Goal: Task Accomplishment & Management: Manage account settings

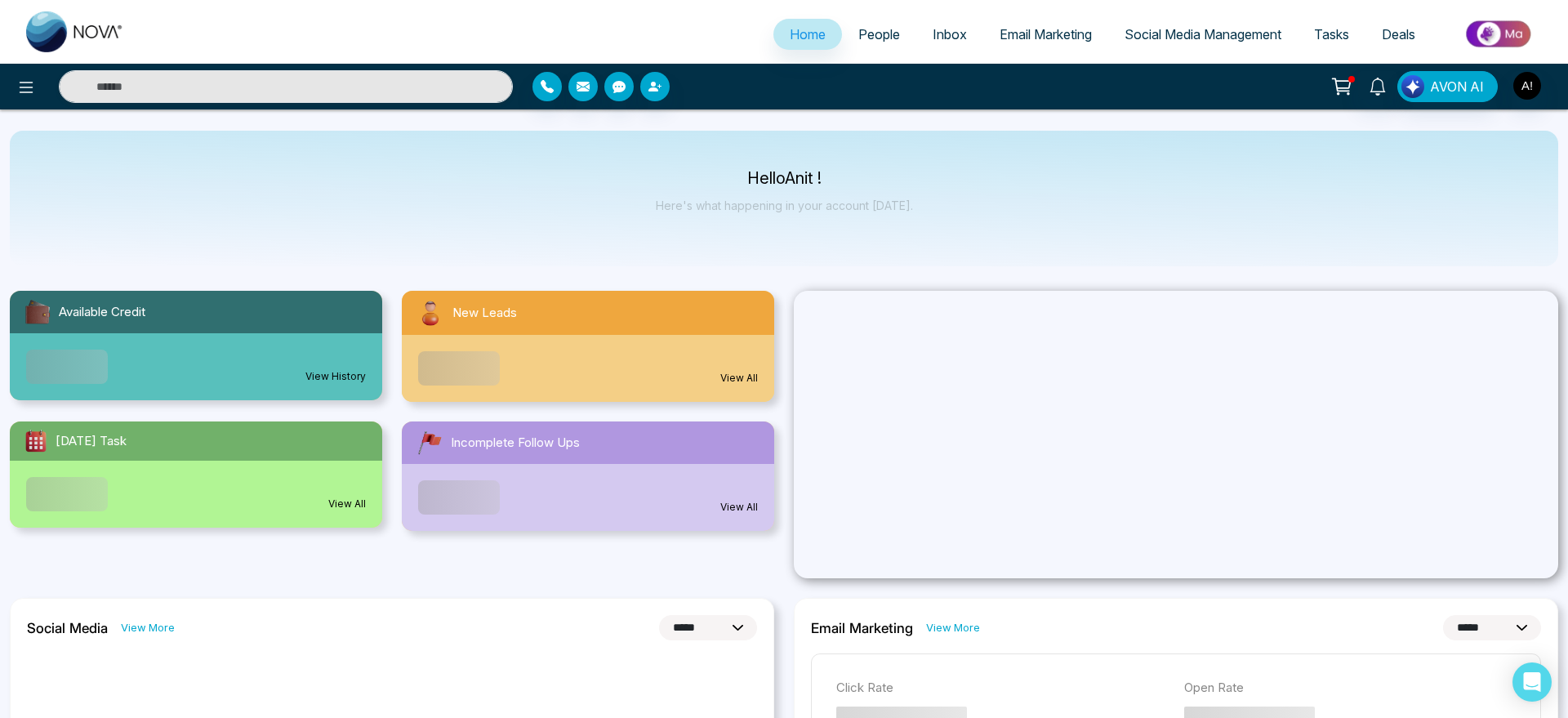
select select "*"
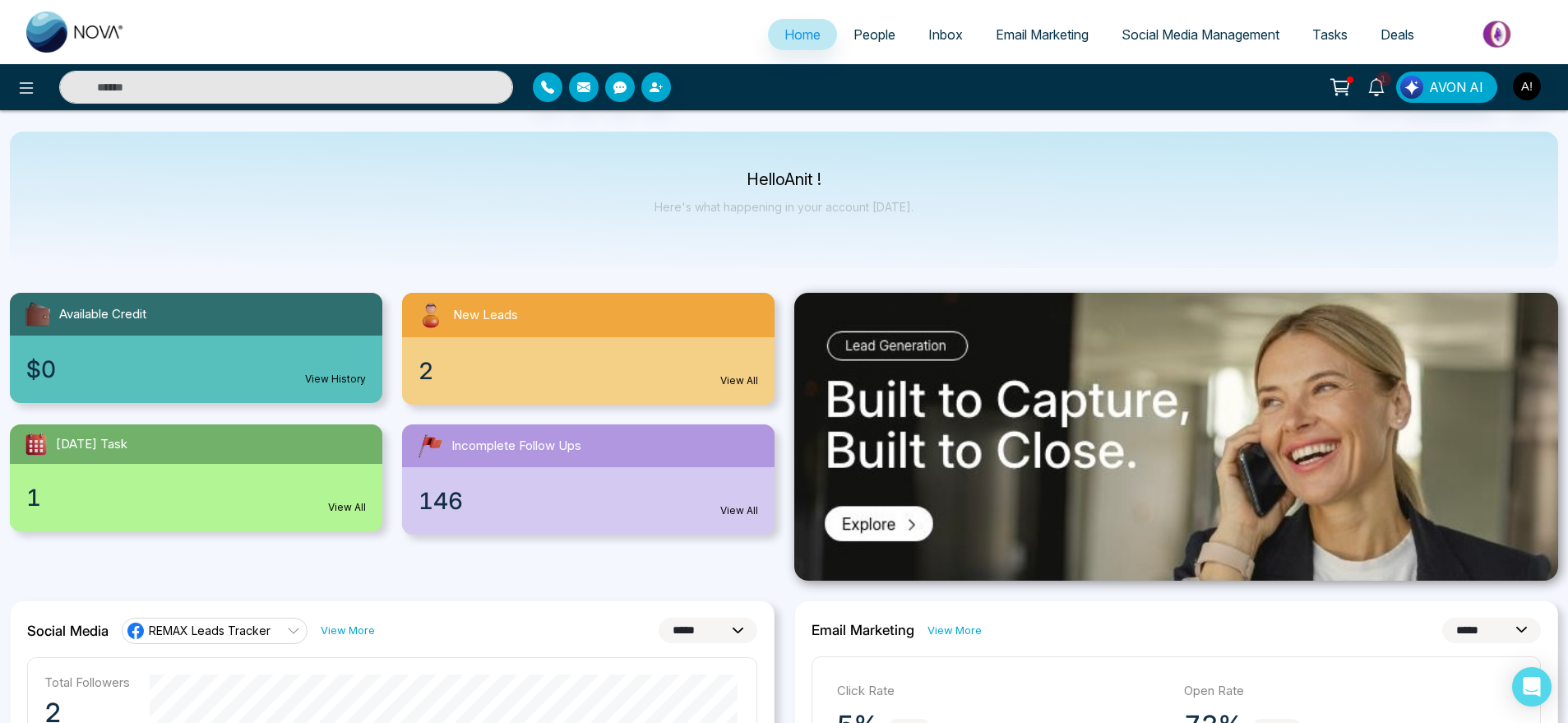
click at [1166, 30] on span "Social Media Management" at bounding box center [1200, 34] width 158 height 16
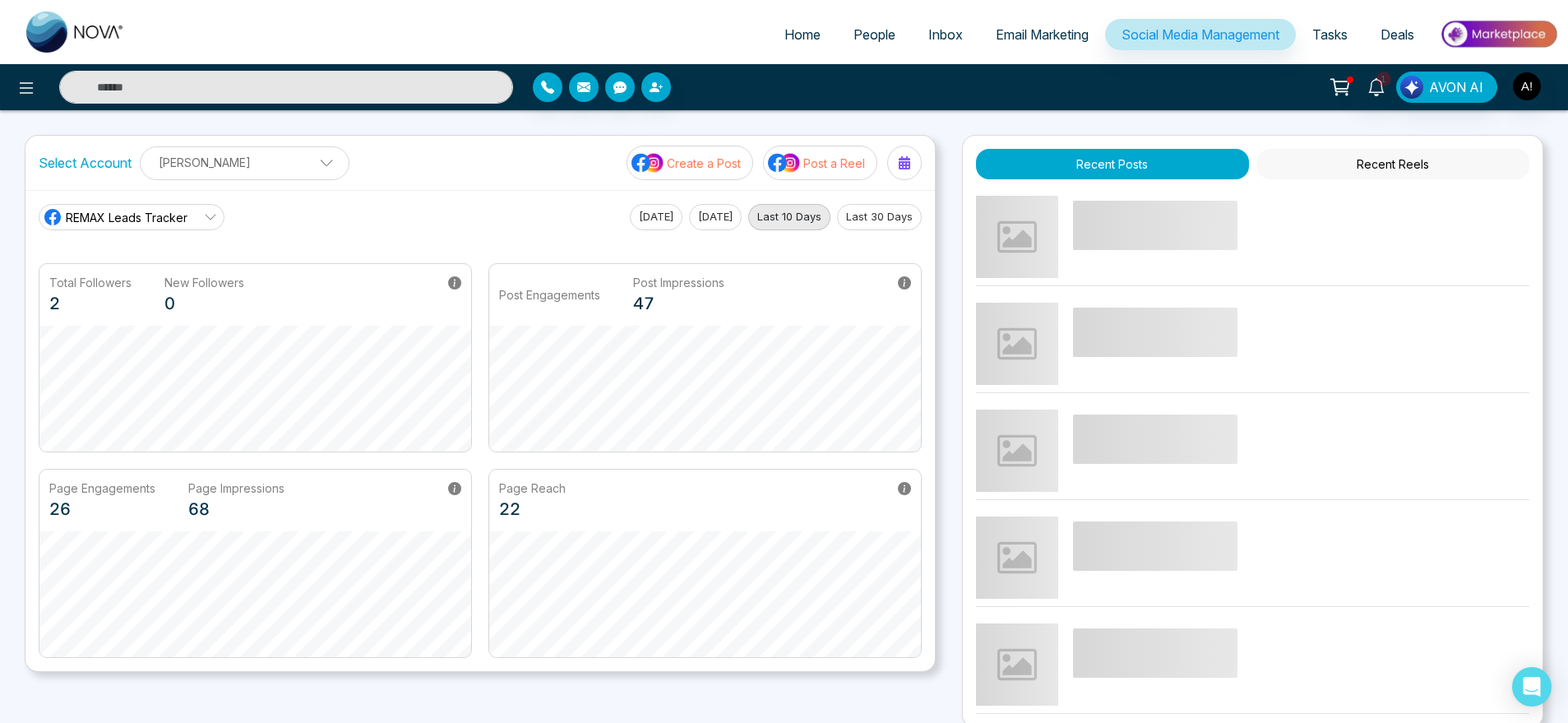
click at [697, 161] on p "Create a Post" at bounding box center [704, 162] width 74 height 17
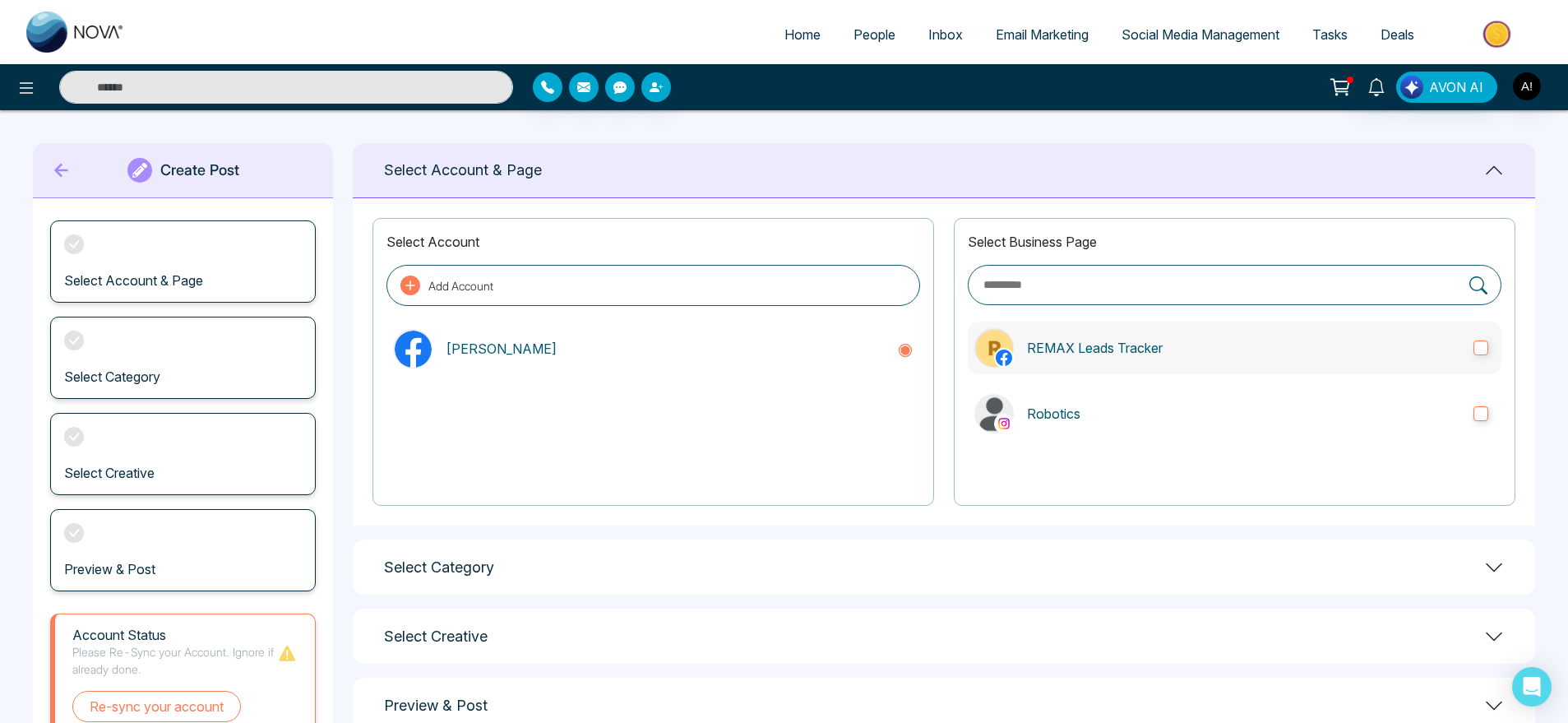
click at [1065, 342] on p "REMAX Leads Tracker" at bounding box center [1243, 348] width 433 height 20
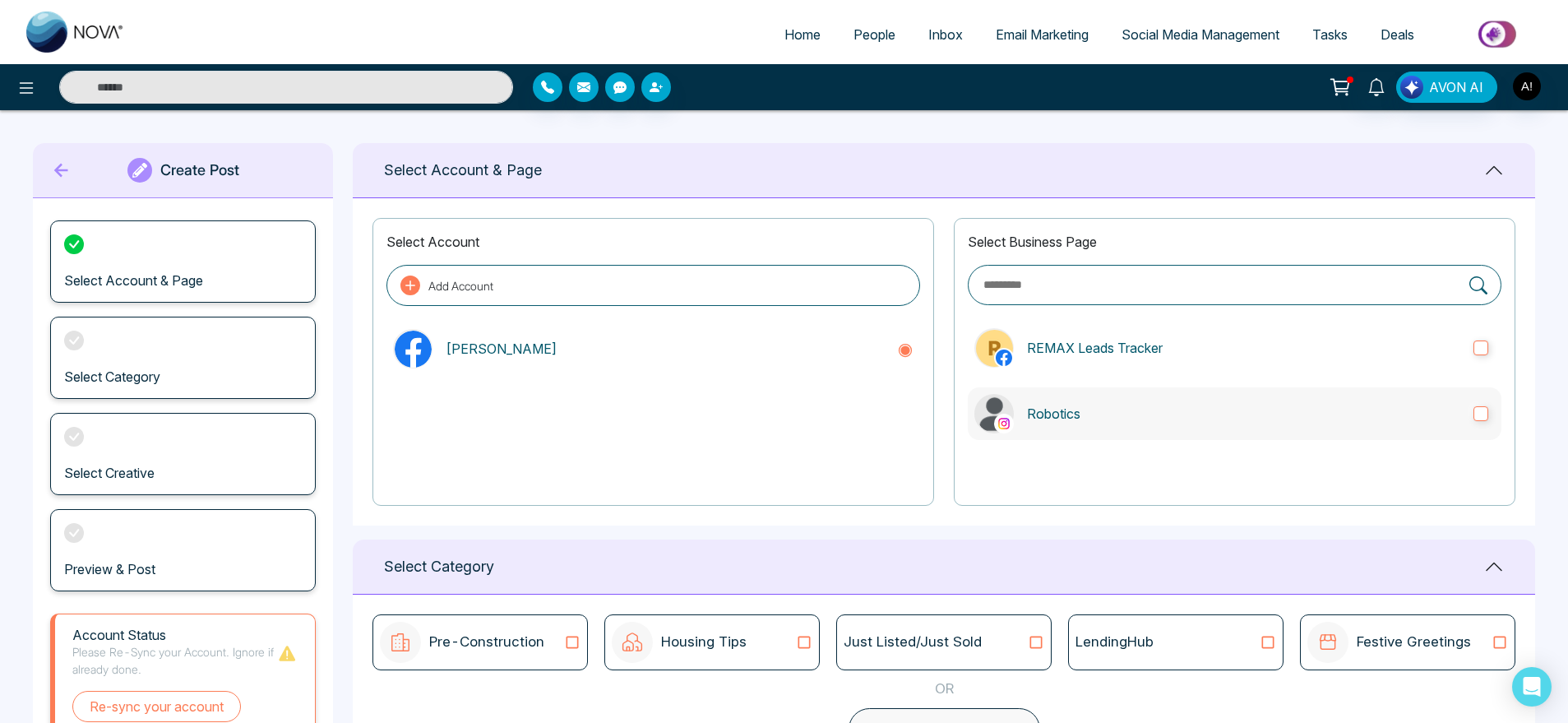
click at [1113, 432] on label "Robotics" at bounding box center [1234, 414] width 533 height 53
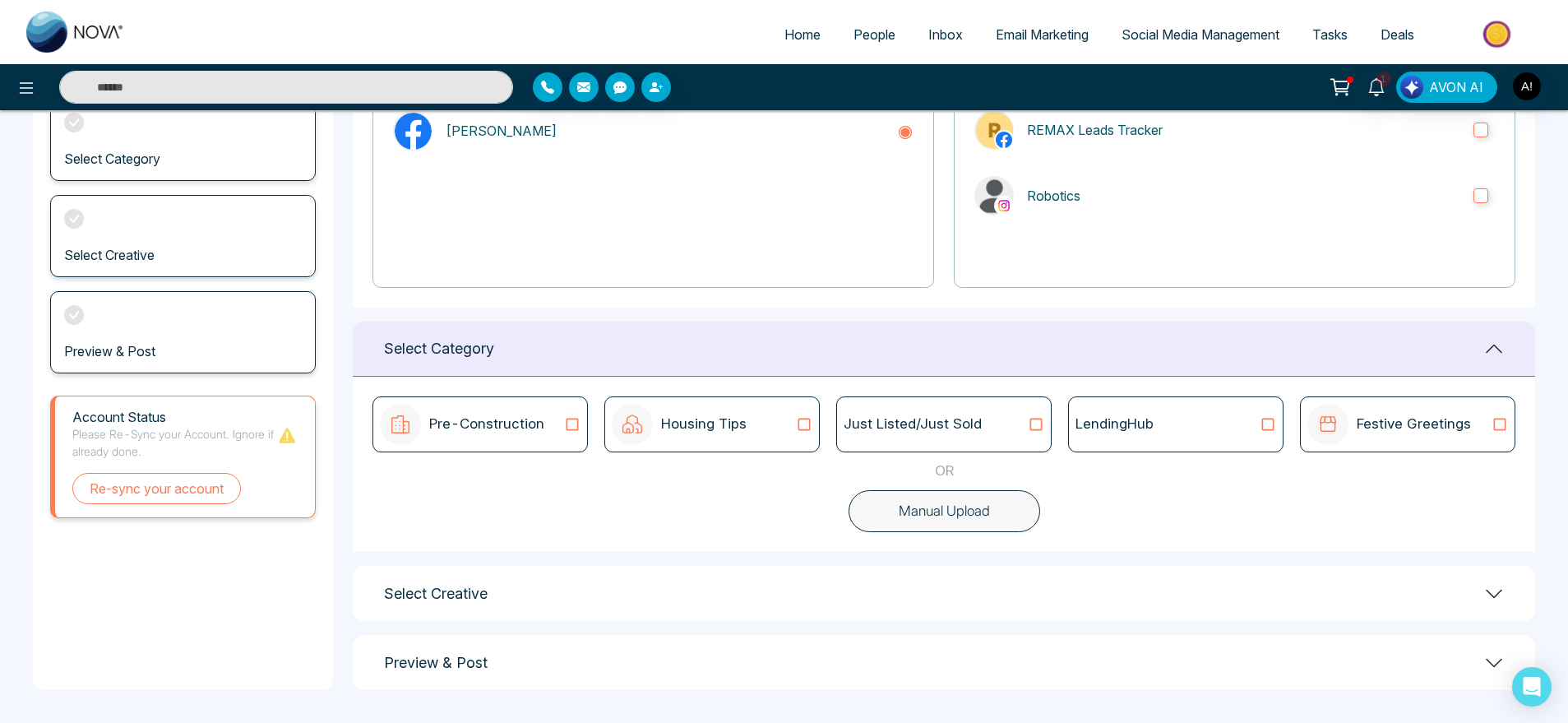
click at [1018, 427] on div "Just Listed/Just Sold" at bounding box center [944, 424] width 201 height 22
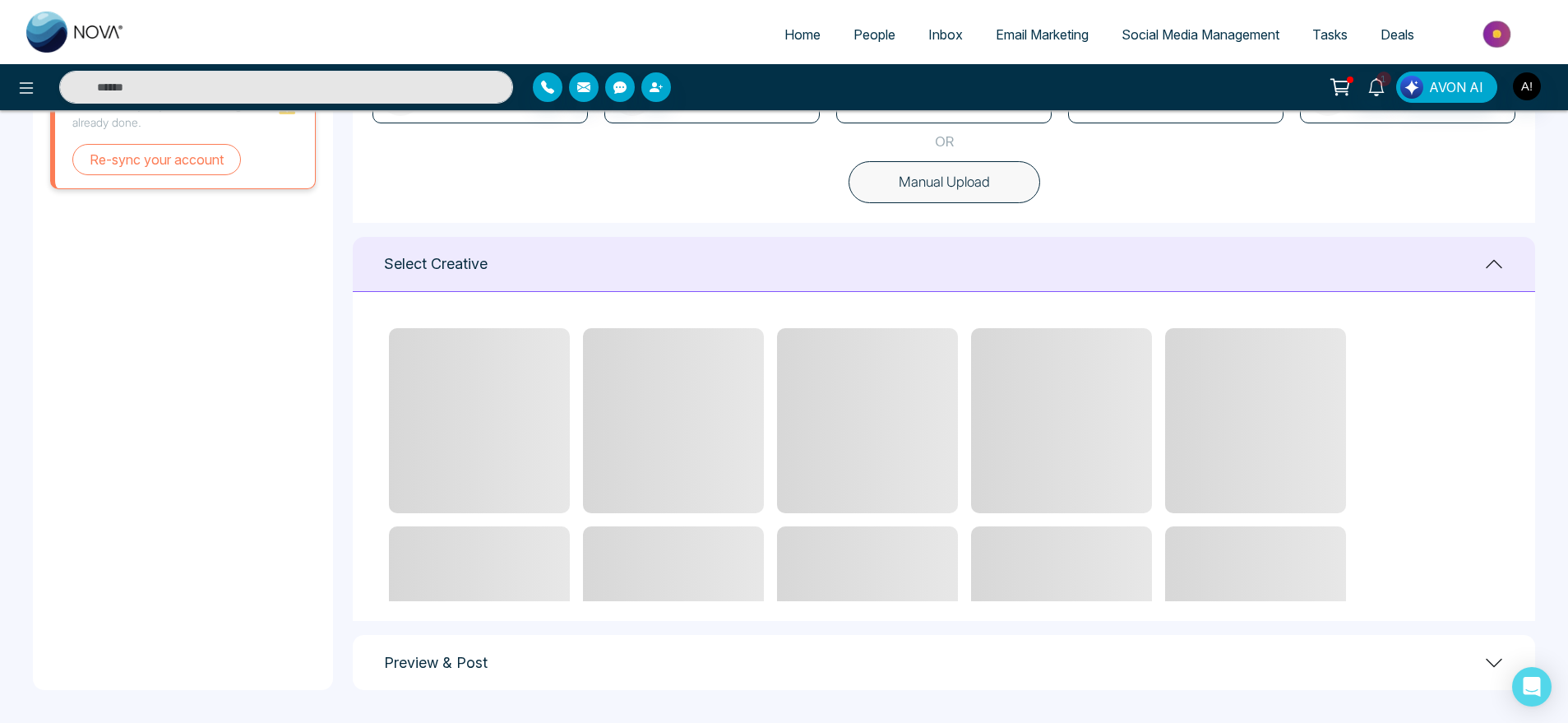
scroll to position [464, 0]
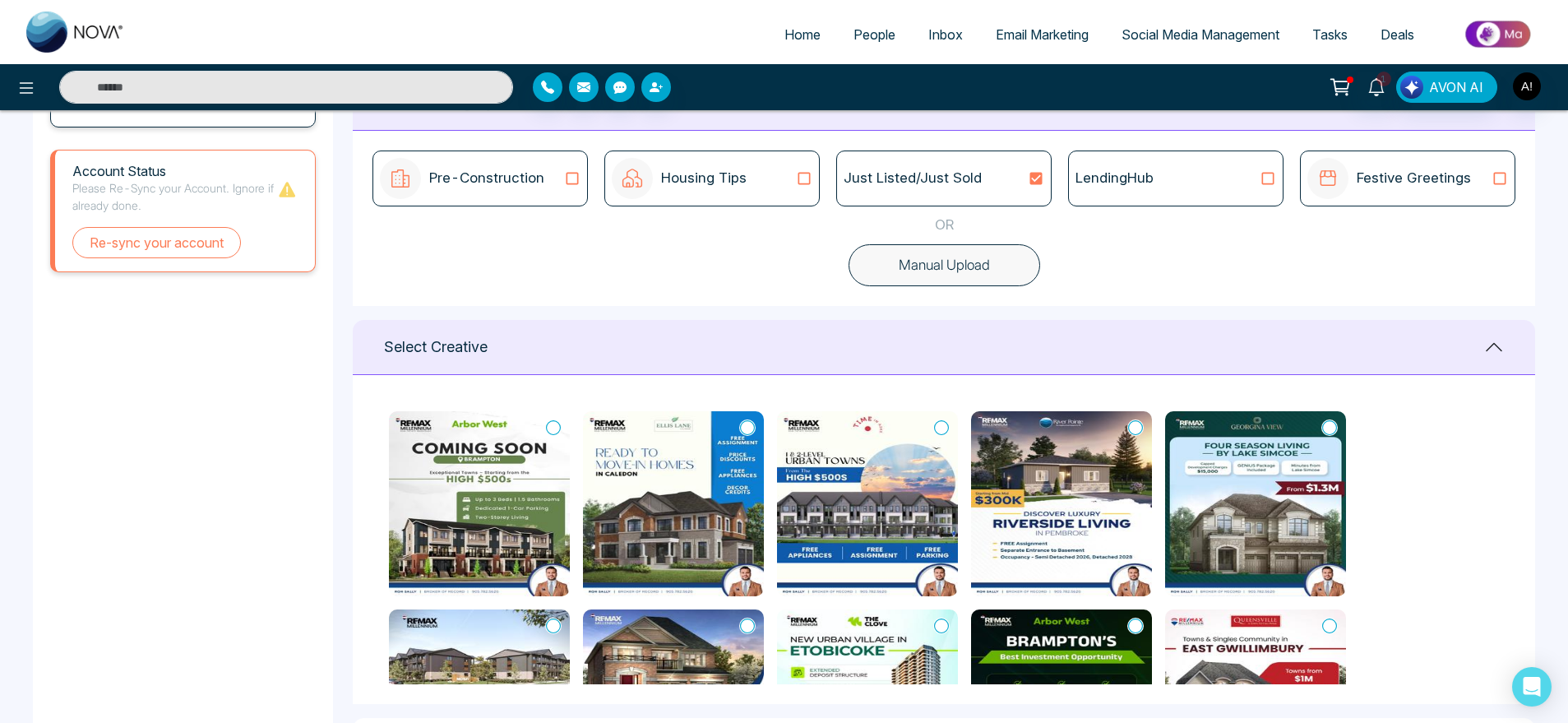
click at [547, 420] on icon at bounding box center [553, 428] width 15 height 16
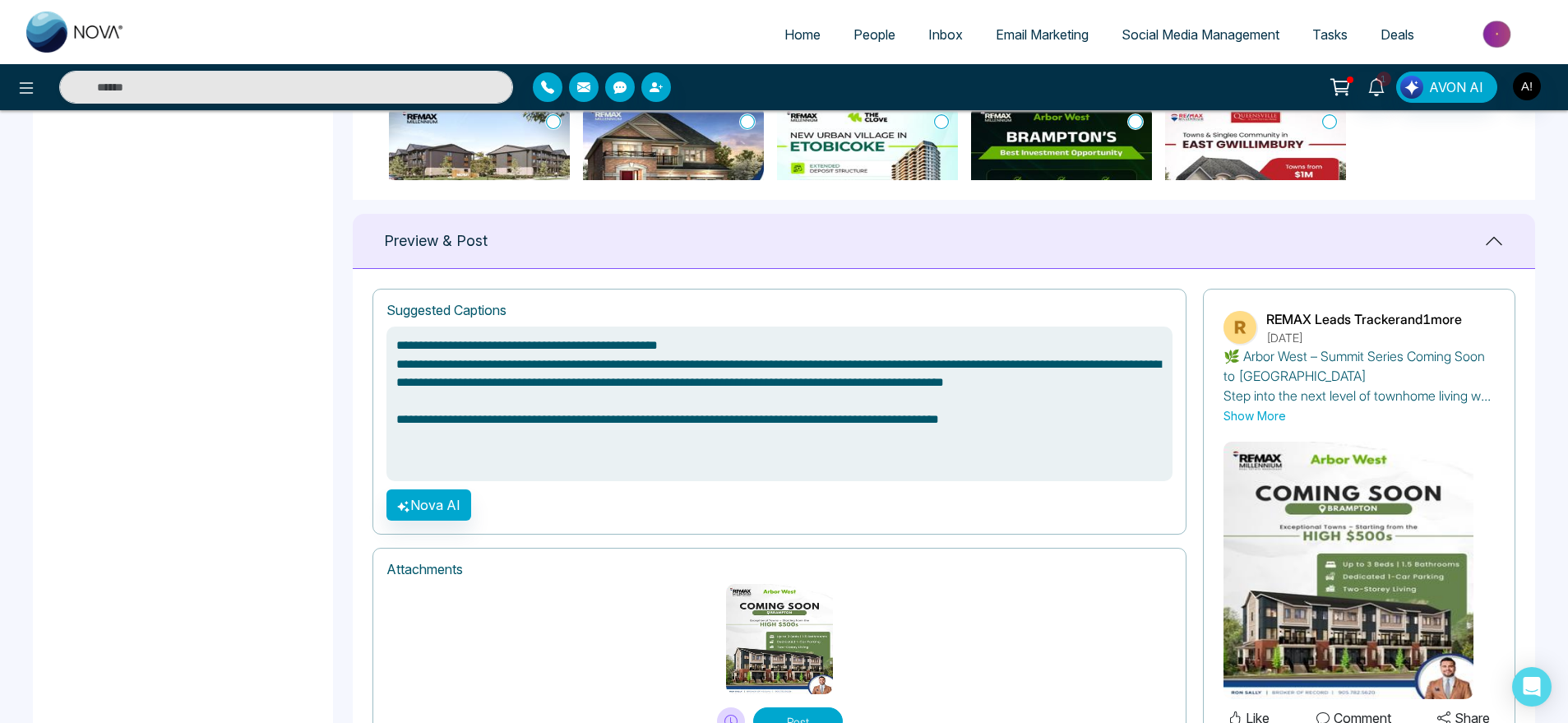
scroll to position [1048, 0]
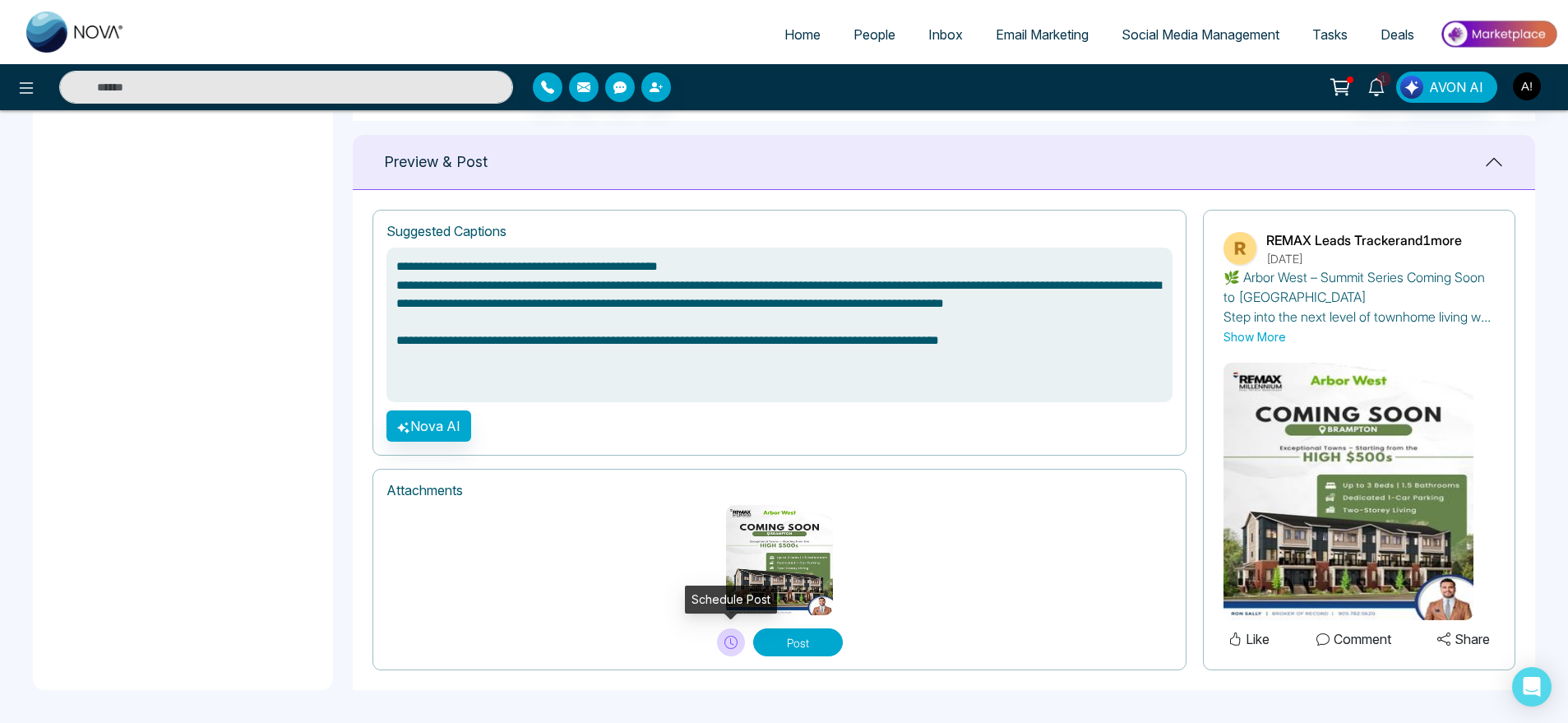
click at [737, 650] on button at bounding box center [731, 642] width 28 height 28
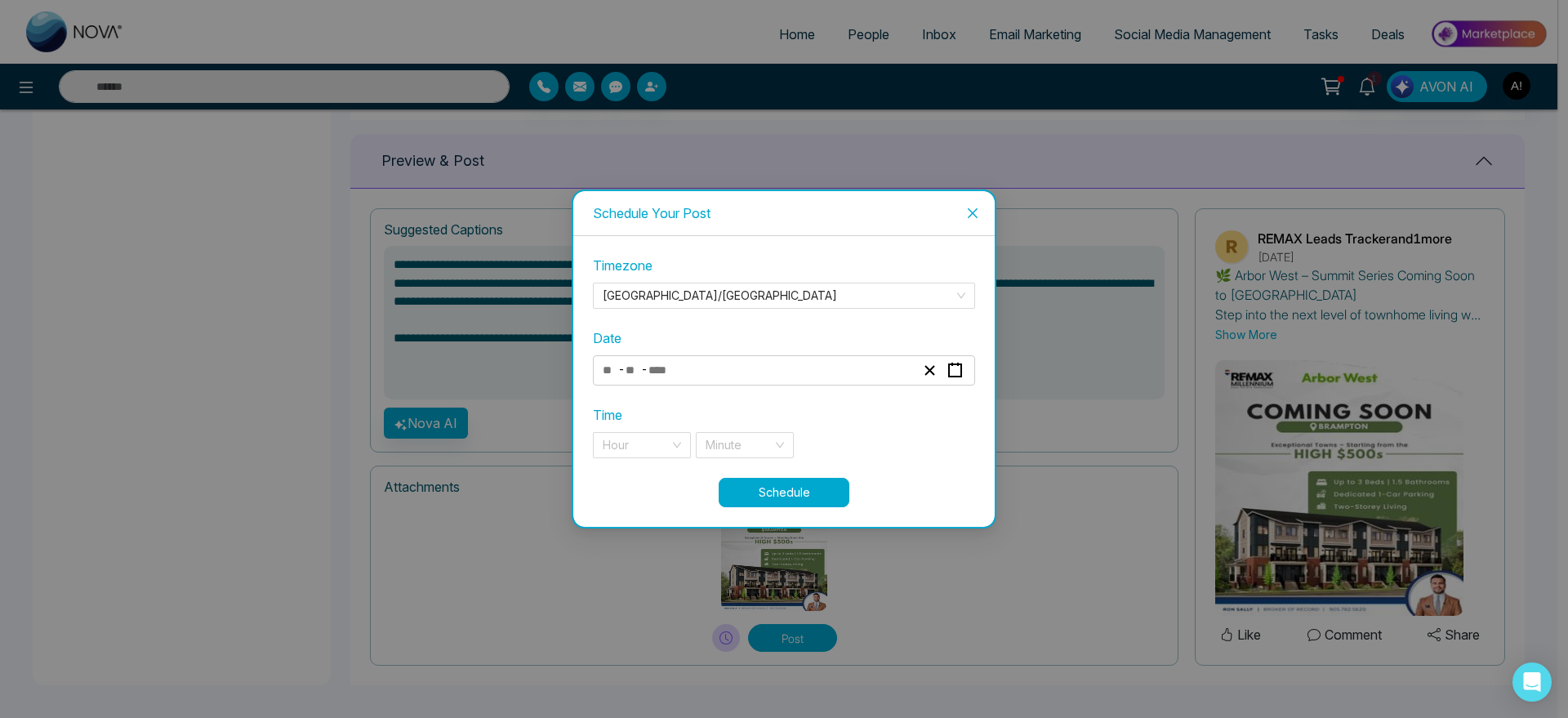
type textarea "**********"
click at [759, 360] on div "- -" at bounding box center [759, 371] width 317 height 22
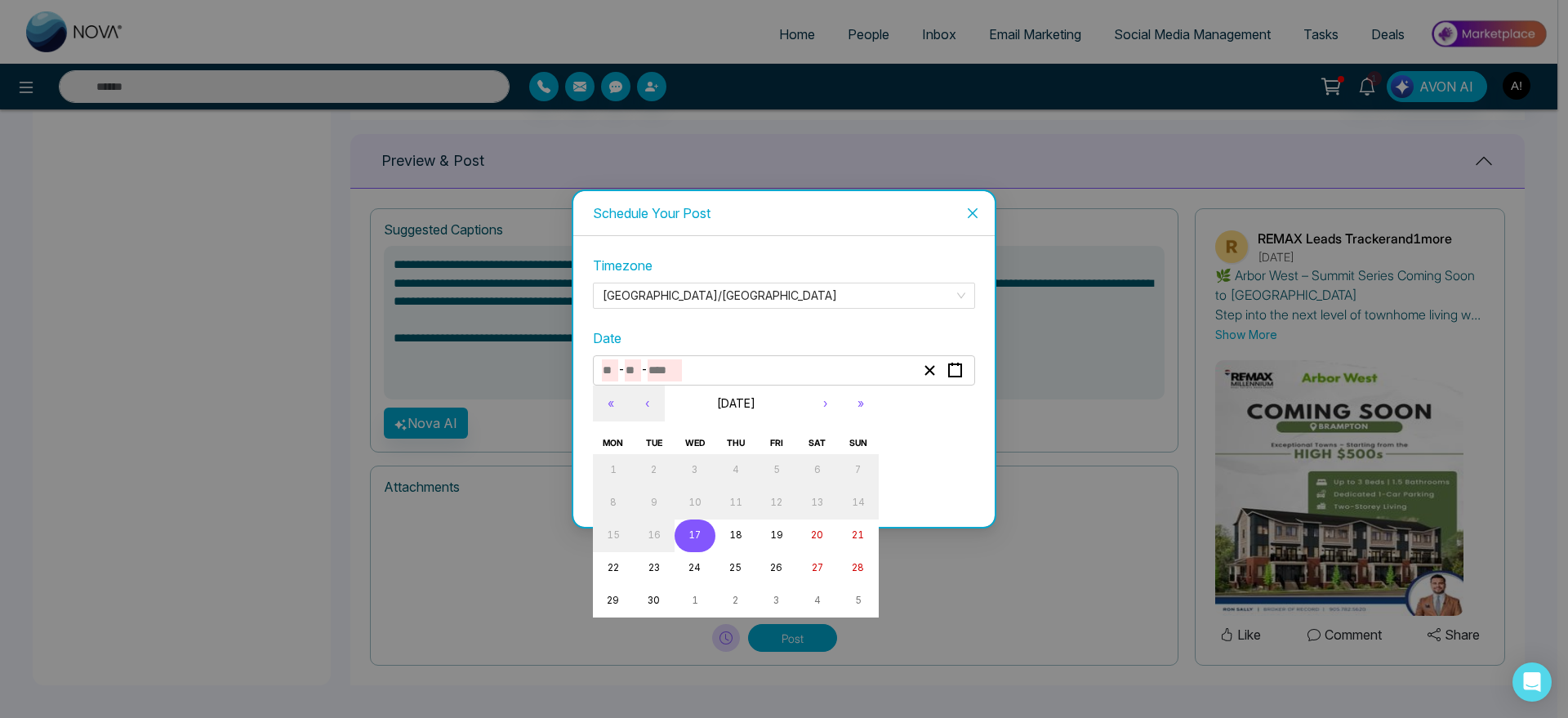
click at [706, 530] on button "17" at bounding box center [695, 535] width 41 height 33
type input "*"
type input "**"
type input "****"
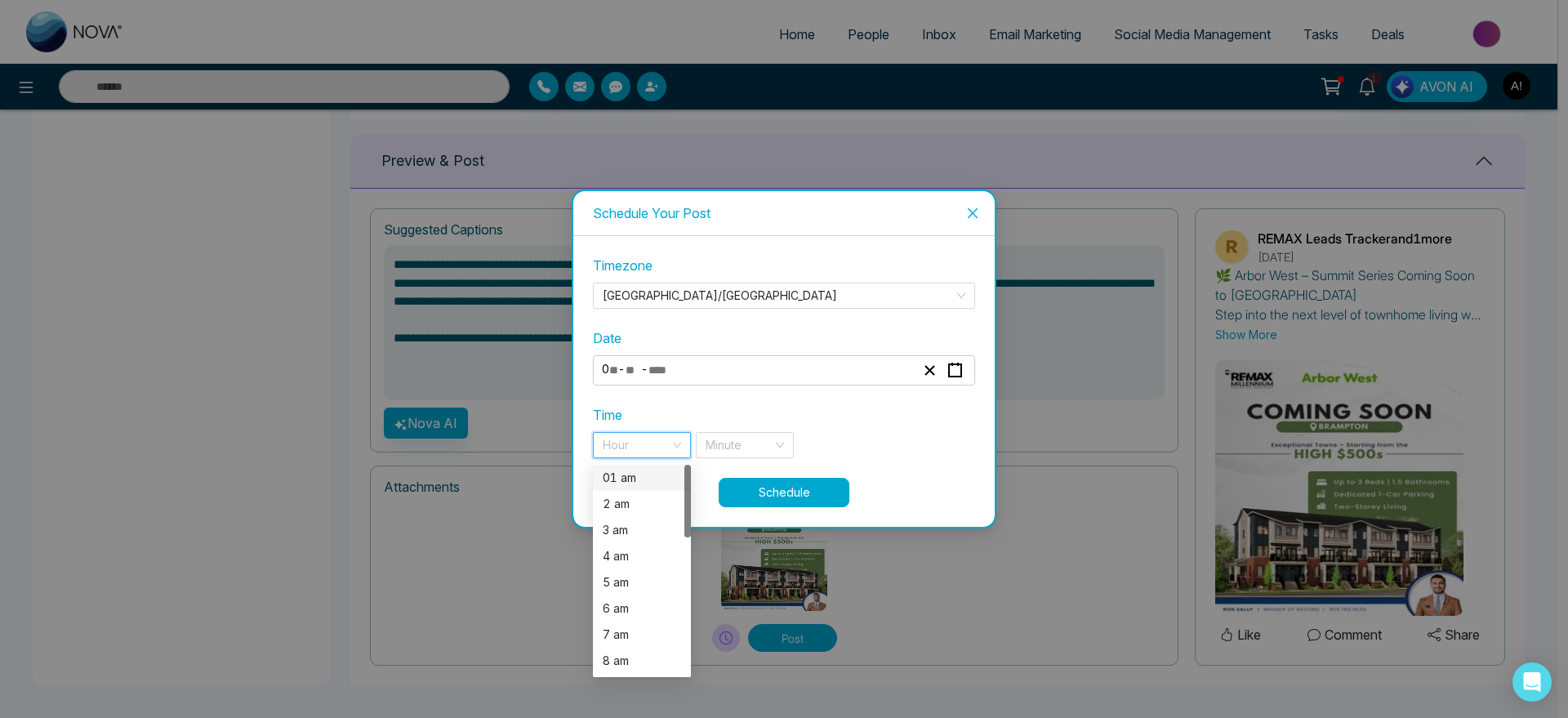
click at [660, 441] on input "search" at bounding box center [636, 445] width 67 height 25
click at [659, 477] on div "01 am" at bounding box center [642, 477] width 78 height 18
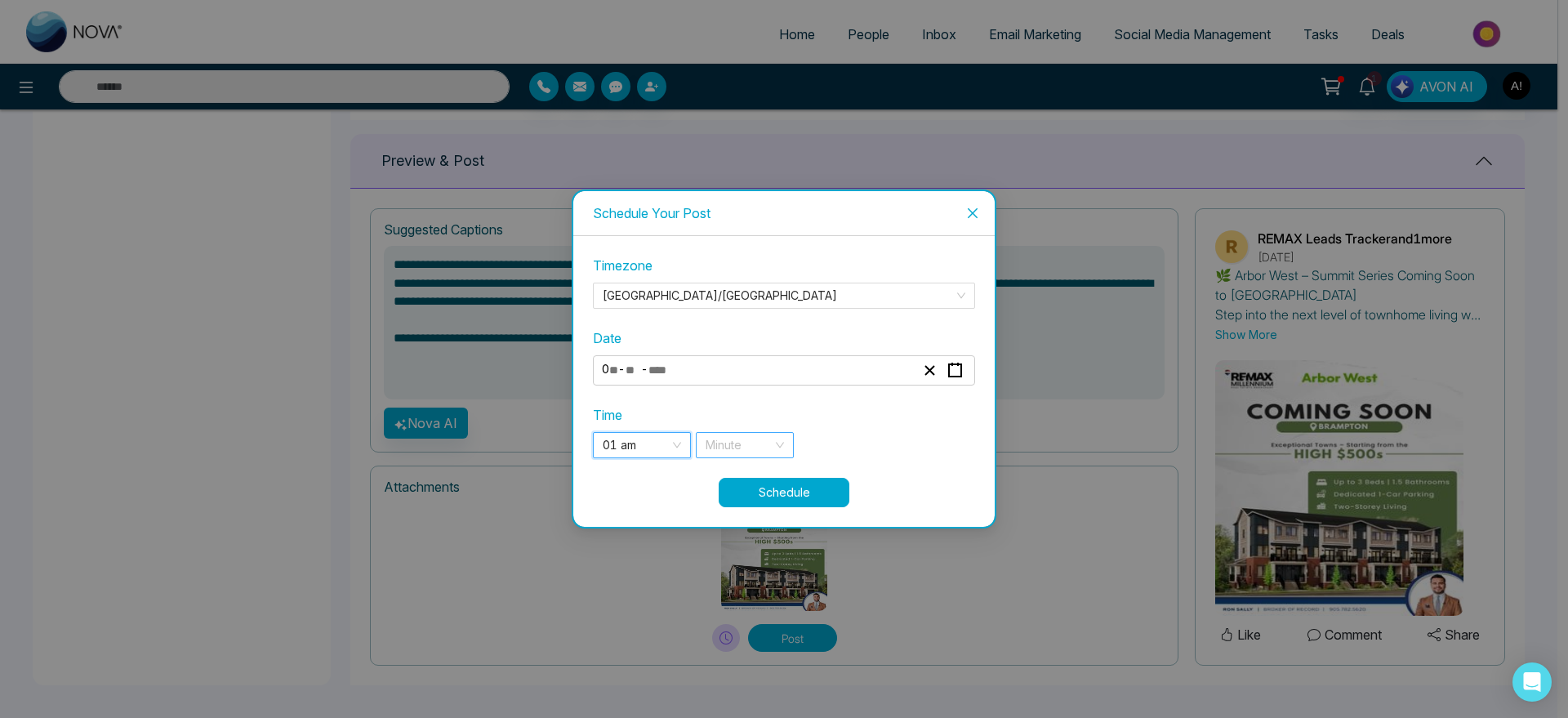
click at [793, 443] on div "Minute" at bounding box center [744, 445] width 98 height 26
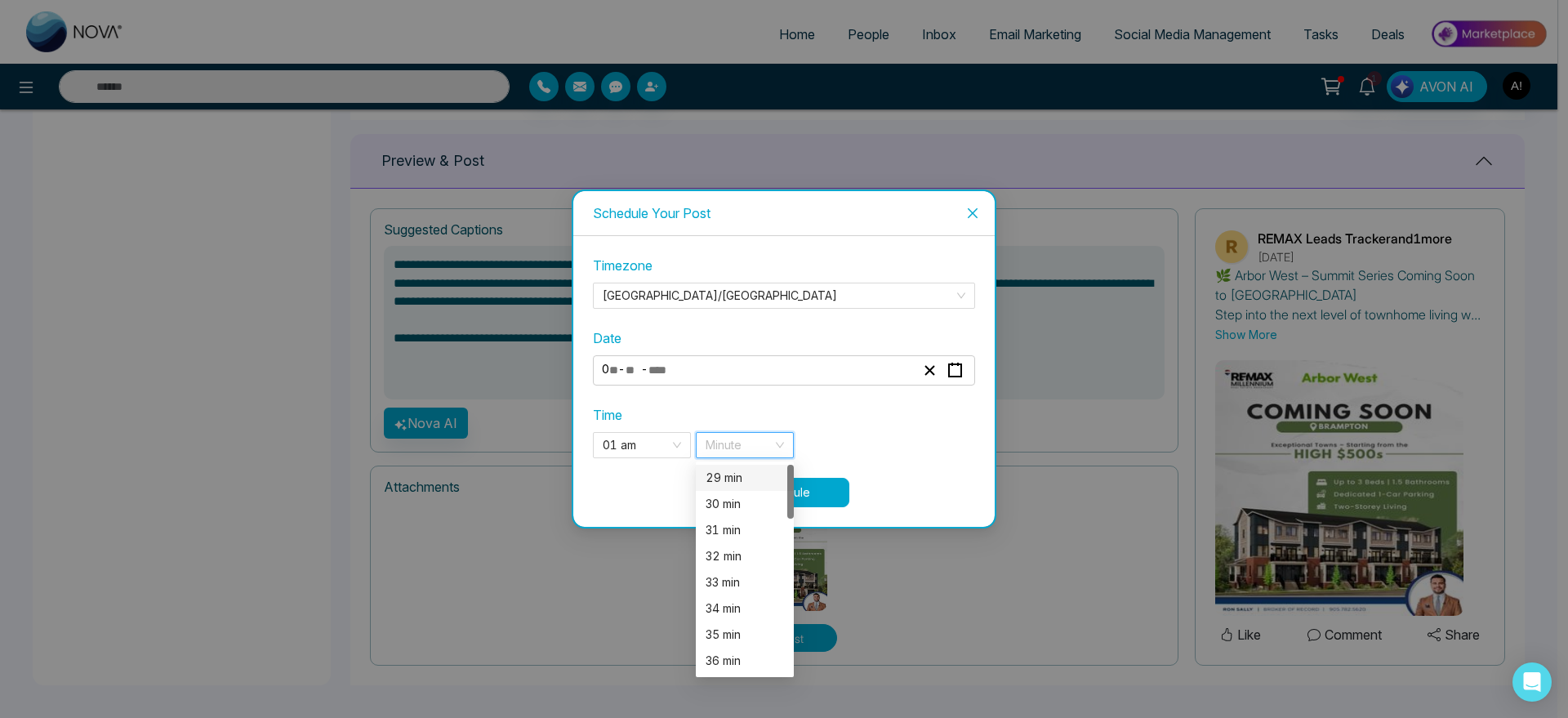
click at [761, 482] on div "29 min" at bounding box center [744, 477] width 78 height 18
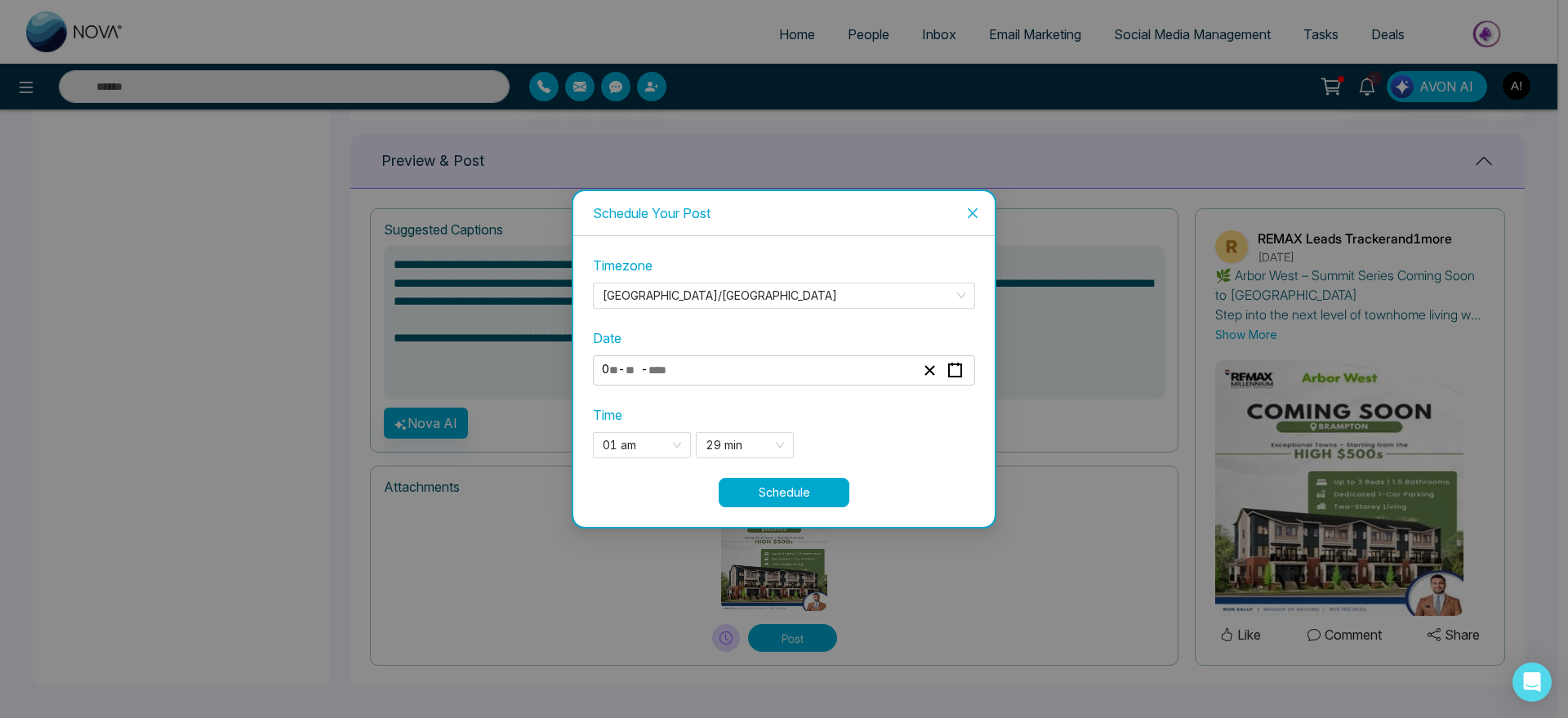
click at [780, 489] on button "Schedule" at bounding box center [784, 493] width 131 height 29
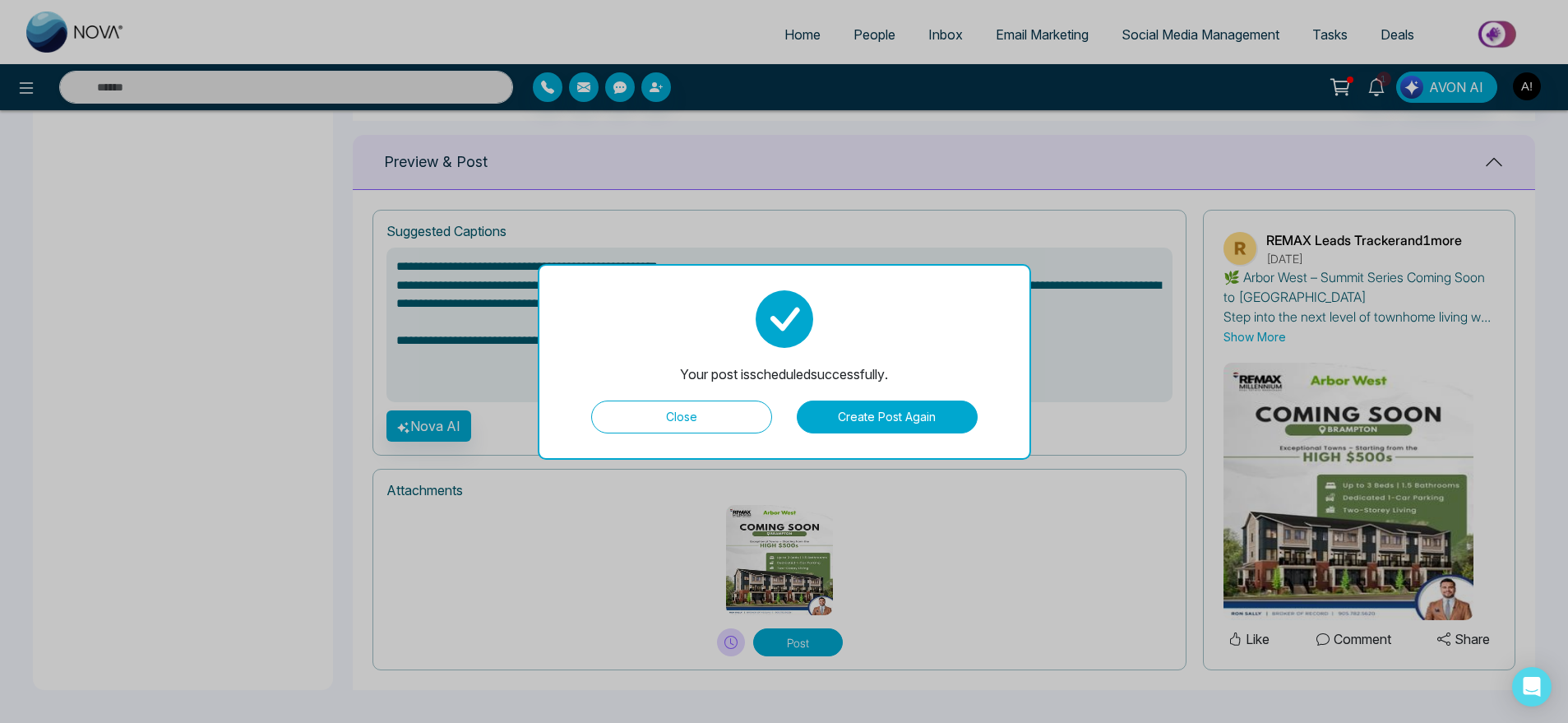
click at [731, 426] on button "Close" at bounding box center [681, 417] width 181 height 33
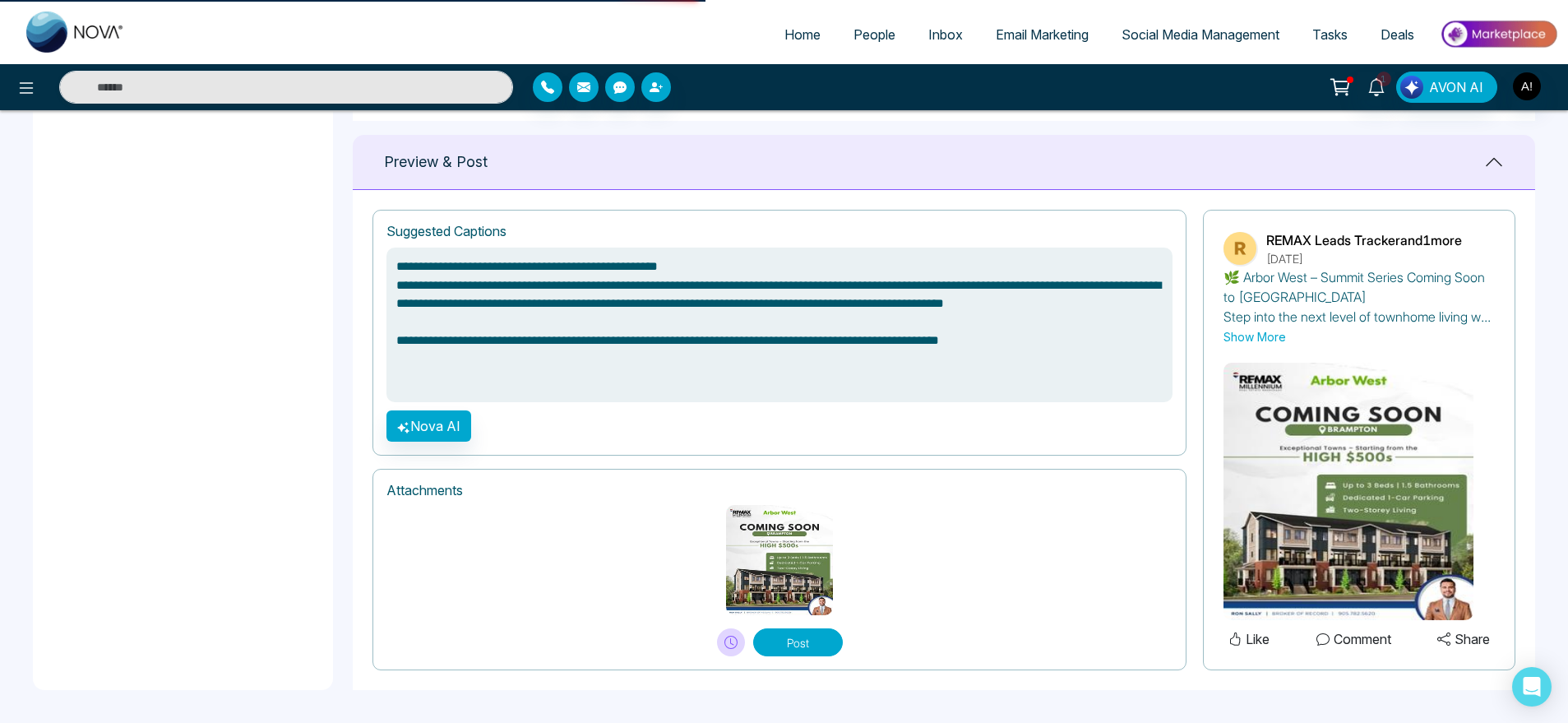
type textarea "**********"
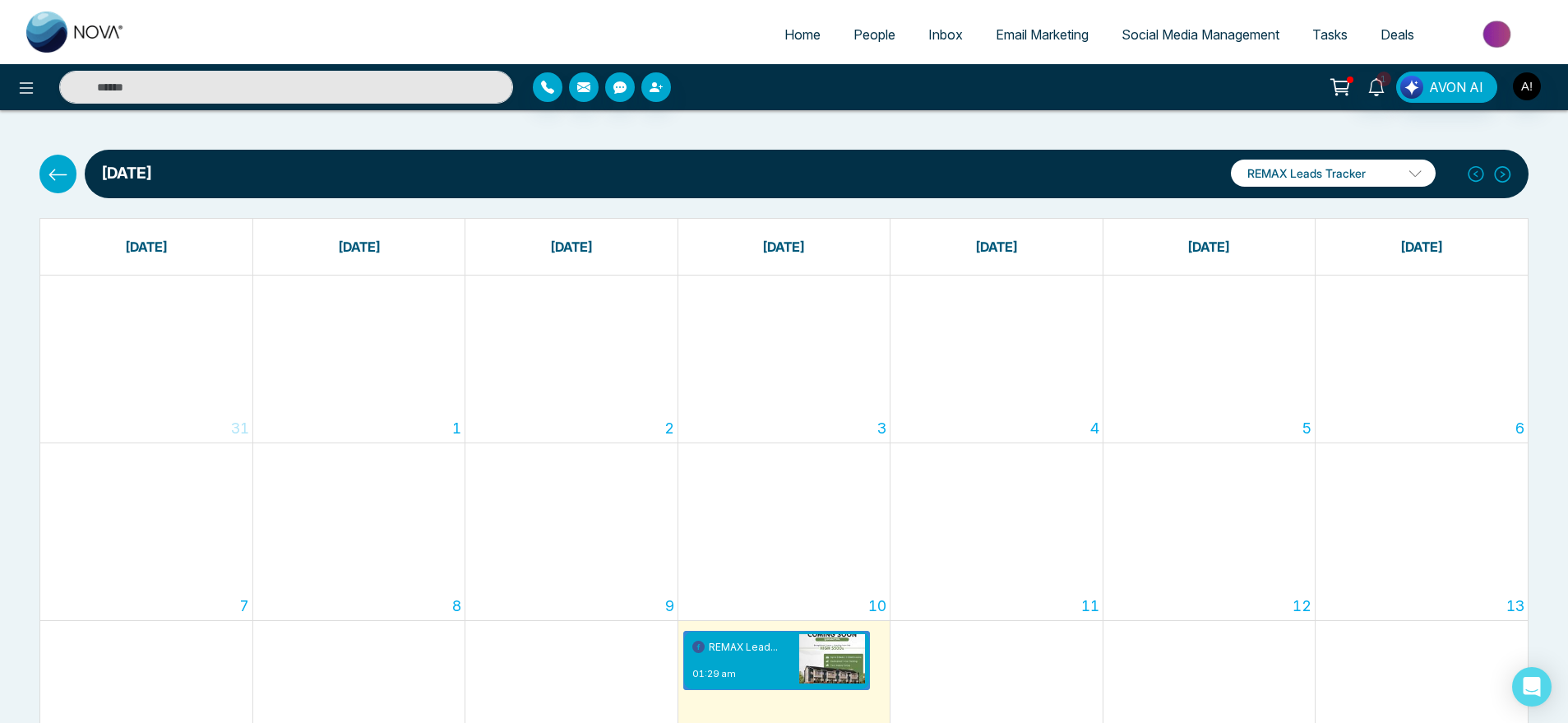
click at [50, 165] on icon at bounding box center [57, 174] width 21 height 21
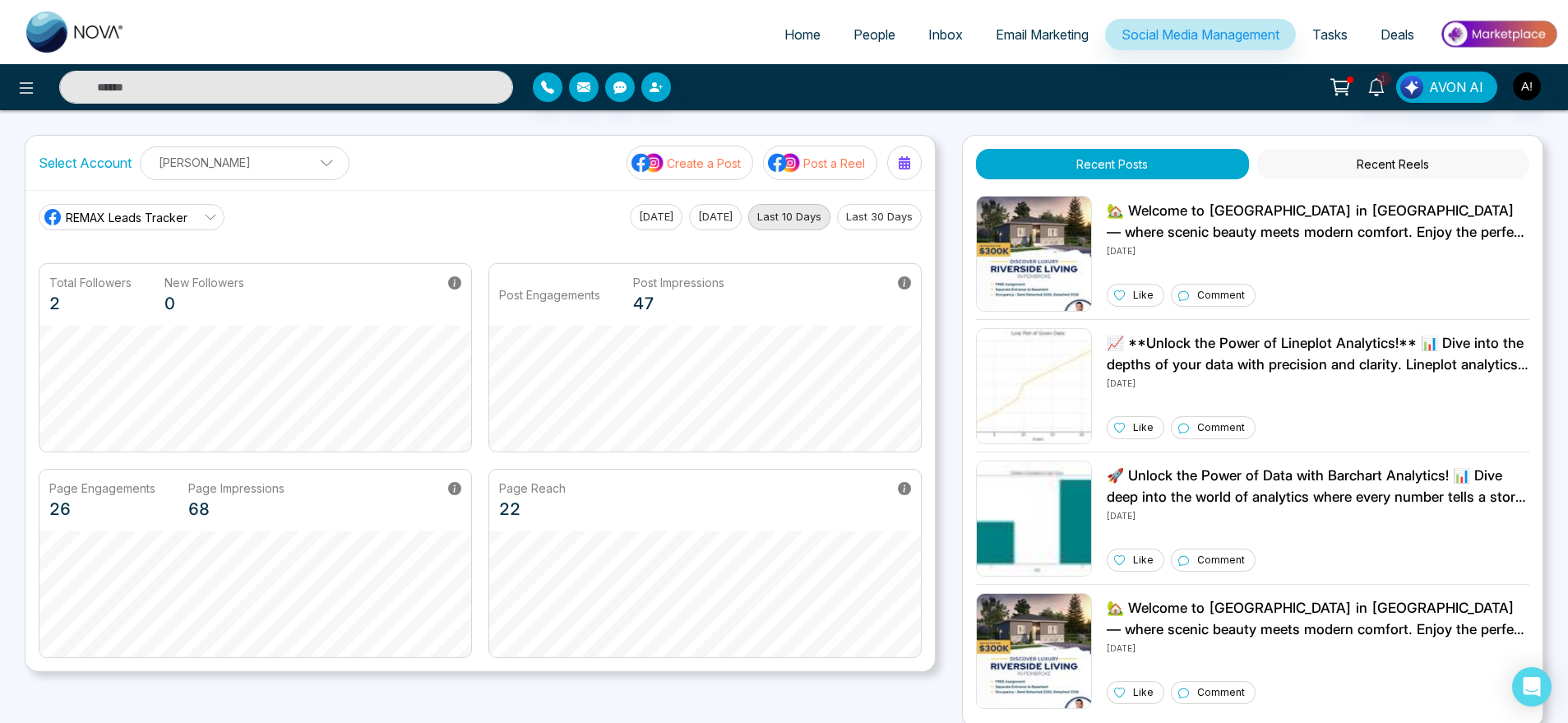
click at [694, 150] on button "Create a Post" at bounding box center [689, 162] width 126 height 35
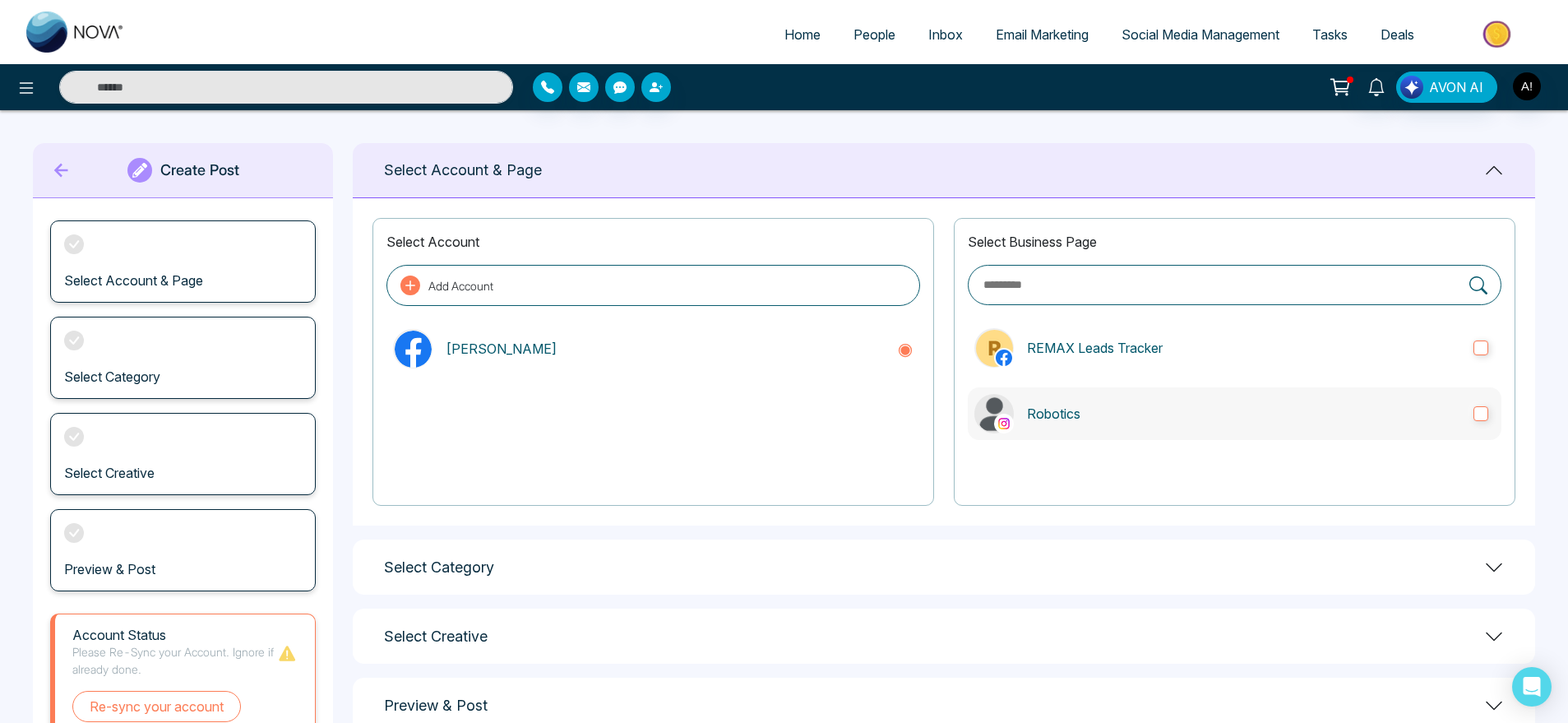
click at [1074, 393] on label "Robotics" at bounding box center [1234, 414] width 533 height 53
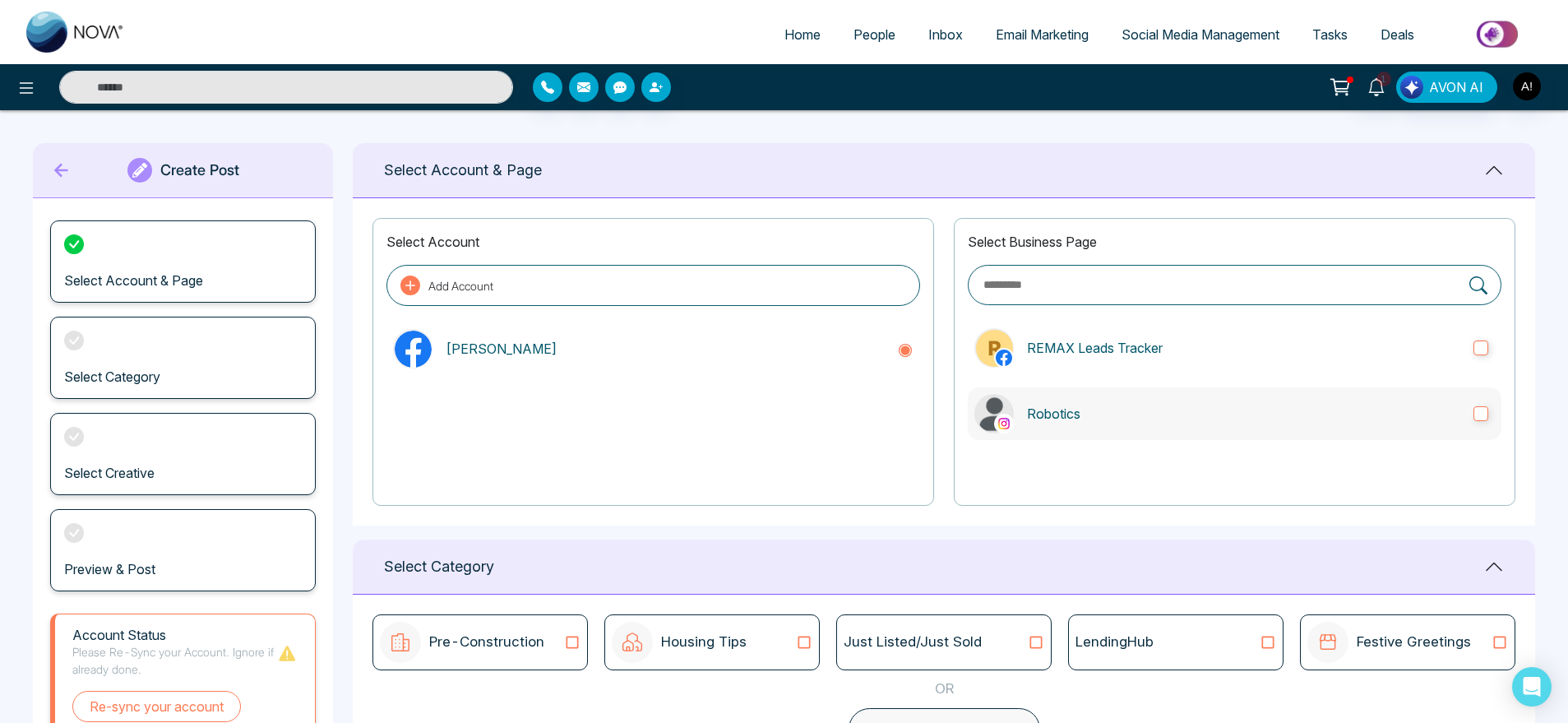
click at [1074, 393] on label "Robotics" at bounding box center [1234, 414] width 533 height 53
click at [1077, 369] on label "REMAX Leads Tracker" at bounding box center [1234, 348] width 533 height 53
click at [1073, 418] on p "Robotics" at bounding box center [1243, 414] width 433 height 20
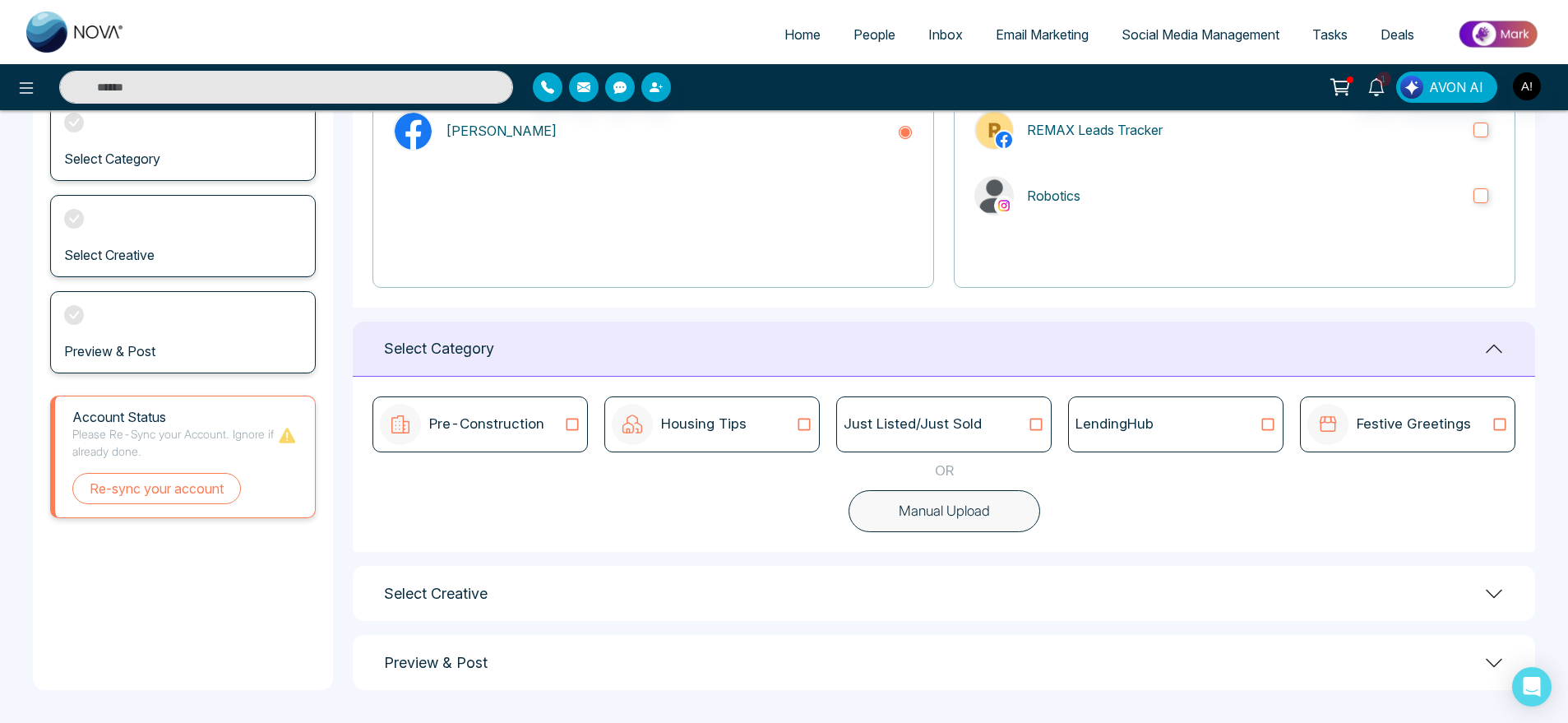
click at [1174, 422] on div "LendingHub" at bounding box center [1176, 424] width 201 height 22
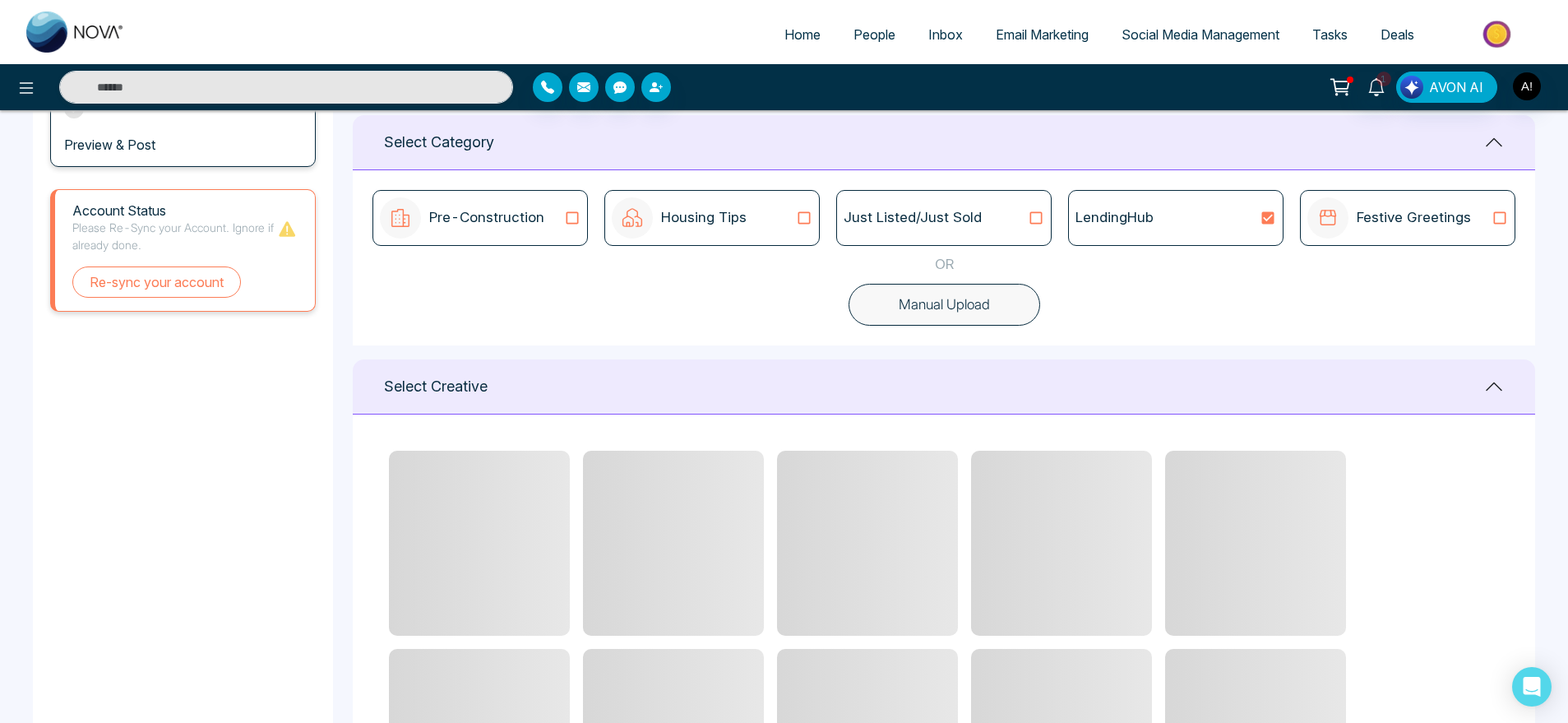
scroll to position [427, 0]
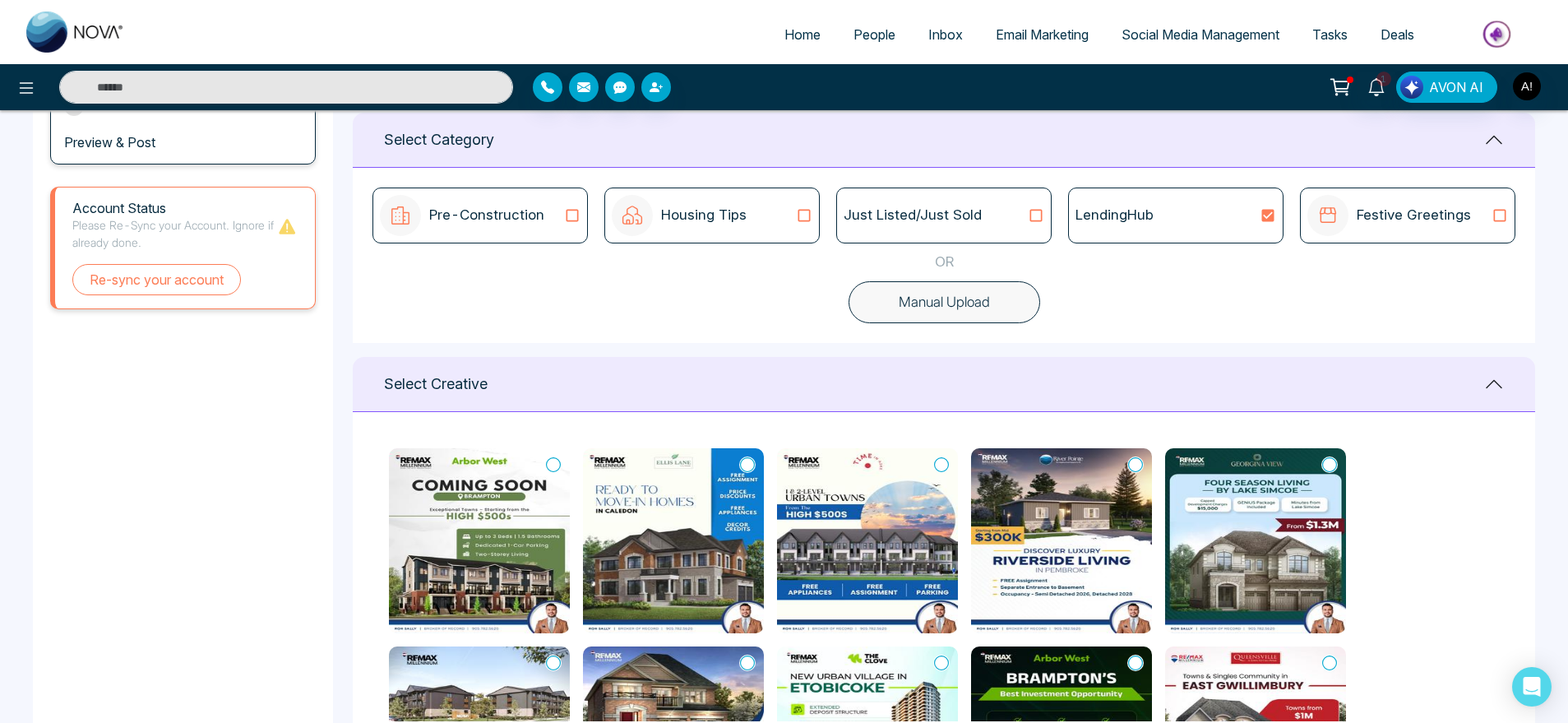
click at [1122, 472] on img at bounding box center [1061, 541] width 181 height 185
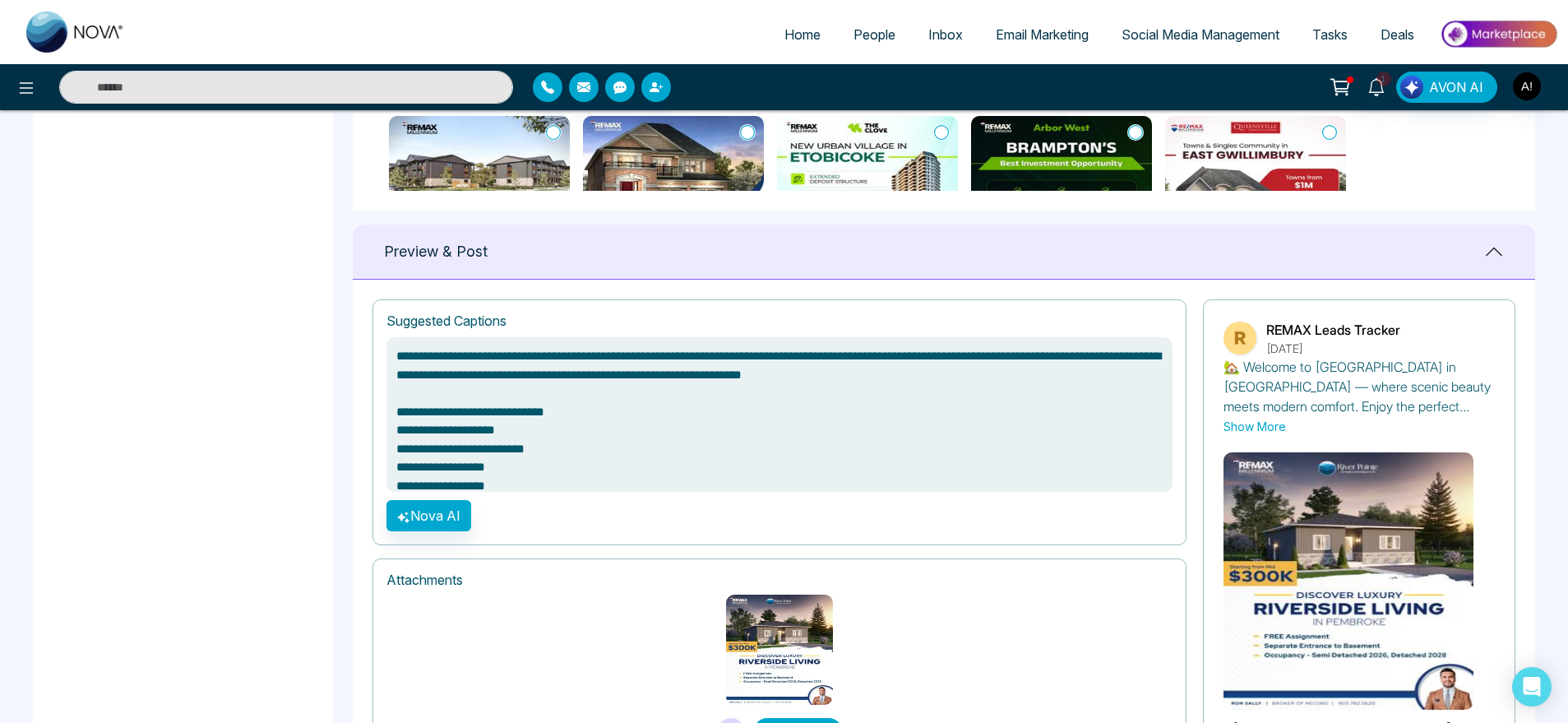
scroll to position [1048, 0]
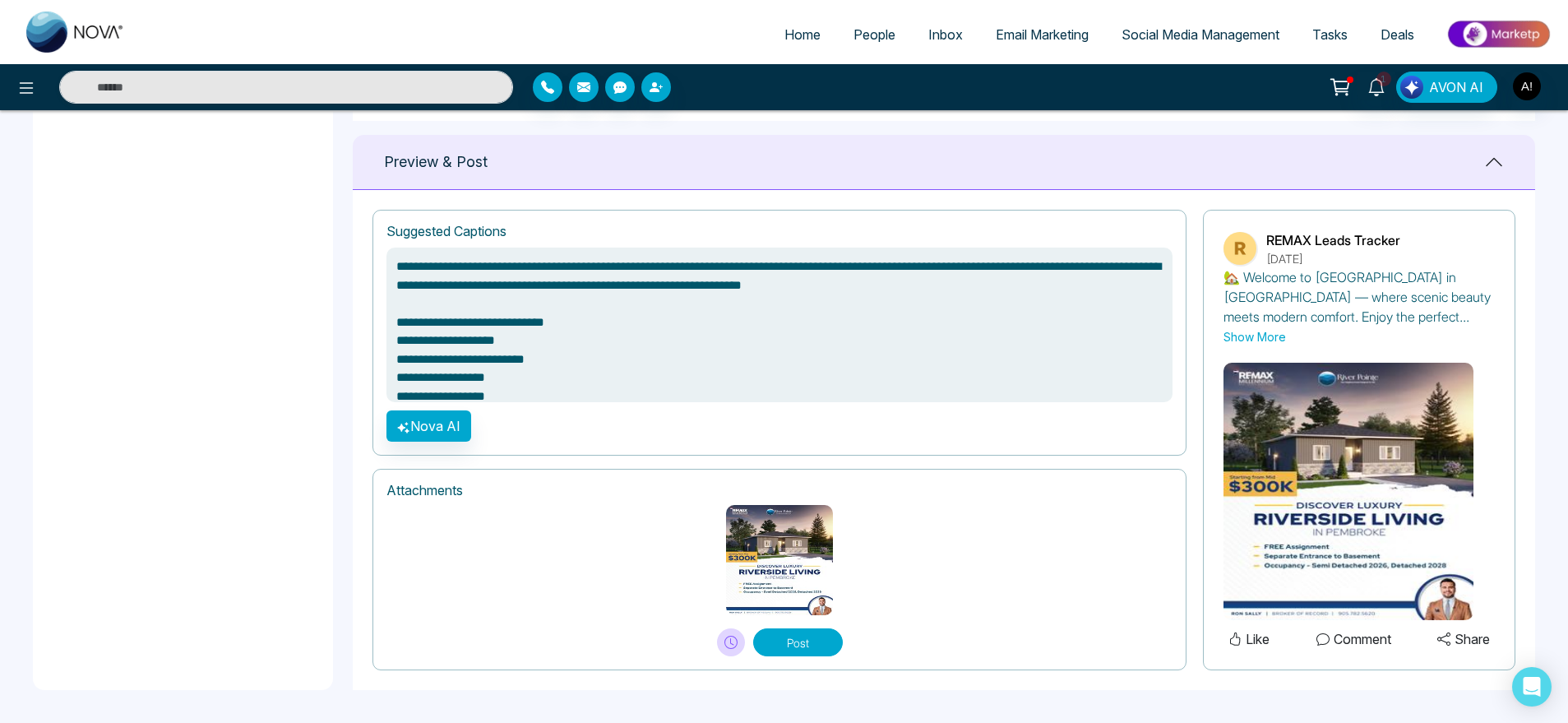
click at [807, 649] on button "Post" at bounding box center [798, 642] width 90 height 28
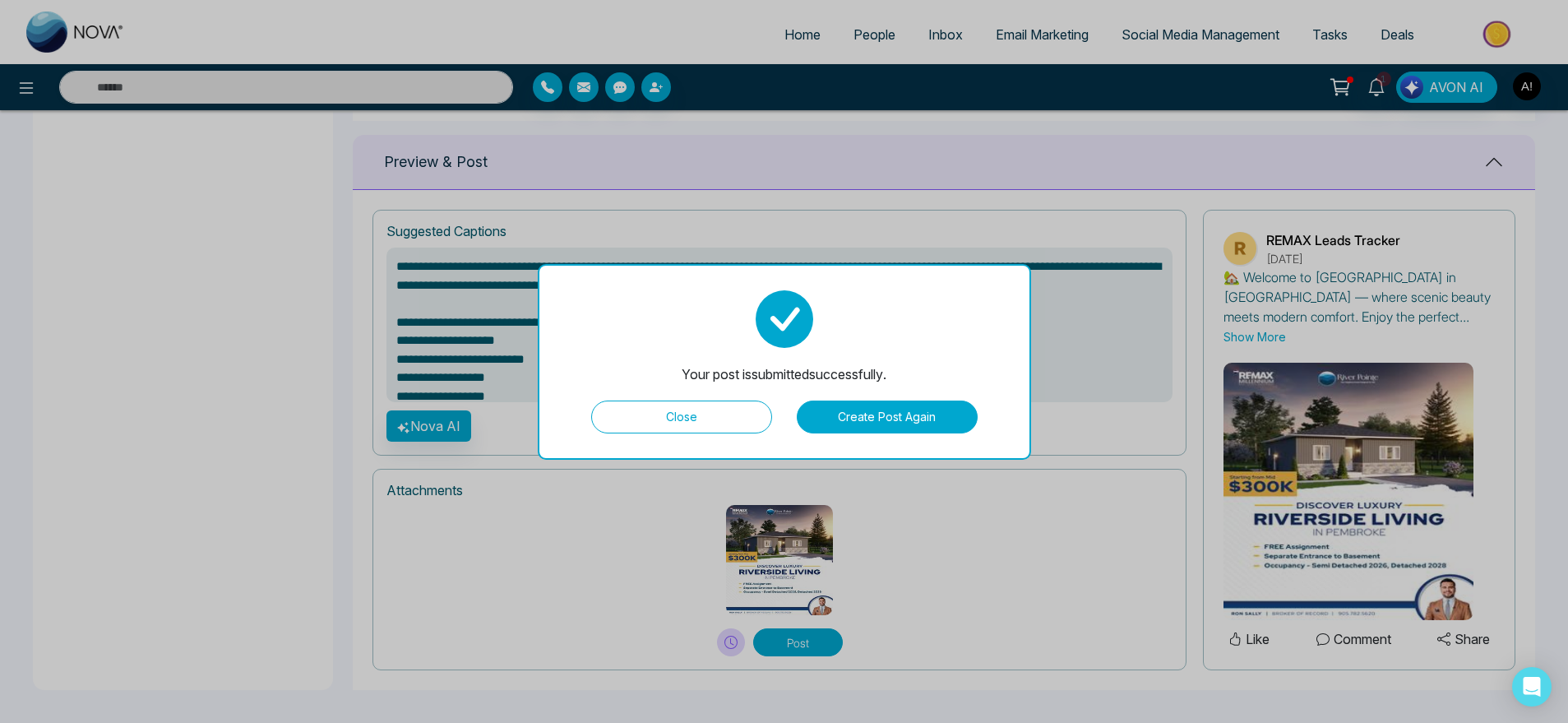
click at [959, 411] on button "Create Post Again" at bounding box center [888, 417] width 181 height 33
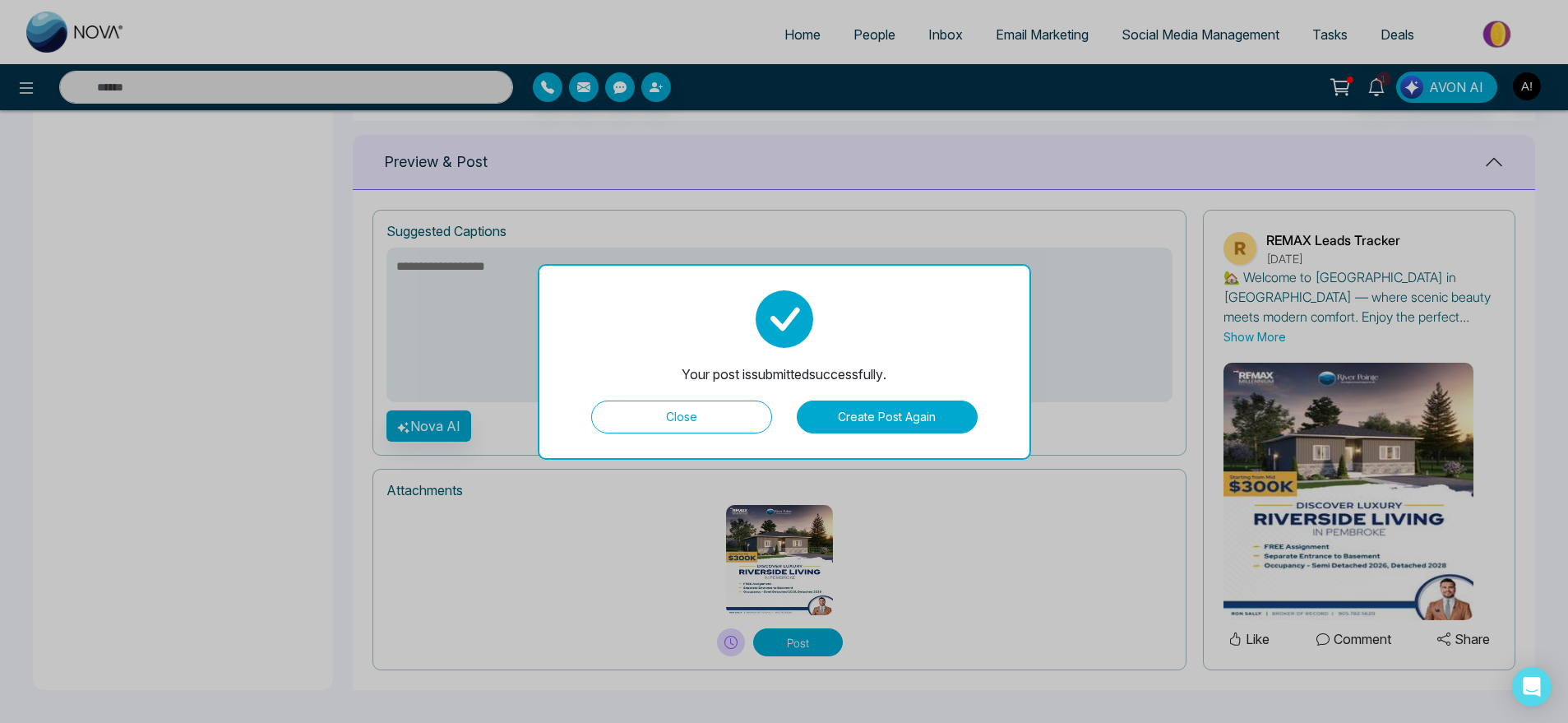
scroll to position [71, 0]
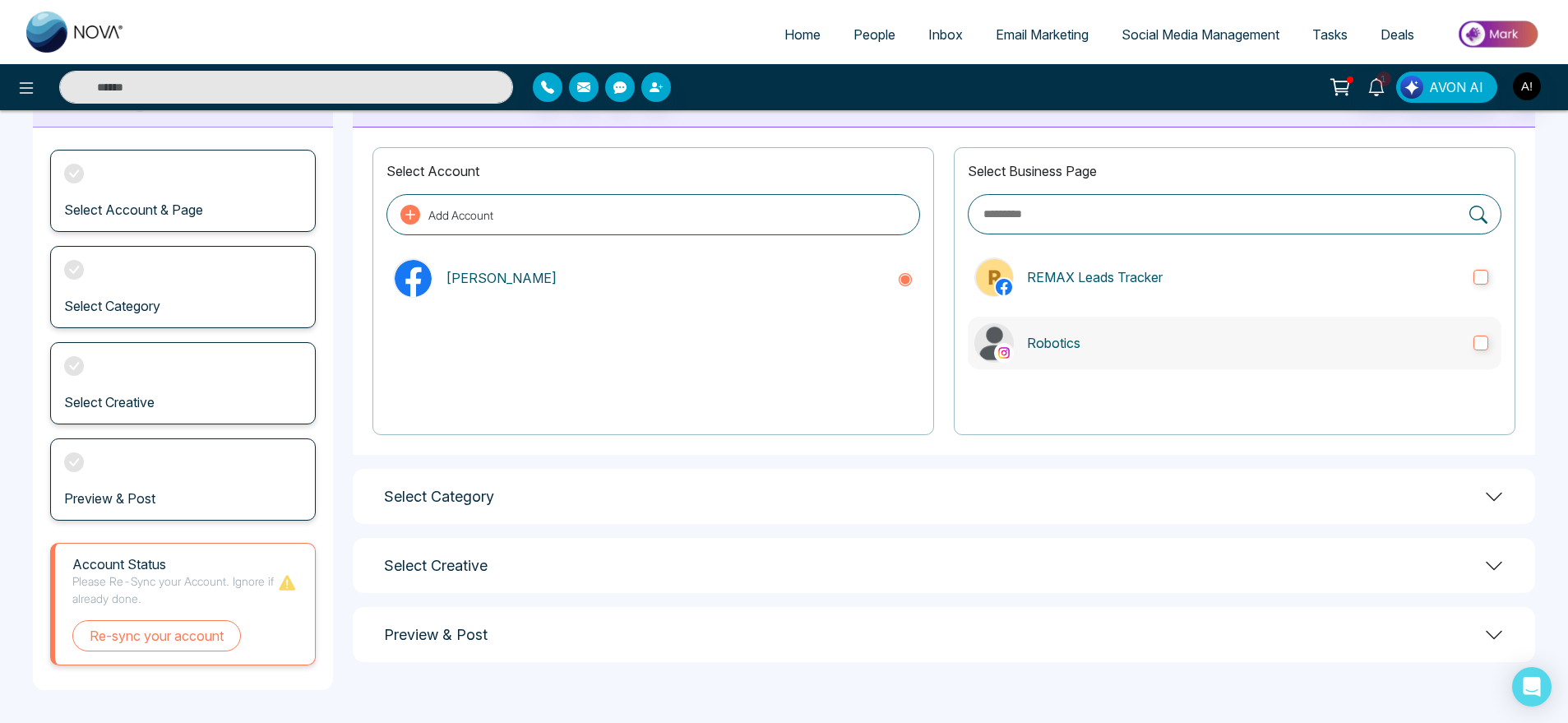
click at [1143, 341] on p "Robotics" at bounding box center [1243, 343] width 433 height 20
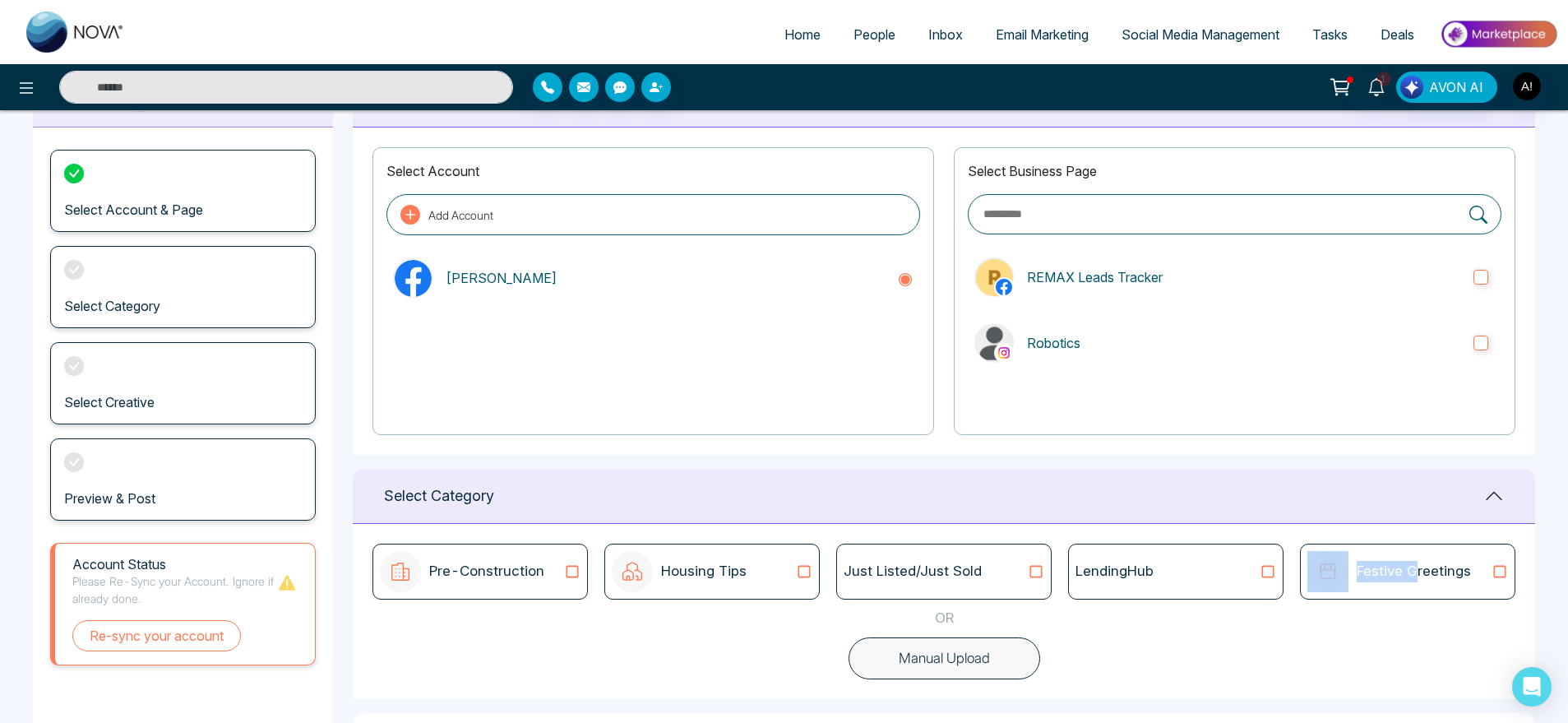
drag, startPoint x: 1415, startPoint y: 570, endPoint x: 994, endPoint y: 581, distance: 421.1
click at [994, 581] on div "Pre-Construction Housing Tips Just Listed/Just Sold LendingHub Festive Greetings" at bounding box center [943, 571] width 1143 height 56
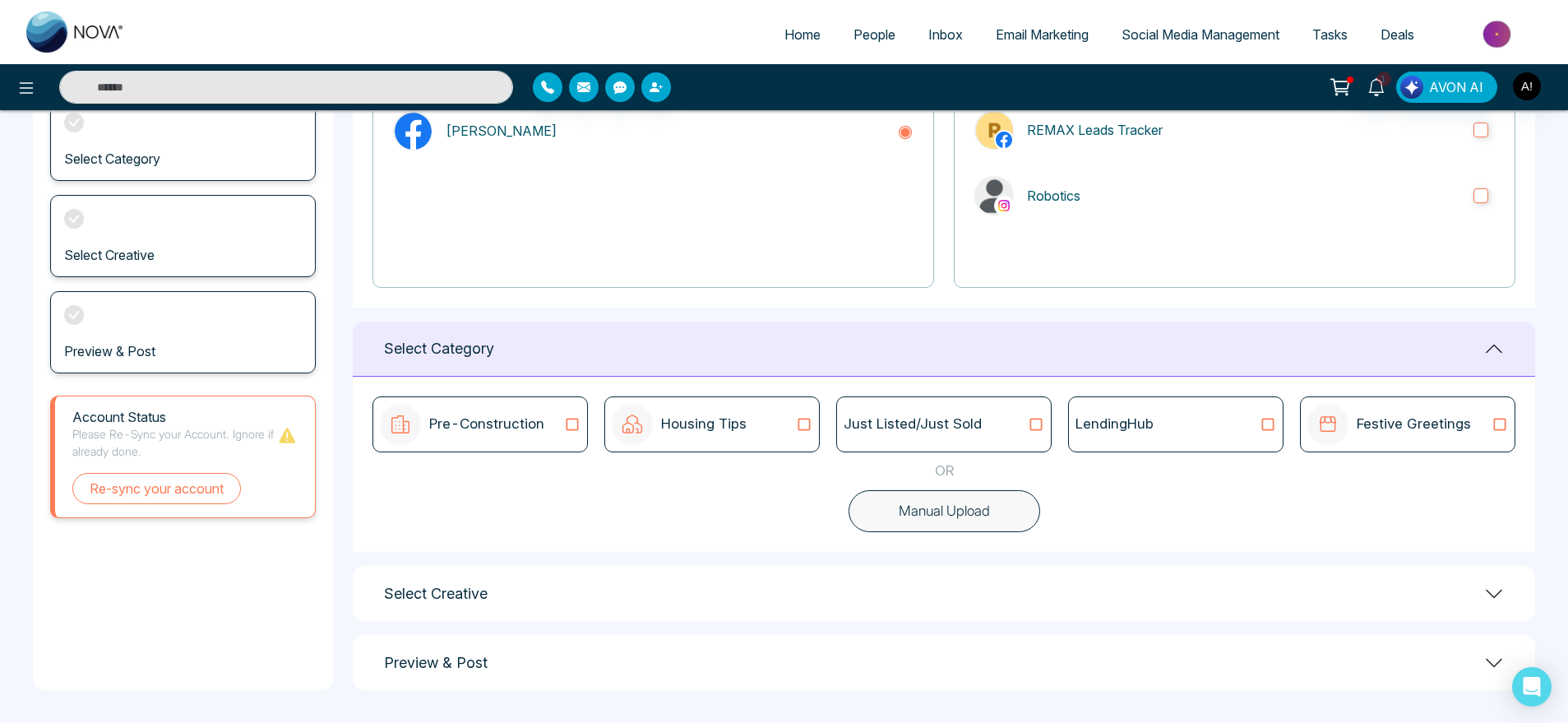
click at [1481, 440] on div "Festive Greetings" at bounding box center [1408, 424] width 201 height 41
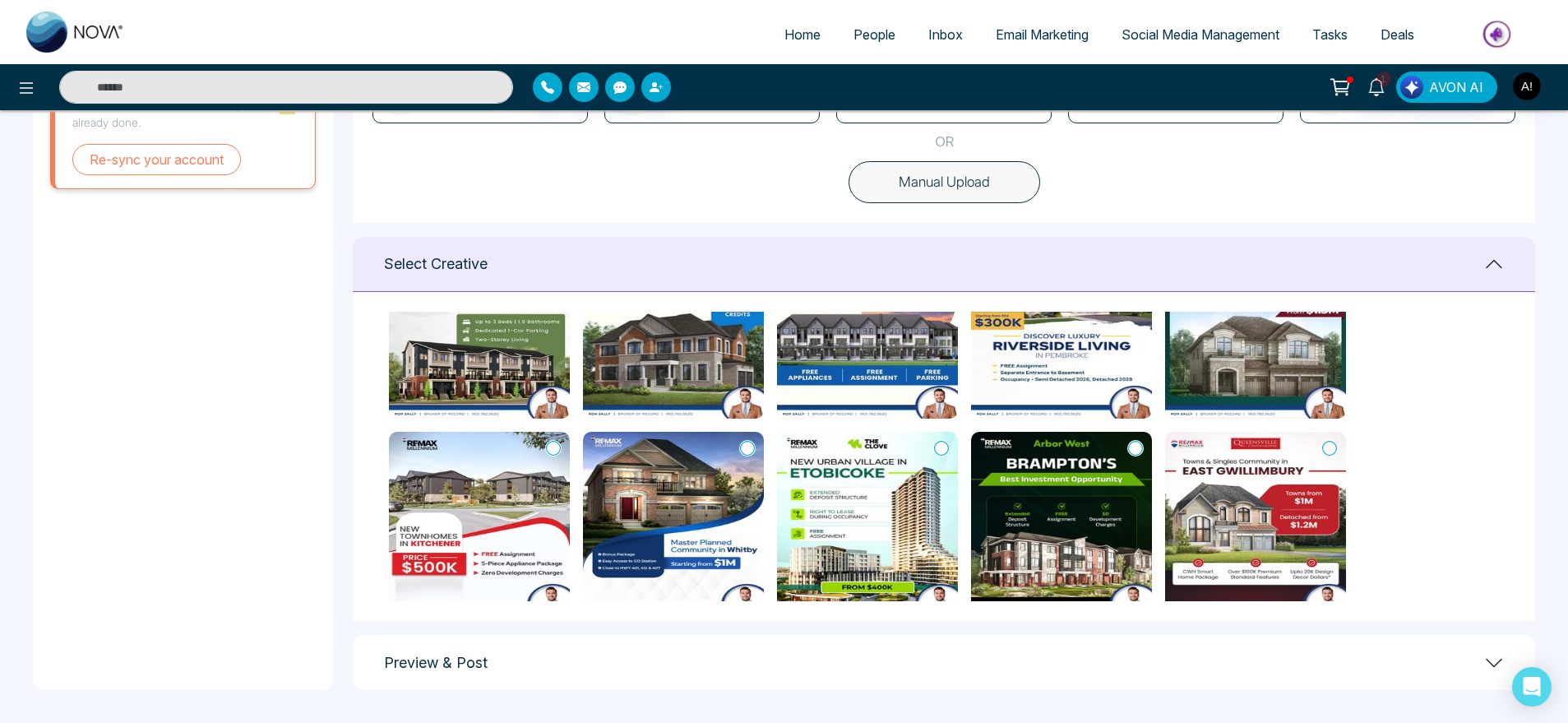
scroll to position [175, 0]
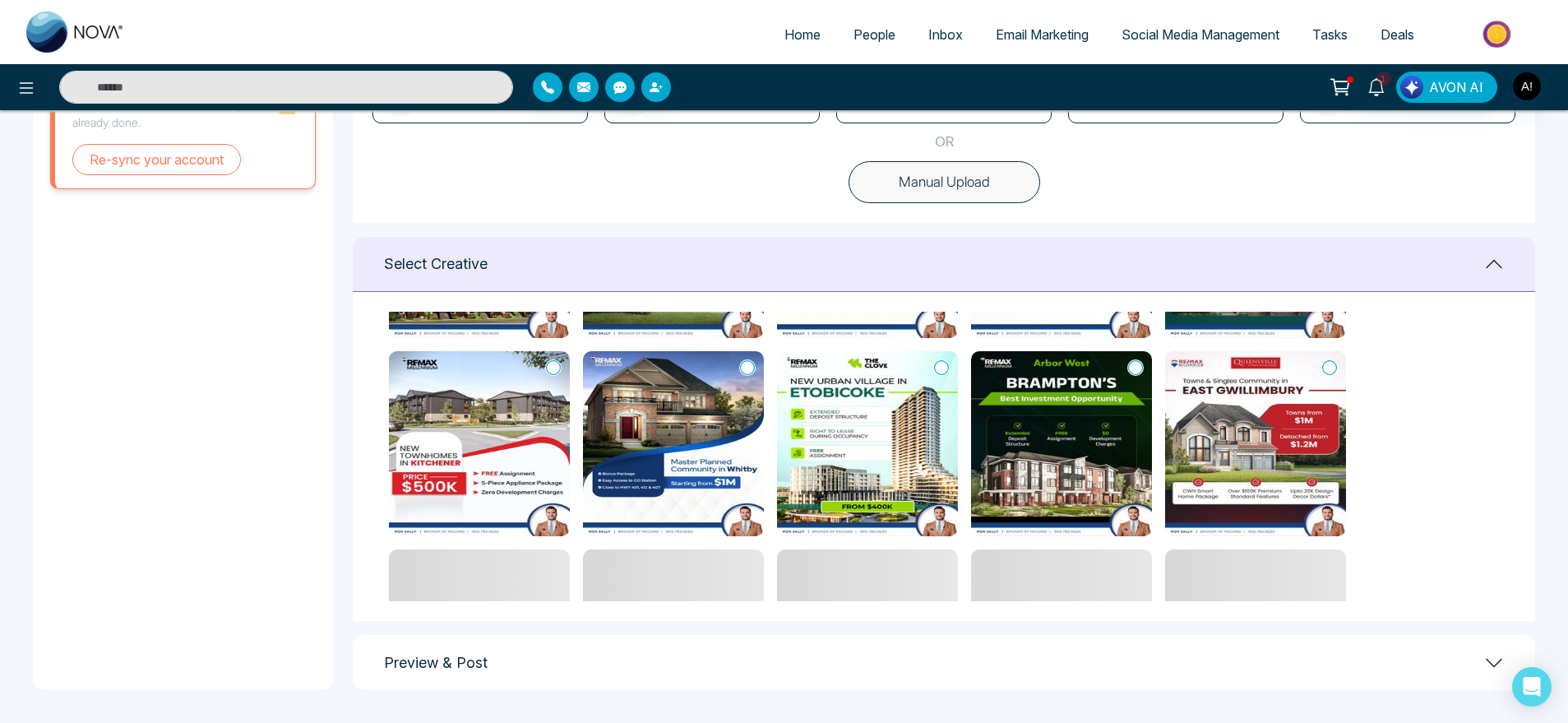
click at [946, 363] on icon at bounding box center [941, 368] width 15 height 16
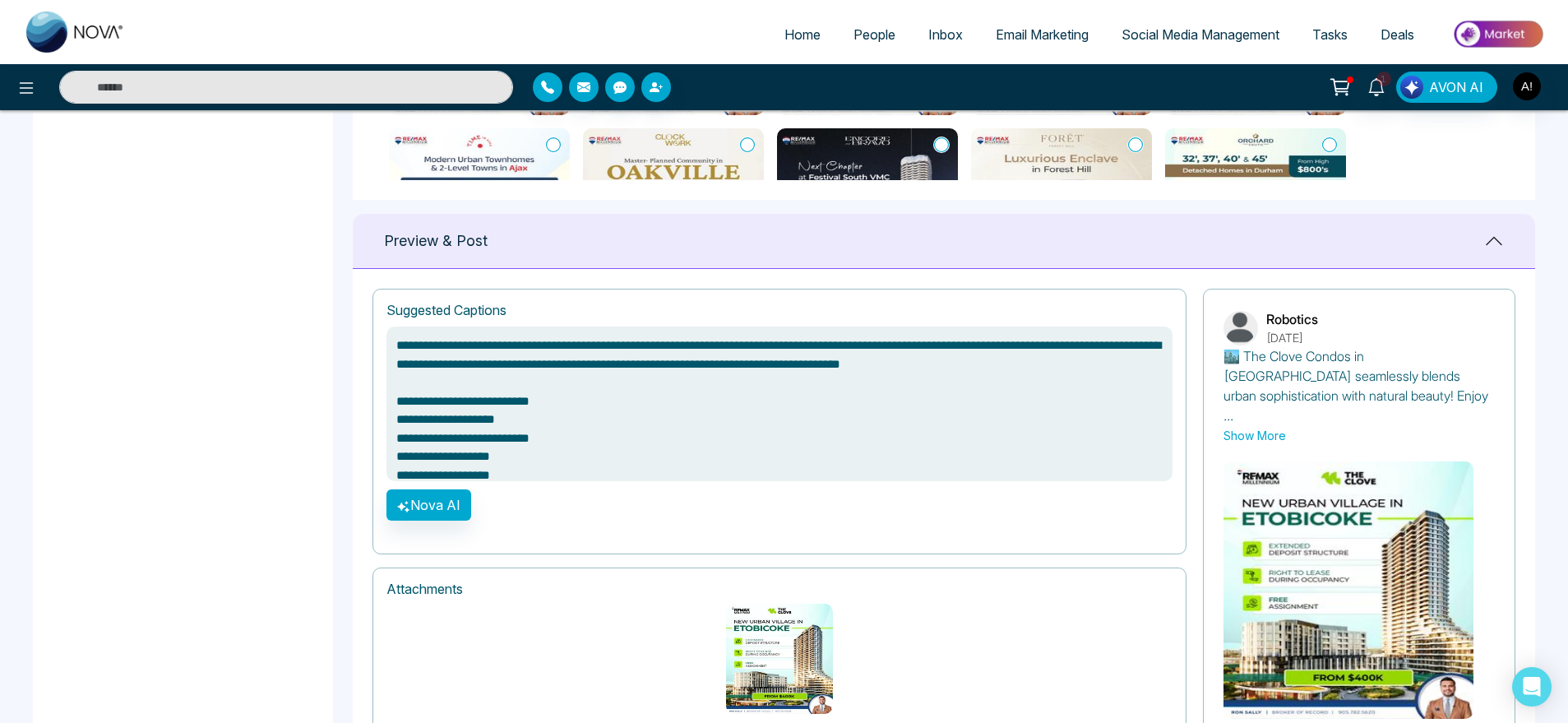
scroll to position [1048, 0]
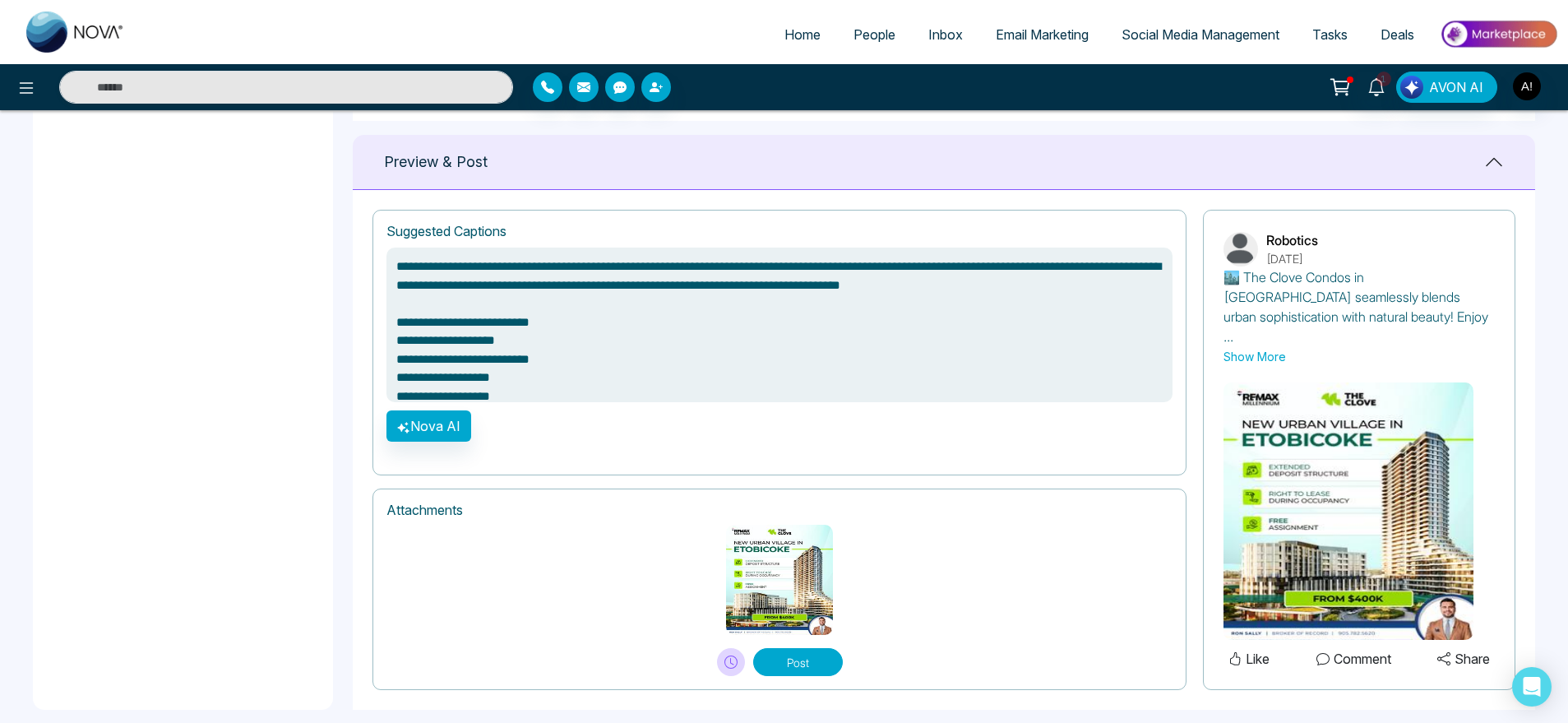
click at [819, 649] on button "Post" at bounding box center [798, 662] width 90 height 28
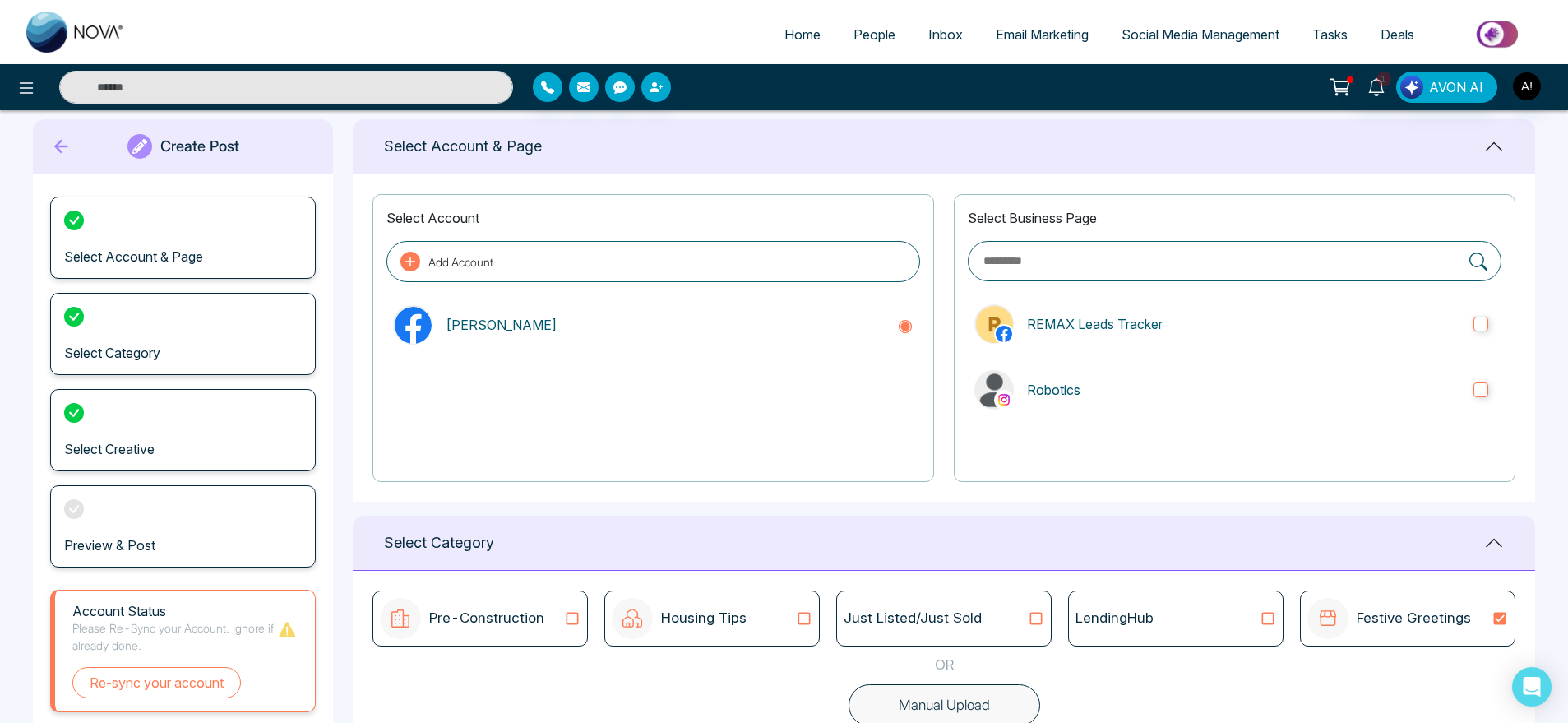
scroll to position [0, 0]
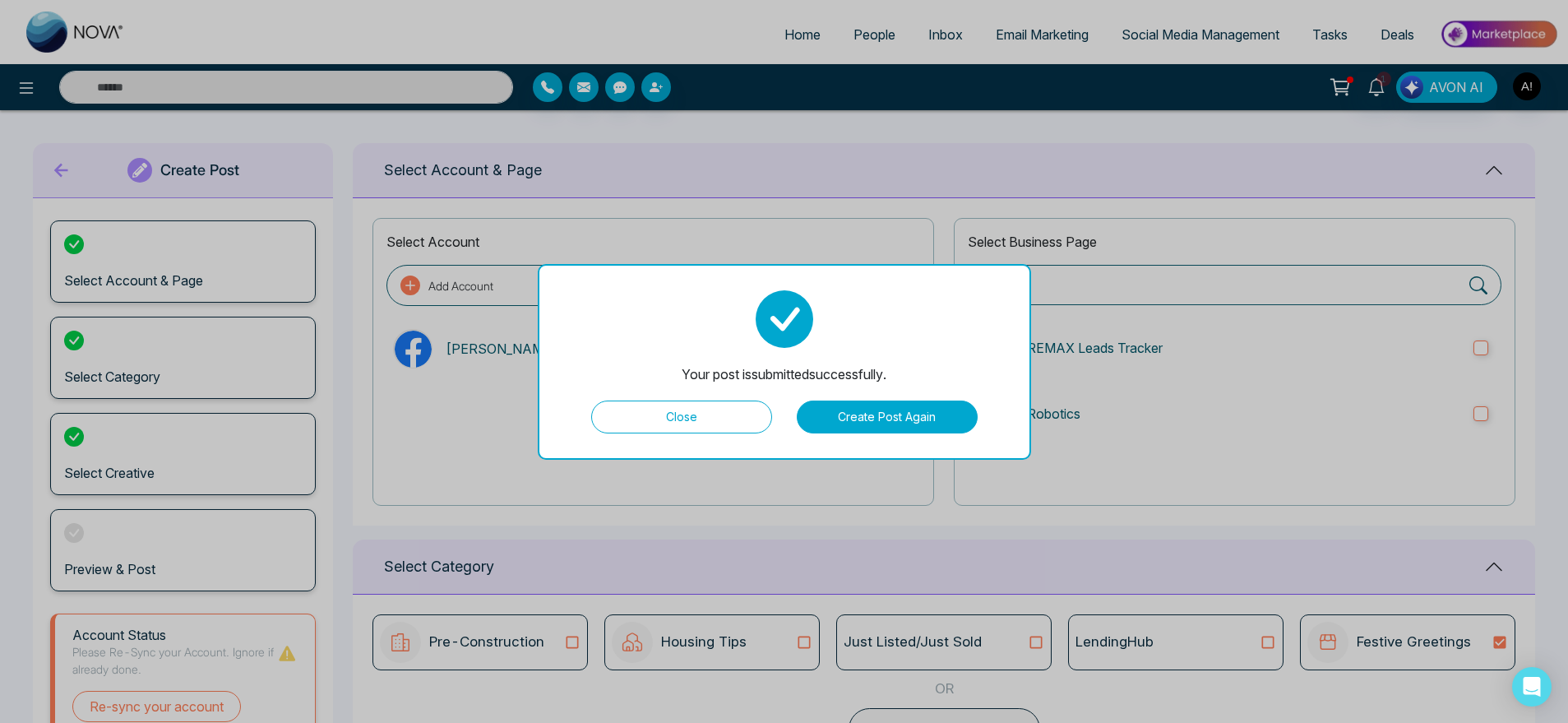
type textarea "**********"
click at [886, 413] on button "Create Post Again" at bounding box center [888, 417] width 181 height 33
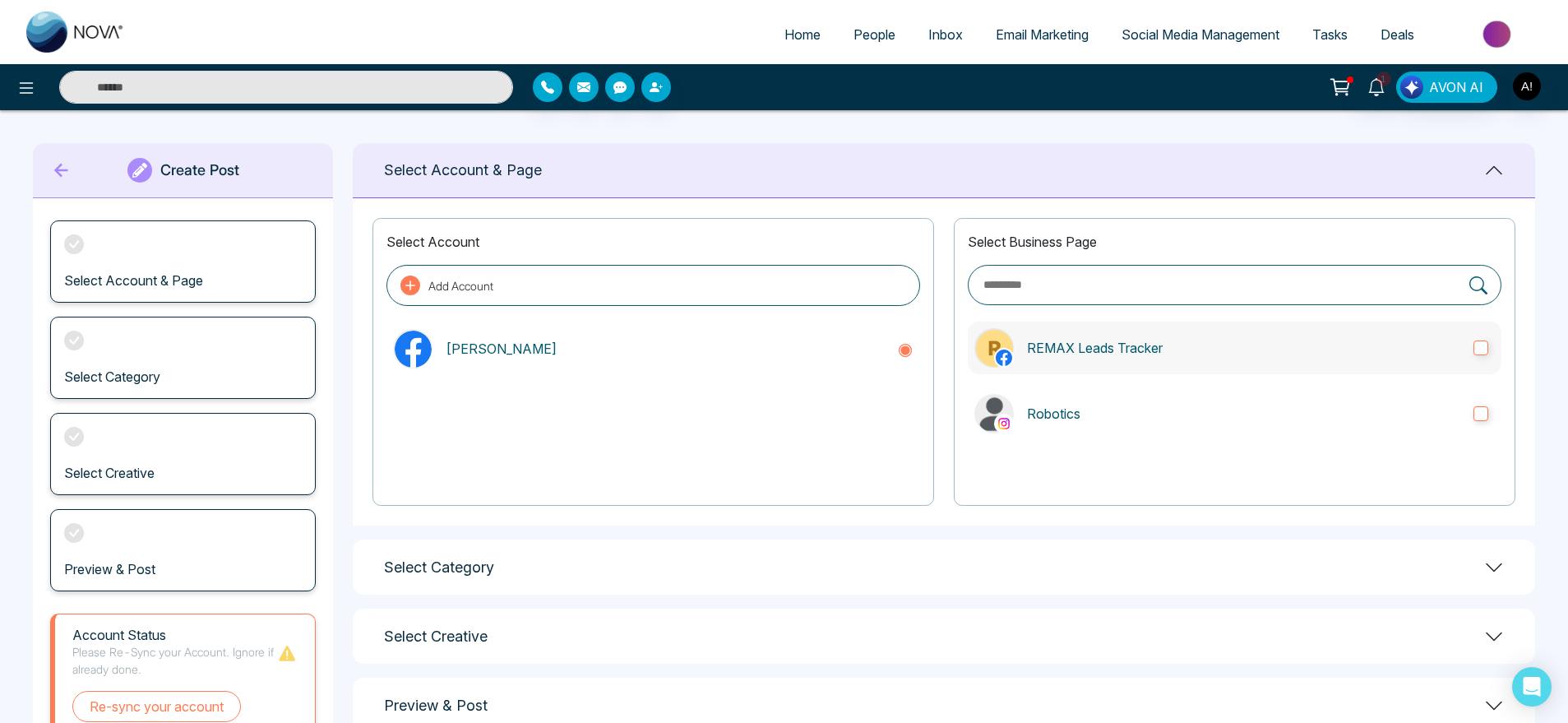
click at [1061, 372] on label "REMAX Leads Tracker" at bounding box center [1234, 348] width 533 height 53
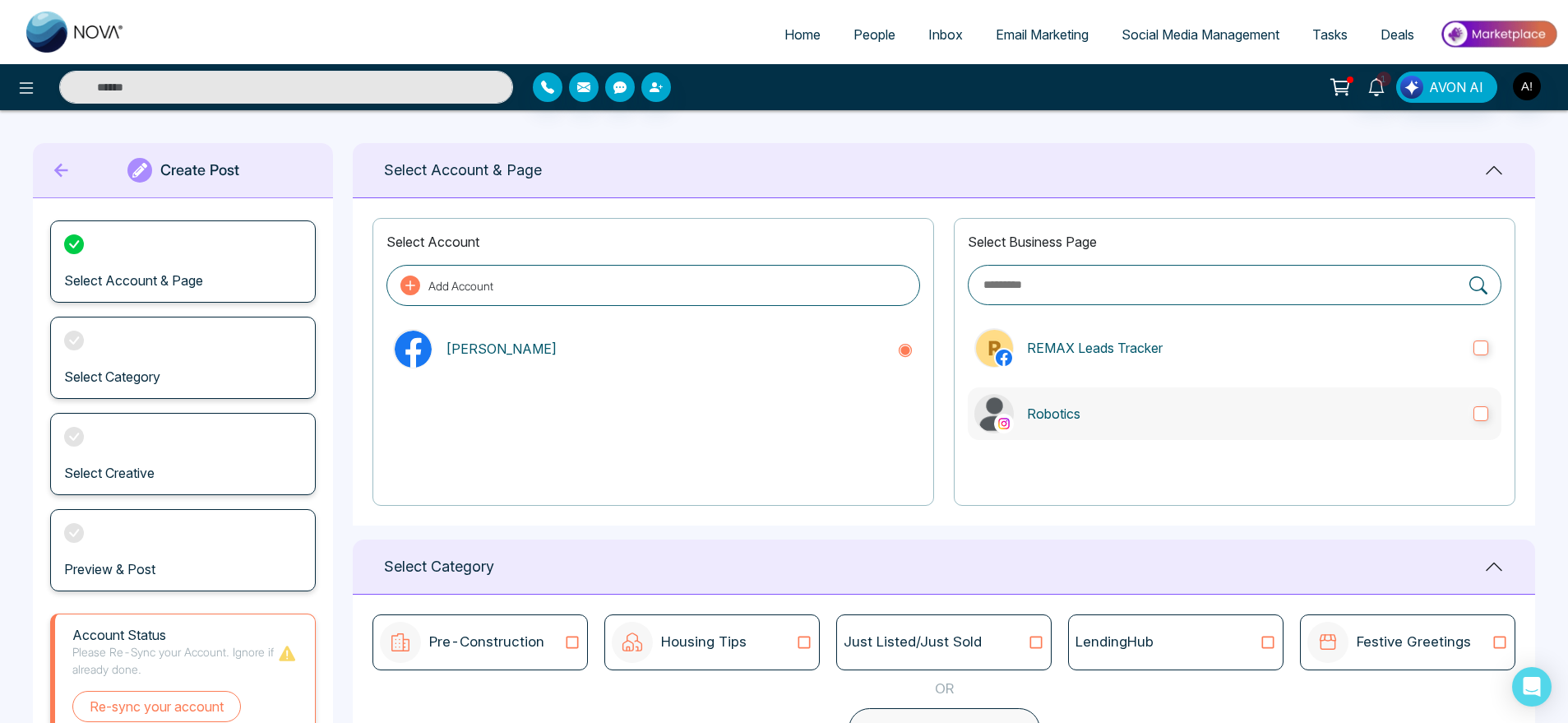
click at [1103, 422] on p "Robotics" at bounding box center [1243, 414] width 433 height 20
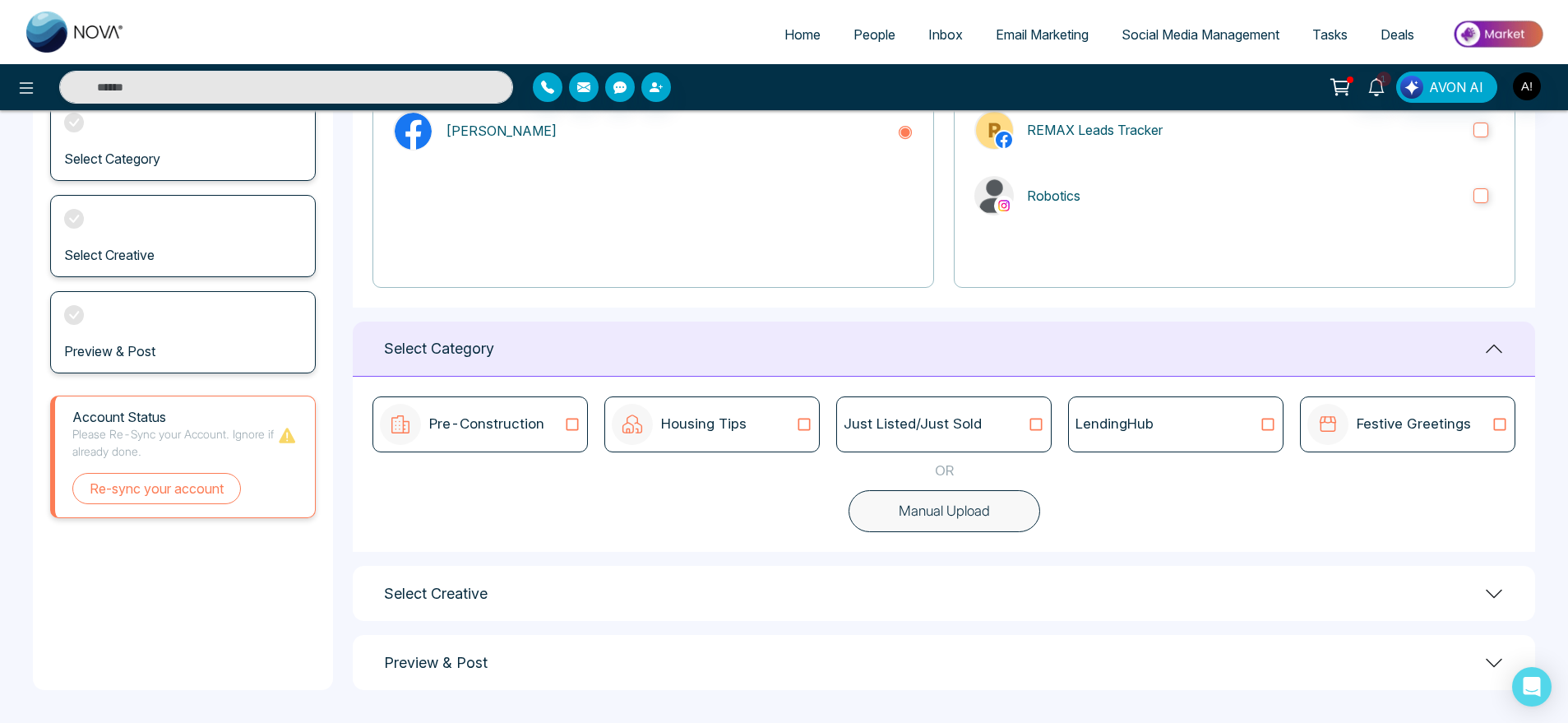
click at [891, 527] on button "Manual Upload" at bounding box center [945, 512] width 192 height 43
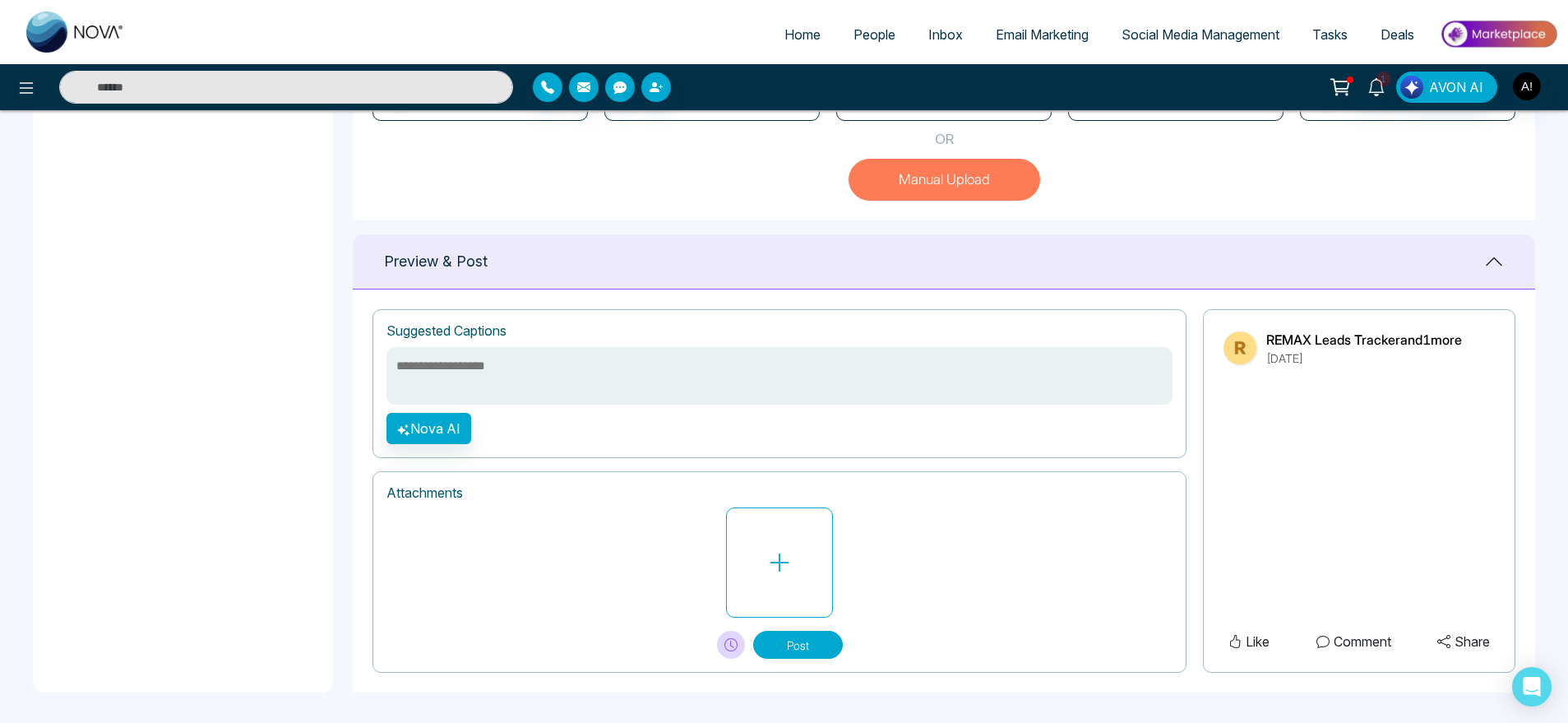
scroll to position [552, 0]
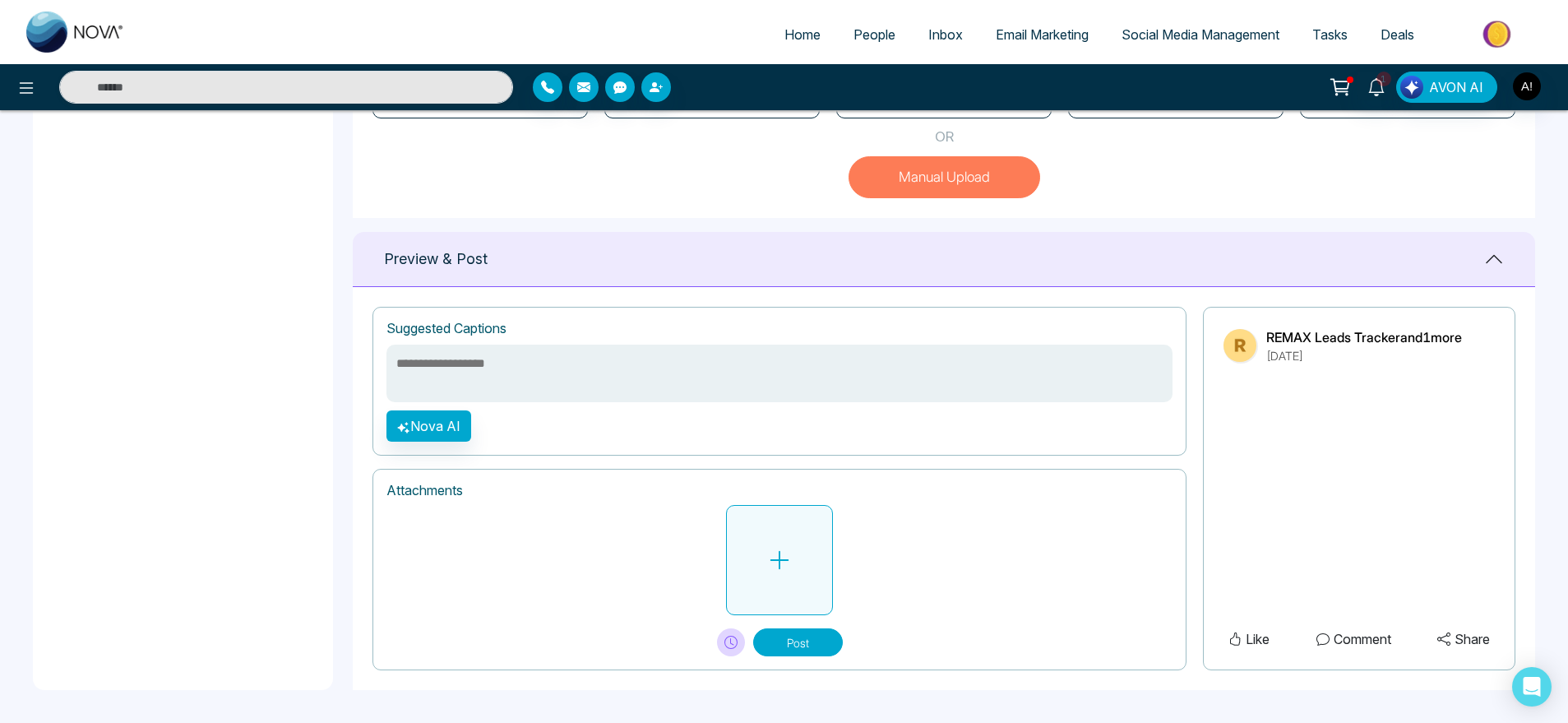
click at [768, 534] on button at bounding box center [779, 560] width 107 height 110
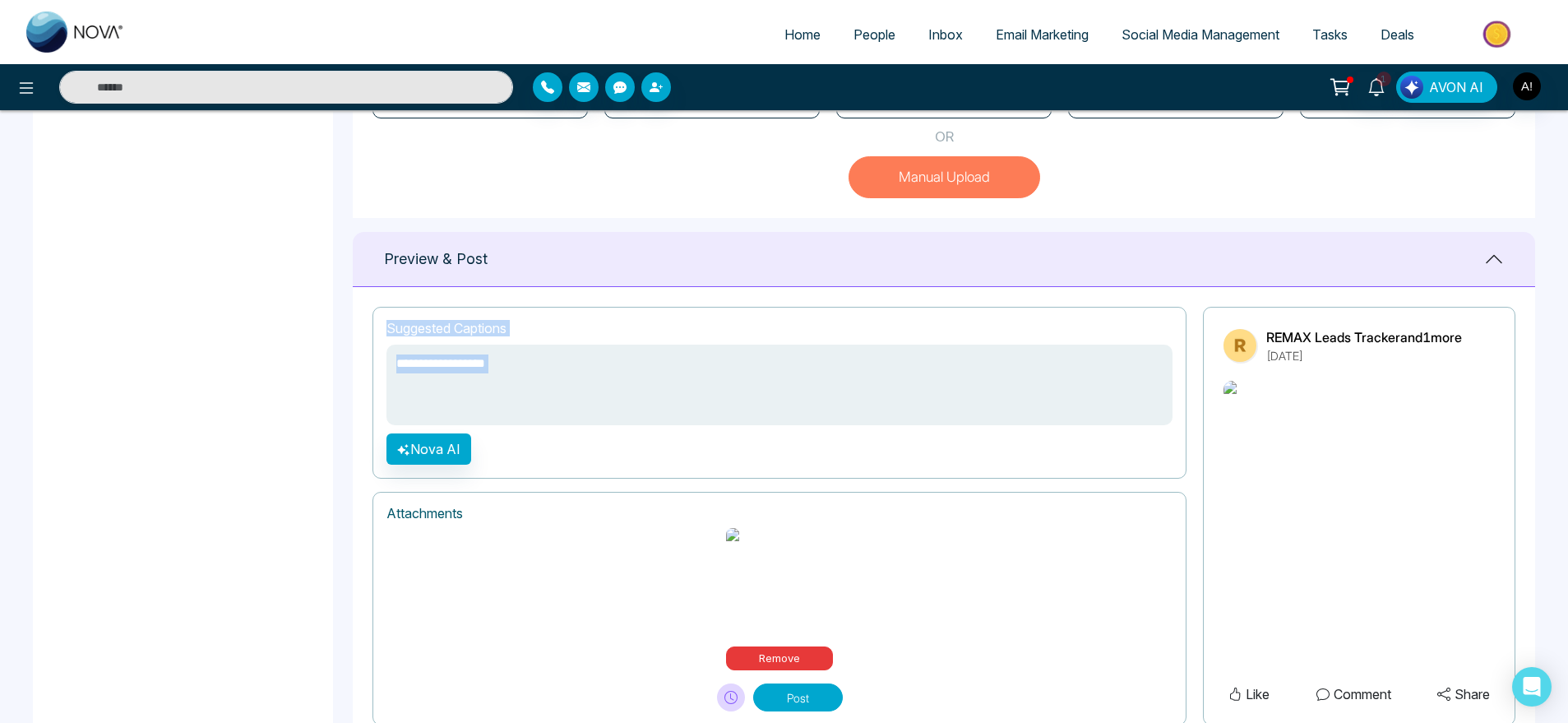
drag, startPoint x: 399, startPoint y: 475, endPoint x: 497, endPoint y: 438, distance: 104.8
click at [497, 438] on div "**********" at bounding box center [779, 393] width 814 height 172
click at [452, 441] on button "Nova AI" at bounding box center [429, 449] width 84 height 31
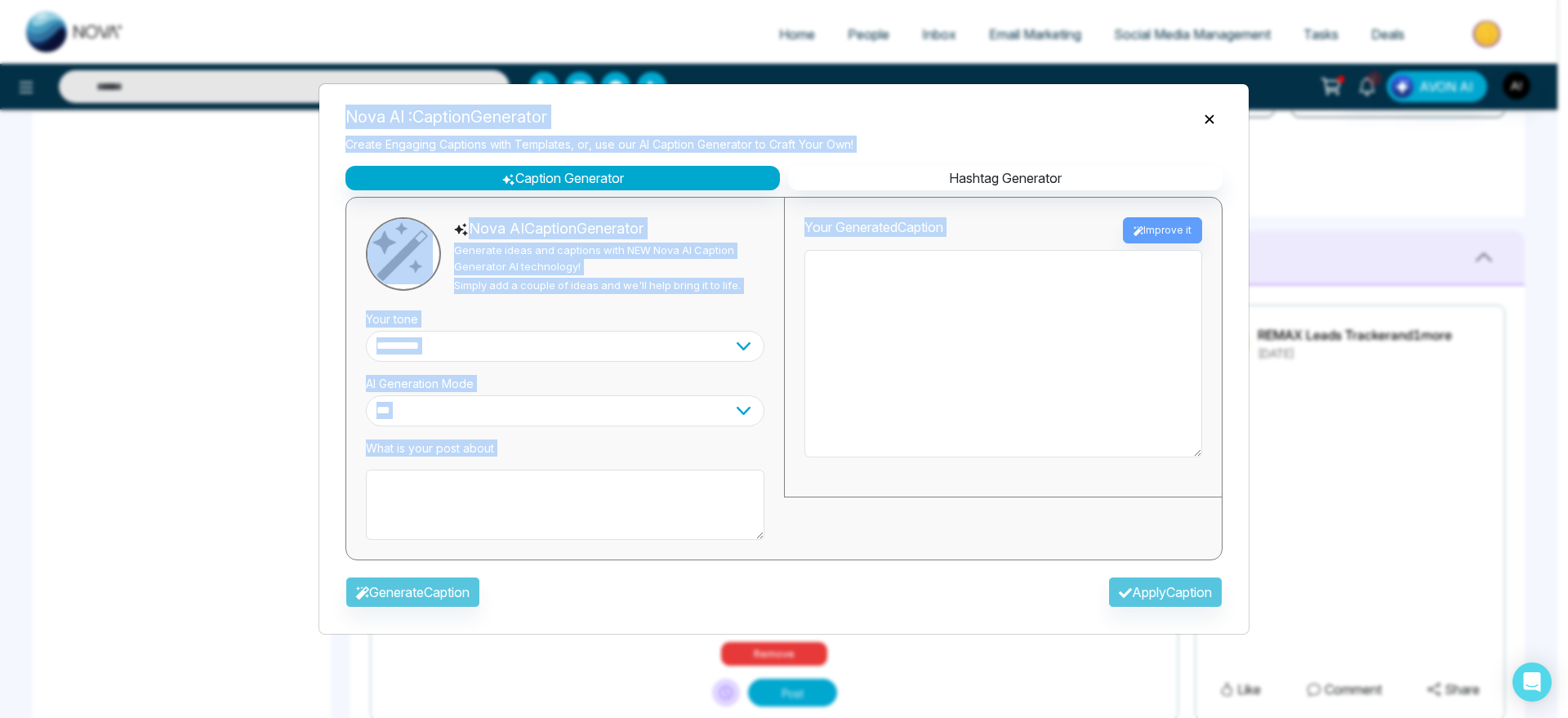
click at [614, 528] on textarea at bounding box center [565, 504] width 399 height 70
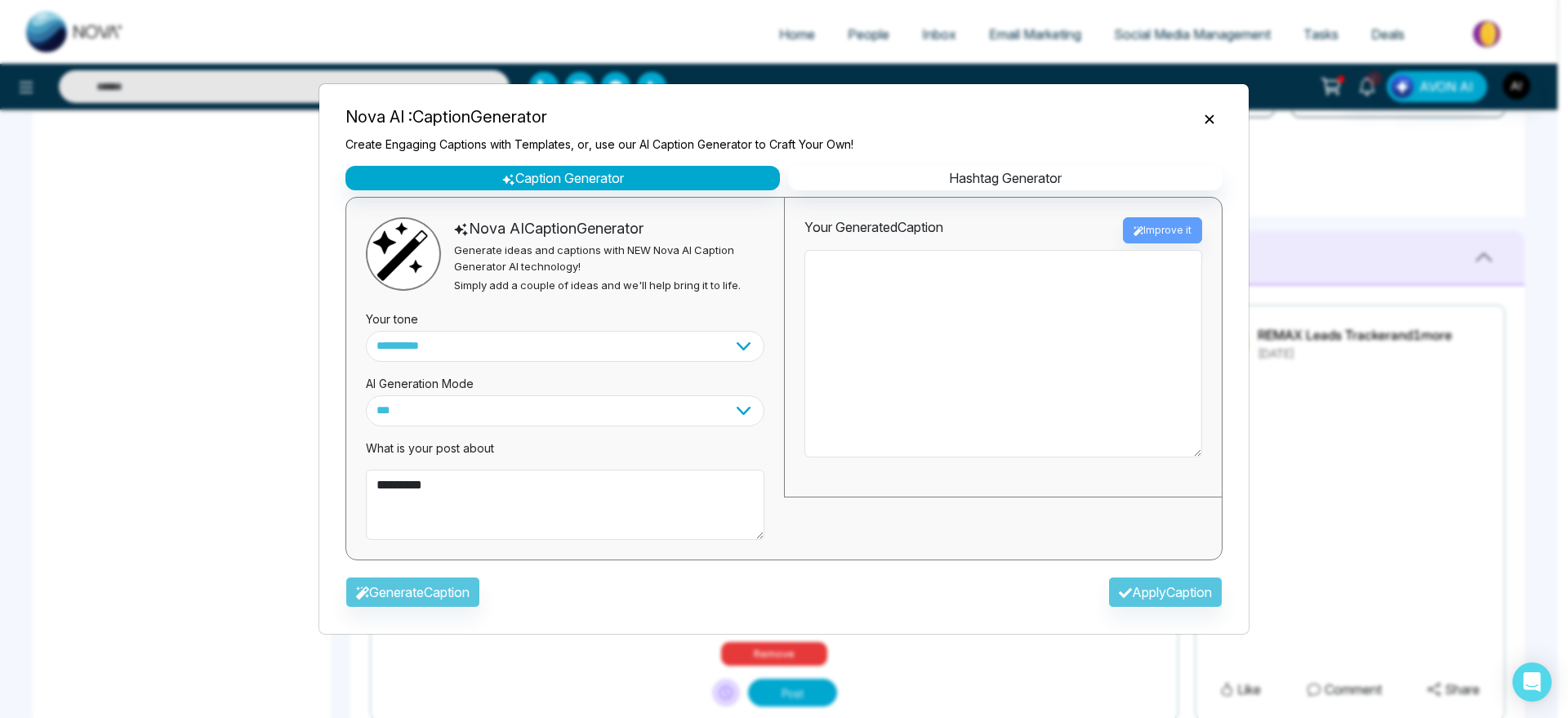
click at [453, 589] on div "Generate Caption Apply Caption" at bounding box center [784, 597] width 903 height 47
click at [521, 469] on textarea "*********" at bounding box center [565, 504] width 399 height 70
type textarea "*********"
click at [436, 601] on button "Generate Caption" at bounding box center [412, 592] width 134 height 31
type textarea "**********"
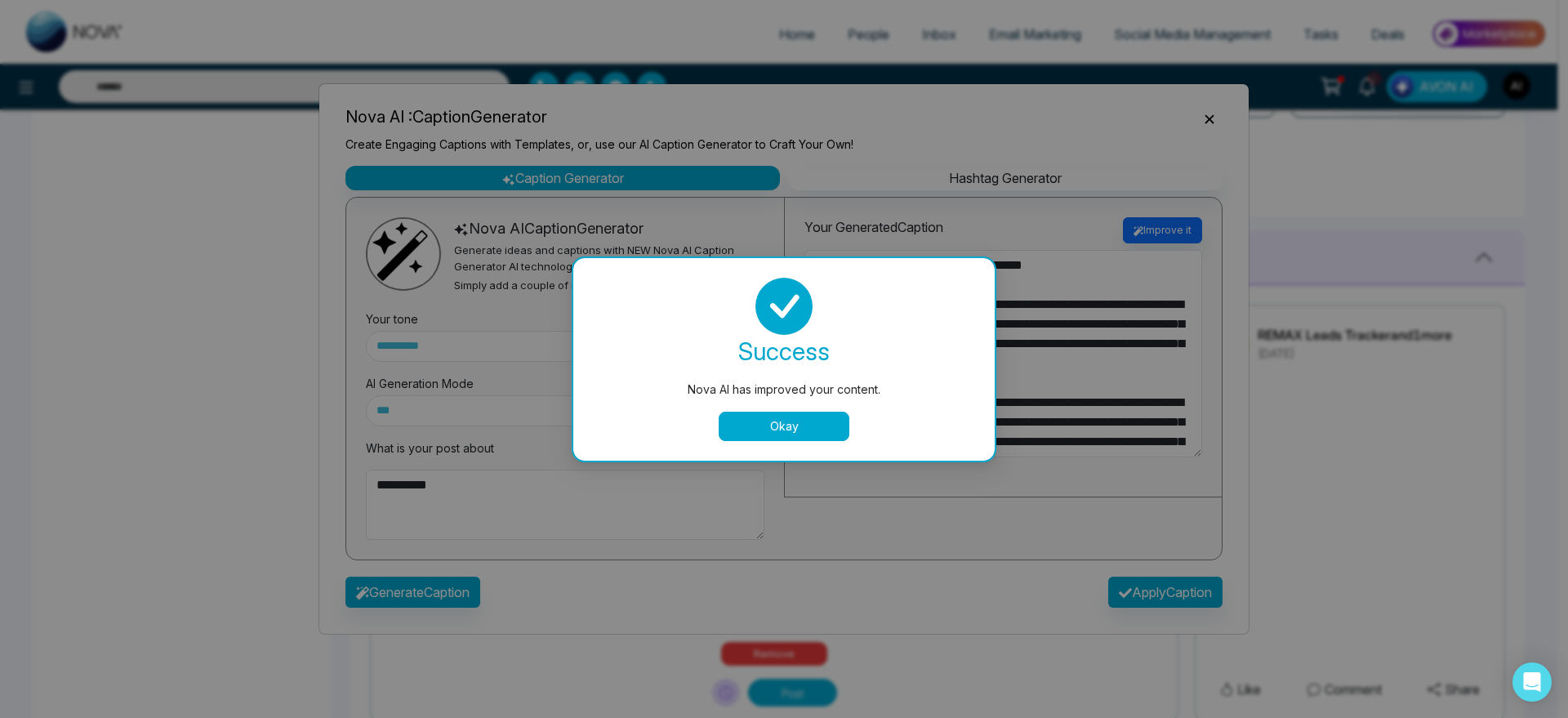
click at [812, 425] on button "Okay" at bounding box center [784, 426] width 131 height 29
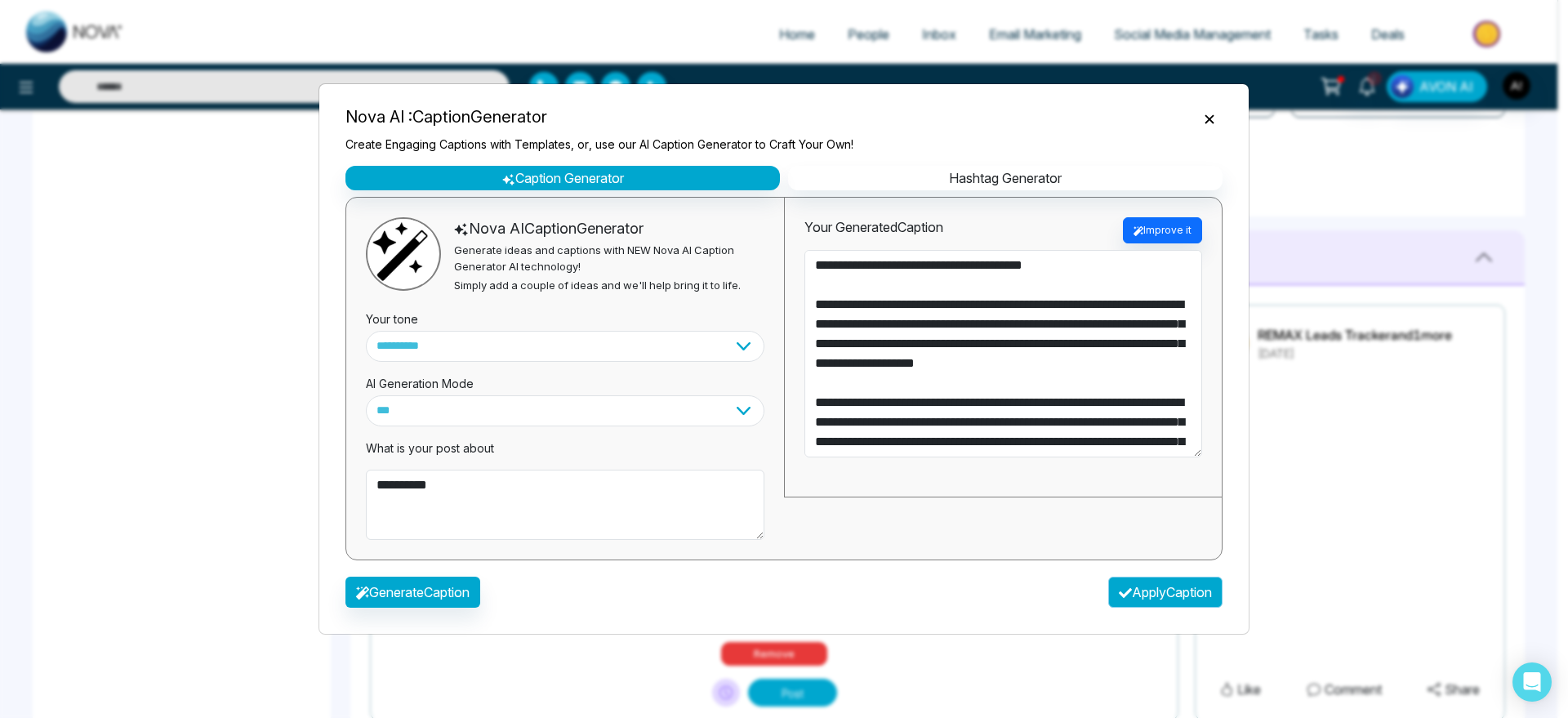
click at [1158, 583] on button "Apply Caption" at bounding box center [1166, 592] width 114 height 31
type textarea "**********"
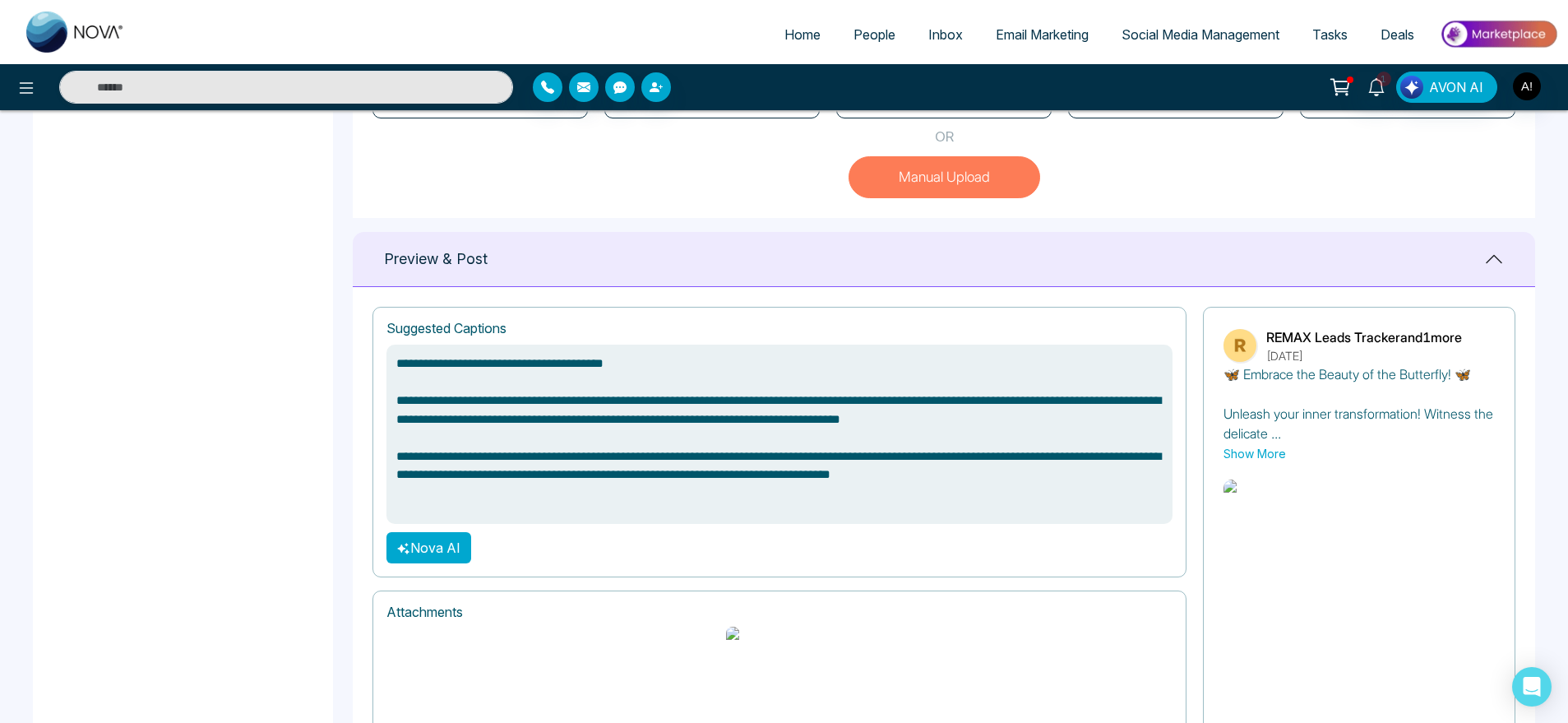
scroll to position [669, 0]
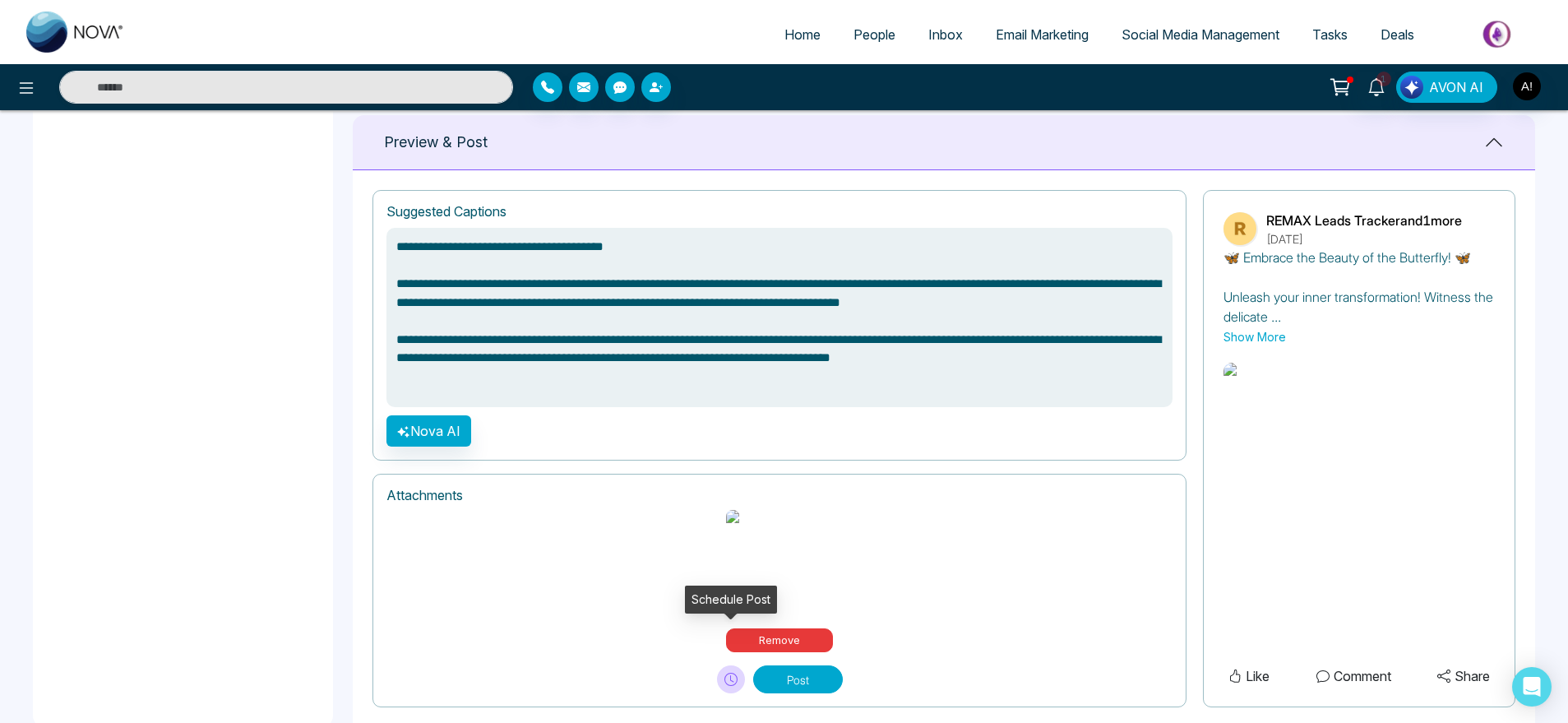
click at [738, 666] on button at bounding box center [731, 679] width 28 height 28
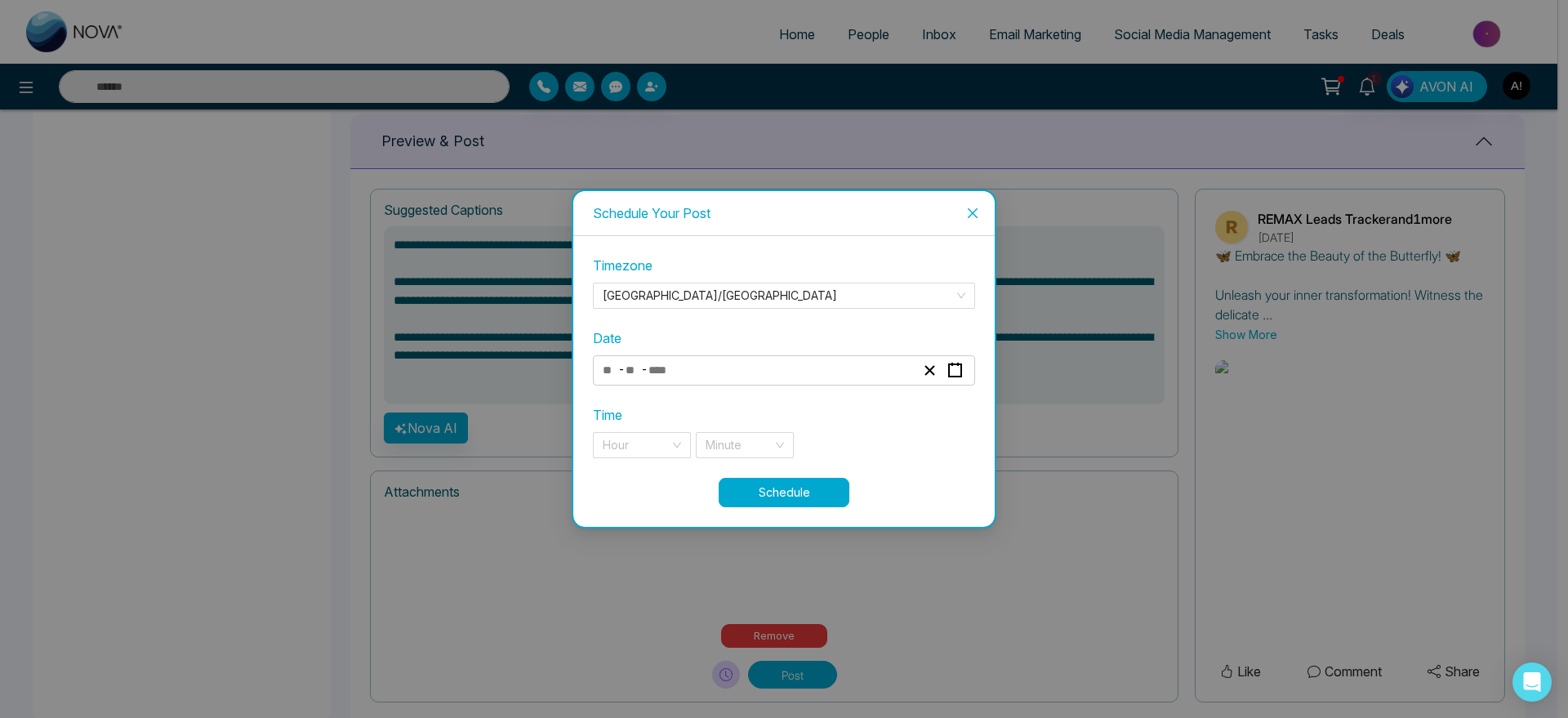
click at [824, 354] on div "Date - -" at bounding box center [784, 357] width 382 height 57
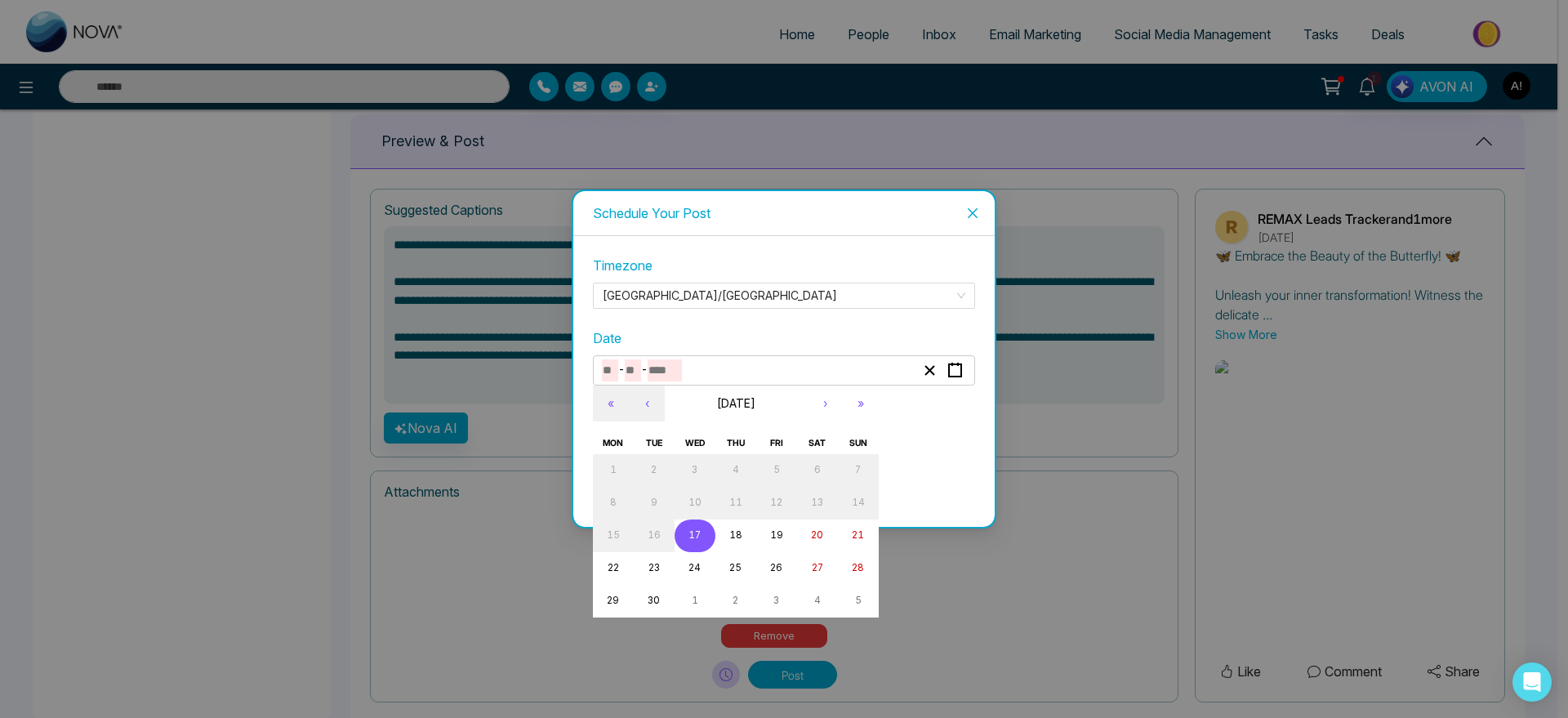
click at [662, 365] on input "number" at bounding box center [664, 371] width 35 height 22
click at [705, 537] on button "17" at bounding box center [695, 535] width 41 height 33
type input "*"
type input "**"
type input "****"
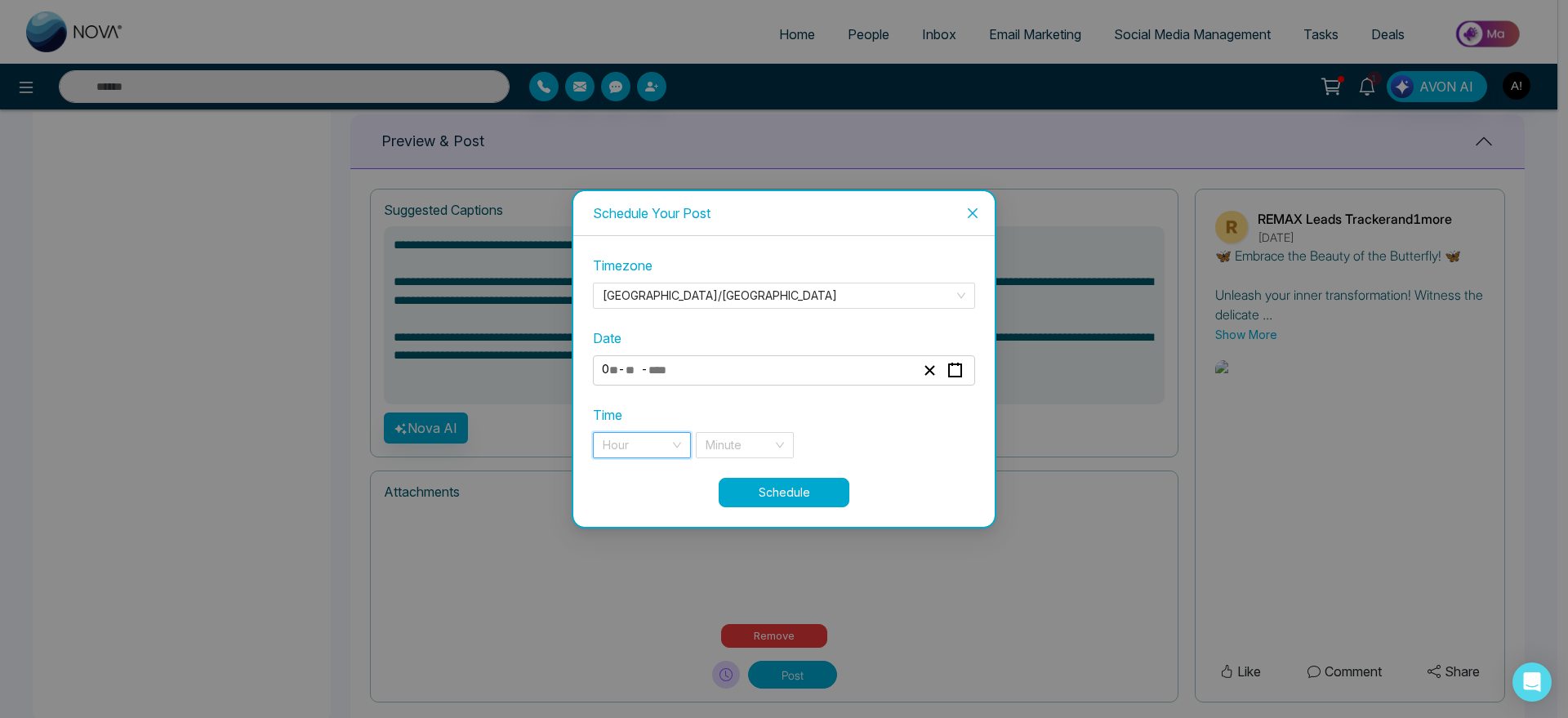
click at [653, 442] on input "search" at bounding box center [636, 445] width 67 height 25
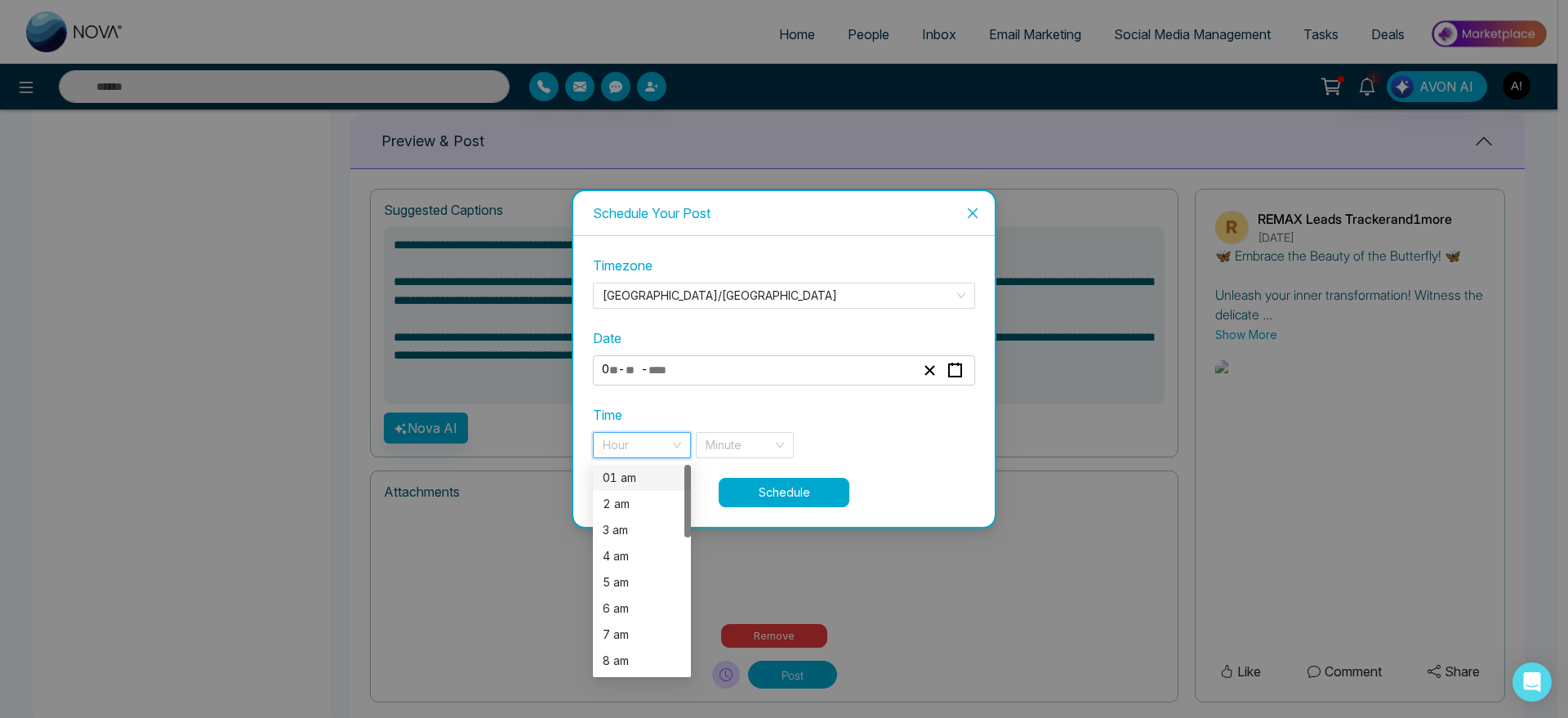
click at [655, 465] on div "01 am" at bounding box center [642, 477] width 98 height 26
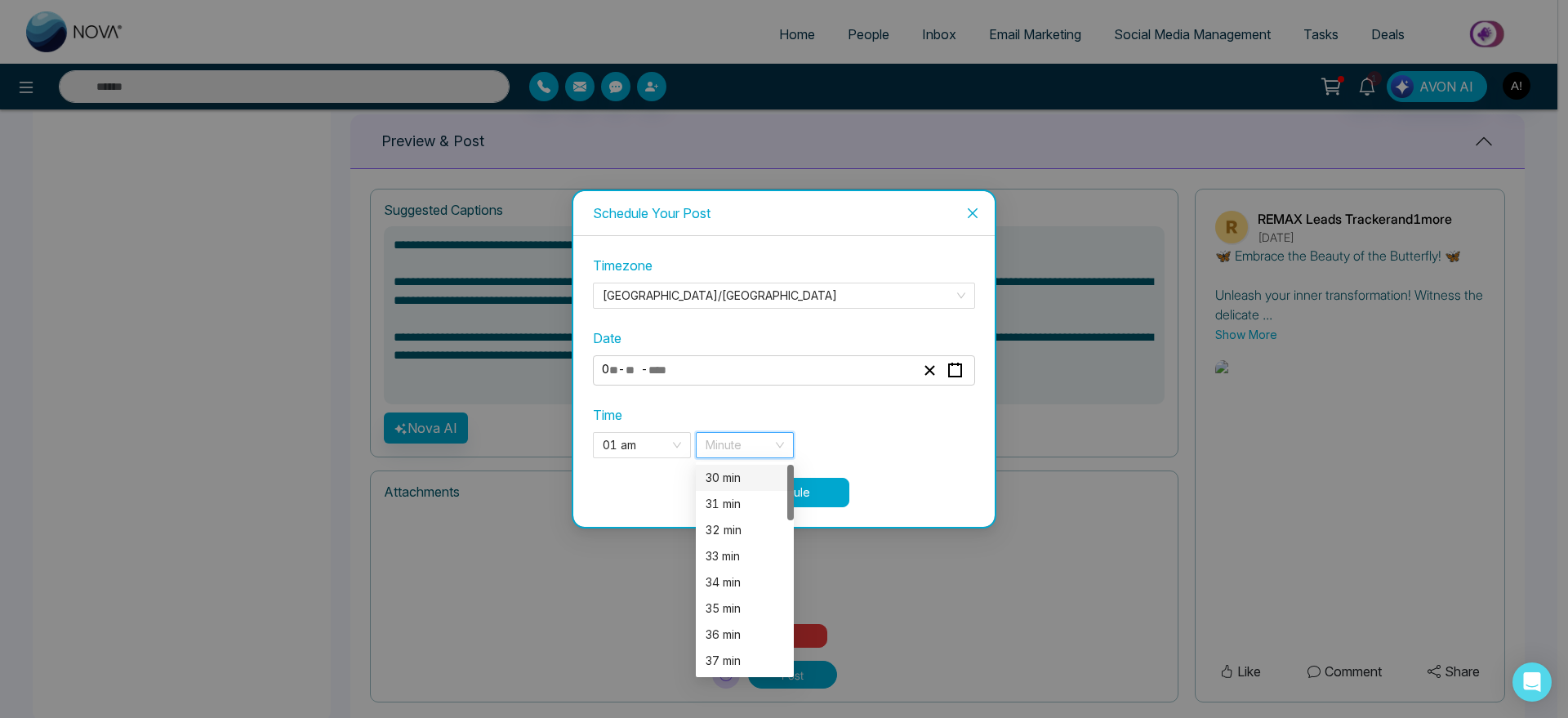
click at [762, 433] on input "search" at bounding box center [738, 445] width 67 height 25
click at [752, 505] on div "31 min" at bounding box center [744, 504] width 78 height 18
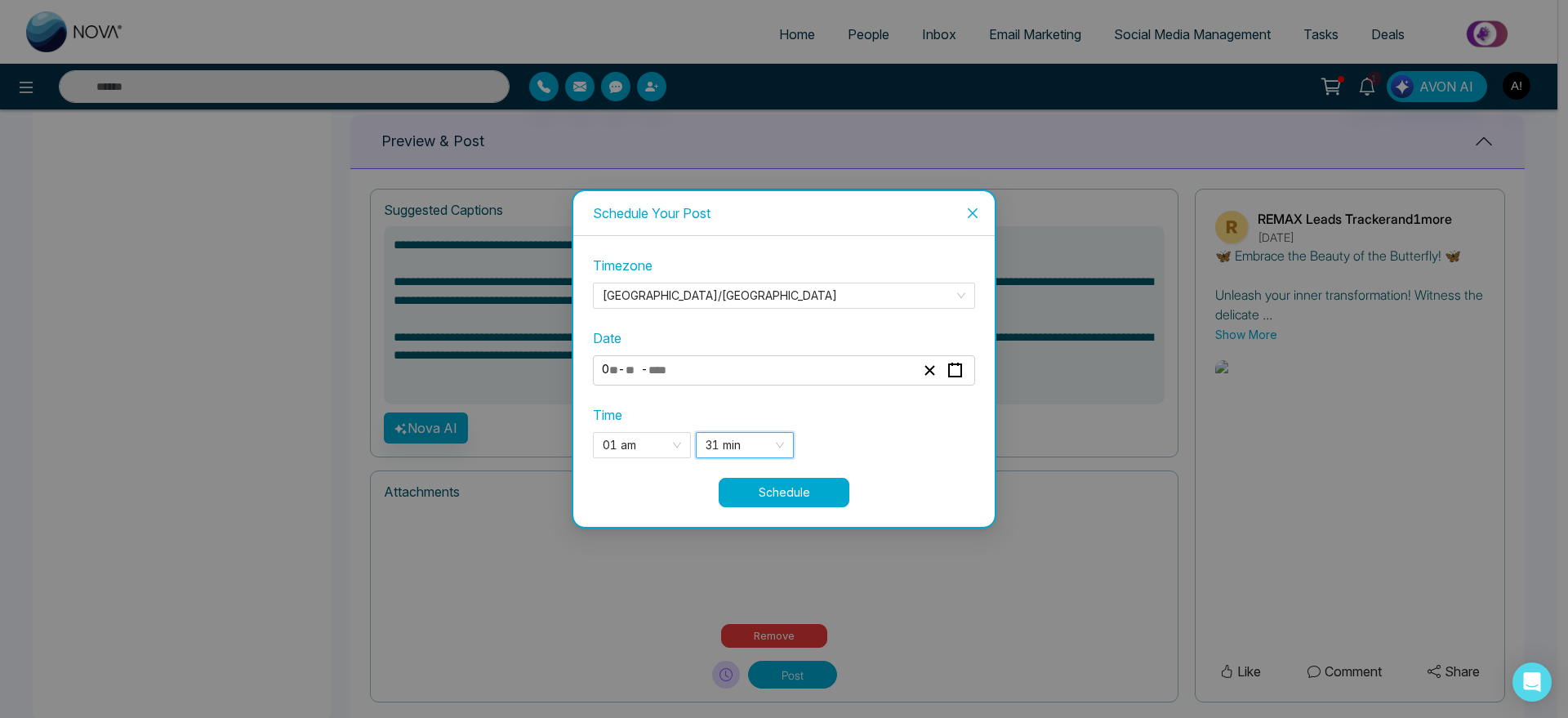
click at [815, 498] on button "Schedule" at bounding box center [784, 493] width 131 height 29
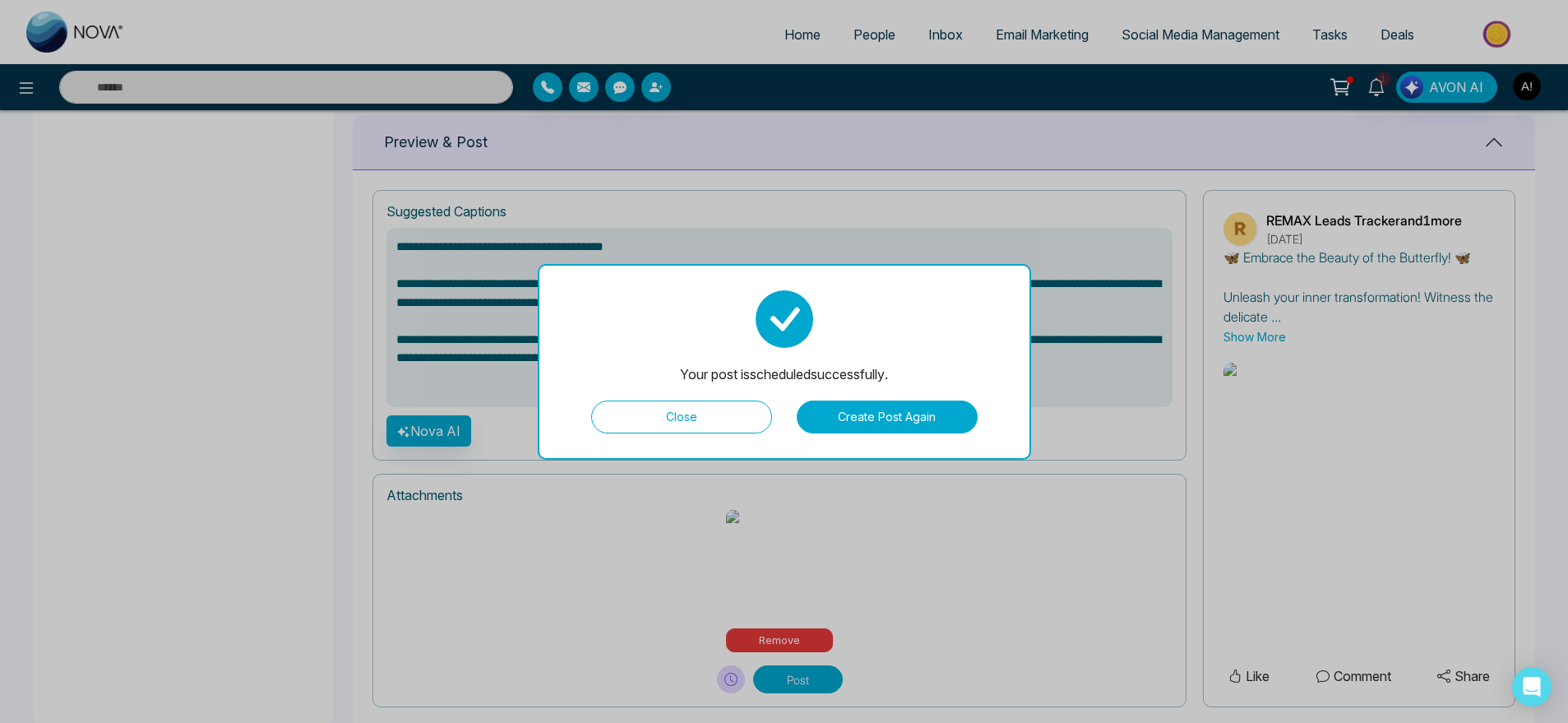
click at [889, 411] on button "Create Post Again" at bounding box center [888, 417] width 181 height 33
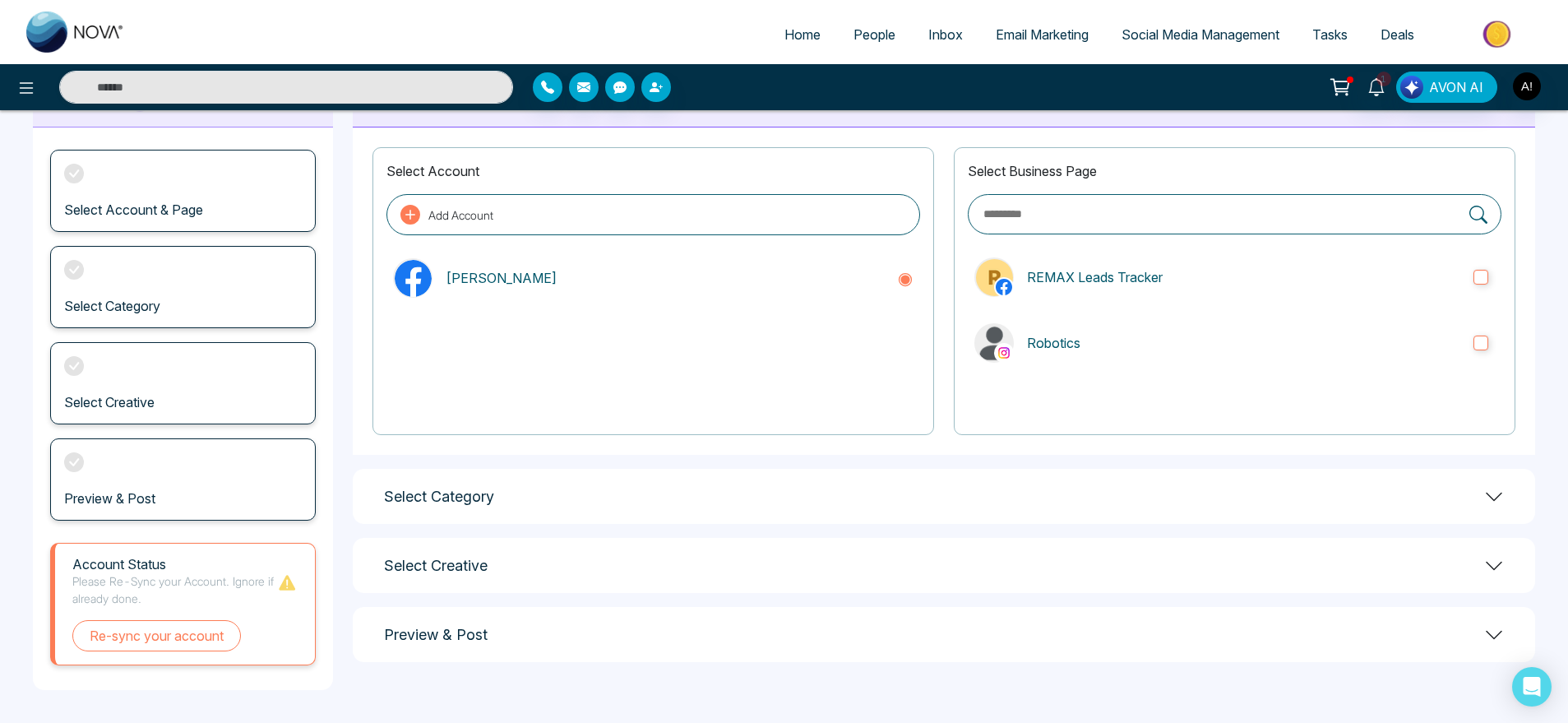
scroll to position [71, 0]
click at [1149, 271] on p "REMAX Leads Tracker" at bounding box center [1243, 277] width 433 height 20
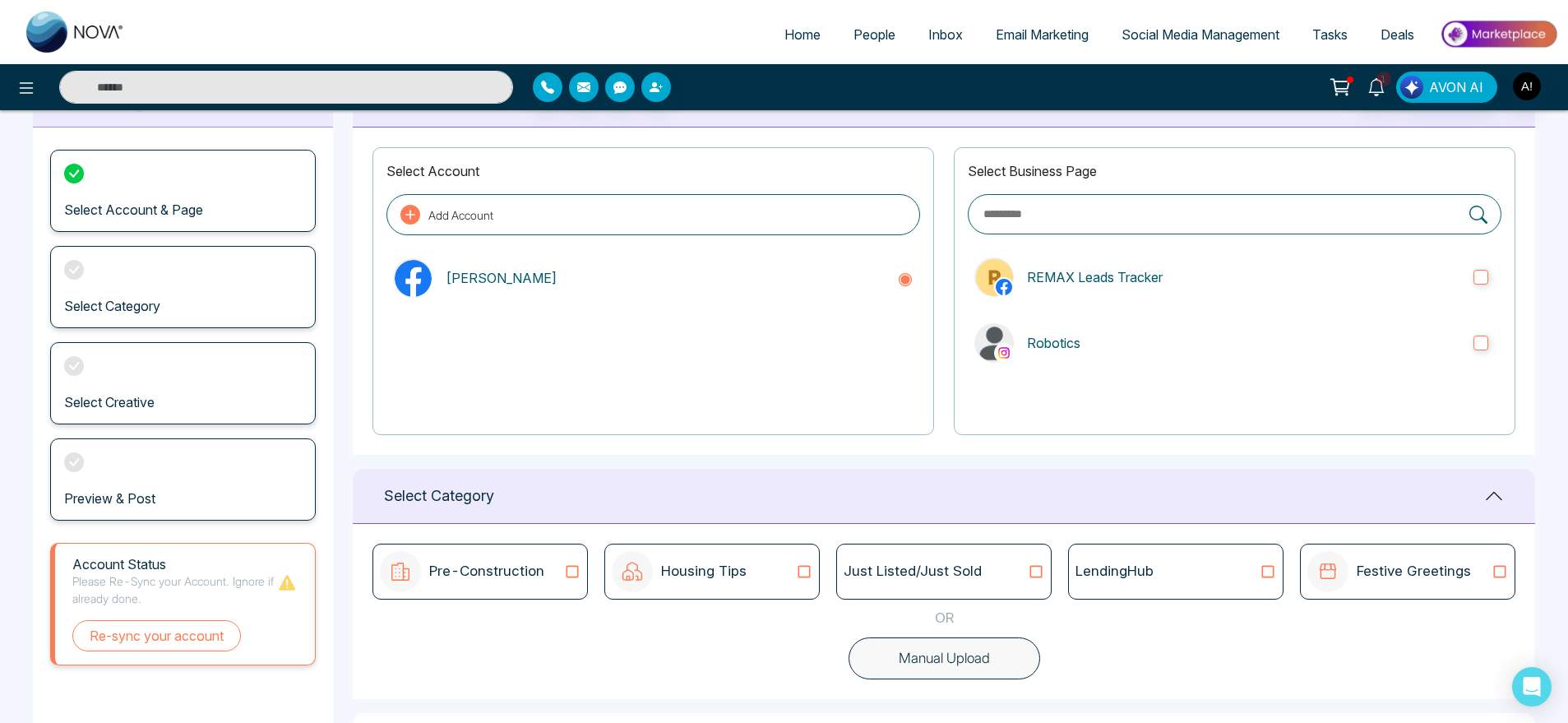
scroll to position [218, 0]
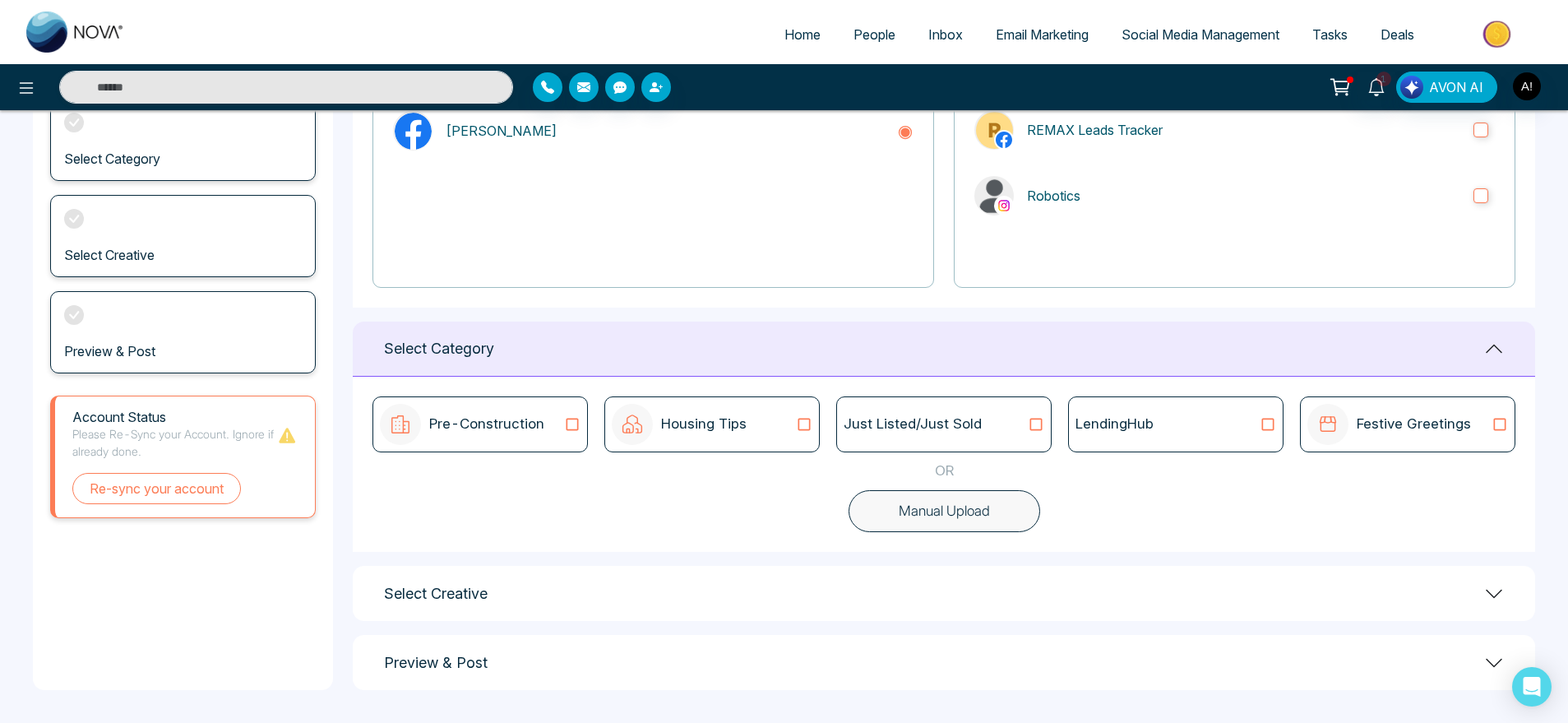
click at [942, 508] on button "Manual Upload" at bounding box center [945, 512] width 192 height 43
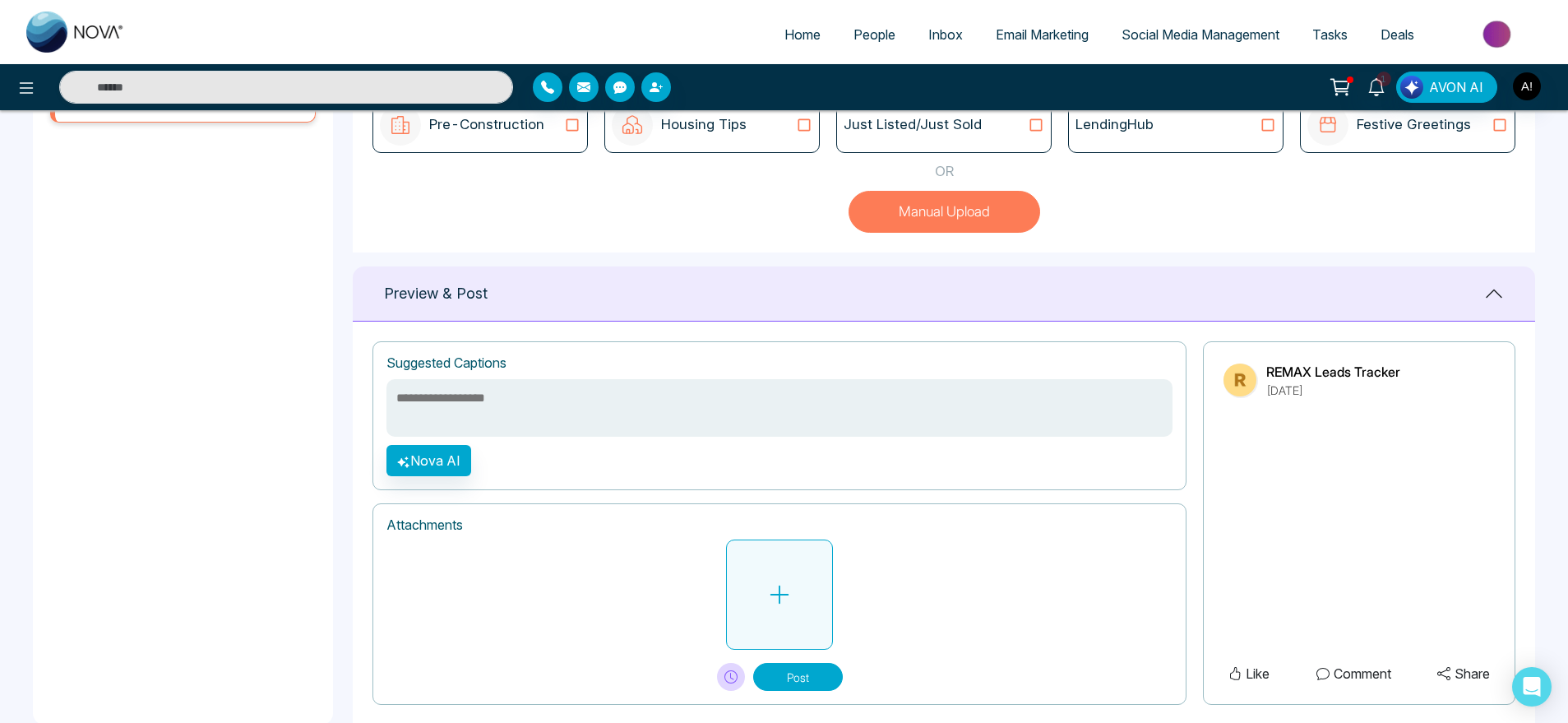
scroll to position [518, 0]
click at [771, 588] on icon at bounding box center [780, 594] width 25 height 25
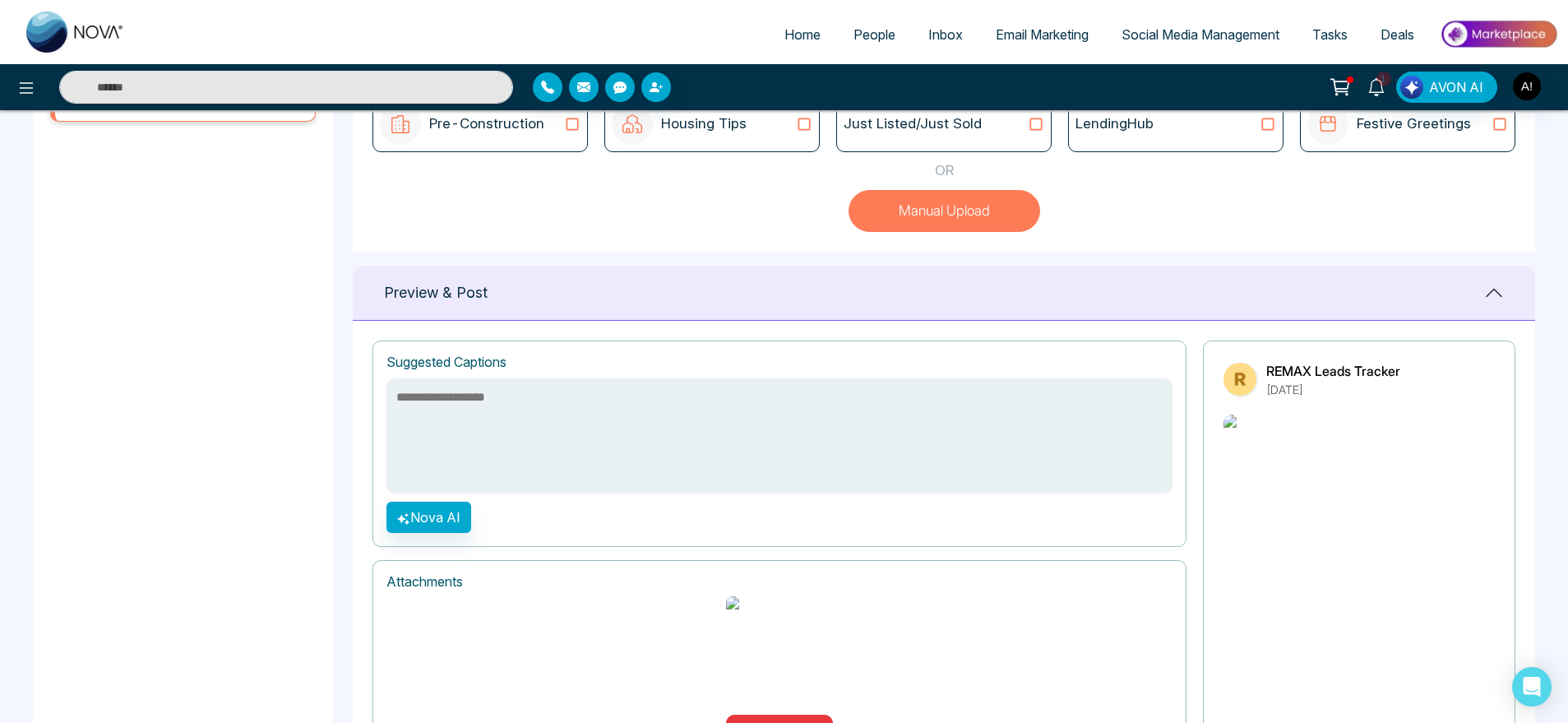
scroll to position [571, 0]
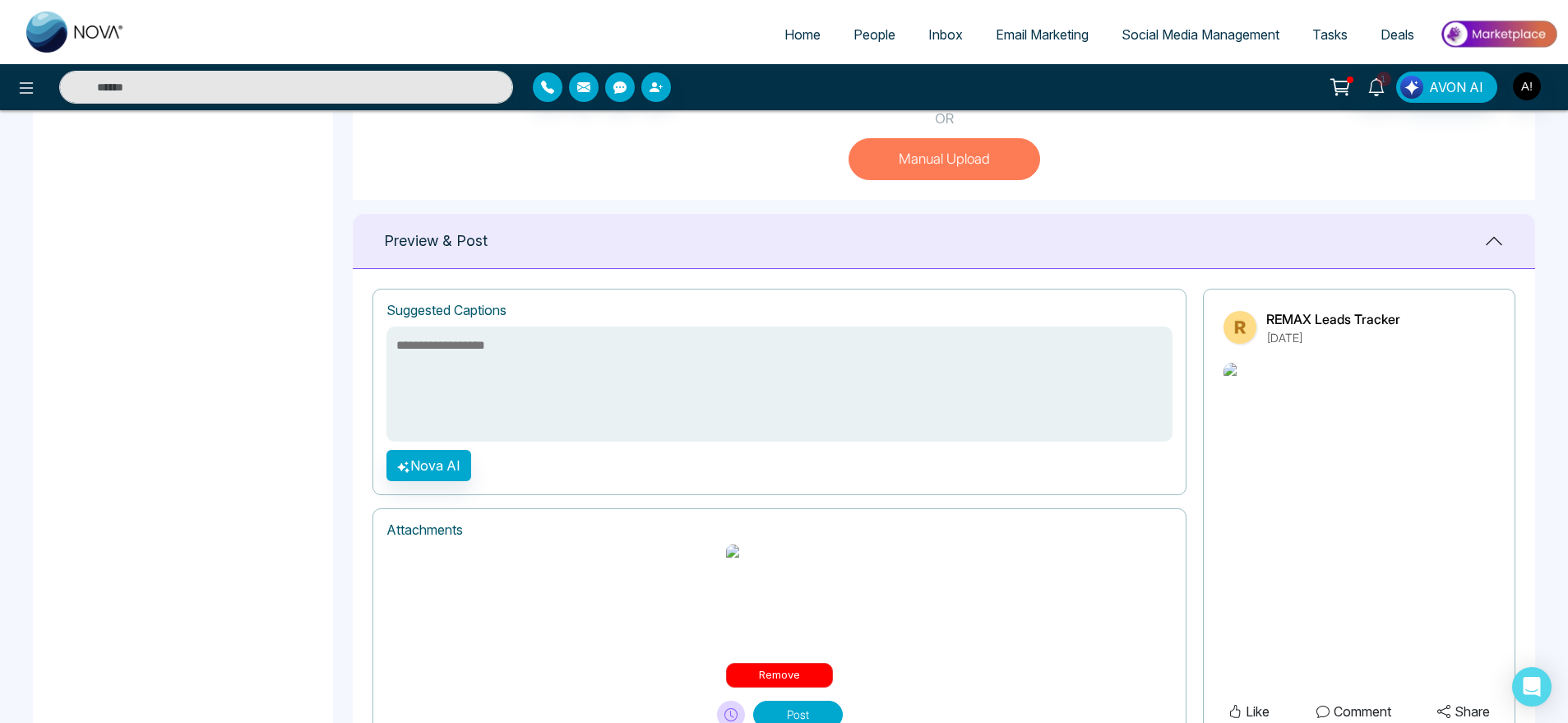
click at [793, 663] on button "Remove" at bounding box center [779, 675] width 107 height 25
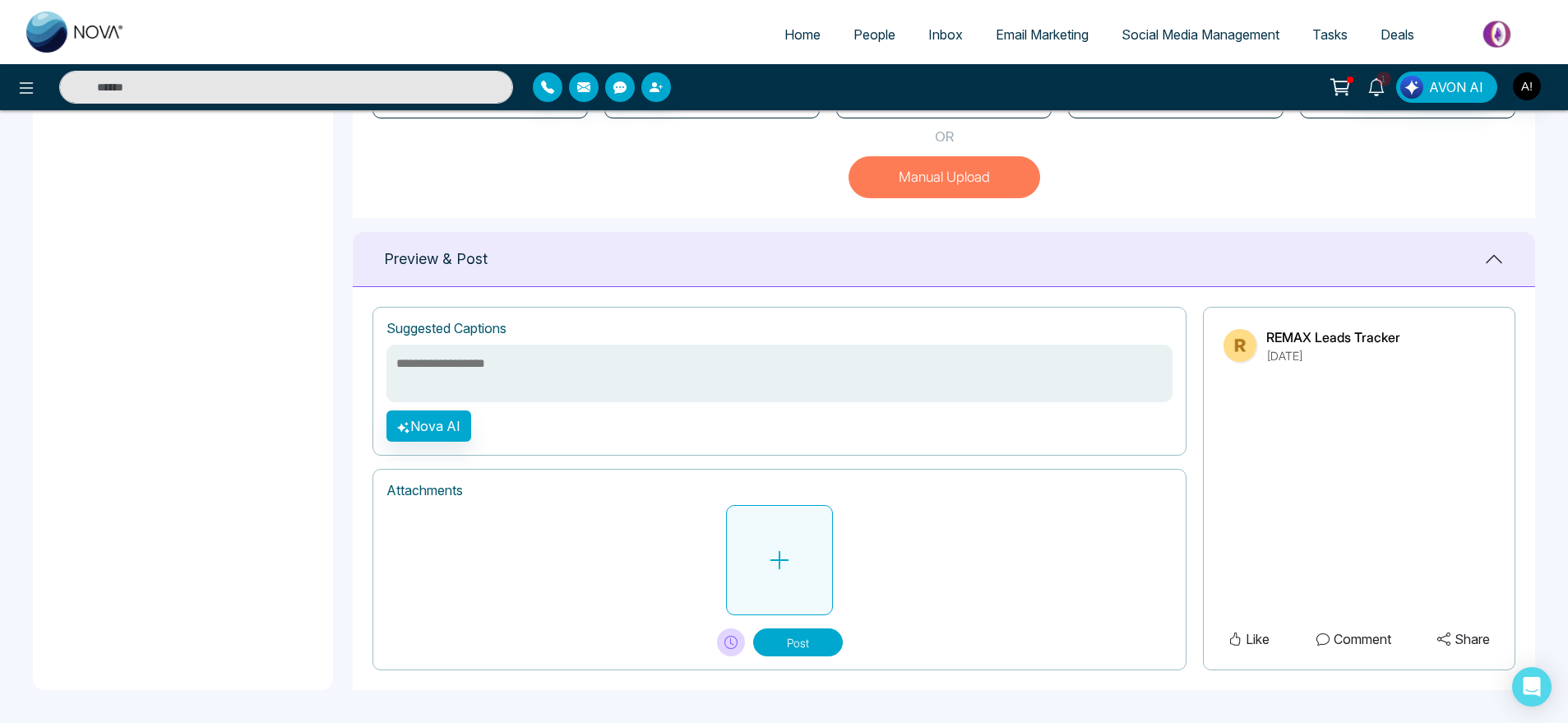
click at [784, 588] on button at bounding box center [779, 560] width 107 height 110
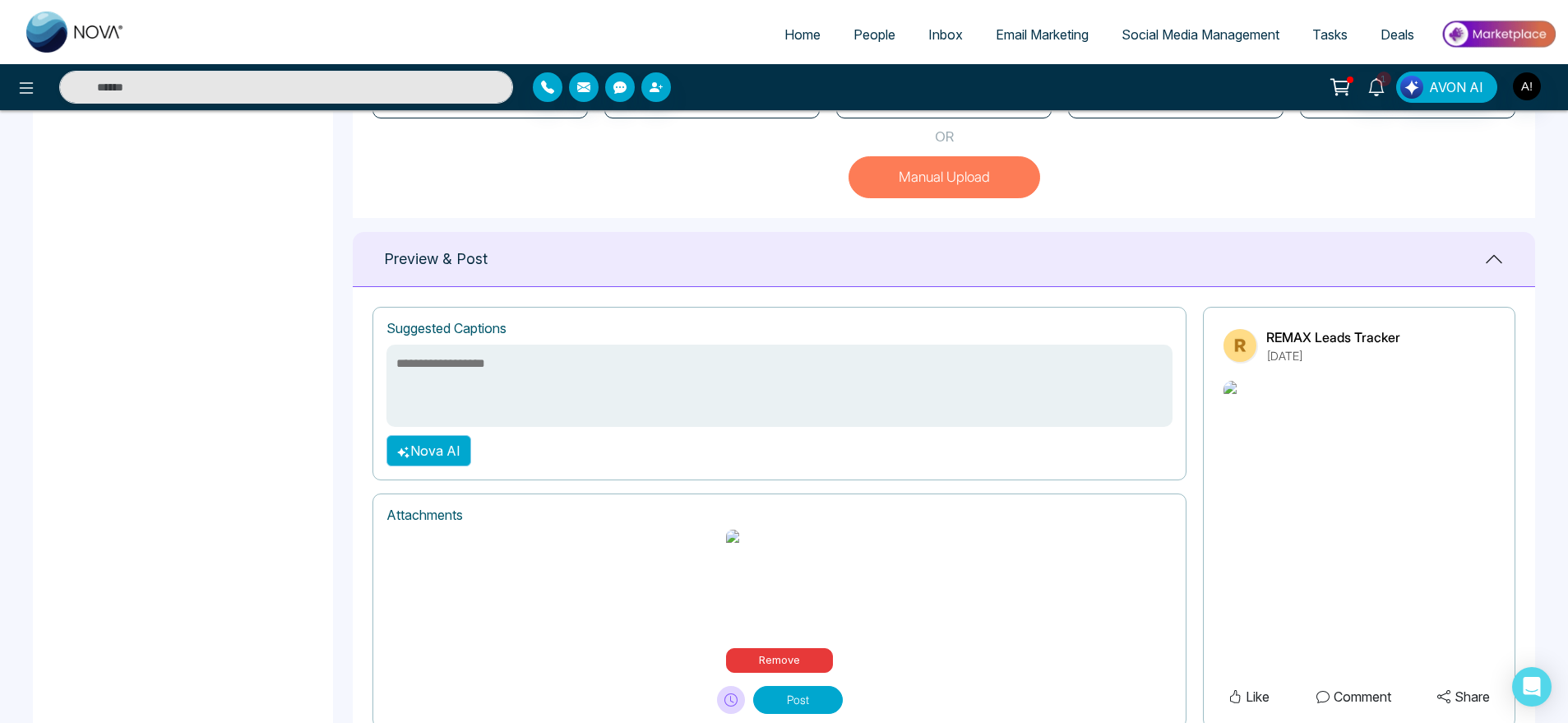
click at [430, 440] on button "Nova AI" at bounding box center [429, 450] width 84 height 31
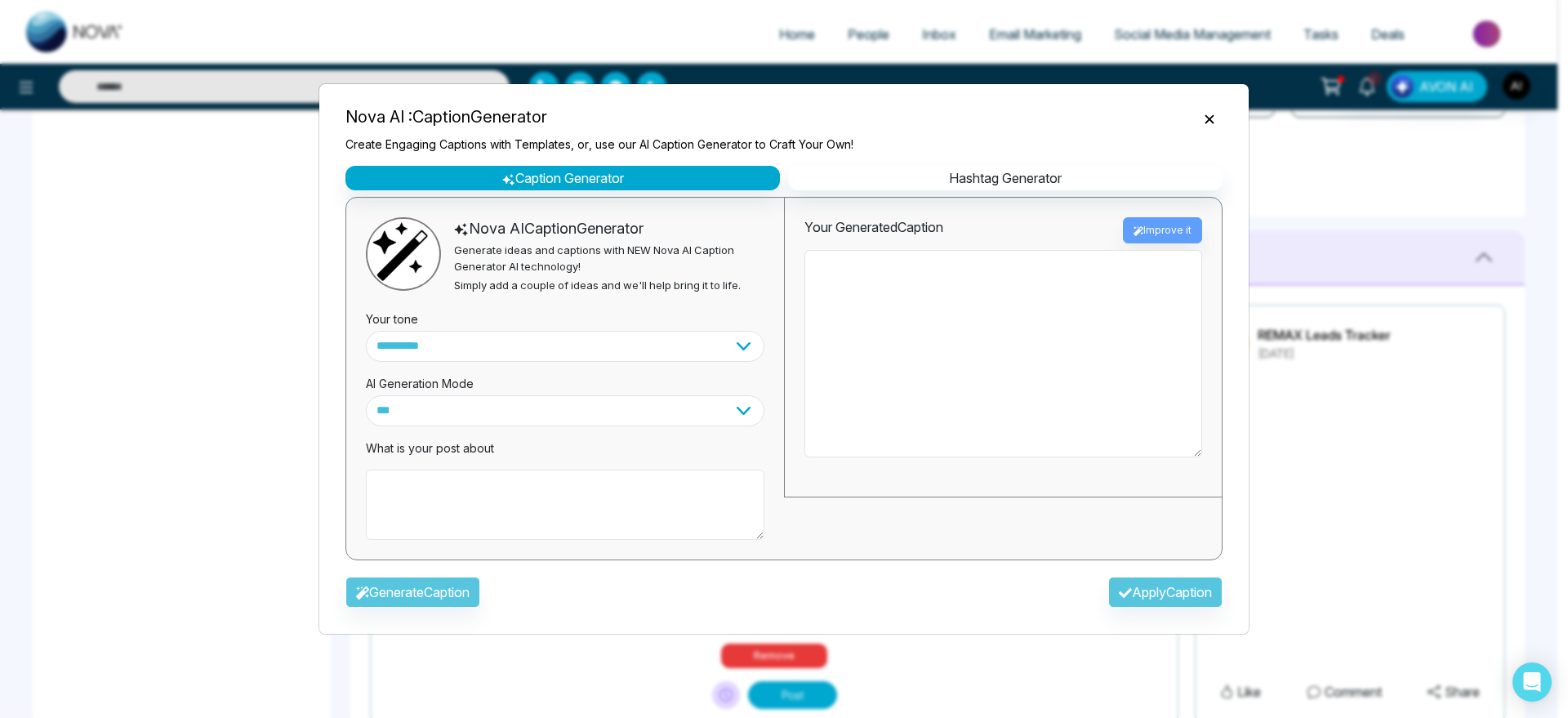
click at [529, 507] on textarea at bounding box center [565, 504] width 399 height 70
type textarea "**********"
click at [440, 582] on button "Generate Caption" at bounding box center [412, 592] width 134 height 31
type textarea "**********"
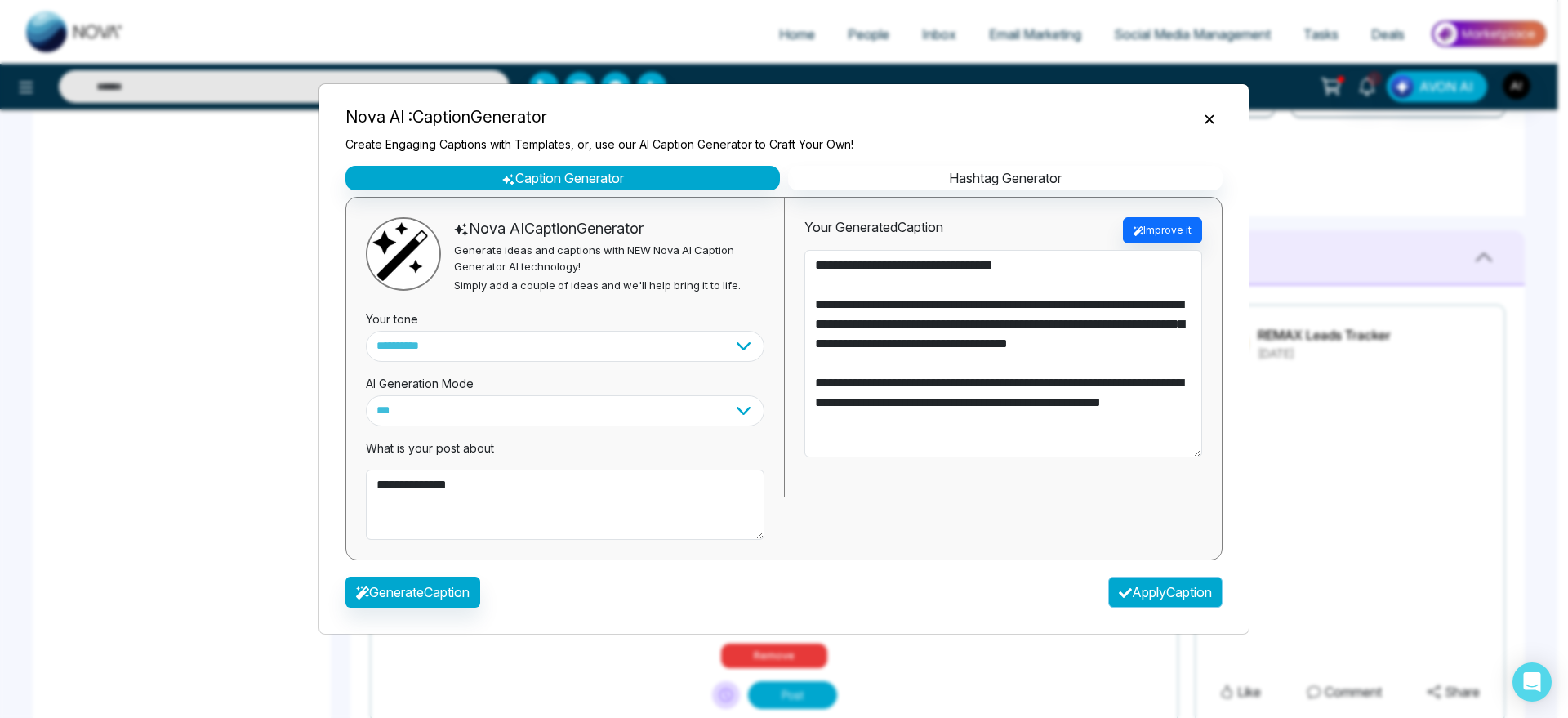
click at [1141, 595] on button "Apply Caption" at bounding box center [1166, 592] width 114 height 31
type textarea "**********"
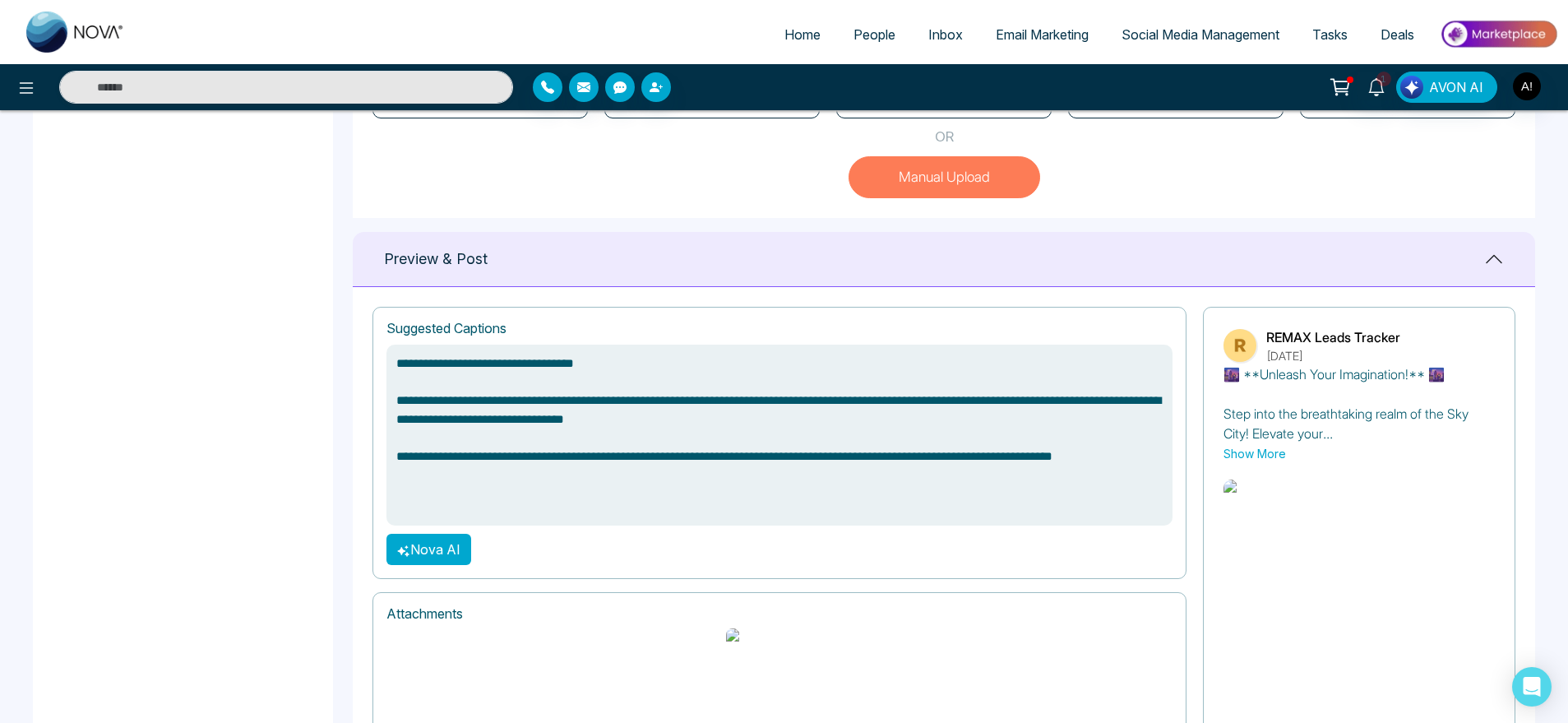
scroll to position [669, 0]
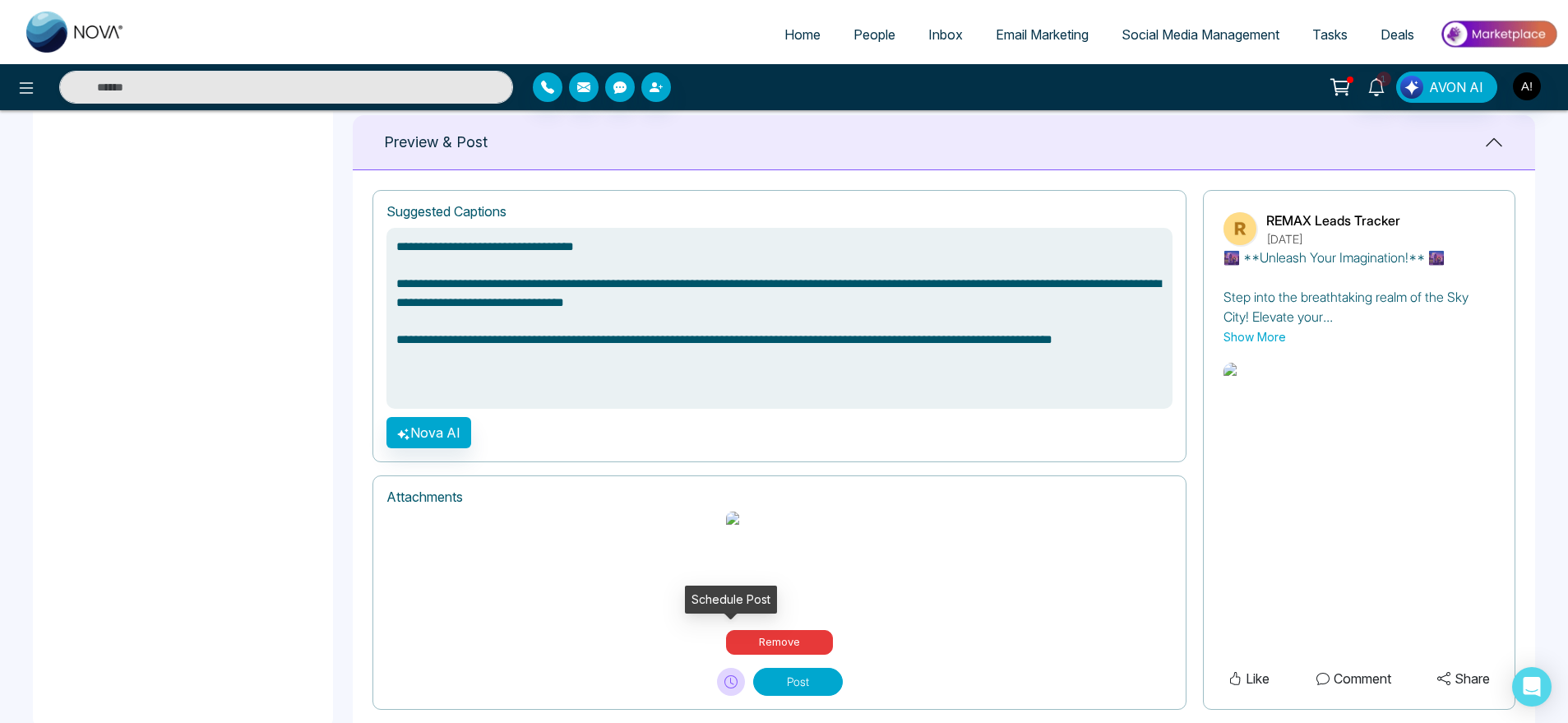
click at [738, 668] on button at bounding box center [731, 682] width 28 height 28
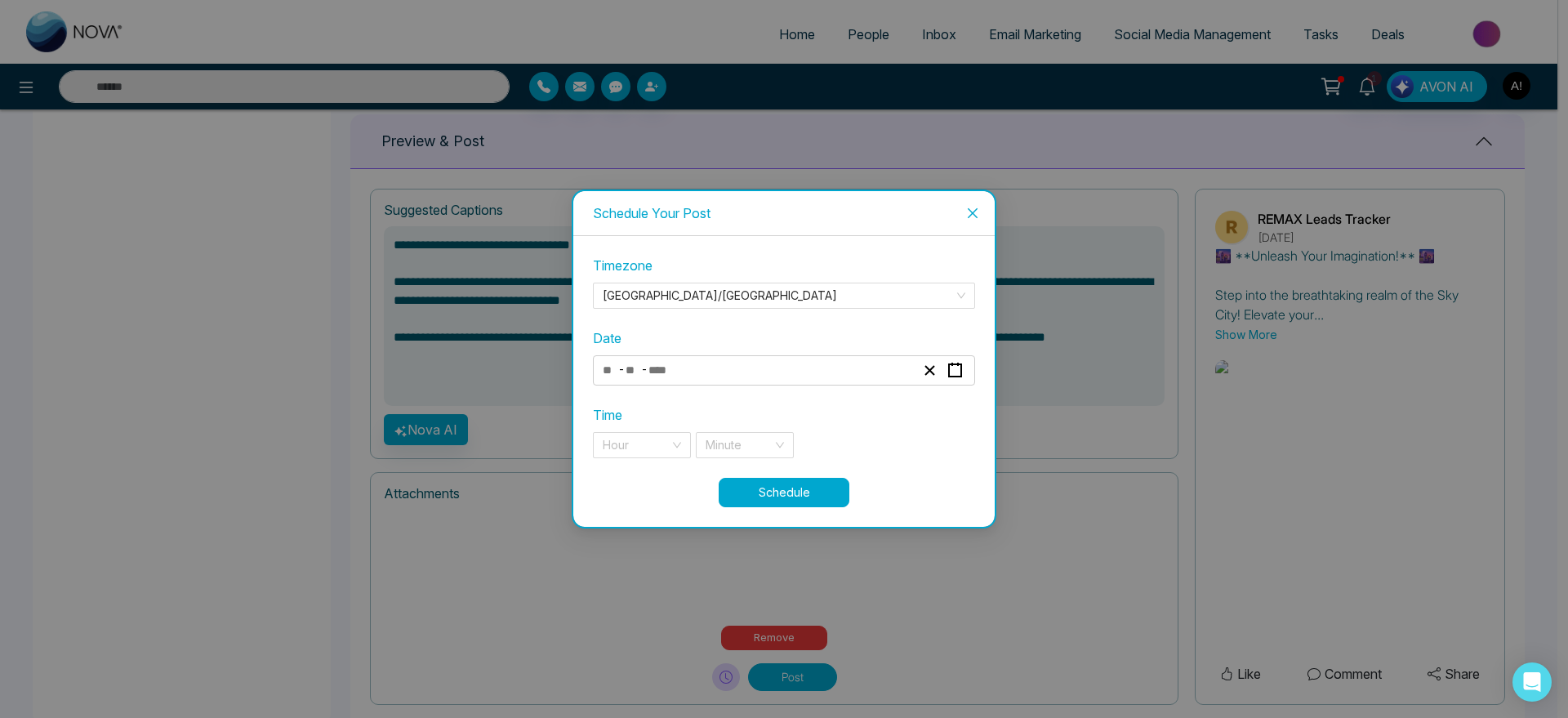
click at [702, 376] on div "- -" at bounding box center [759, 371] width 317 height 22
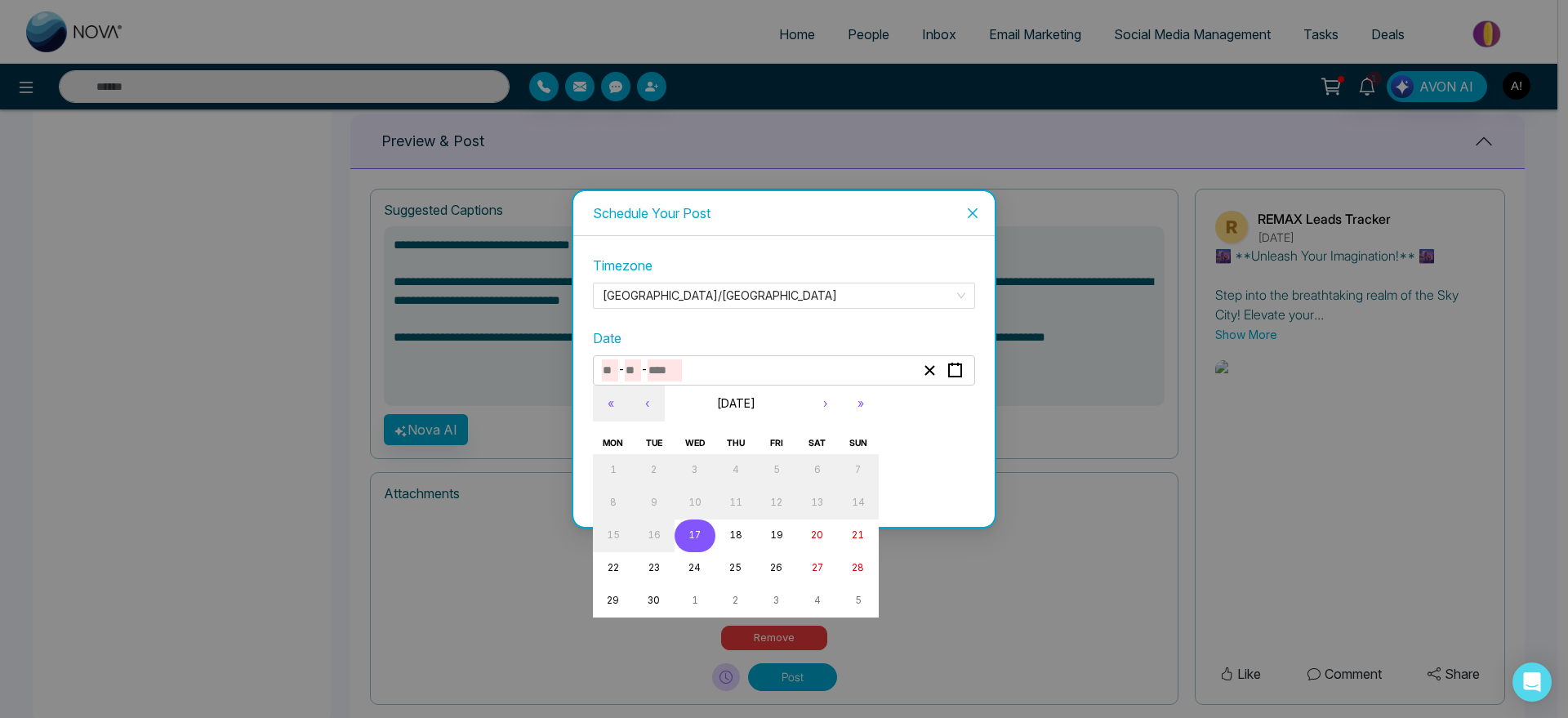
click at [694, 526] on button "17" at bounding box center [695, 535] width 41 height 33
type input "*"
type input "**"
type input "****"
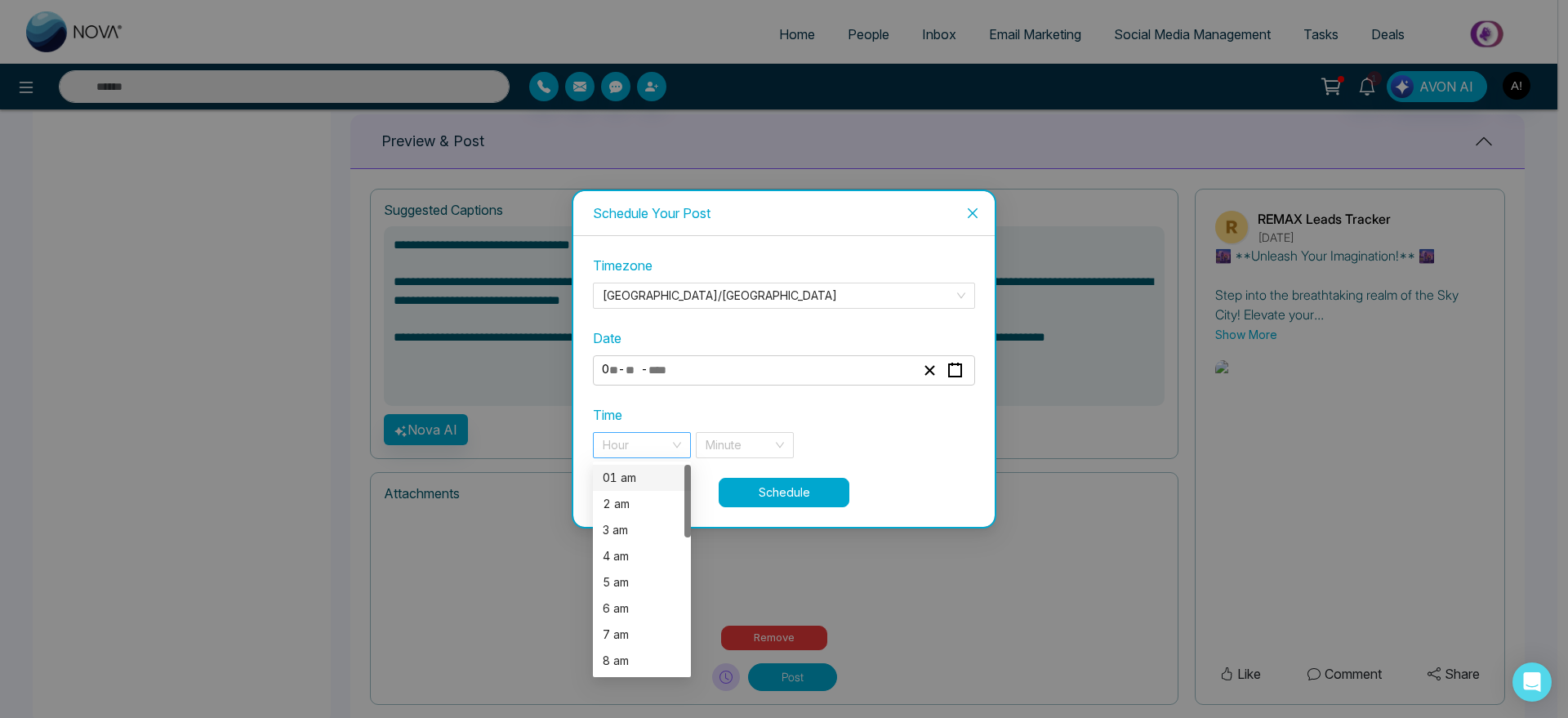
click at [671, 449] on div "Hour" at bounding box center [642, 445] width 98 height 26
click at [638, 513] on div "2 am" at bounding box center [642, 503] width 98 height 26
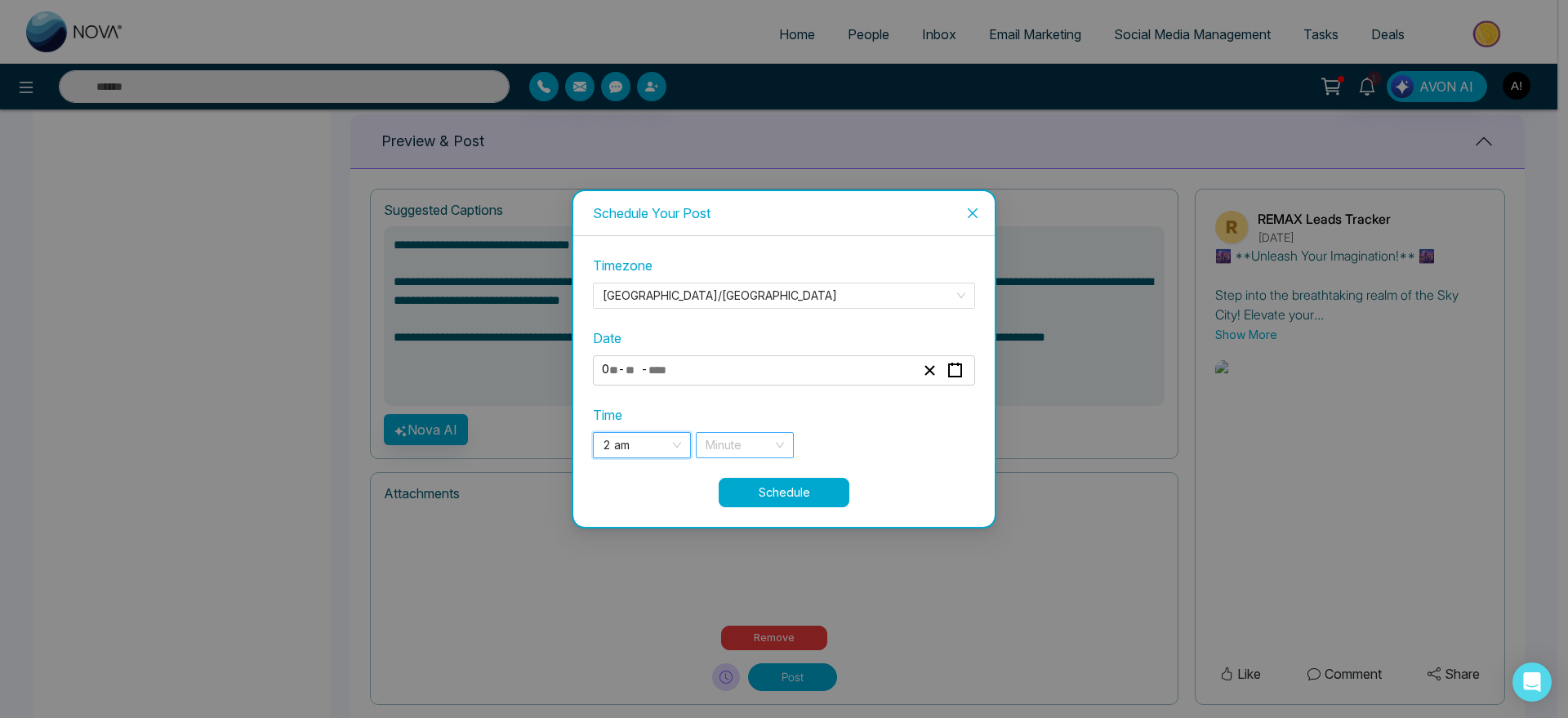
click at [777, 457] on div "Minute" at bounding box center [744, 445] width 98 height 26
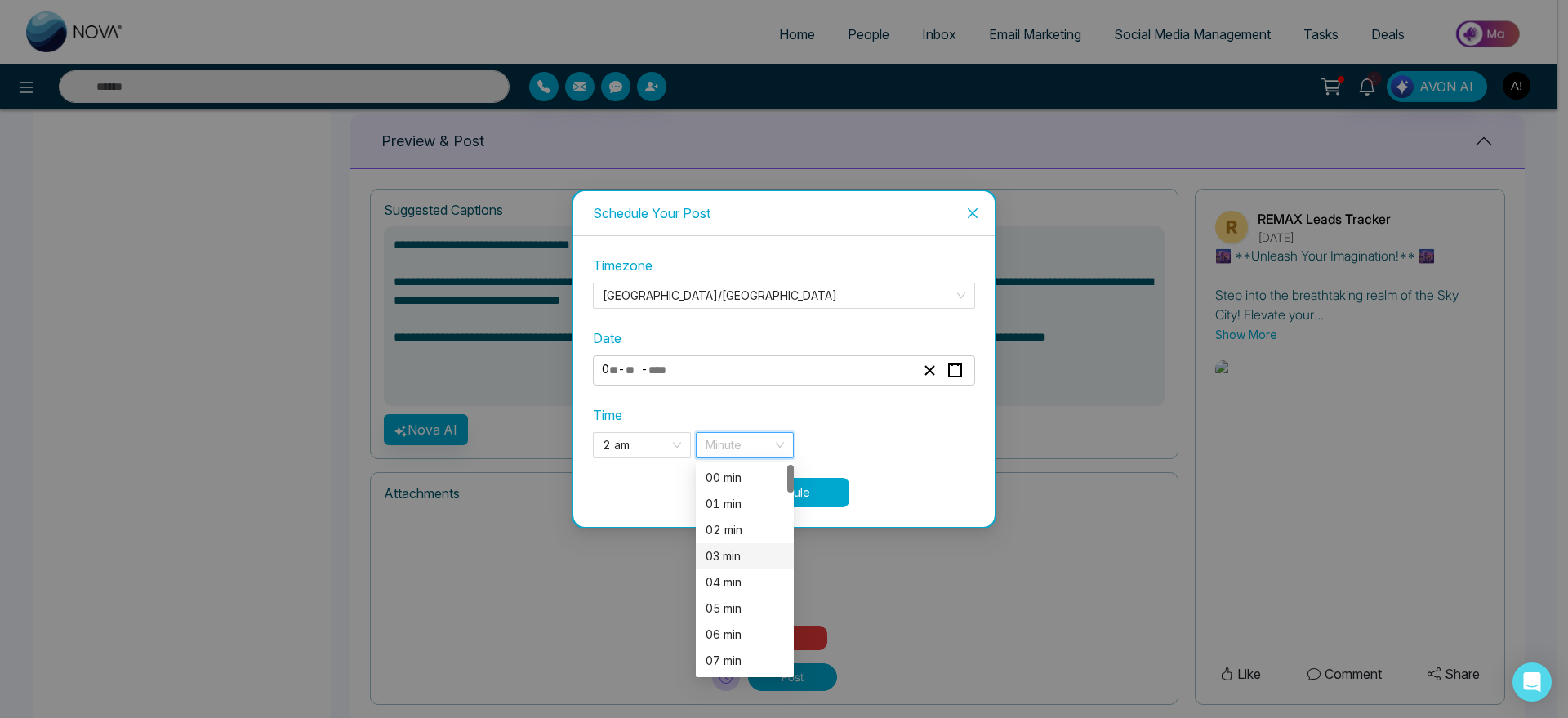
click at [747, 559] on div "03 min" at bounding box center [744, 556] width 78 height 18
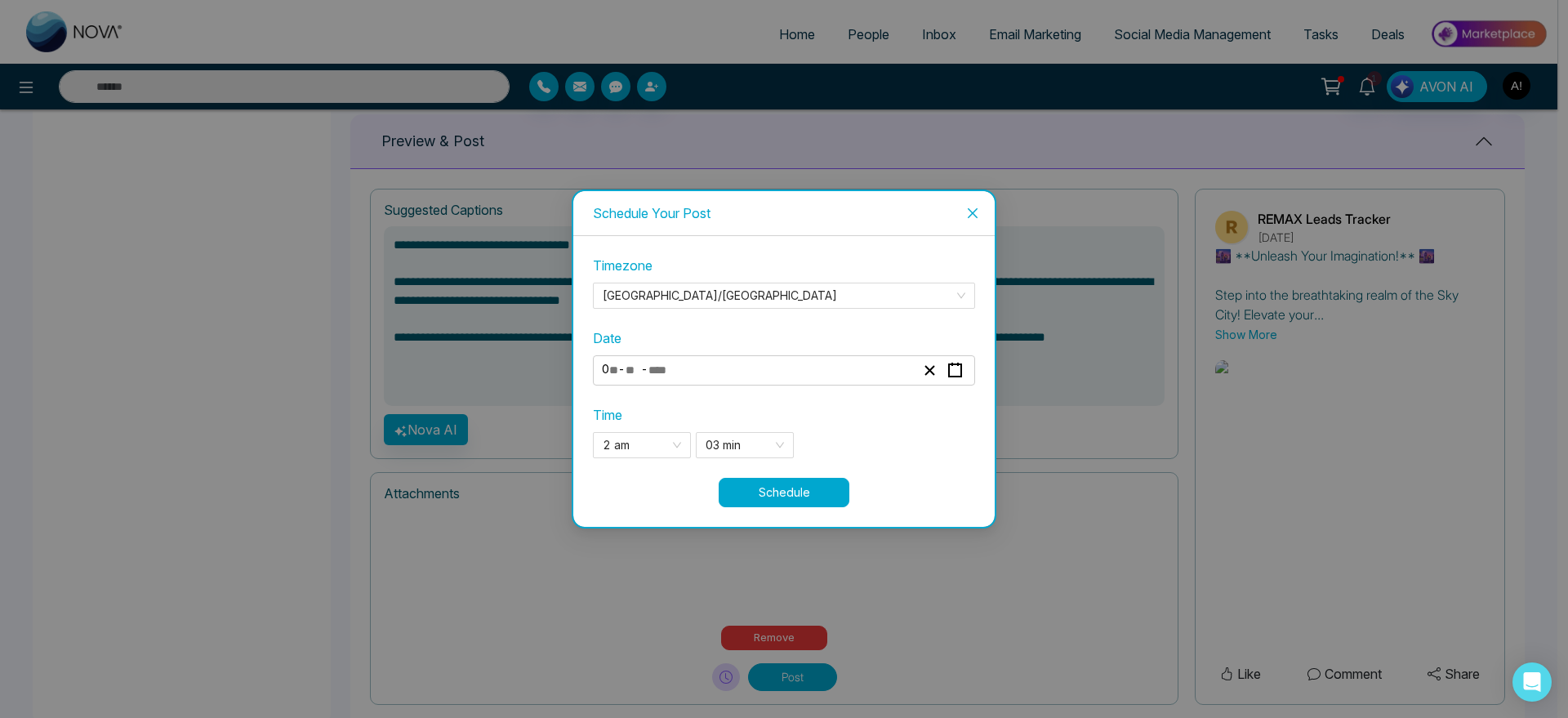
click at [808, 503] on button "Schedule" at bounding box center [784, 493] width 131 height 29
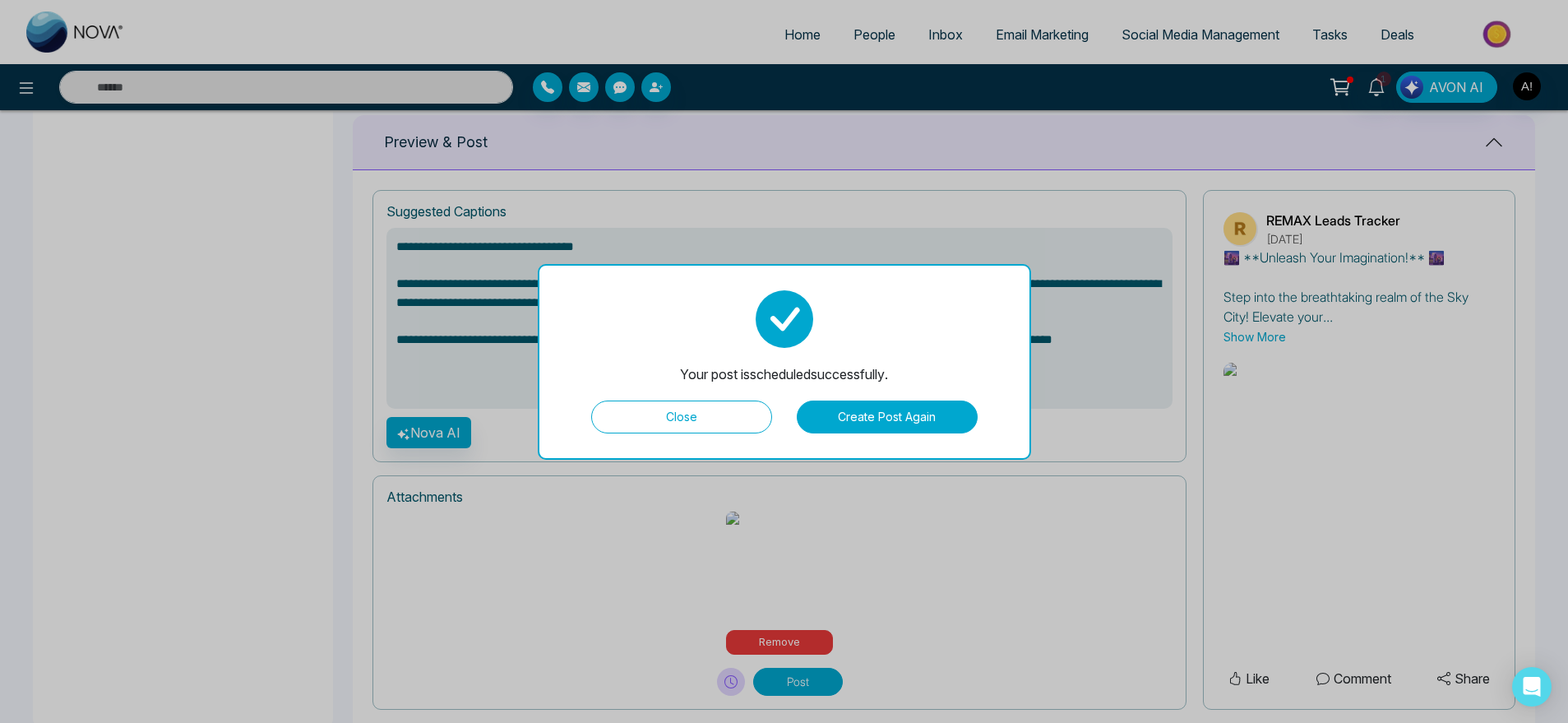
click at [721, 415] on button "Close" at bounding box center [681, 417] width 181 height 33
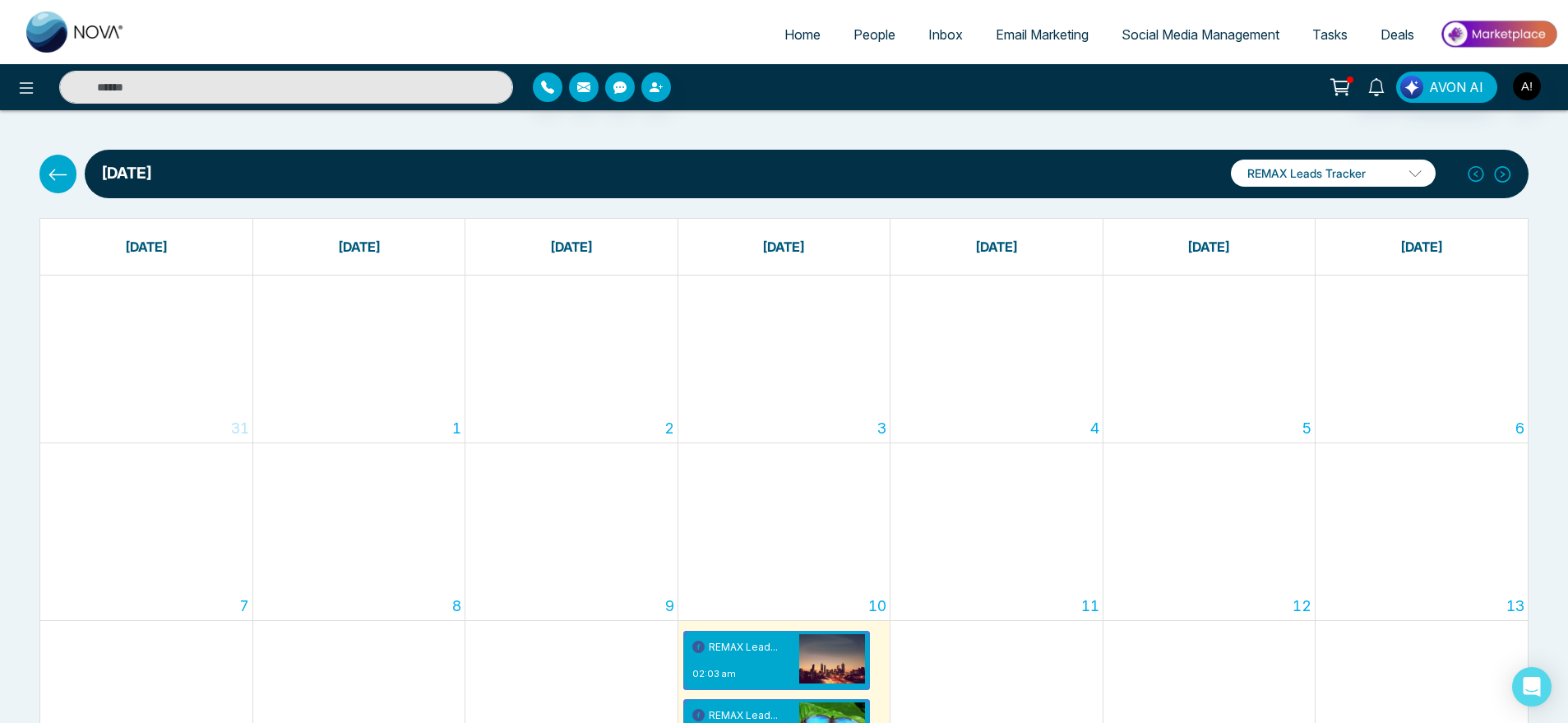
scroll to position [353, 0]
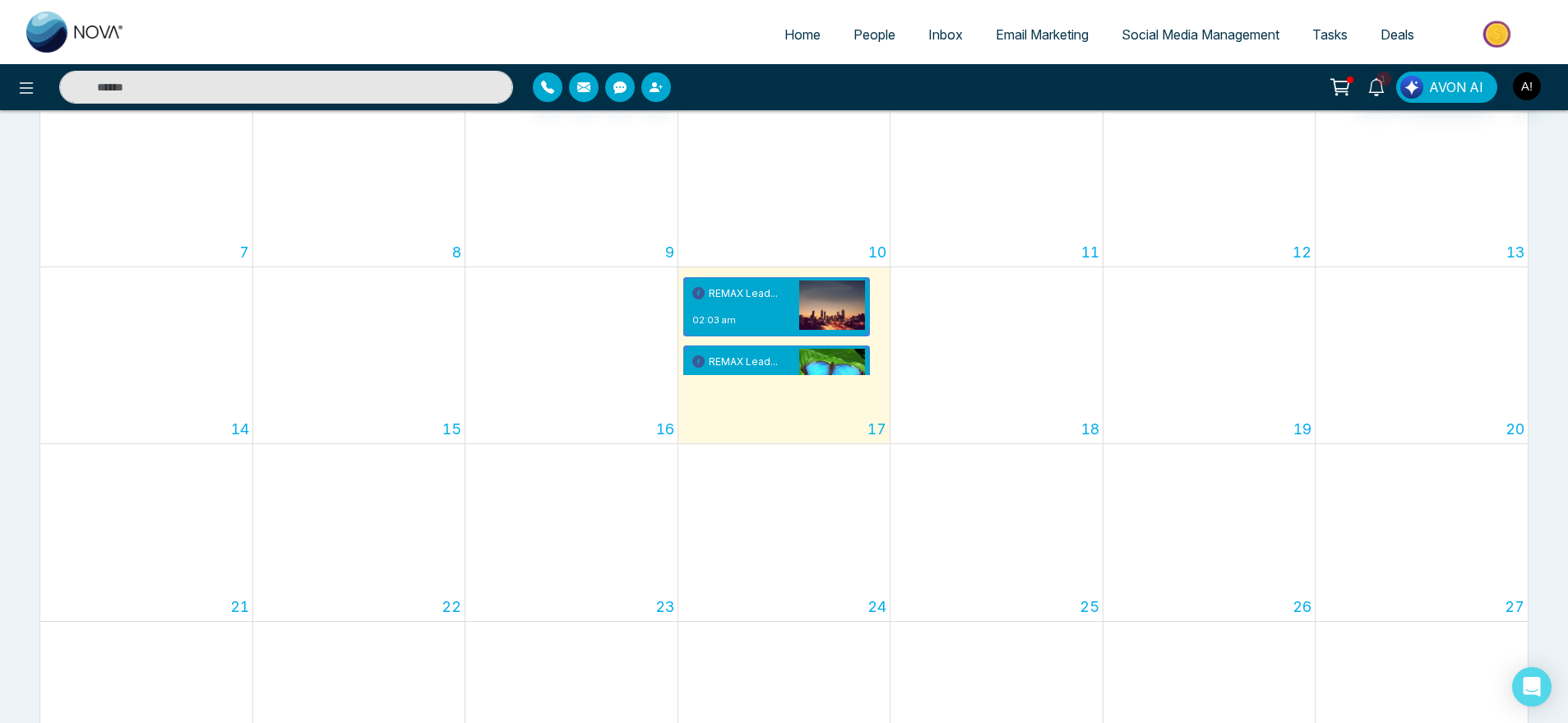
click at [1157, 39] on span "Social Media Management" at bounding box center [1200, 34] width 158 height 16
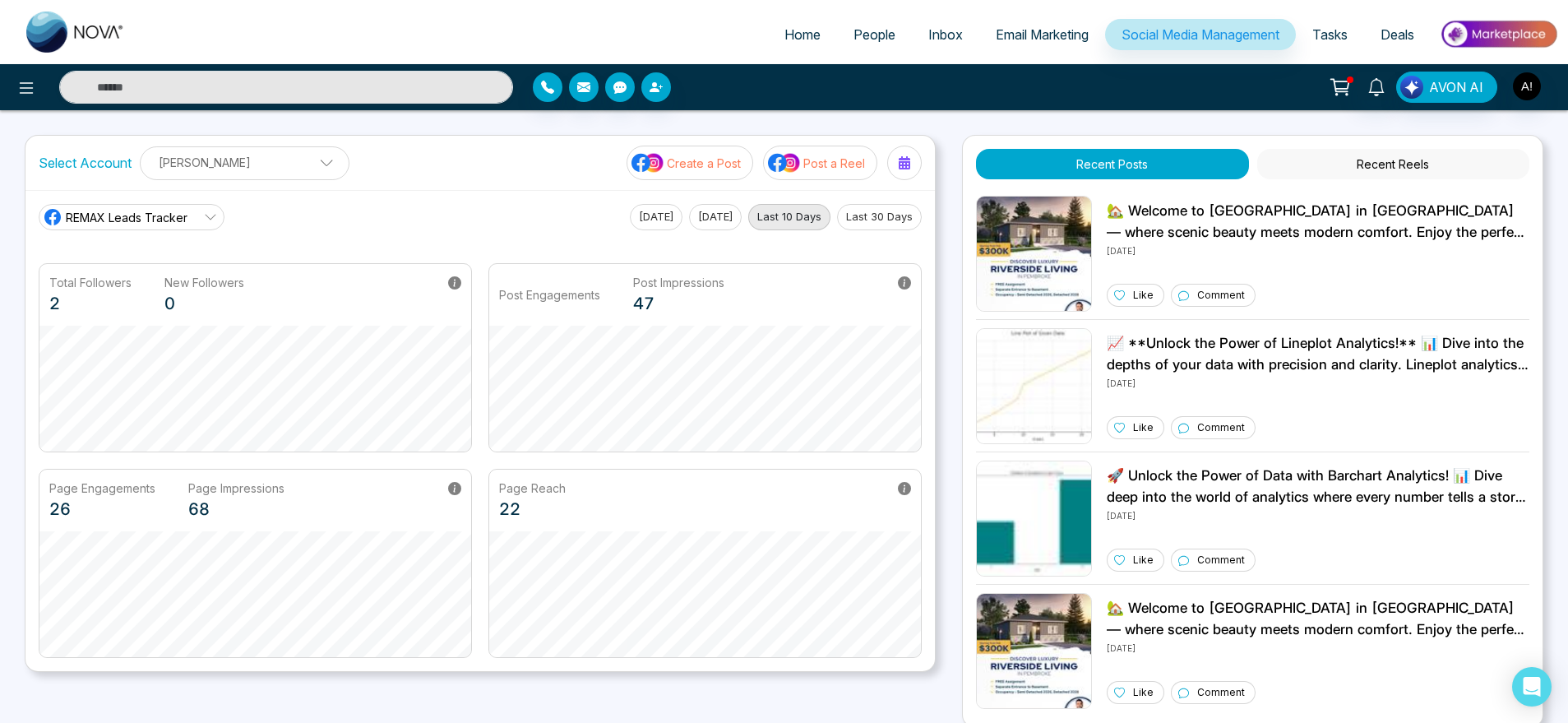
click at [726, 162] on p "Create a Post" at bounding box center [704, 162] width 74 height 17
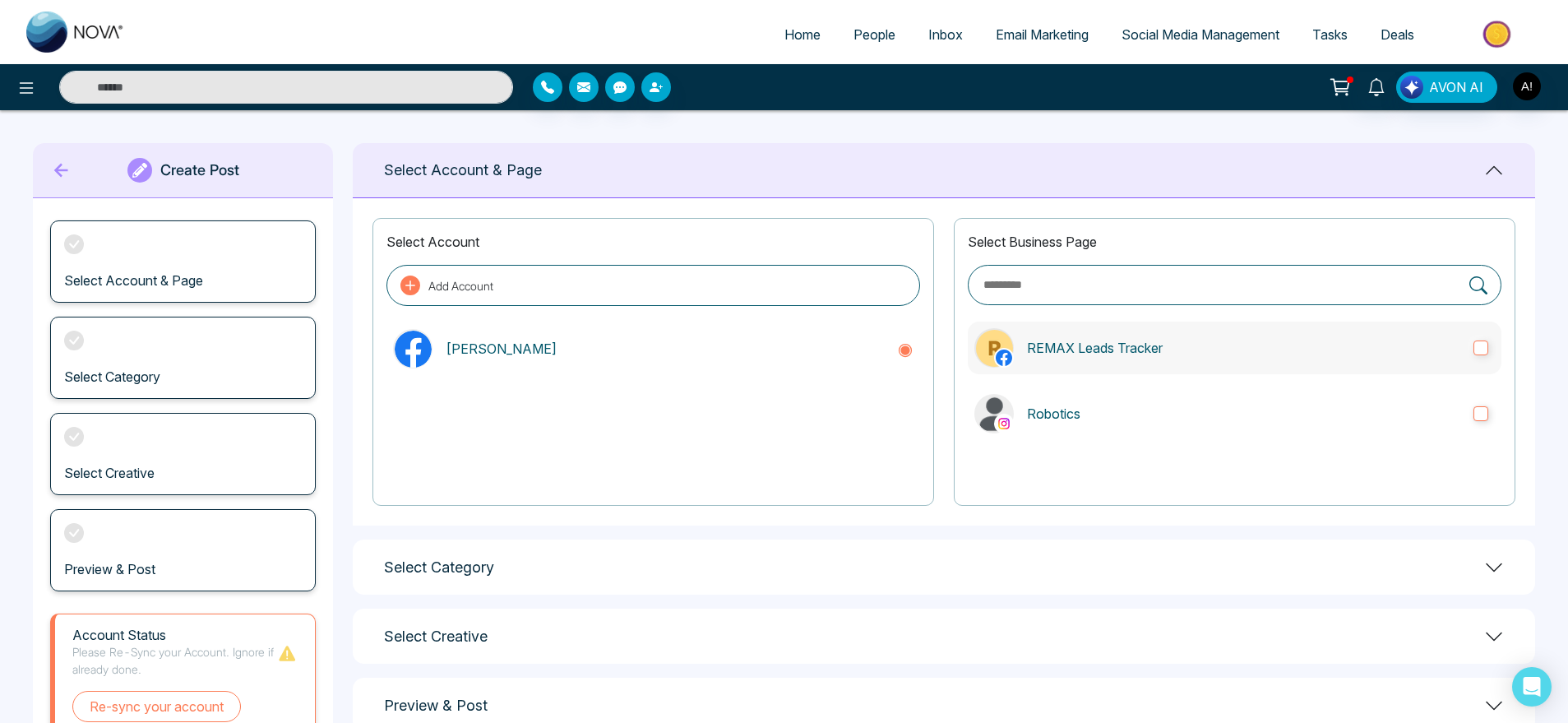
click at [1075, 340] on p "REMAX Leads Tracker" at bounding box center [1243, 348] width 433 height 20
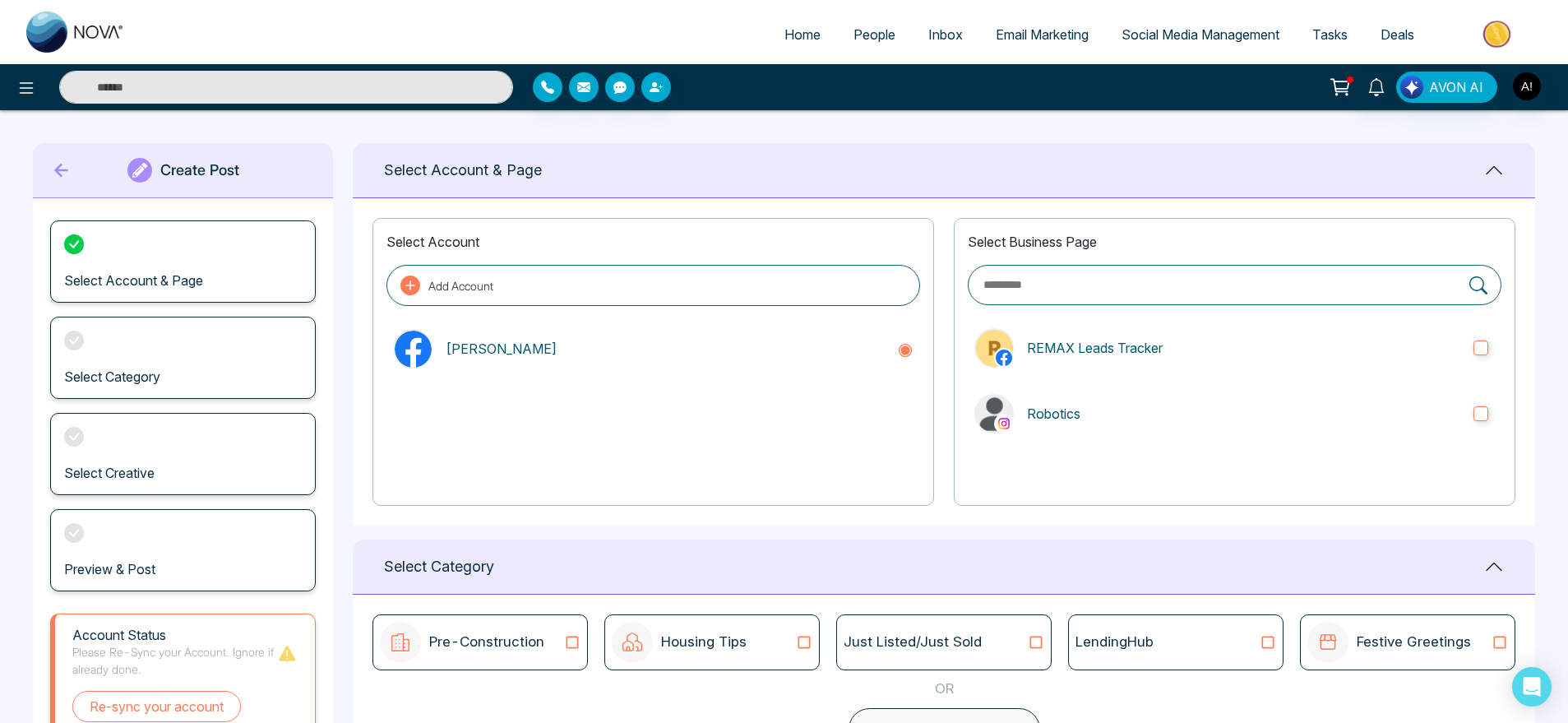
click at [515, 182] on div "Select Account & Page" at bounding box center [943, 170] width 1182 height 55
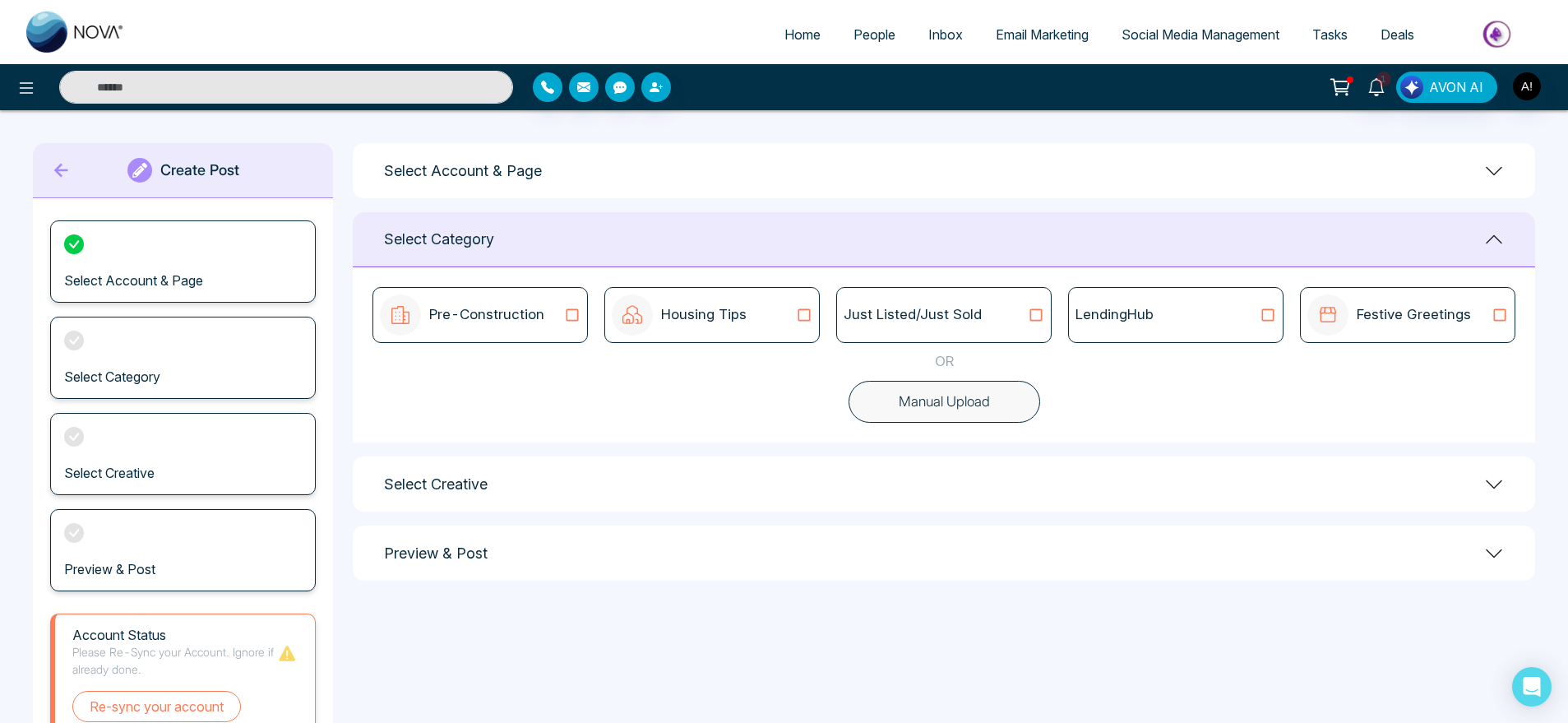
click at [1030, 144] on div "Select Account & Page" at bounding box center [943, 170] width 1182 height 55
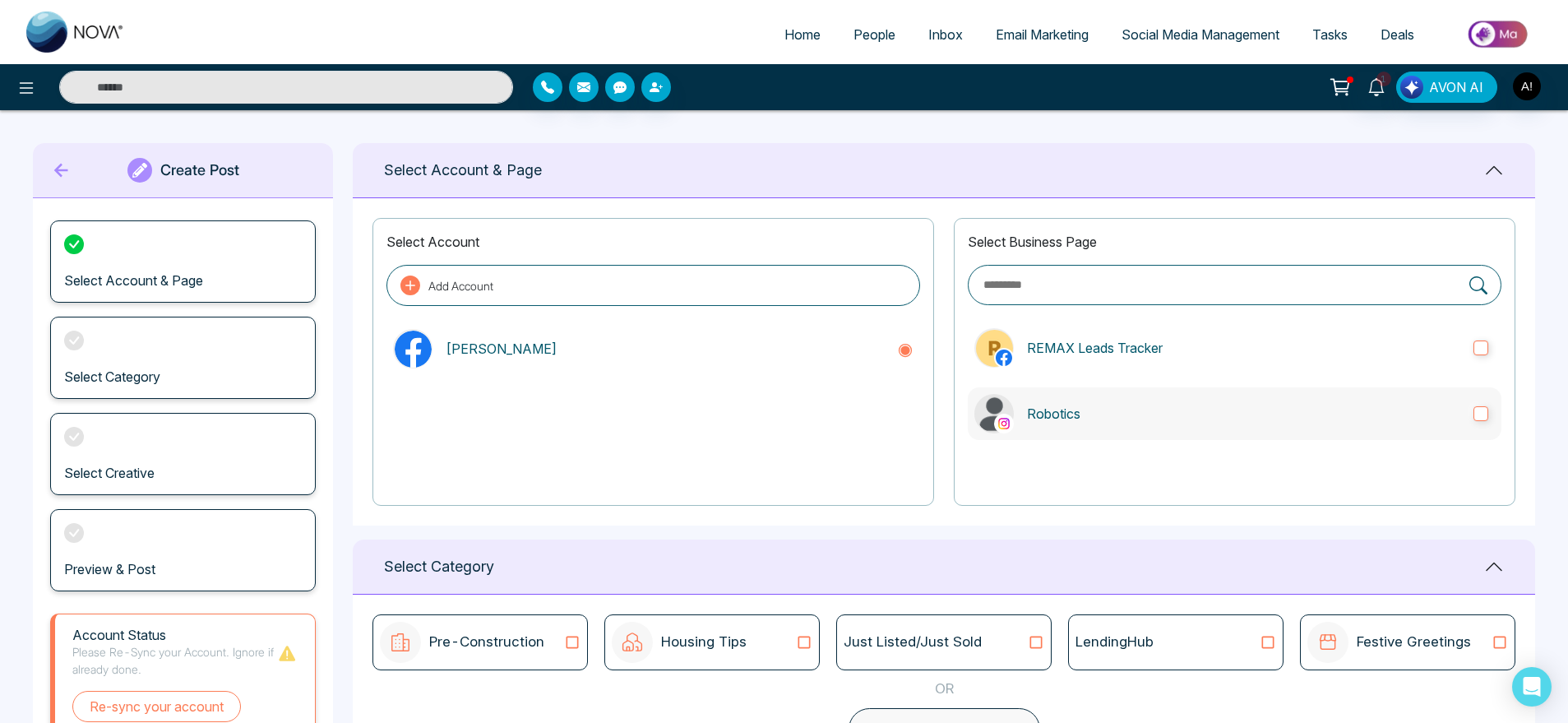
click at [1176, 396] on label "Robotics" at bounding box center [1234, 414] width 533 height 53
click at [1269, 338] on p "REMAX Leads Tracker" at bounding box center [1243, 348] width 433 height 20
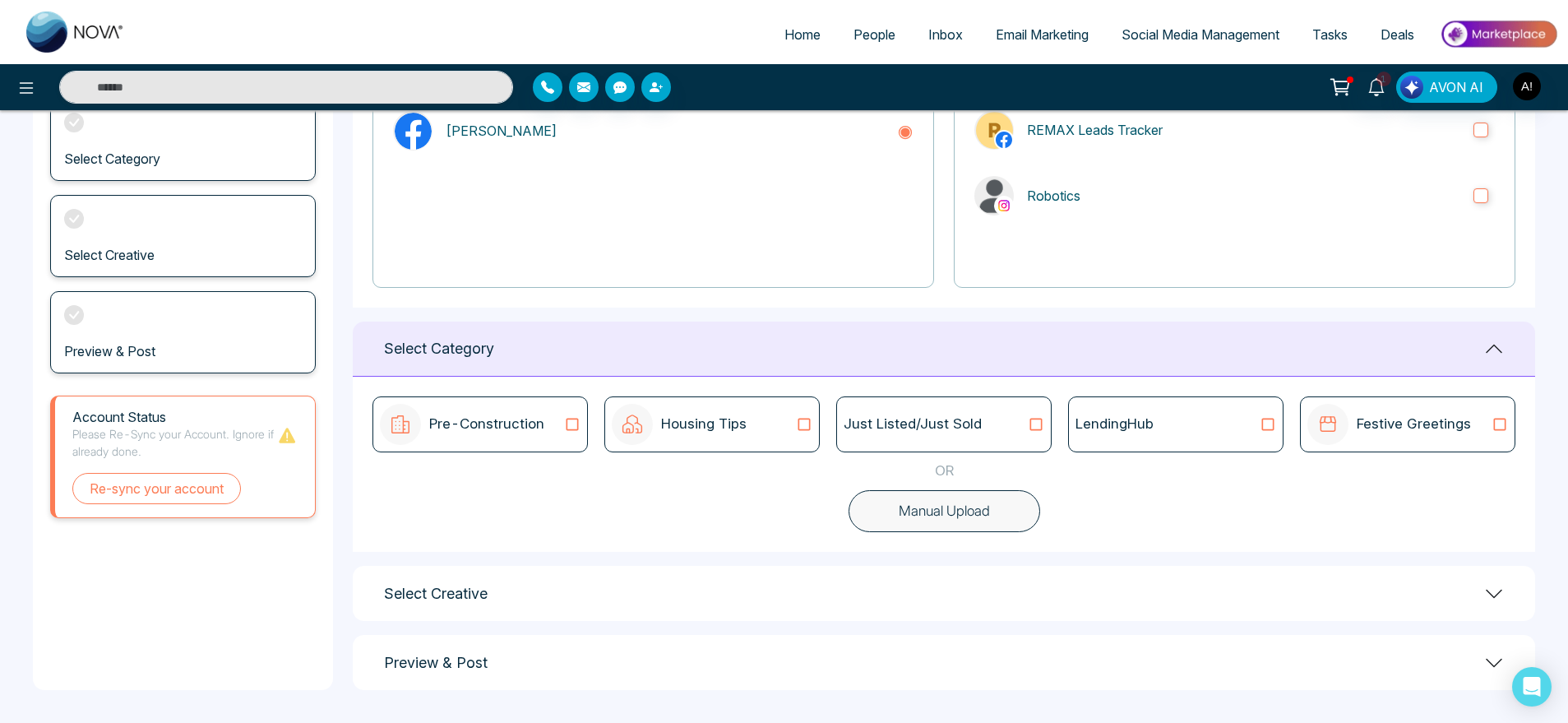
click at [958, 521] on button "Manual Upload" at bounding box center [945, 512] width 192 height 43
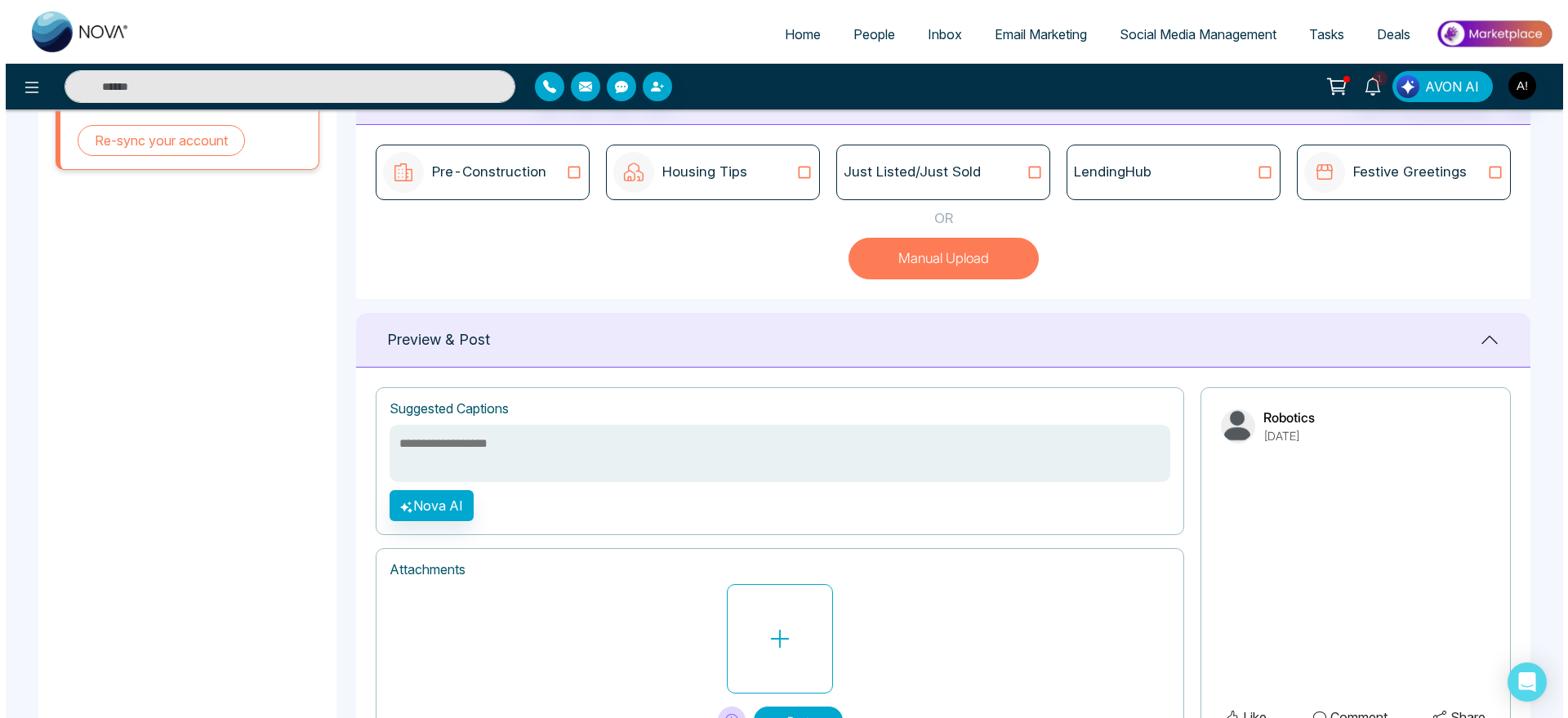
scroll to position [548, 0]
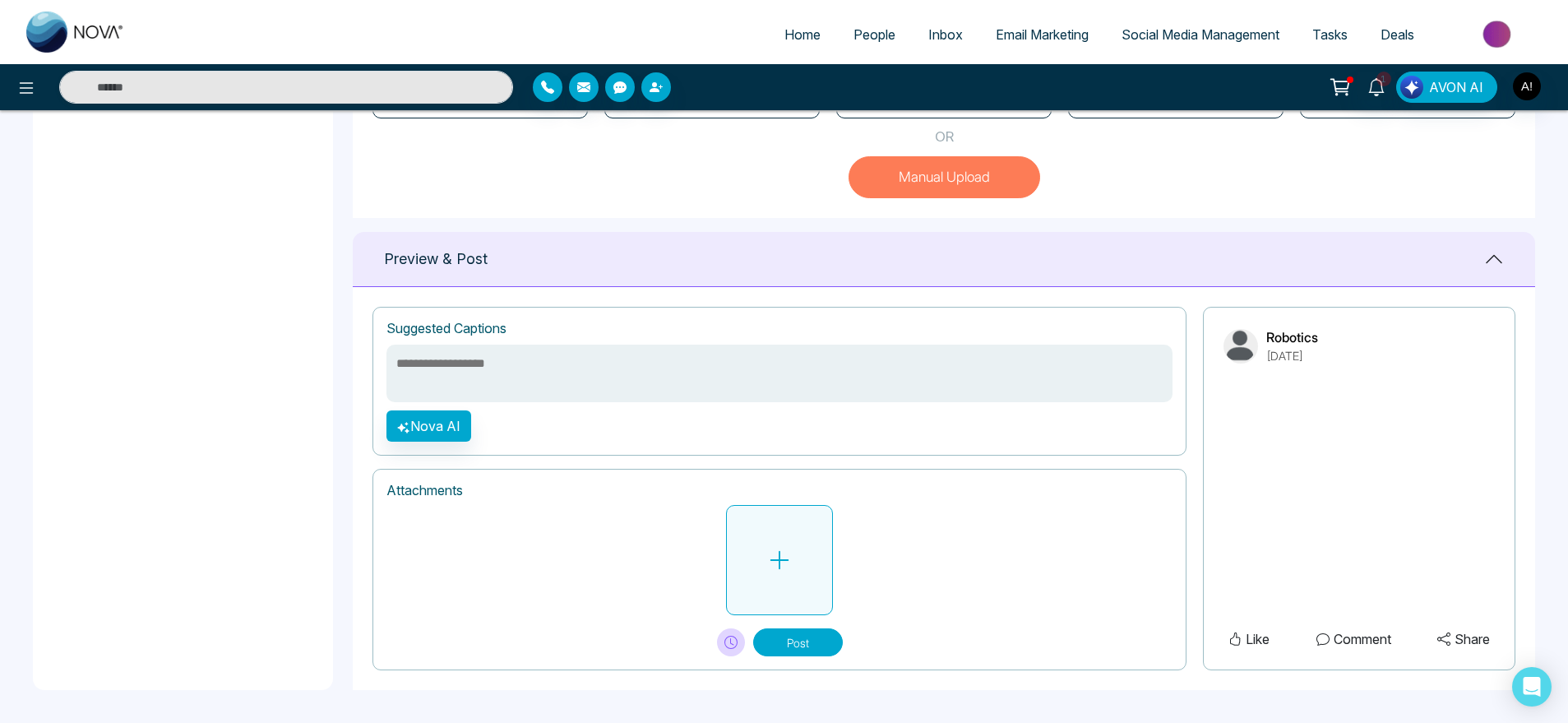
click at [782, 581] on button at bounding box center [779, 560] width 107 height 110
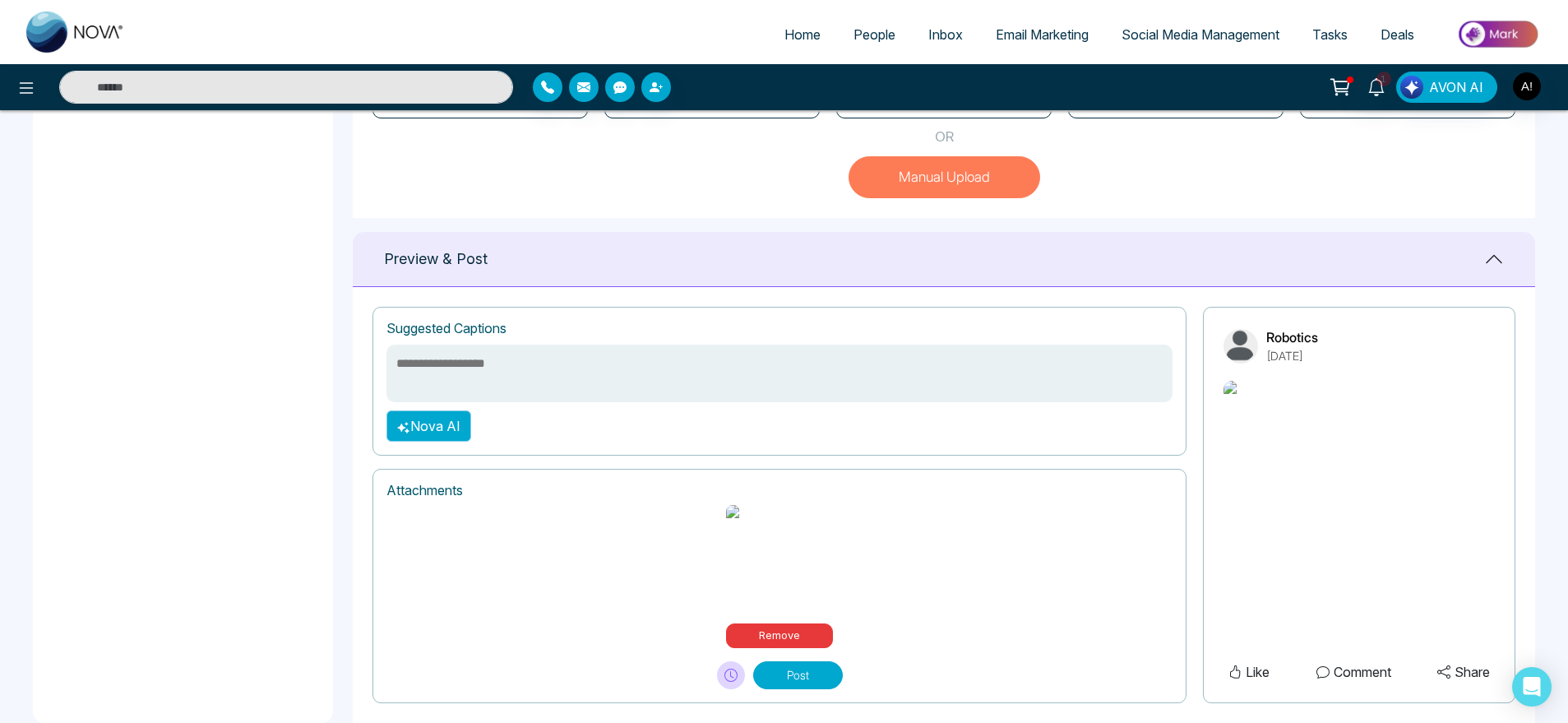
click at [450, 418] on button "Nova AI" at bounding box center [429, 426] width 84 height 31
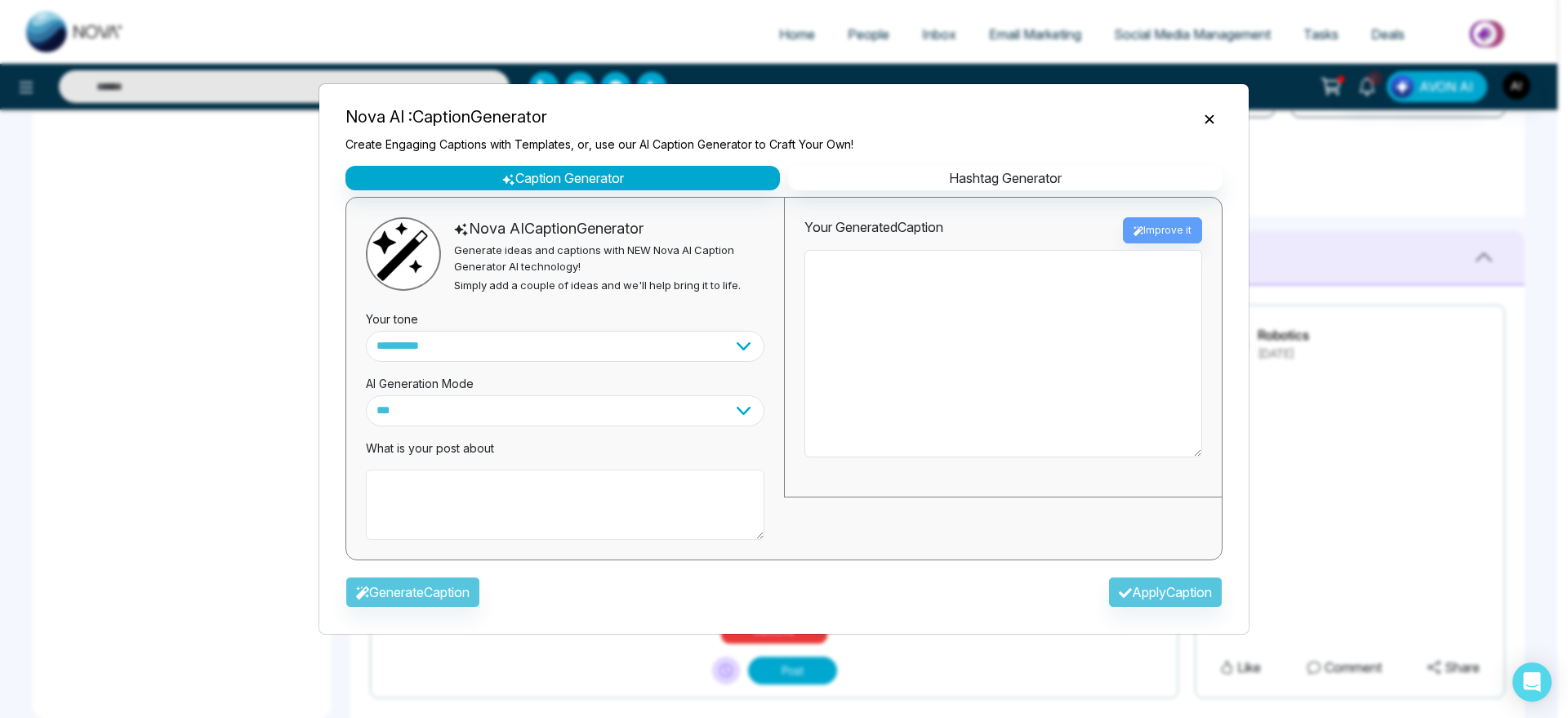
click at [543, 500] on textarea at bounding box center [565, 504] width 399 height 70
type textarea "*"
type textarea "**********"
click at [427, 575] on div "Generate Caption Apply Caption" at bounding box center [784, 597] width 903 height 47
click at [447, 595] on button "Generate Caption" at bounding box center [412, 592] width 134 height 31
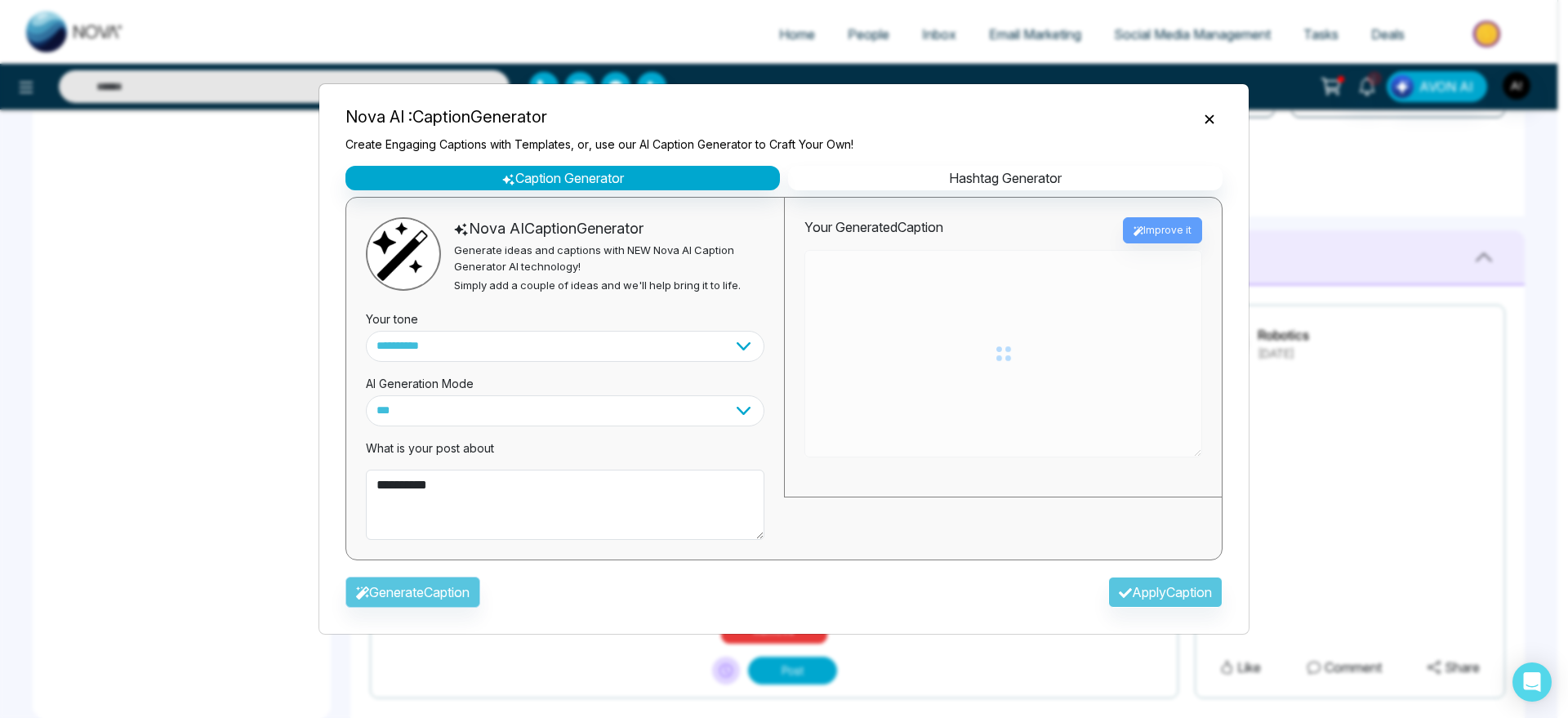
type textarea "**********"
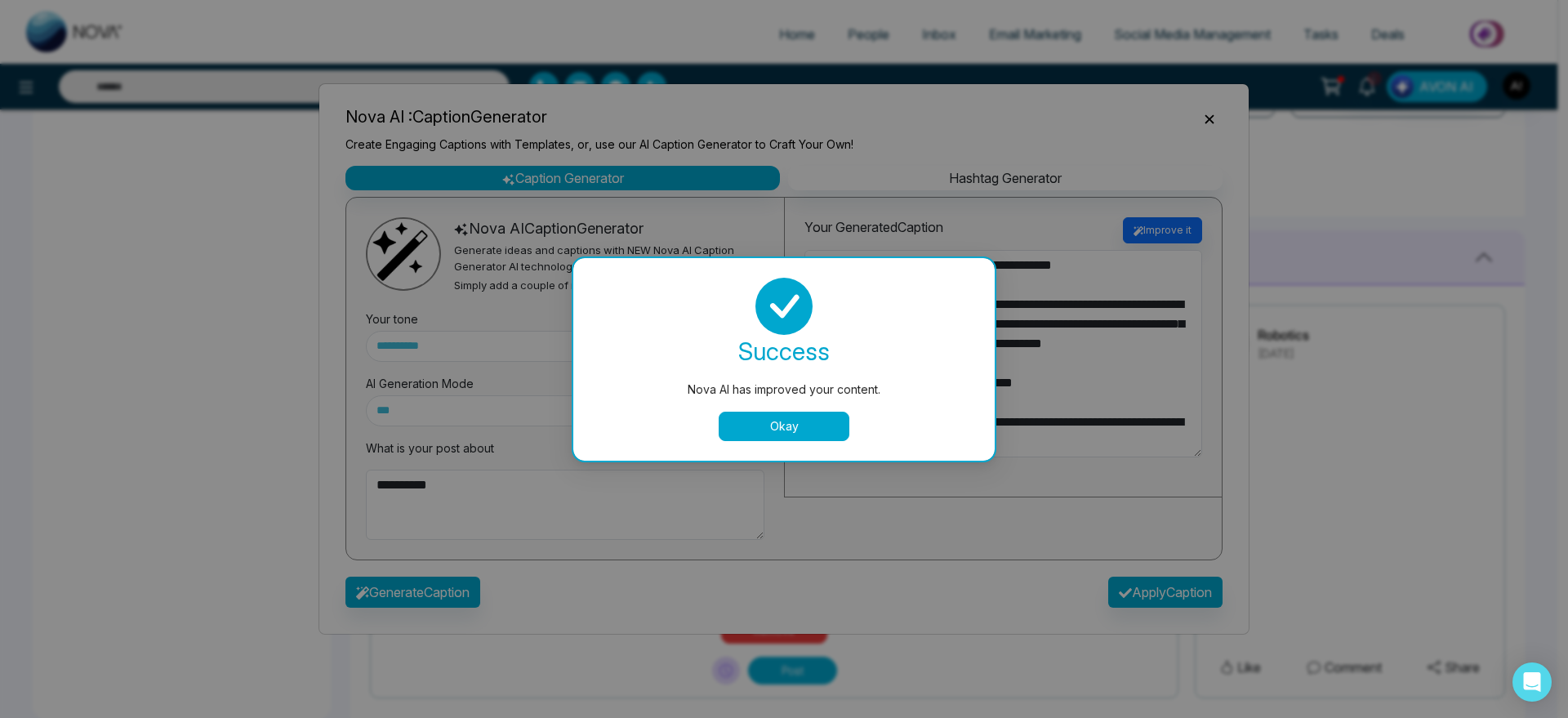
click at [771, 412] on button "Okay" at bounding box center [784, 426] width 131 height 29
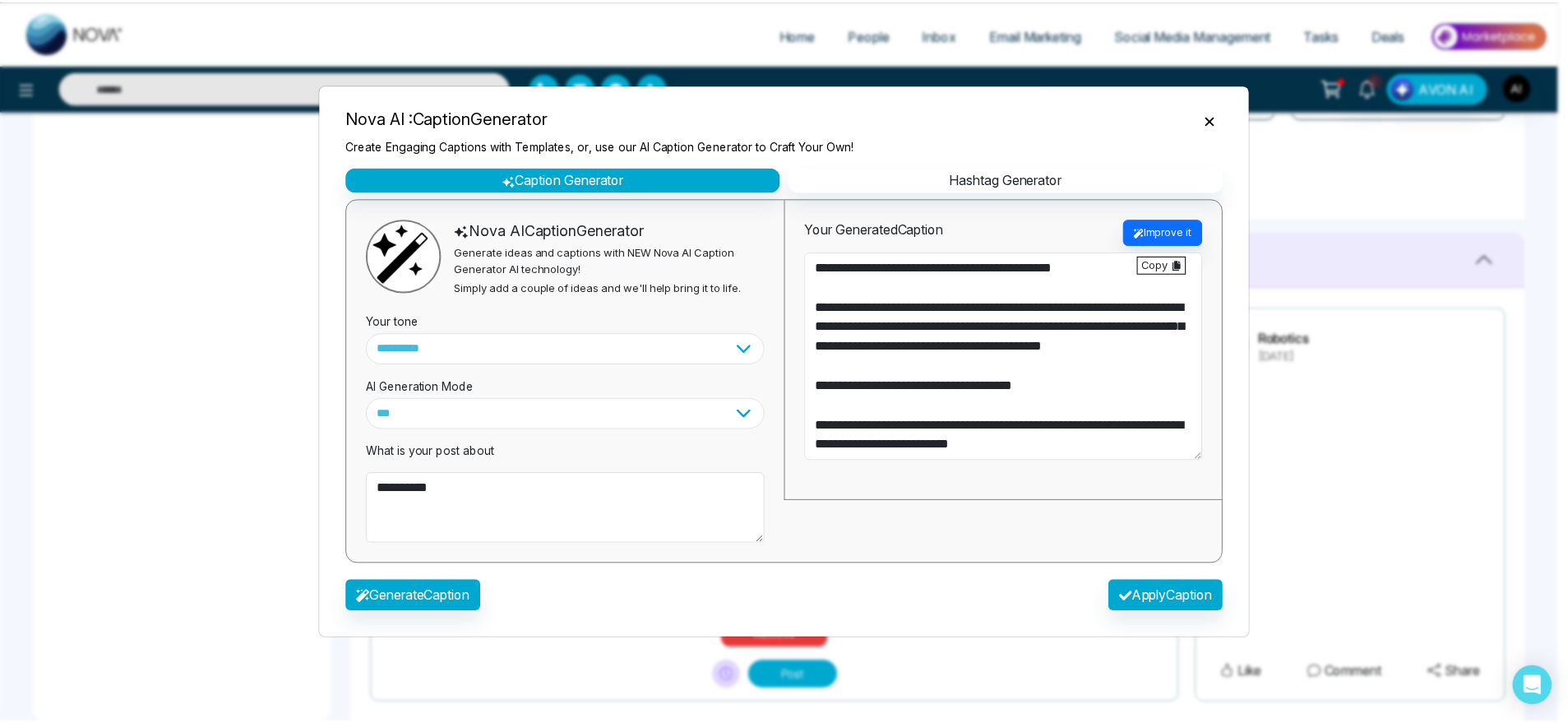
scroll to position [138, 0]
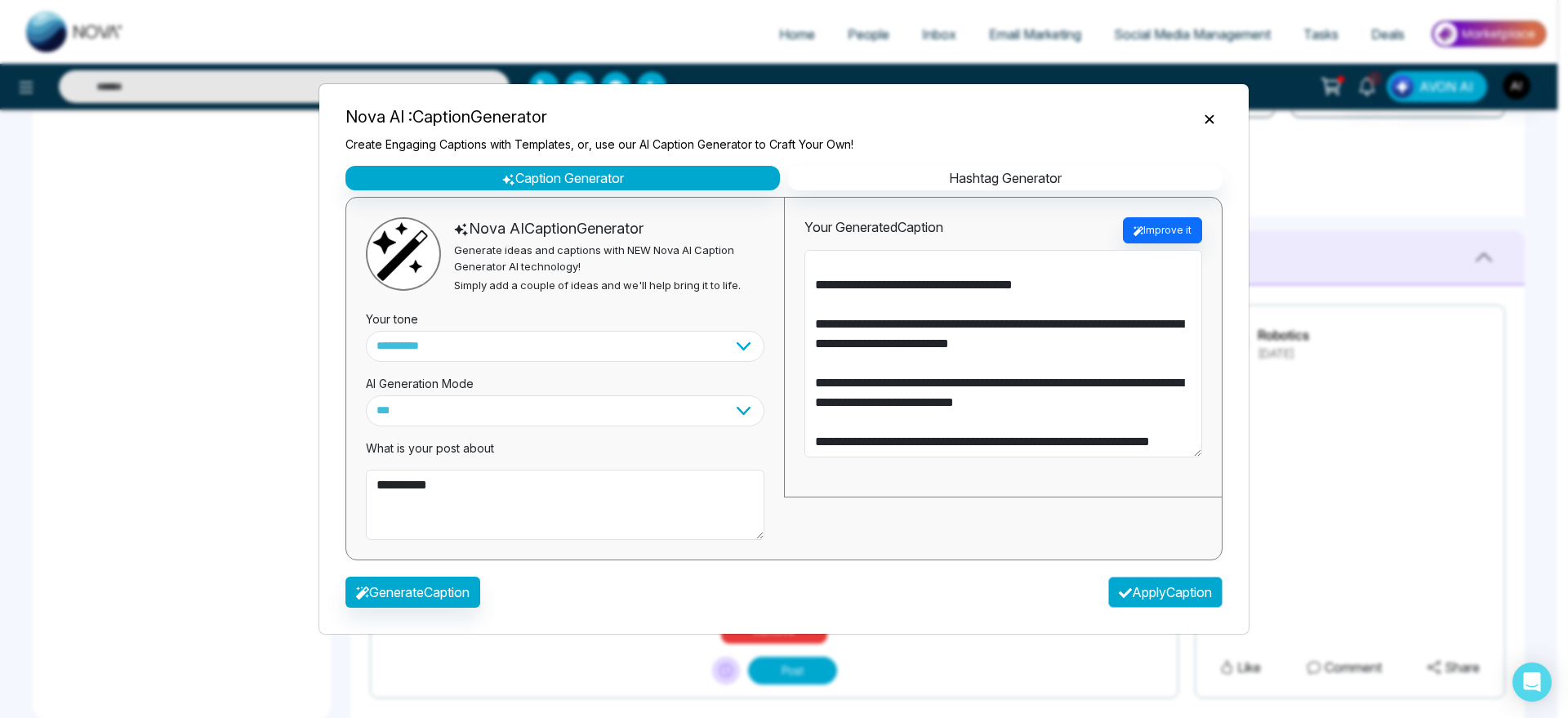
click at [1199, 599] on button "Apply Caption" at bounding box center [1166, 592] width 114 height 31
type textarea "**********"
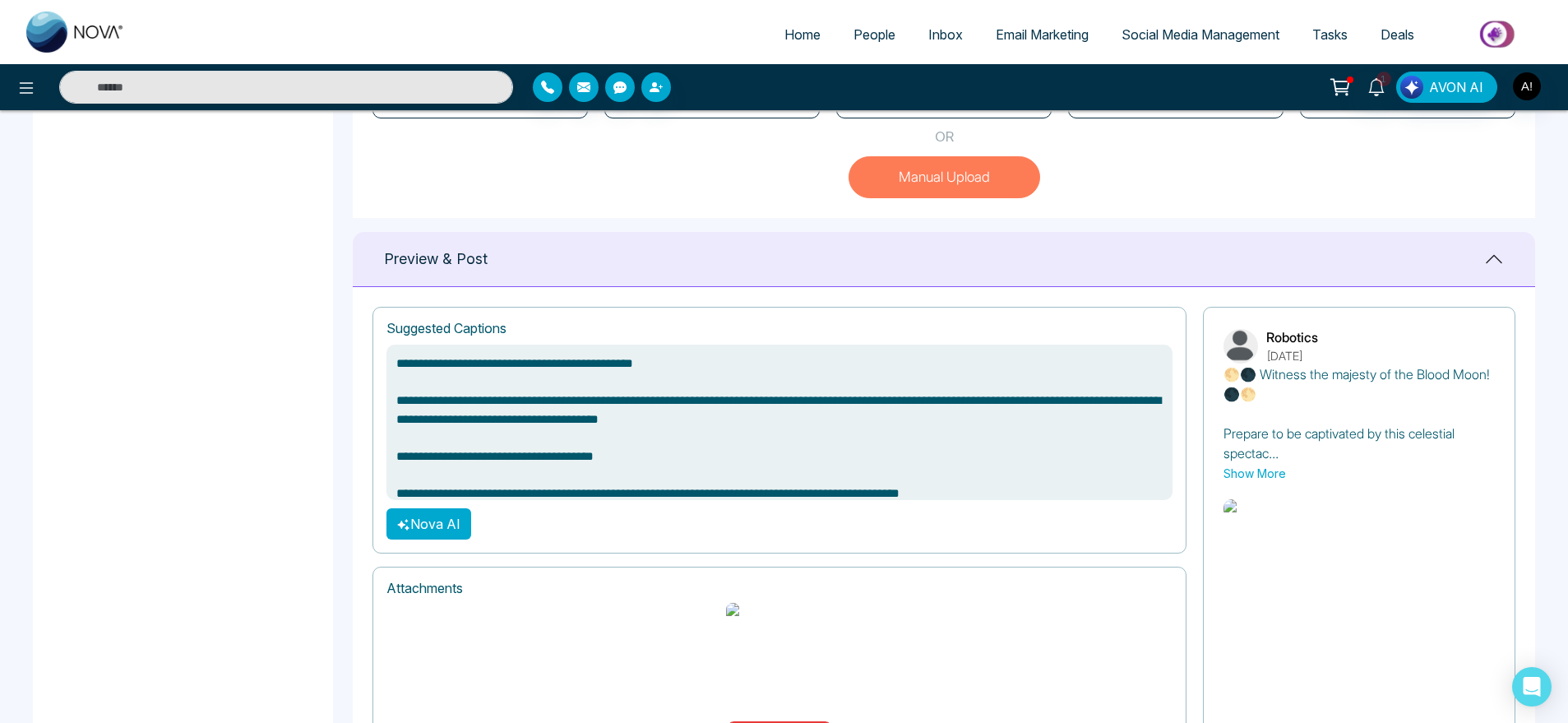
scroll to position [689, 0]
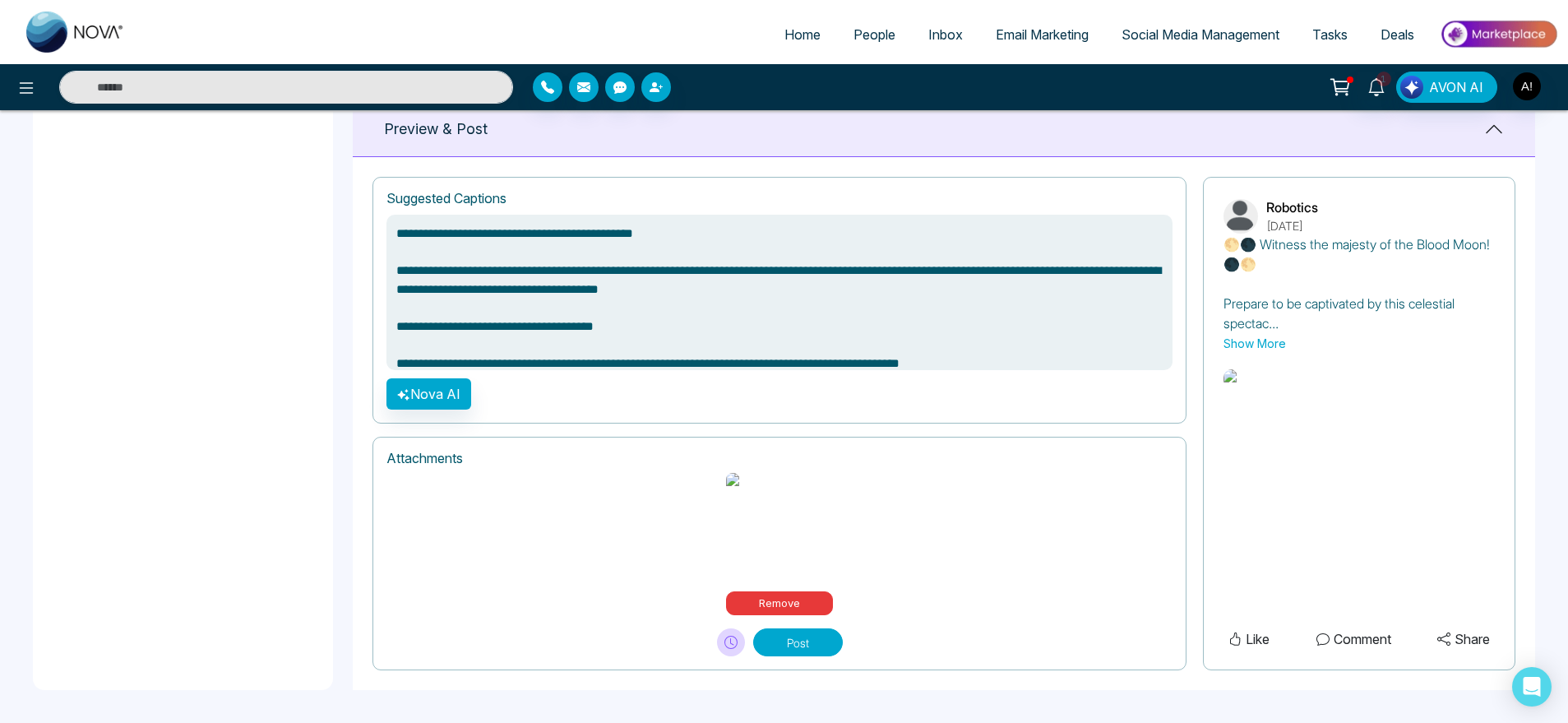
click at [832, 640] on button "Post" at bounding box center [798, 642] width 90 height 28
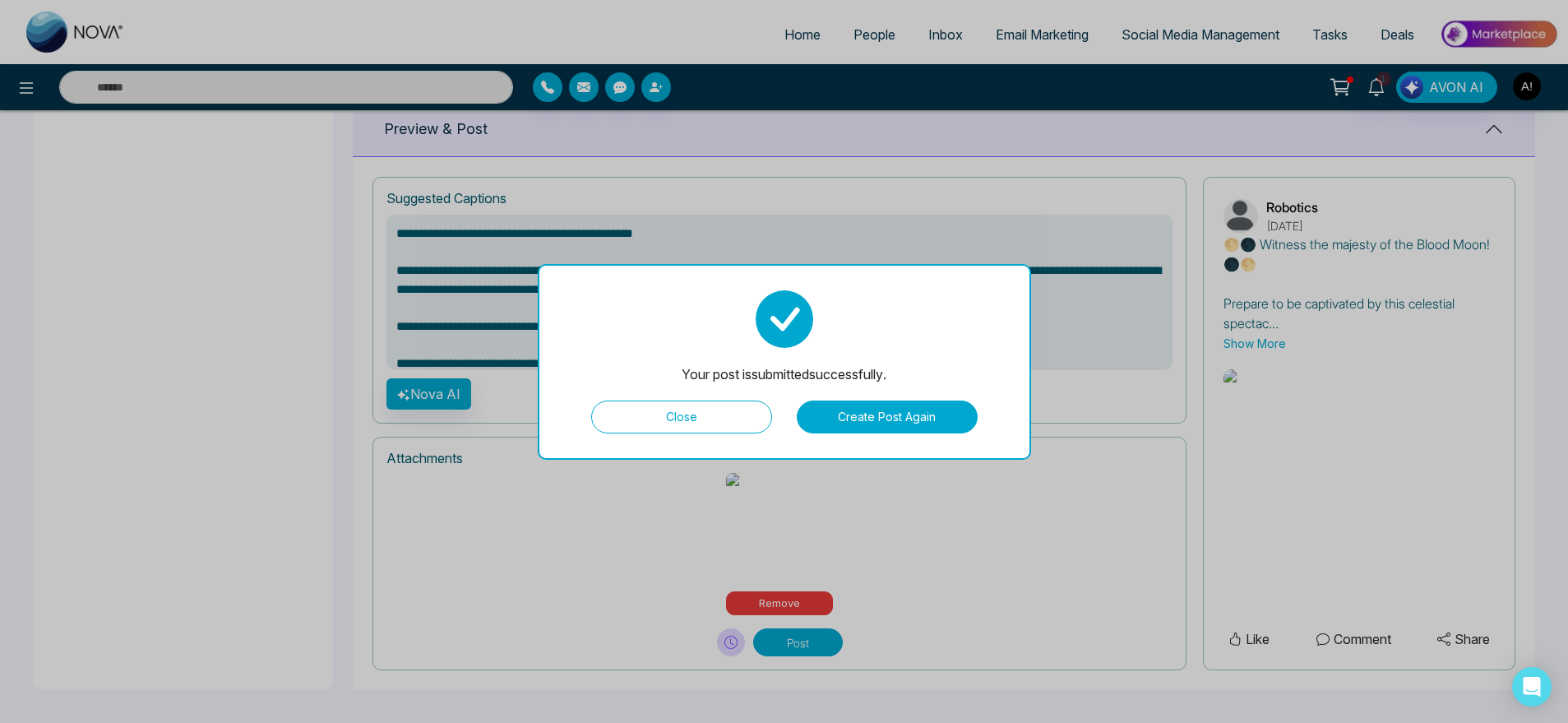
drag, startPoint x: 705, startPoint y: 435, endPoint x: 736, endPoint y: 407, distance: 41.8
click at [736, 407] on div "Your post is submitted successfully. Close Create Post Again" at bounding box center [784, 362] width 493 height 196
click at [736, 407] on button "Close" at bounding box center [681, 417] width 181 height 33
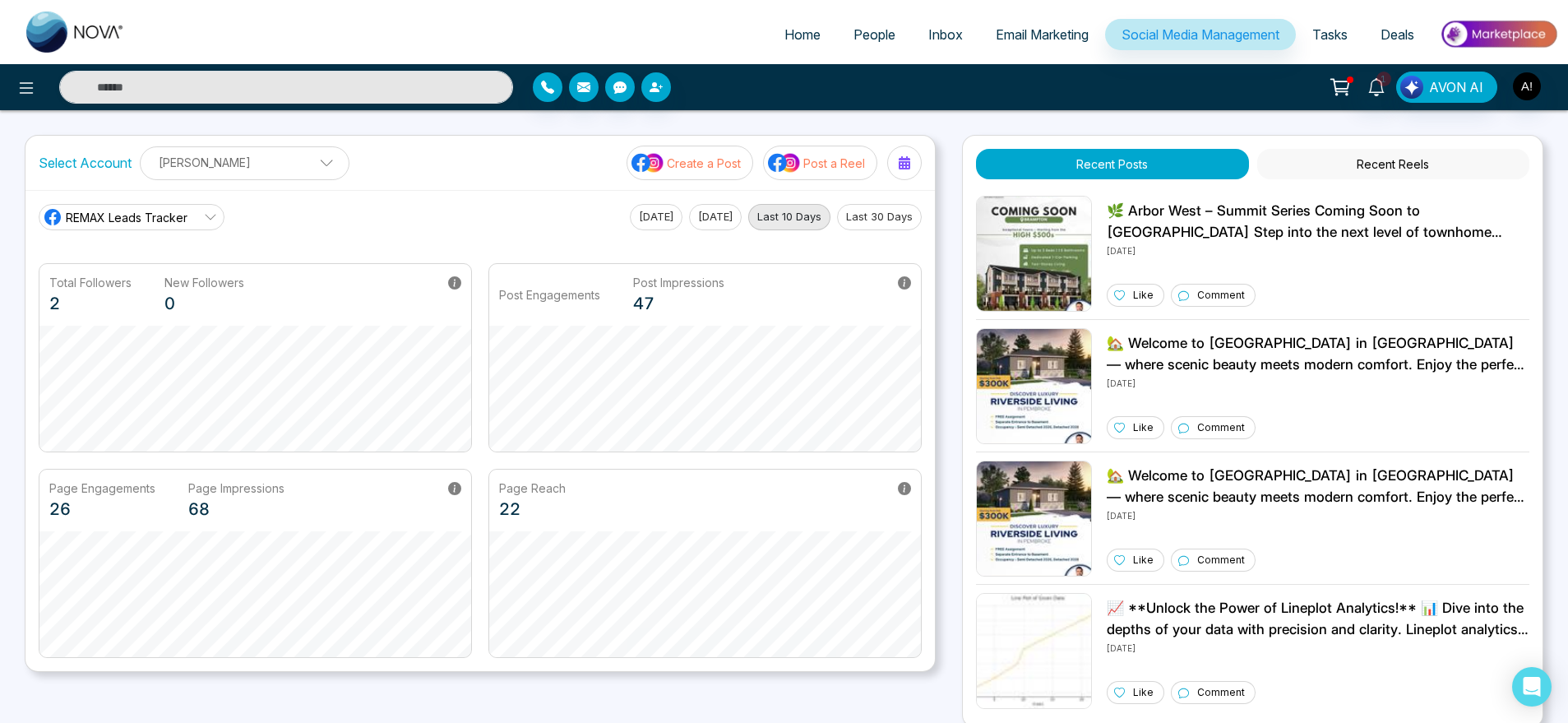
click at [819, 152] on button "Post a Reel" at bounding box center [819, 162] width 114 height 35
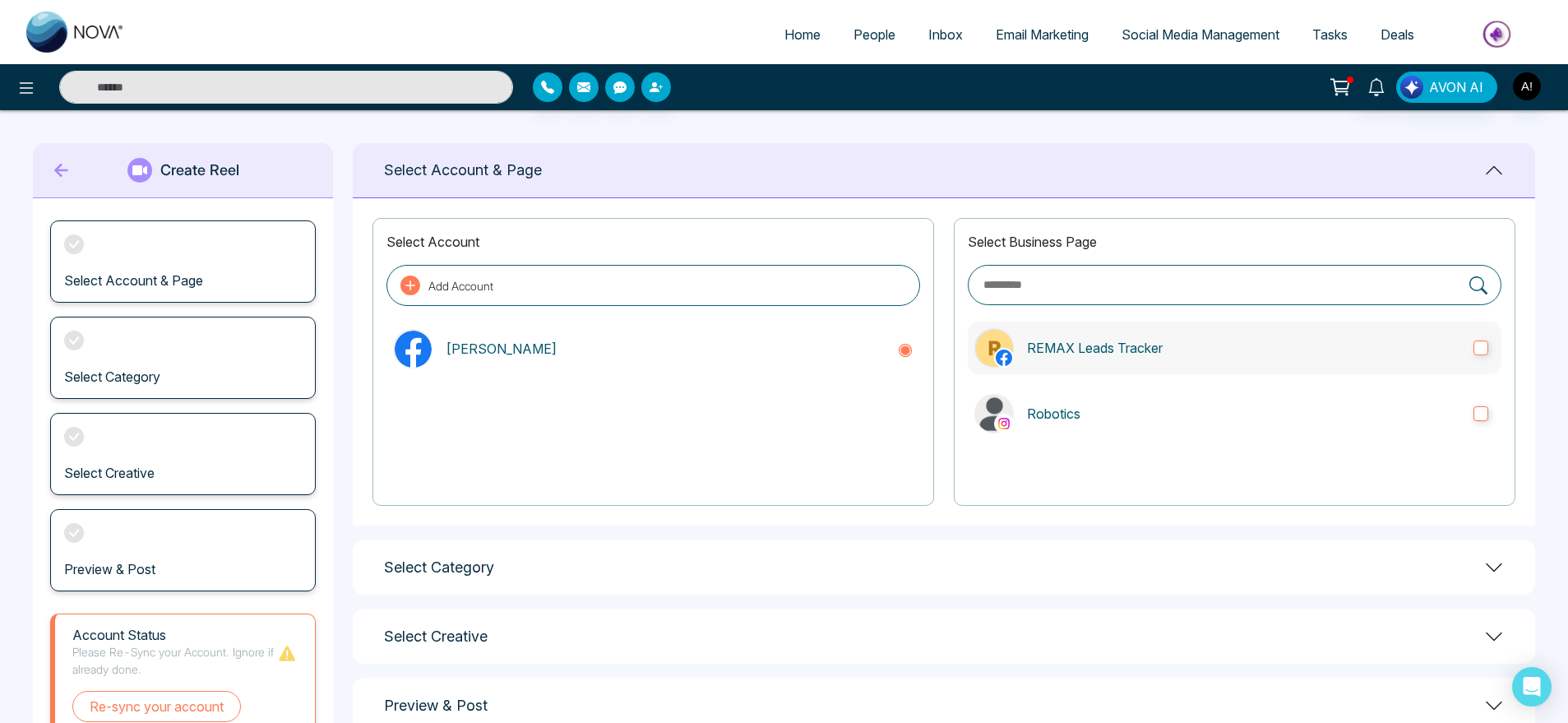
drag, startPoint x: 1243, startPoint y: 381, endPoint x: 1305, endPoint y: 355, distance: 67.2
click at [1305, 355] on div "Select Business Page REMAX Leads Tracker Robotics" at bounding box center [1234, 362] width 561 height 288
click at [1305, 355] on p "REMAX Leads Tracker" at bounding box center [1243, 348] width 433 height 20
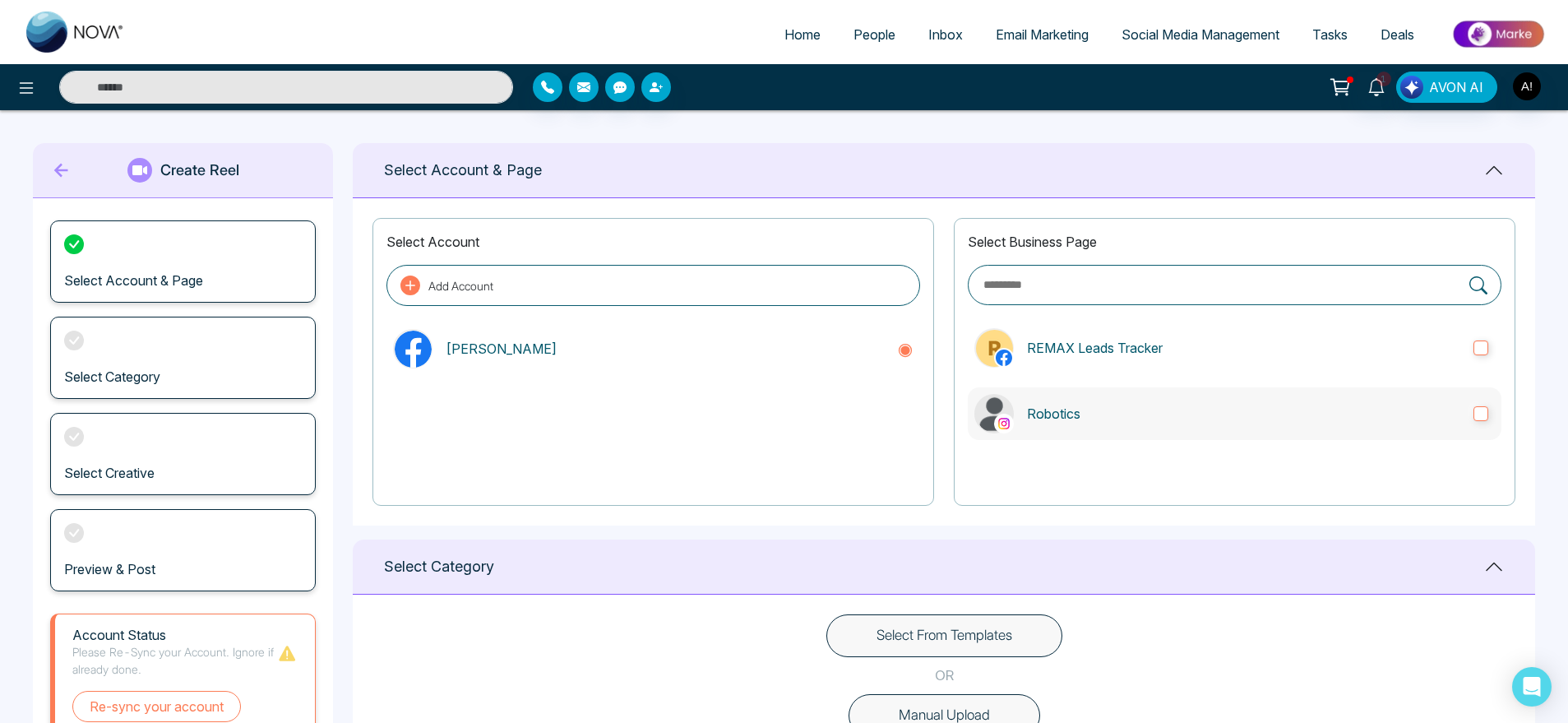
click at [1339, 405] on p "Robotics" at bounding box center [1243, 414] width 433 height 20
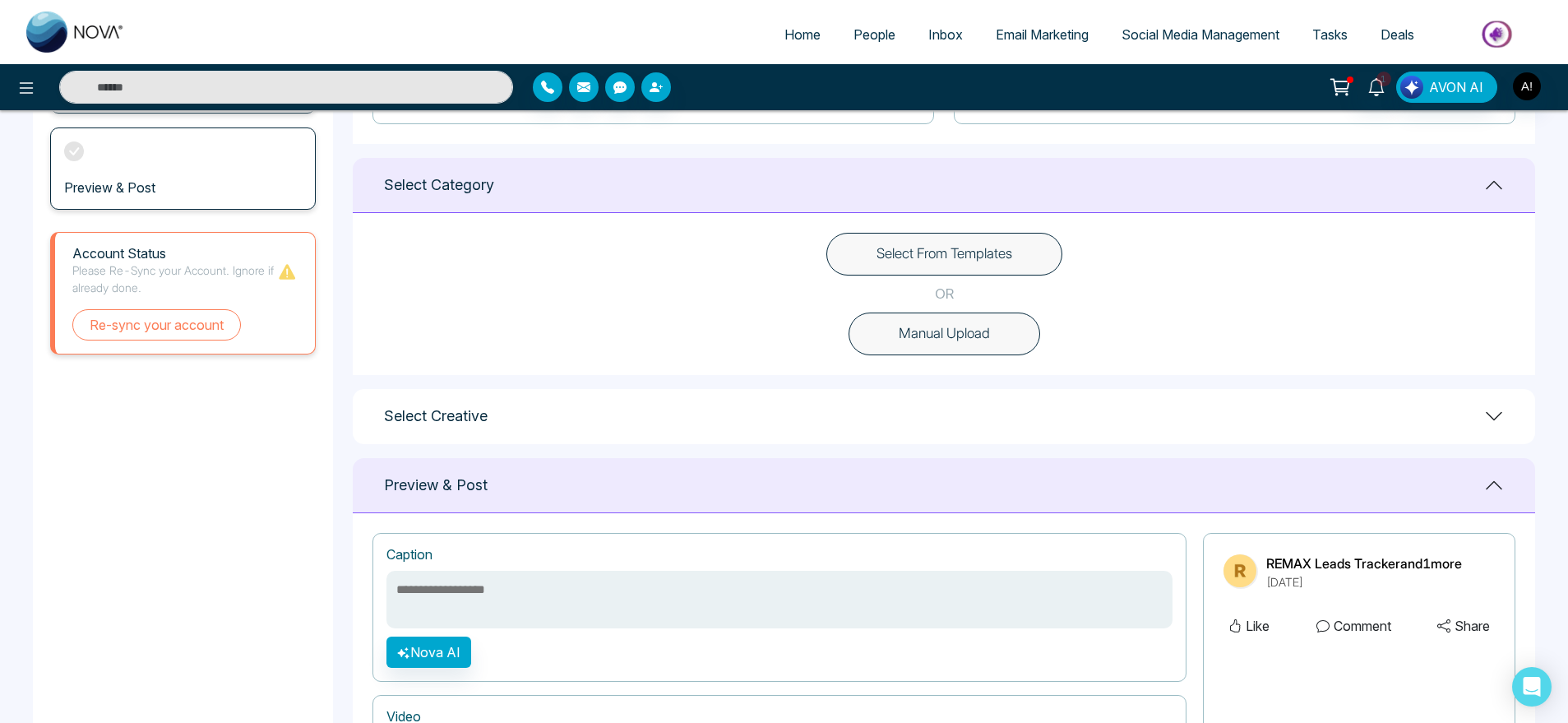
scroll to position [382, 0]
click at [906, 266] on button "Select From Templates" at bounding box center [944, 254] width 236 height 43
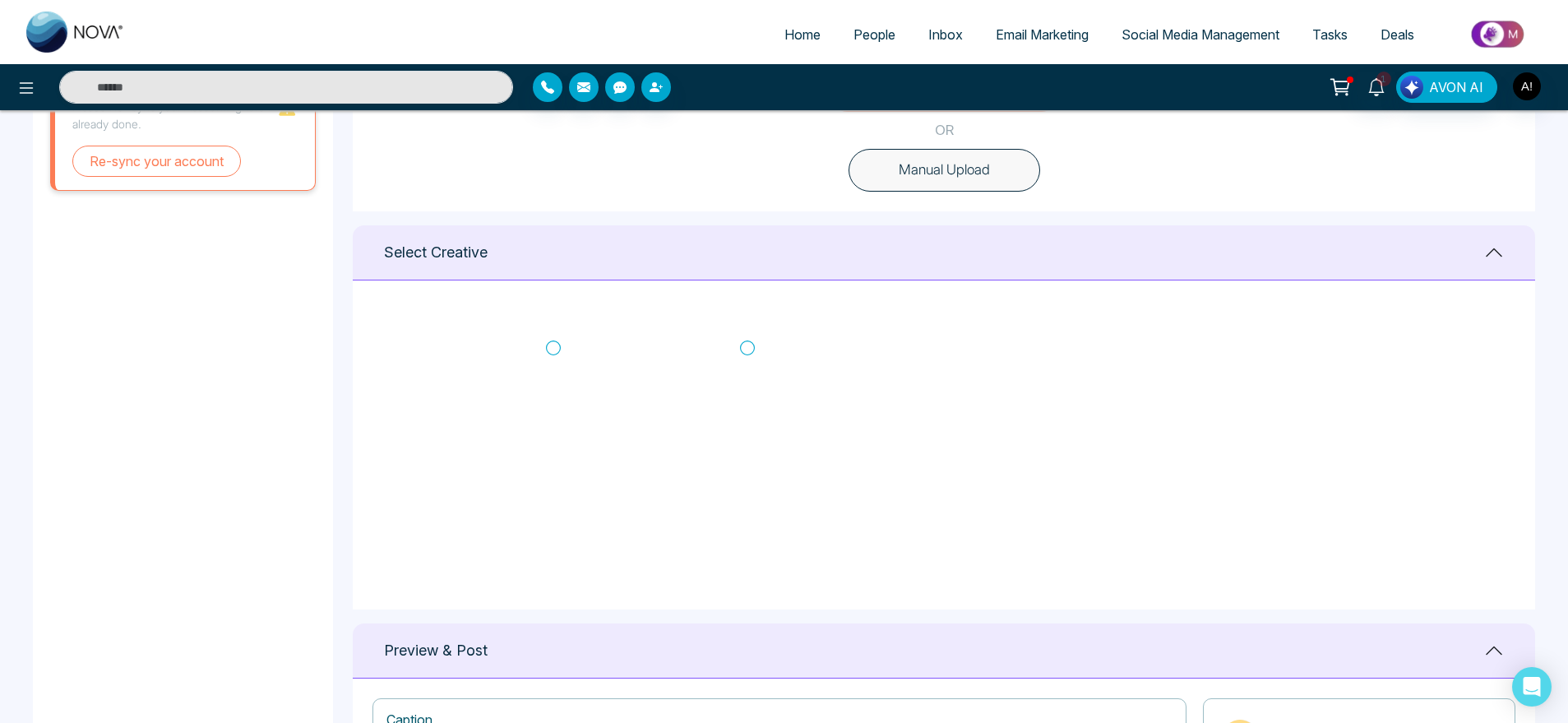
scroll to position [329, 0]
click at [751, 333] on icon at bounding box center [747, 339] width 15 height 15
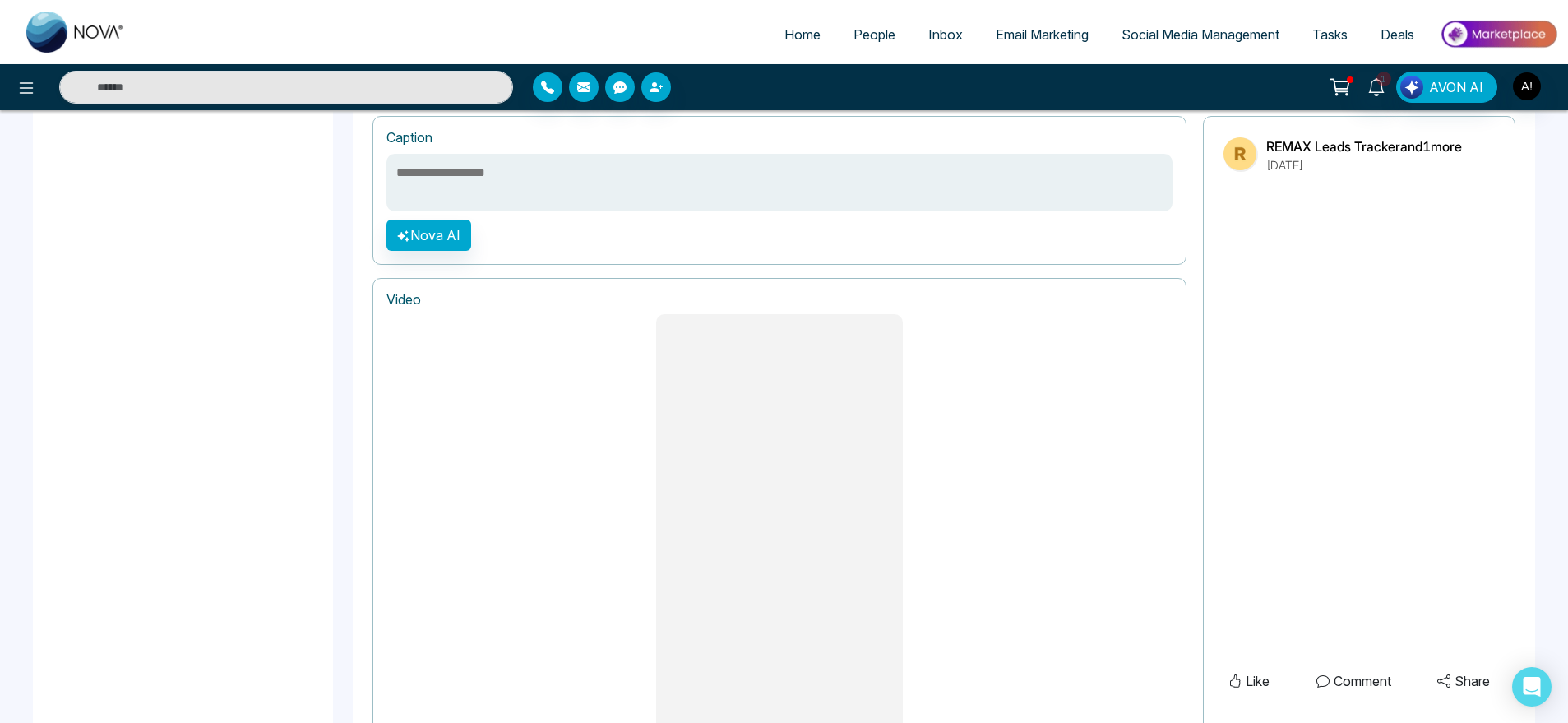
scroll to position [1266, 0]
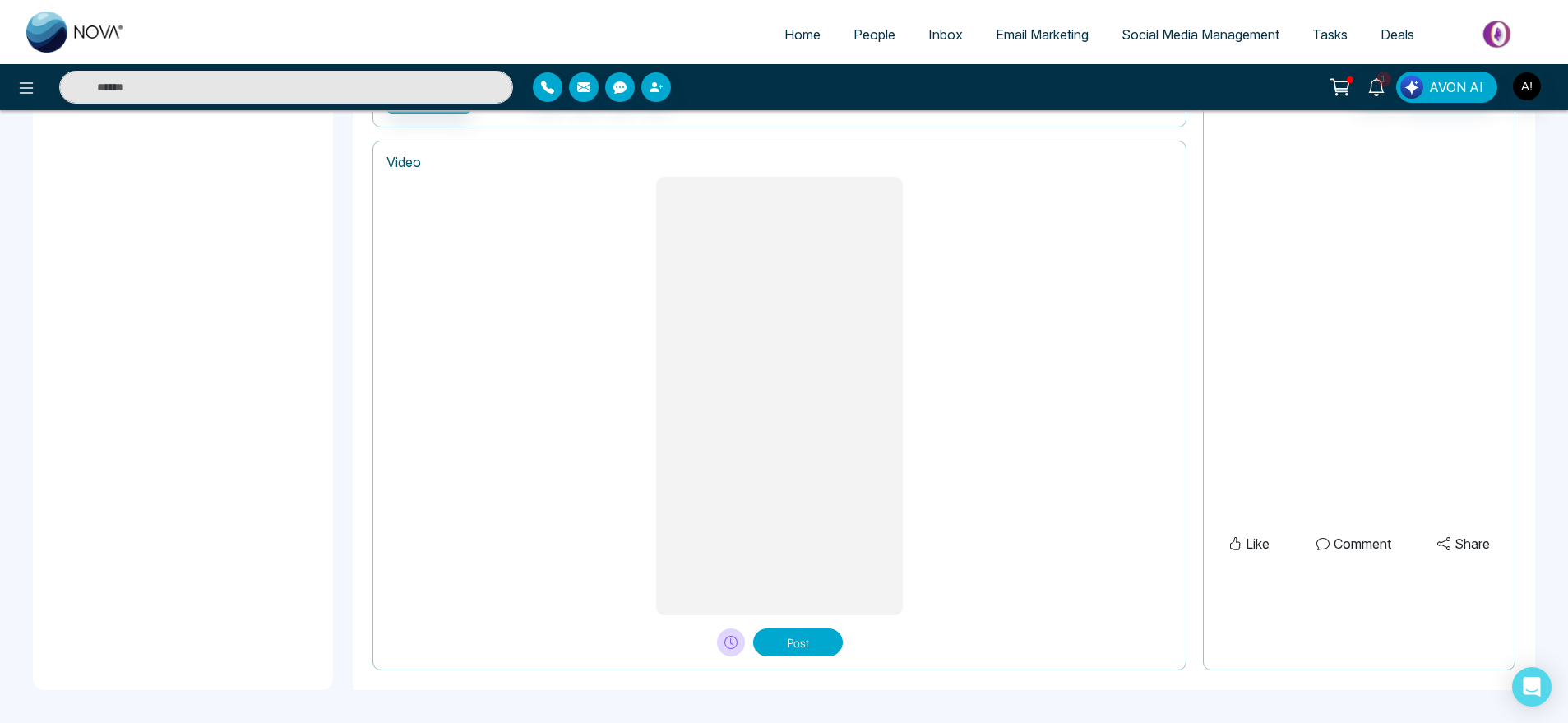
click at [833, 640] on button "Post" at bounding box center [798, 642] width 90 height 28
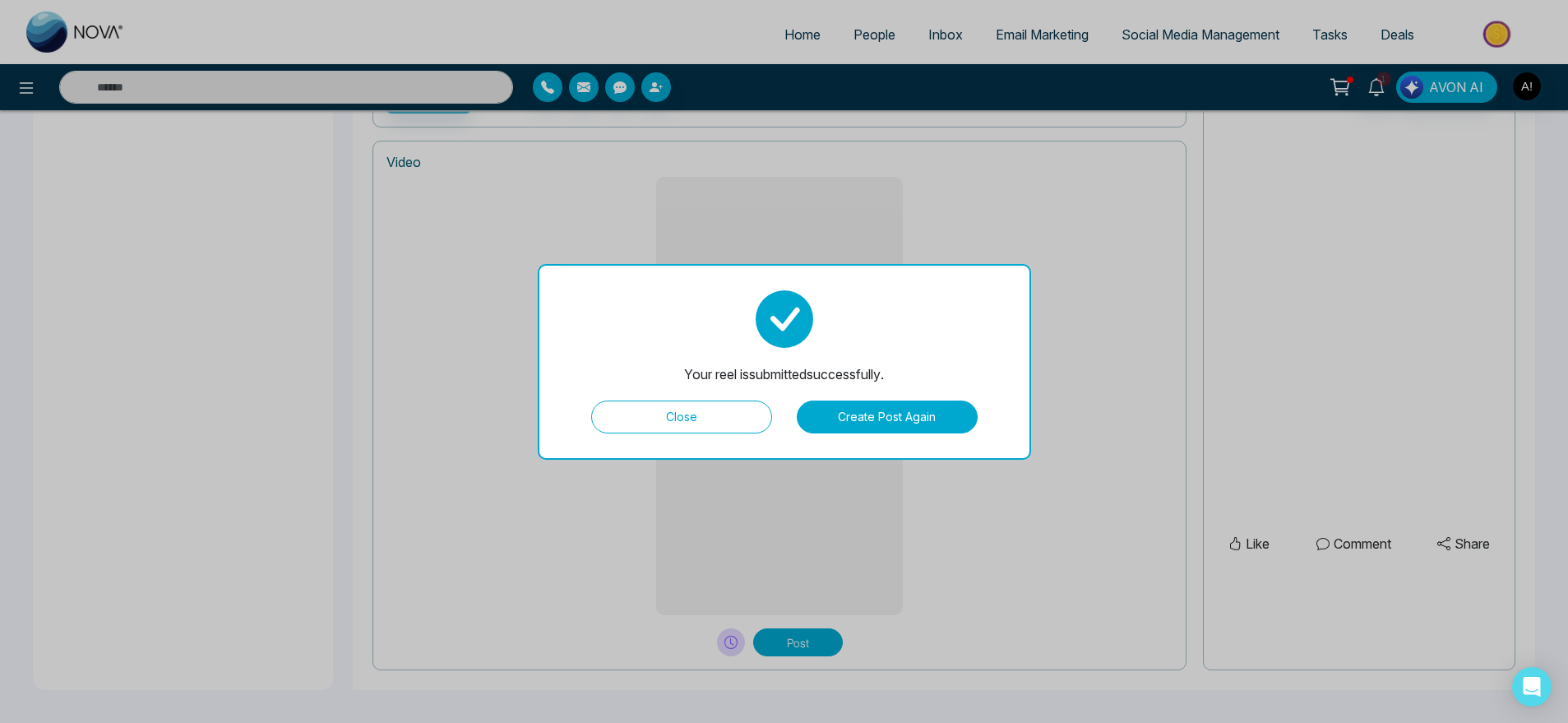
click at [923, 412] on button "Create Post Again" at bounding box center [888, 417] width 181 height 33
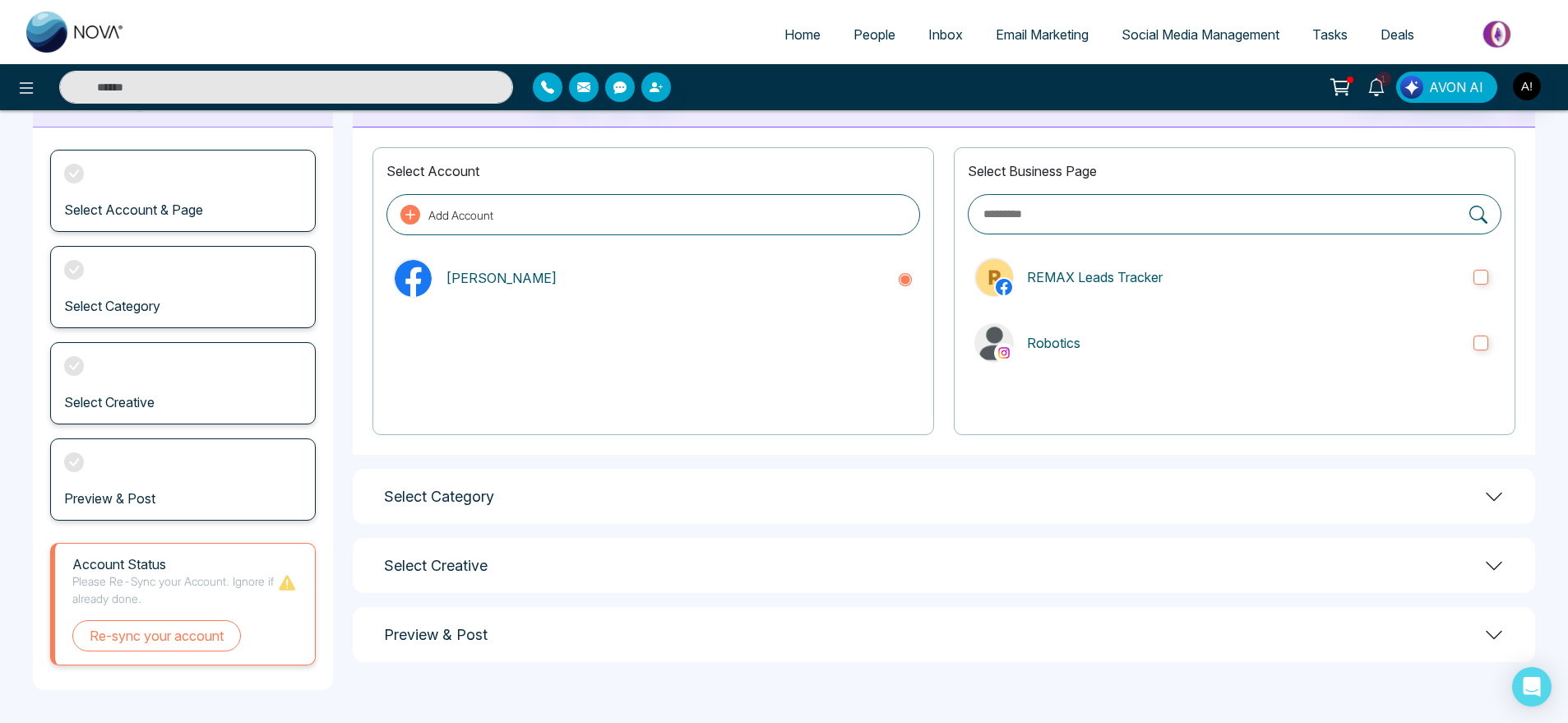
scroll to position [71, 0]
drag, startPoint x: 1127, startPoint y: 247, endPoint x: 1176, endPoint y: 283, distance: 60.8
click at [1176, 283] on div "Select Business Page REMAX Leads Tracker Robotics" at bounding box center [1234, 291] width 561 height 288
click at [1176, 283] on p "REMAX Leads Tracker" at bounding box center [1243, 277] width 433 height 20
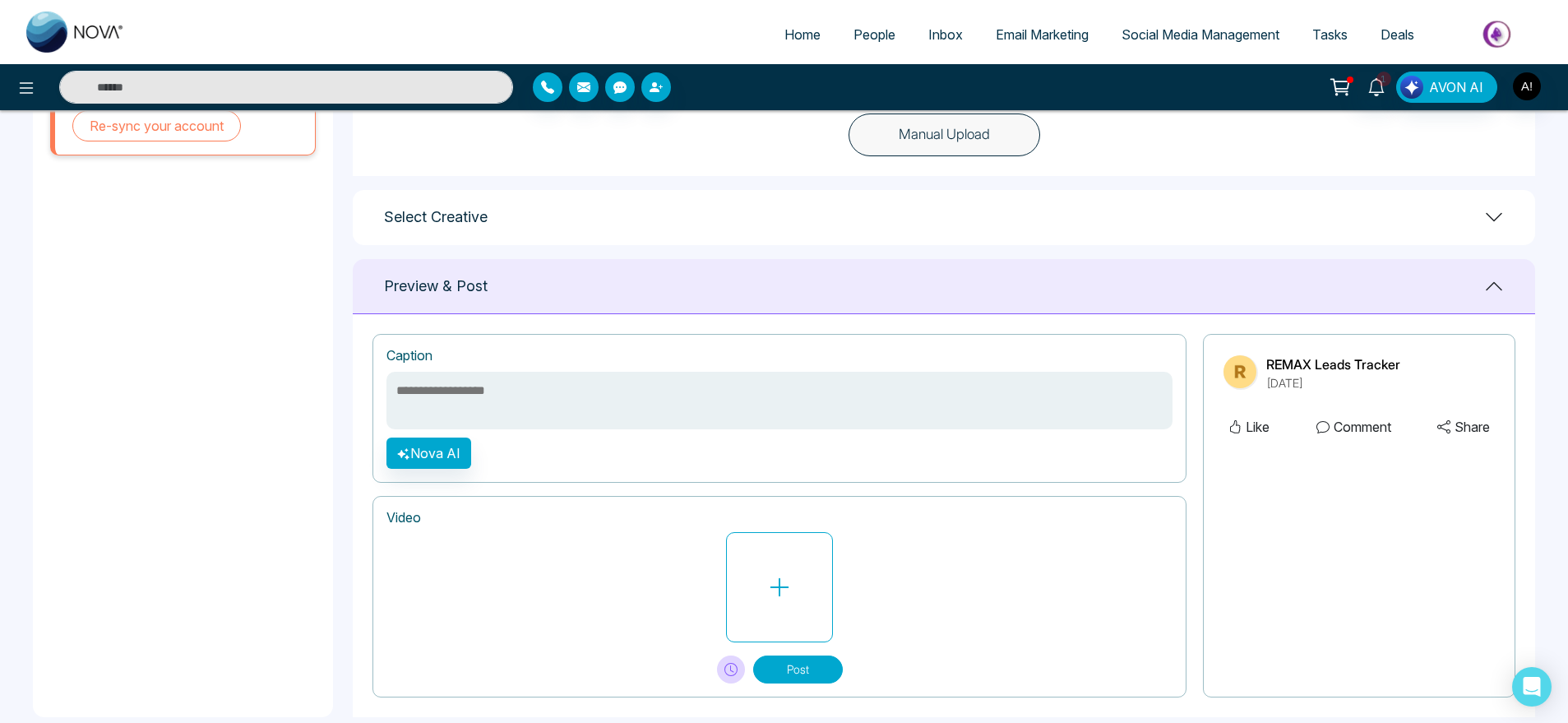
scroll to position [420, 0]
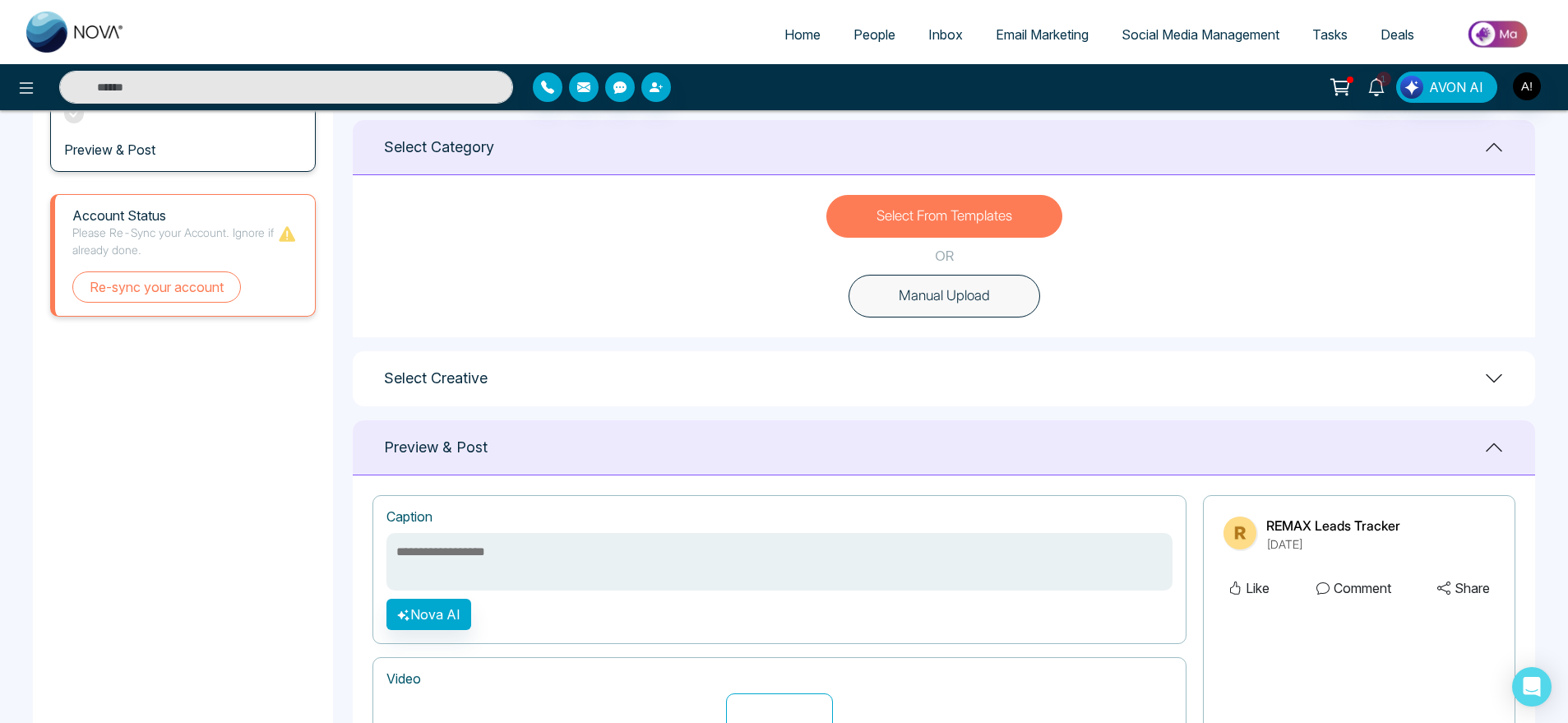
click at [1364, 373] on div "Select Creative" at bounding box center [943, 379] width 1182 height 55
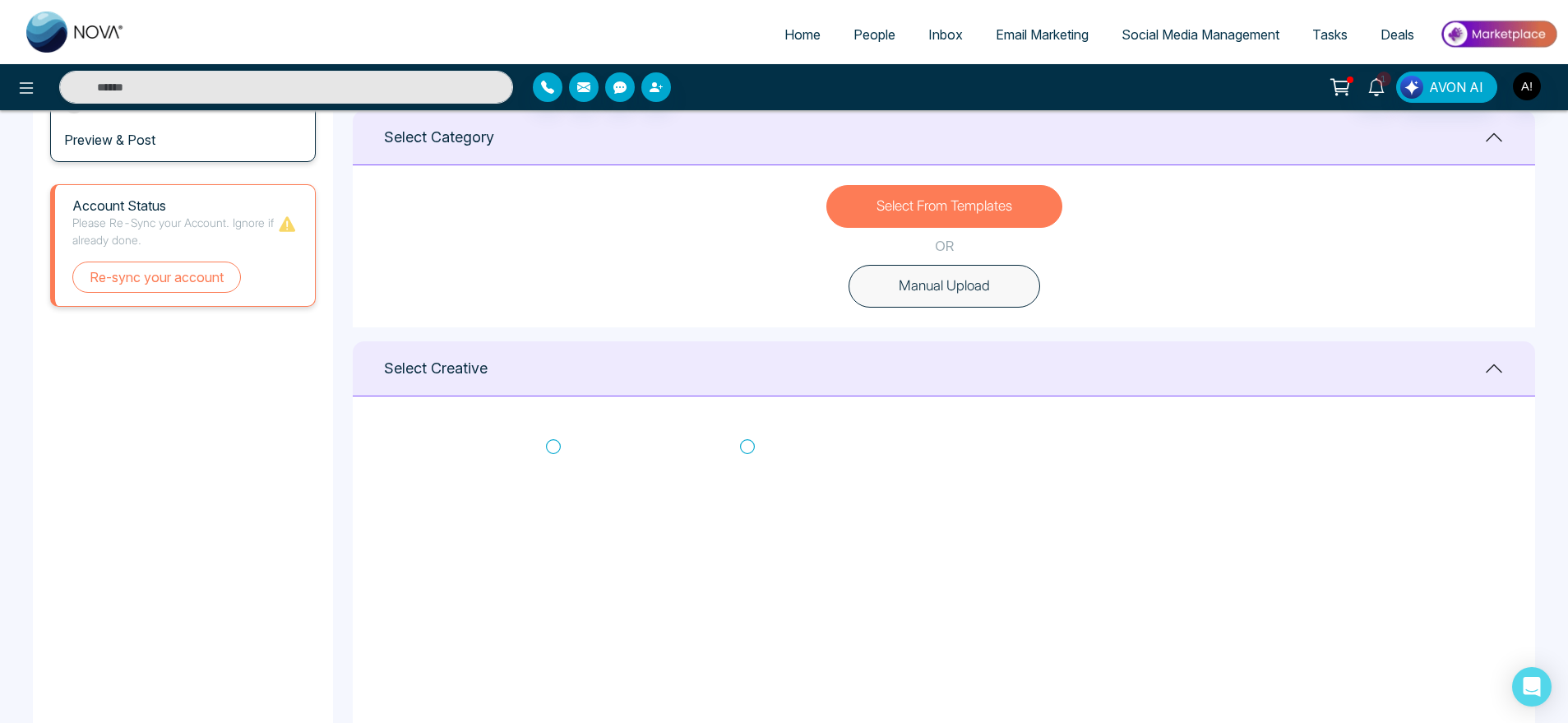
scroll to position [325, 0]
click at [558, 459] on icon at bounding box center [553, 459] width 15 height 16
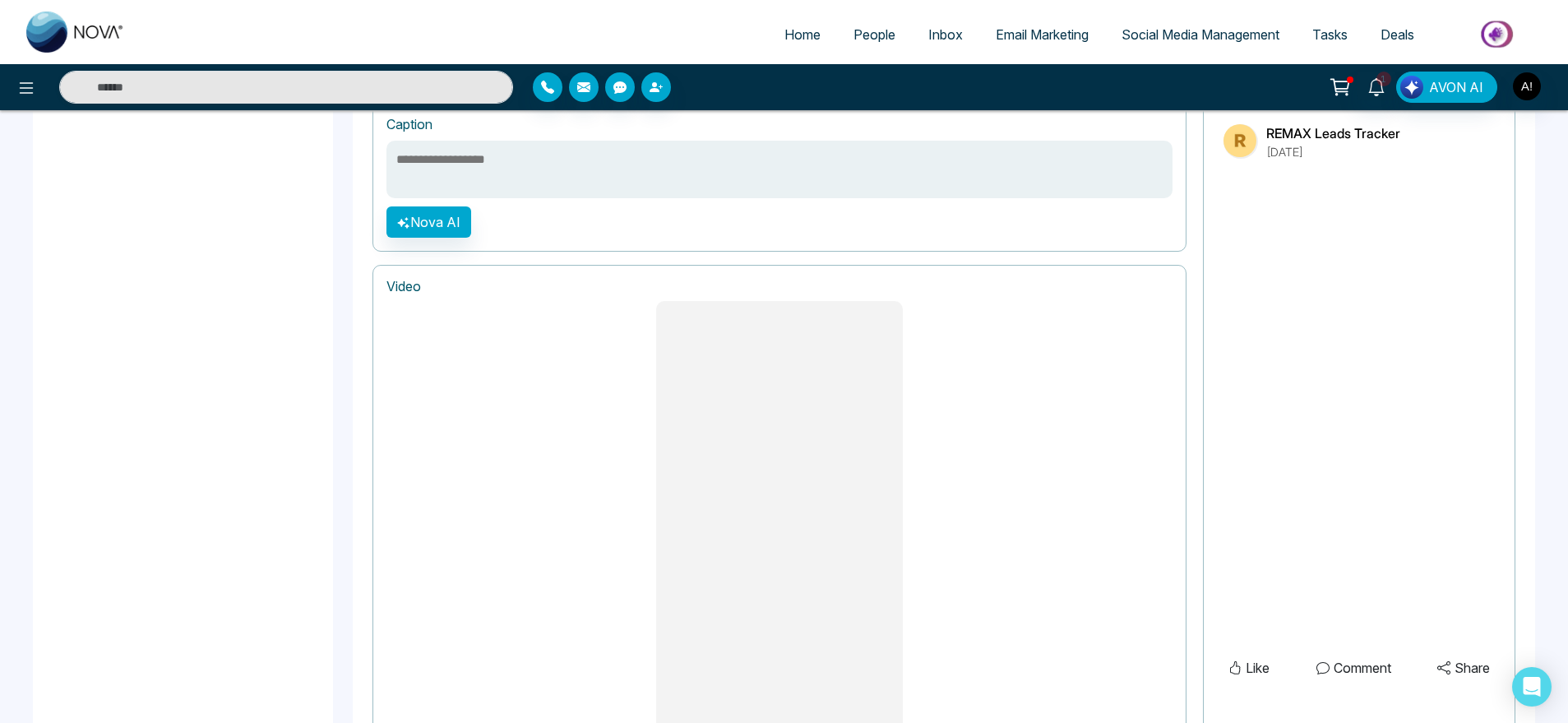
scroll to position [1266, 0]
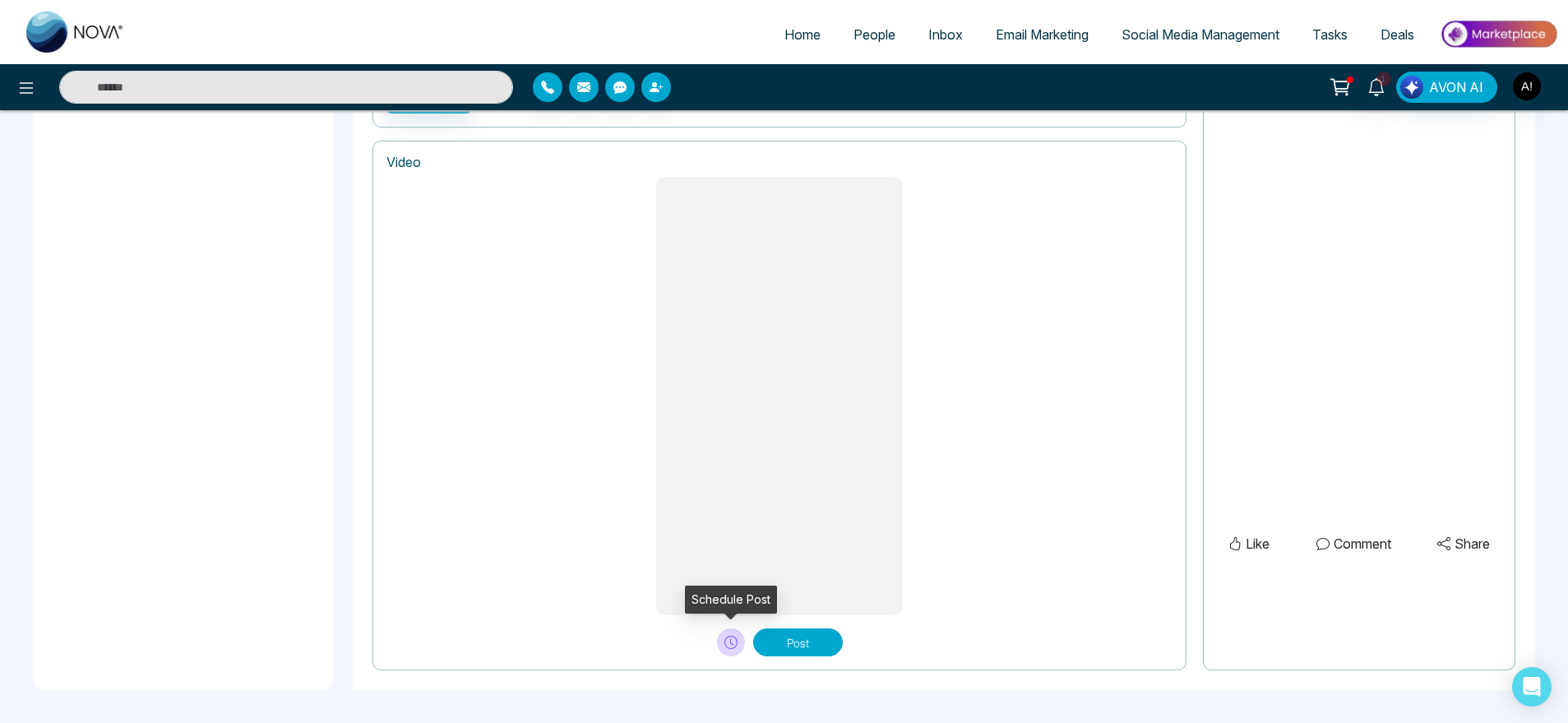
click at [721, 648] on button at bounding box center [731, 642] width 28 height 28
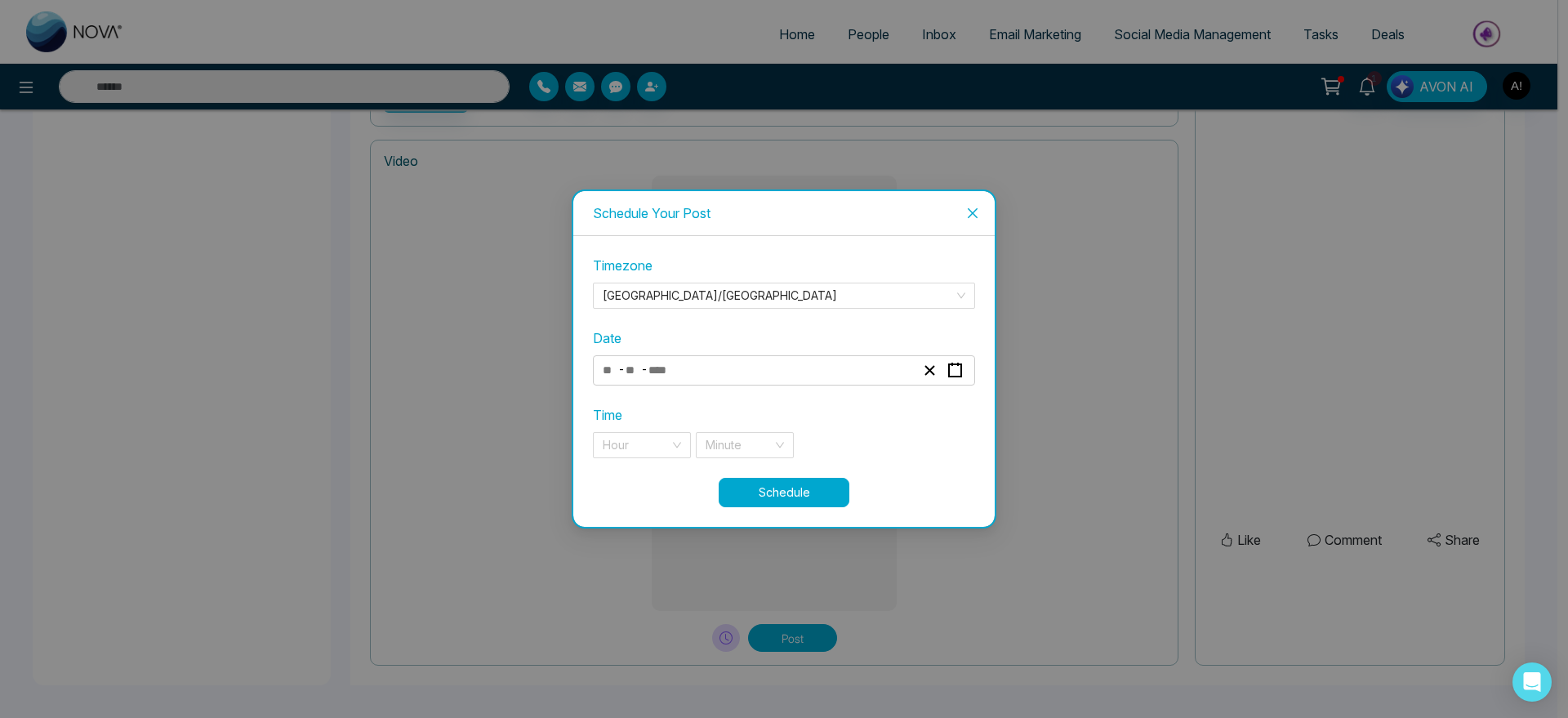
click at [779, 367] on div "- -" at bounding box center [759, 371] width 317 height 22
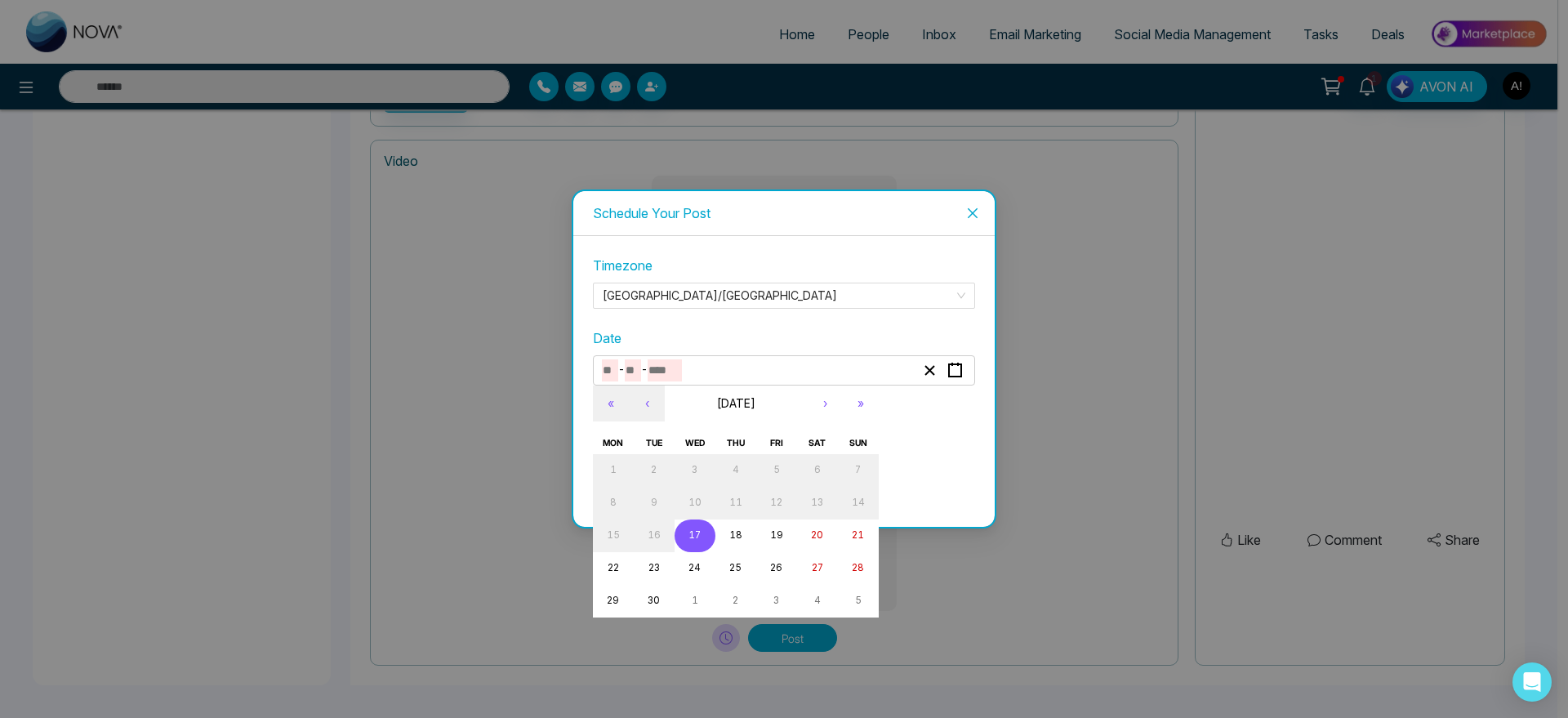
click at [702, 537] on button "17" at bounding box center [695, 535] width 41 height 33
type input "*"
type input "**"
type input "****"
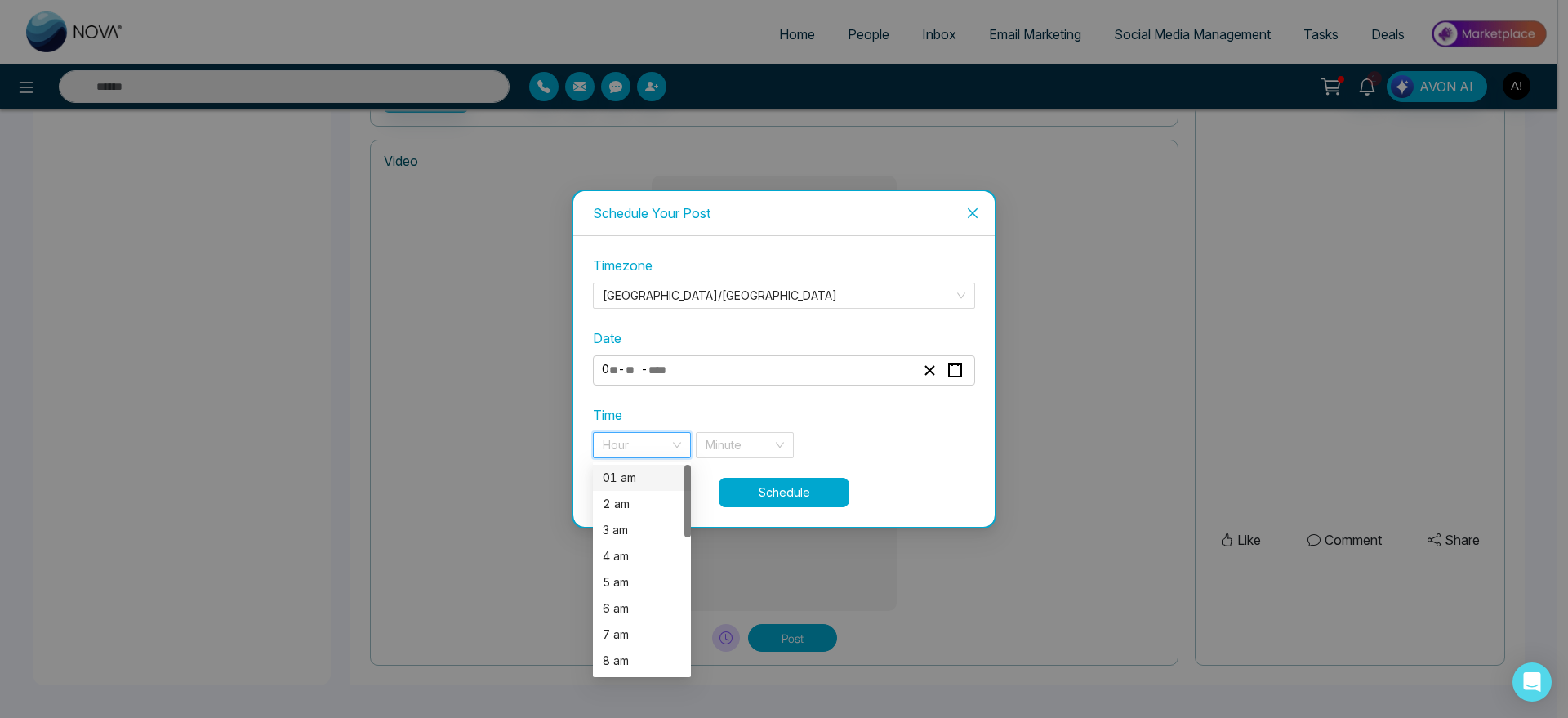
click at [655, 436] on input "search" at bounding box center [636, 445] width 67 height 25
click at [643, 496] on div "2 am" at bounding box center [642, 504] width 78 height 18
click at [636, 432] on div "2 am" at bounding box center [642, 445] width 98 height 26
click at [640, 476] on div "01 am" at bounding box center [642, 477] width 78 height 18
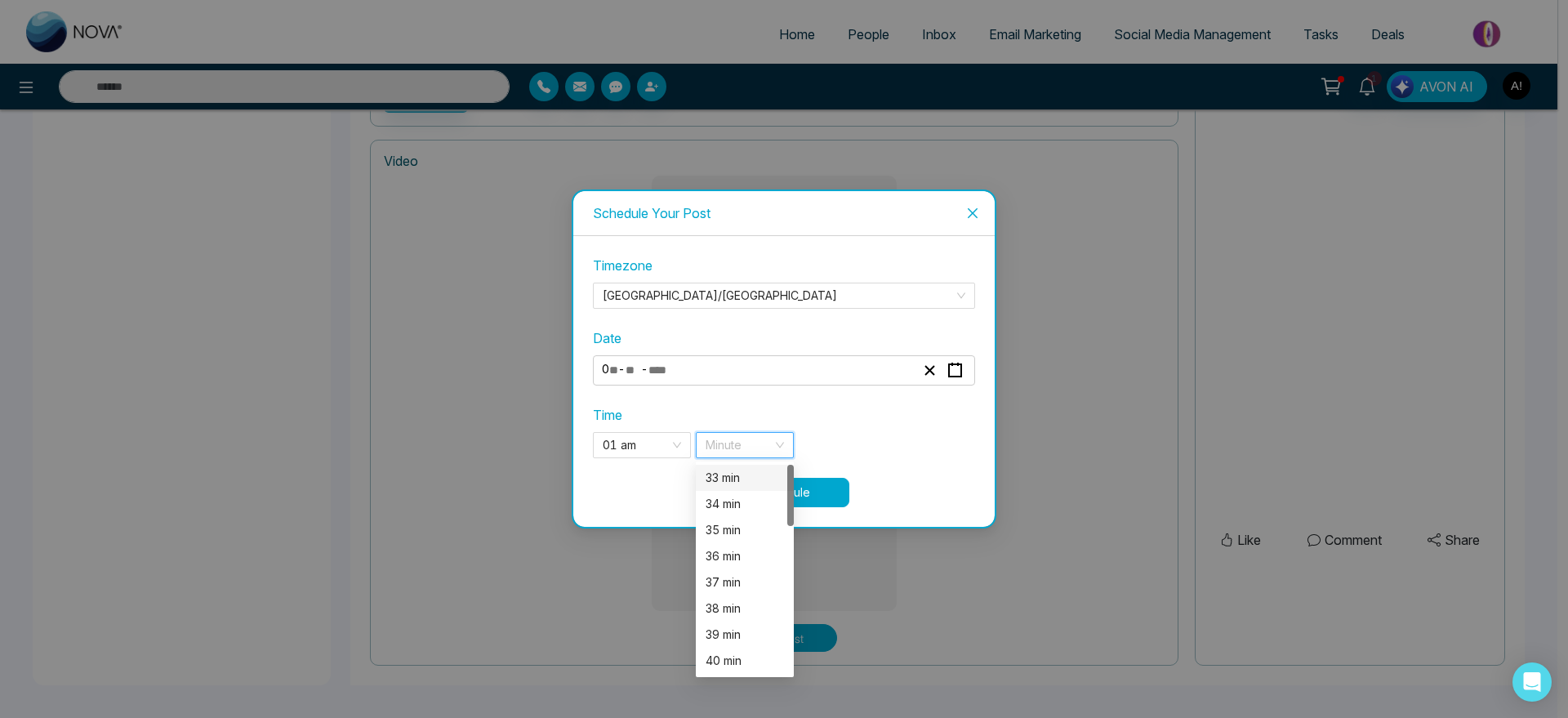
click at [760, 437] on input "search" at bounding box center [738, 445] width 67 height 25
click at [744, 514] on div "34 min" at bounding box center [744, 503] width 98 height 26
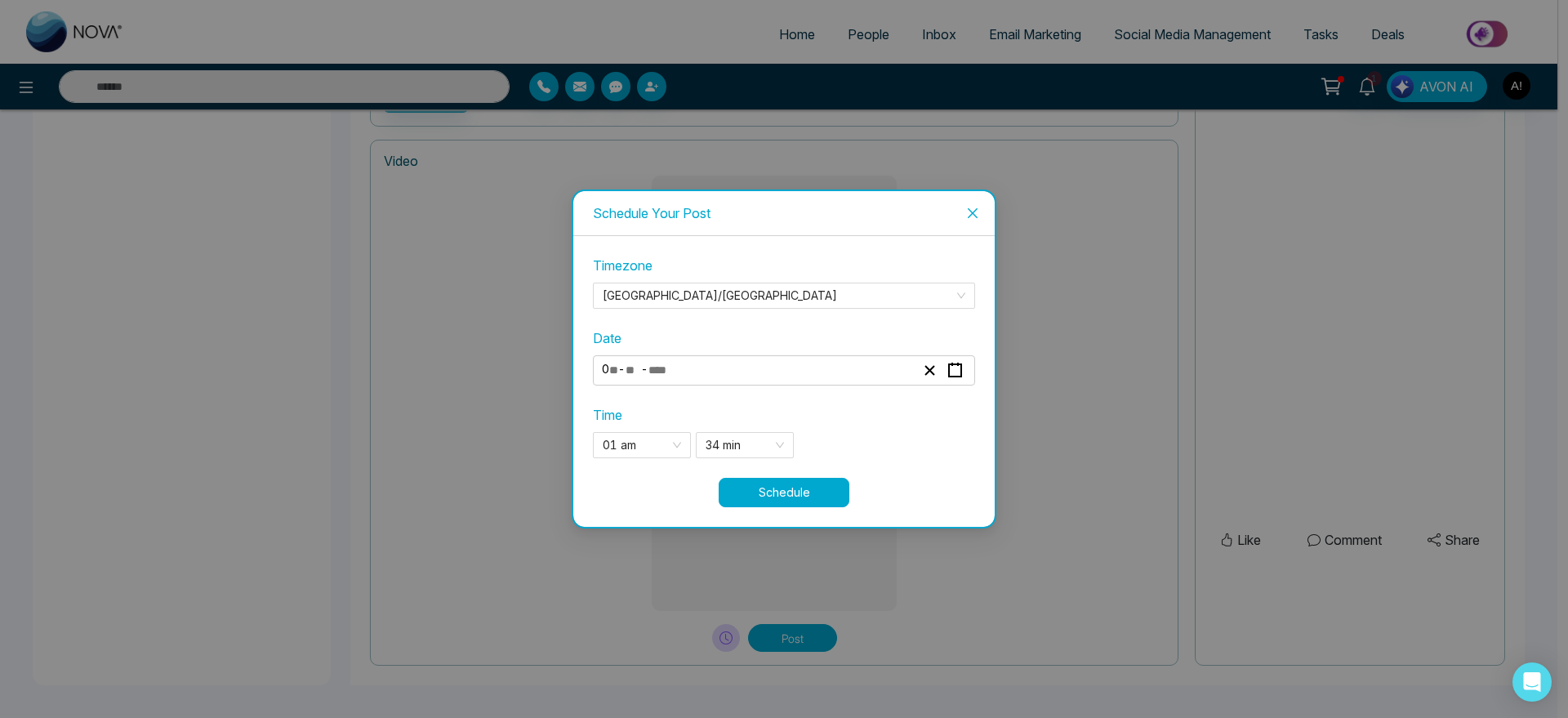
click at [808, 489] on button "Schedule" at bounding box center [784, 493] width 131 height 29
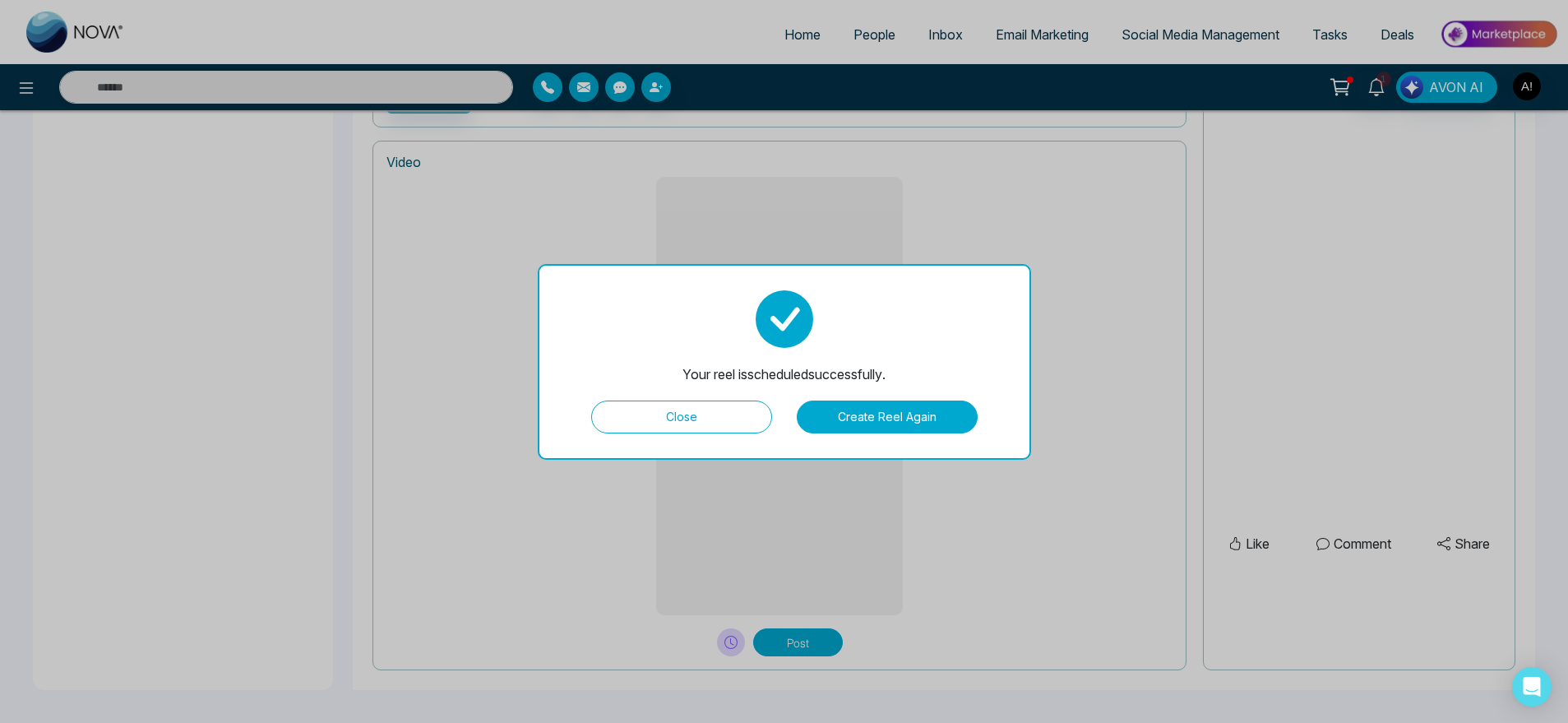
click at [713, 408] on button "Close" at bounding box center [681, 417] width 181 height 33
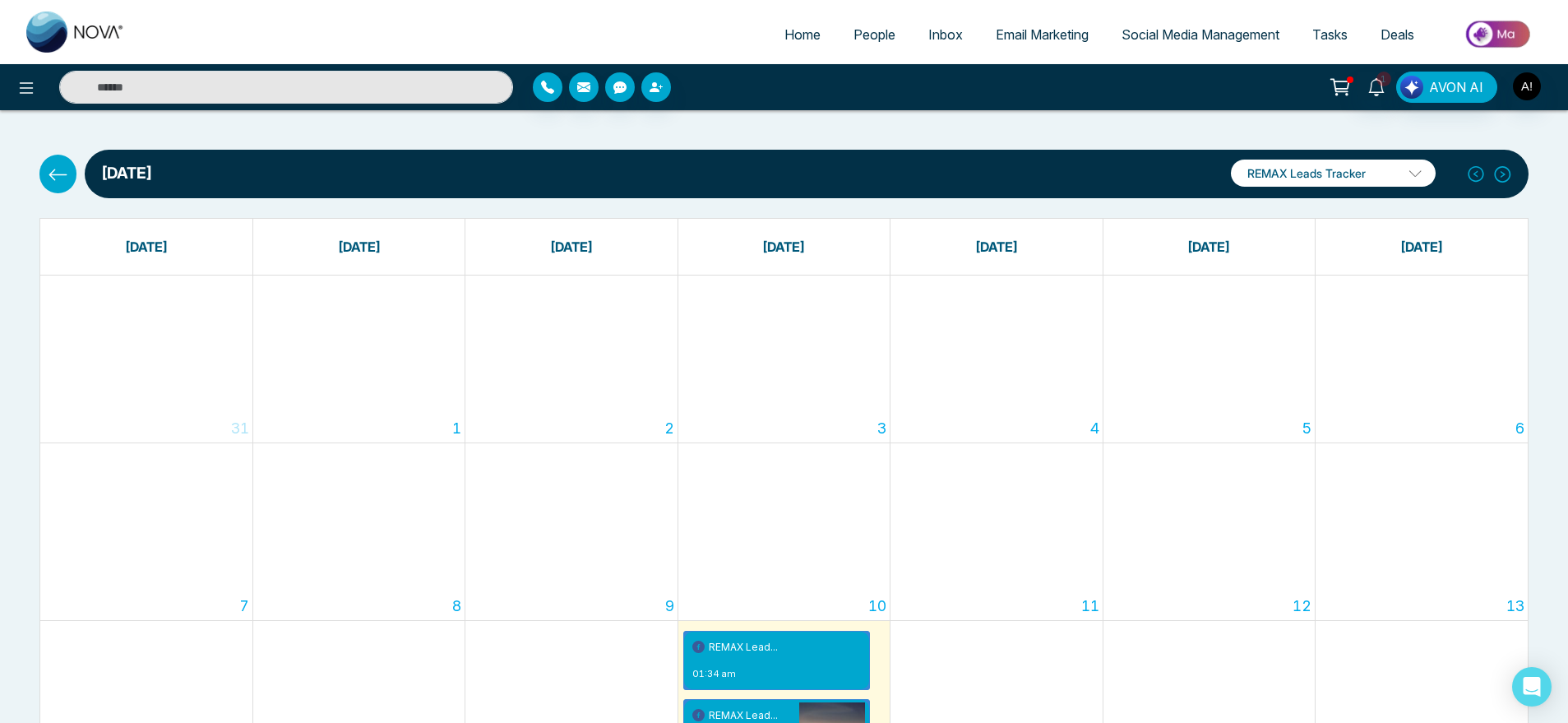
click at [1373, 182] on p "REMAX Leads Tracker" at bounding box center [1333, 173] width 204 height 27
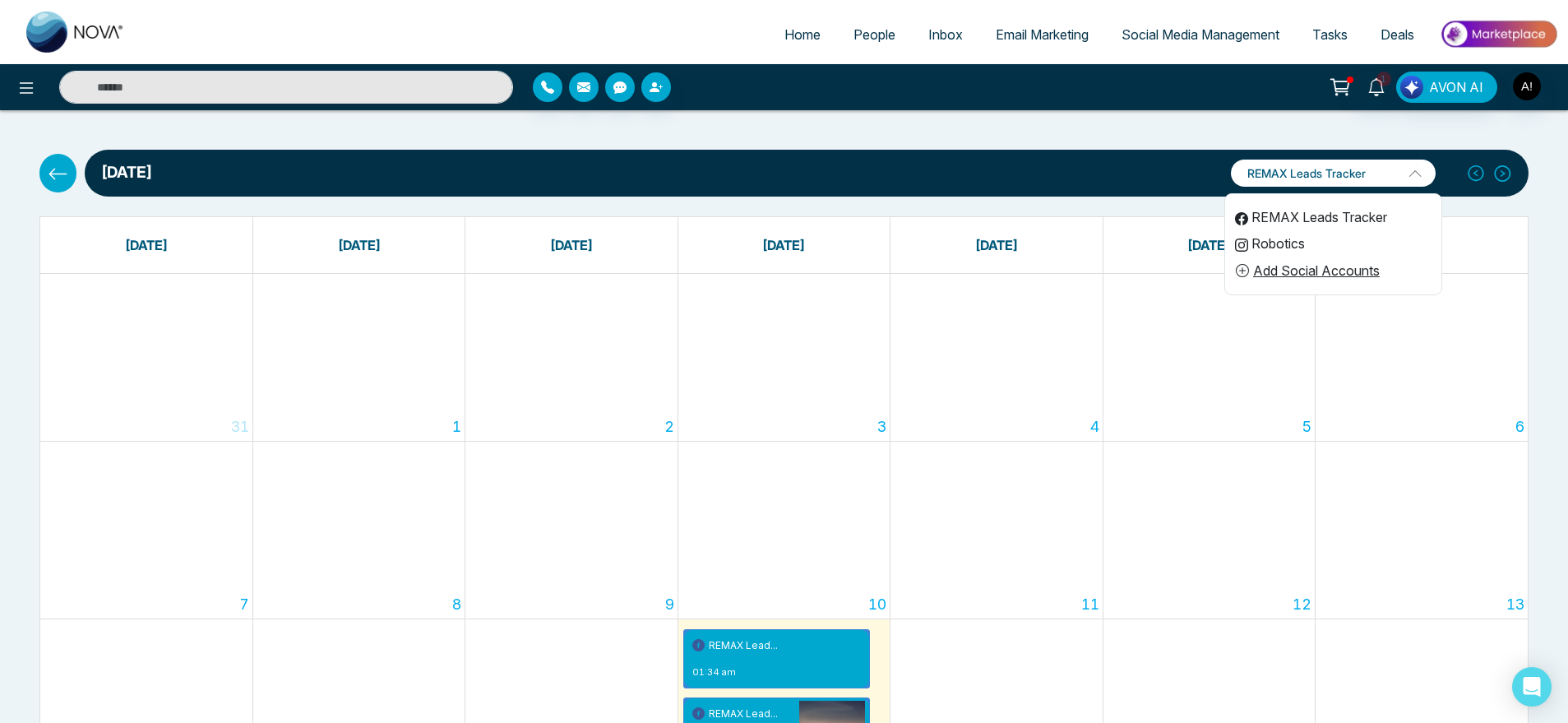
click at [1325, 233] on li "Robotics" at bounding box center [1333, 243] width 216 height 26
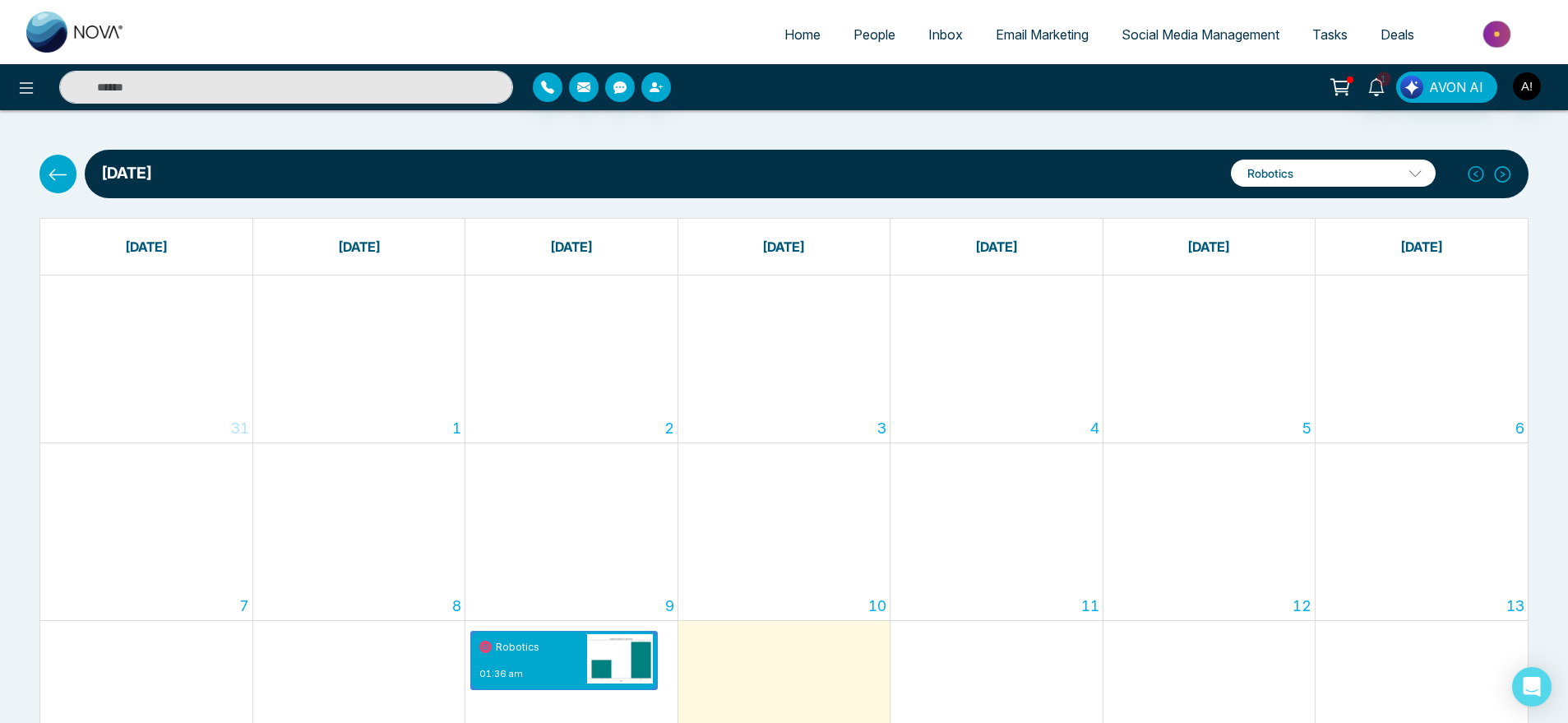
click at [1504, 168] on icon at bounding box center [1503, 175] width 19 height 25
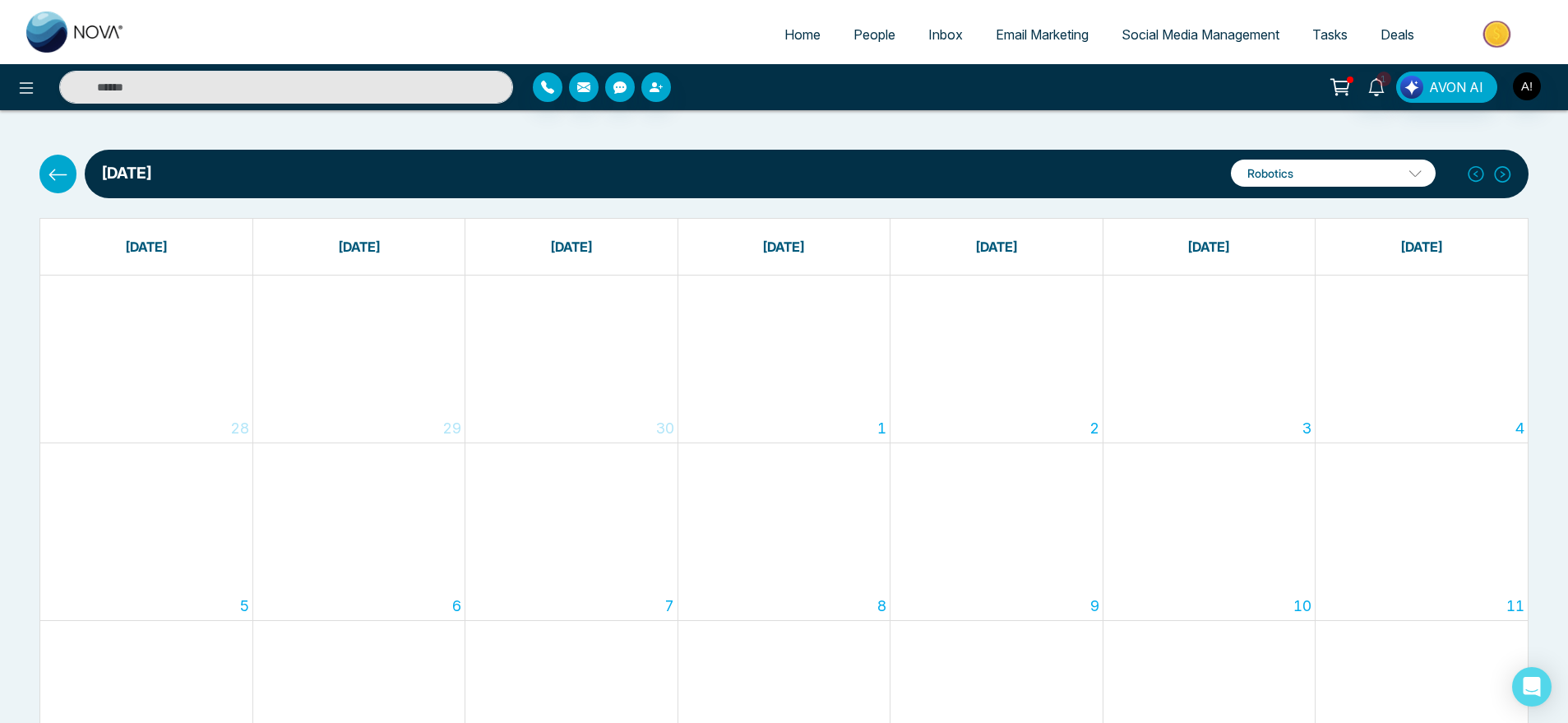
click at [1494, 174] on icon at bounding box center [1503, 174] width 16 height 16
click at [1461, 174] on div "Robotics REMAX Leads Tracker Robotics Add Social Accounts" at bounding box center [1368, 174] width 288 height 42
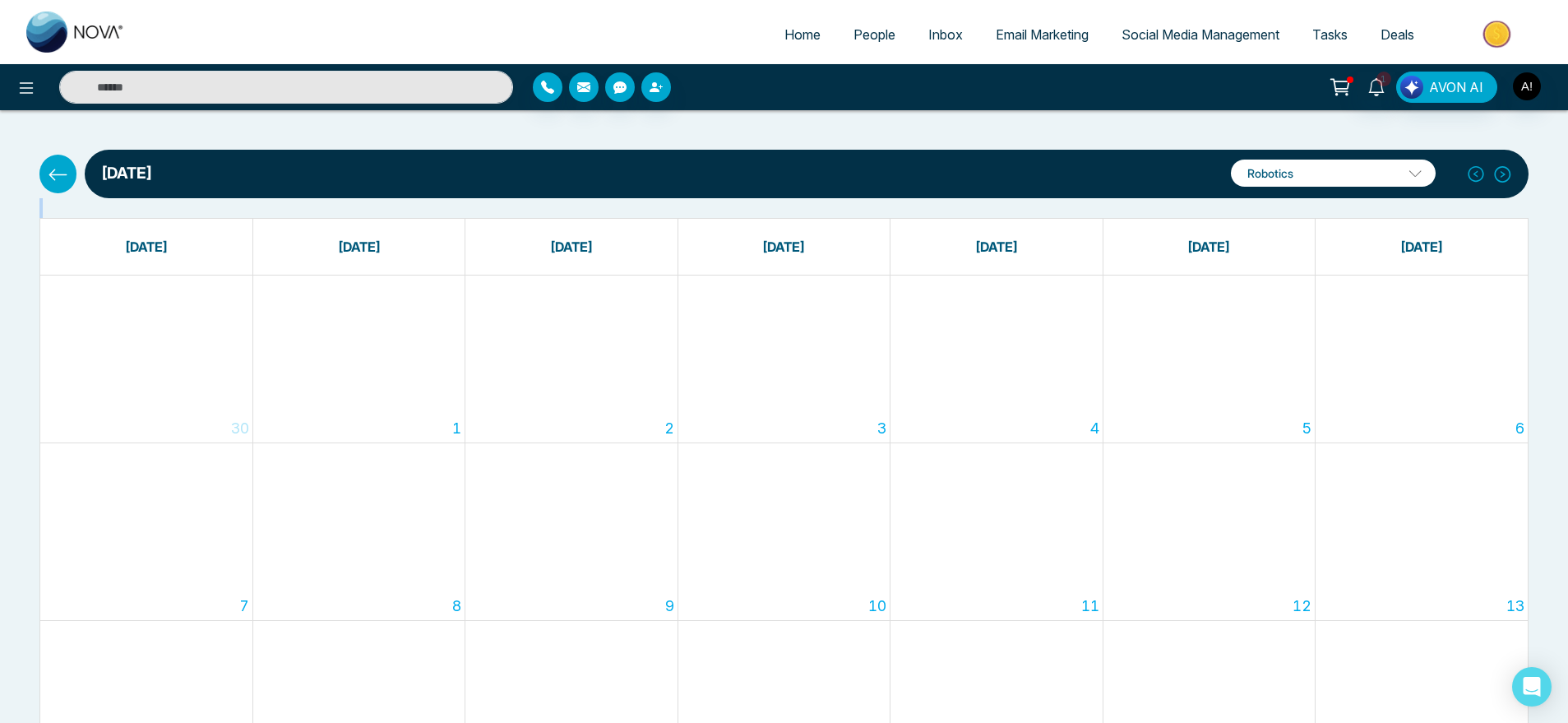
click at [1461, 174] on div "Robotics REMAX Leads Tracker Robotics Add Social Accounts" at bounding box center [1368, 174] width 288 height 42
click at [63, 173] on icon at bounding box center [57, 174] width 21 height 21
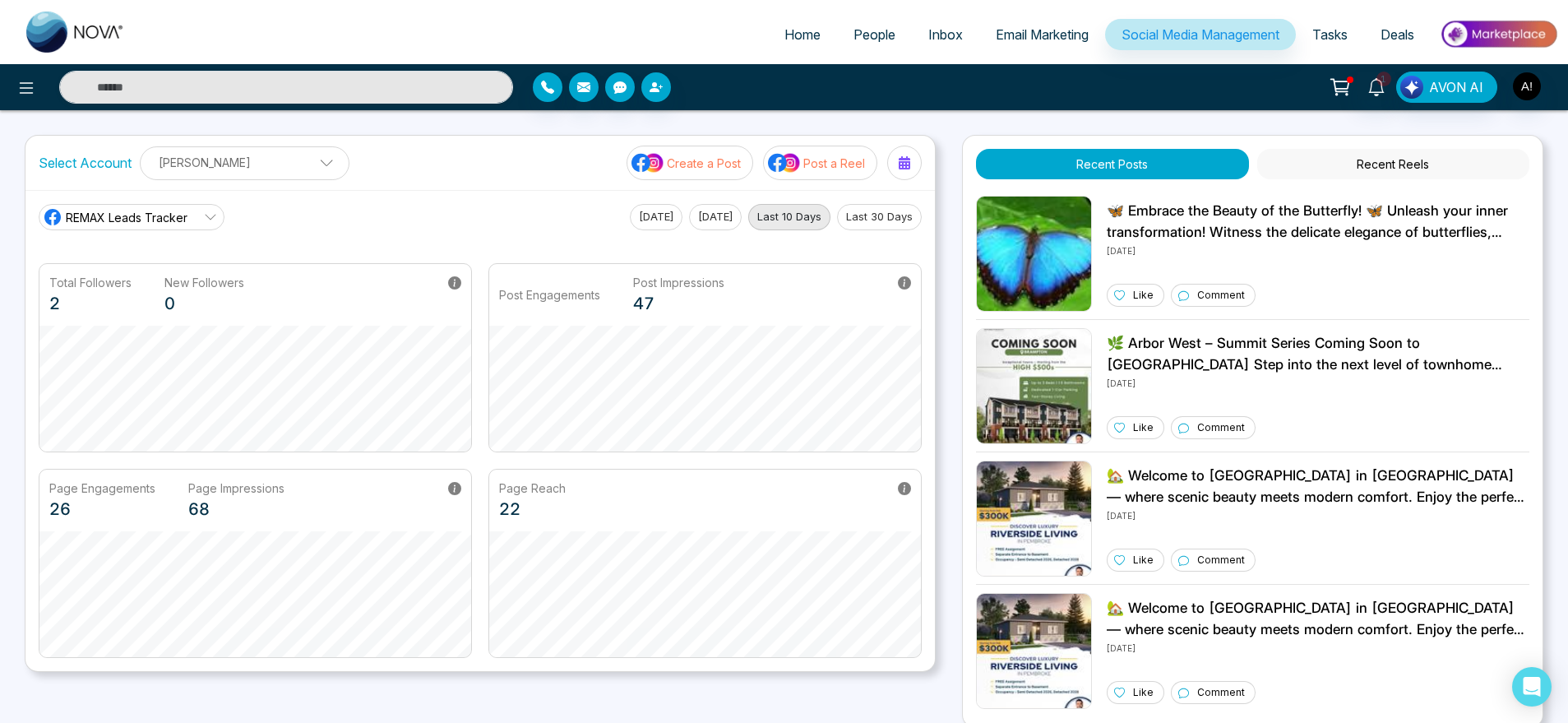
click at [819, 179] on button "Post a Reel" at bounding box center [819, 162] width 114 height 35
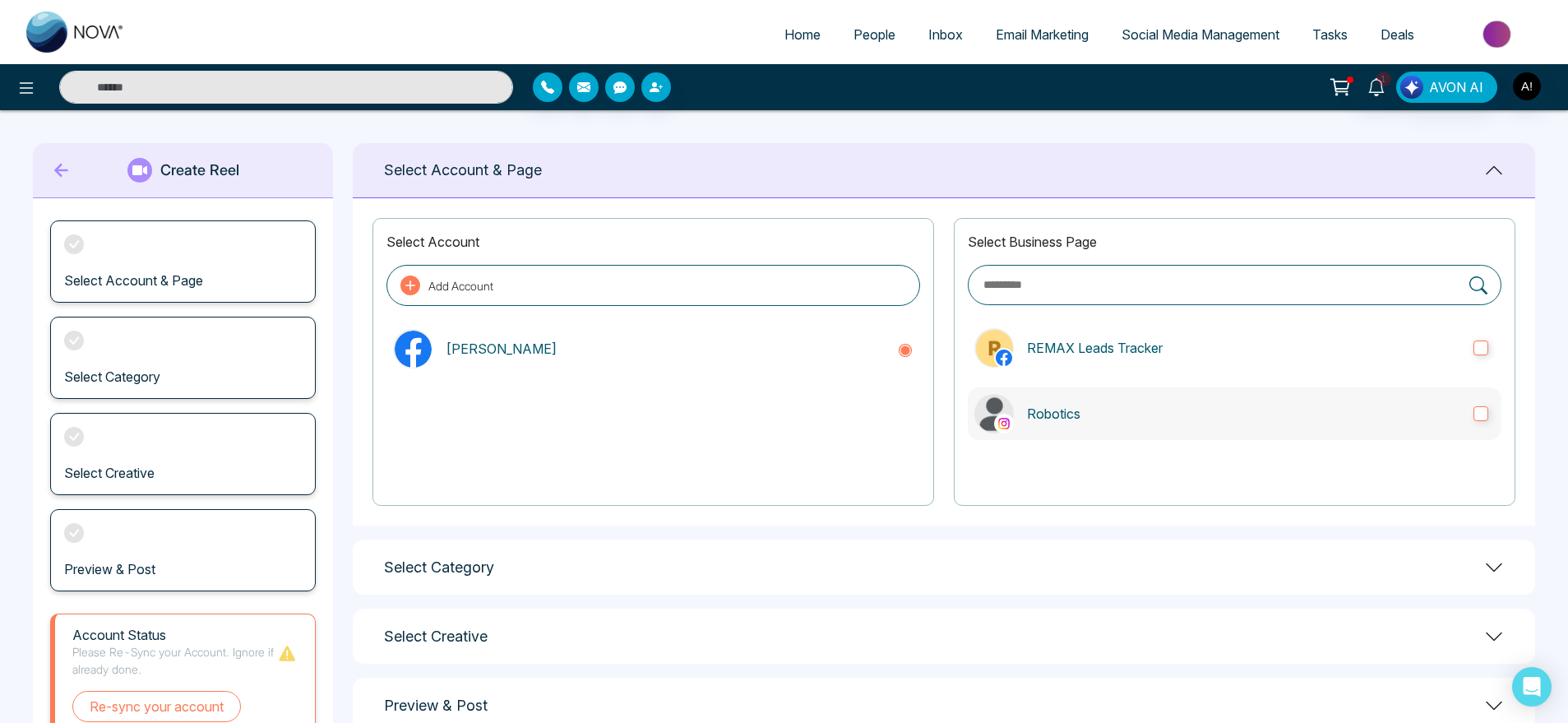
click at [1088, 409] on p "Robotics" at bounding box center [1243, 414] width 433 height 20
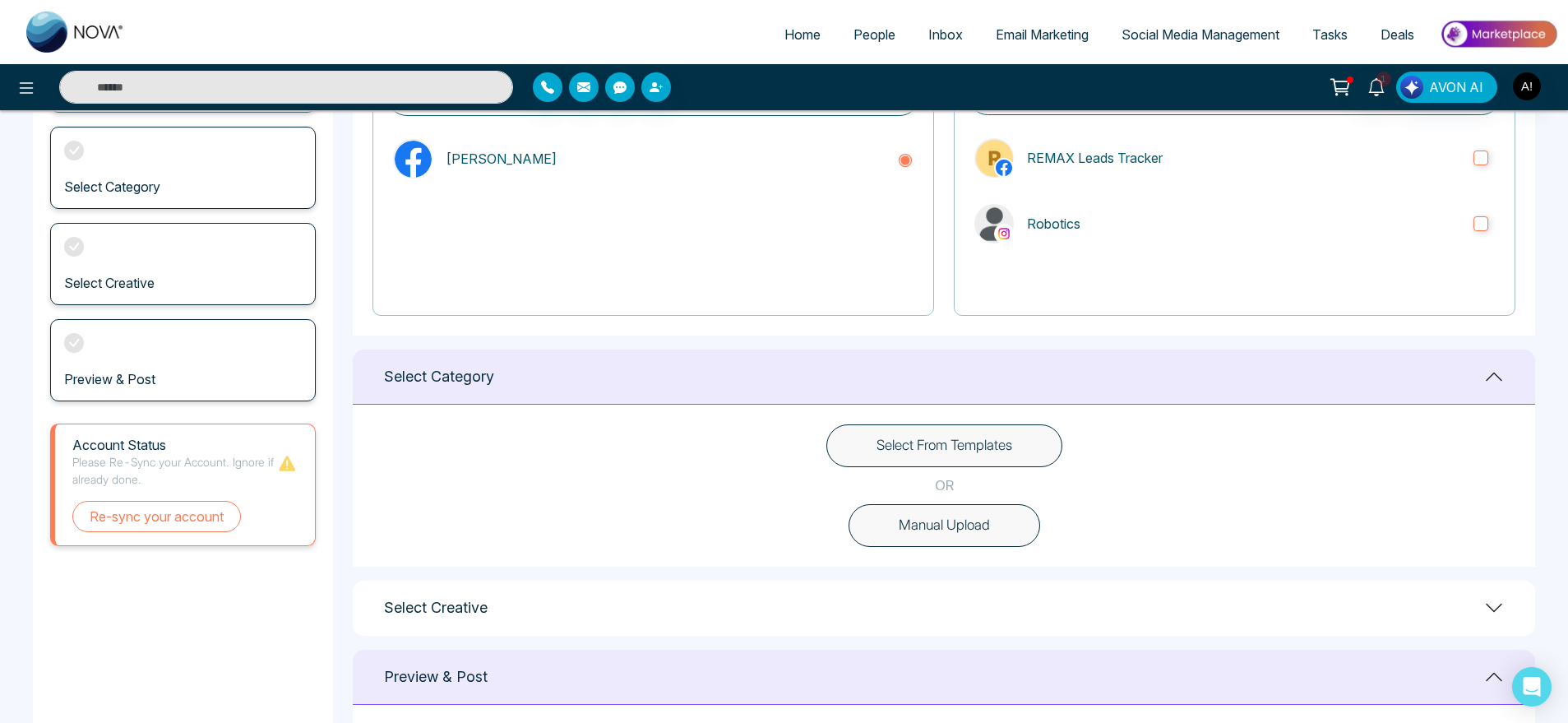
scroll to position [266, 0]
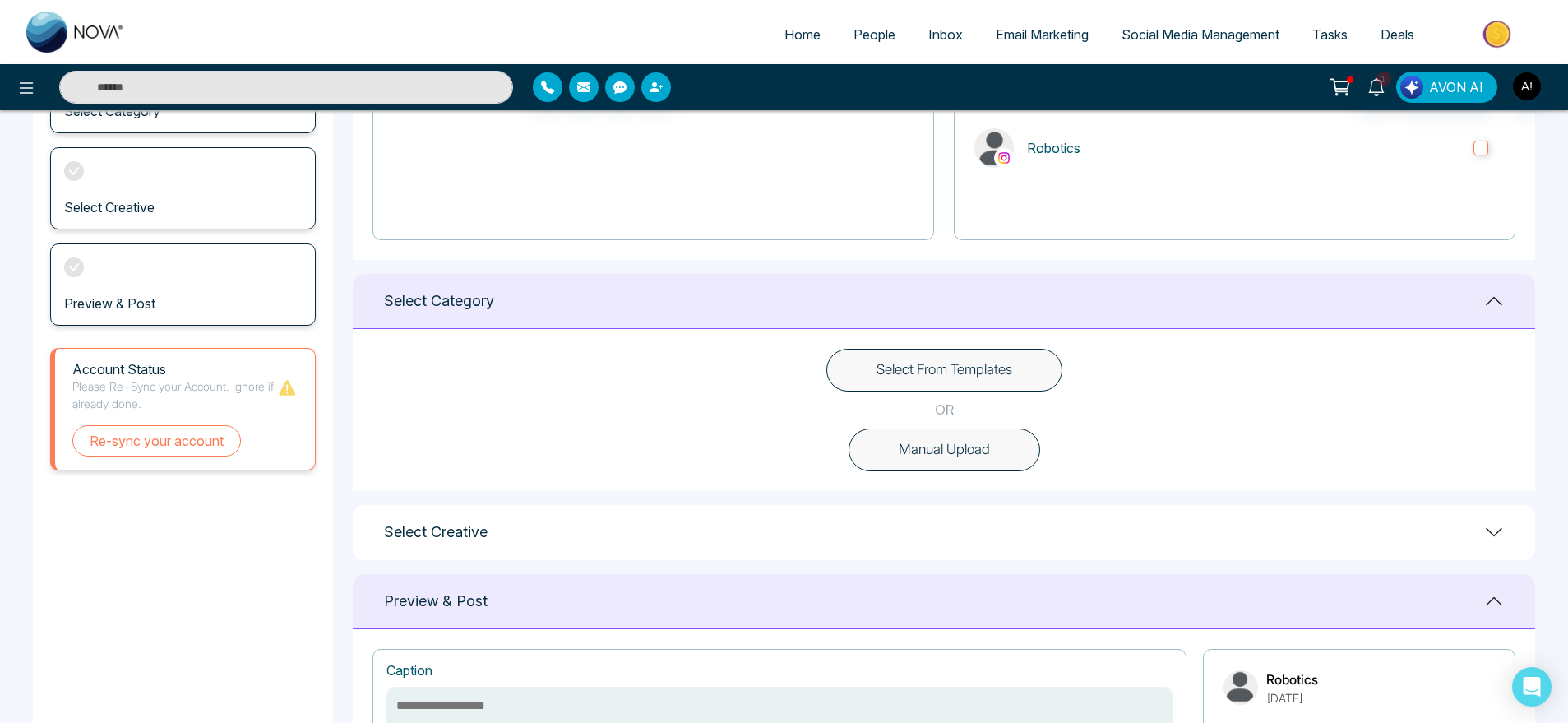
click at [979, 361] on button "Select From Templates" at bounding box center [944, 370] width 236 height 43
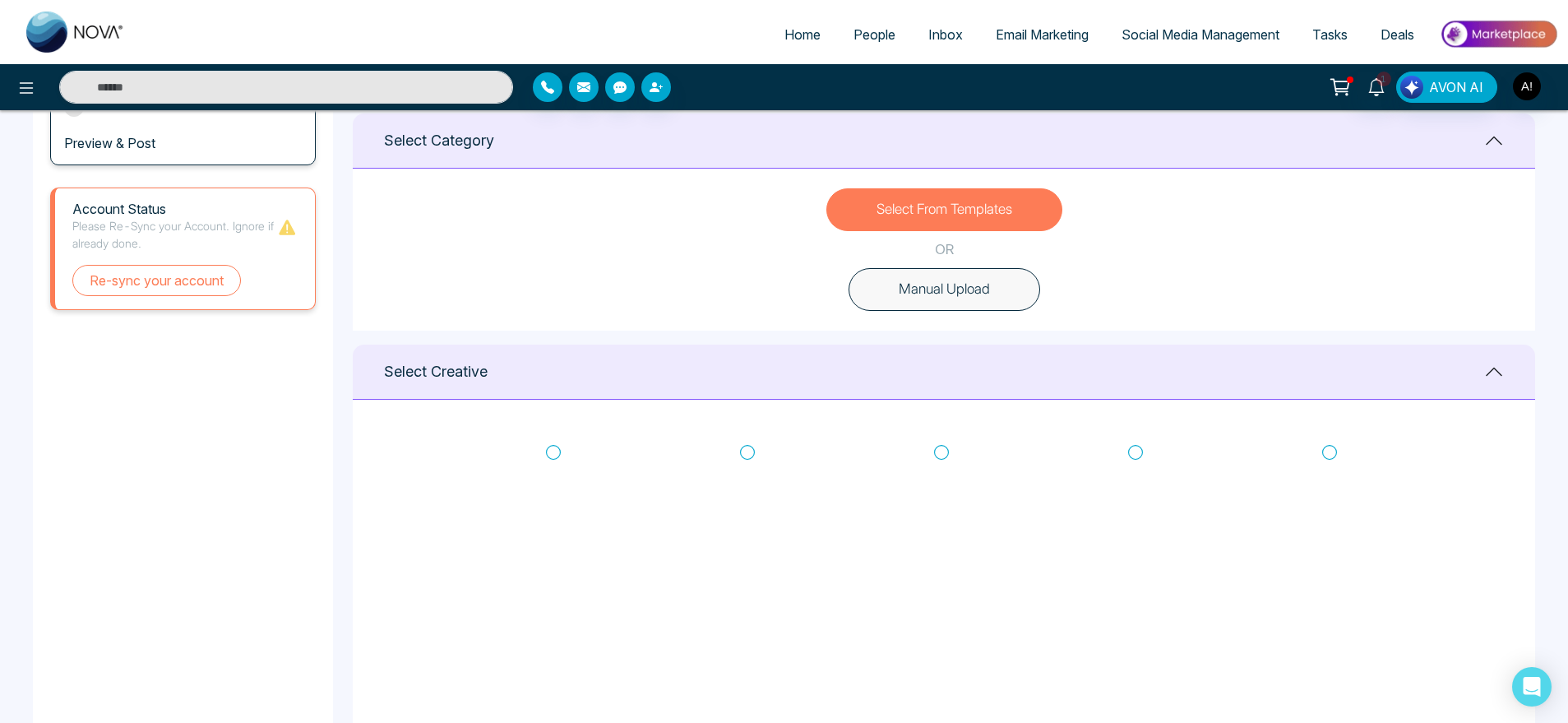
scroll to position [431, 0]
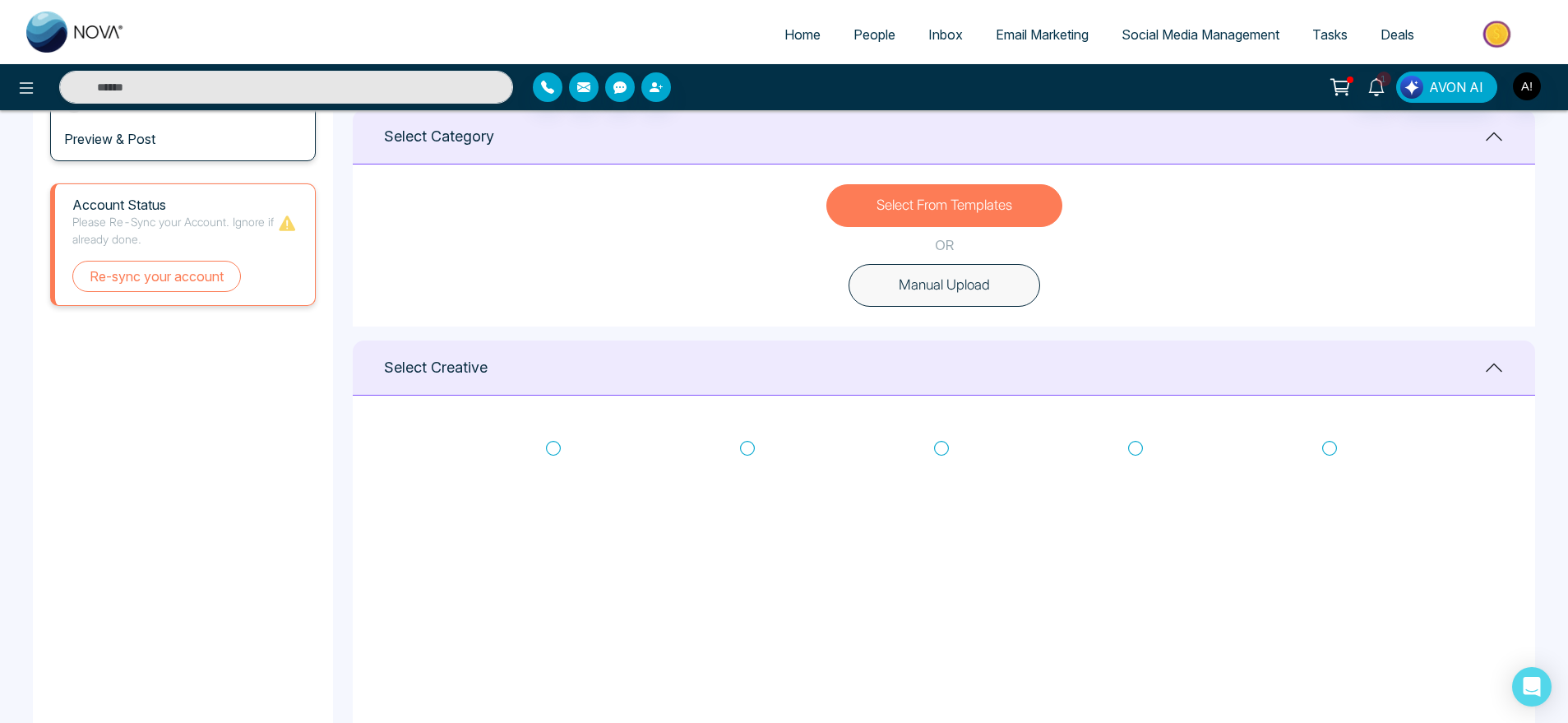
click at [1334, 451] on icon at bounding box center [1330, 449] width 15 height 16
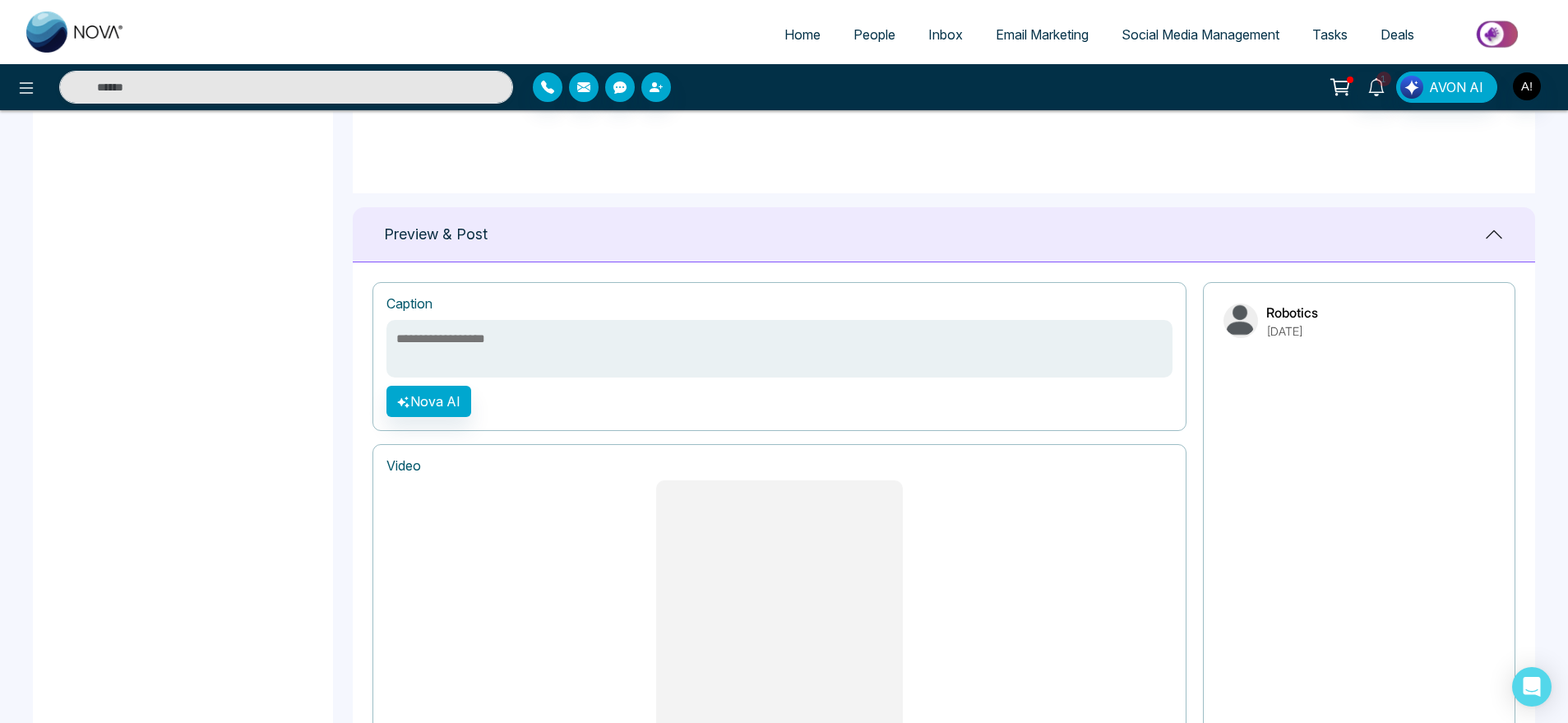
scroll to position [1266, 0]
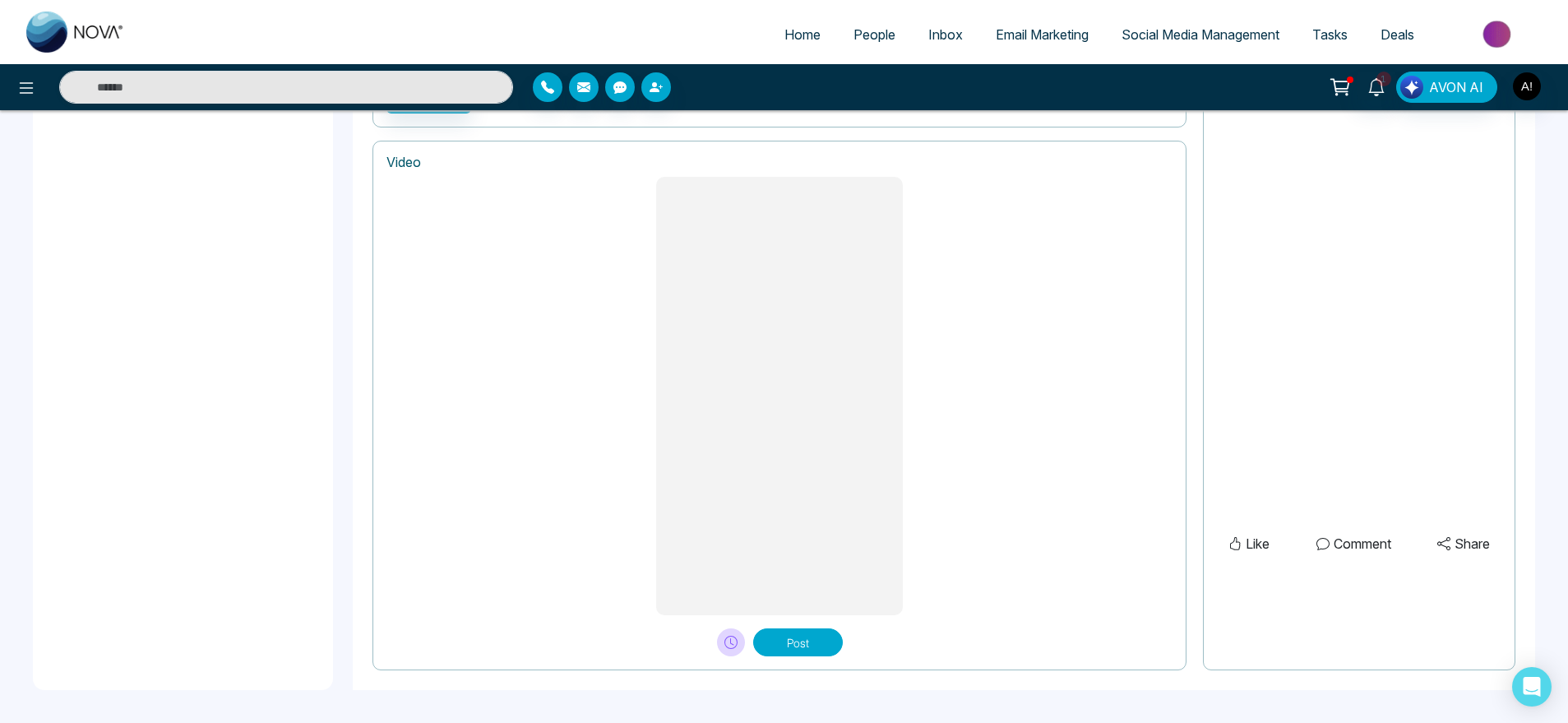
click at [780, 651] on button "Post" at bounding box center [798, 642] width 90 height 28
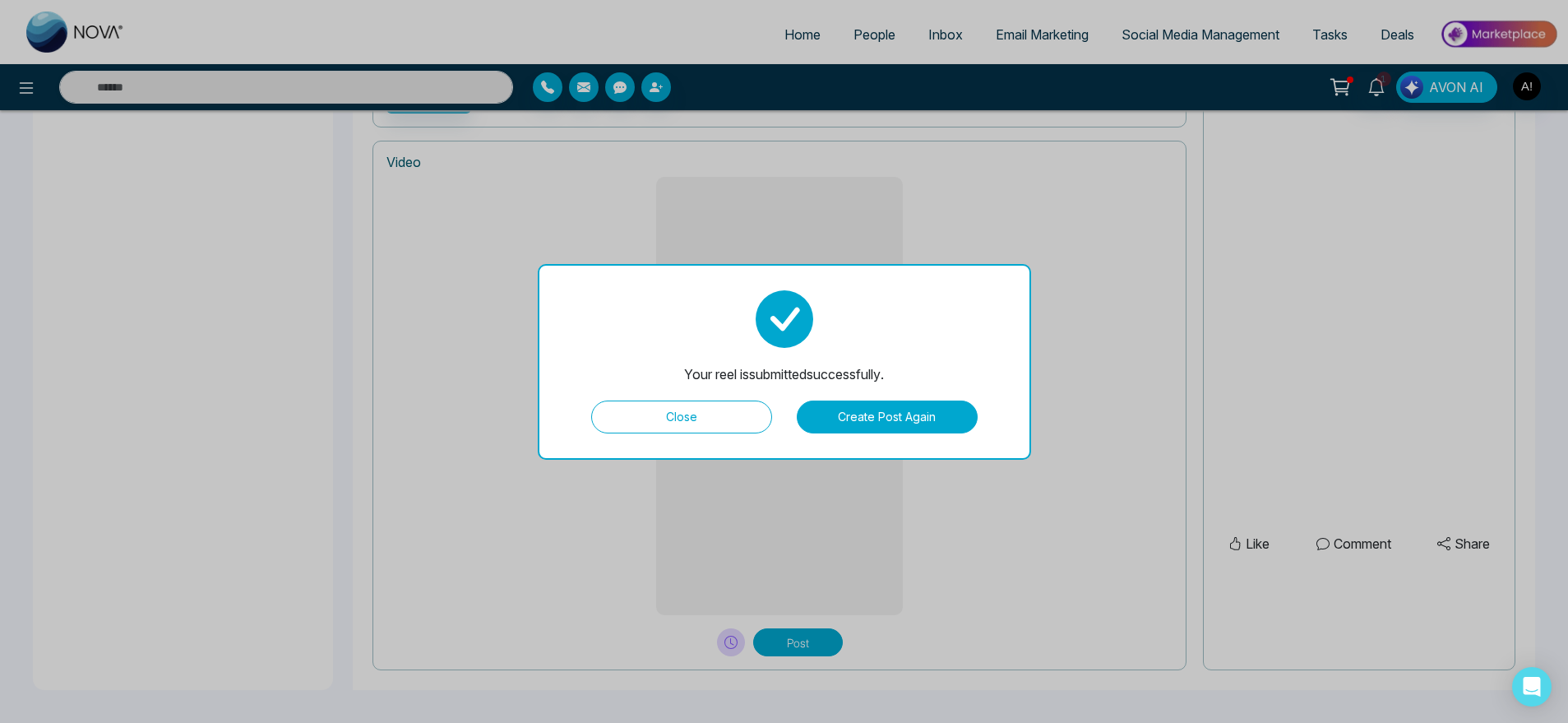
click at [719, 412] on button "Close" at bounding box center [681, 417] width 181 height 33
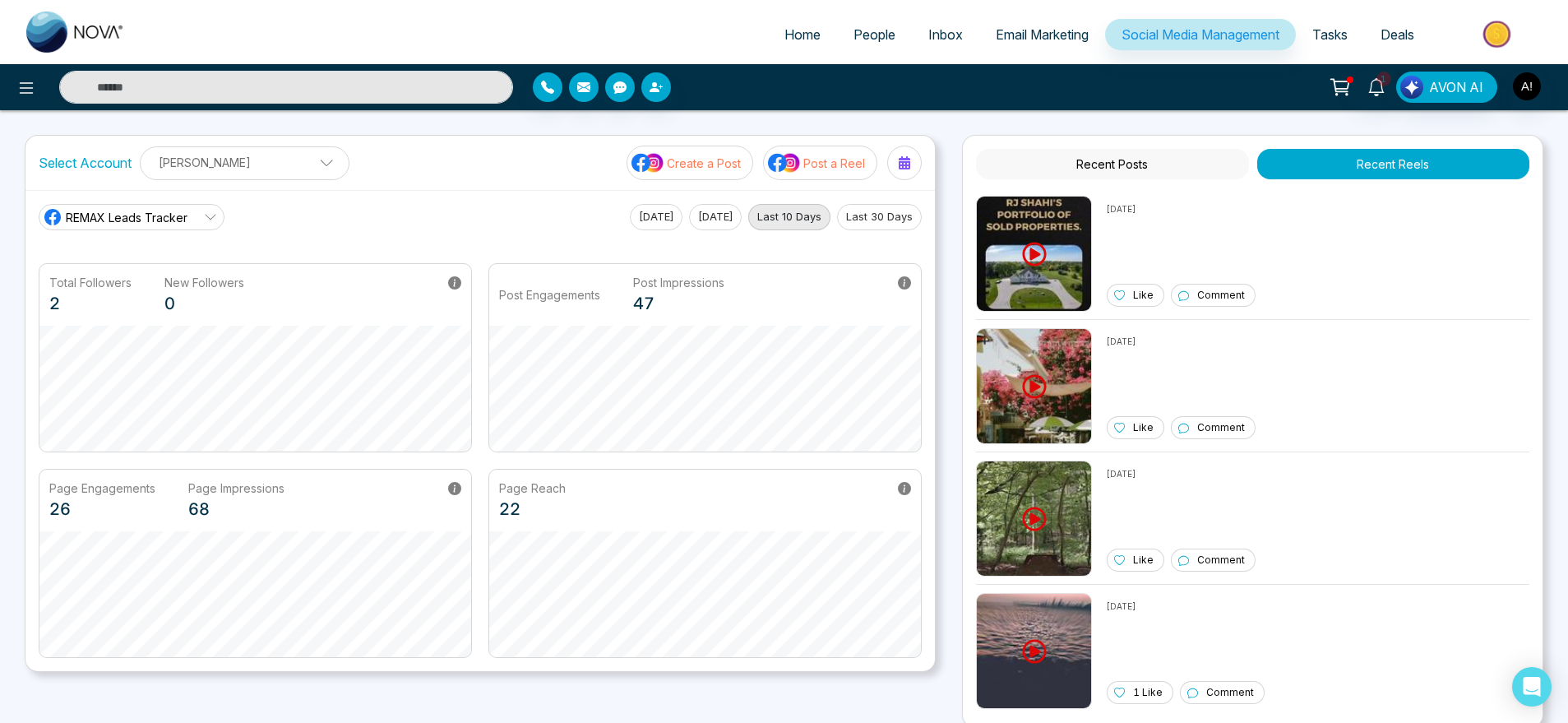
click at [841, 159] on p "Post a Reel" at bounding box center [834, 162] width 62 height 17
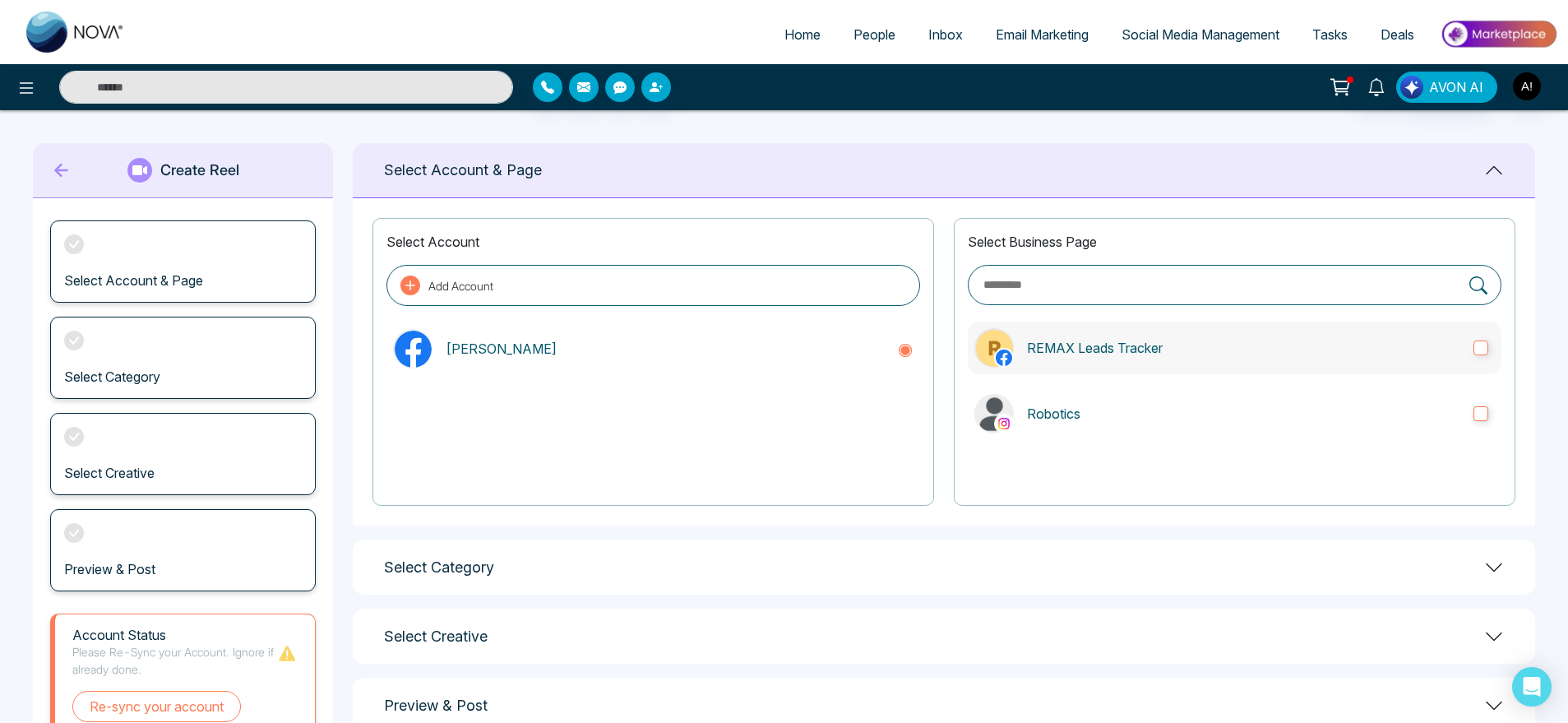
click at [1139, 348] on p "REMAX Leads Tracker" at bounding box center [1243, 348] width 433 height 20
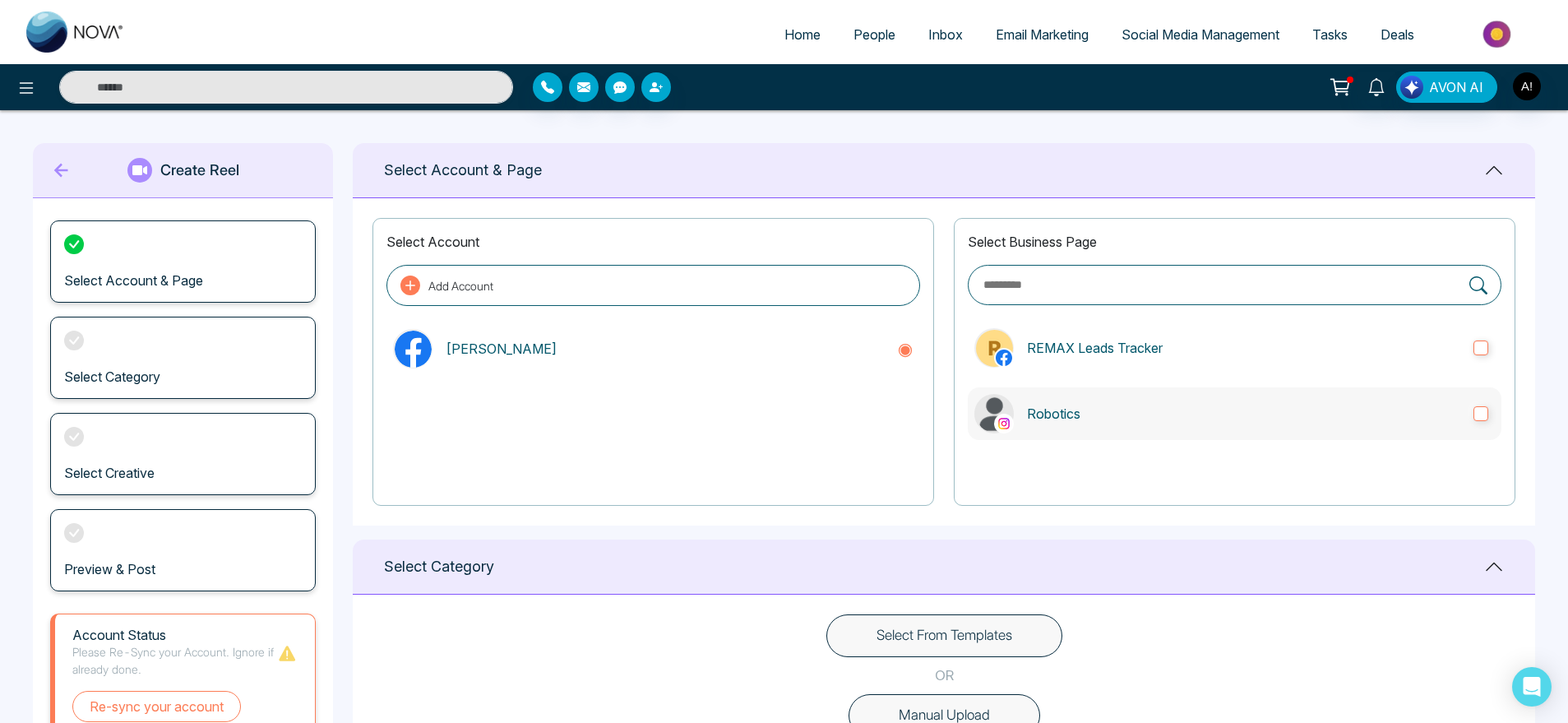
click at [1163, 434] on label "Robotics" at bounding box center [1234, 414] width 533 height 53
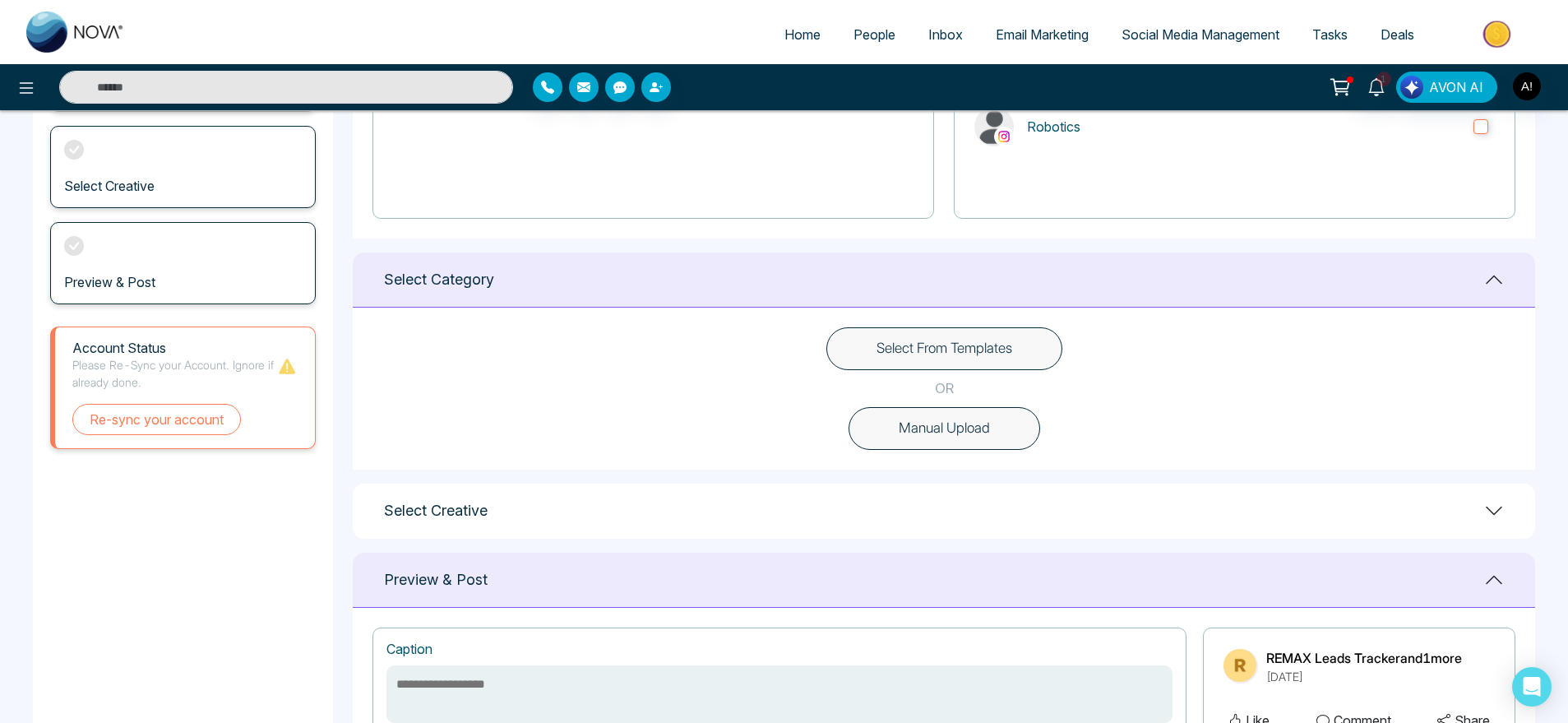
scroll to position [288, 0]
click at [950, 429] on button "Manual Upload" at bounding box center [945, 428] width 192 height 43
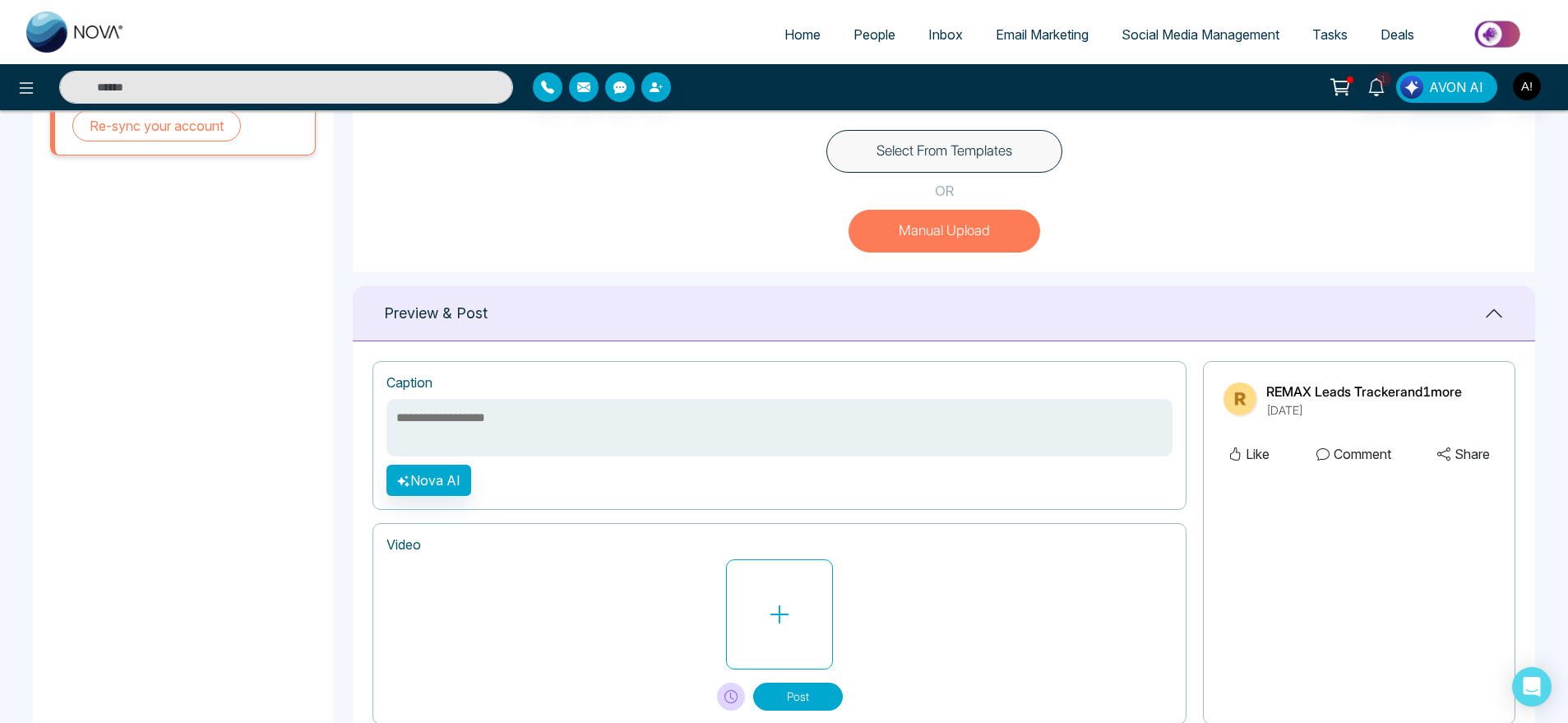
scroll to position [539, 0]
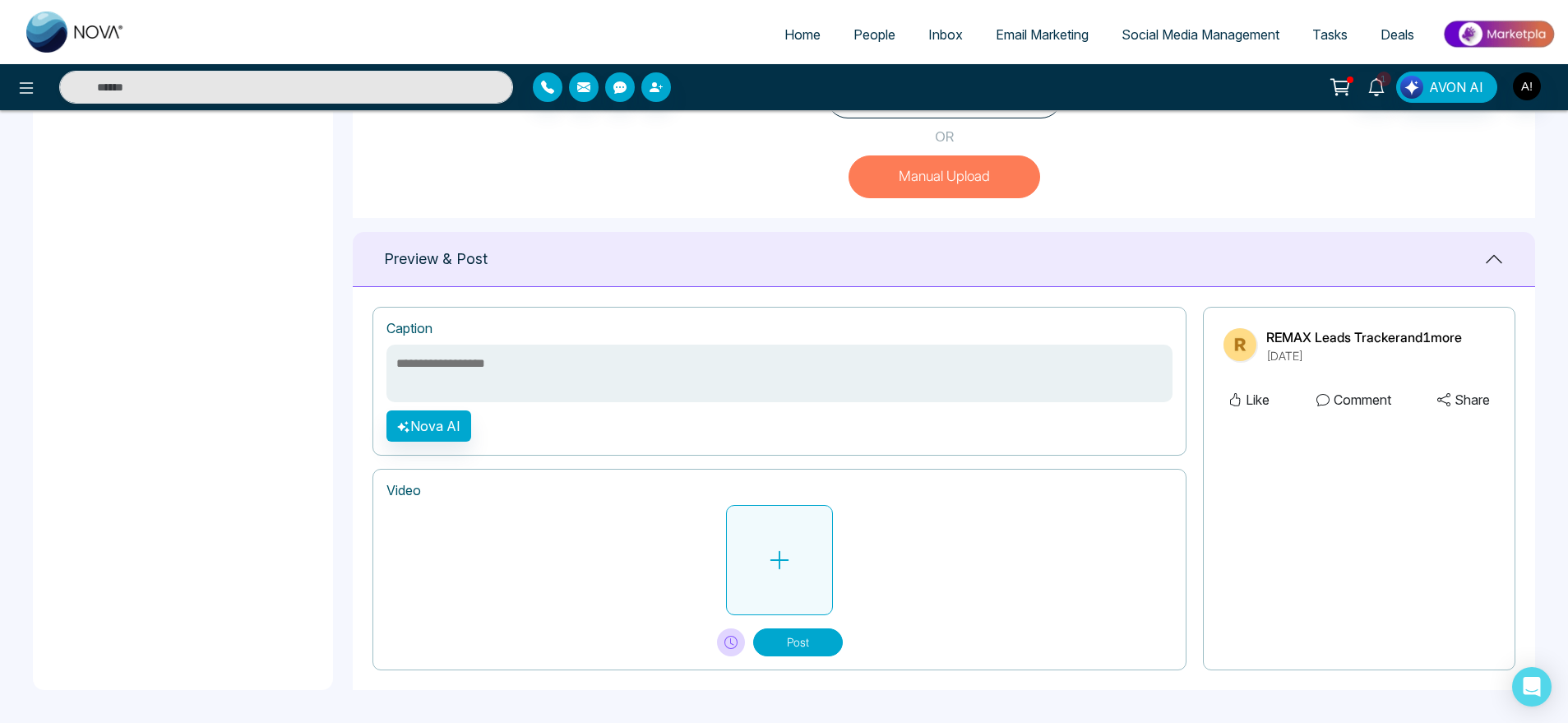
click at [799, 545] on button at bounding box center [779, 560] width 107 height 110
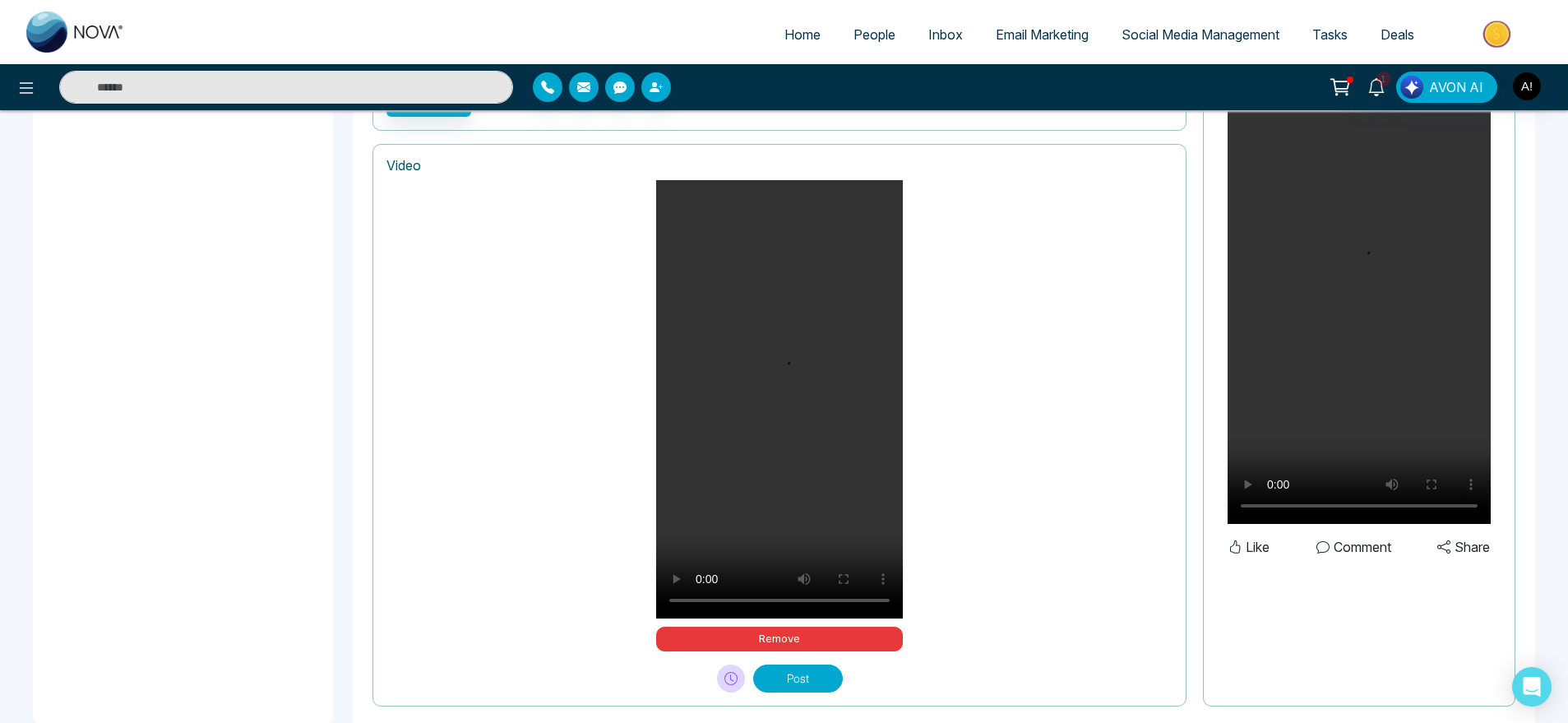
scroll to position [900, 0]
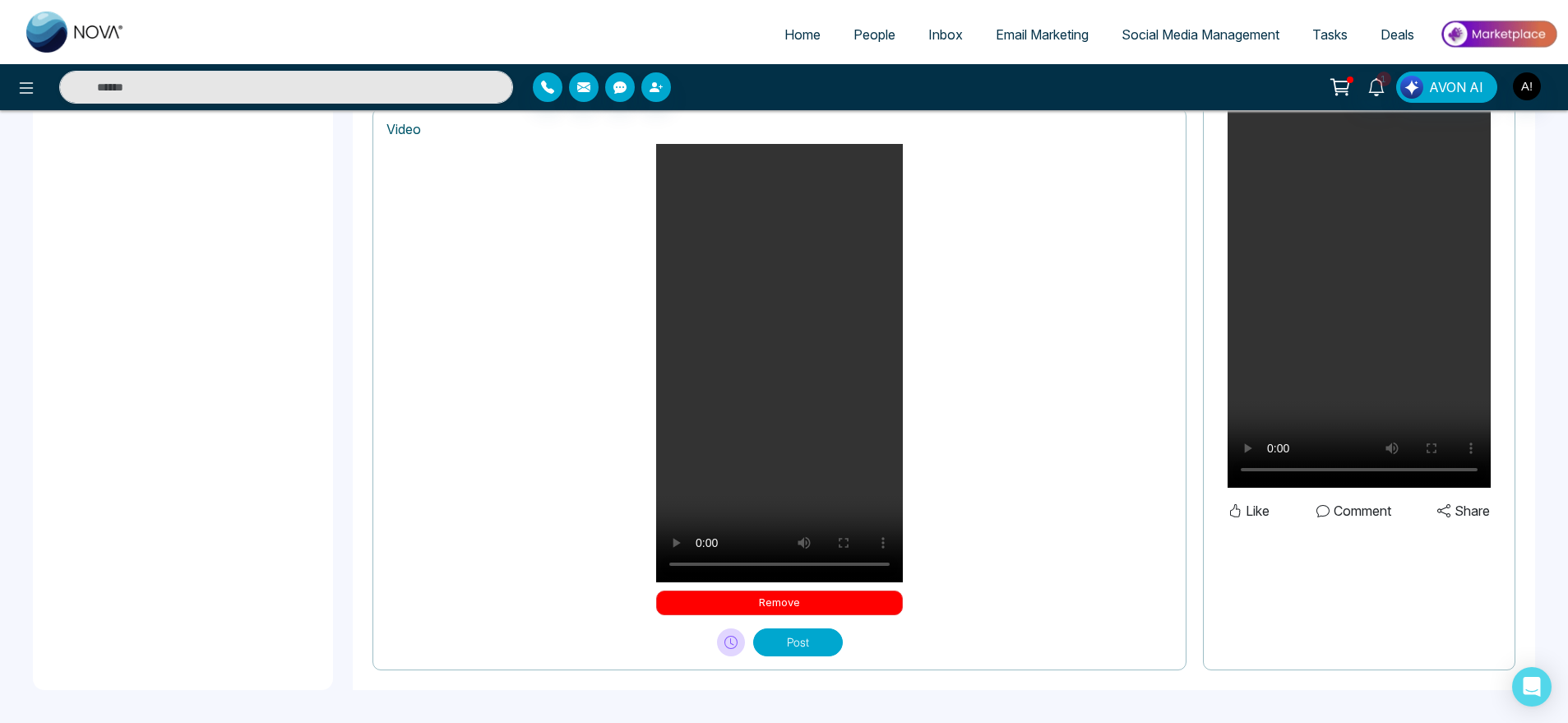
click at [767, 605] on button "Remove" at bounding box center [779, 604] width 247 height 25
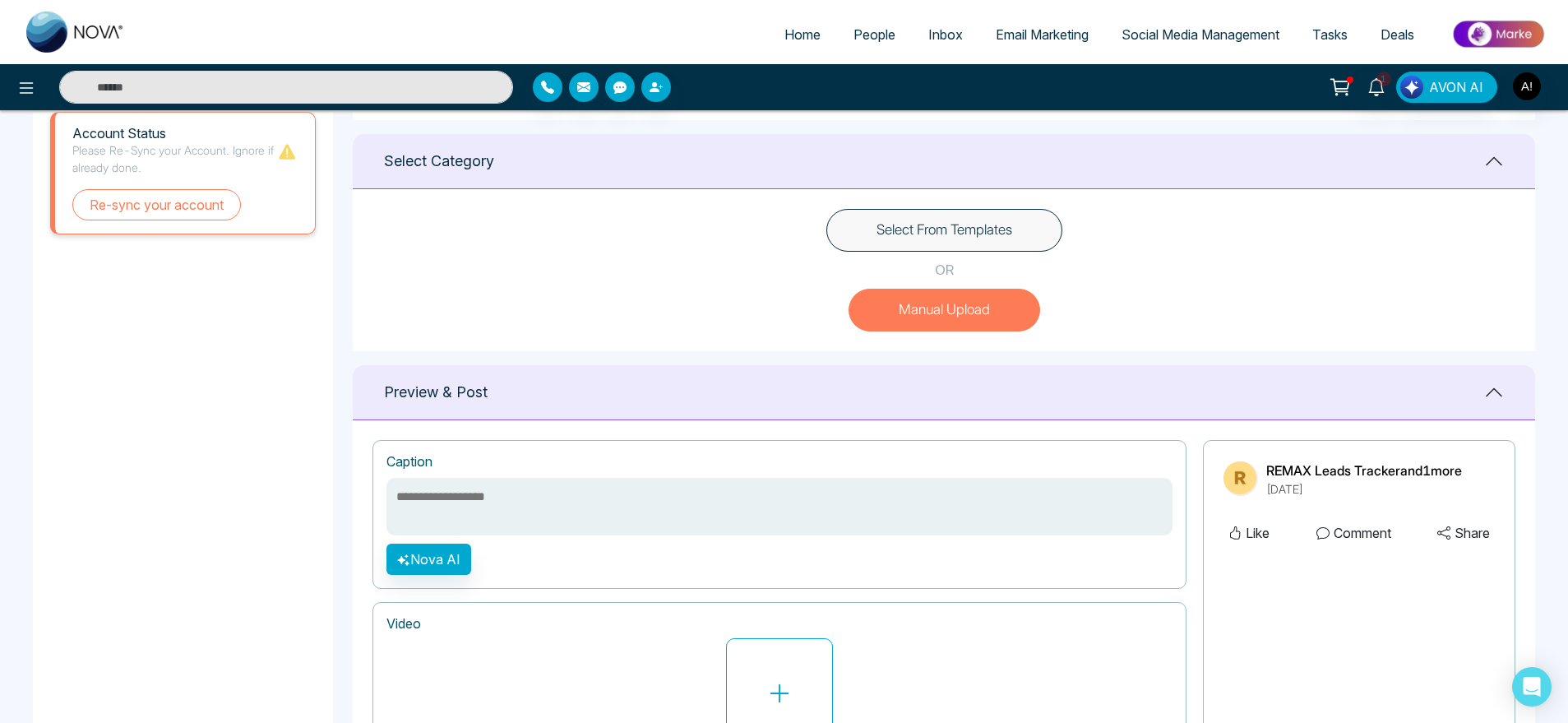
scroll to position [395, 0]
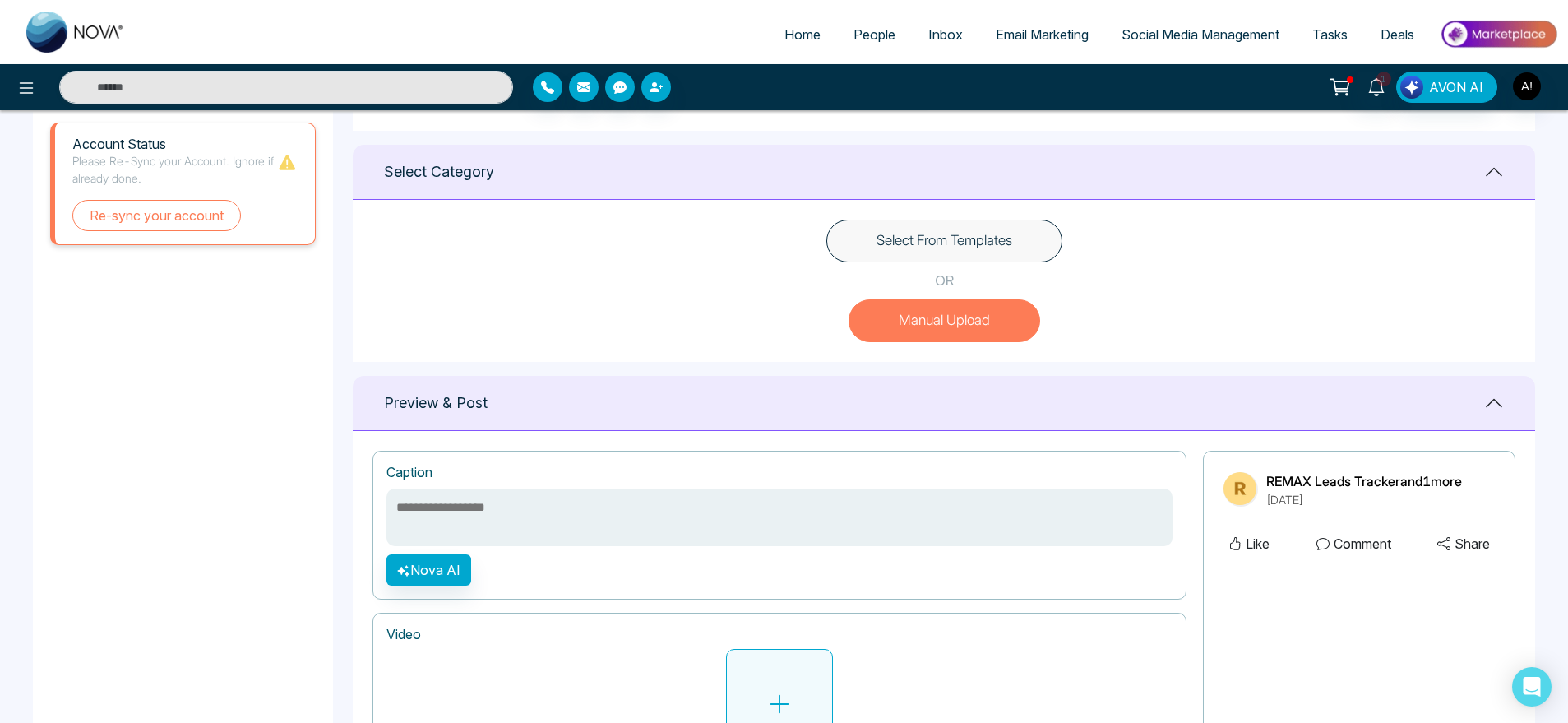
click at [799, 649] on button at bounding box center [779, 704] width 107 height 110
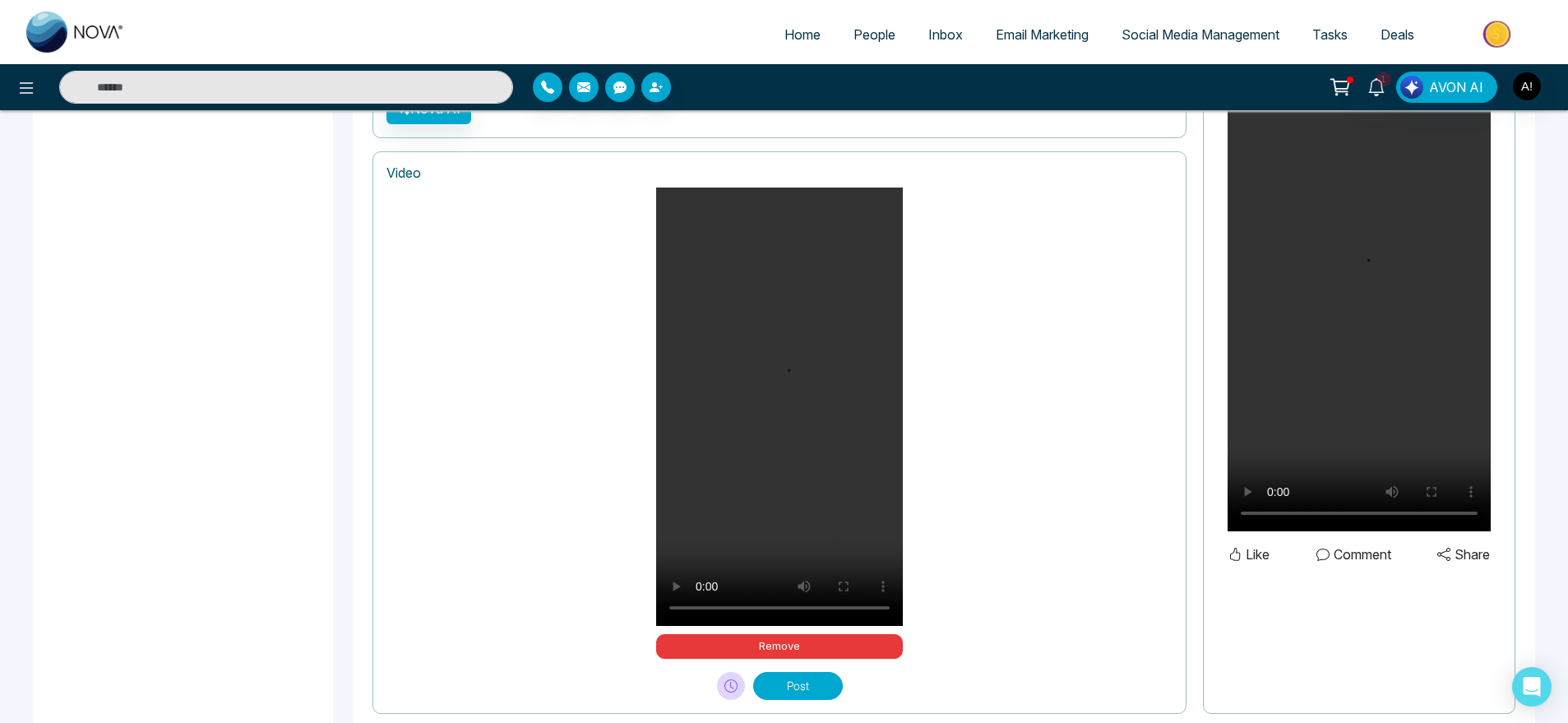
scroll to position [862, 0]
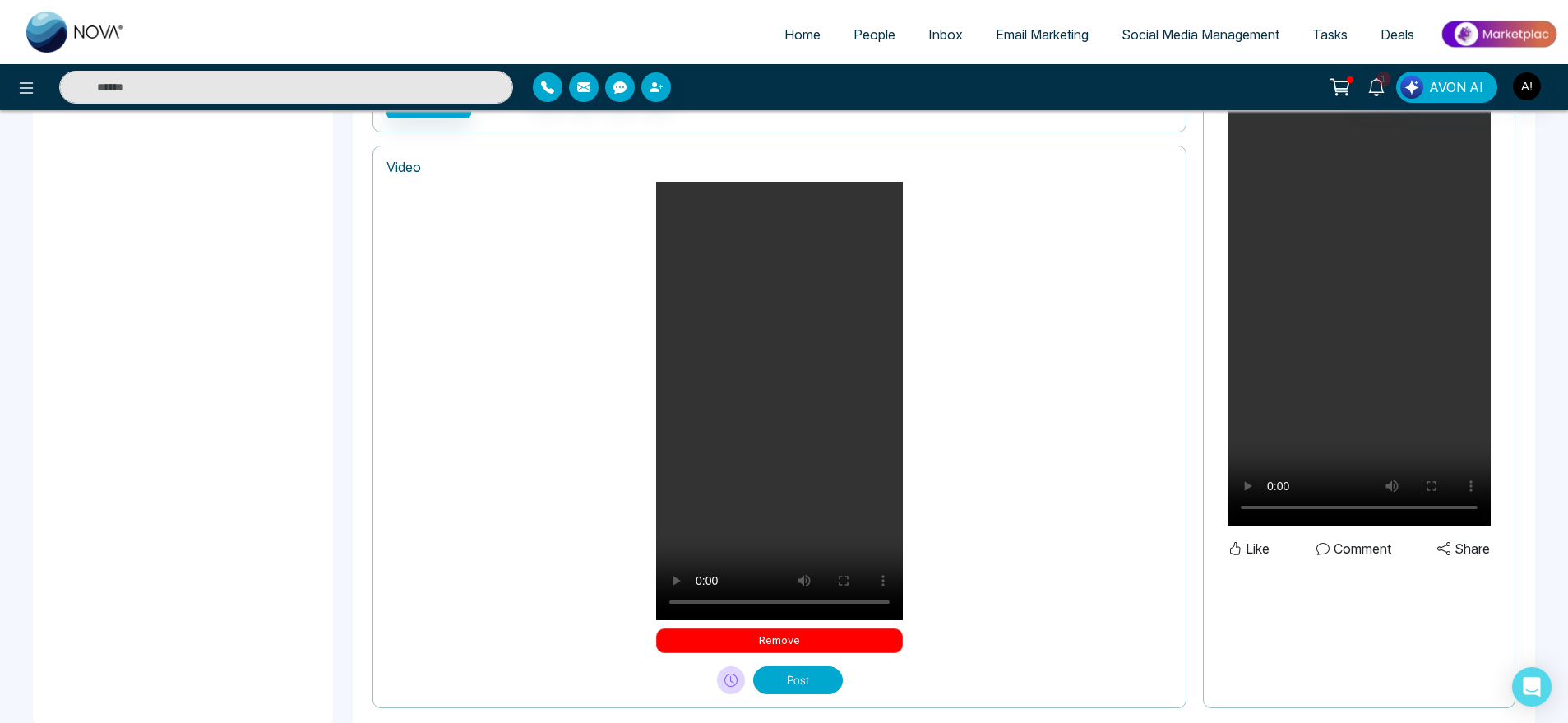
click at [835, 631] on button "Remove" at bounding box center [779, 641] width 247 height 25
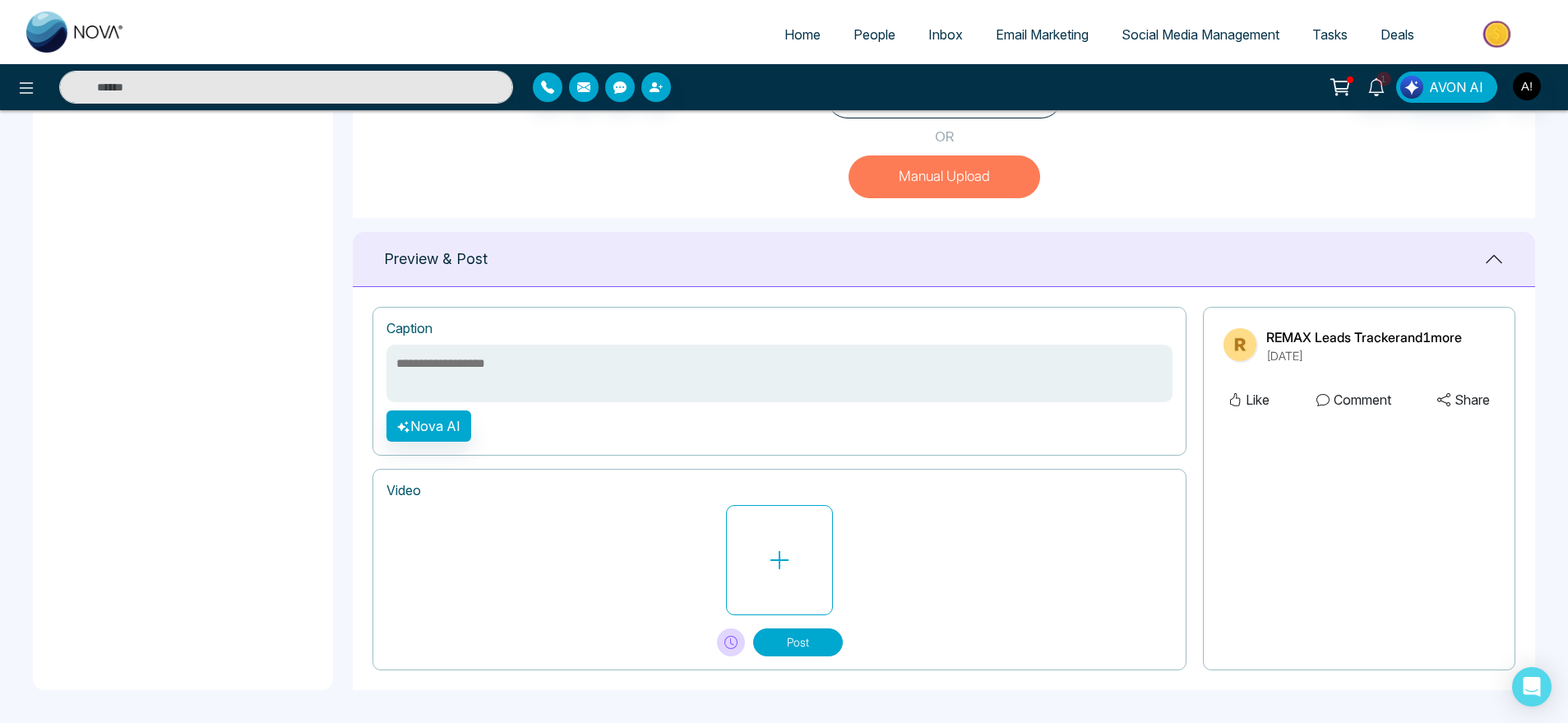
scroll to position [539, 0]
click at [778, 556] on icon at bounding box center [780, 561] width 25 height 25
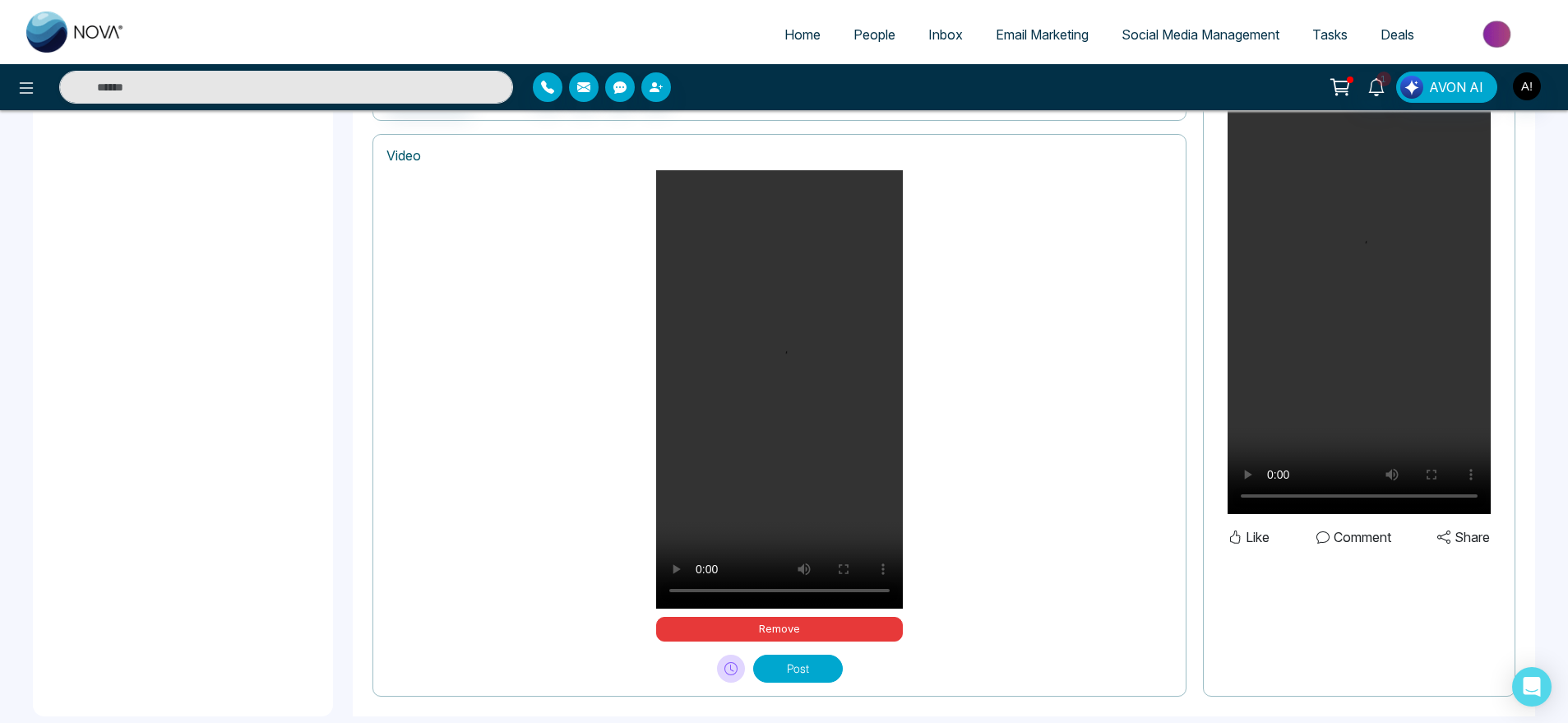
scroll to position [900, 0]
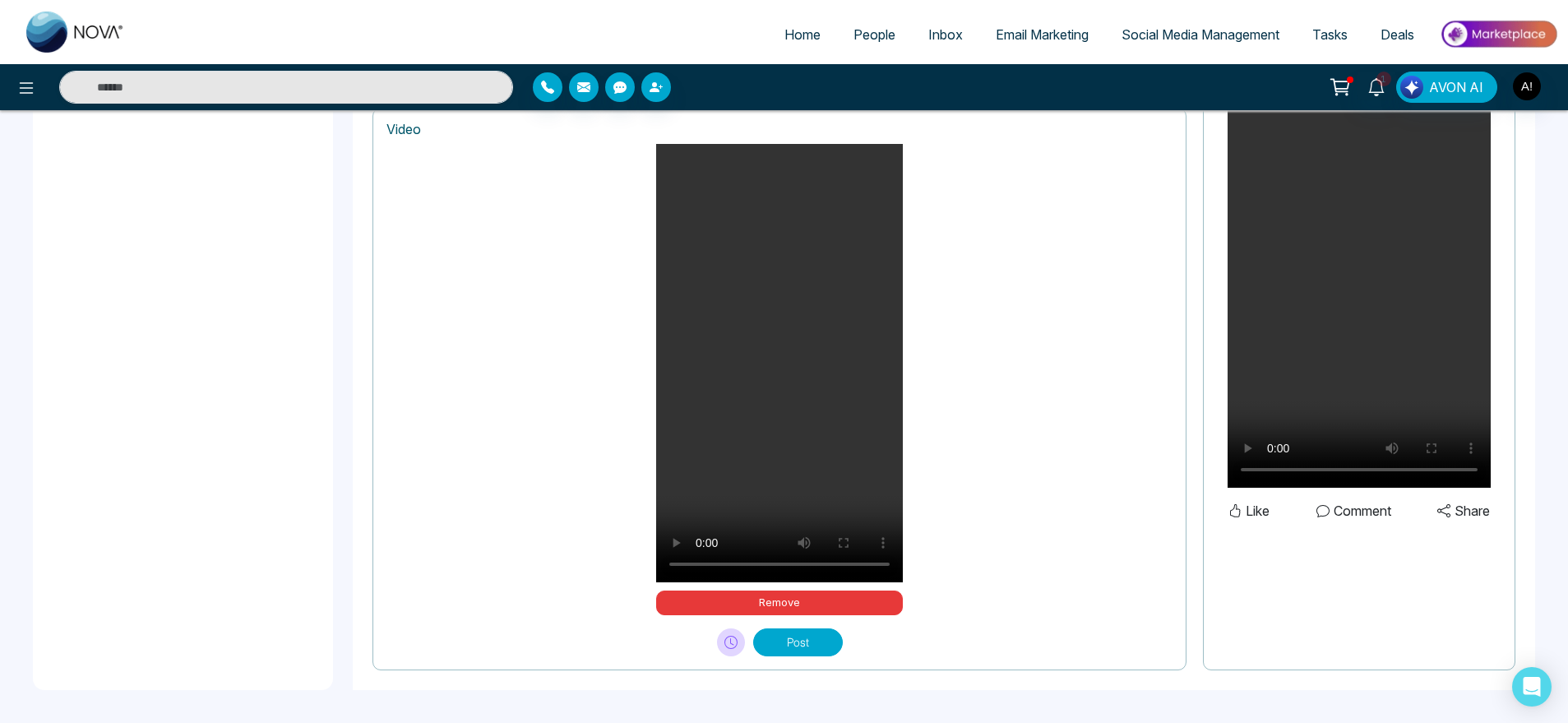
click at [817, 652] on button "Post" at bounding box center [798, 642] width 90 height 28
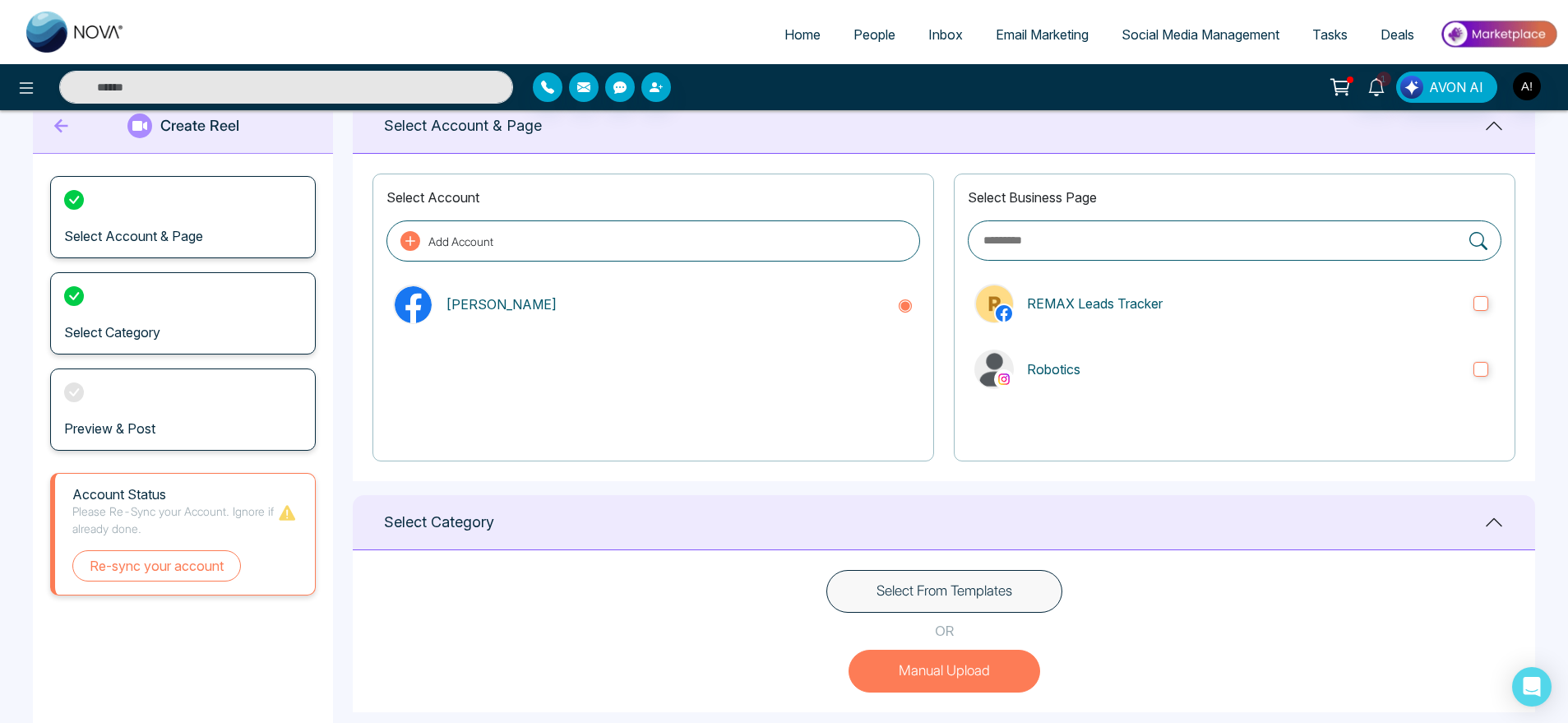
scroll to position [83, 0]
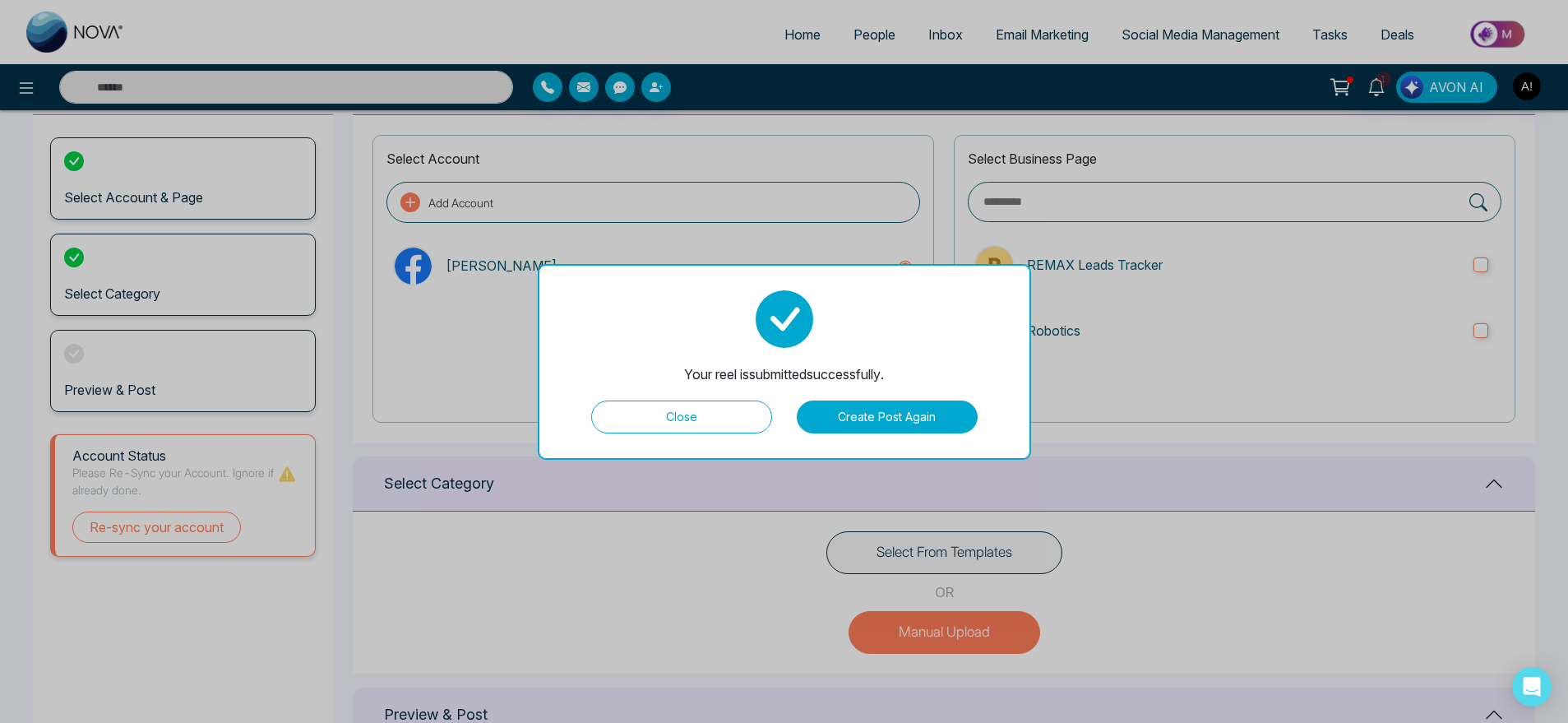
click at [954, 422] on button "Create Post Again" at bounding box center [888, 417] width 181 height 33
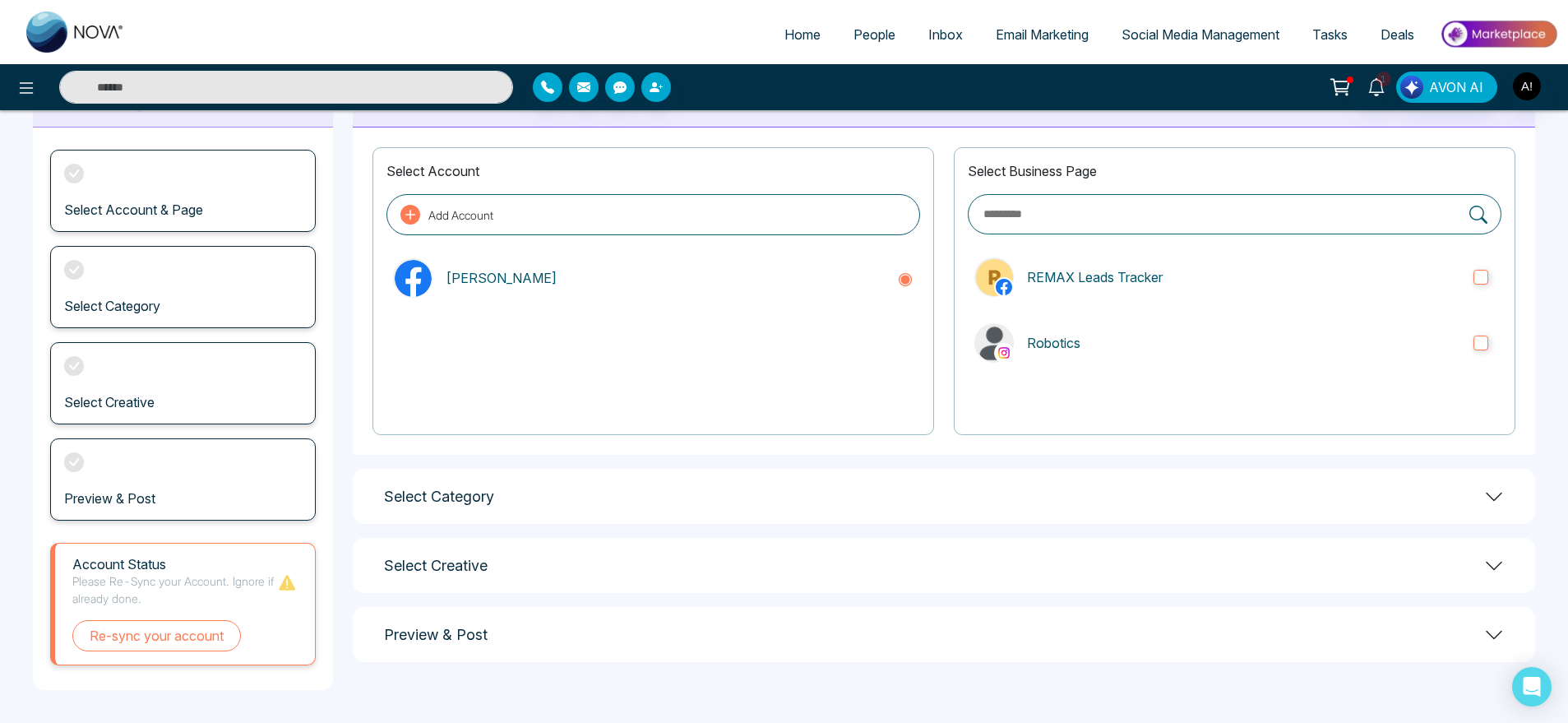
scroll to position [71, 0]
click at [1107, 301] on label "REMAX Leads Tracker" at bounding box center [1234, 277] width 533 height 53
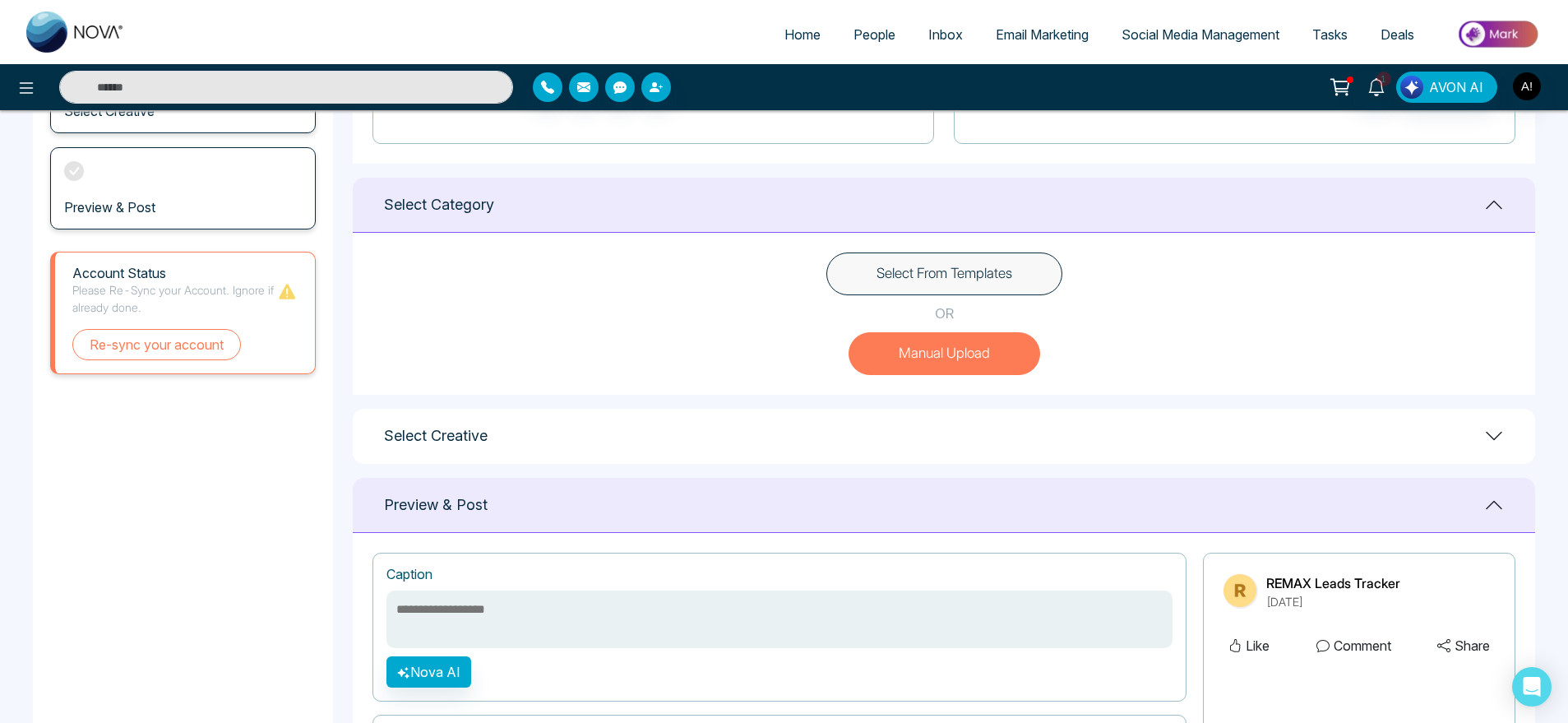
scroll to position [608, 0]
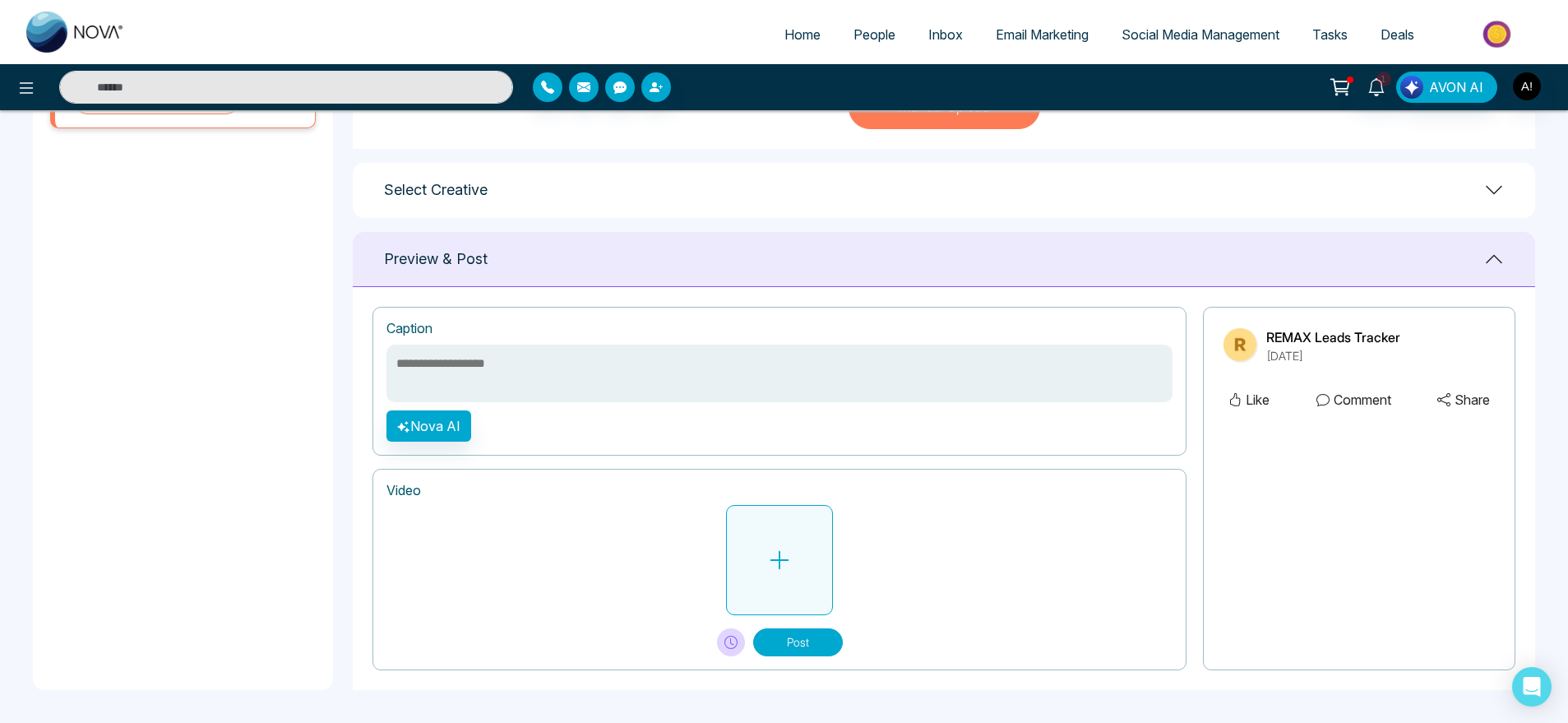
click at [788, 609] on button at bounding box center [779, 560] width 107 height 110
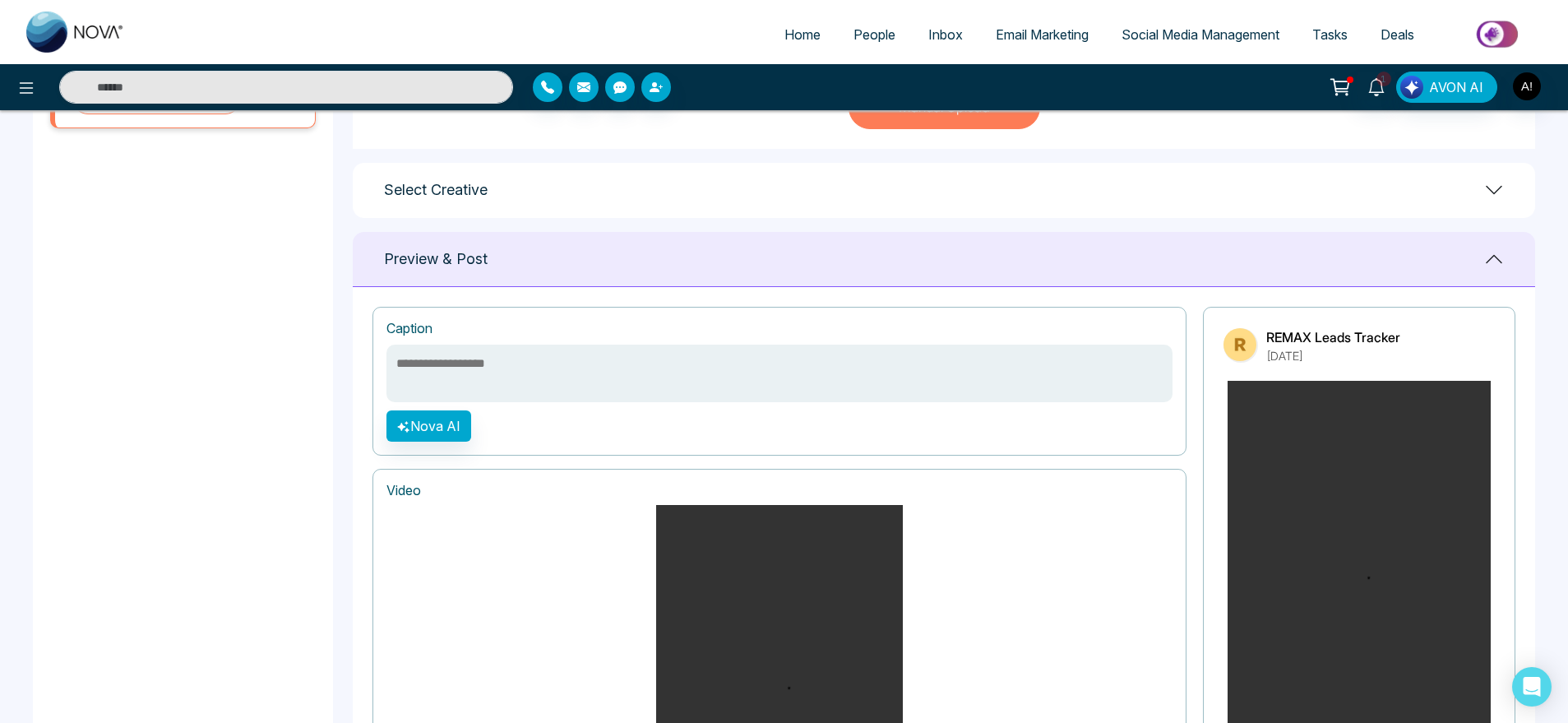
scroll to position [969, 0]
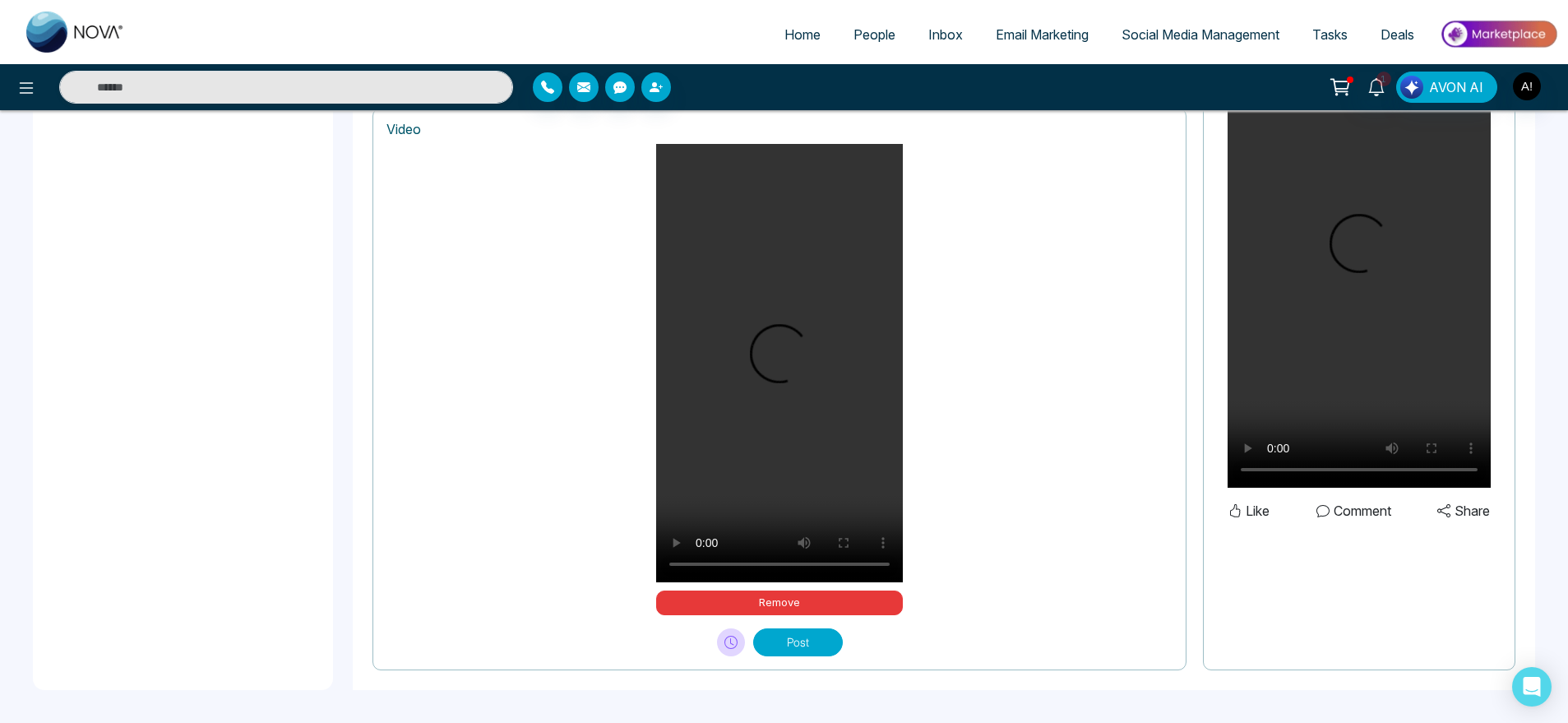
click at [802, 656] on div "Video Your browser does not support the video tag. Remove Post" at bounding box center [779, 388] width 814 height 562
click at [810, 640] on button "Post" at bounding box center [798, 642] width 90 height 28
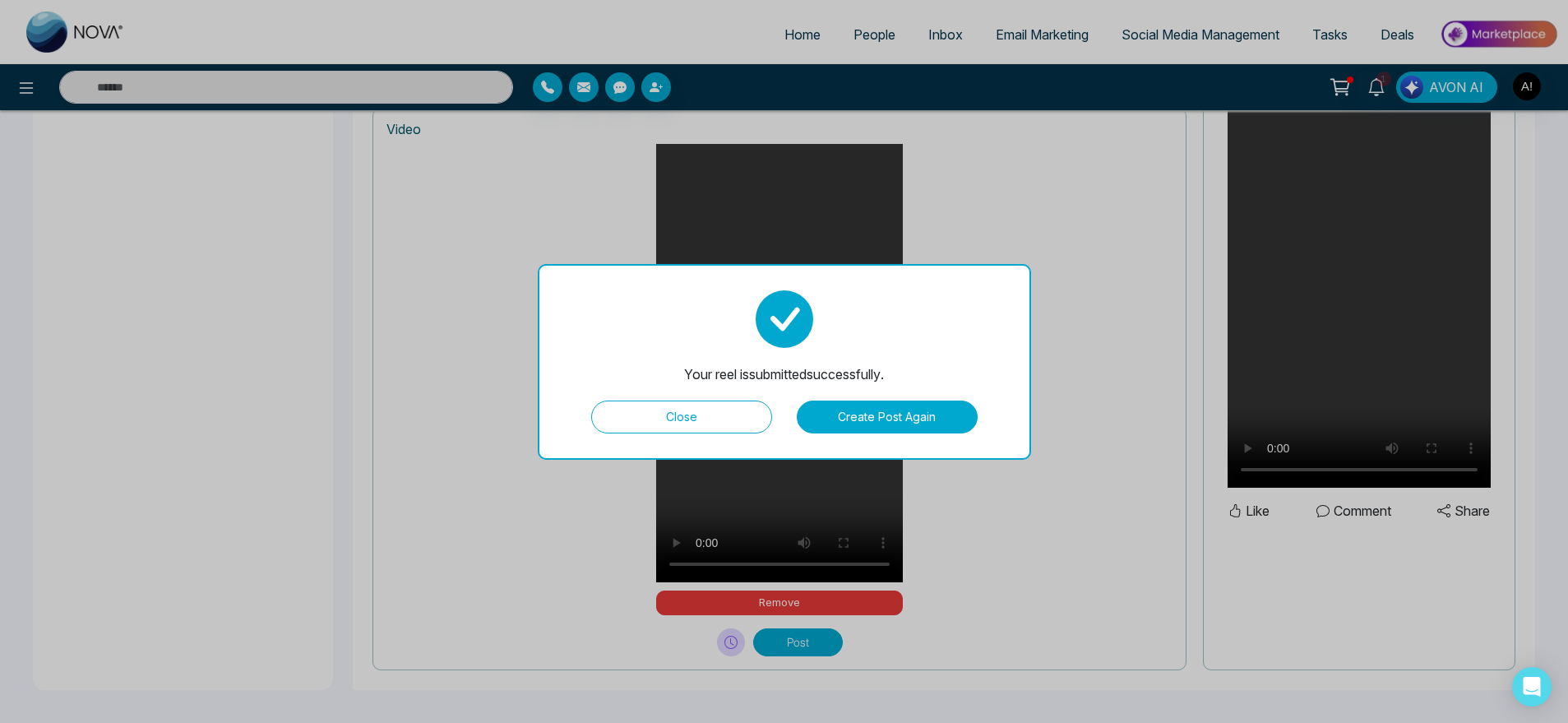
click at [867, 428] on button "Create Post Again" at bounding box center [888, 417] width 181 height 33
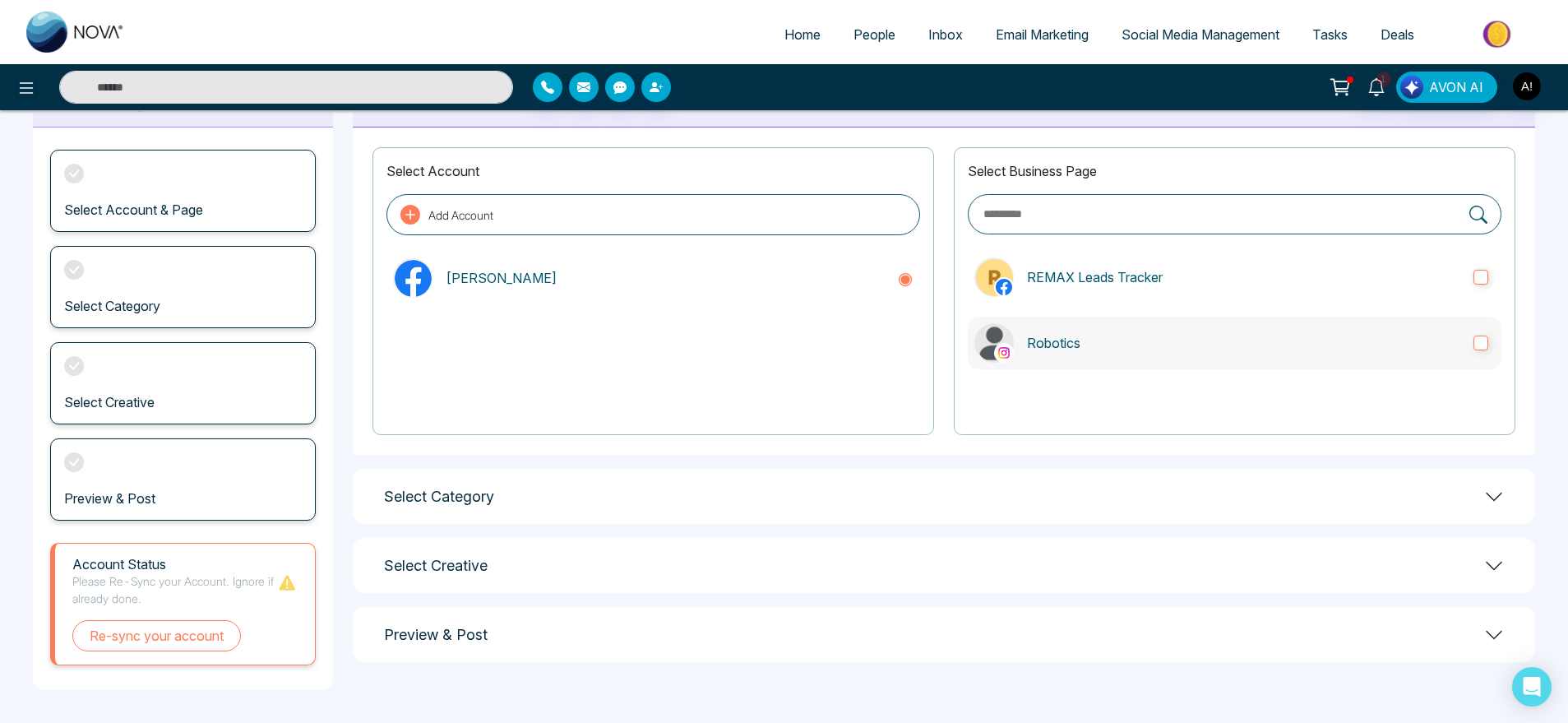
click at [1085, 346] on p "Robotics" at bounding box center [1243, 343] width 433 height 20
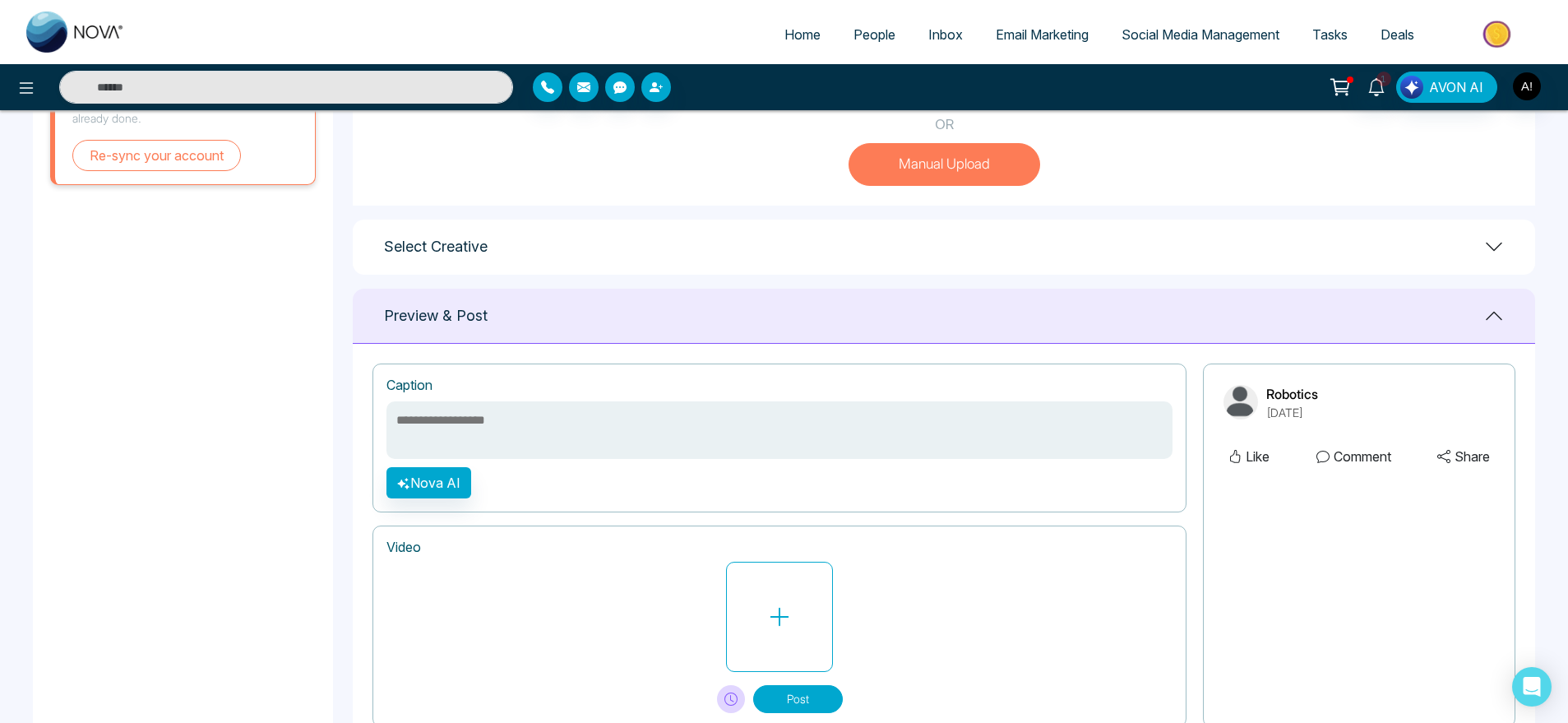
scroll to position [608, 0]
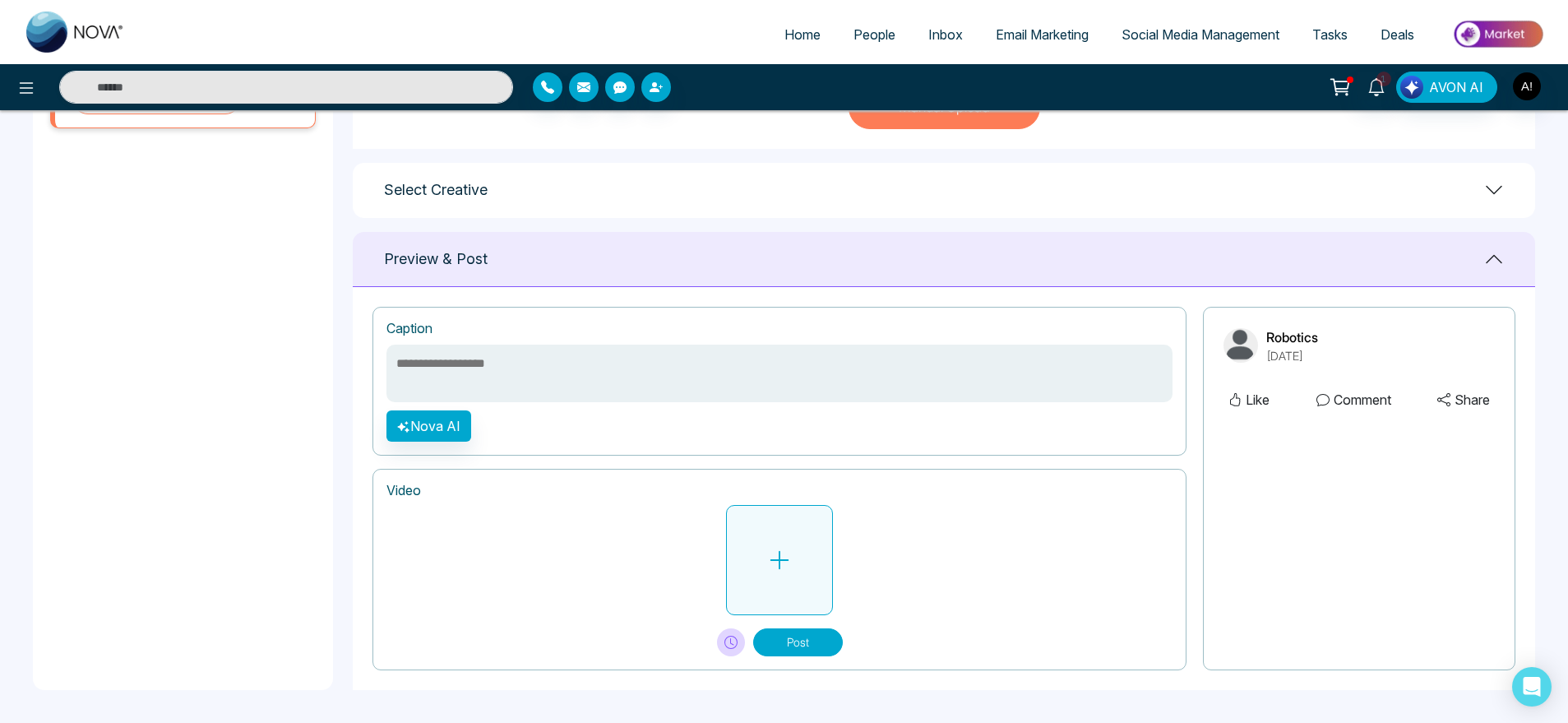
click at [740, 551] on button at bounding box center [779, 560] width 107 height 110
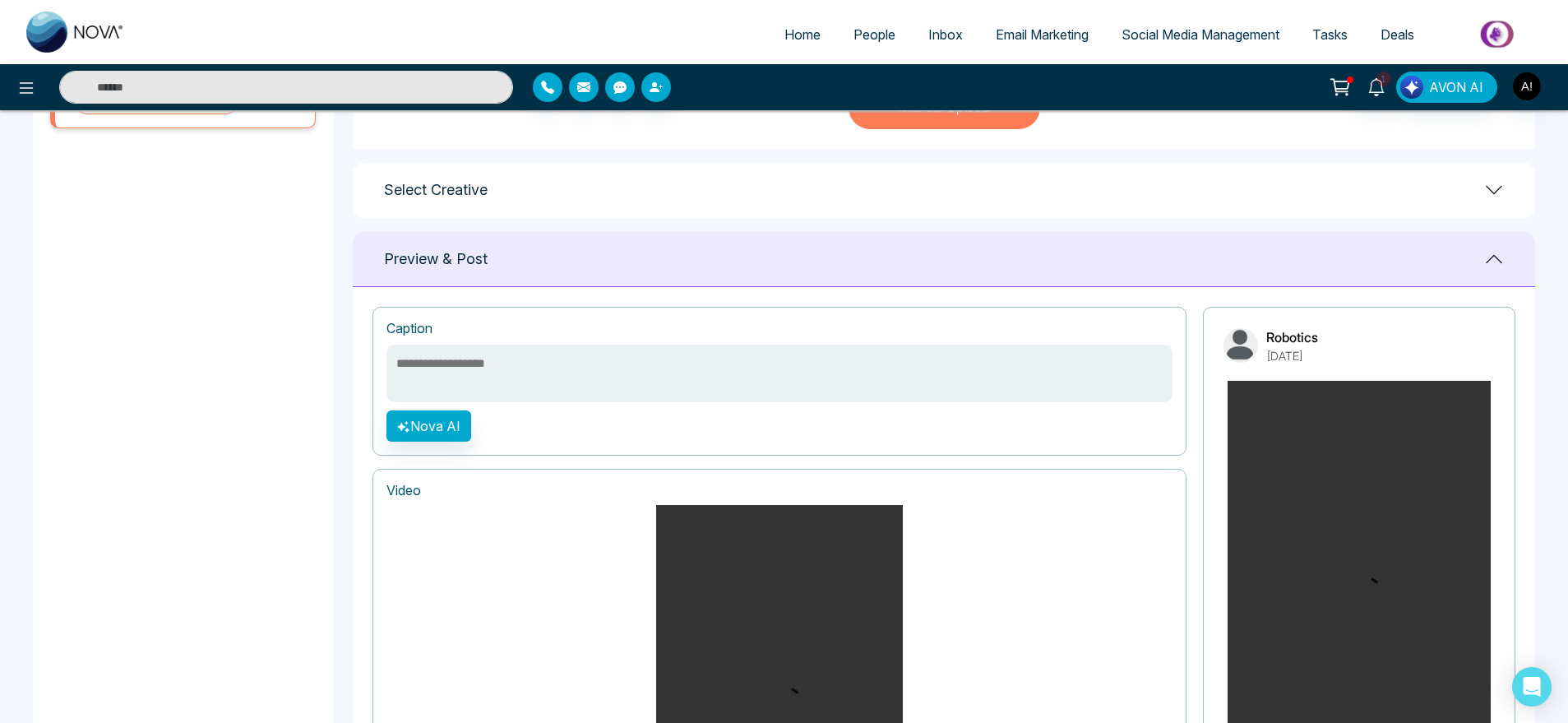
scroll to position [969, 0]
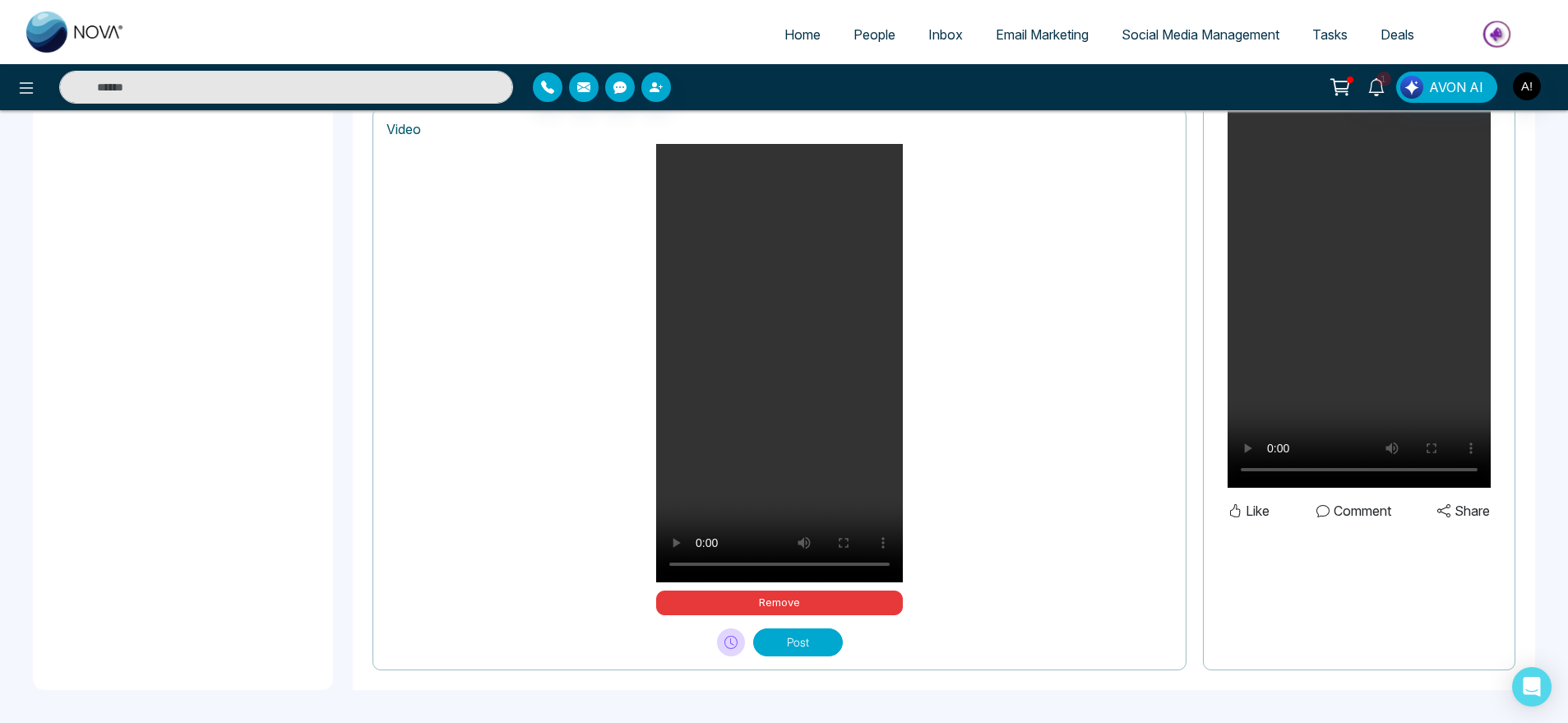
click at [819, 657] on div "Video Your browser does not support the video tag. Remove Post" at bounding box center [779, 388] width 814 height 562
drag, startPoint x: 806, startPoint y: 619, endPoint x: 809, endPoint y: 658, distance: 39.1
click at [809, 658] on div "Video Your browser does not support the video tag. Remove Post" at bounding box center [779, 388] width 814 height 562
click at [808, 652] on button "Post" at bounding box center [798, 642] width 90 height 28
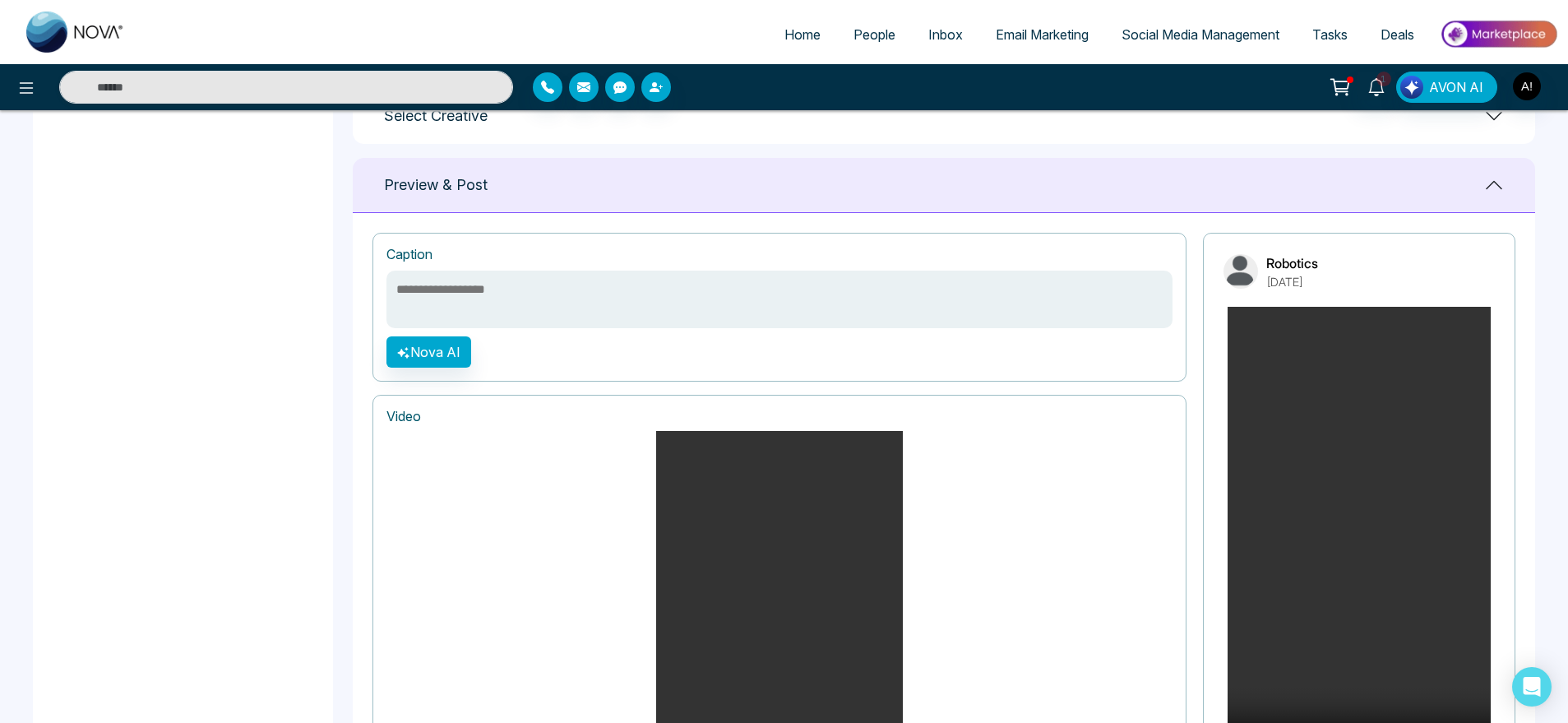
scroll to position [670, 0]
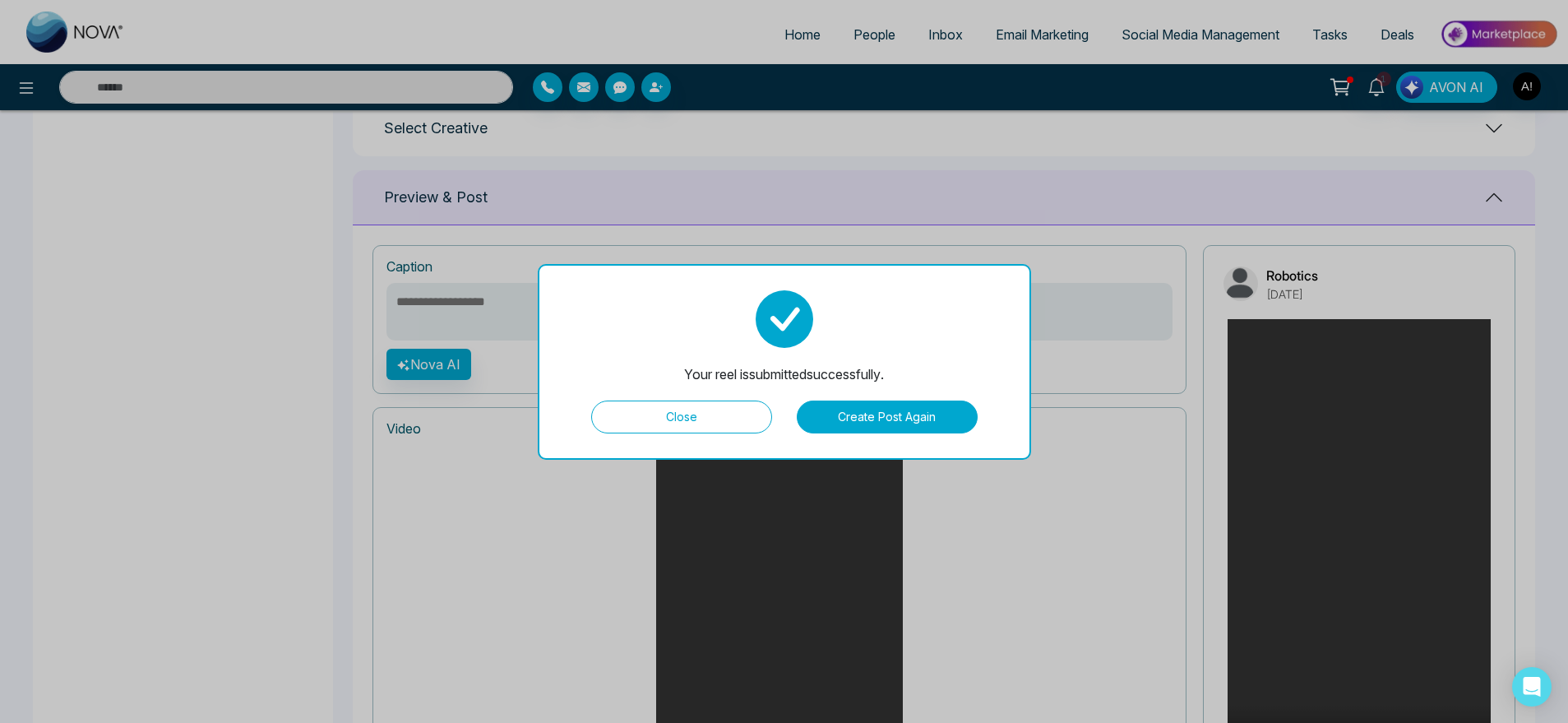
click at [732, 408] on button "Close" at bounding box center [681, 417] width 181 height 33
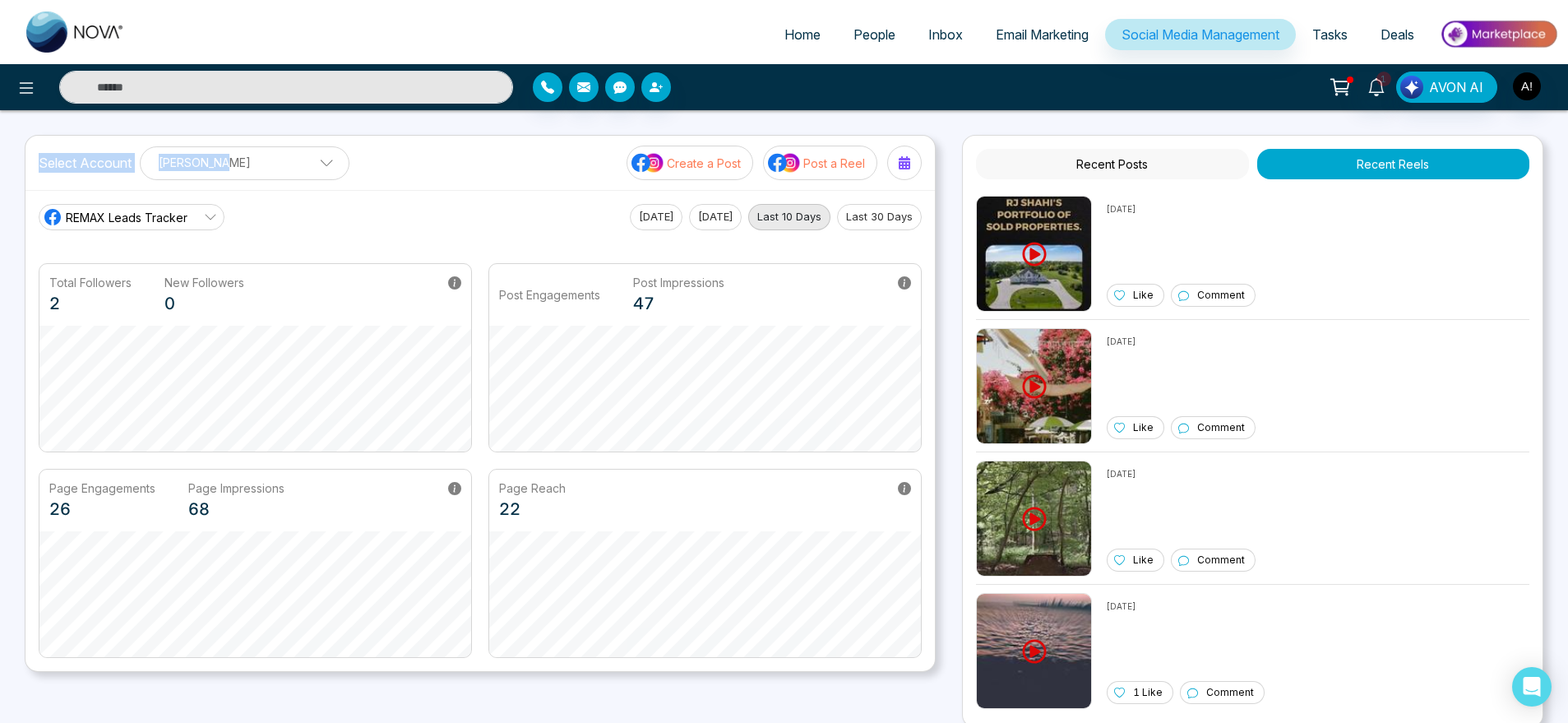
drag, startPoint x: 34, startPoint y: 164, endPoint x: 441, endPoint y: 164, distance: 407.0
click at [441, 164] on div "Select Account [PERSON_NAME] [PERSON_NAME] Add Social Accounts Create a Post Po…" at bounding box center [480, 162] width 909 height 55
click at [271, 170] on p "[PERSON_NAME]" at bounding box center [245, 162] width 188 height 27
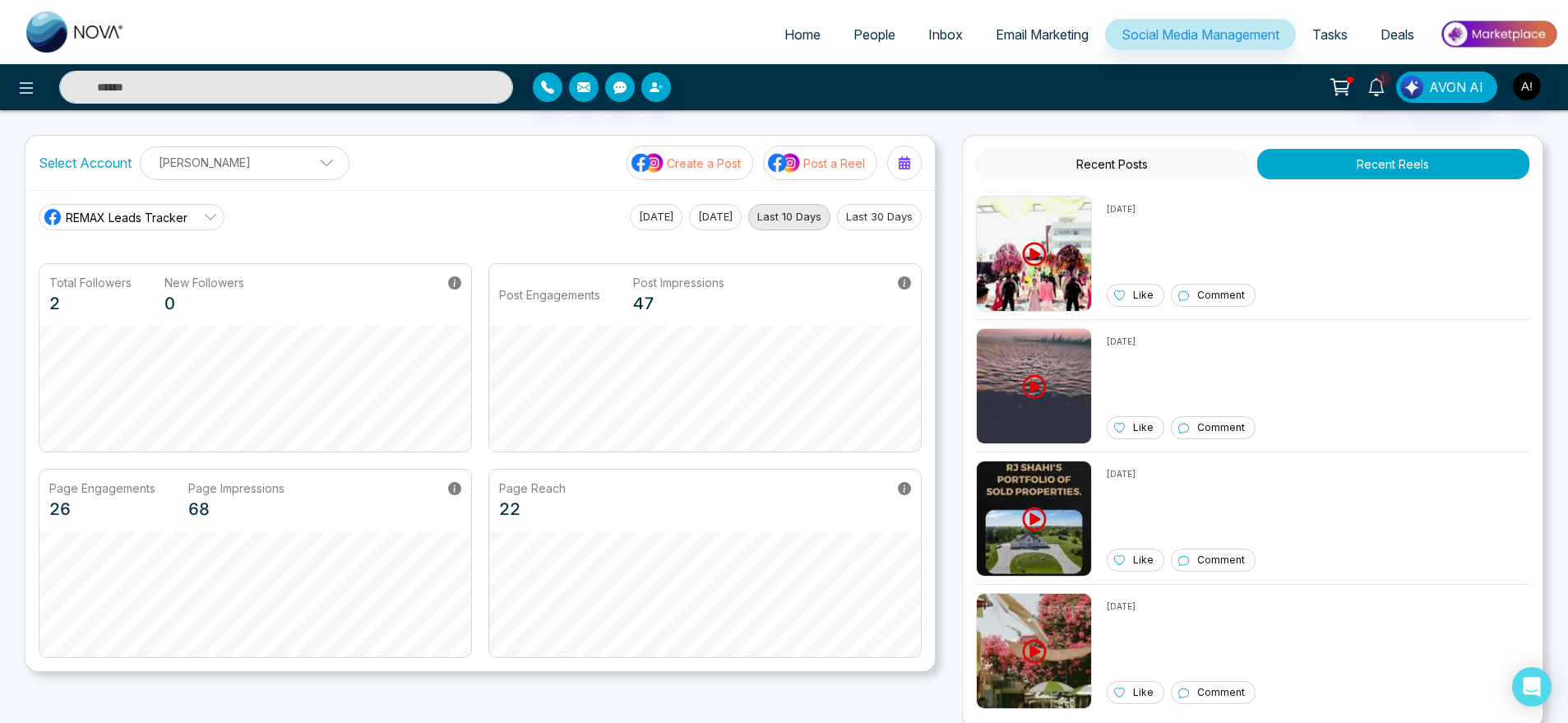
click at [452, 202] on div "REMAX Leads Tracker [DATE] [DATE] Last 10 Days Last 30 Days Total Followers 2 N…" at bounding box center [480, 431] width 909 height 482
click at [150, 209] on span "REMAX Leads Tracker" at bounding box center [126, 217] width 122 height 17
click at [153, 284] on span "Robotics" at bounding box center [143, 292] width 139 height 18
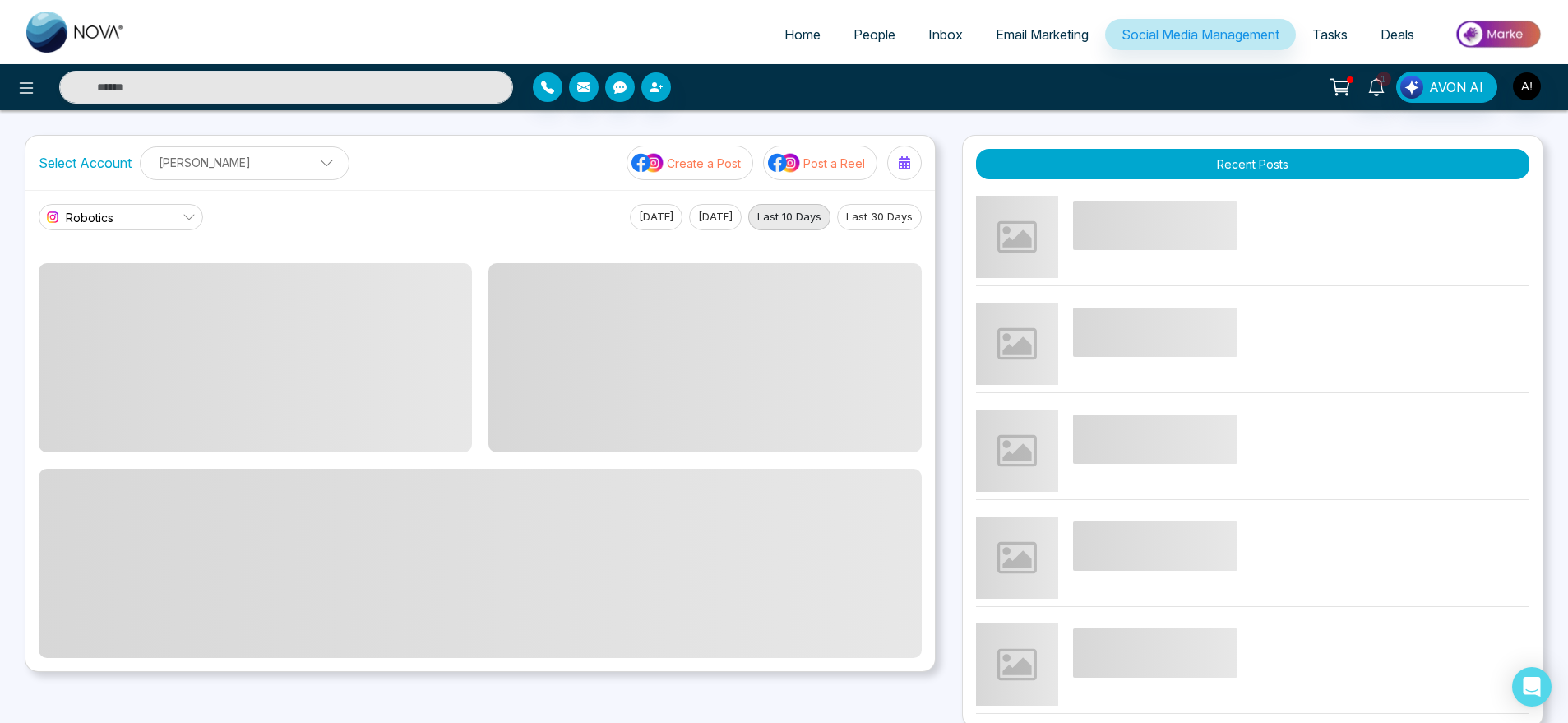
click at [145, 222] on link "Robotics" at bounding box center [120, 216] width 164 height 26
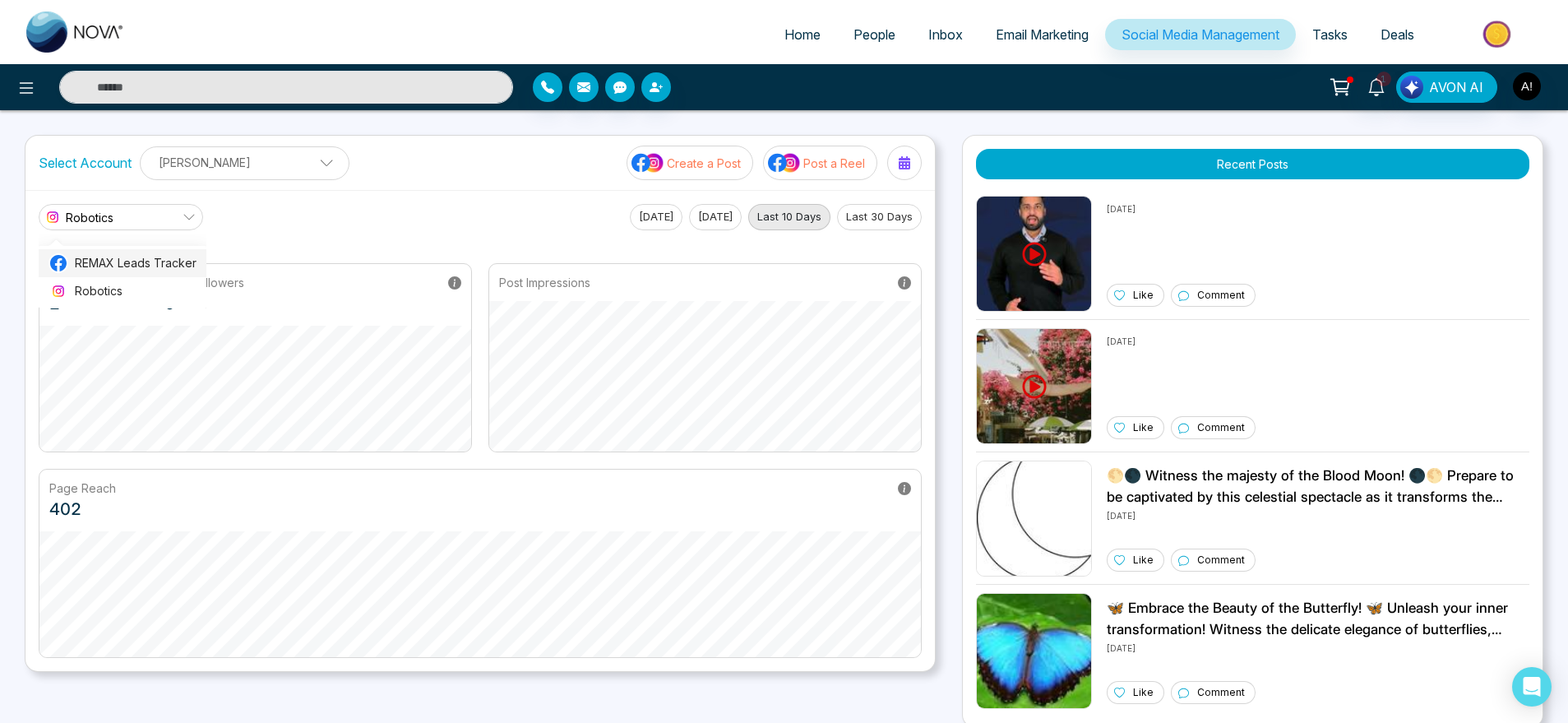
click at [159, 259] on span "REMAX Leads Tracker" at bounding box center [135, 263] width 122 height 18
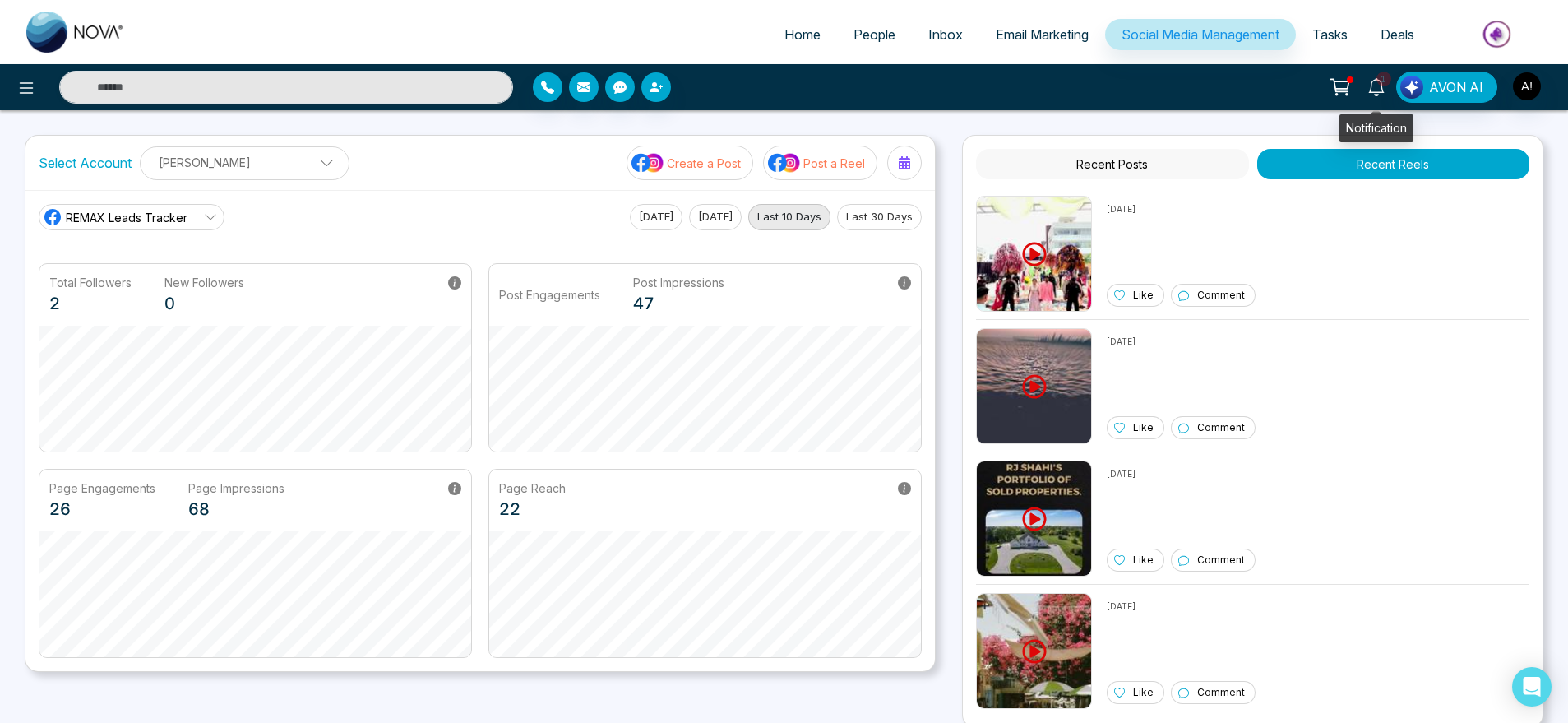
click at [1382, 79] on span "1" at bounding box center [1383, 79] width 15 height 15
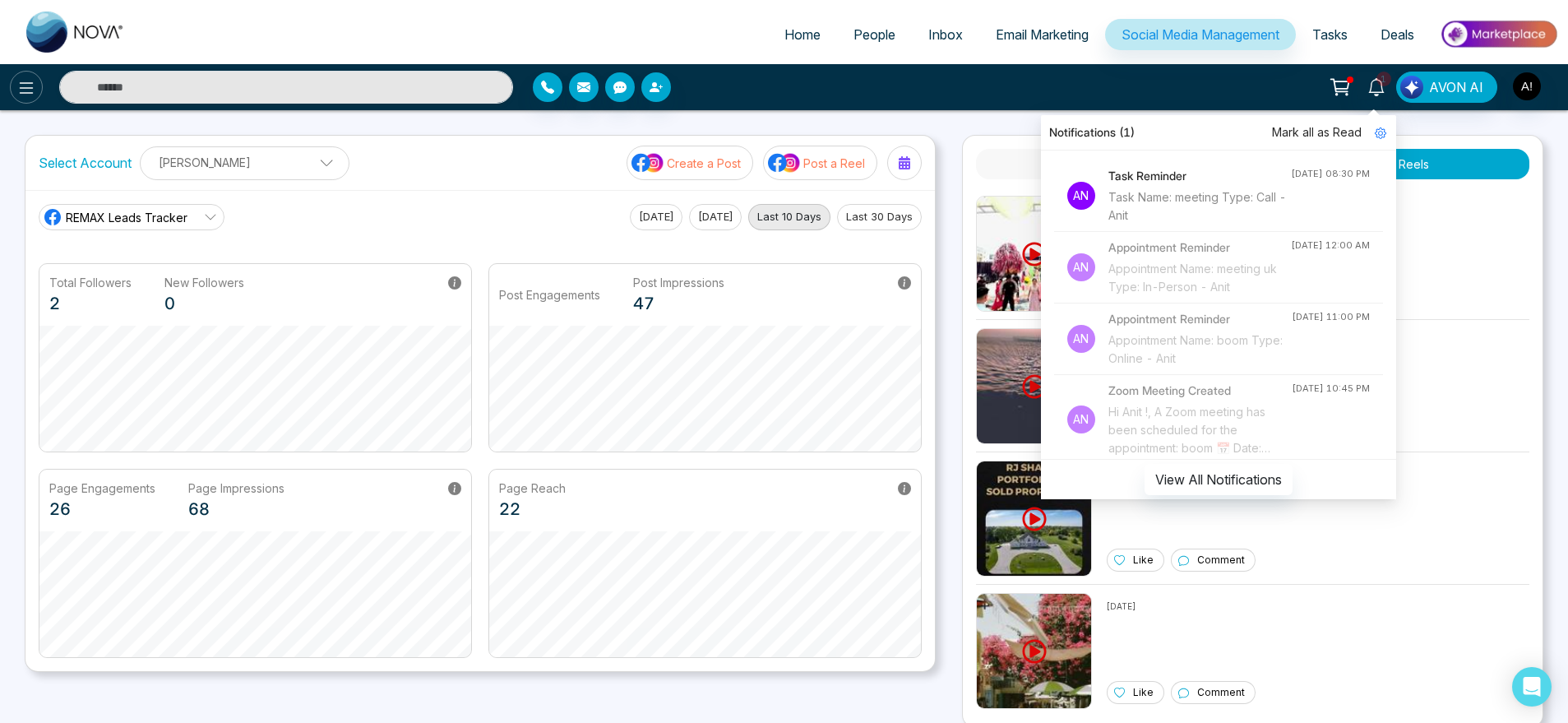
click at [33, 84] on icon at bounding box center [26, 88] width 20 height 20
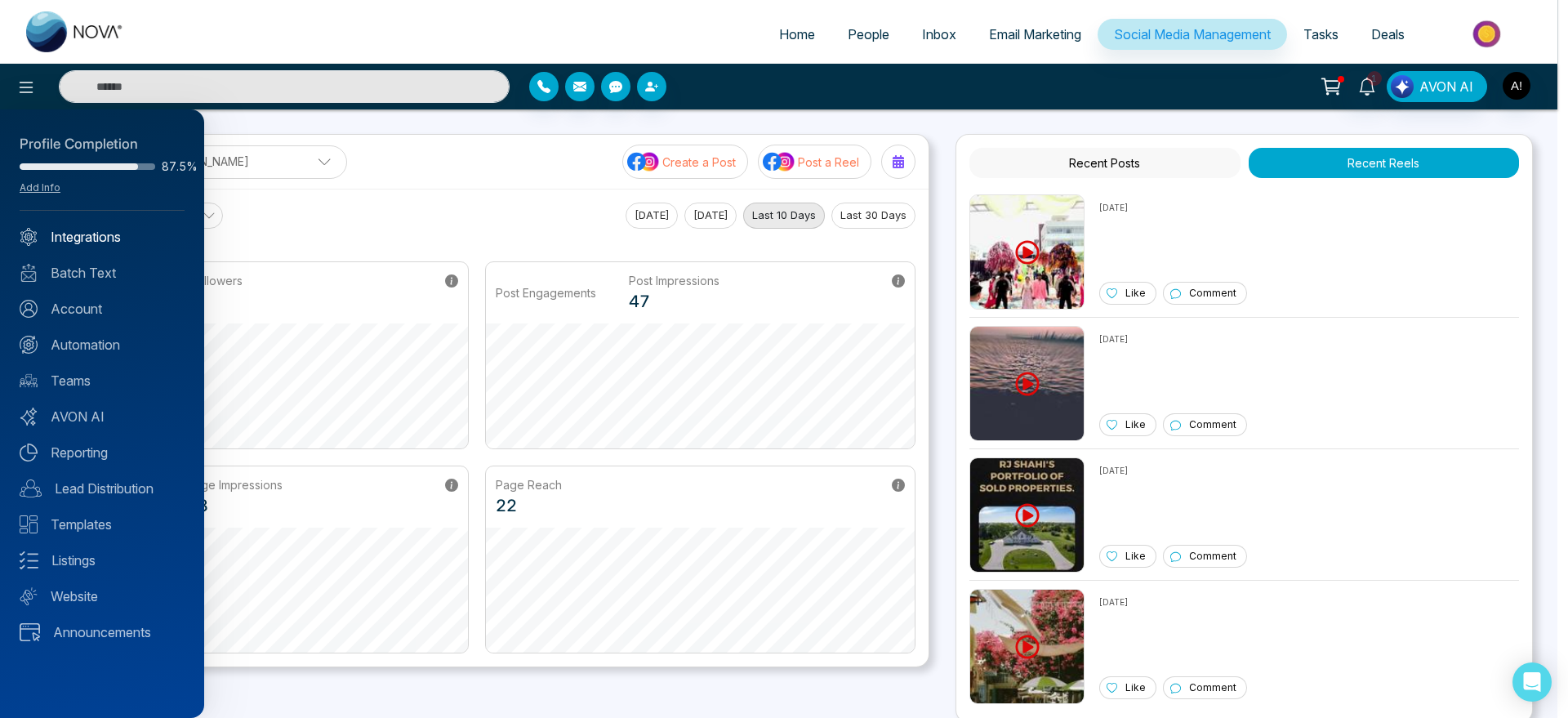
click at [115, 241] on link "Integrations" at bounding box center [102, 237] width 165 height 20
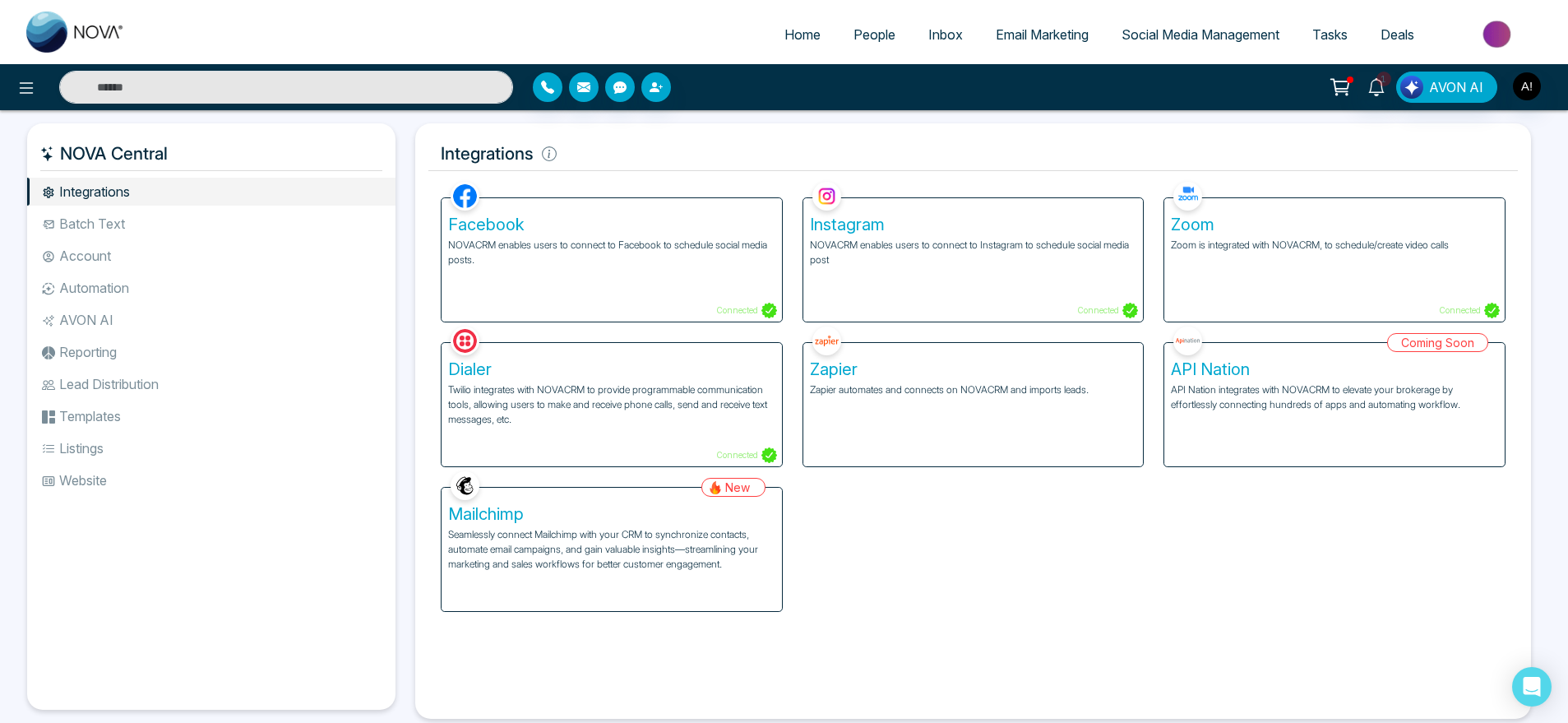
click at [1275, 270] on div "Zoom Zoom is integrated with NOVACRM, to schedule/create video calls Connected" at bounding box center [1335, 260] width 341 height 124
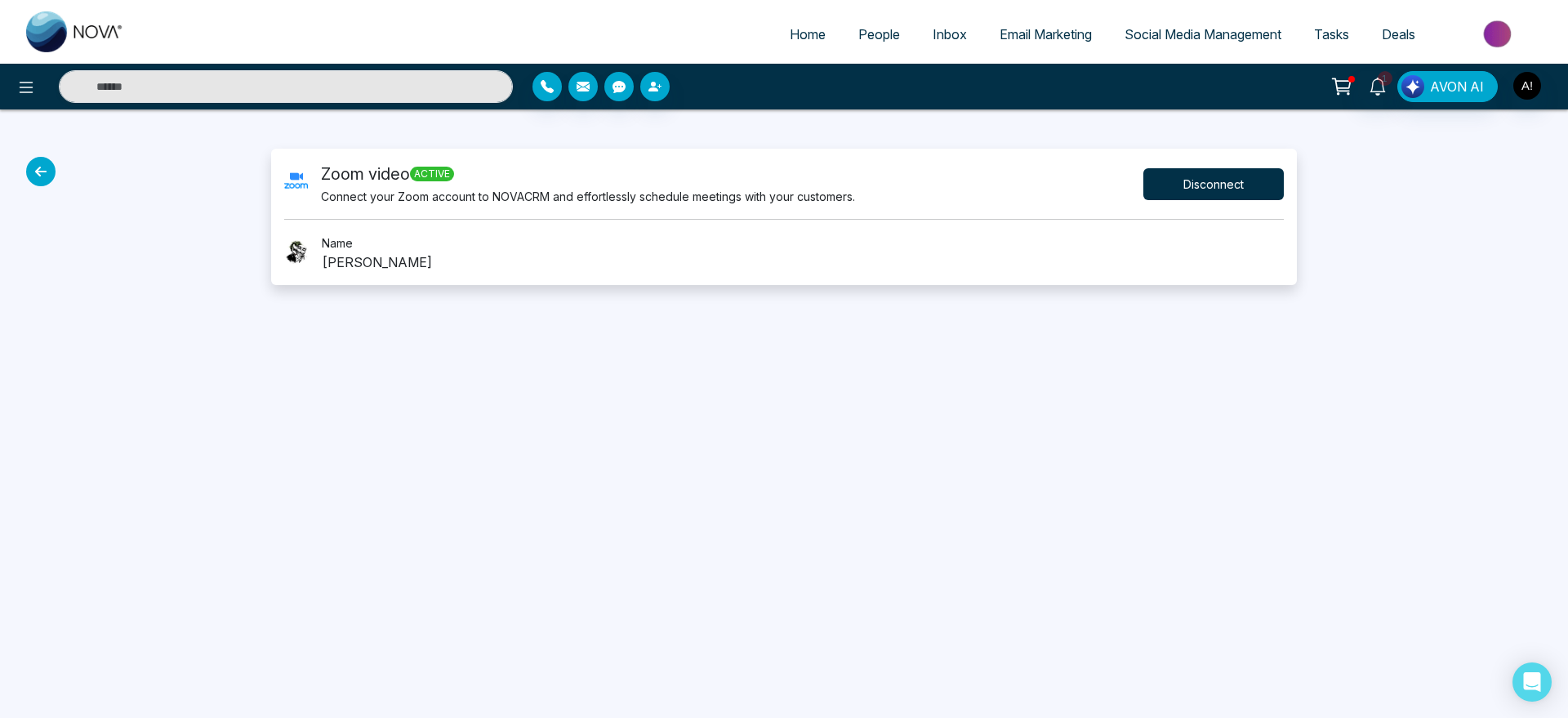
click at [1229, 190] on button "Disconnect" at bounding box center [1214, 184] width 141 height 32
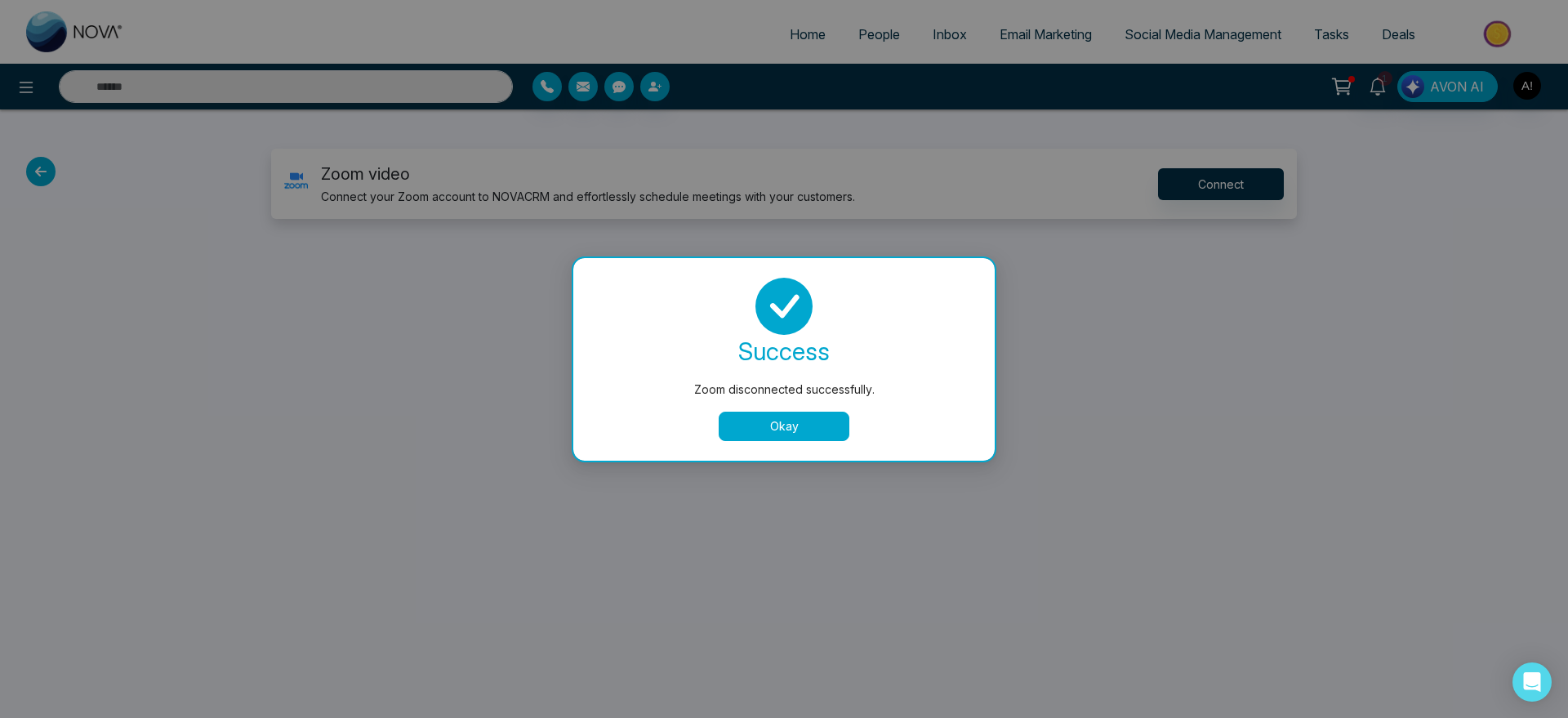
click at [793, 436] on button "Okay" at bounding box center [784, 426] width 131 height 29
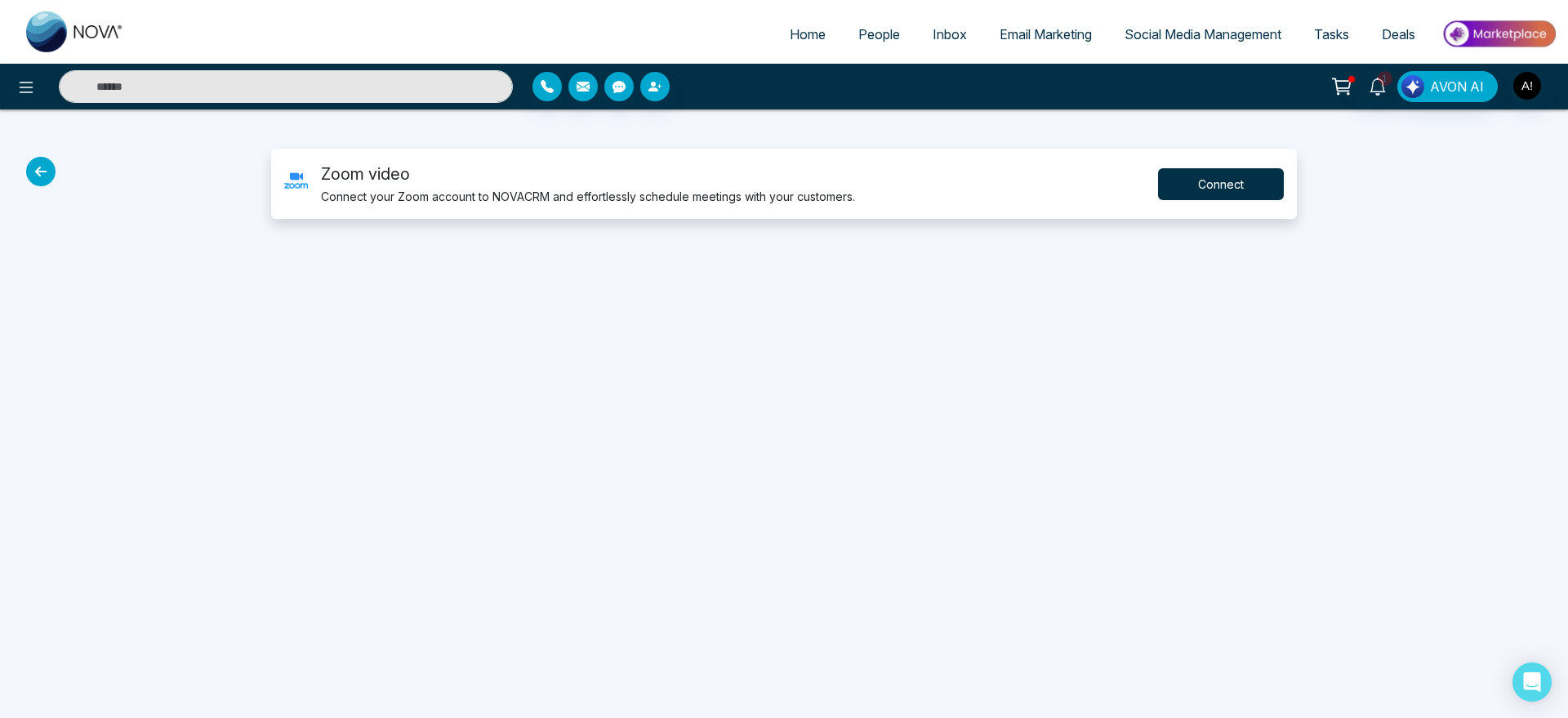
click at [1208, 184] on button "Connect" at bounding box center [1221, 184] width 126 height 32
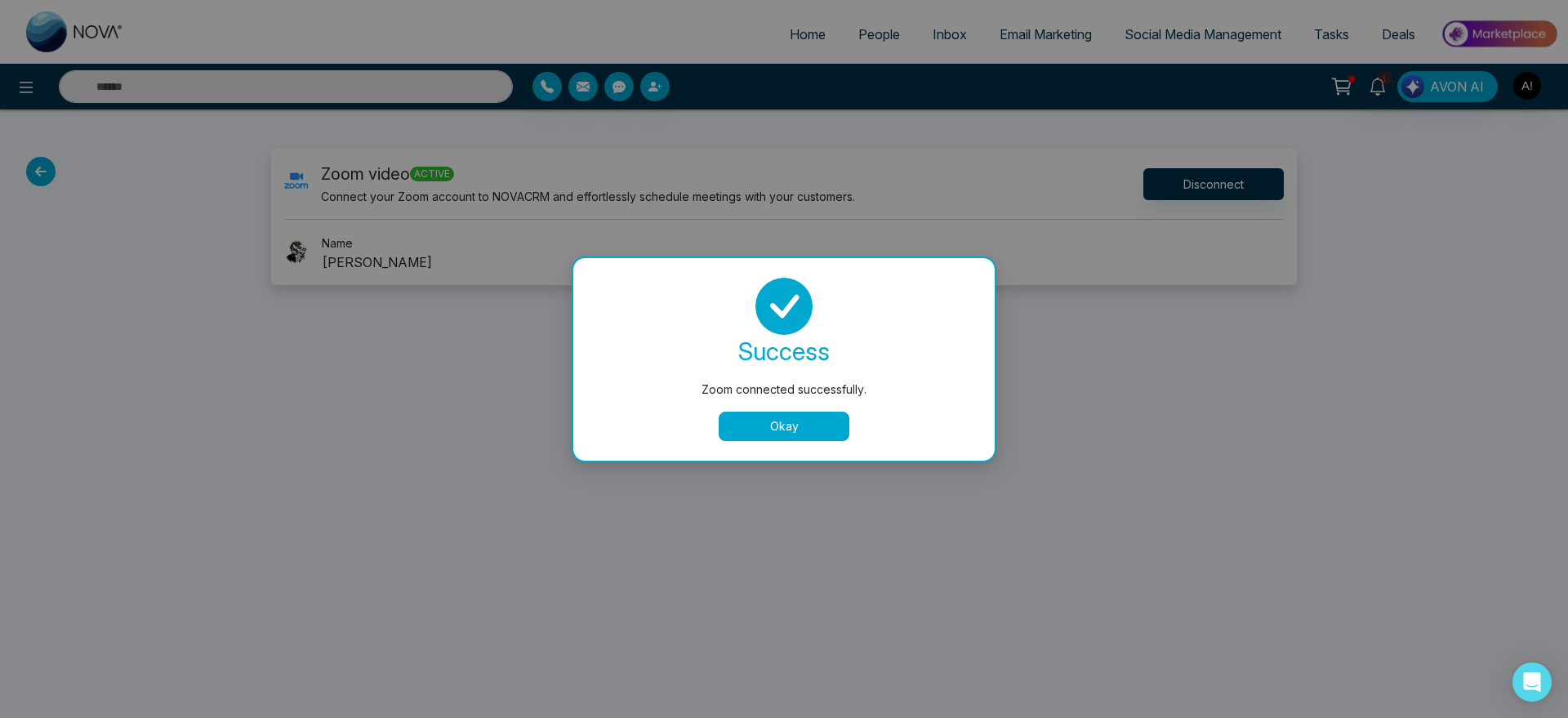
click at [779, 428] on button "Okay" at bounding box center [784, 426] width 131 height 29
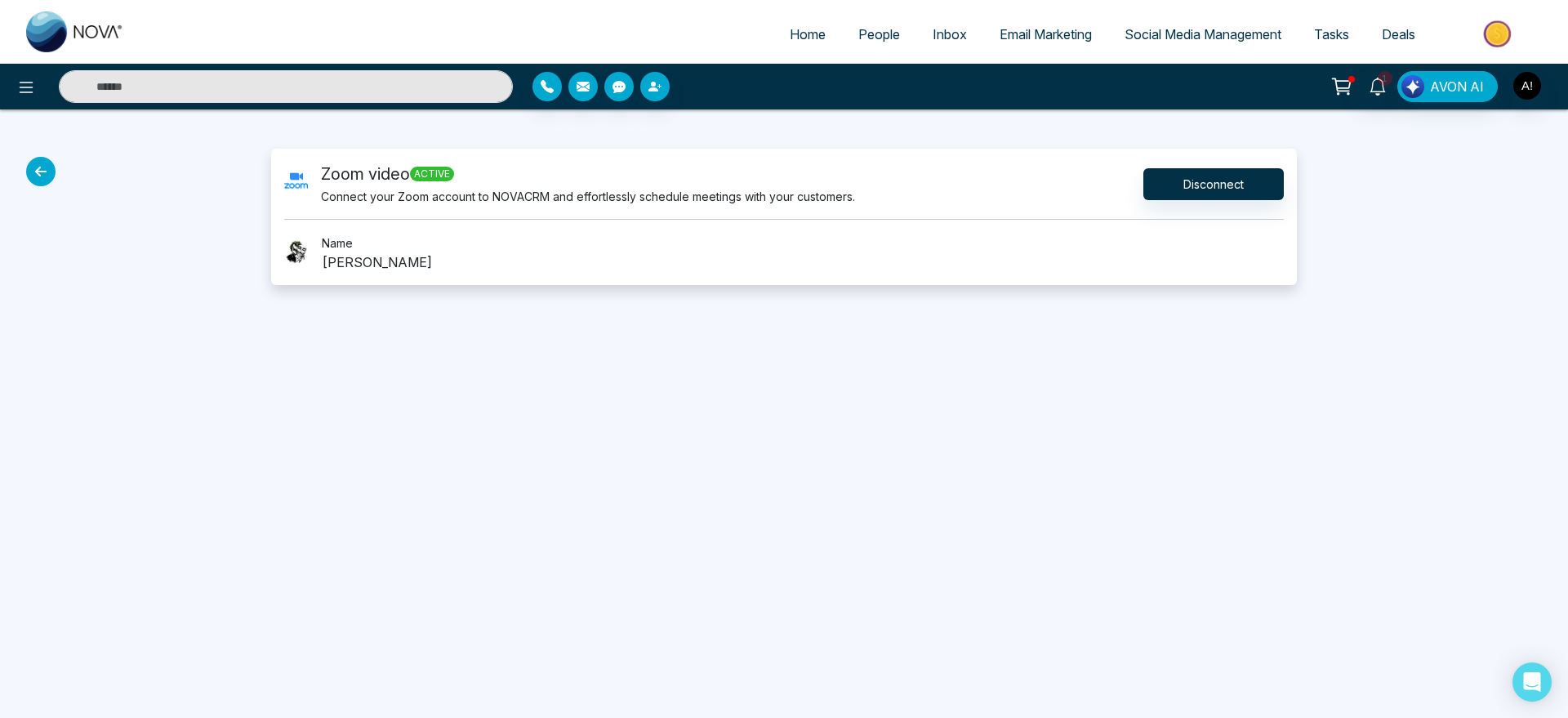
click at [47, 171] on icon at bounding box center [40, 171] width 29 height 29
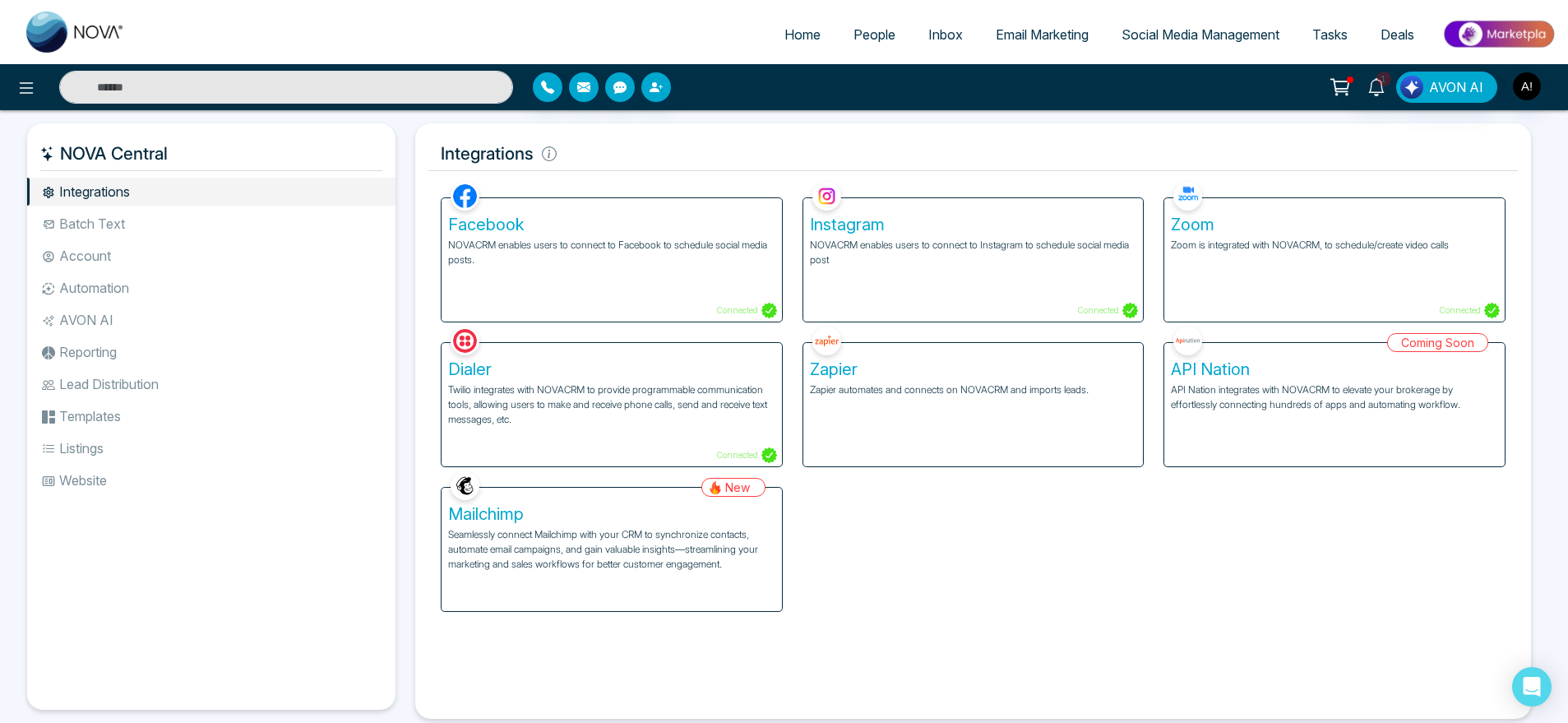
click at [929, 284] on div "Instagram NOVACRM enables users to connect to Instagram to schedule social medi…" at bounding box center [974, 260] width 341 height 124
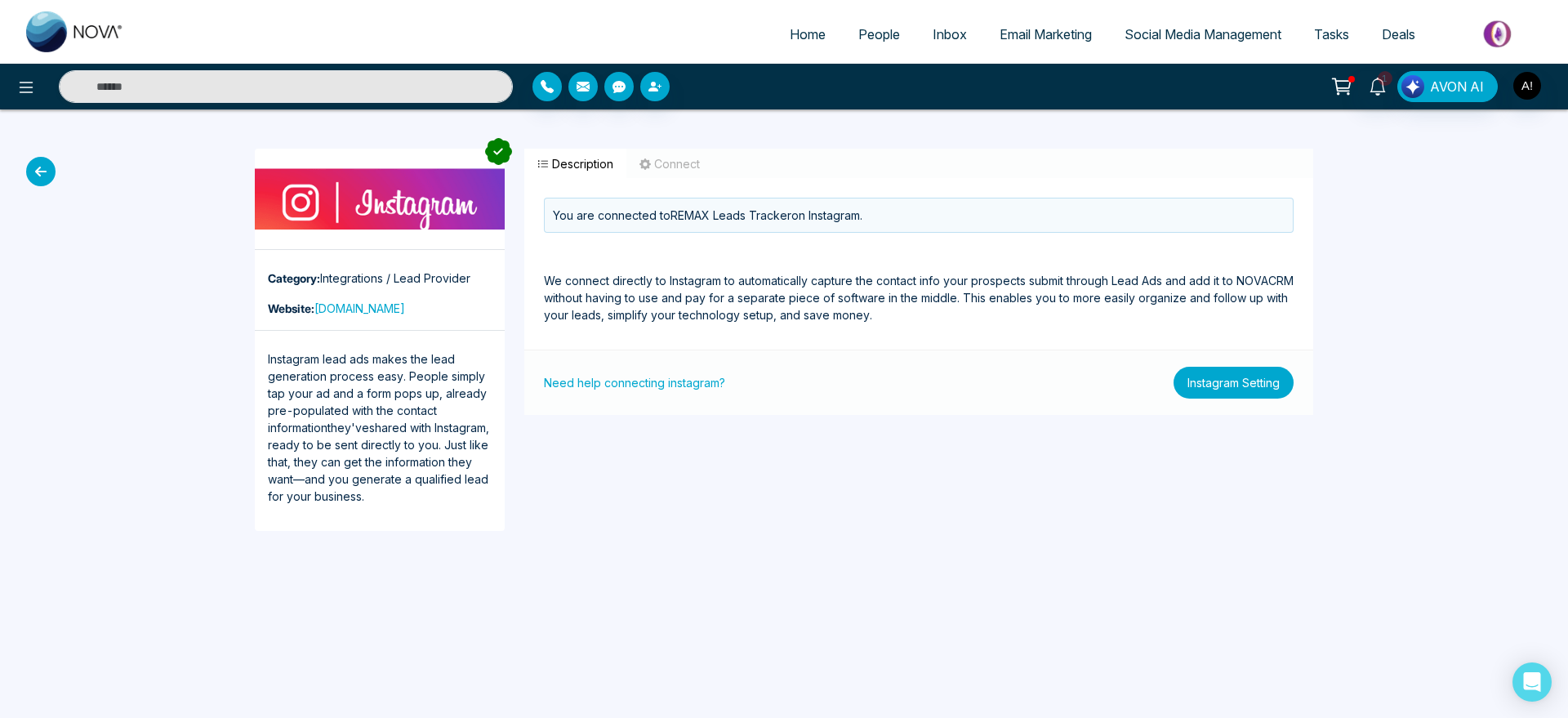
click at [1225, 384] on button "Instagram Setting" at bounding box center [1233, 383] width 120 height 32
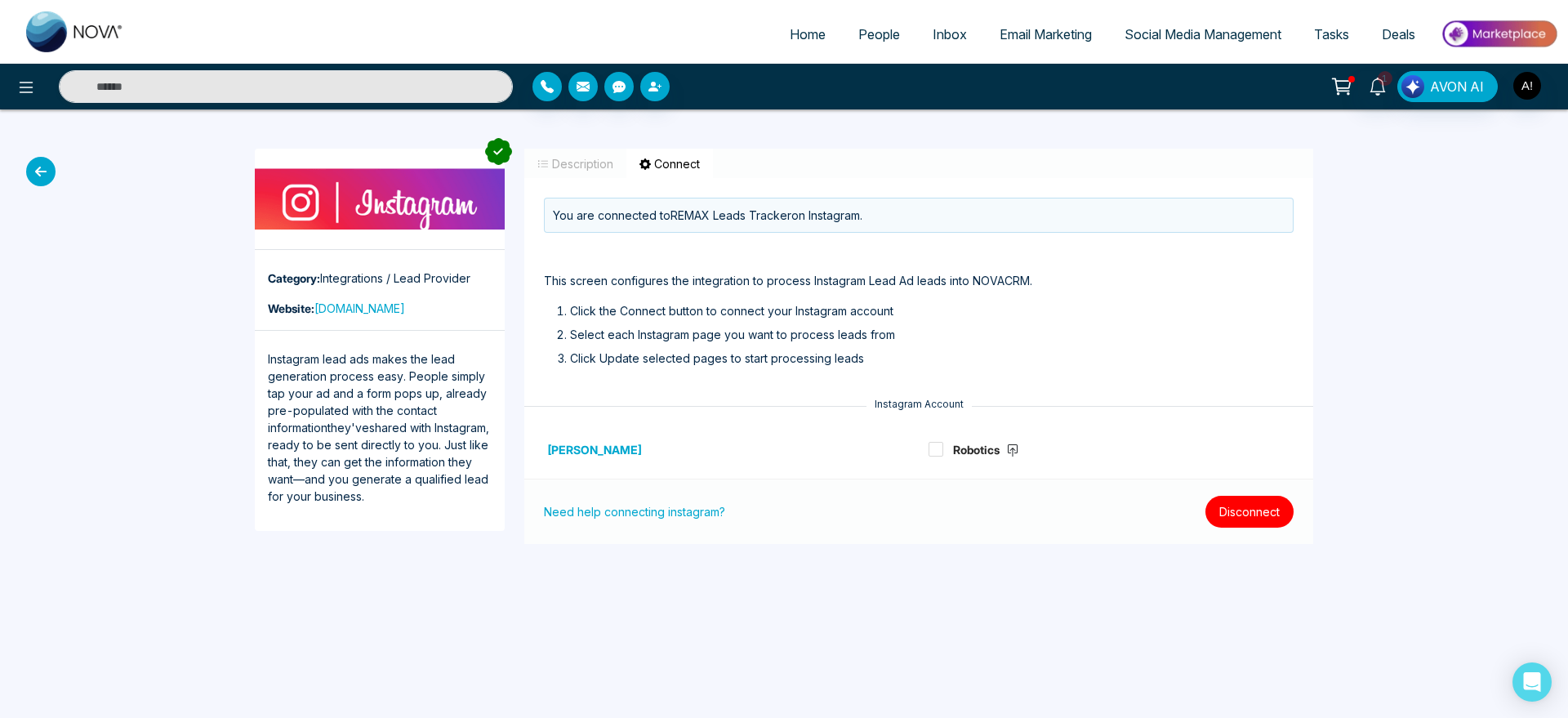
click at [1260, 497] on button "Disconnect" at bounding box center [1249, 512] width 88 height 32
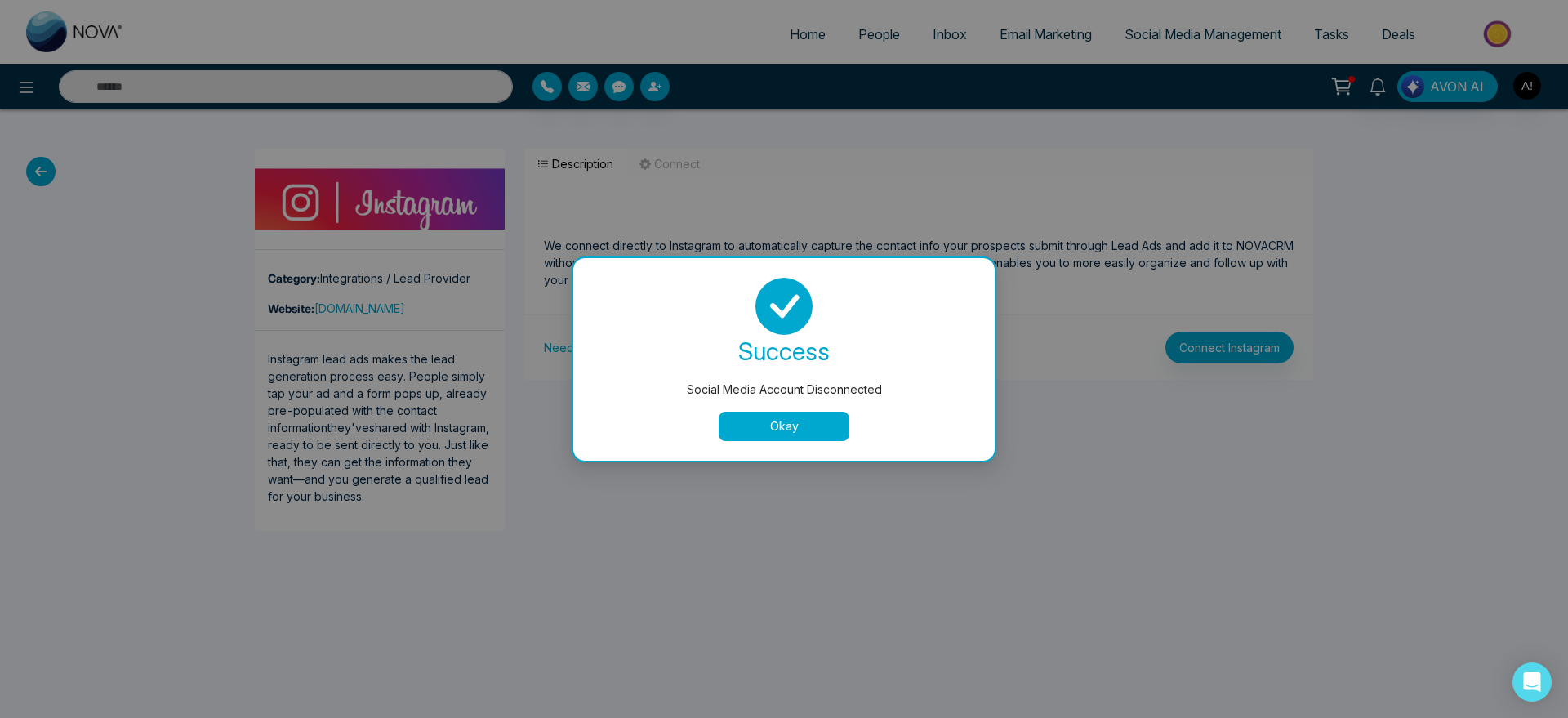
click at [815, 425] on button "Okay" at bounding box center [784, 426] width 131 height 29
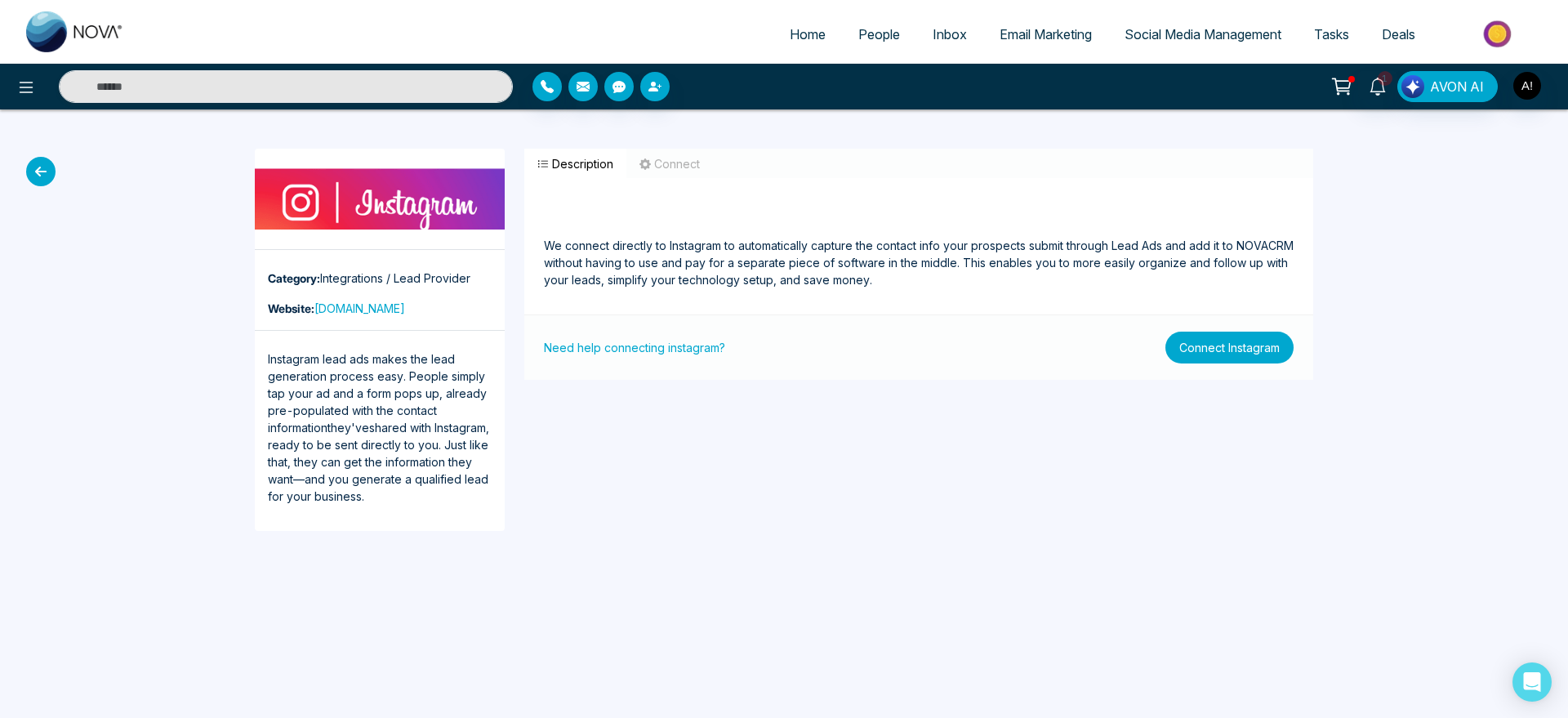
click at [1256, 346] on button "Connect Instagram" at bounding box center [1230, 347] width 128 height 32
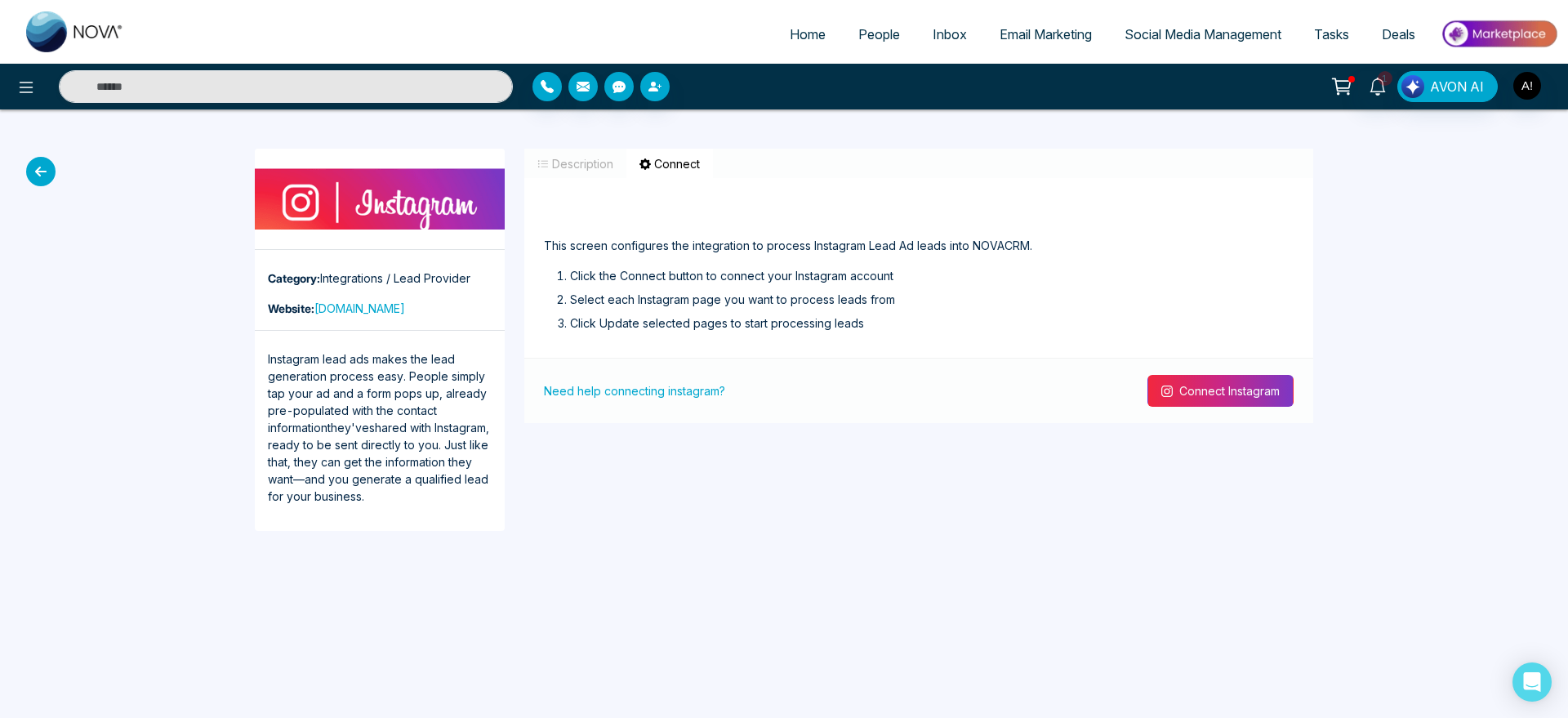
click at [1207, 395] on button "Connect Instagram" at bounding box center [1221, 391] width 146 height 32
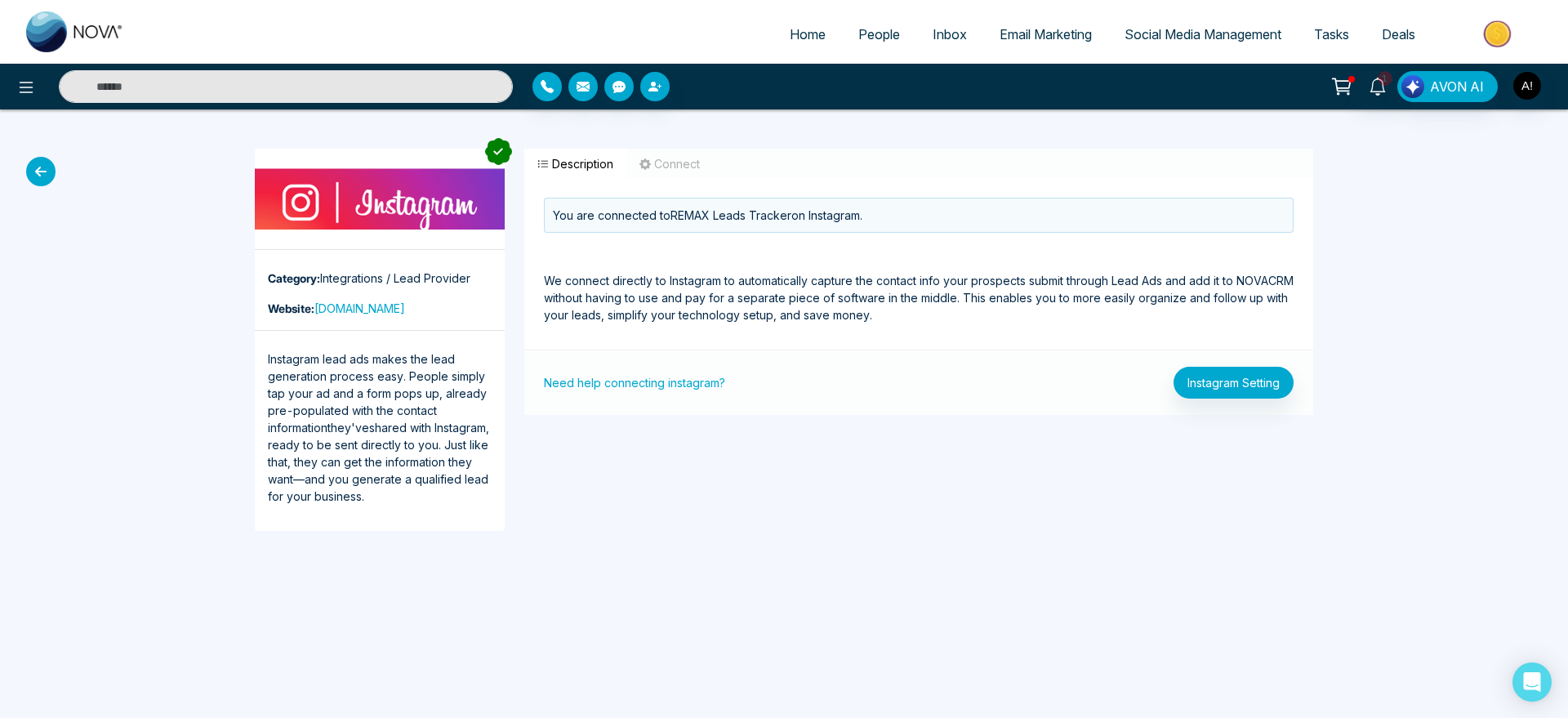
click at [43, 175] on icon at bounding box center [40, 171] width 29 height 29
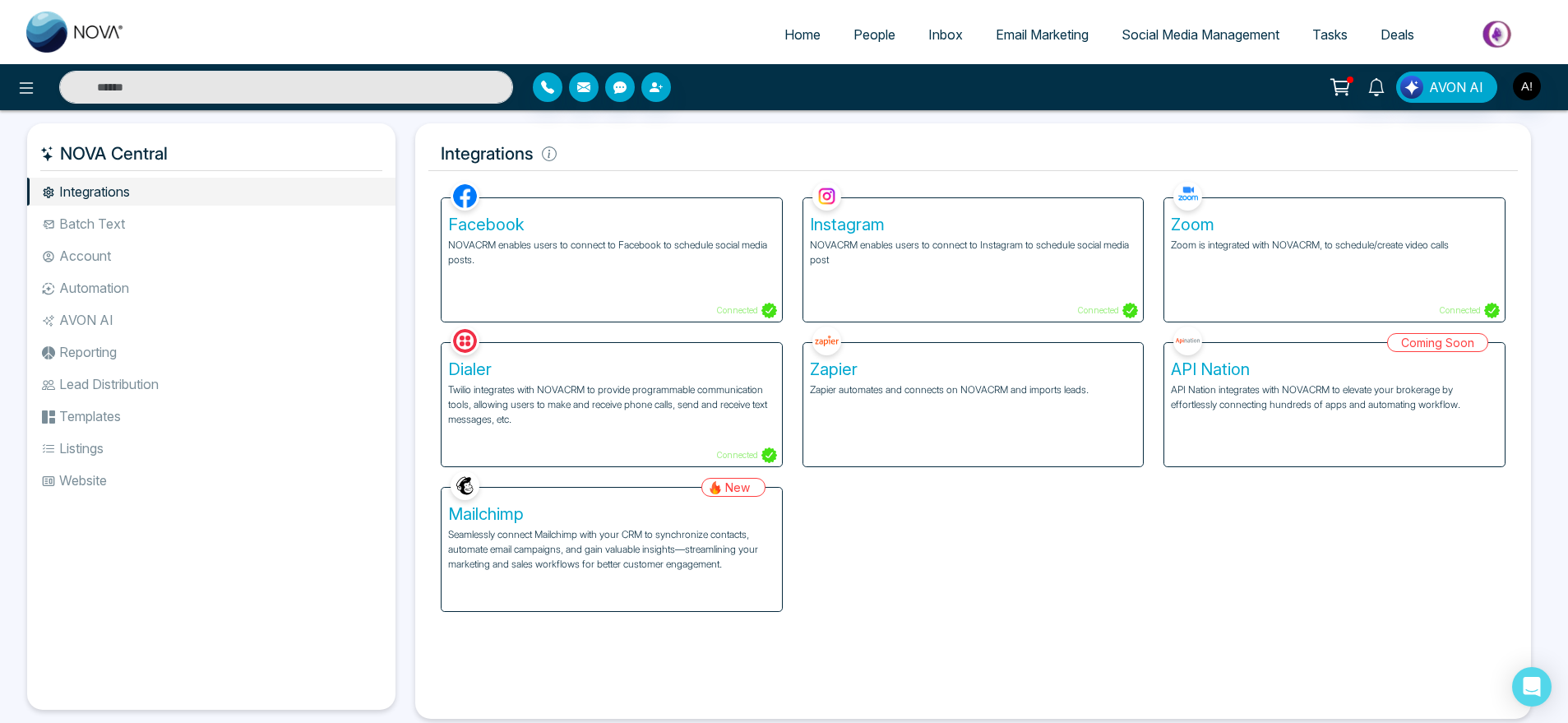
scroll to position [35, 0]
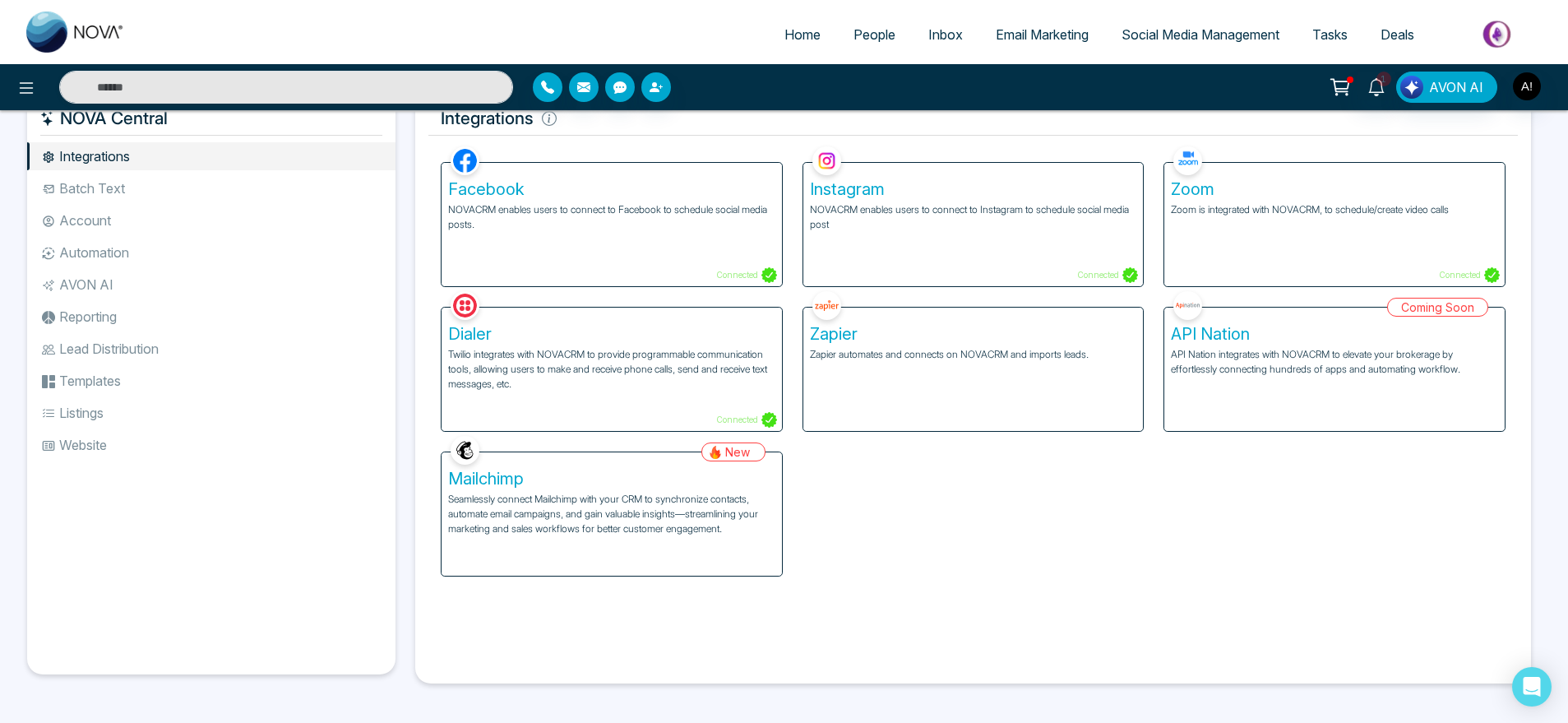
click at [190, 187] on li "Batch Text" at bounding box center [211, 187] width 368 height 28
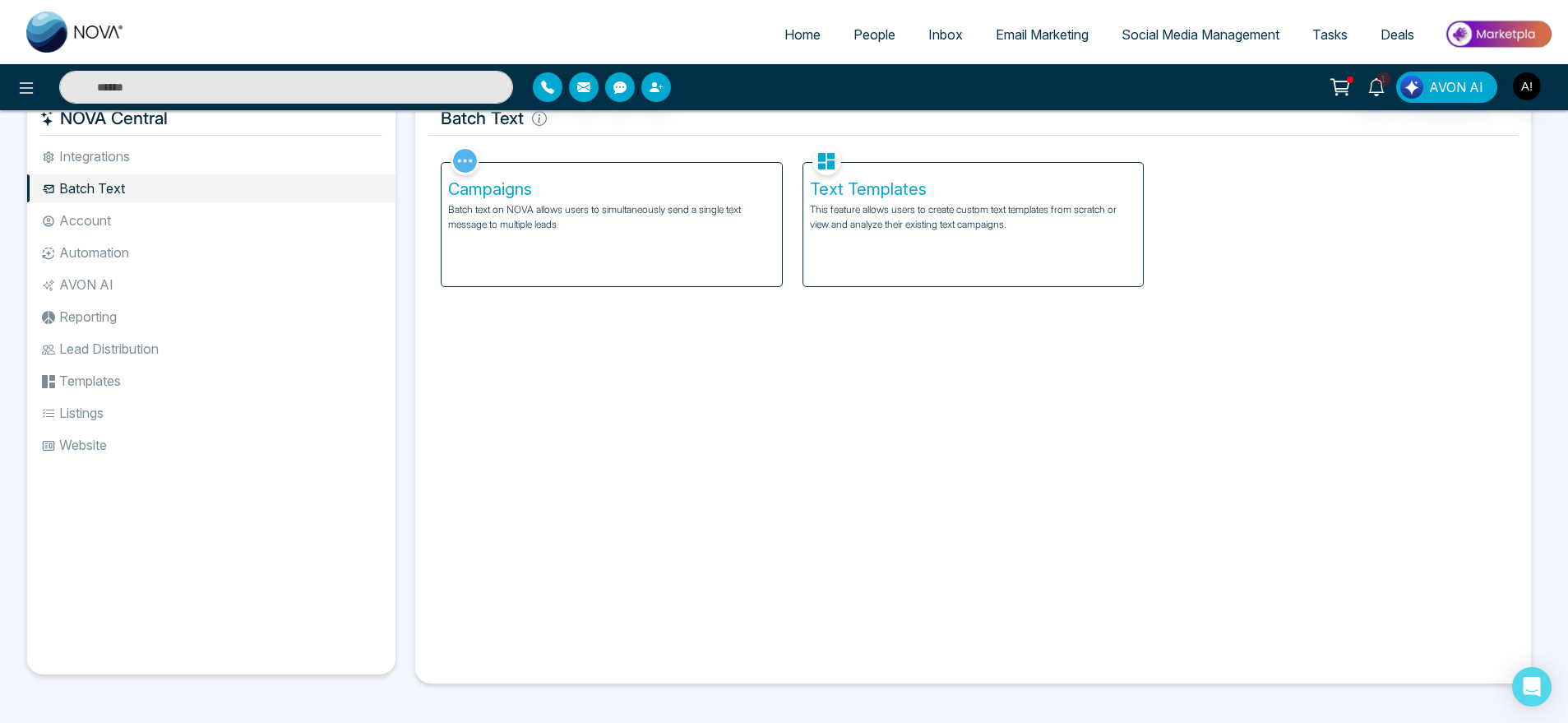
click at [828, 256] on div "Text Templates This feature allows users to create custom text templates from s…" at bounding box center [974, 225] width 341 height 124
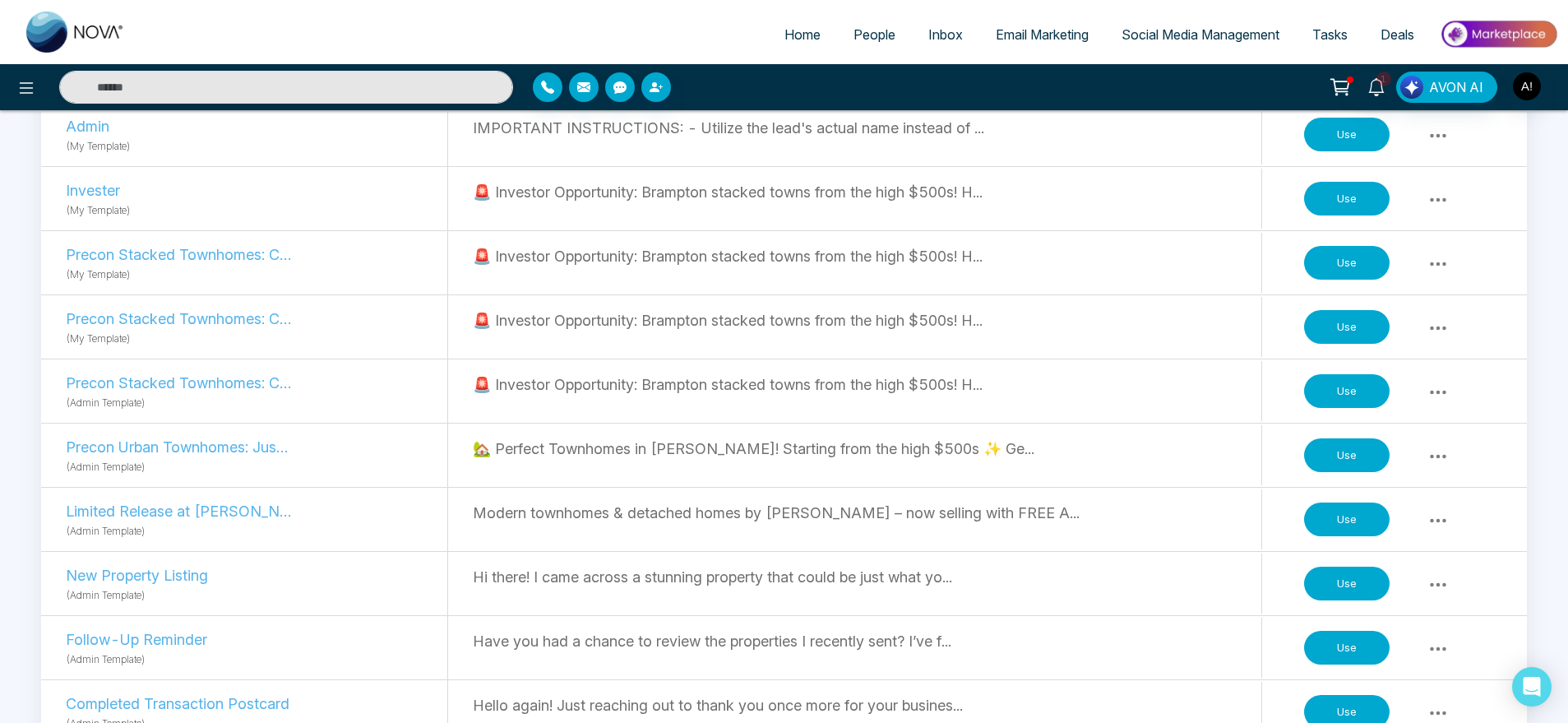
scroll to position [312, 0]
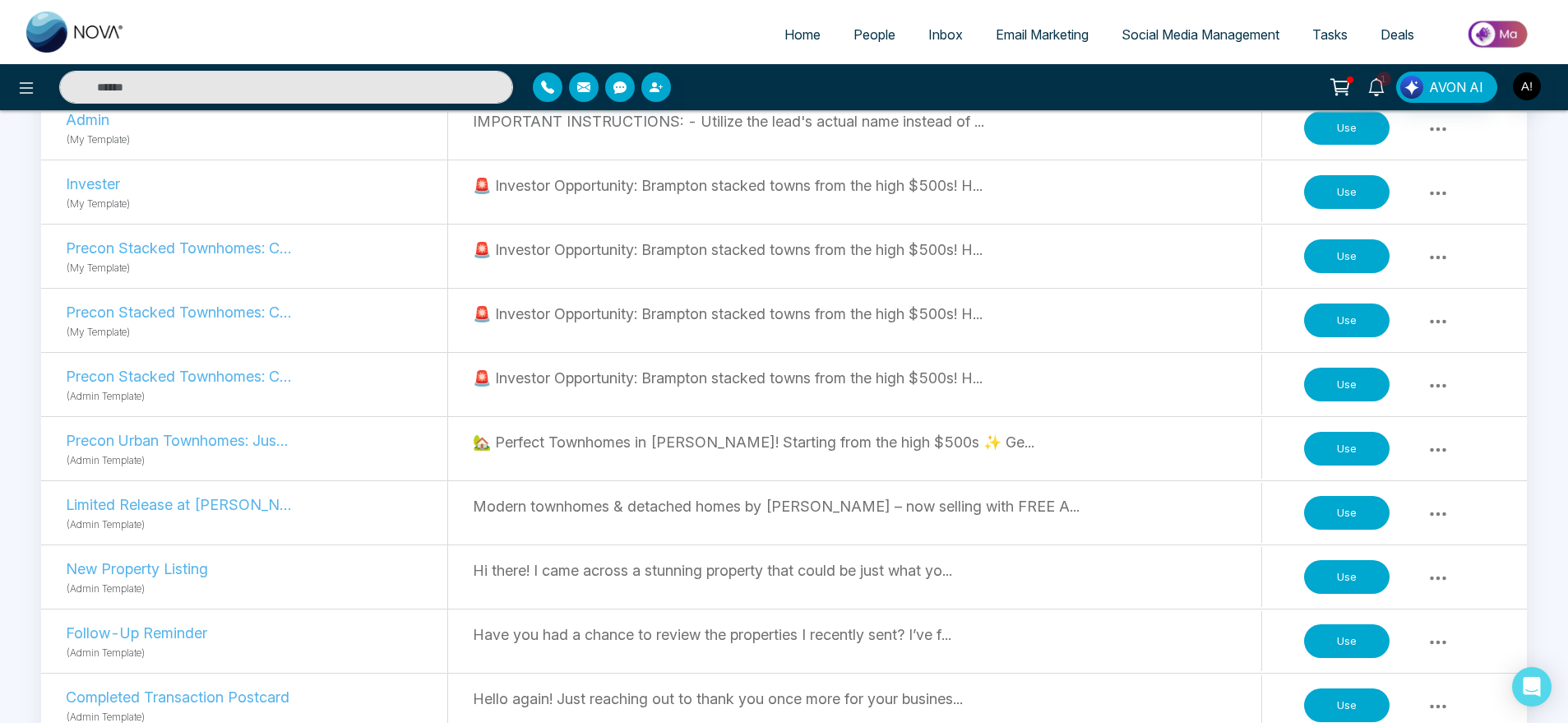
click at [1348, 432] on button "Use" at bounding box center [1347, 449] width 85 height 35
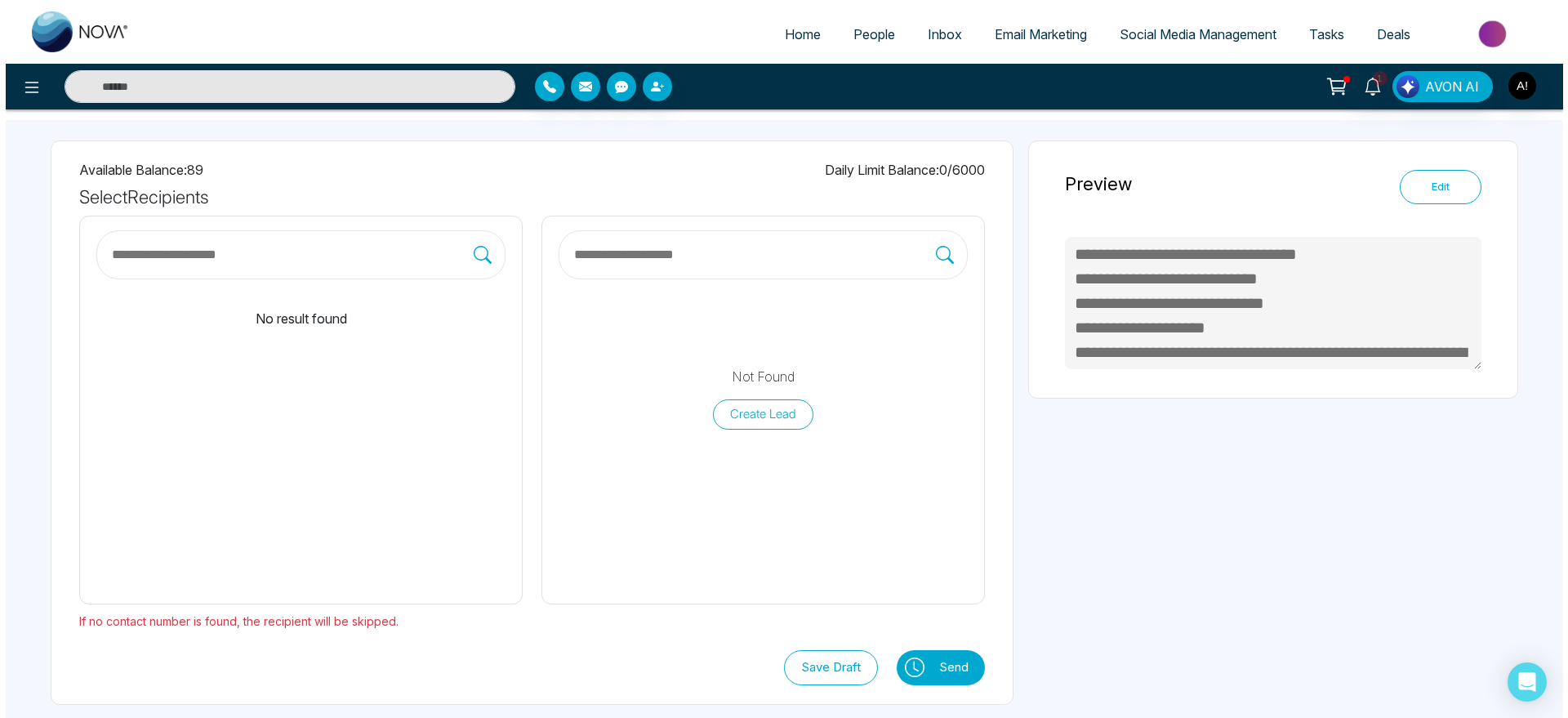
scroll to position [75, 0]
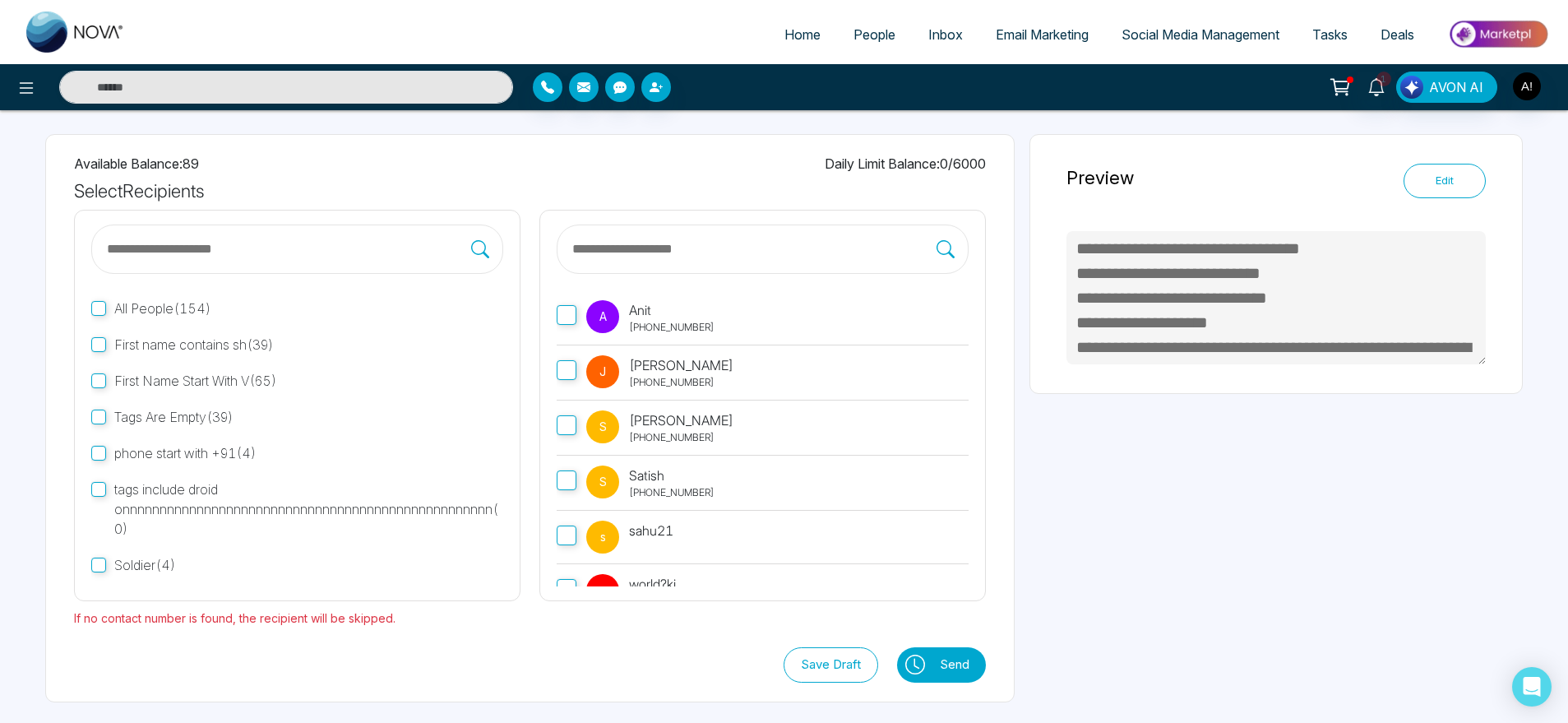
click at [628, 303] on div "A Anit [PHONE_NUMBER]" at bounding box center [650, 318] width 128 height 35
click at [904, 660] on button at bounding box center [914, 665] width 35 height 35
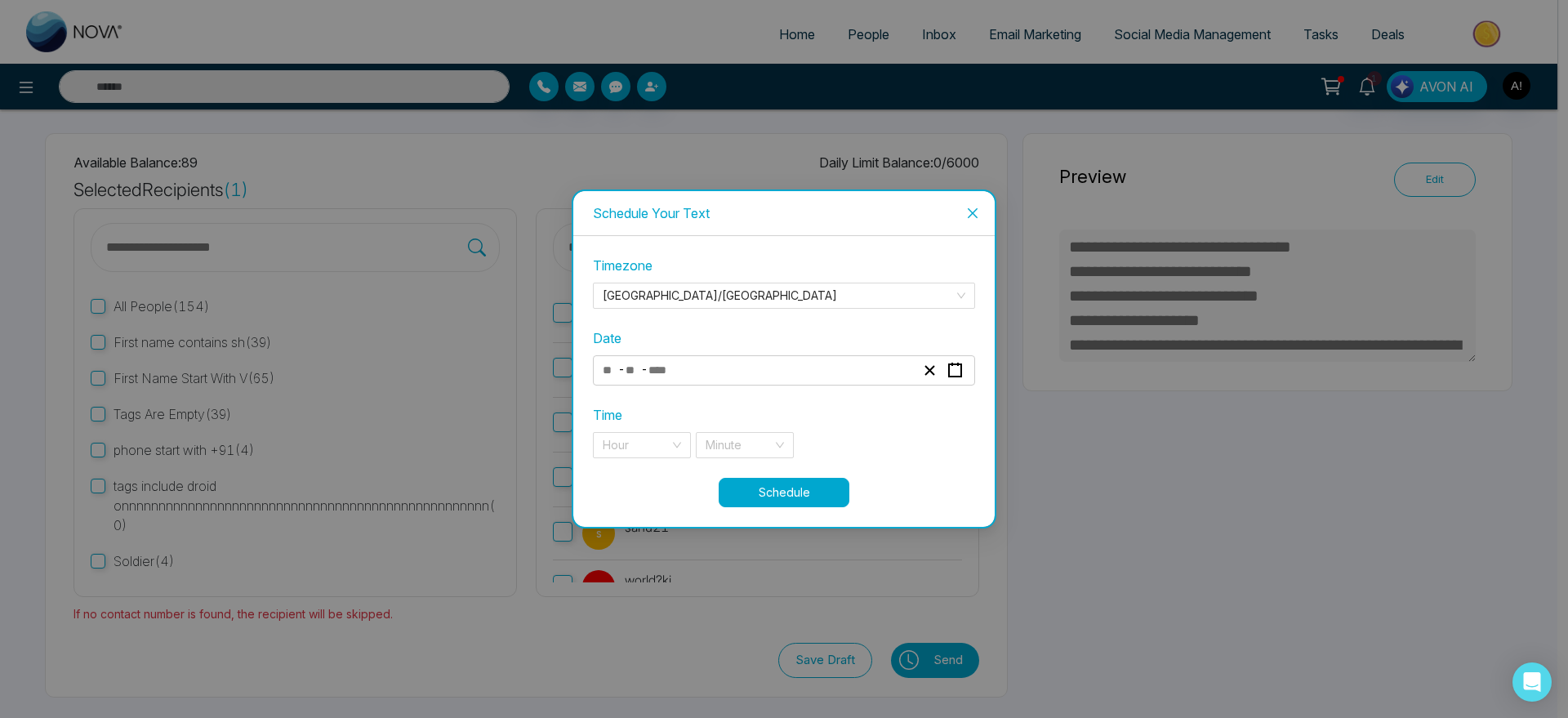
type textarea "**********"
click at [790, 385] on div "- -" at bounding box center [784, 371] width 382 height 30
click at [762, 367] on div "- -" at bounding box center [759, 371] width 317 height 22
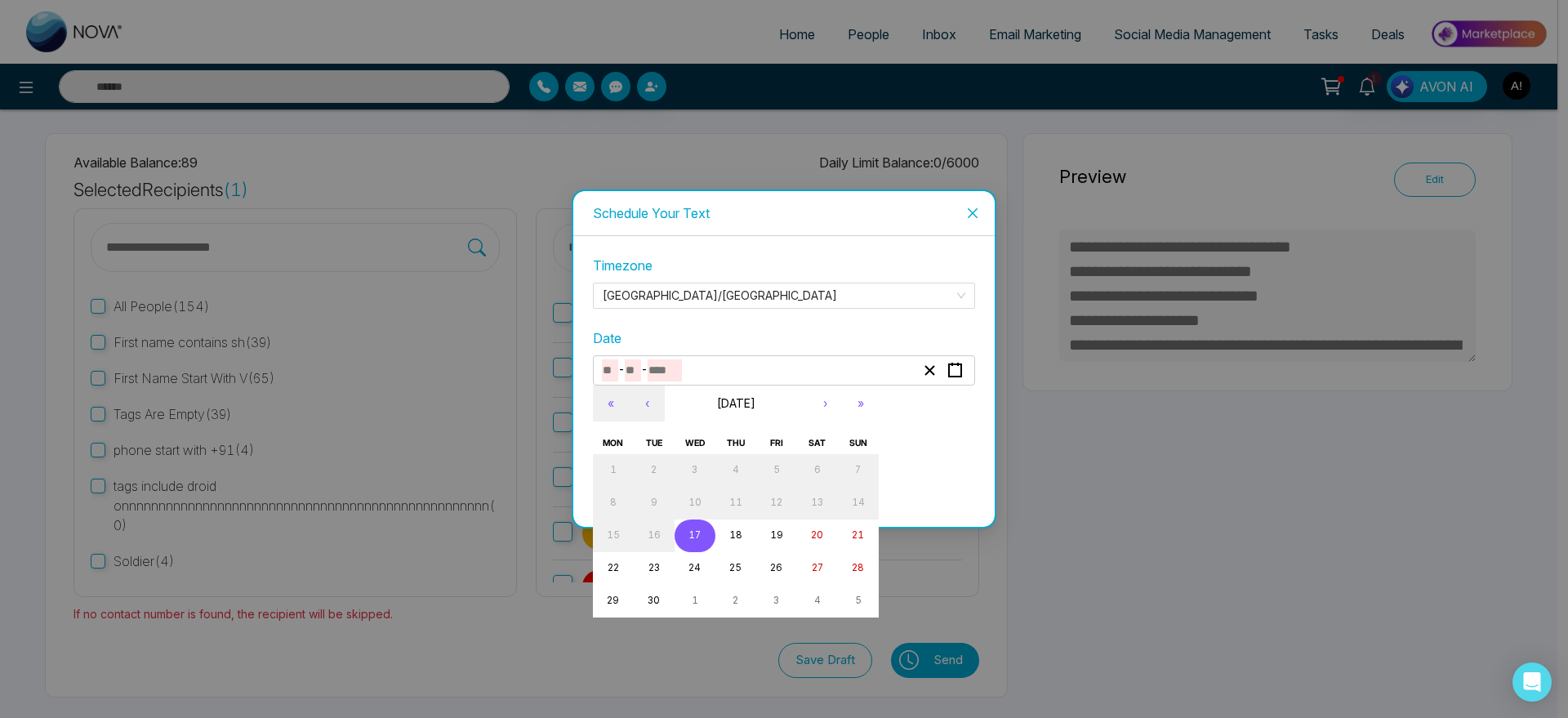
click at [704, 534] on button "17" at bounding box center [695, 535] width 41 height 33
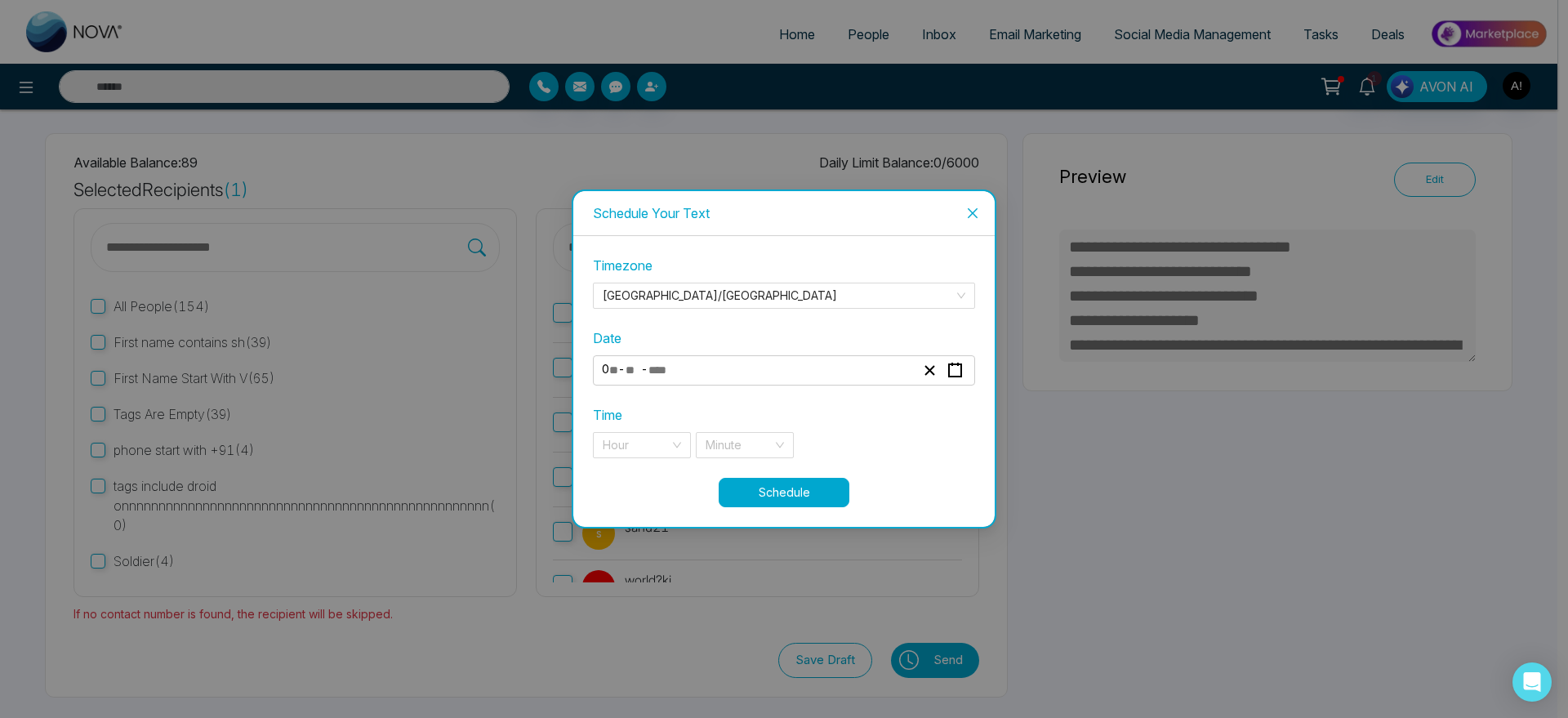
type input "*"
type input "**"
type input "****"
click at [661, 429] on div "Time Hour Minute" at bounding box center [784, 432] width 382 height 53
click at [667, 441] on input "search" at bounding box center [636, 445] width 67 height 25
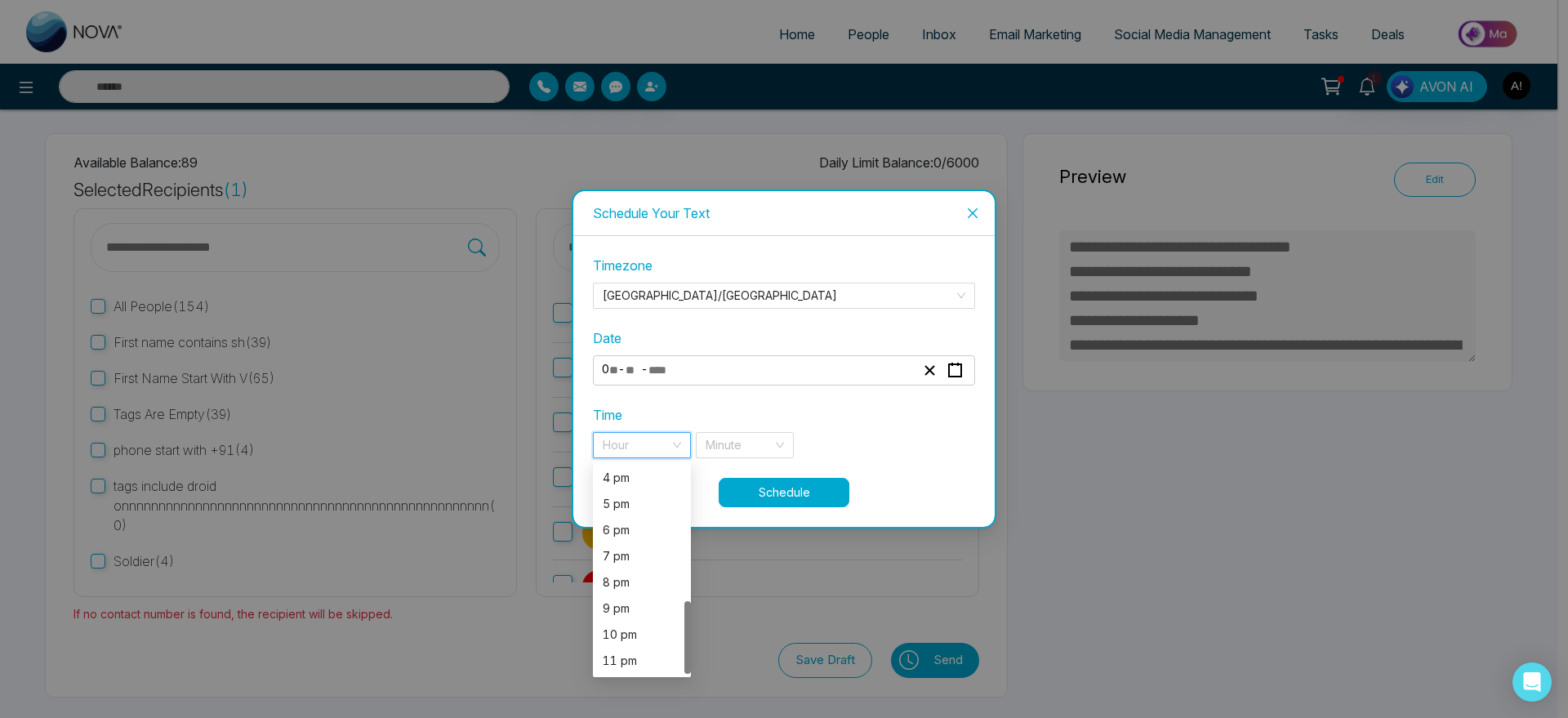
scroll to position [391, 0]
drag, startPoint x: 622, startPoint y: 538, endPoint x: 626, endPoint y: 559, distance: 21.4
click at [626, 559] on div "3 pm 4 pm 5 pm 6 pm 7 pm 8 pm 9 pm 10 pm 11 pm" at bounding box center [642, 557] width 98 height 235
click at [626, 559] on div "7 pm" at bounding box center [642, 557] width 78 height 18
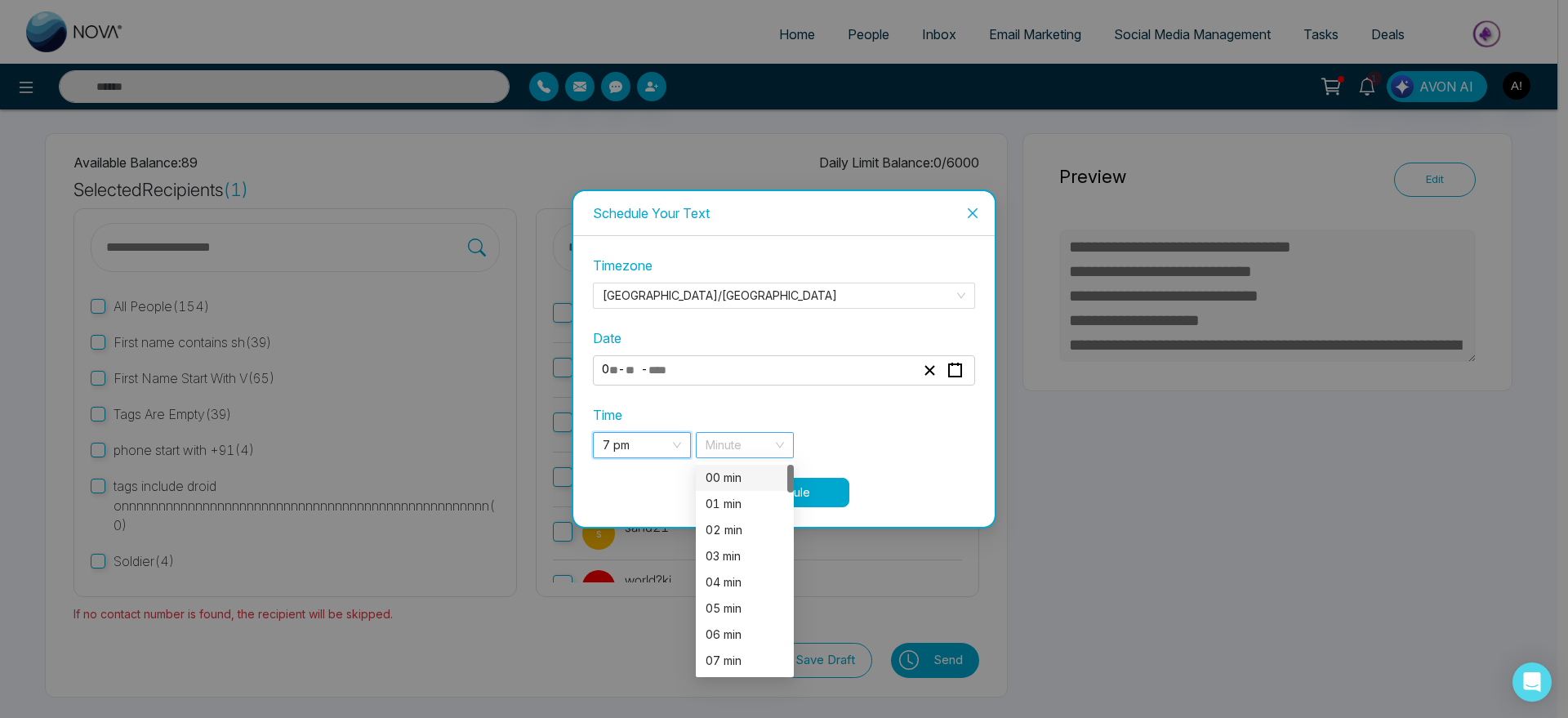
click at [774, 443] on div "Minute" at bounding box center [744, 445] width 98 height 26
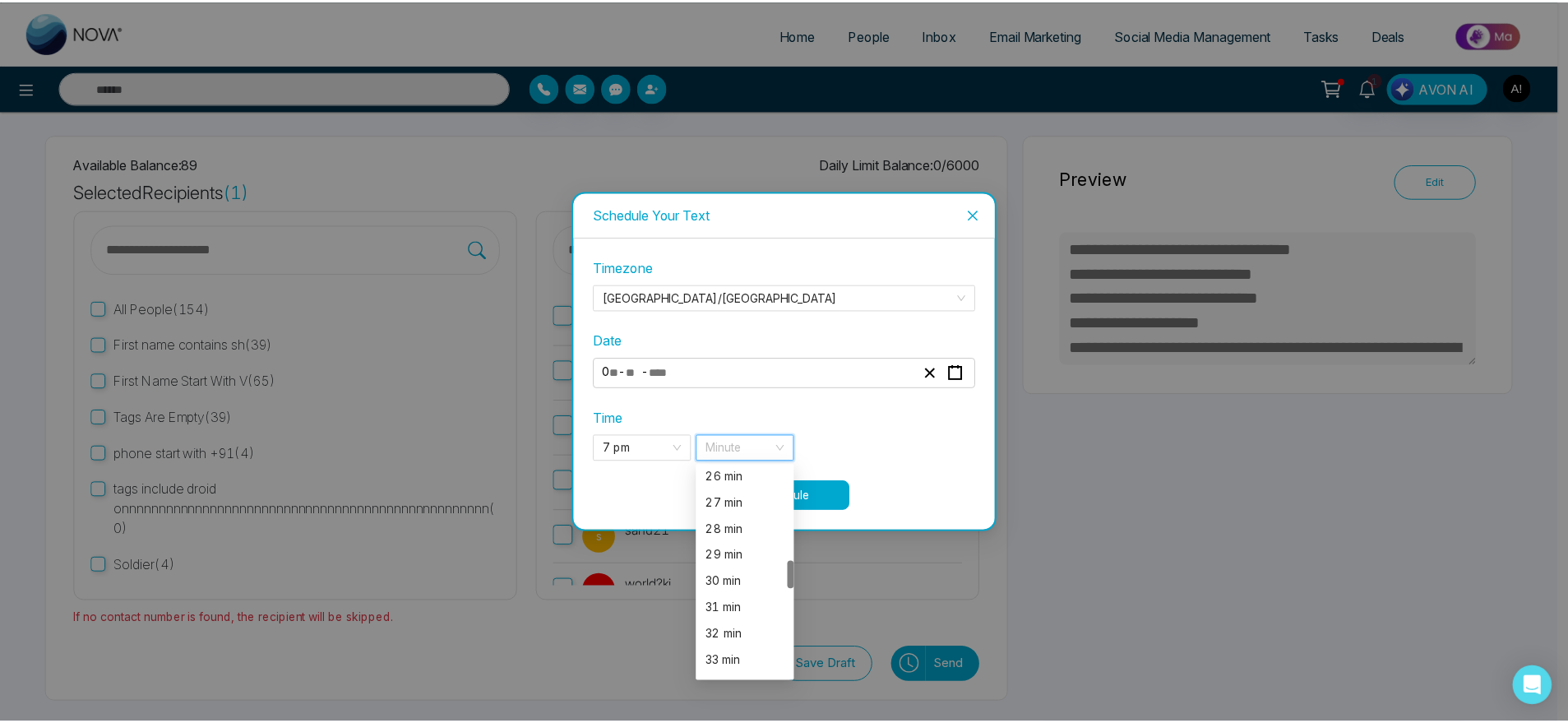
scroll to position [726, 0]
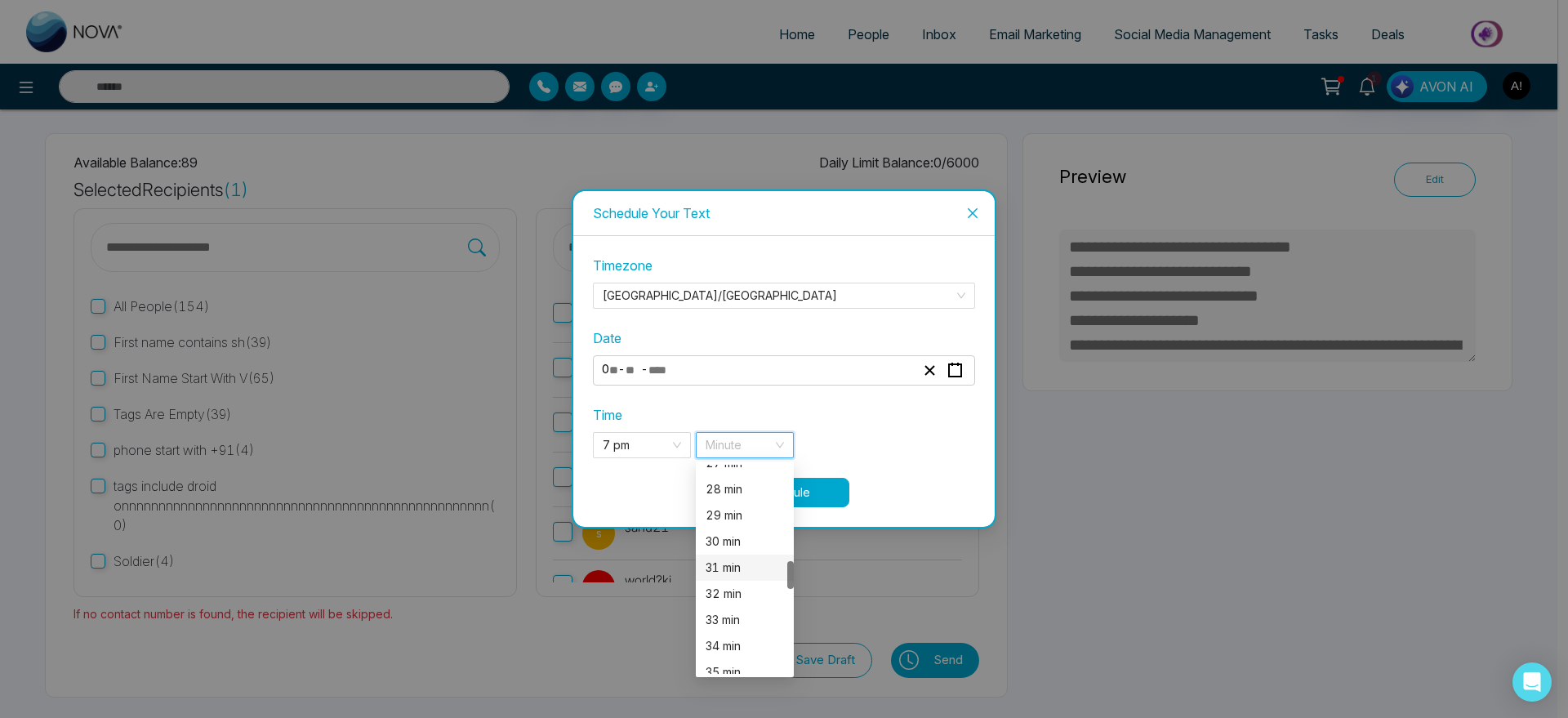
click at [741, 577] on div "31 min" at bounding box center [744, 567] width 98 height 26
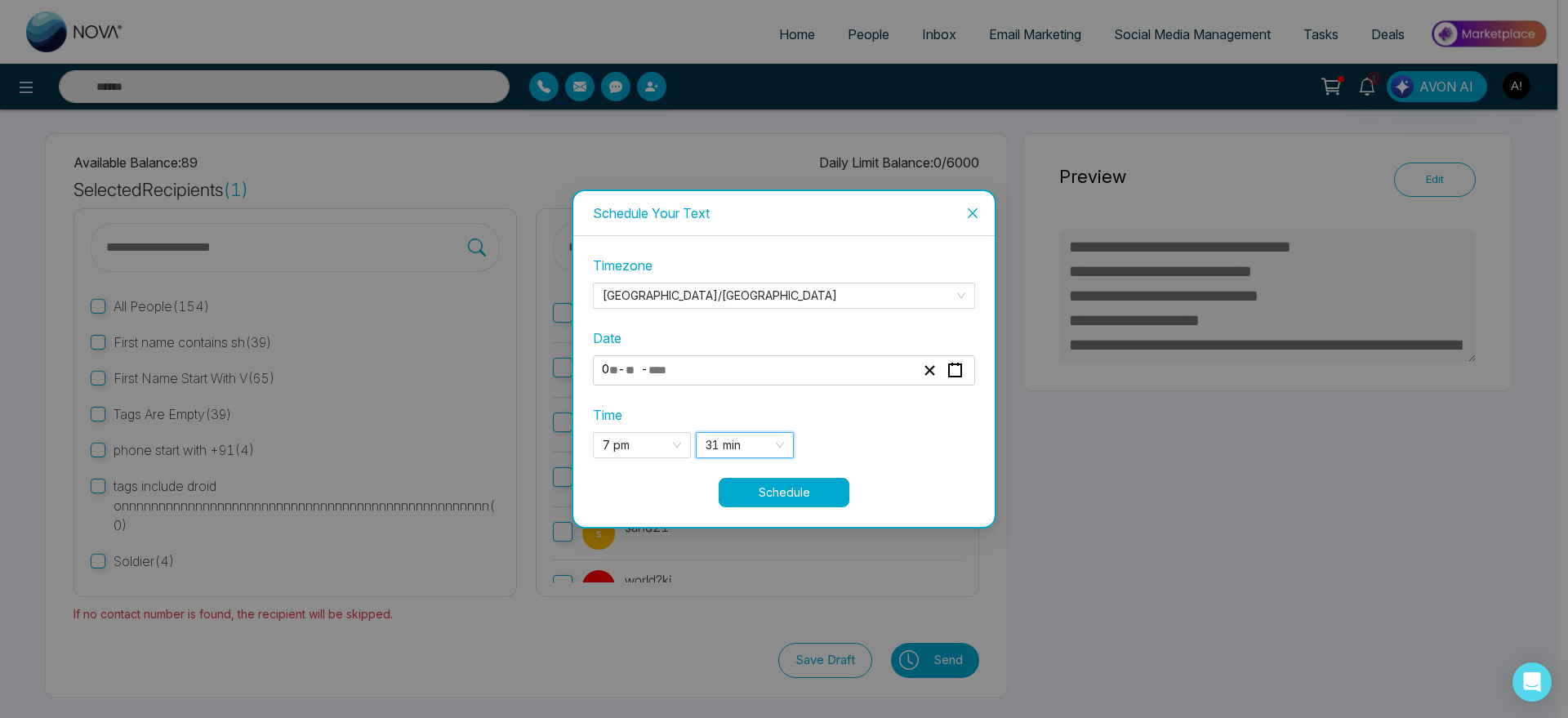
click at [823, 493] on button "Schedule" at bounding box center [784, 493] width 131 height 29
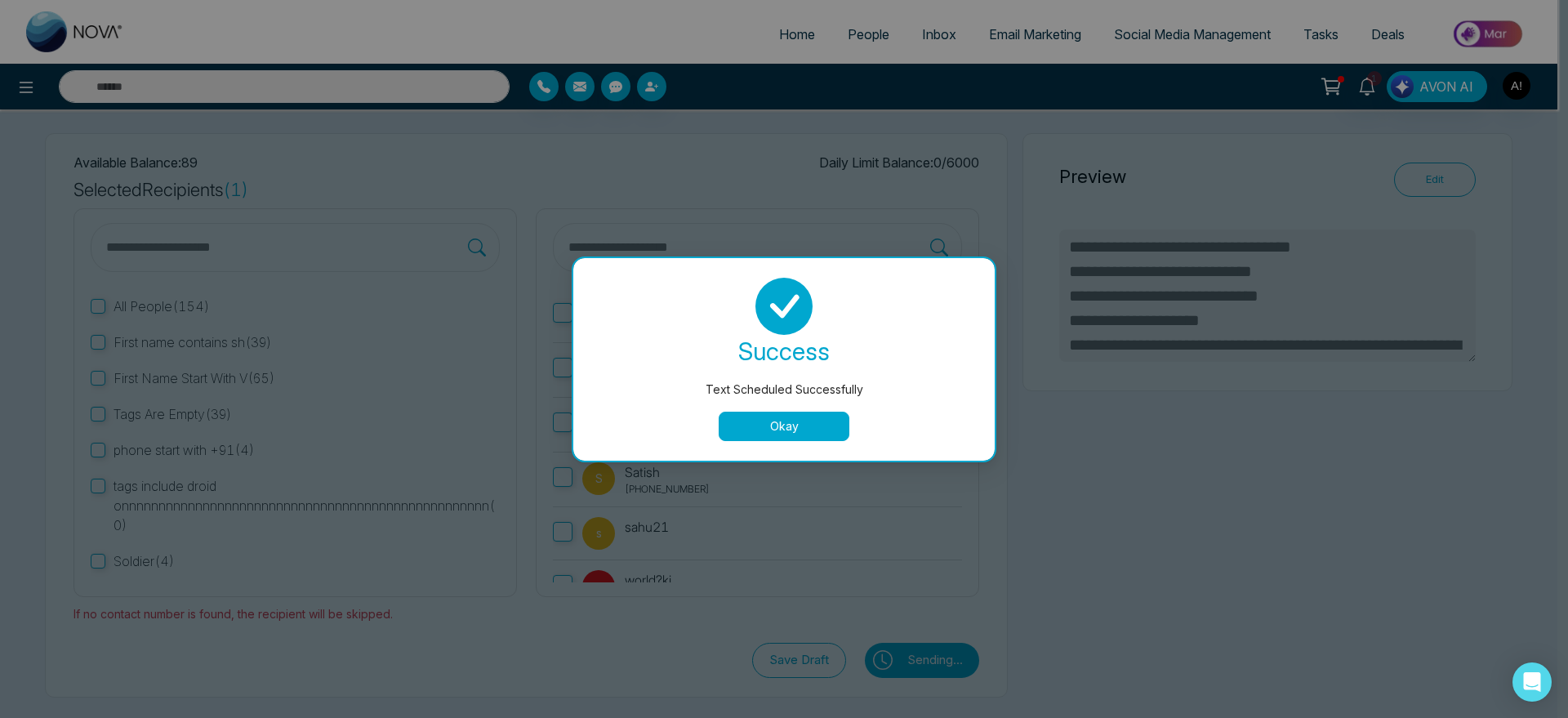
click at [776, 422] on button "Okay" at bounding box center [784, 426] width 131 height 29
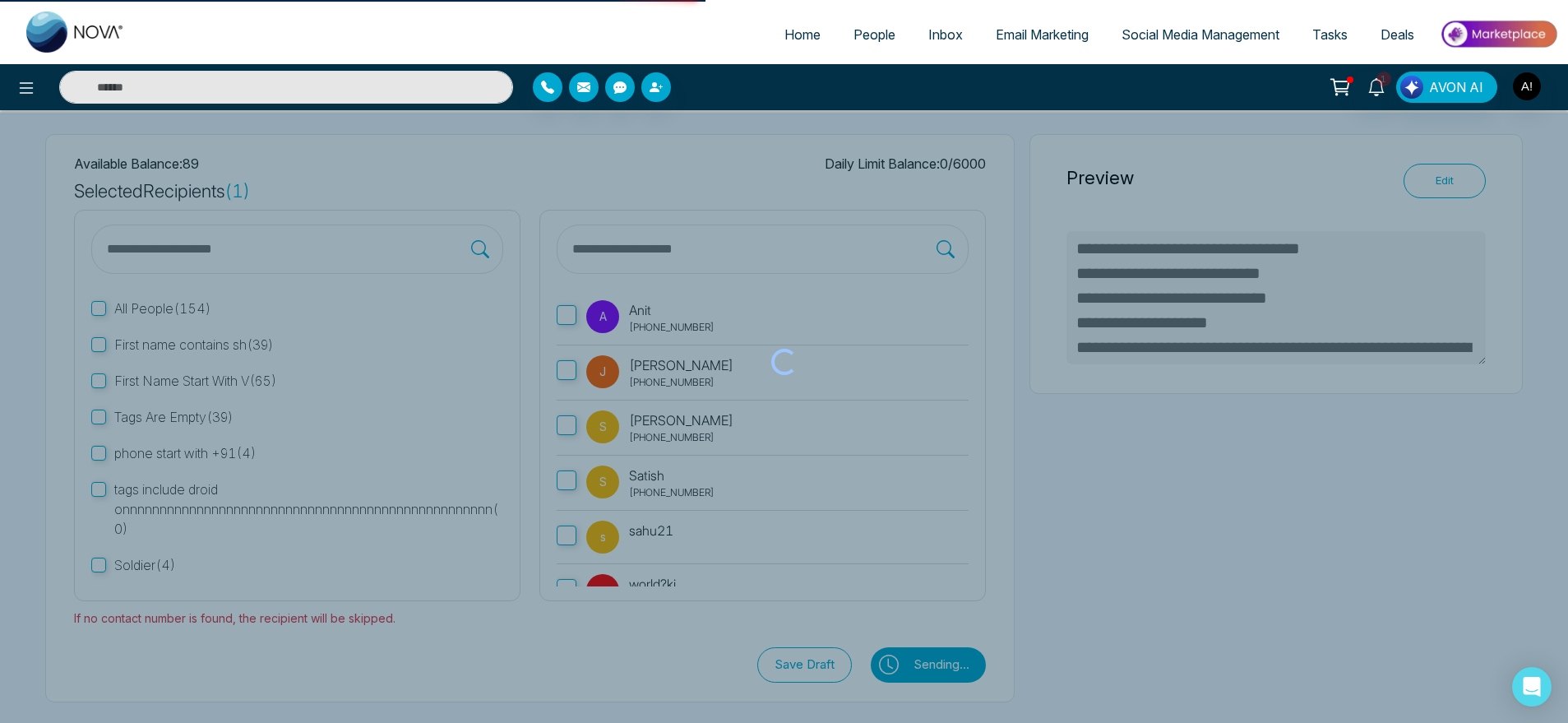
type textarea "**********"
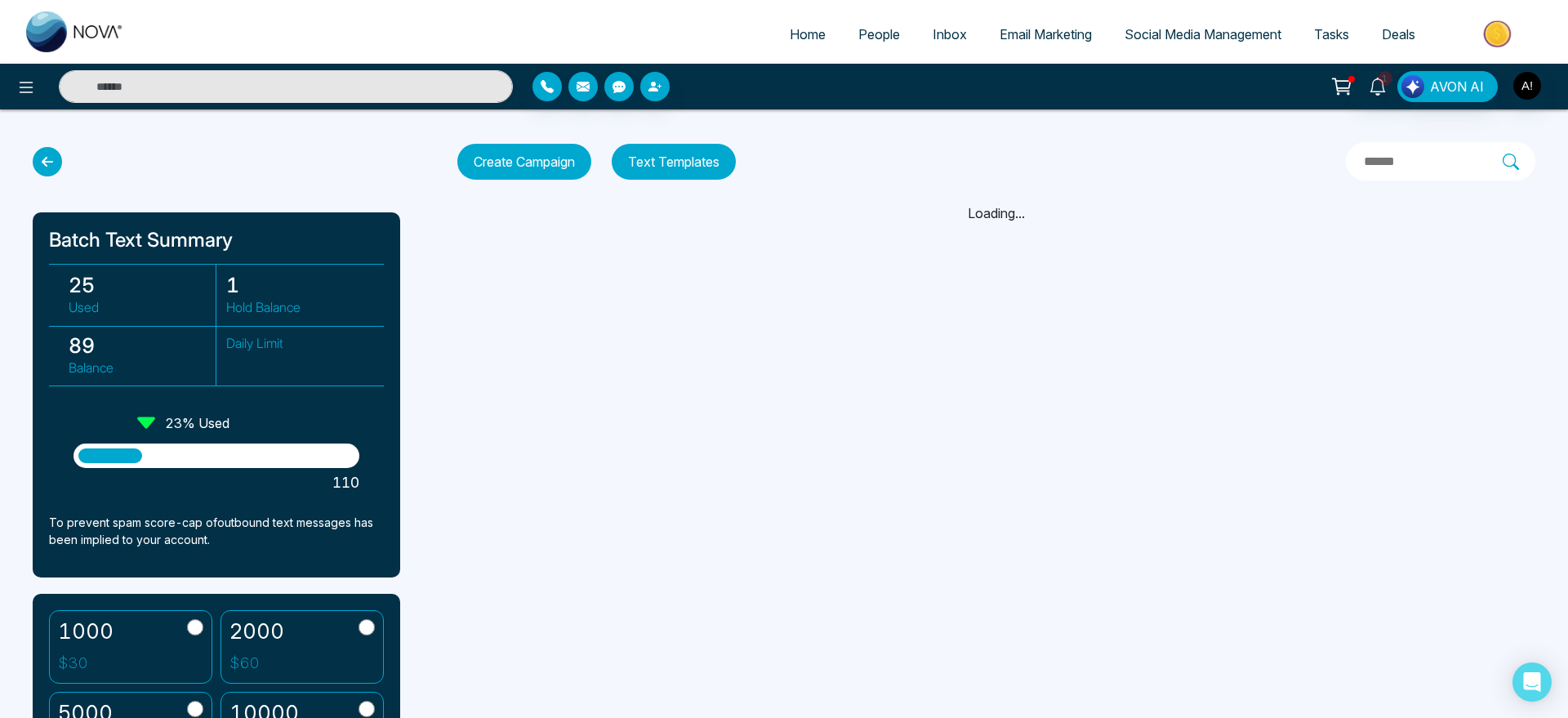
click at [873, 43] on link "People" at bounding box center [879, 34] width 74 height 31
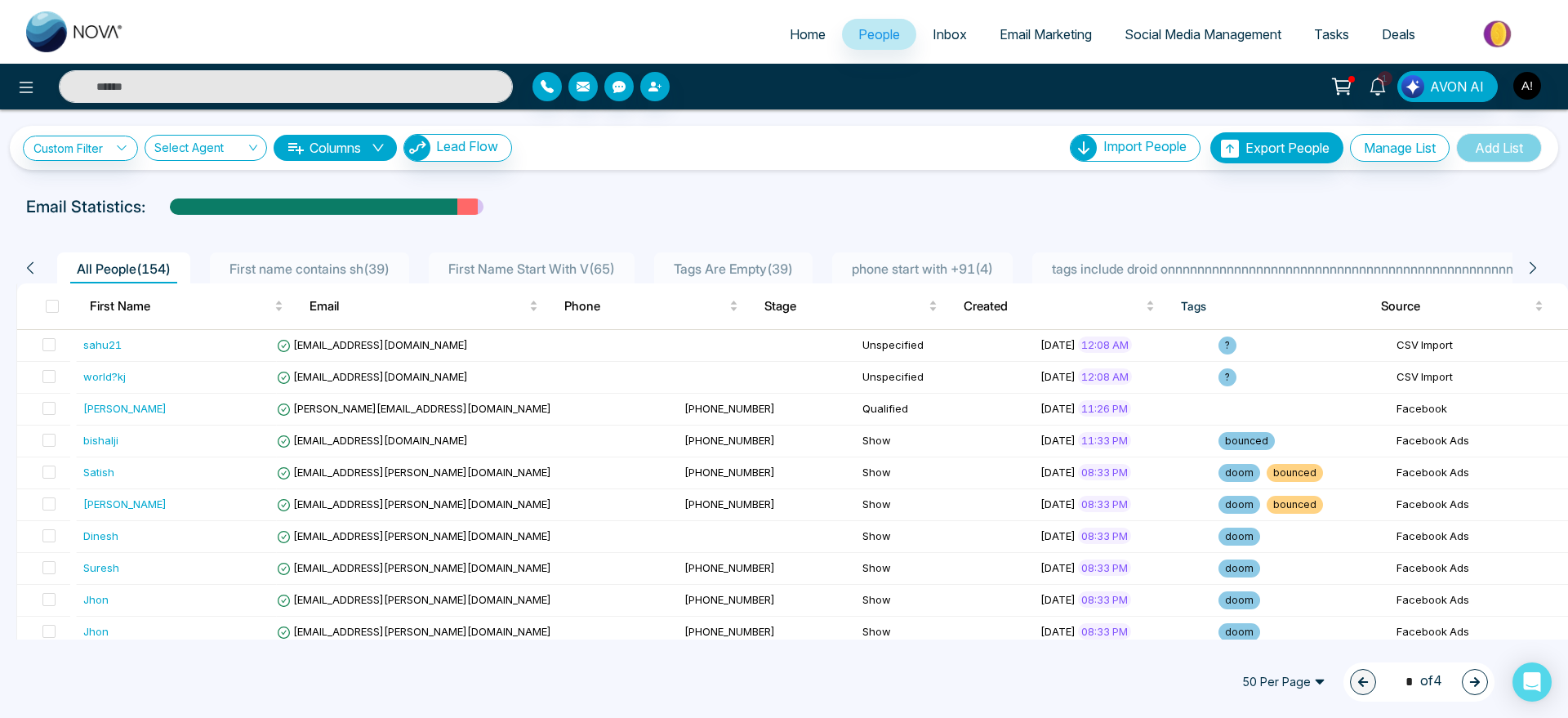
click at [975, 264] on span "phone start with +91 ( 4 )" at bounding box center [922, 269] width 154 height 16
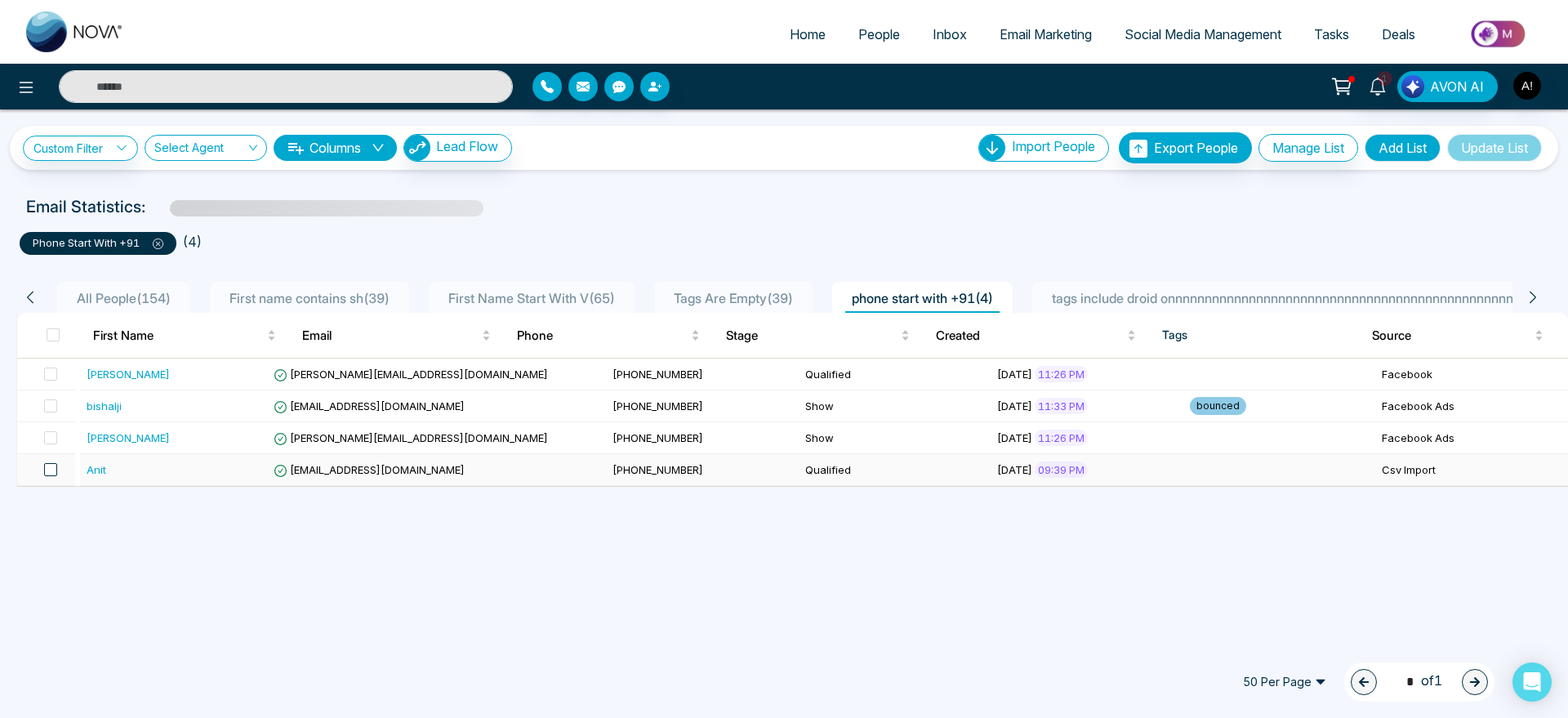
click at [47, 472] on span at bounding box center [51, 469] width 13 height 13
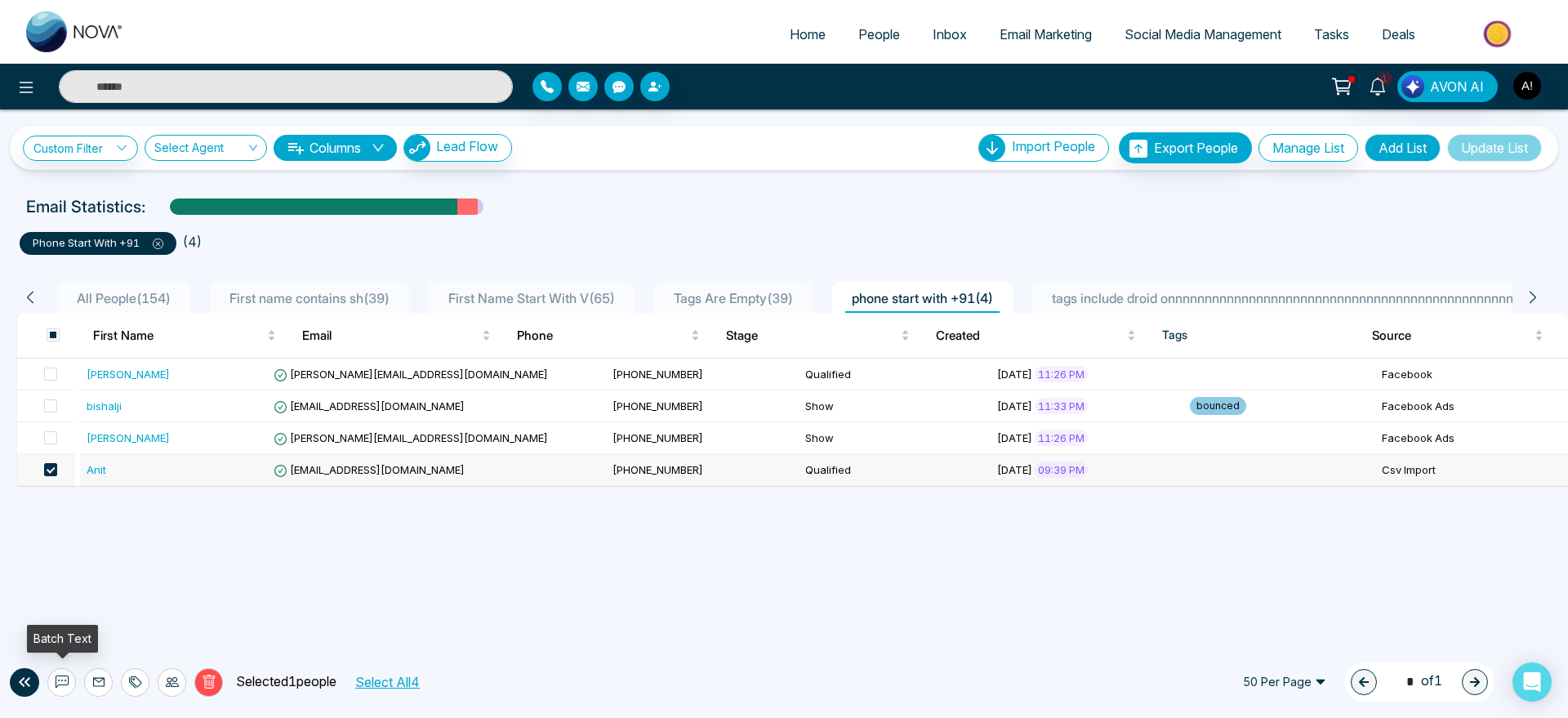
click at [67, 680] on icon at bounding box center [61, 681] width 13 height 13
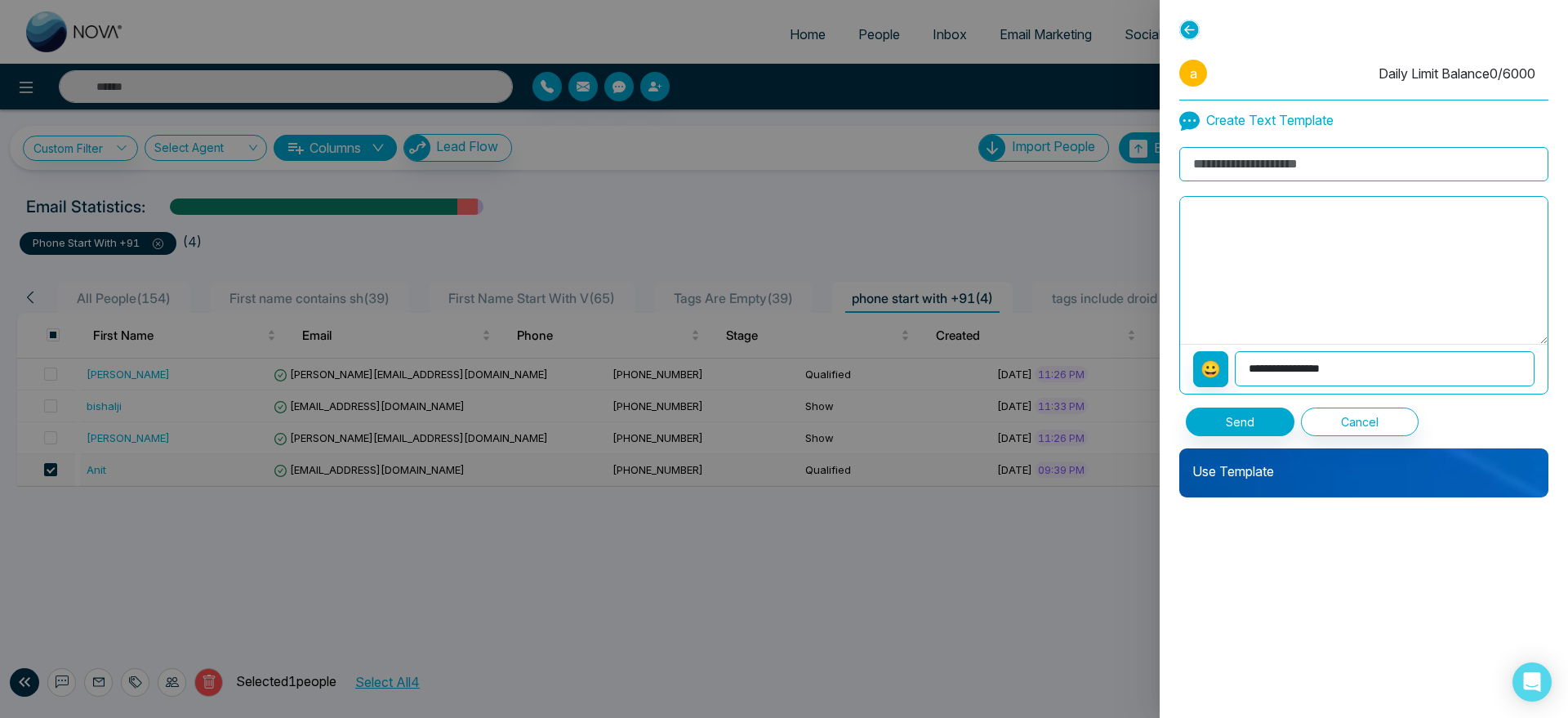
click at [1332, 474] on p "Use Template" at bounding box center [1363, 465] width 370 height 33
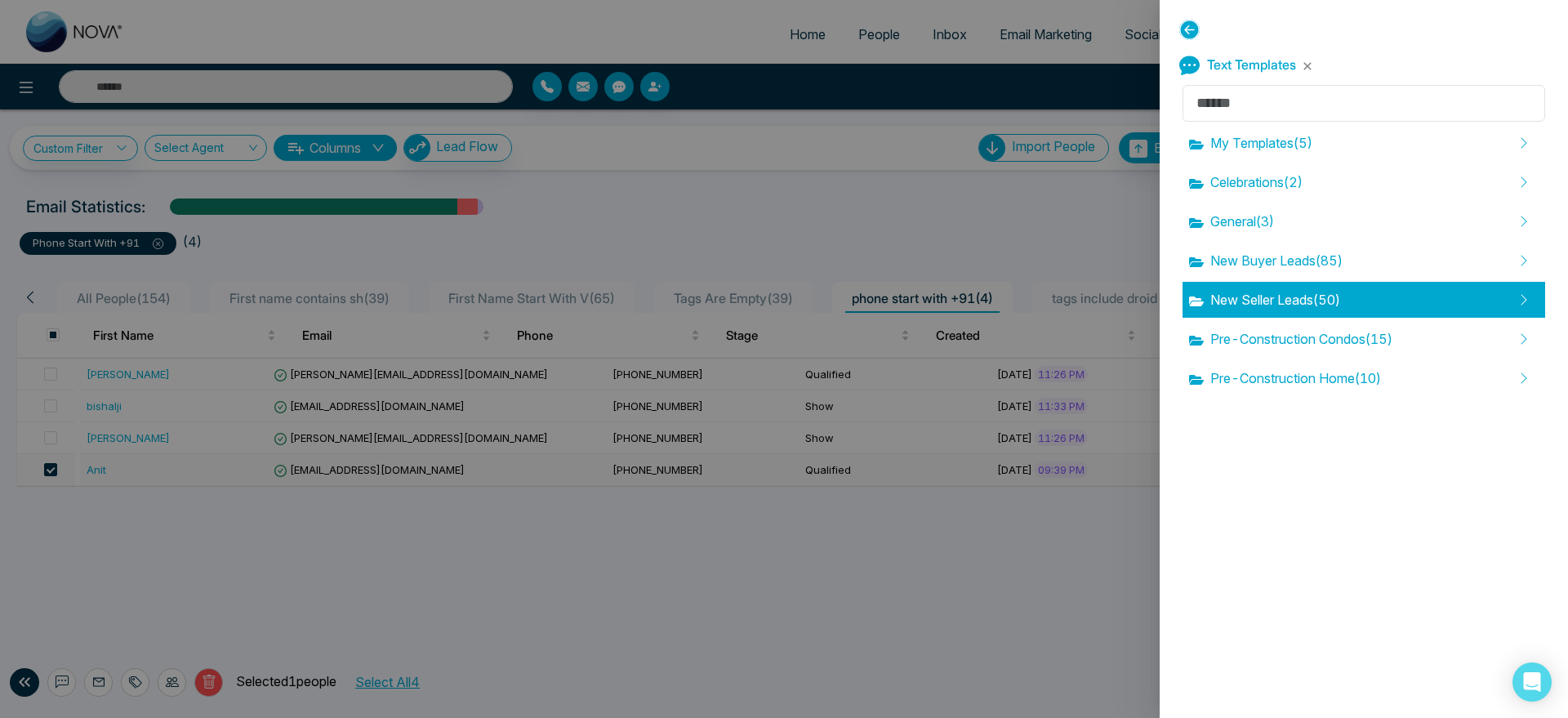
click at [1315, 298] on span "New Seller Leads ( 50 )" at bounding box center [1264, 300] width 151 height 20
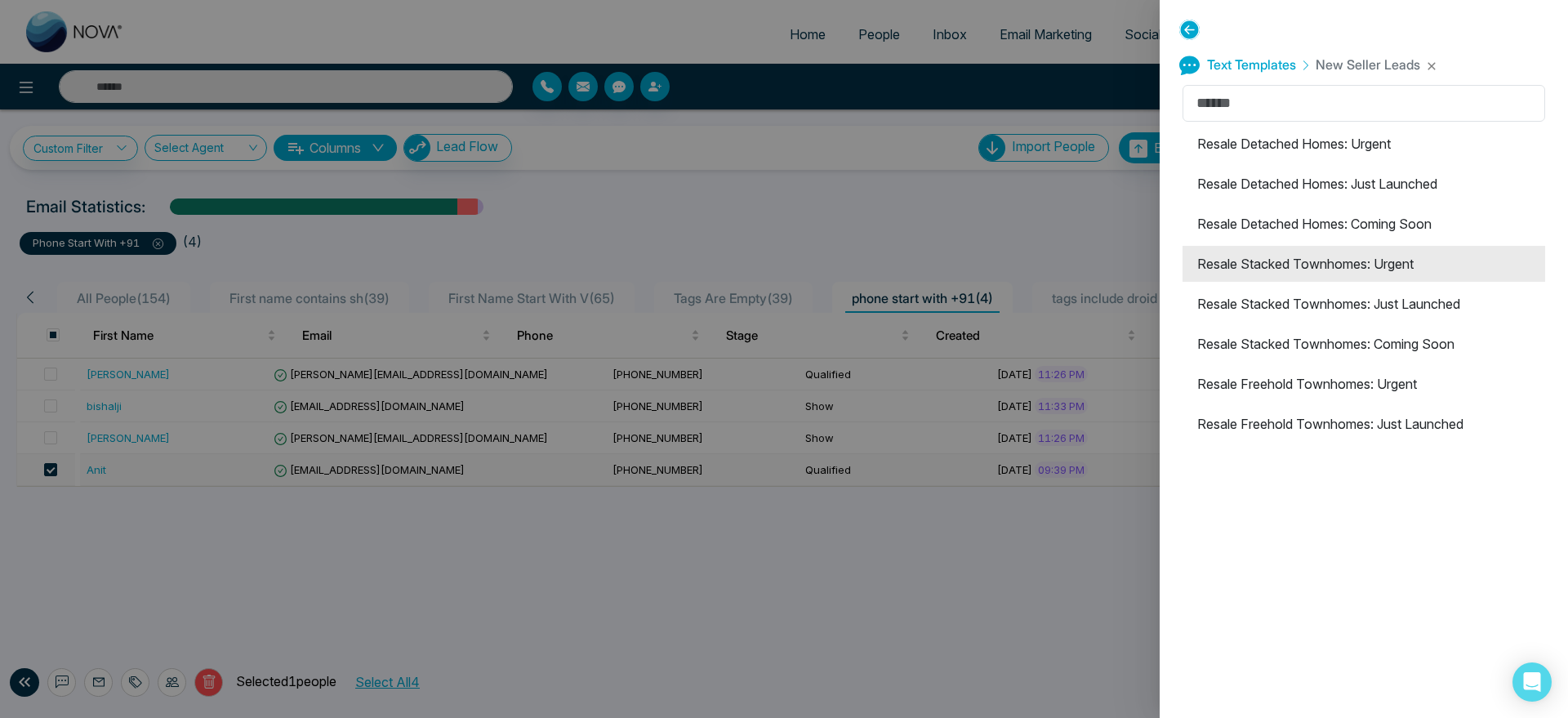
click at [1336, 264] on li "Resale Stacked Townhomes: Urgent" at bounding box center [1363, 264] width 362 height 36
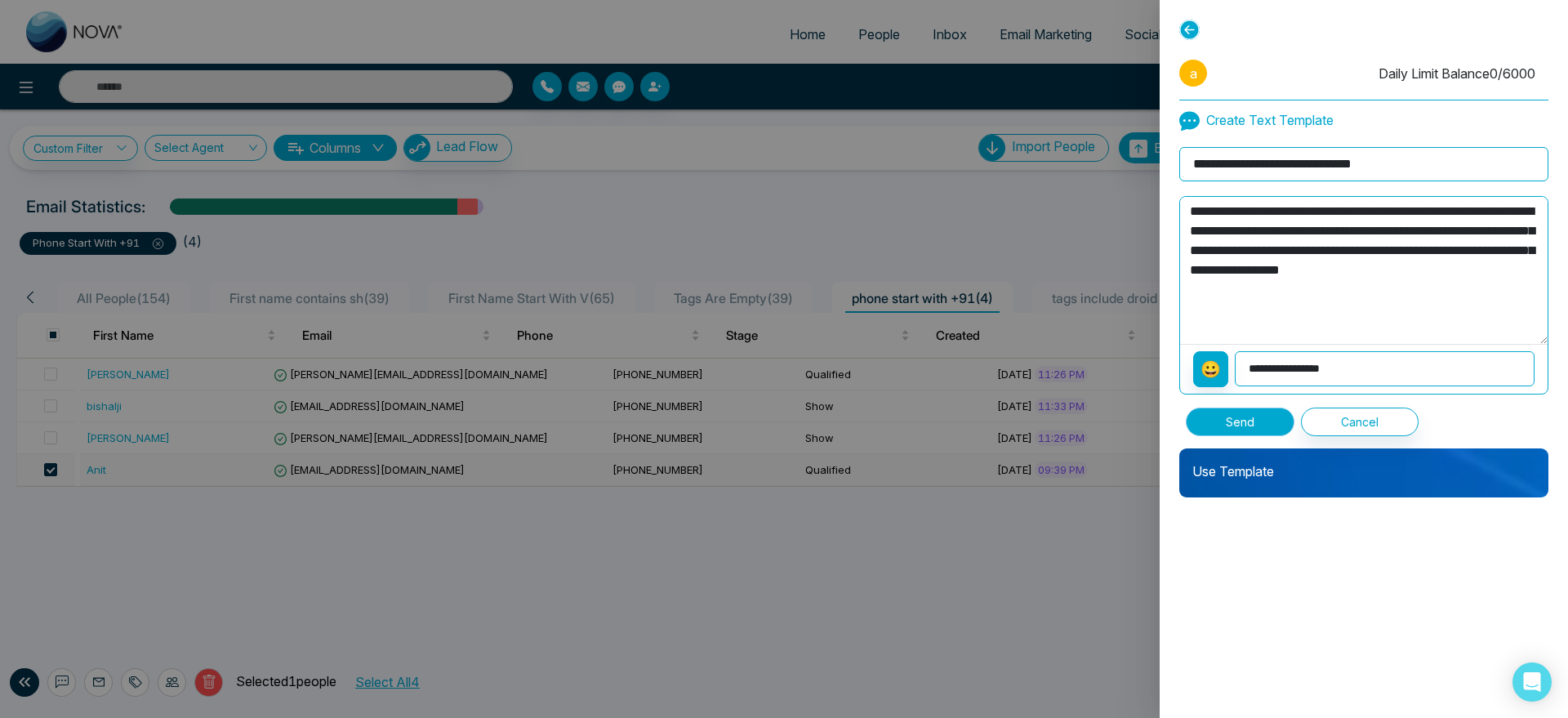
click at [1254, 415] on button "Send" at bounding box center [1240, 422] width 109 height 29
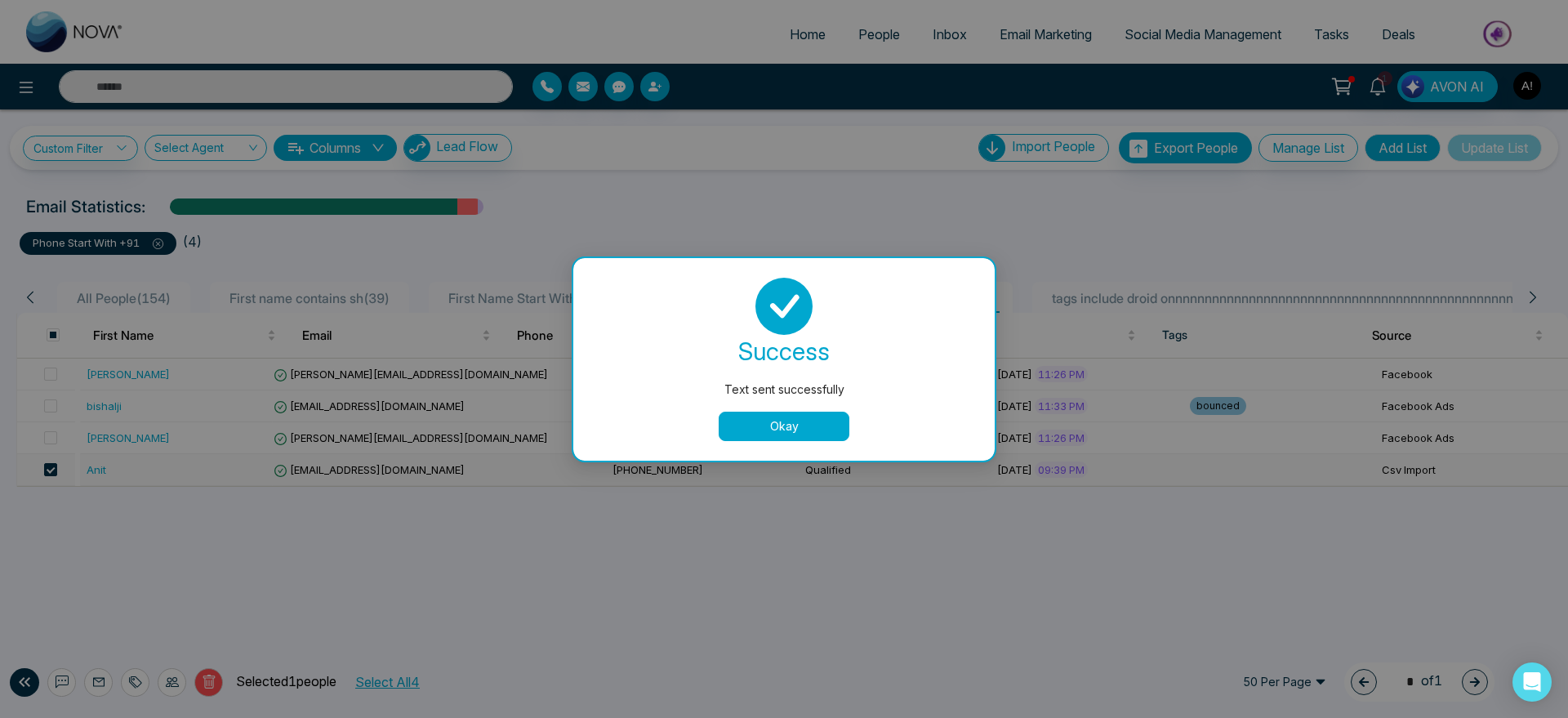
click at [787, 420] on button "Okay" at bounding box center [784, 426] width 131 height 29
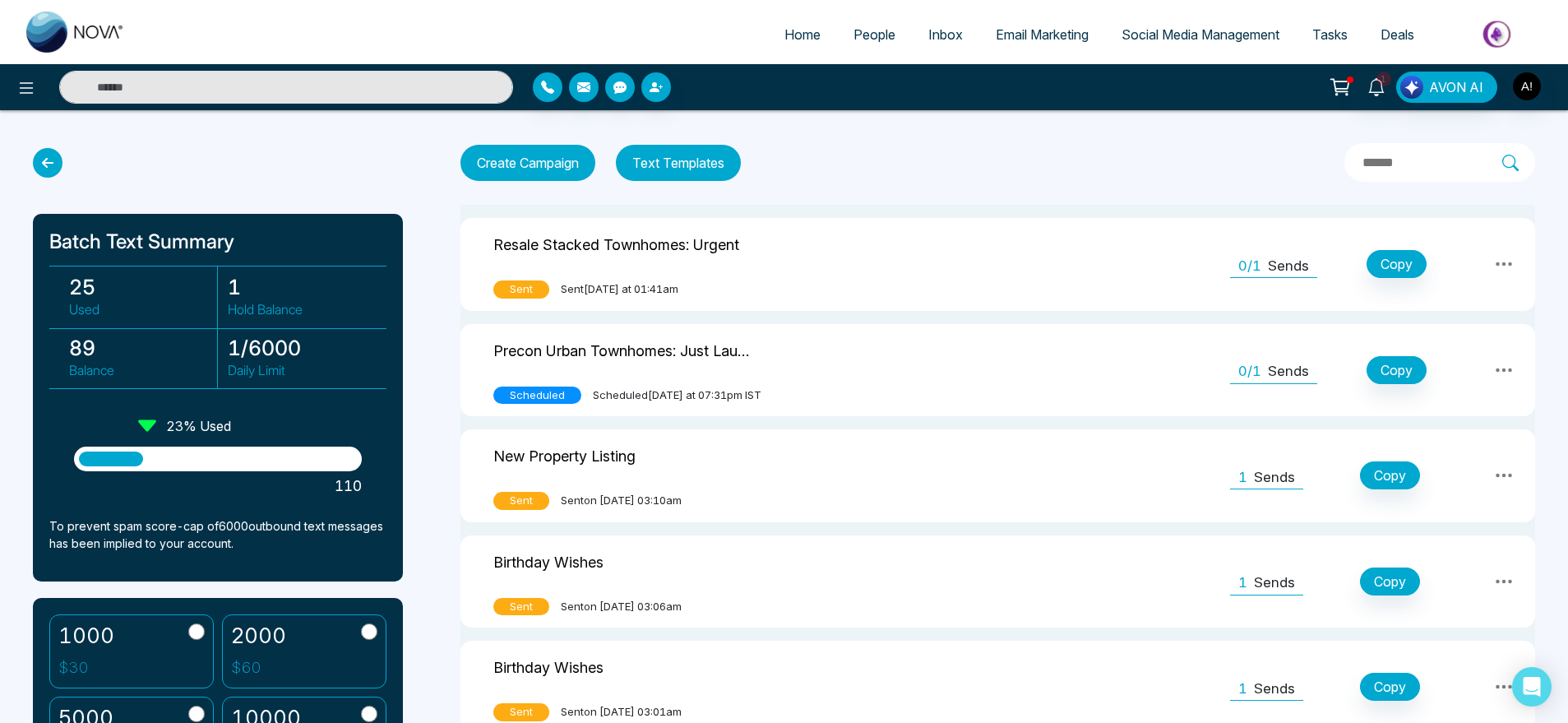
click at [883, 22] on link "People" at bounding box center [874, 34] width 74 height 31
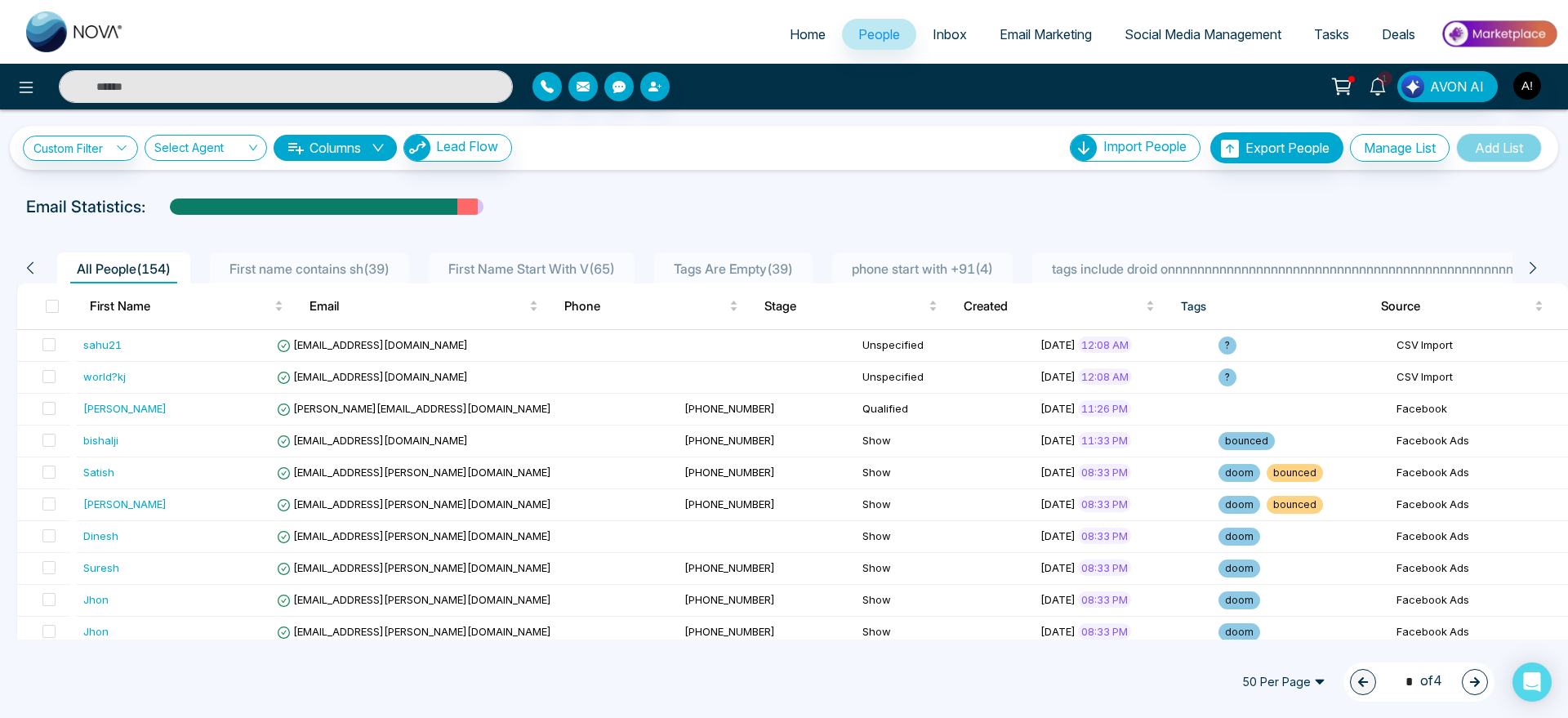
click at [947, 254] on li "phone start with +91 ( 4 )" at bounding box center [922, 267] width 181 height 31
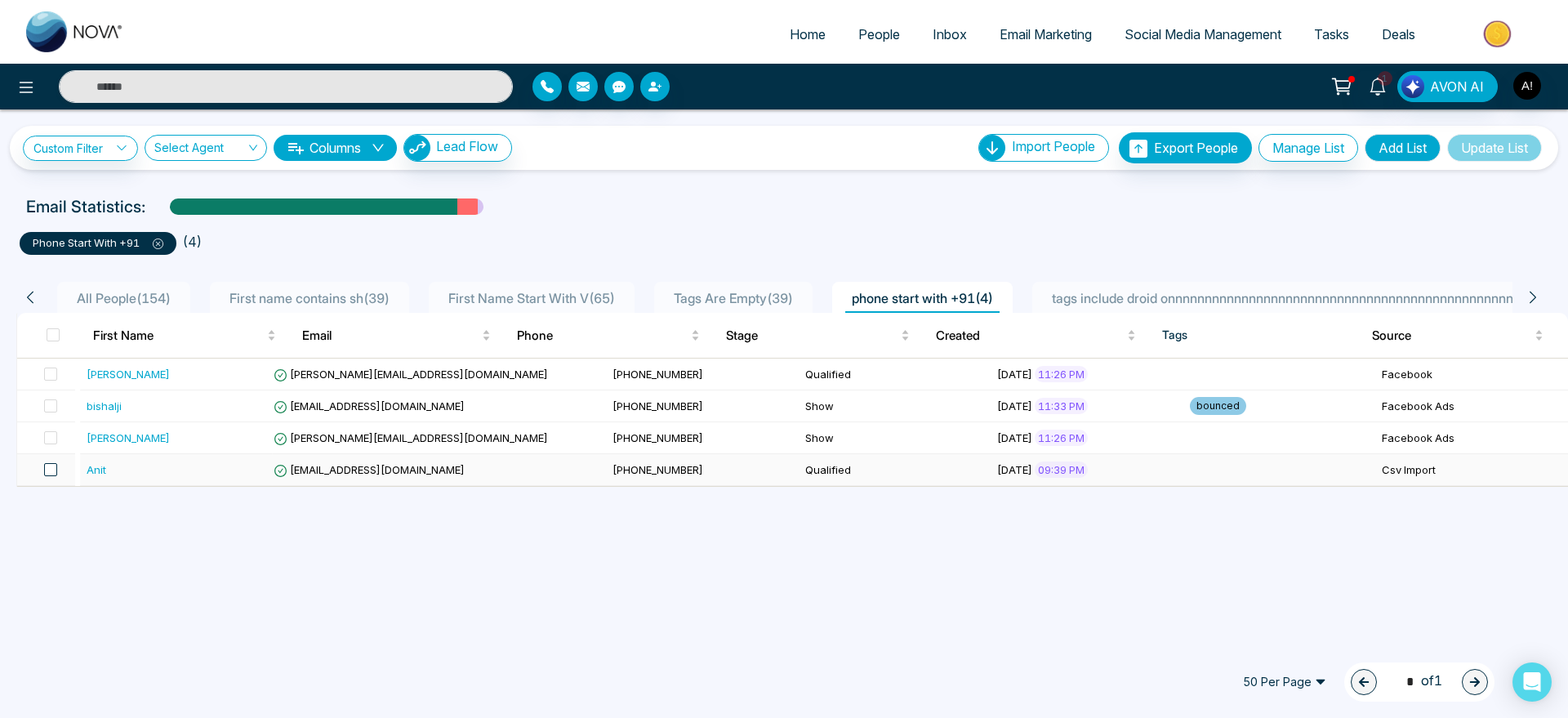
click at [51, 472] on span at bounding box center [51, 469] width 13 height 13
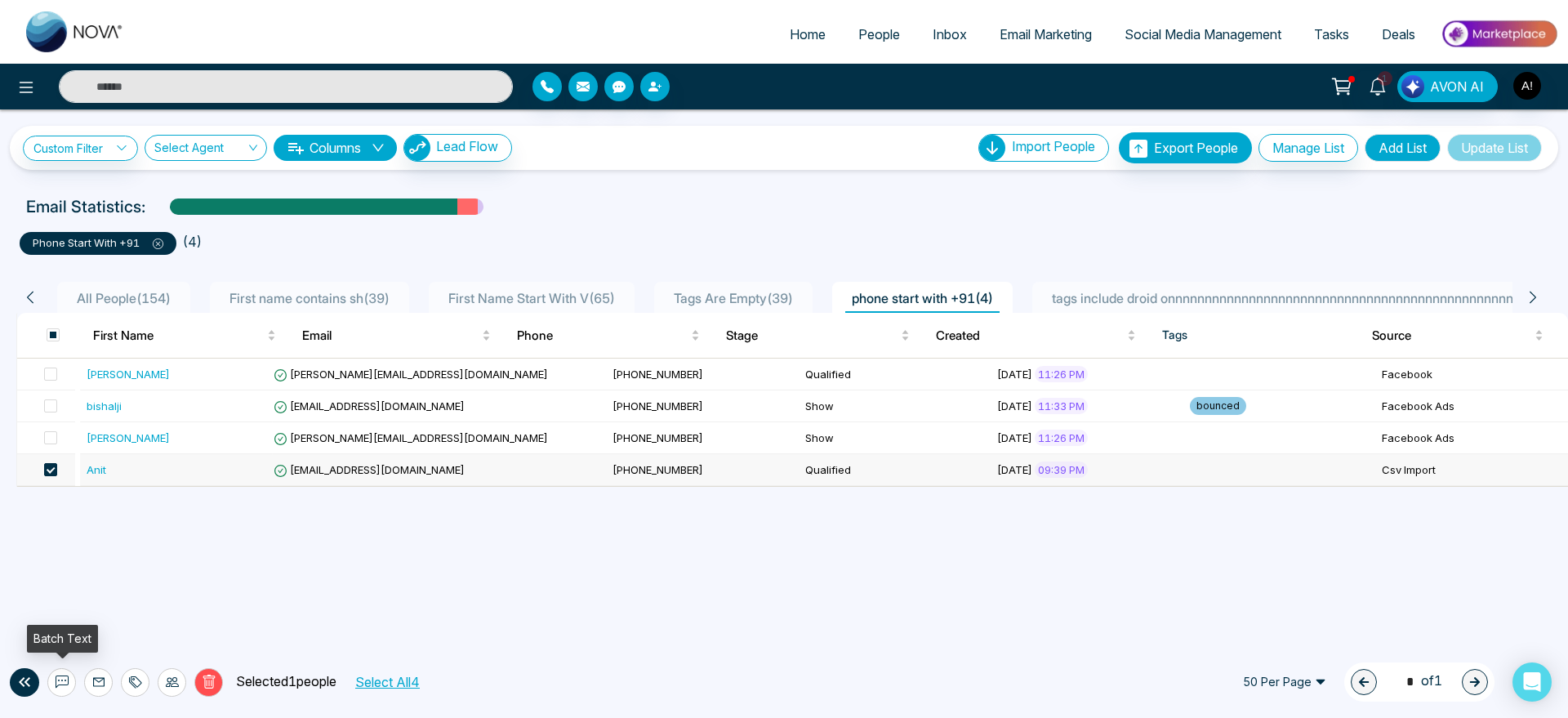
click at [71, 681] on button at bounding box center [61, 682] width 28 height 29
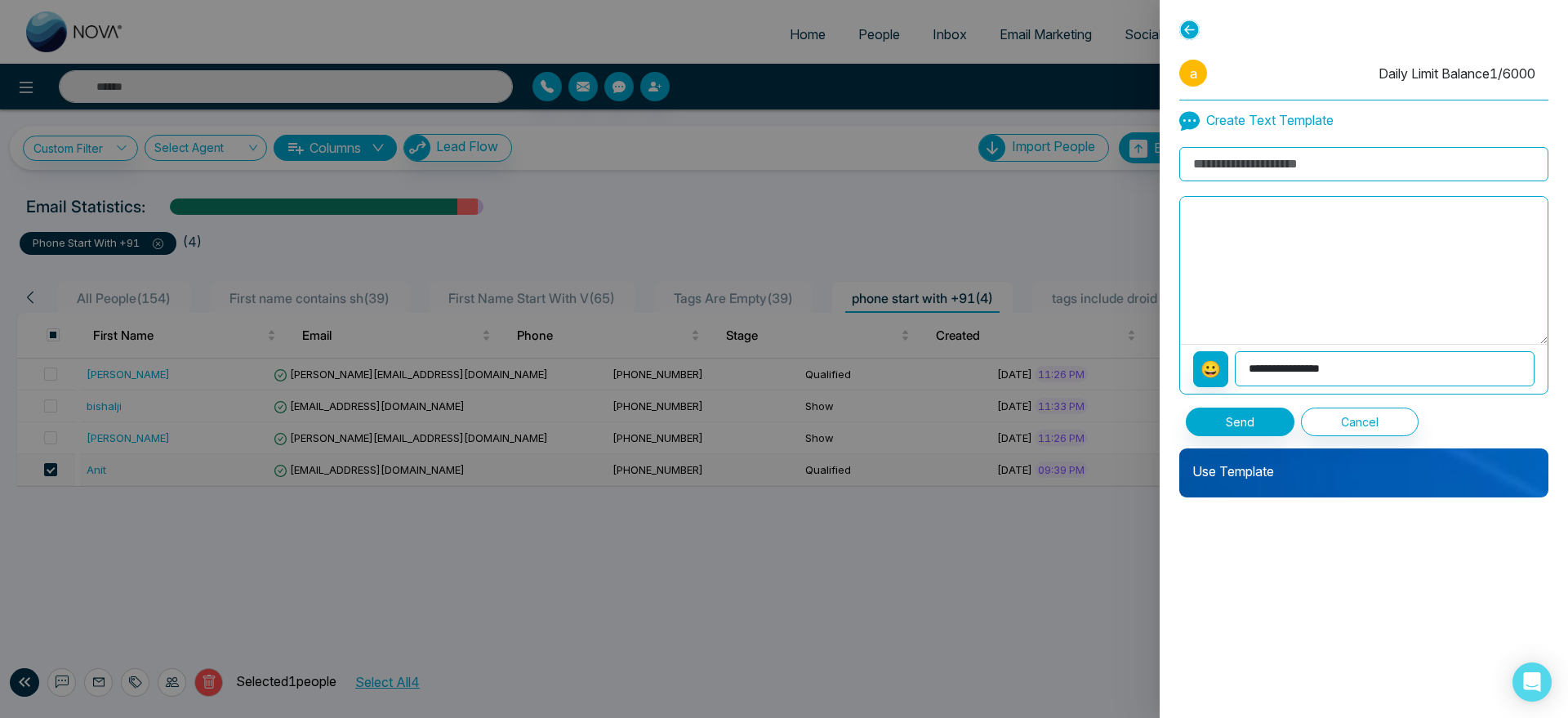
click at [426, 654] on div at bounding box center [784, 359] width 1568 height 718
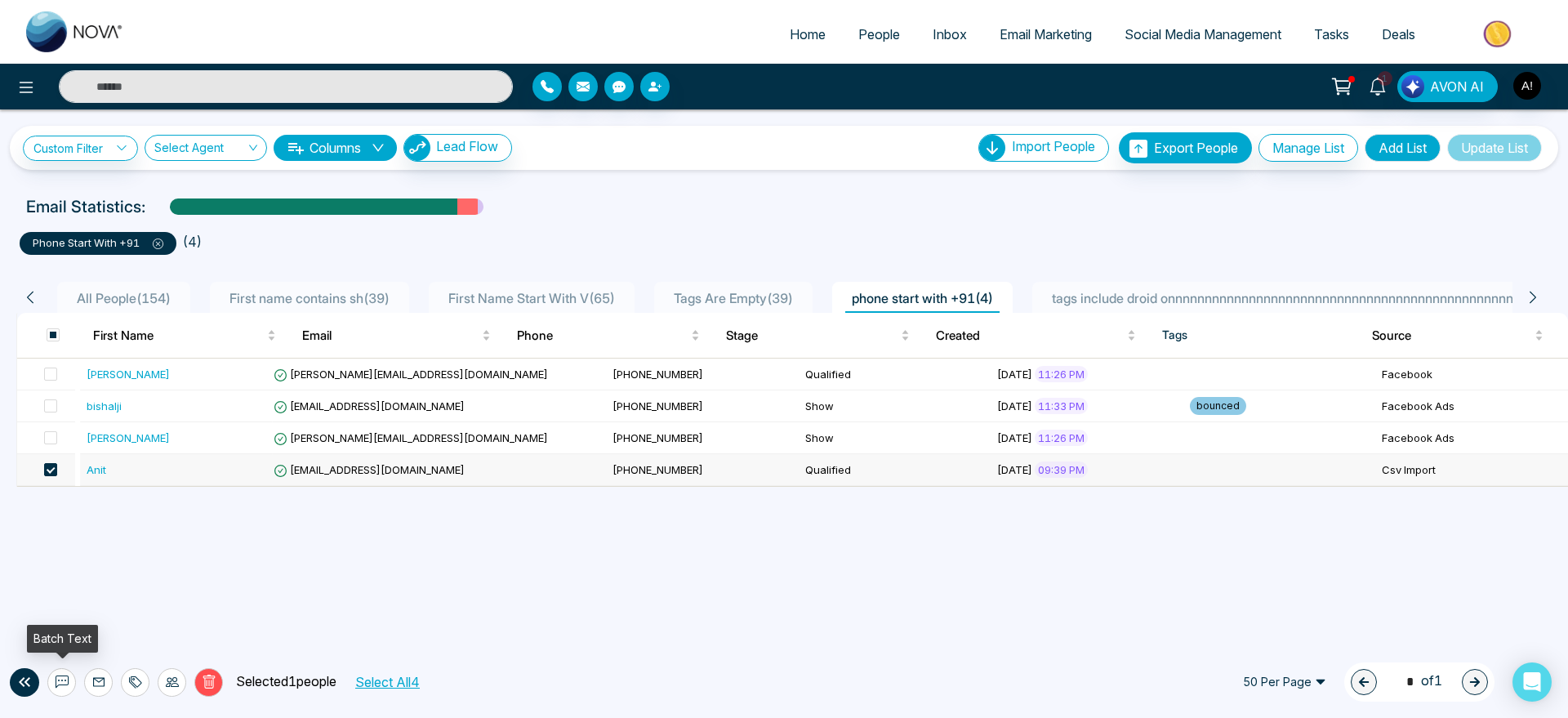
click at [61, 688] on icon at bounding box center [61, 681] width 13 height 13
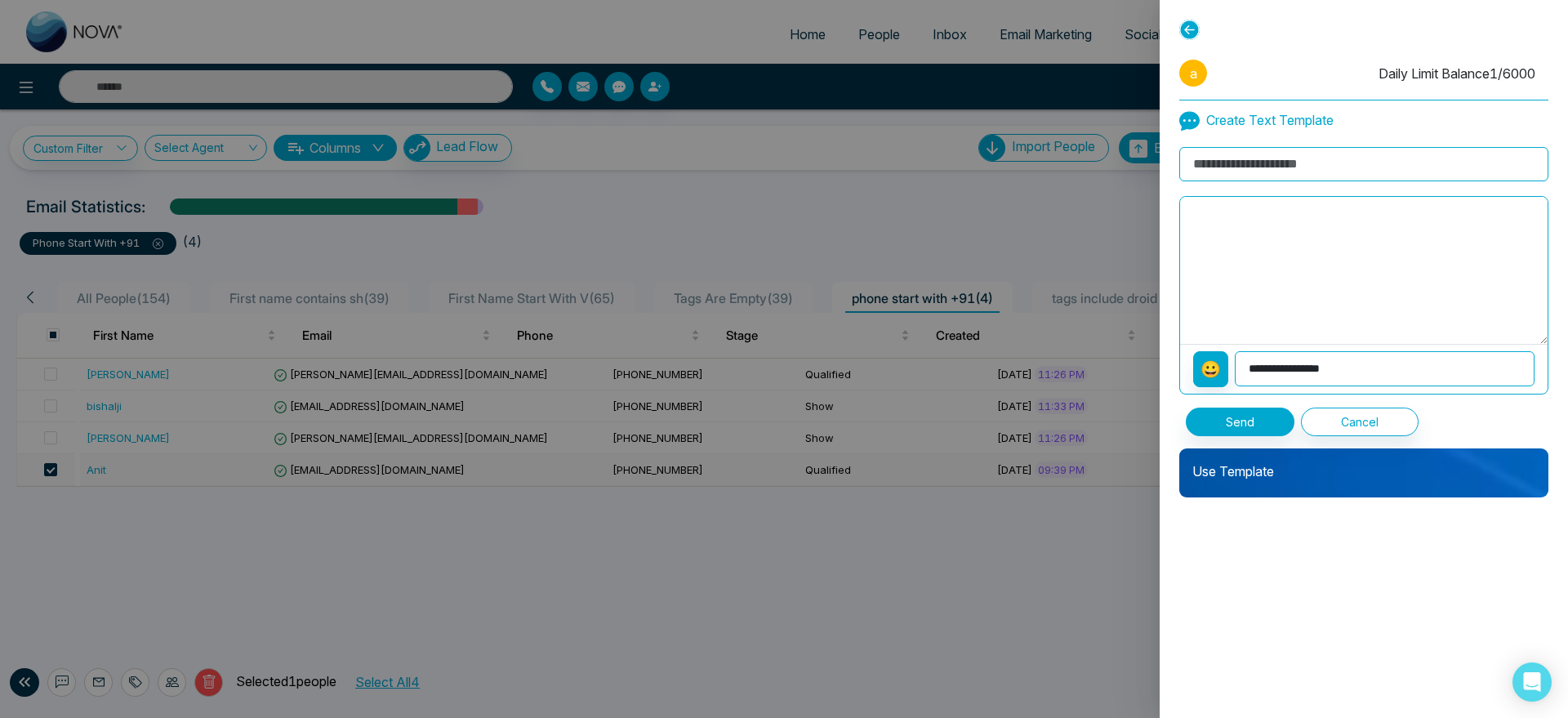
click at [1302, 468] on p "Use Template" at bounding box center [1363, 465] width 370 height 33
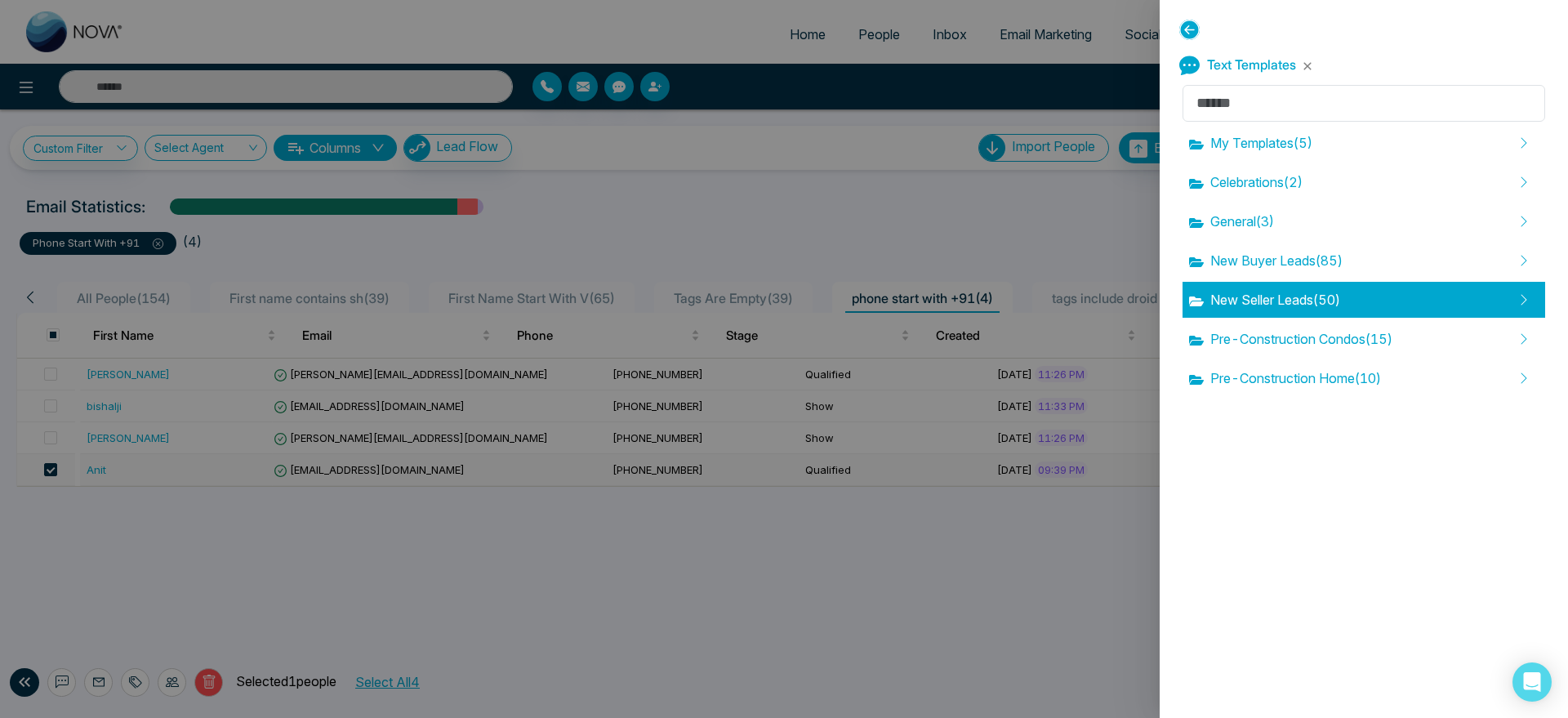
click at [1261, 313] on div "New Seller Leads ( 50 )" at bounding box center [1363, 299] width 362 height 36
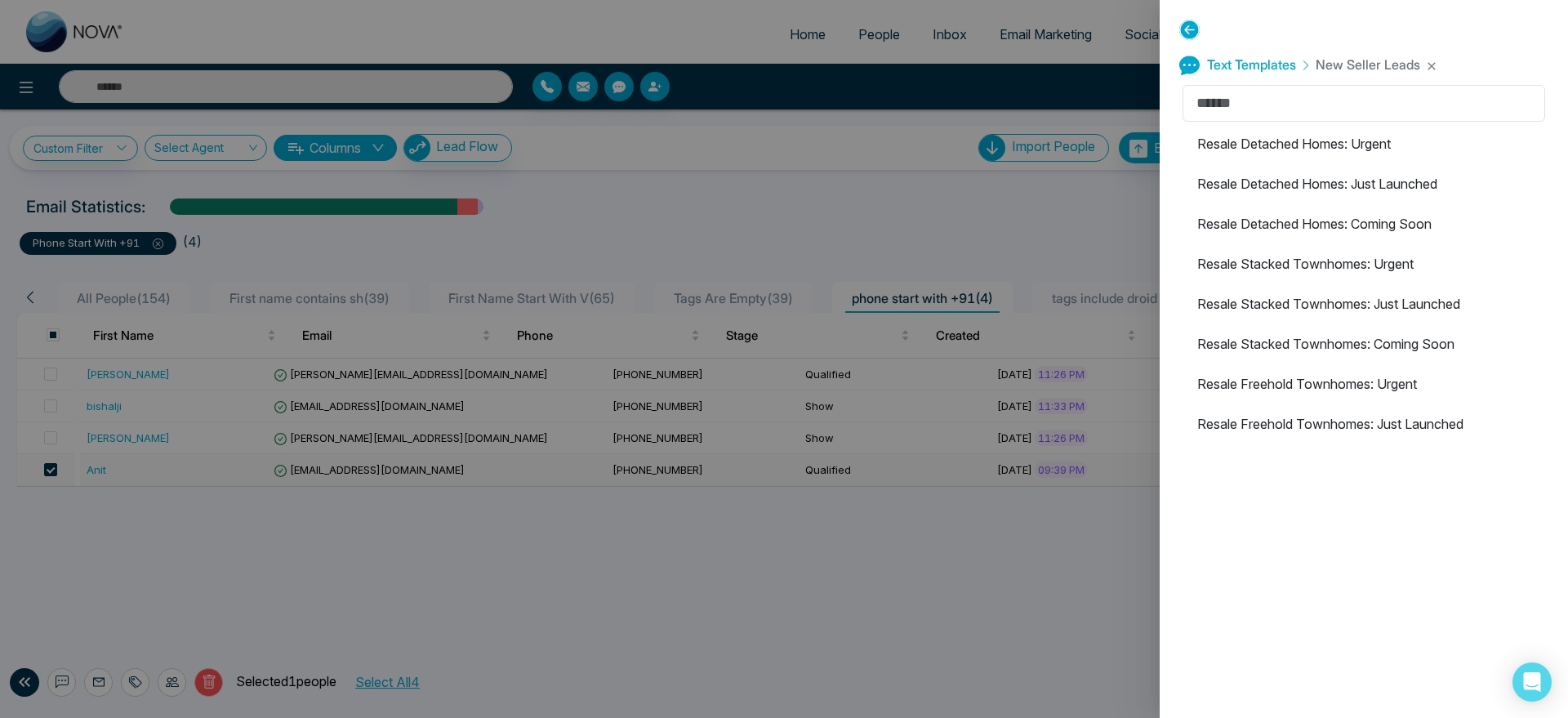
click at [1277, 351] on li "Resale Stacked Townhomes: Coming Soon" at bounding box center [1363, 344] width 362 height 36
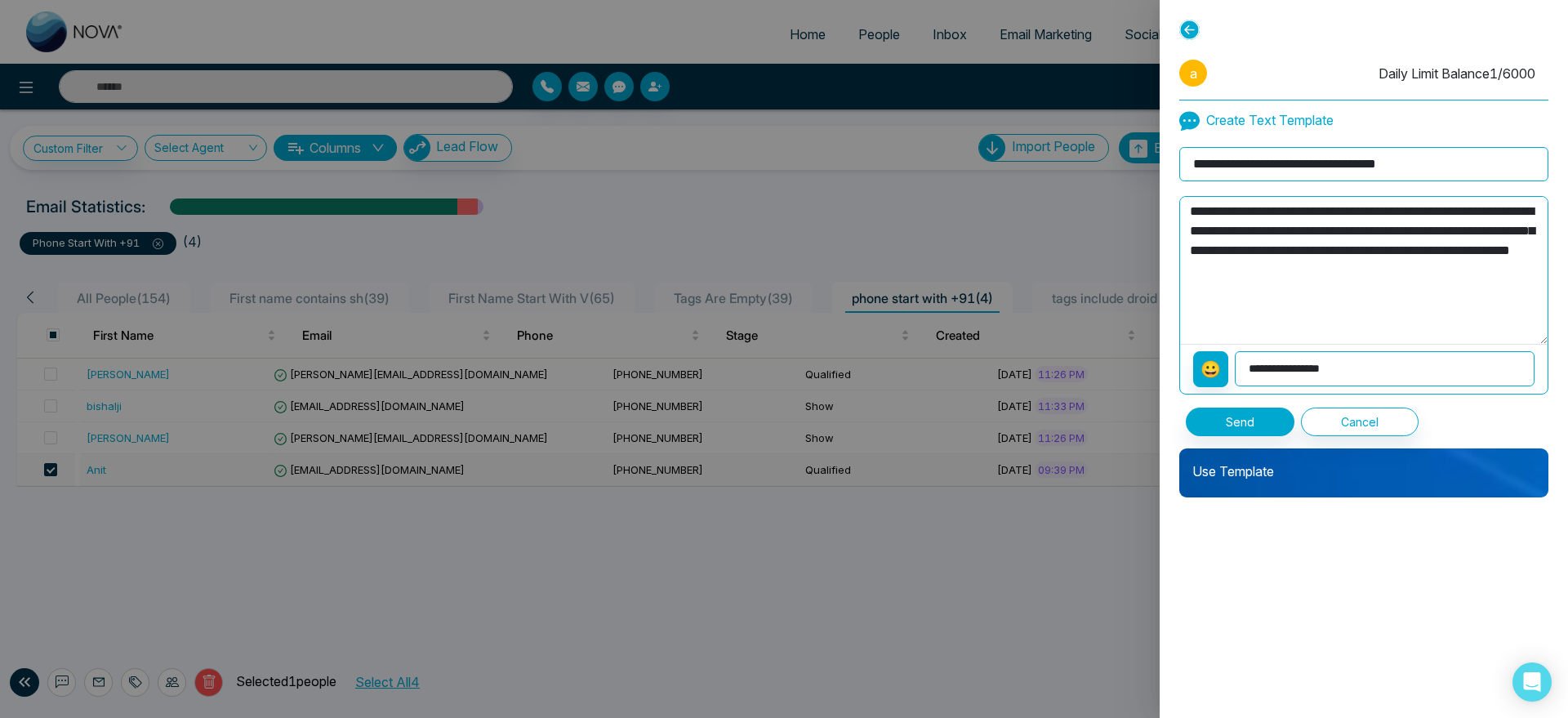
click at [1190, 25] on icon at bounding box center [1189, 29] width 20 height 20
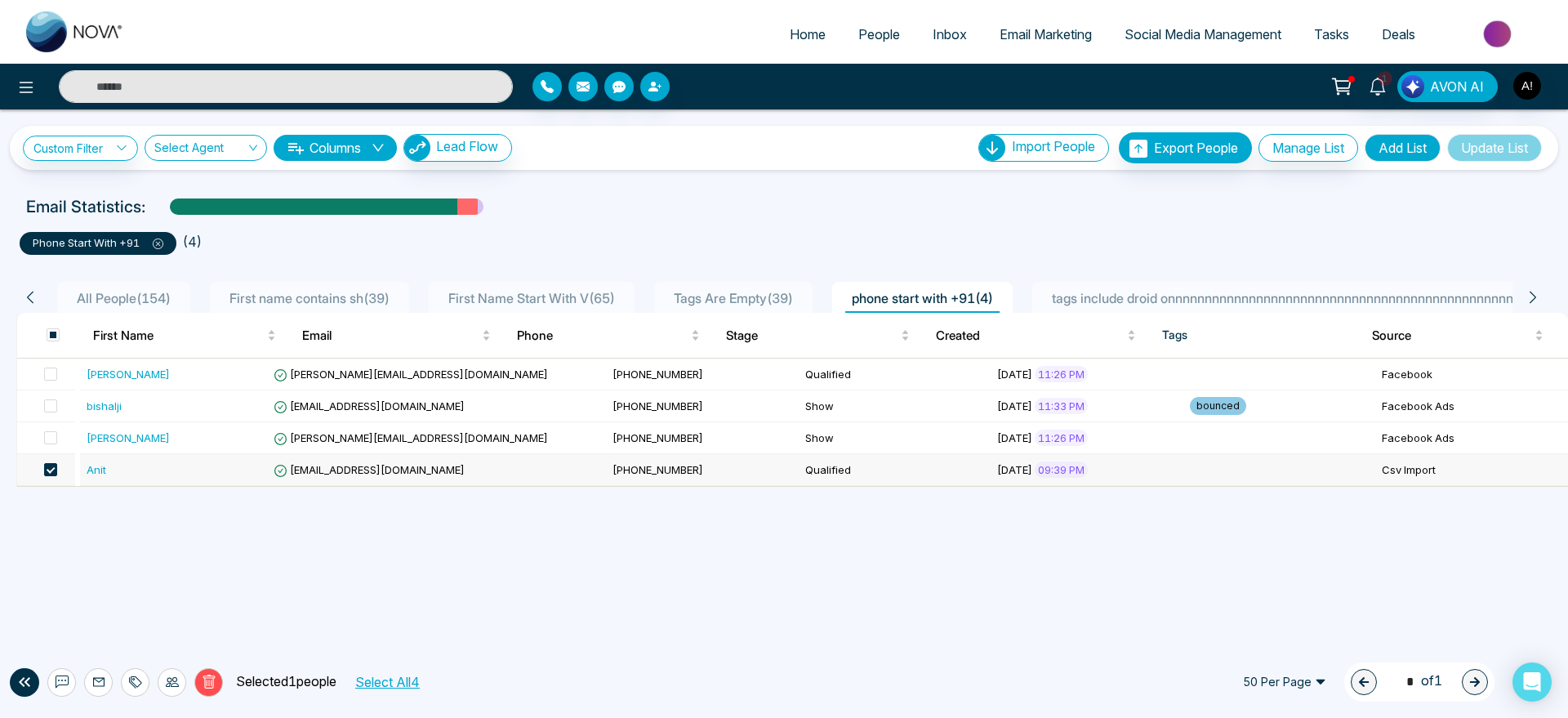
click at [1190, 26] on span "Social Media Management" at bounding box center [1203, 34] width 157 height 16
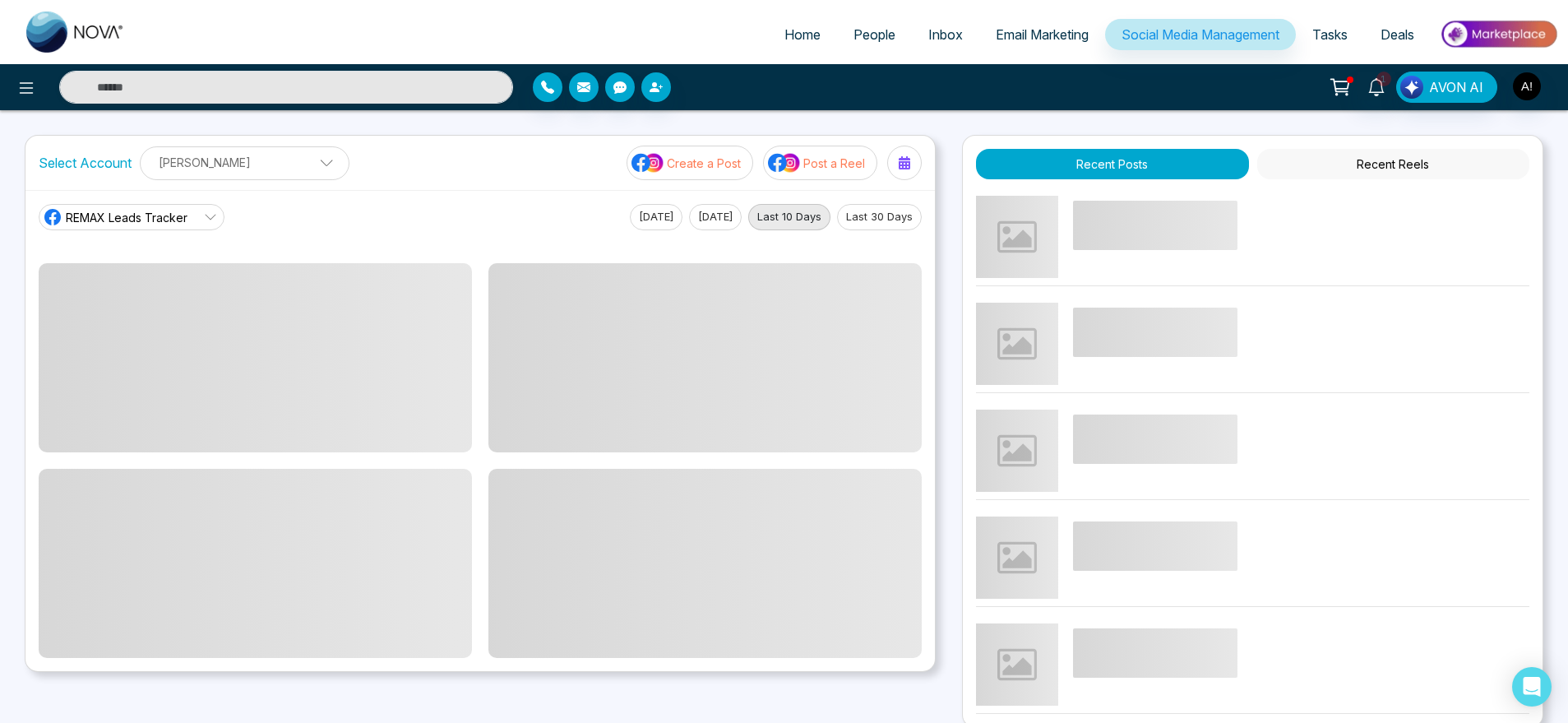
click at [868, 31] on span "People" at bounding box center [874, 34] width 42 height 16
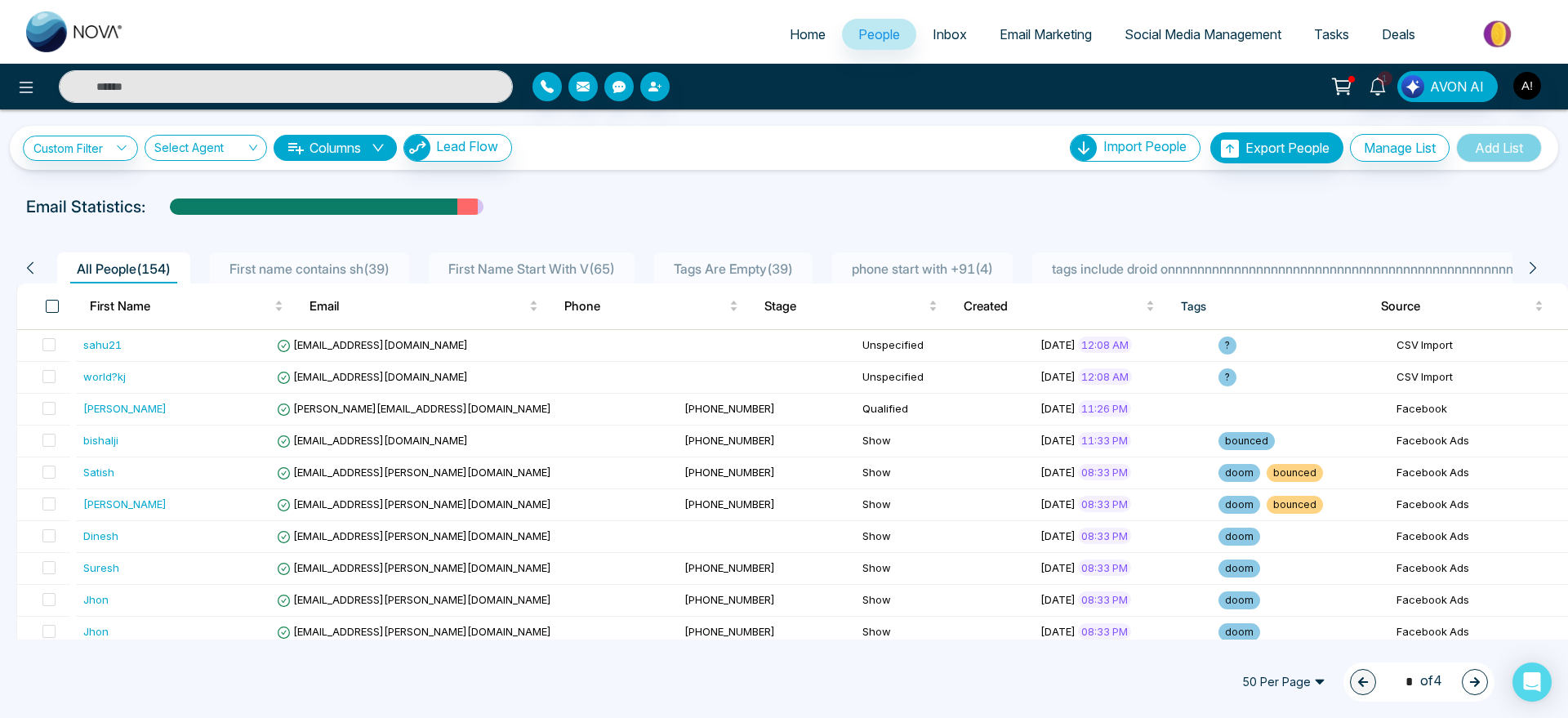
click at [53, 304] on span at bounding box center [52, 306] width 13 height 13
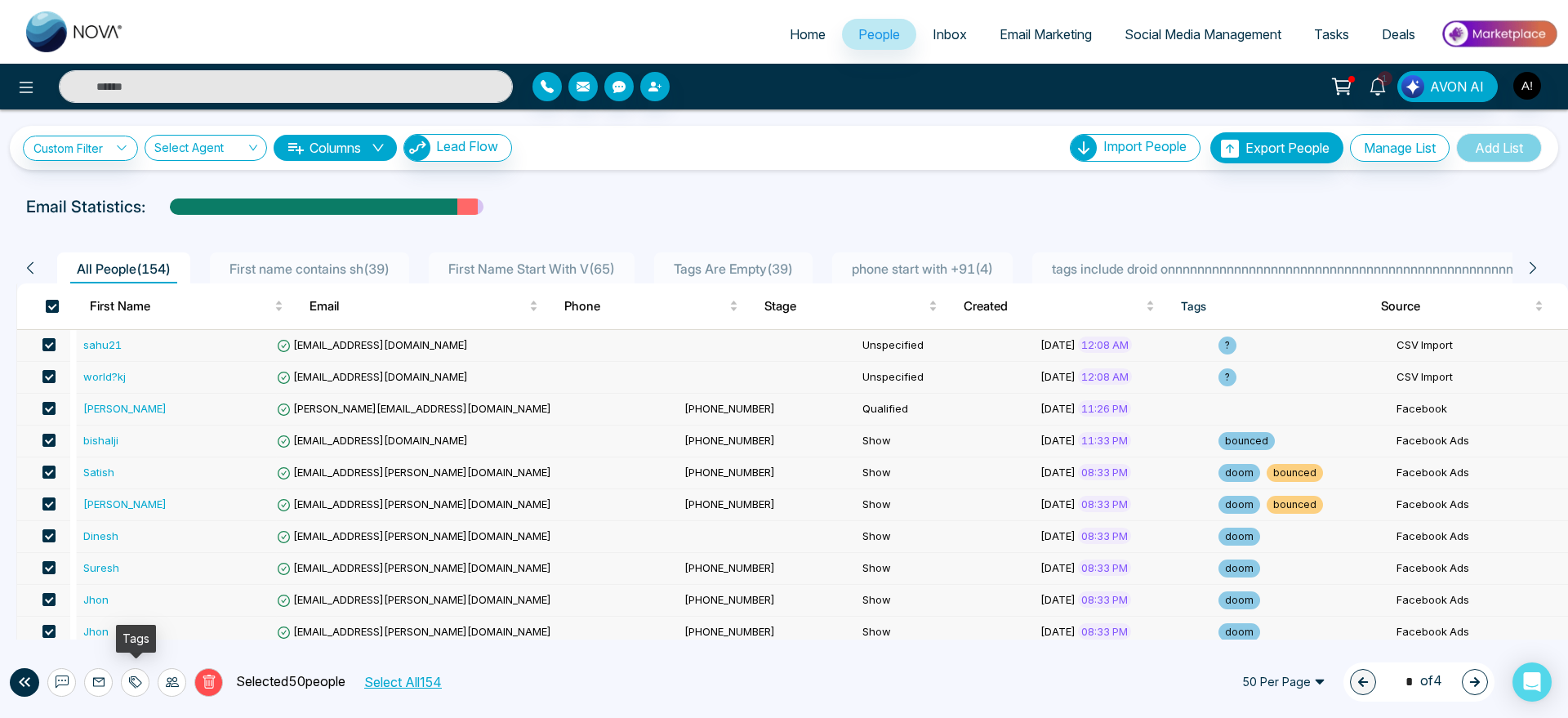
click at [134, 675] on icon at bounding box center [135, 681] width 13 height 13
click at [140, 639] on link "Remove Tags" at bounding box center [106, 646] width 75 height 14
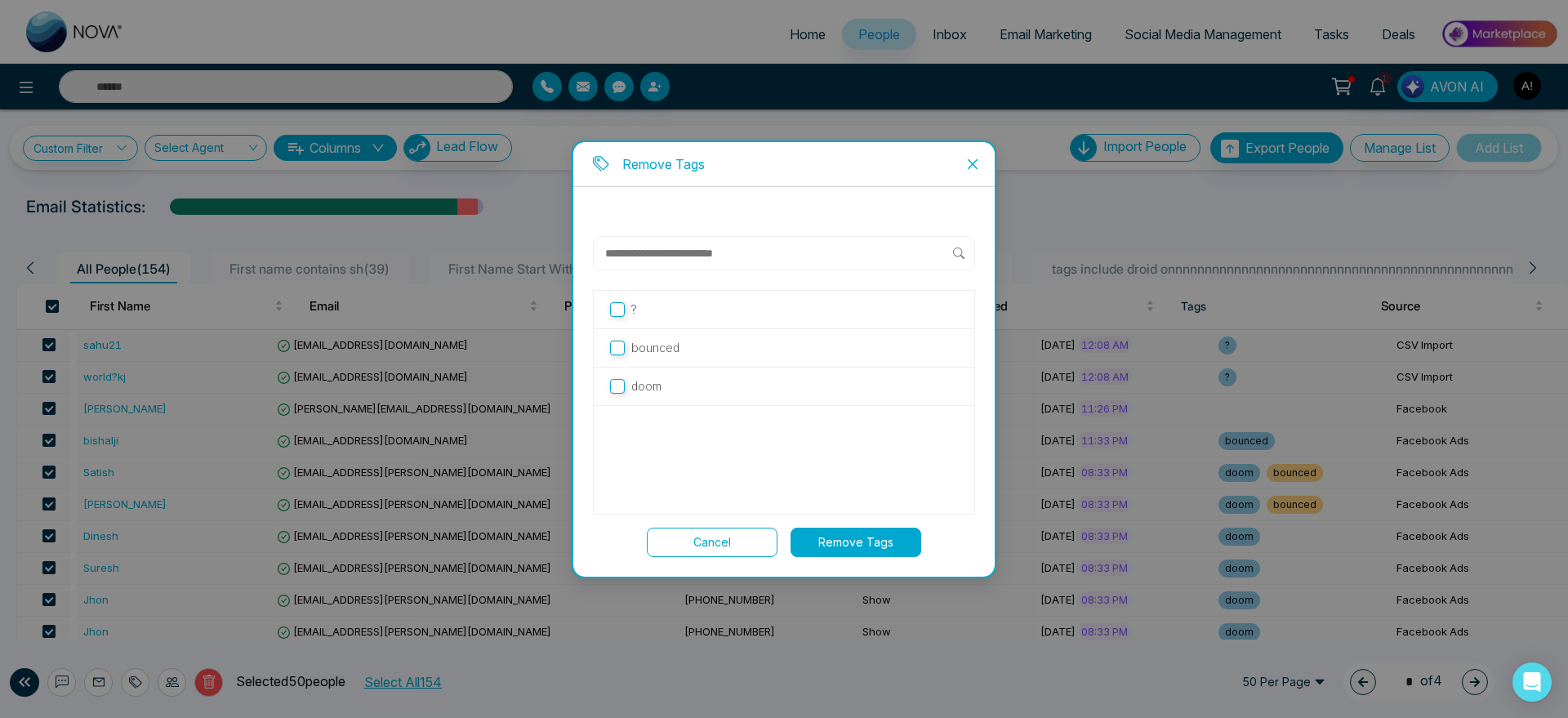
click at [626, 352] on label "bounced" at bounding box center [784, 348] width 348 height 18
click at [843, 543] on button "Remove Tags" at bounding box center [856, 542] width 131 height 29
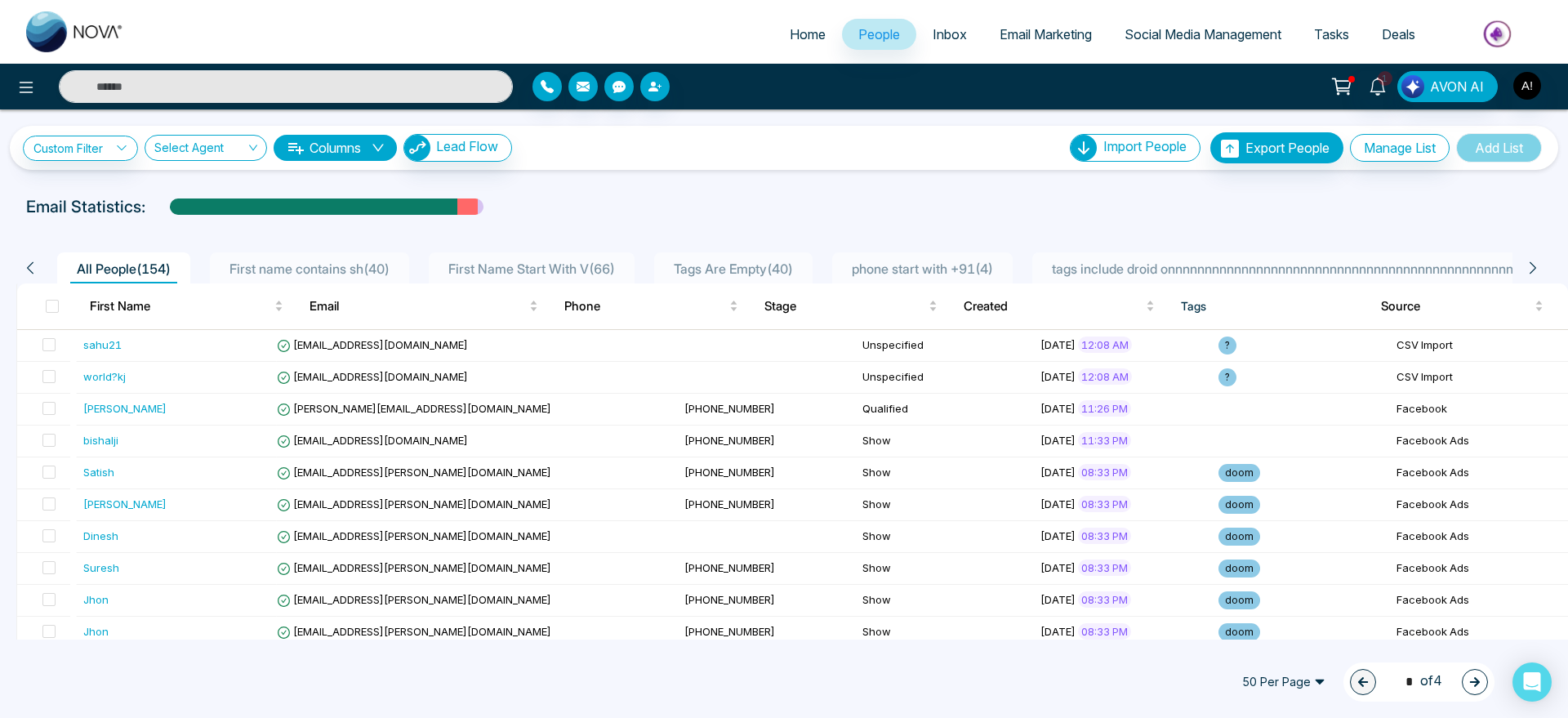
click at [723, 159] on div "Custom Filter Choose a filter Cancel Apply Select Agent Columns Lead Flow Impor…" at bounding box center [784, 148] width 1523 height 31
drag, startPoint x: 18, startPoint y: 206, endPoint x: 153, endPoint y: 227, distance: 136.6
click at [153, 227] on div "Custom Filter Choose a filter Cancel Apply Select Agent Columns Lead Flow Impor…" at bounding box center [784, 374] width 1568 height 530
drag, startPoint x: 481, startPoint y: 208, endPoint x: 9, endPoint y: 187, distance: 472.5
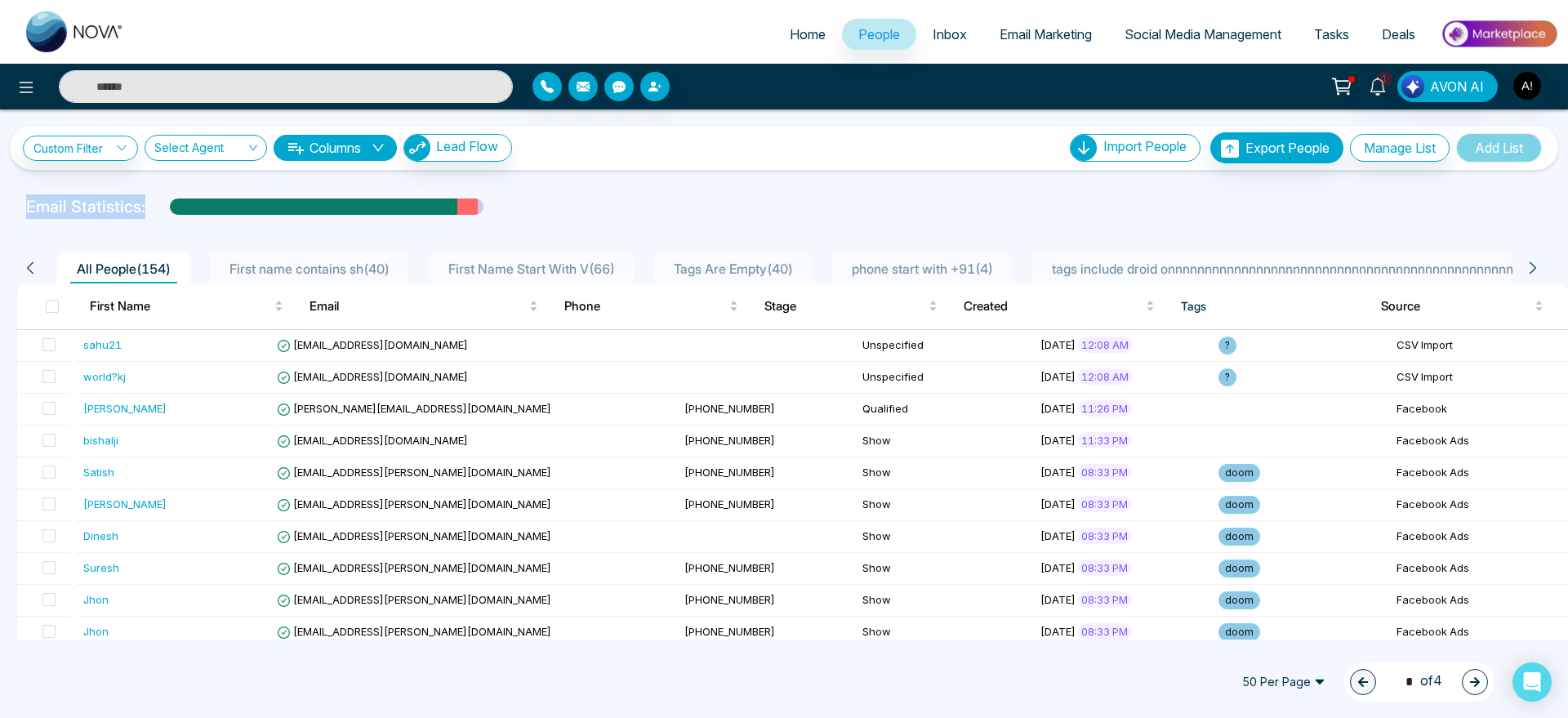
click at [9, 187] on div "Custom Filter Choose a filter Cancel Apply Select Agent Columns Lead Flow Impor…" at bounding box center [784, 374] width 1568 height 530
drag, startPoint x: 9, startPoint y: 187, endPoint x: 133, endPoint y: 203, distance: 125.0
click at [133, 203] on div "Custom Filter Choose a filter Cancel Apply Select Agent Columns Lead Flow Impor…" at bounding box center [784, 374] width 1568 height 530
click at [133, 203] on p "Email Statistics:" at bounding box center [85, 207] width 119 height 25
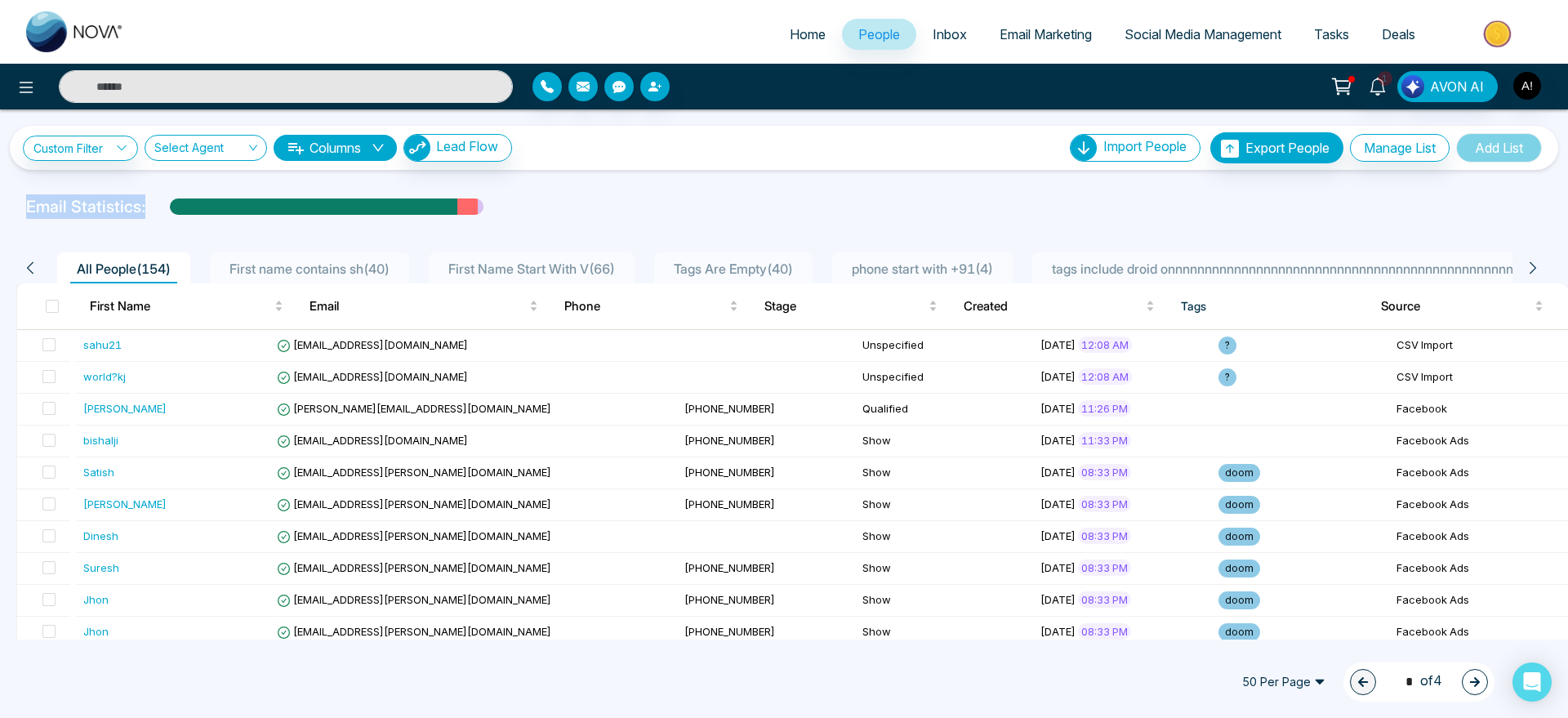
drag, startPoint x: 158, startPoint y: 205, endPoint x: 0, endPoint y: 190, distance: 158.7
click at [0, 190] on div "Custom Filter Choose a filter Cancel Apply Select Agent Columns Lead Flow Impor…" at bounding box center [784, 374] width 1568 height 530
drag, startPoint x: 13, startPoint y: 209, endPoint x: 165, endPoint y: 213, distance: 152.1
click at [165, 213] on div "Email Statistics:" at bounding box center [784, 207] width 1568 height 25
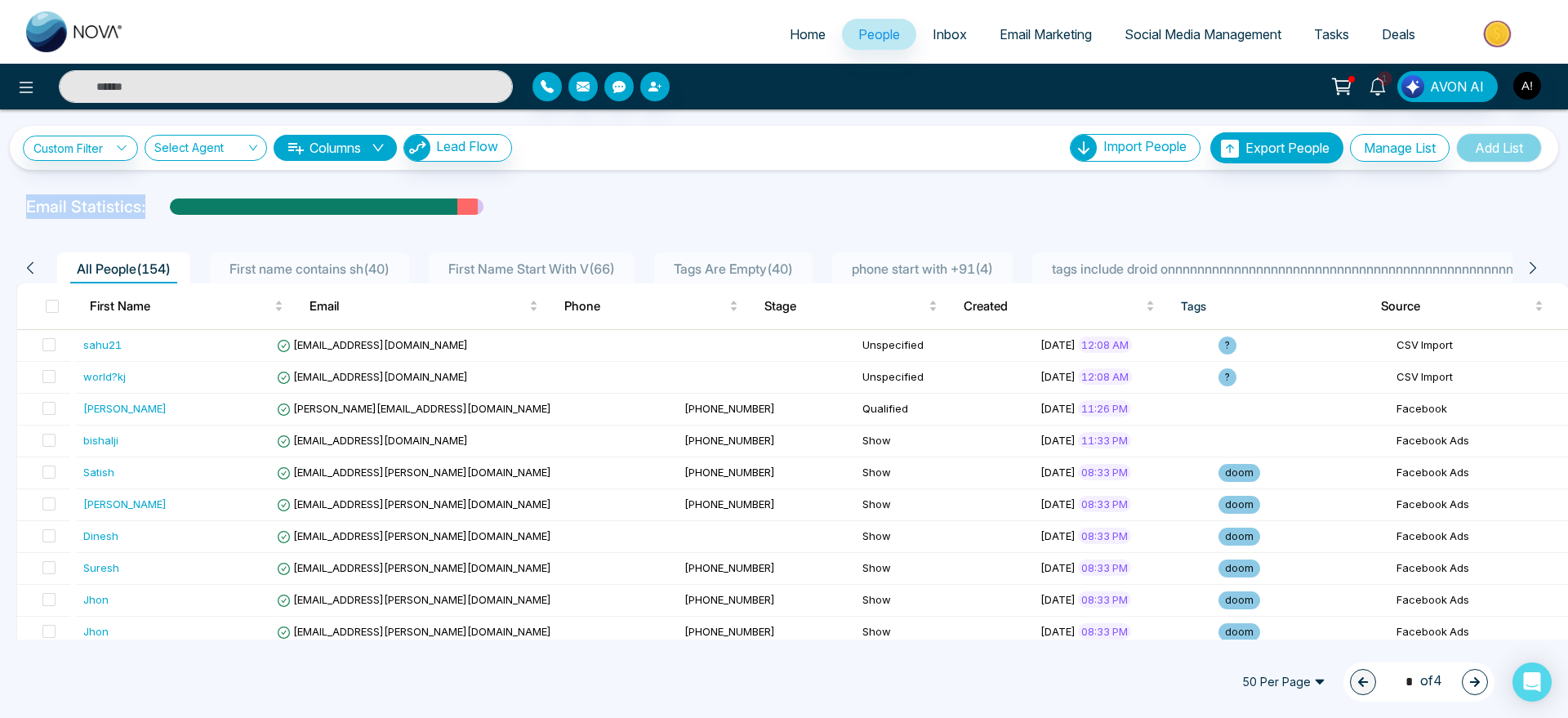
click at [165, 213] on div "Email Statistics:" at bounding box center [527, 207] width 1003 height 25
click at [28, 264] on icon at bounding box center [30, 268] width 15 height 15
click at [1530, 266] on icon at bounding box center [1532, 268] width 15 height 15
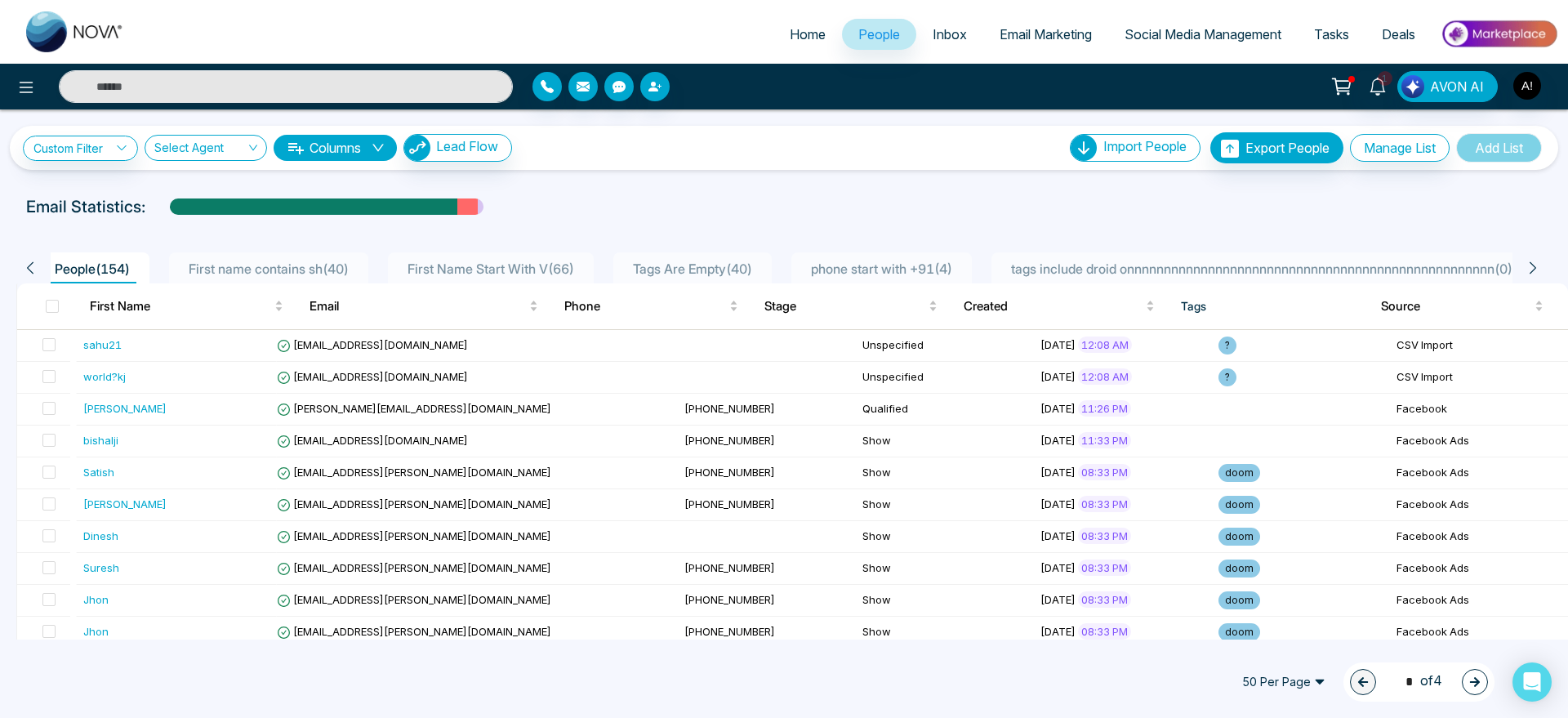
click at [1530, 266] on icon at bounding box center [1532, 268] width 15 height 15
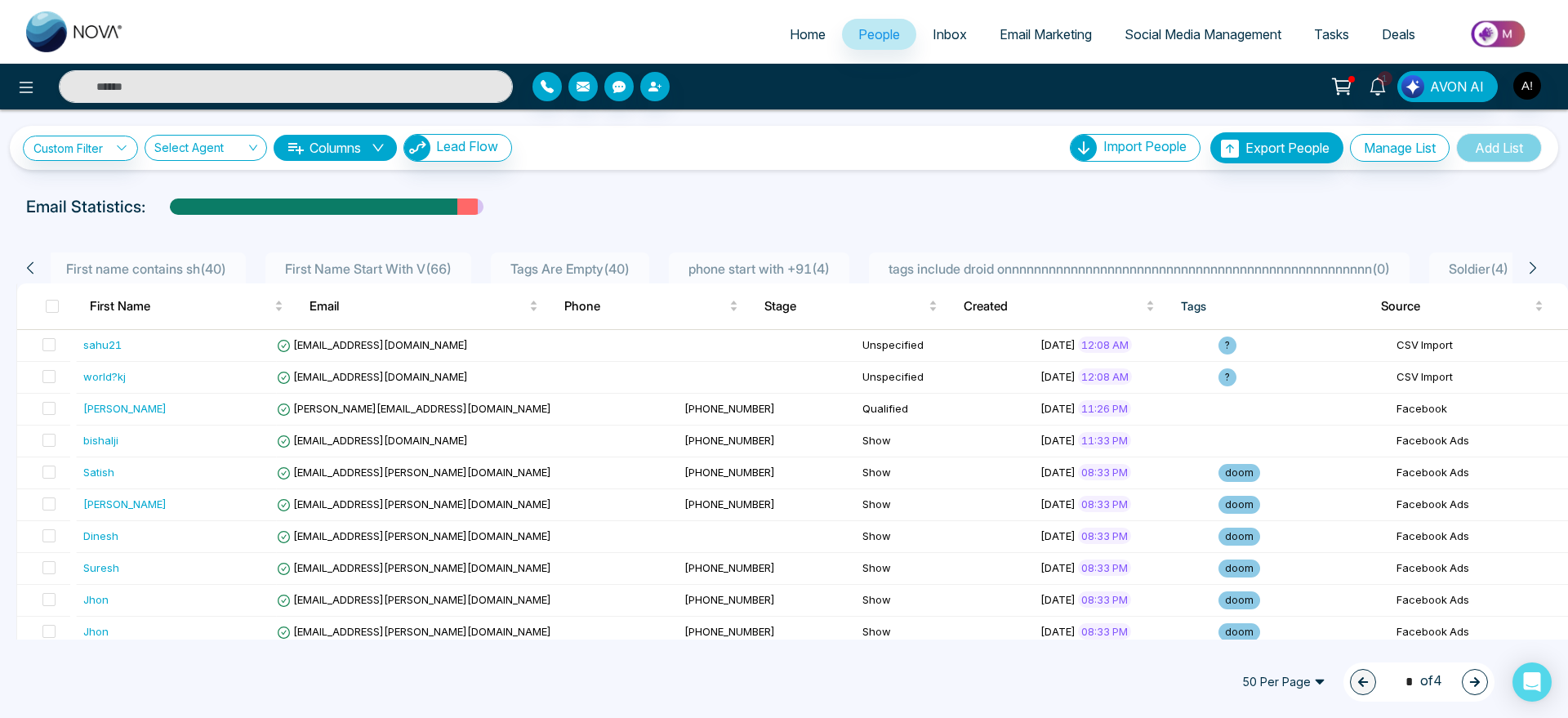
click at [1530, 266] on icon at bounding box center [1532, 268] width 15 height 15
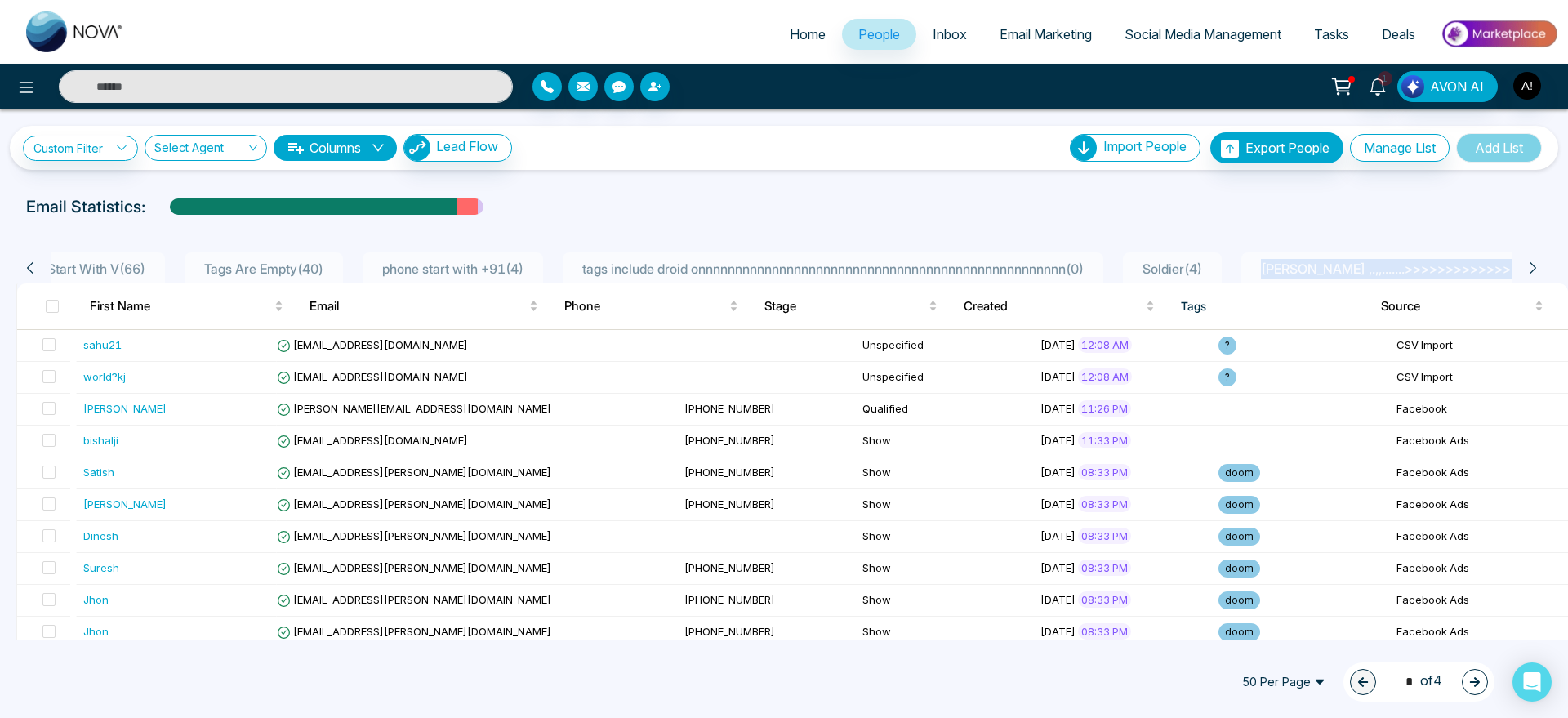
click at [1530, 266] on icon at bounding box center [1532, 268] width 15 height 15
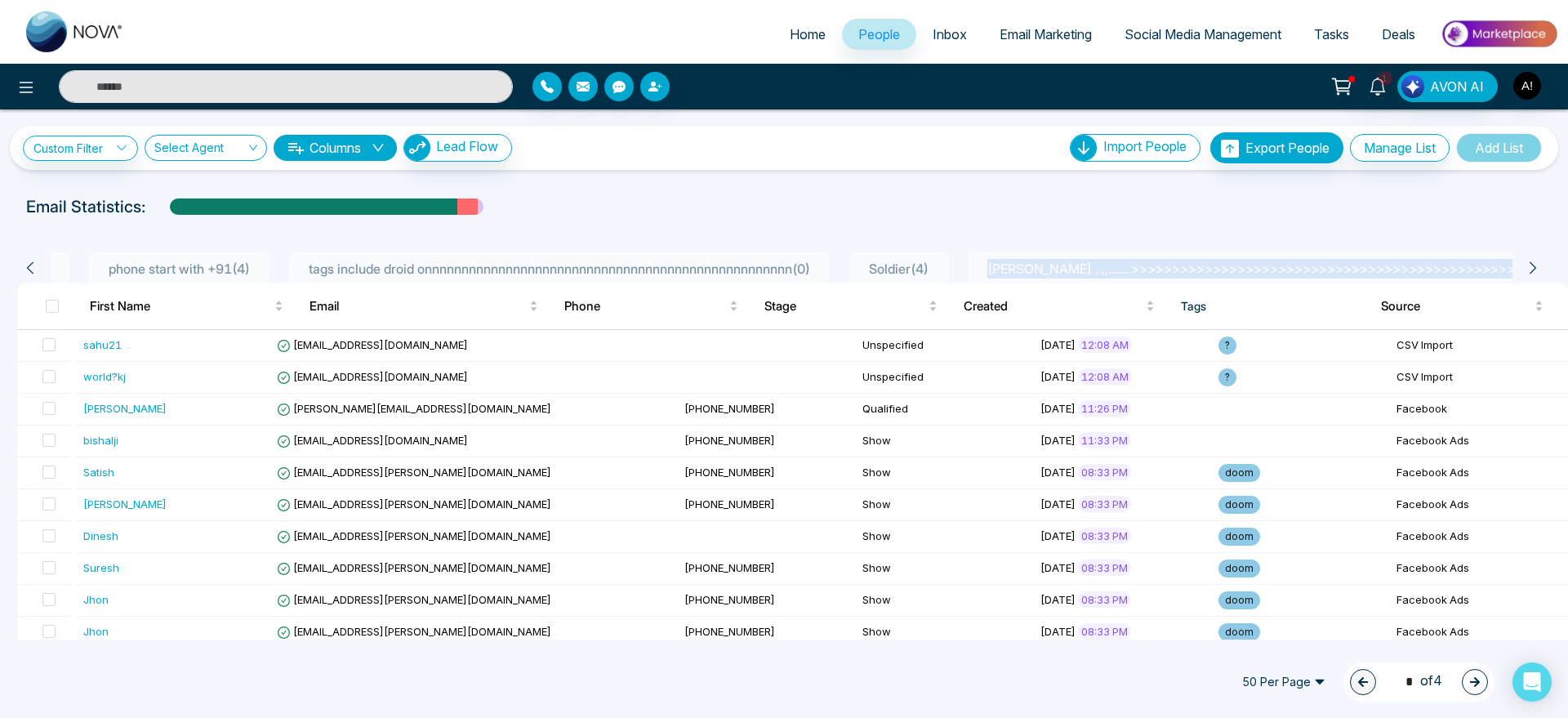
scroll to position [0, 834]
click at [1530, 266] on icon at bounding box center [1532, 268] width 15 height 15
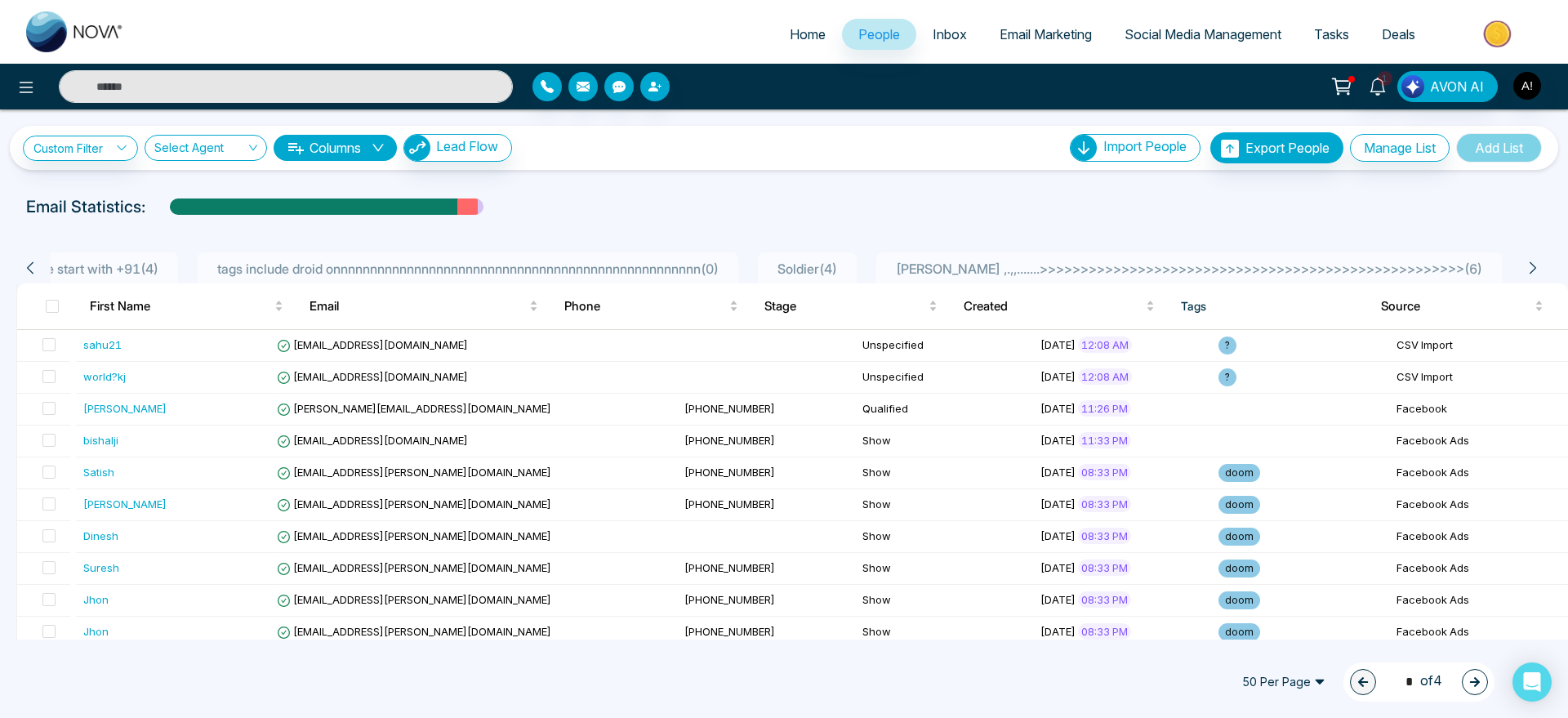
click at [1269, 192] on div "Custom Filter Choose a filter Cancel Apply Select Agent Columns Lead Flow Impor…" at bounding box center [784, 374] width 1568 height 530
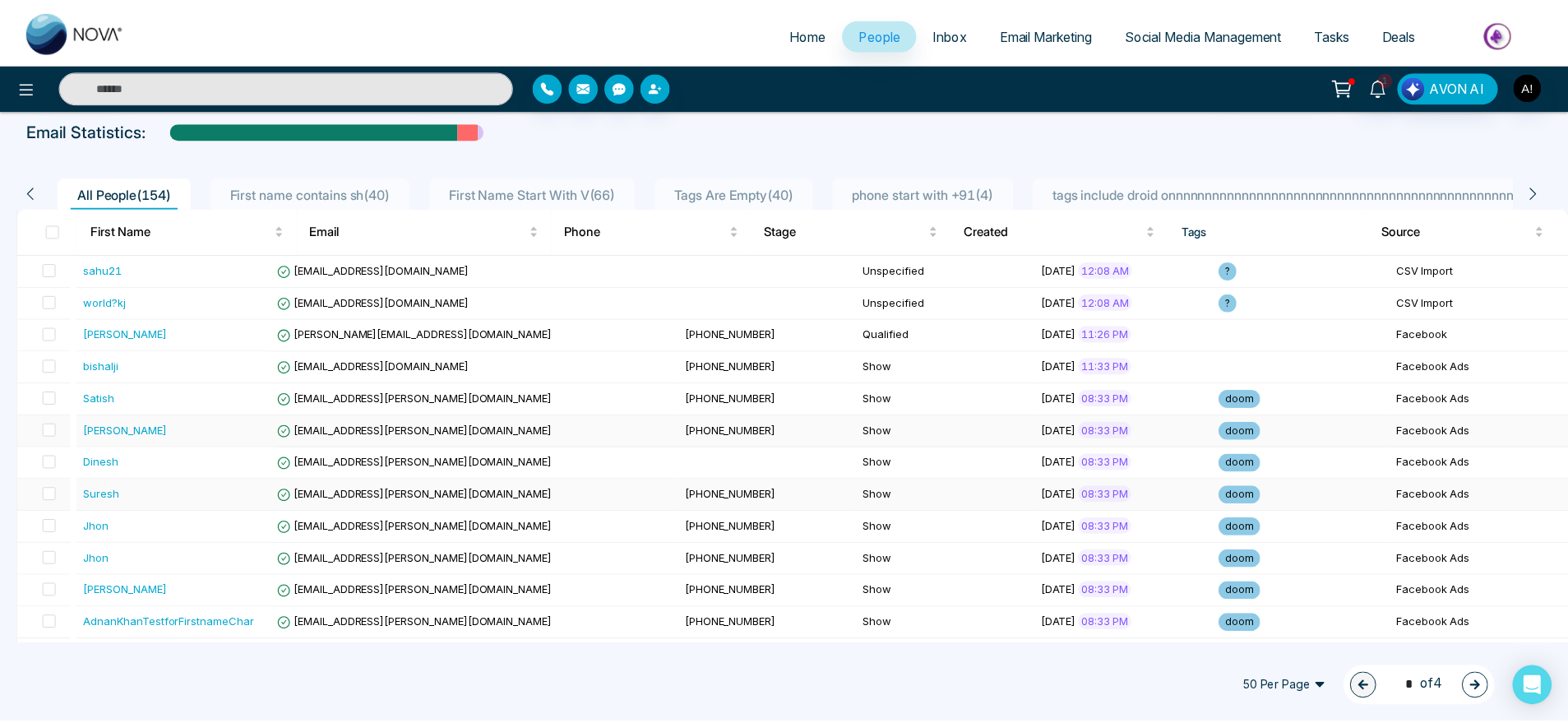
scroll to position [0, 0]
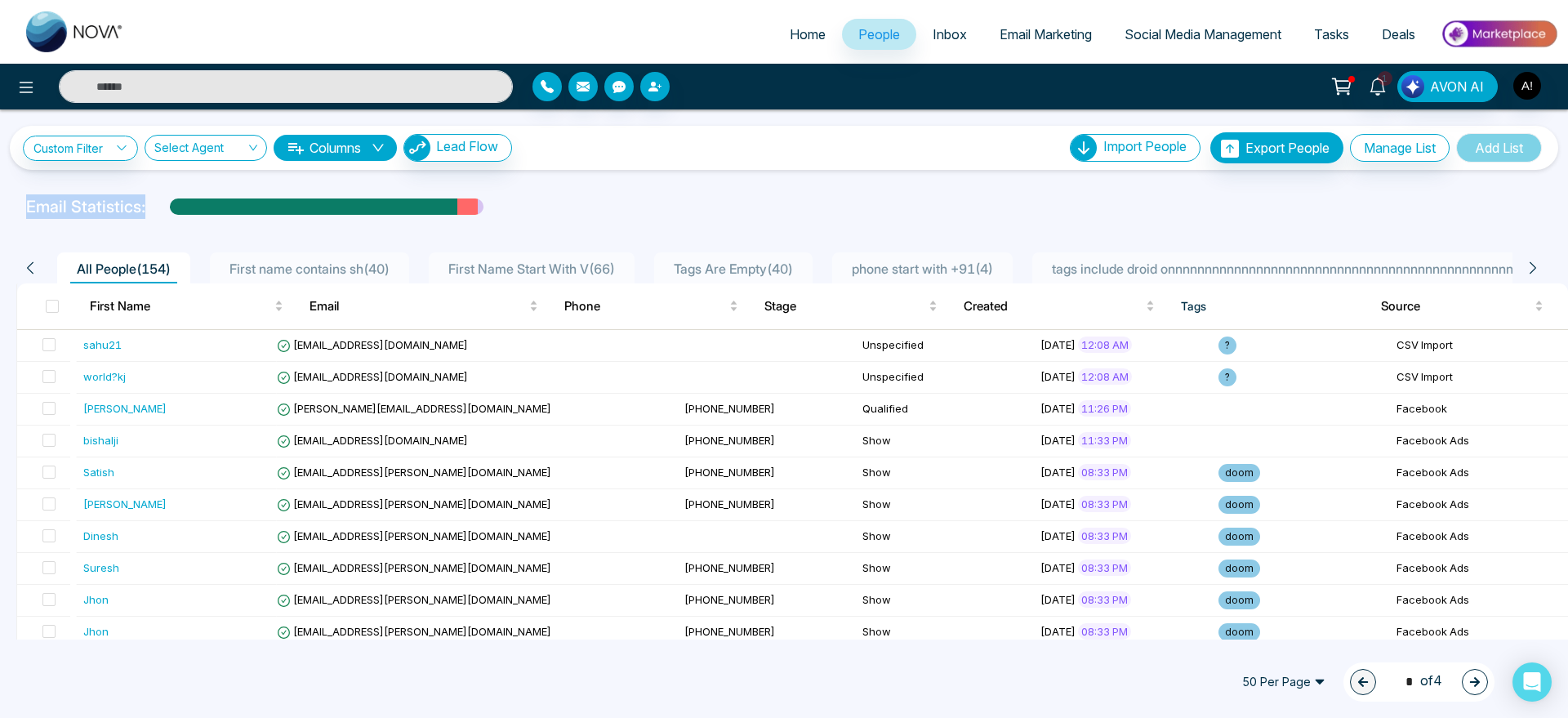
drag, startPoint x: 144, startPoint y: 207, endPoint x: 15, endPoint y: 206, distance: 129.0
click at [15, 206] on div "Email Statistics:" at bounding box center [784, 207] width 1568 height 25
drag, startPoint x: 15, startPoint y: 206, endPoint x: 154, endPoint y: 190, distance: 139.9
click at [154, 190] on div "Custom Filter Choose a filter Cancel Apply Select Agent Columns Lead Flow Impor…" at bounding box center [784, 374] width 1568 height 530
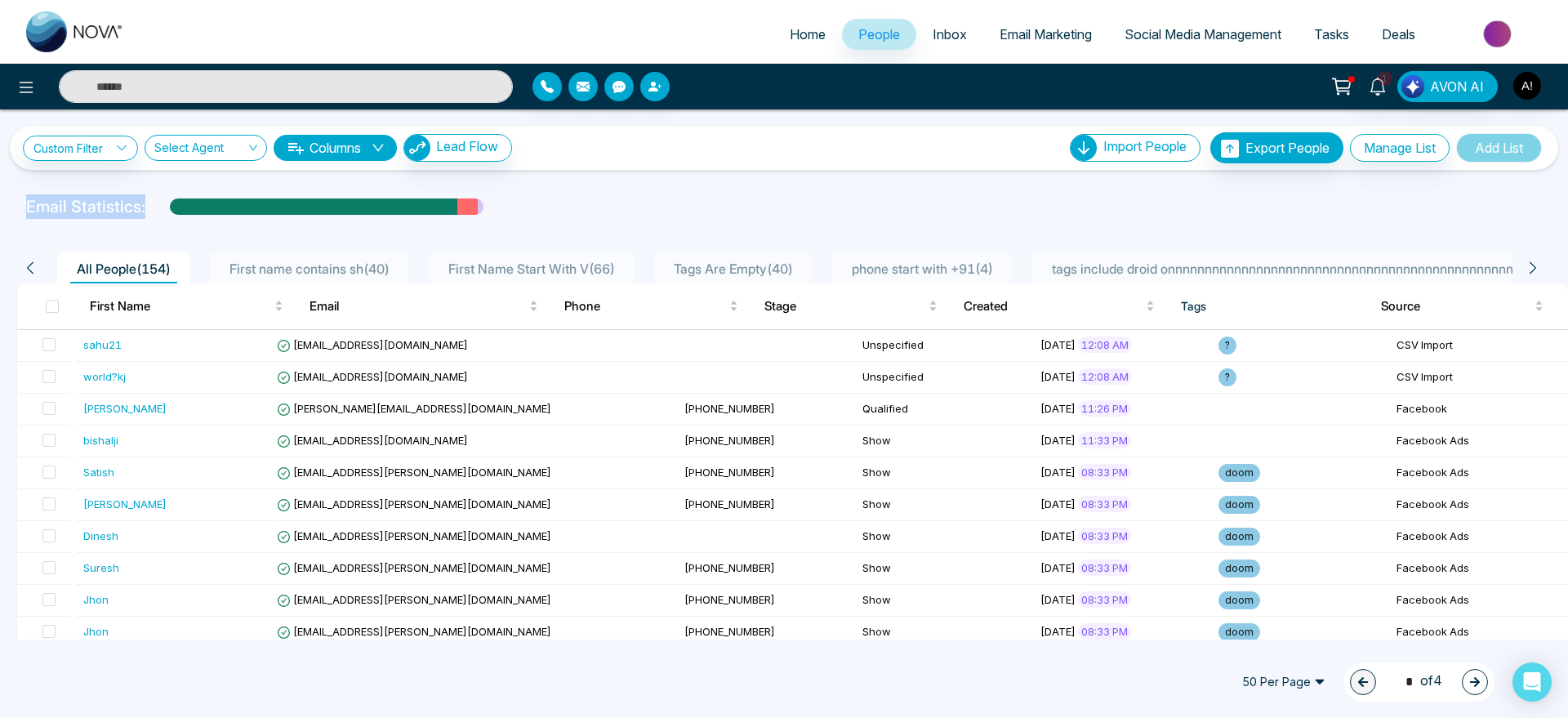
click at [163, 213] on div "Email Statistics:" at bounding box center [527, 207] width 1003 height 25
drag, startPoint x: 148, startPoint y: 206, endPoint x: 34, endPoint y: 195, distance: 114.5
click at [34, 195] on div "Email Statistics:" at bounding box center [527, 207] width 1003 height 25
click at [34, 195] on p "Email Statistics:" at bounding box center [85, 207] width 119 height 25
click at [176, 203] on div "Email Statistics:" at bounding box center [784, 207] width 1568 height 25
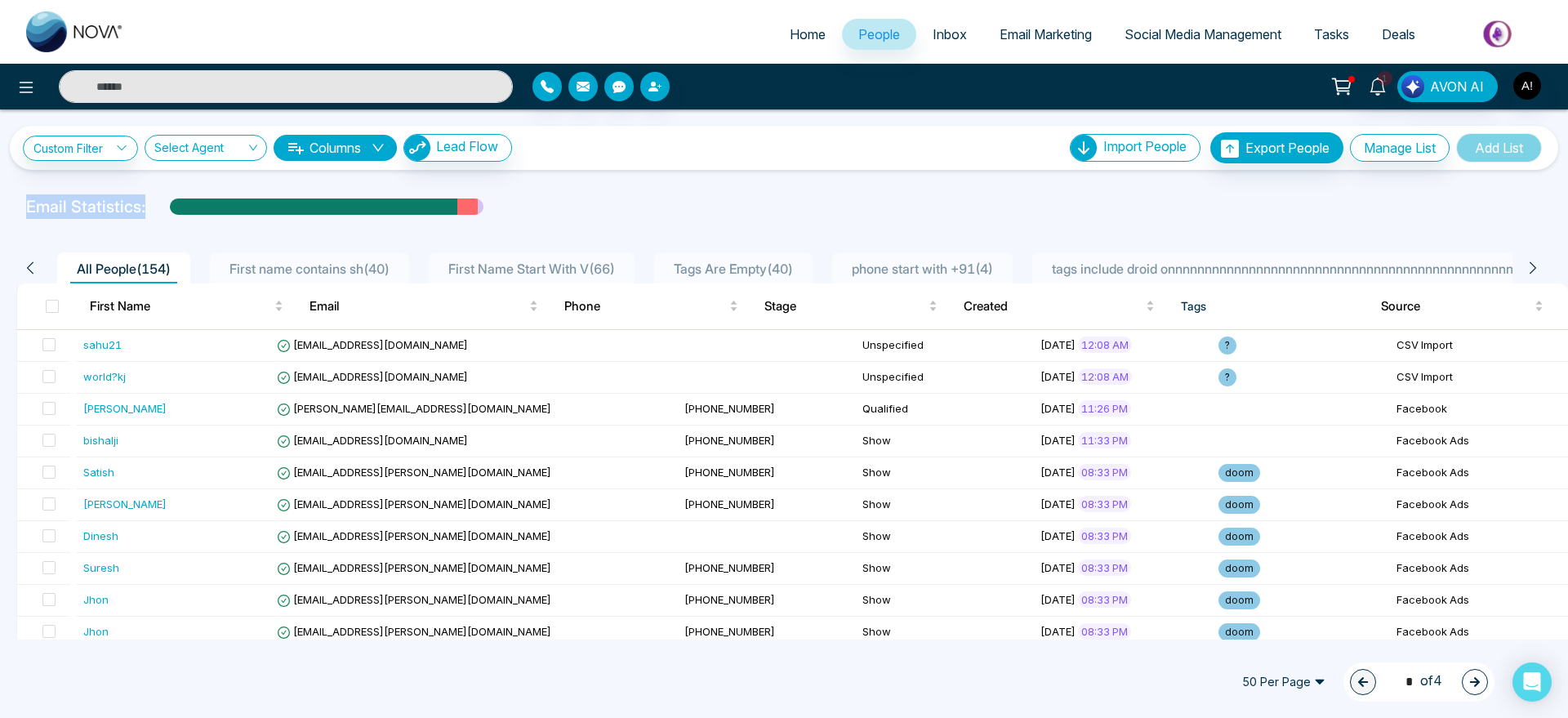
click at [791, 29] on span "Home" at bounding box center [808, 34] width 36 height 16
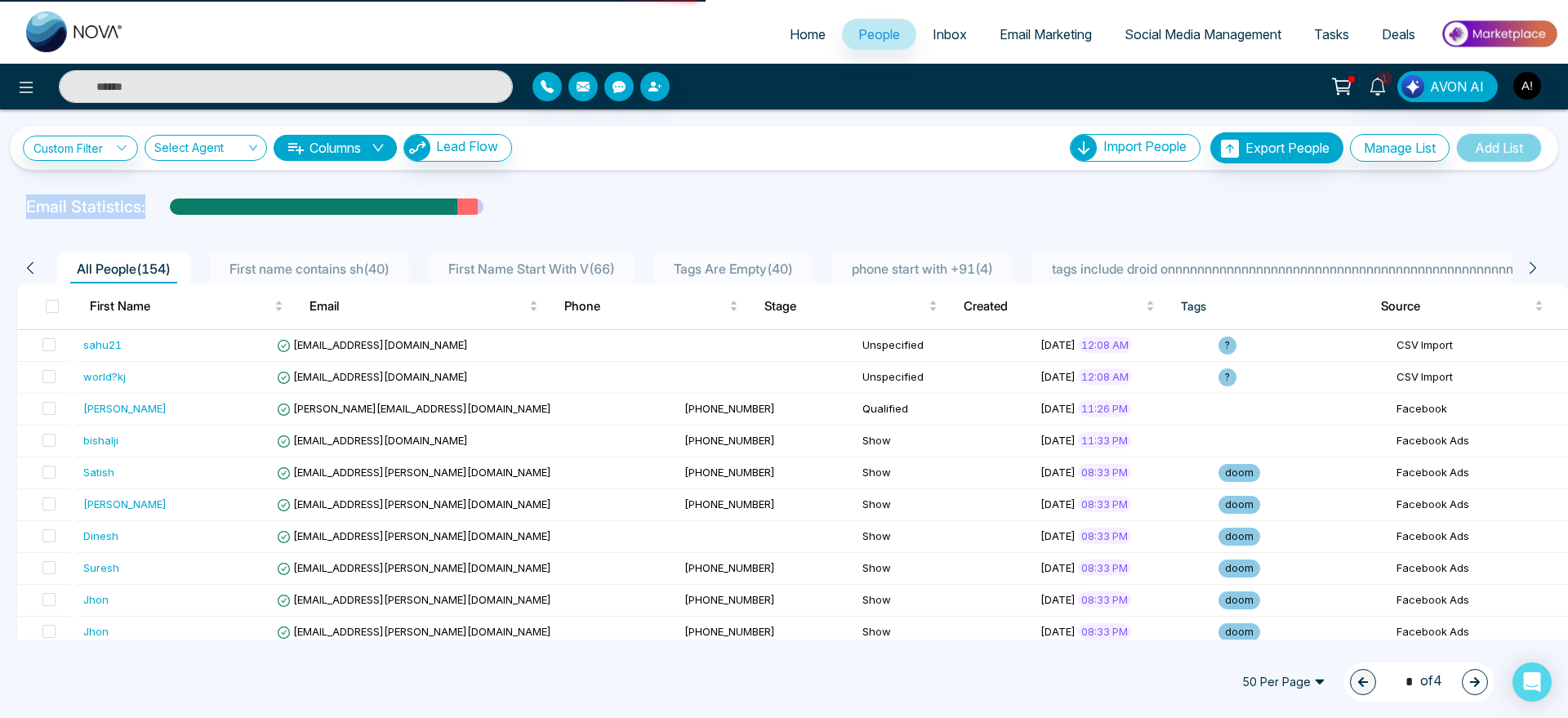
select select "*"
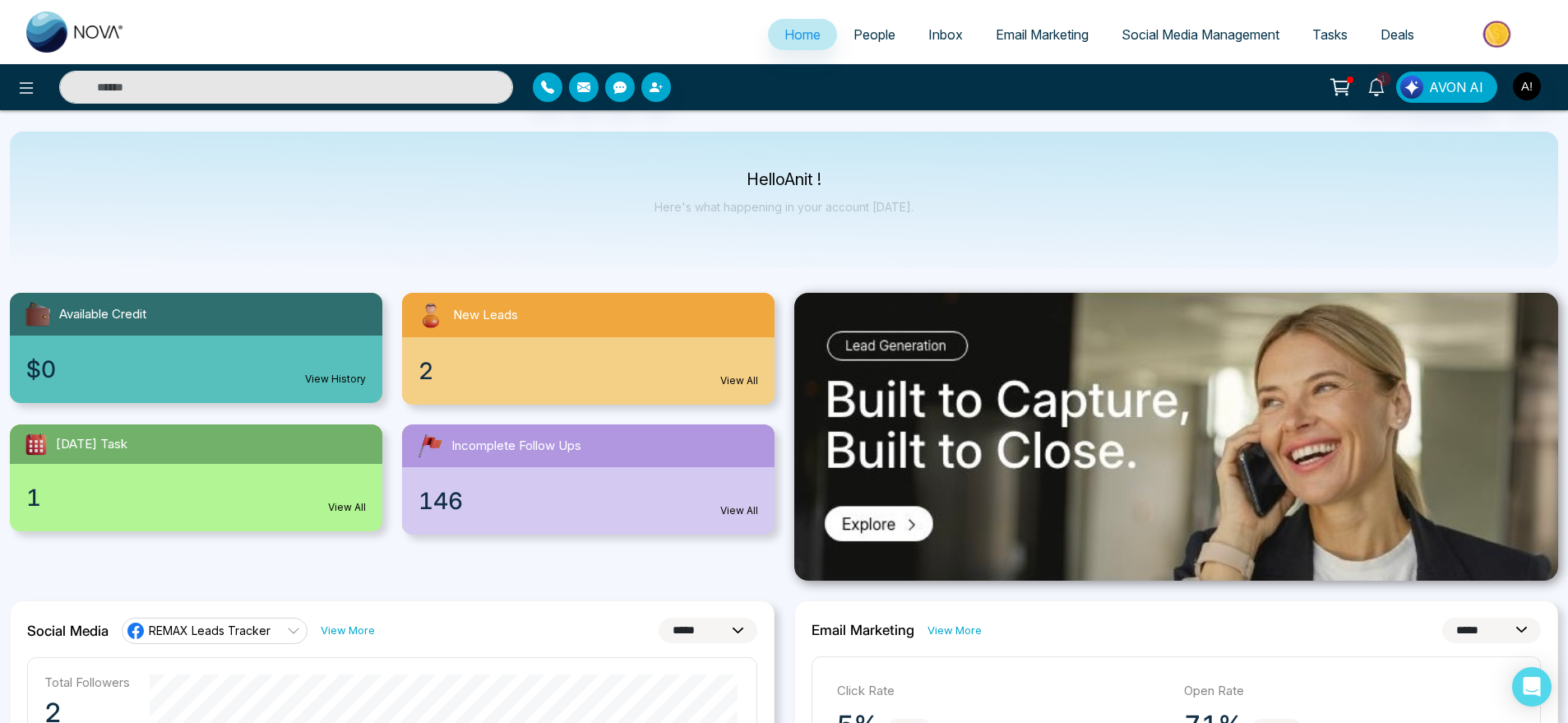
click at [877, 13] on ul "Home People Inbox Email Marketing Social Media Management Tasks Deals" at bounding box center [850, 36] width 1416 height 45
click at [877, 28] on span "People" at bounding box center [874, 34] width 42 height 16
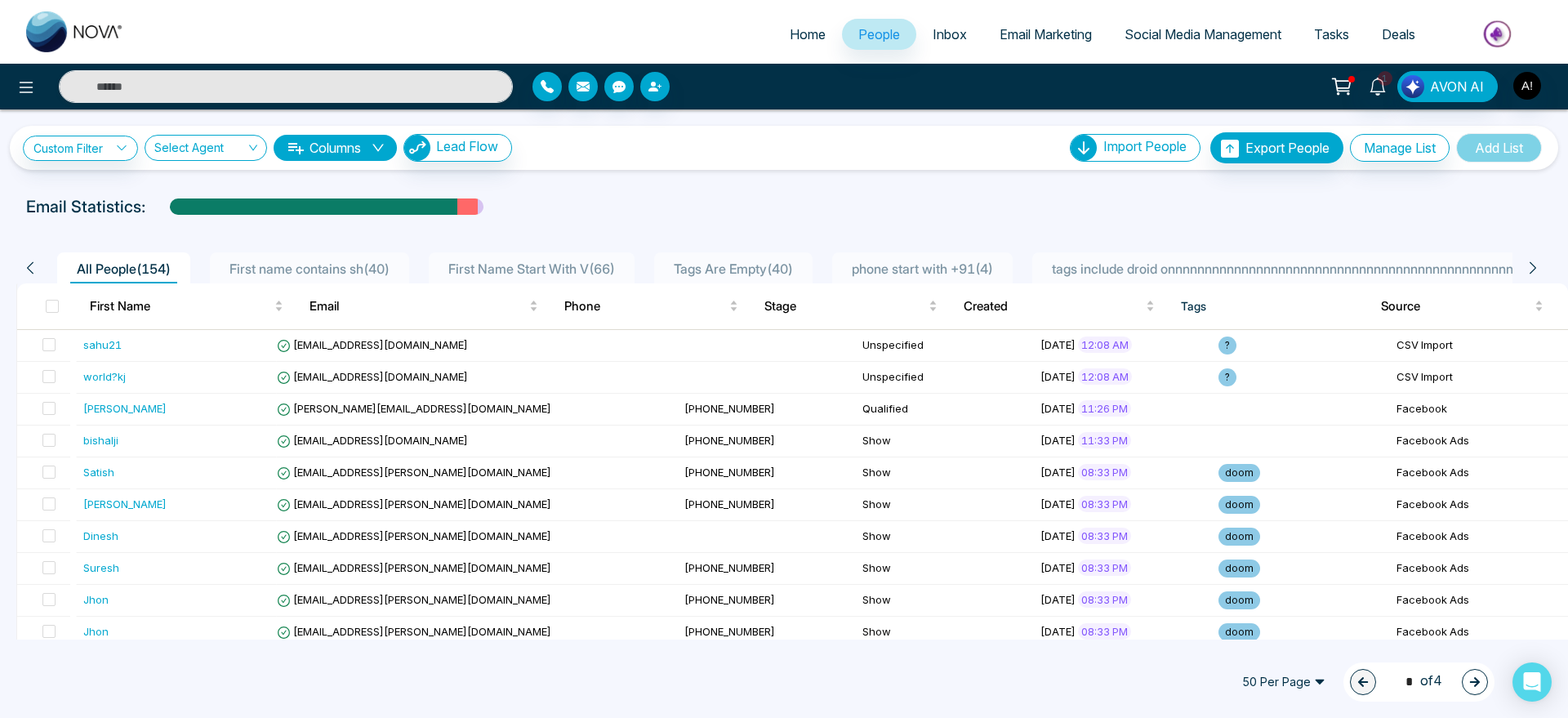
click at [54, 307] on span at bounding box center [52, 306] width 13 height 13
click at [44, 309] on th at bounding box center [46, 306] width 60 height 45
click at [57, 304] on span at bounding box center [52, 306] width 13 height 13
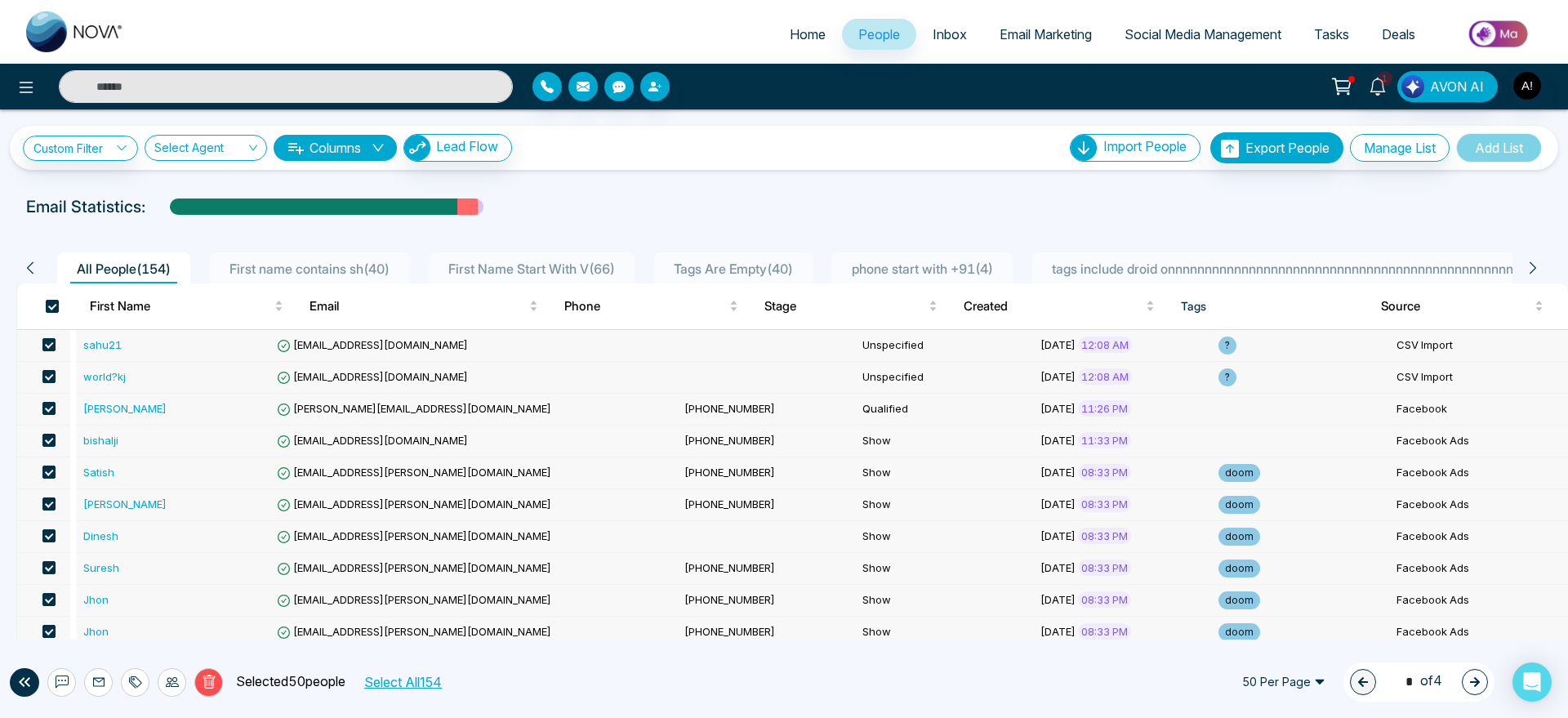
click at [389, 672] on button "Select All 154" at bounding box center [402, 682] width 89 height 21
click at [172, 684] on icon at bounding box center [172, 681] width 13 height 10
click at [188, 618] on link "Update Source" at bounding box center [146, 620] width 83 height 14
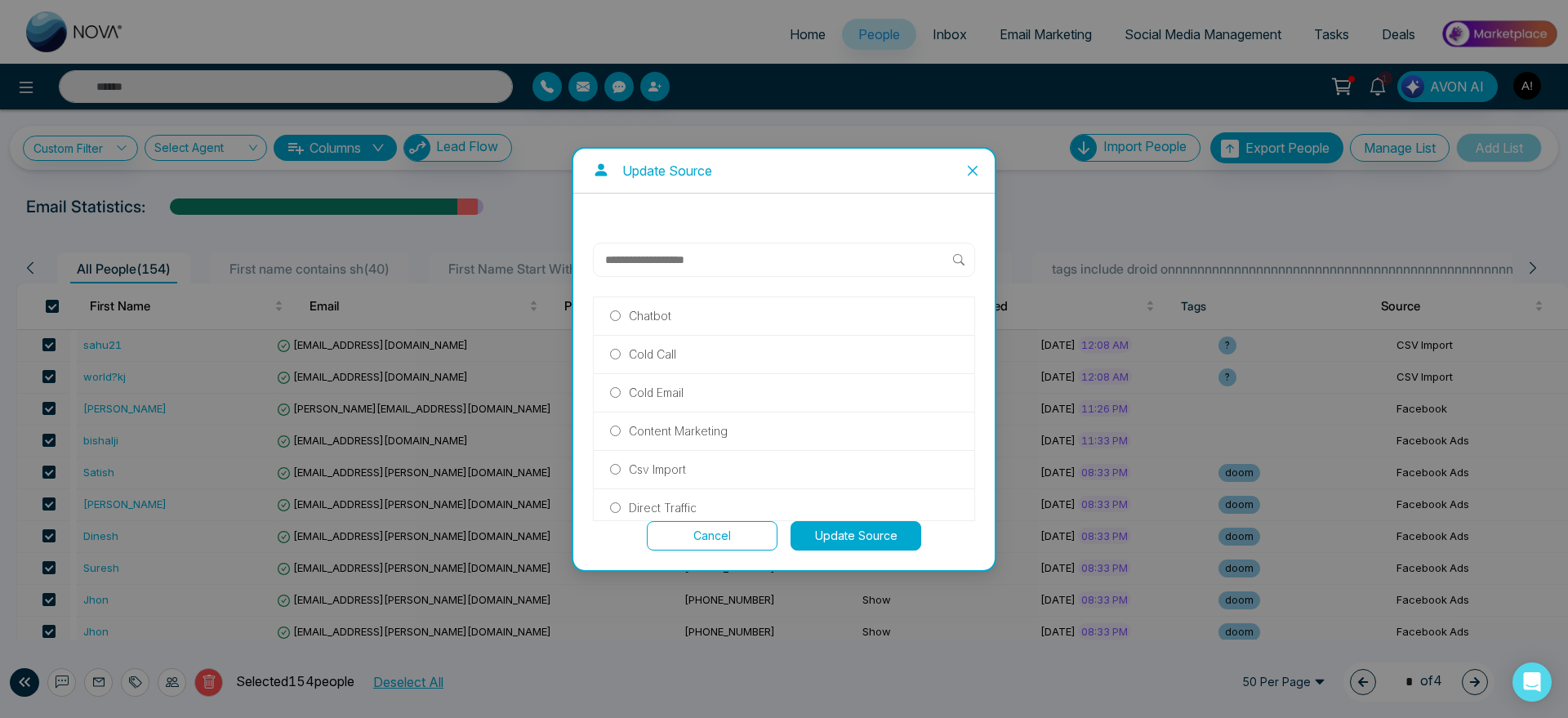
click at [711, 440] on div "Content Marketing" at bounding box center [784, 431] width 380 height 38
click at [735, 429] on label "Content Marketing" at bounding box center [784, 431] width 348 height 18
click at [857, 532] on button "Update Source" at bounding box center [856, 535] width 131 height 29
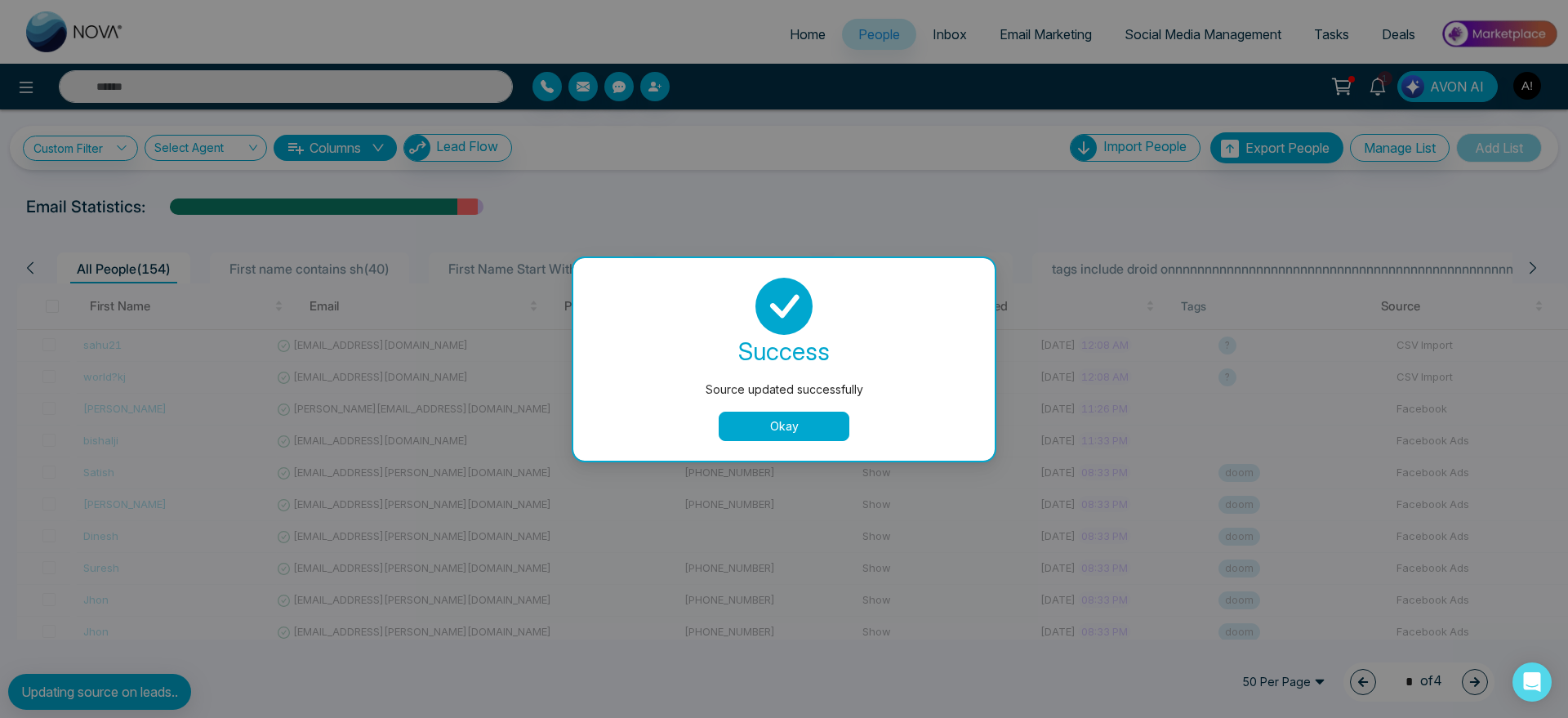
click at [791, 426] on button "Okay" at bounding box center [784, 426] width 131 height 29
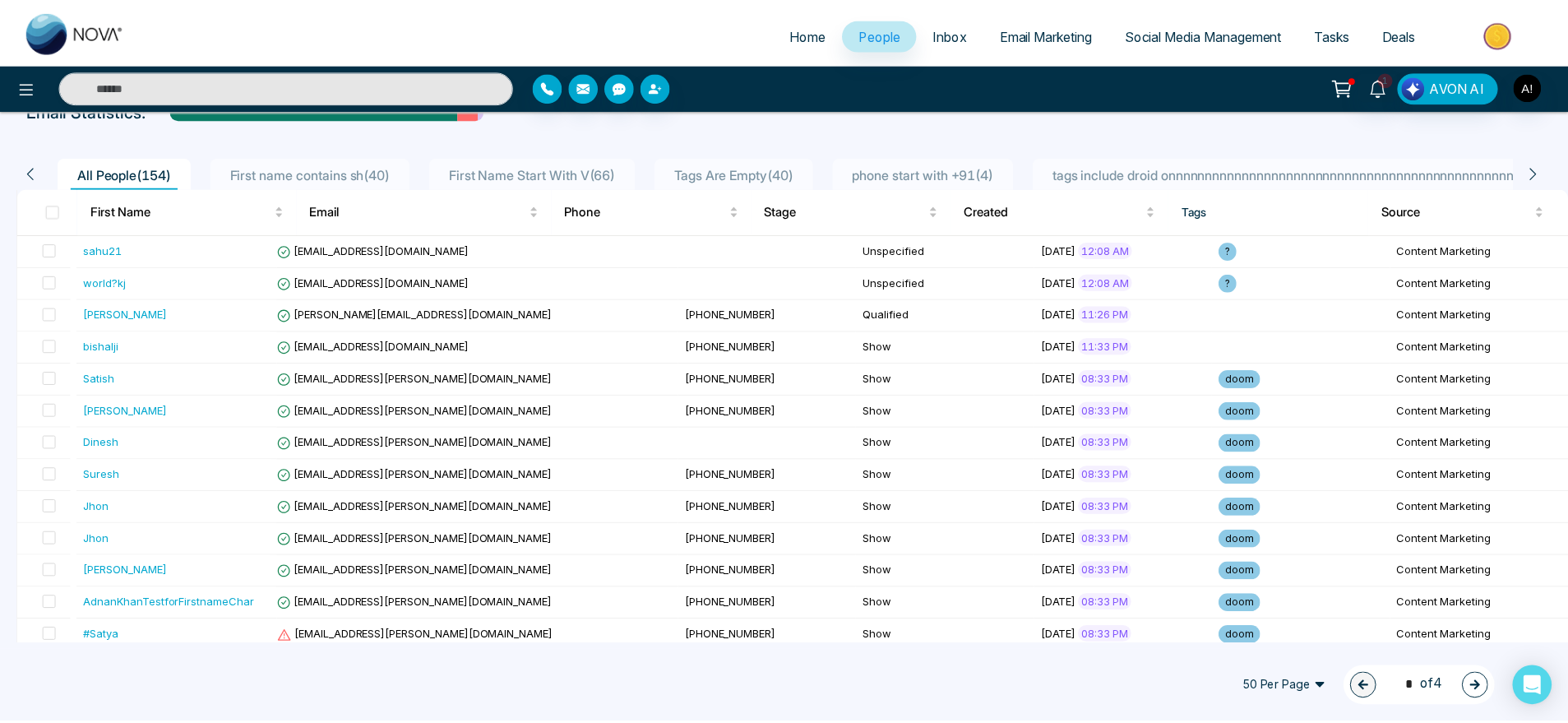
scroll to position [94, 0]
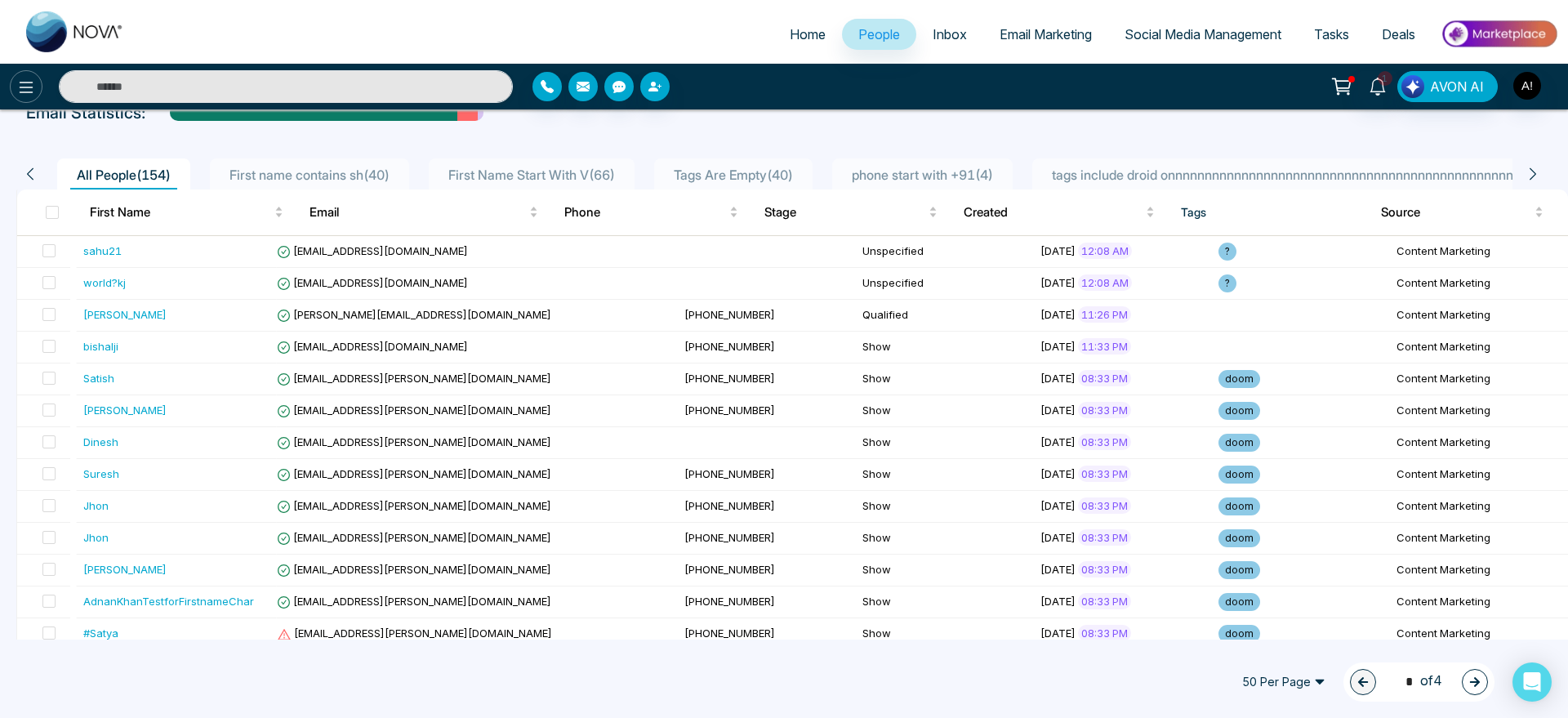
click at [14, 95] on button at bounding box center [26, 86] width 33 height 33
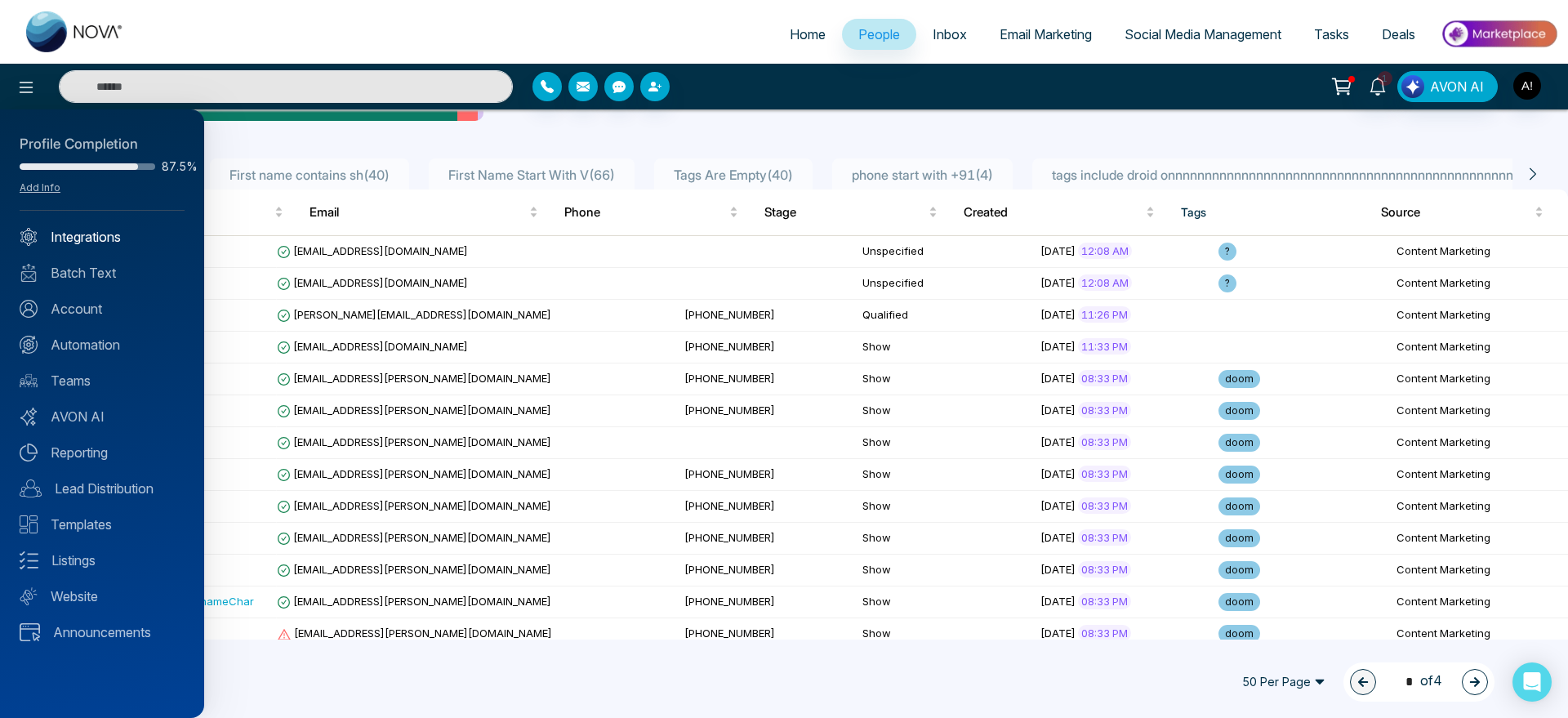
click at [100, 235] on link "Integrations" at bounding box center [102, 237] width 165 height 20
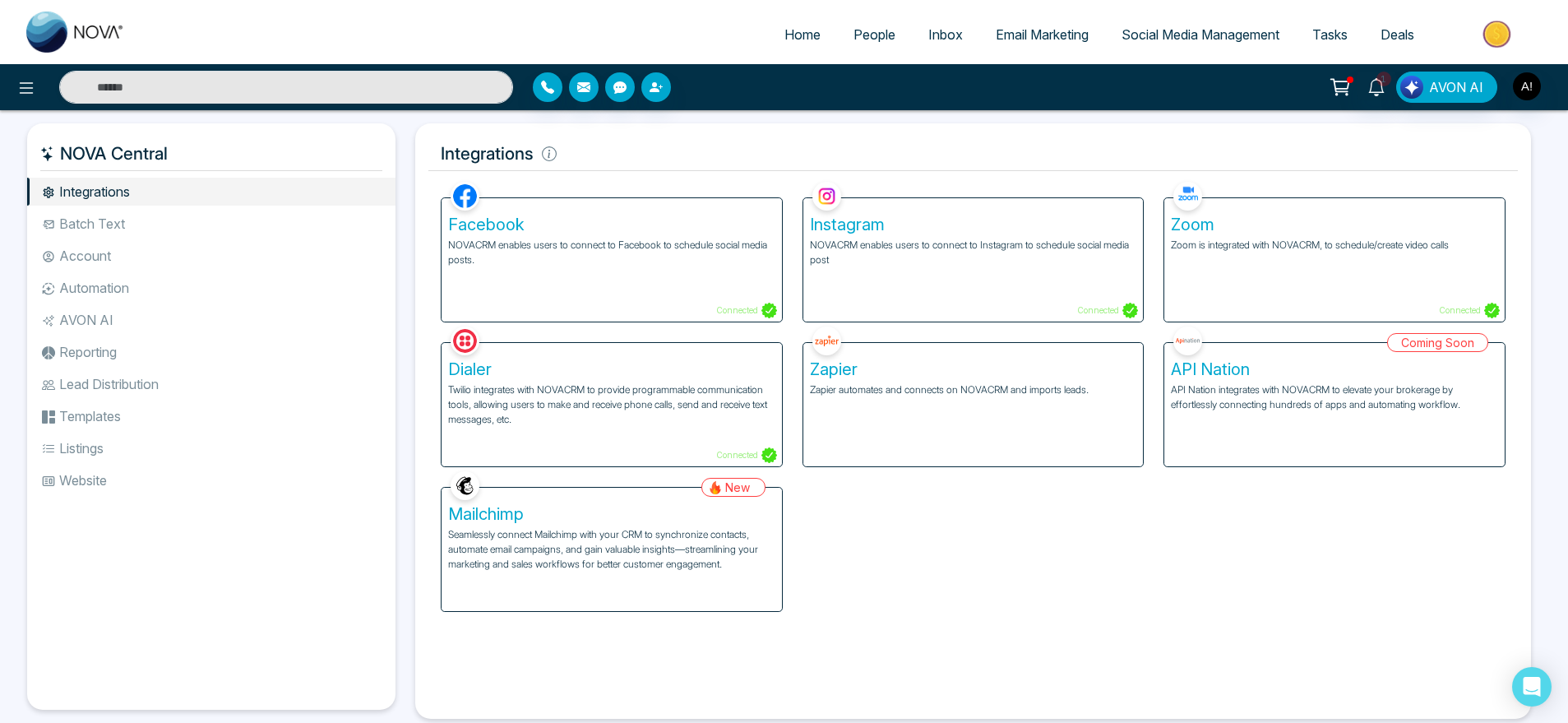
click at [128, 212] on li "Batch Text" at bounding box center [211, 223] width 368 height 28
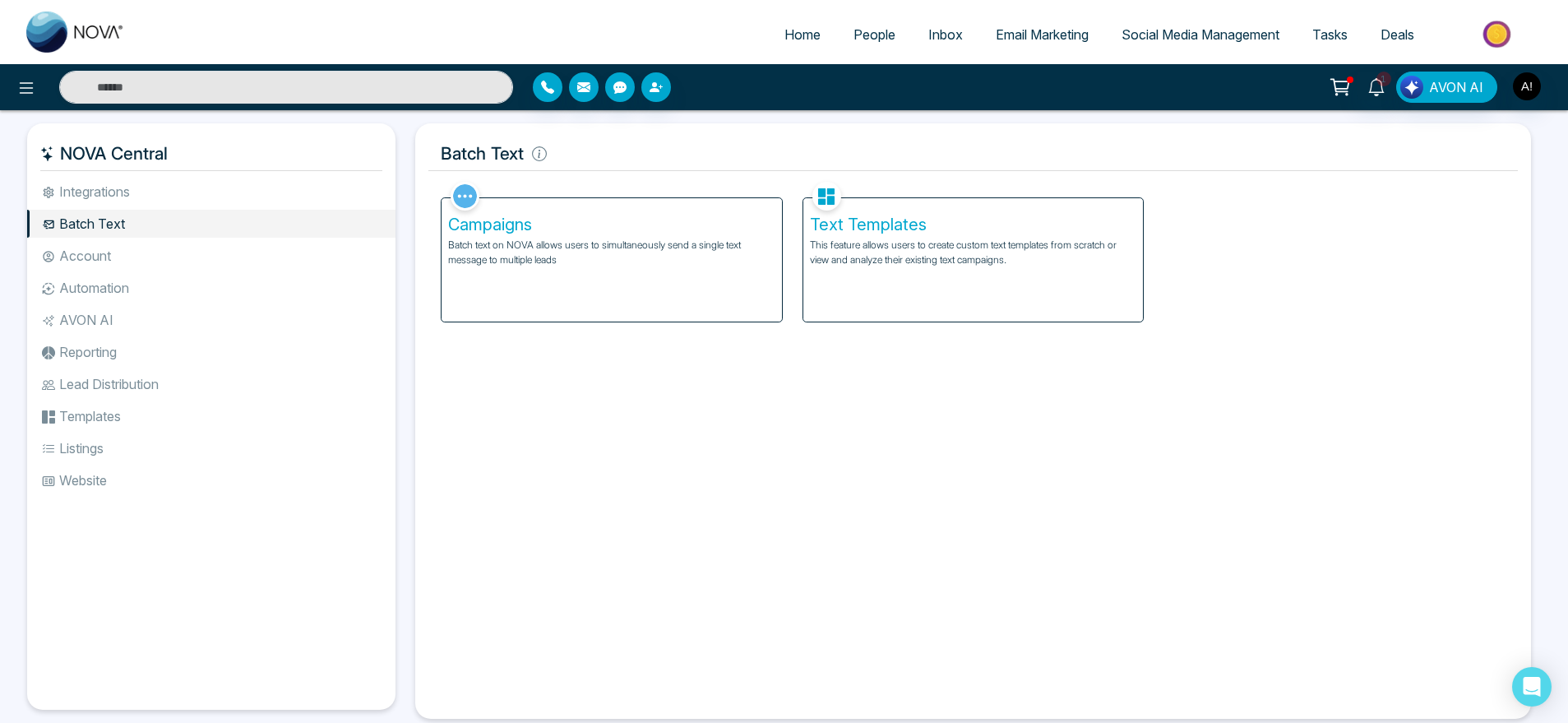
click at [201, 240] on ul "Integrations Batch Text Account Automation AVON AI Reporting Lead Distribution …" at bounding box center [211, 431] width 368 height 506
click at [184, 261] on li "Account" at bounding box center [211, 256] width 368 height 28
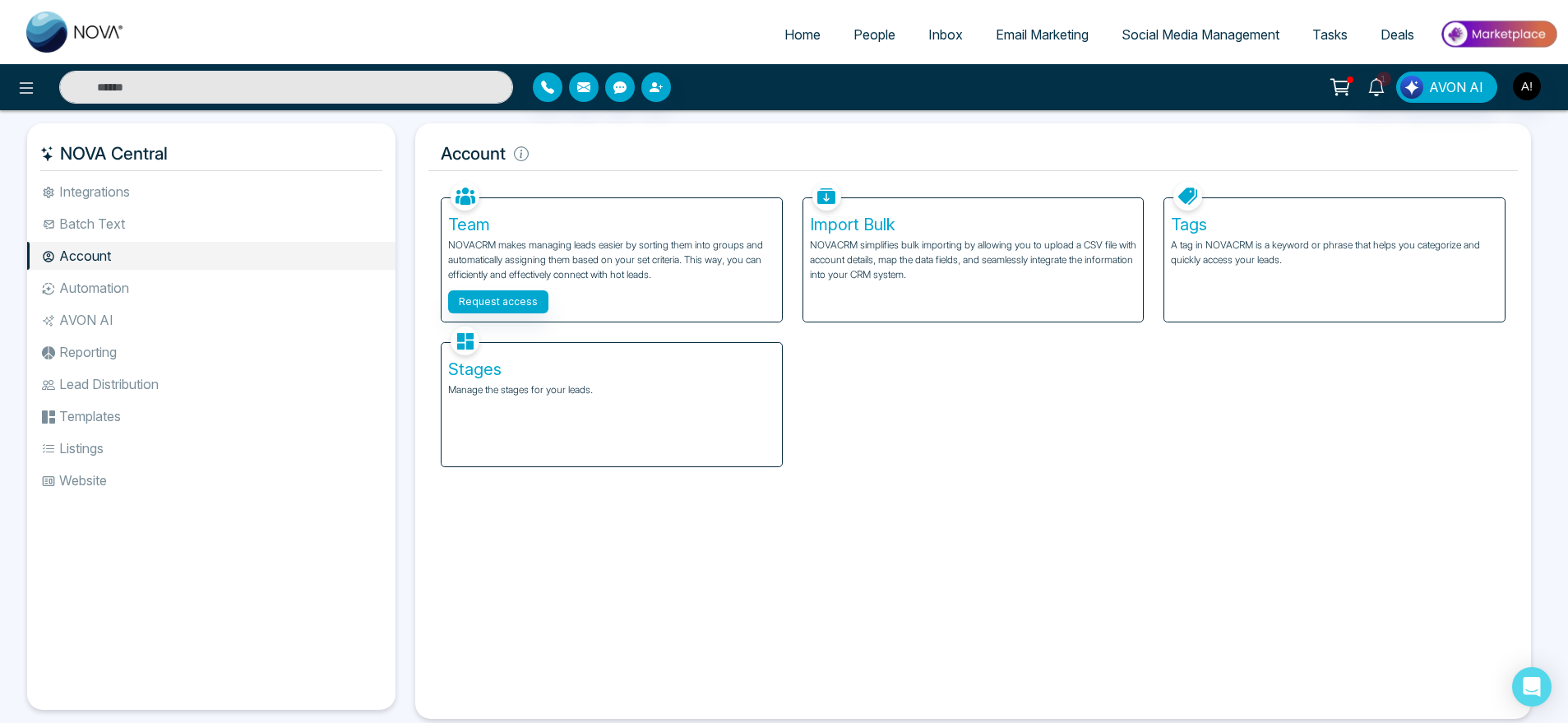
click at [1303, 314] on div "Tags A tag in NOVACRM is a keyword or phrase that helps you categorize and quic…" at bounding box center [1335, 260] width 341 height 124
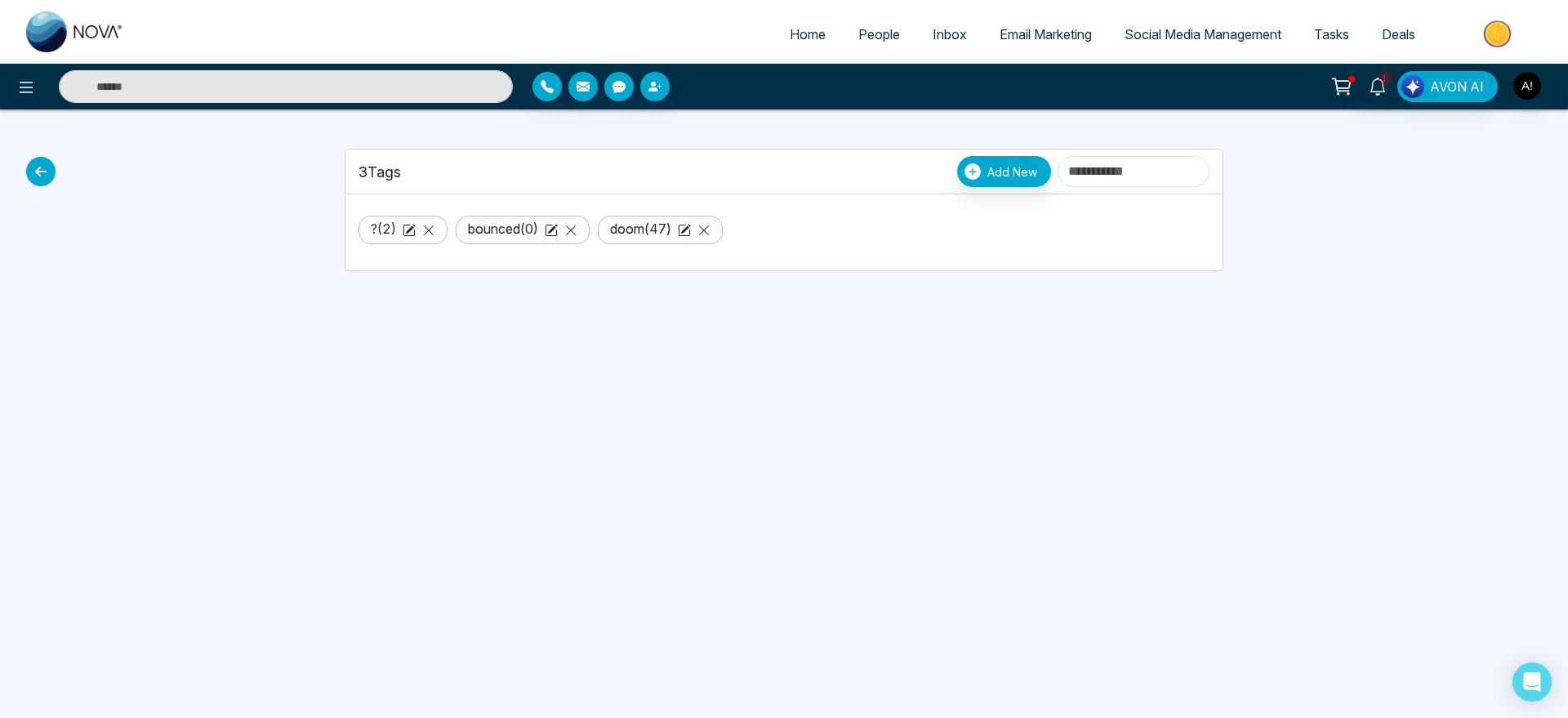
click at [723, 228] on li "doom ( 47 )" at bounding box center [660, 230] width 125 height 29
click at [577, 230] on icon at bounding box center [571, 230] width 13 height 13
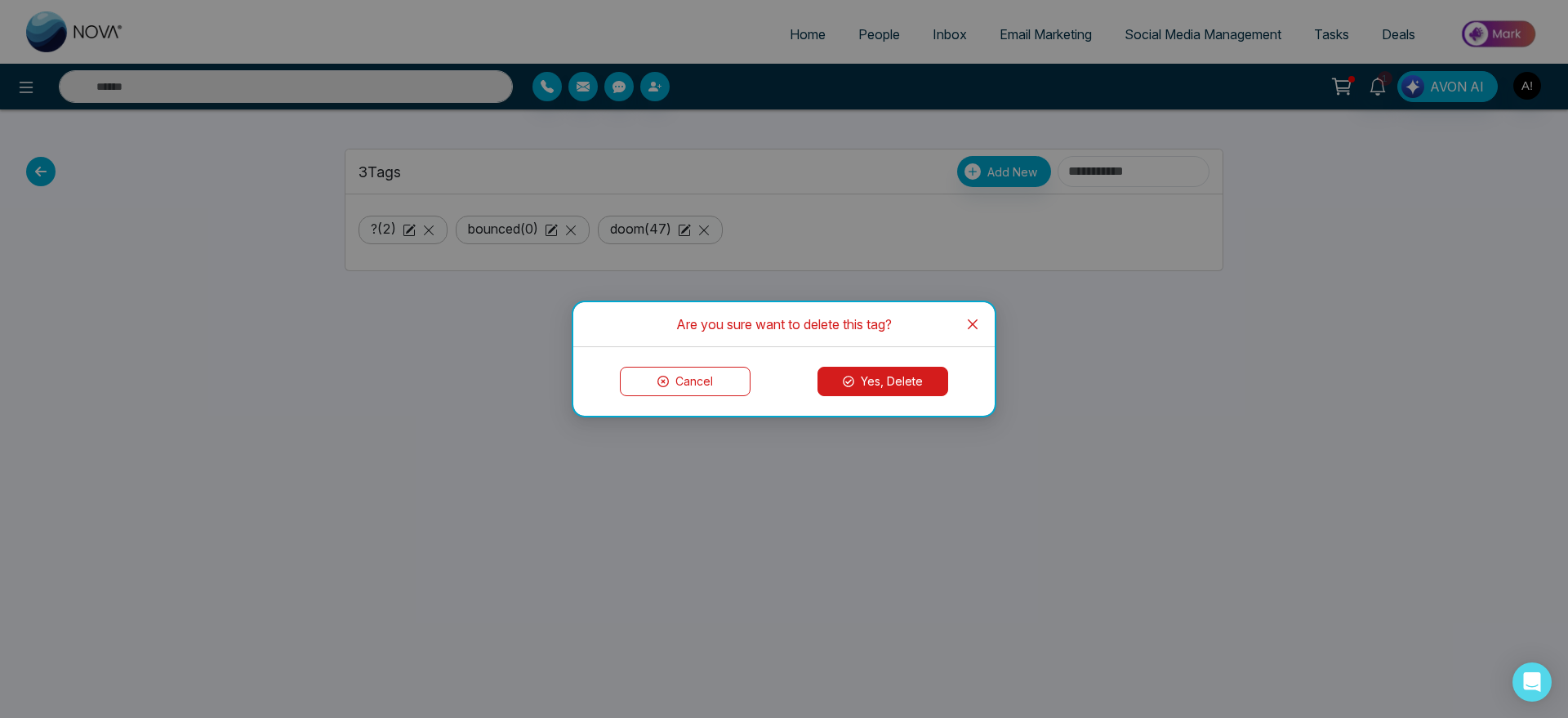
click at [915, 385] on button "Yes, Delete" at bounding box center [882, 381] width 131 height 29
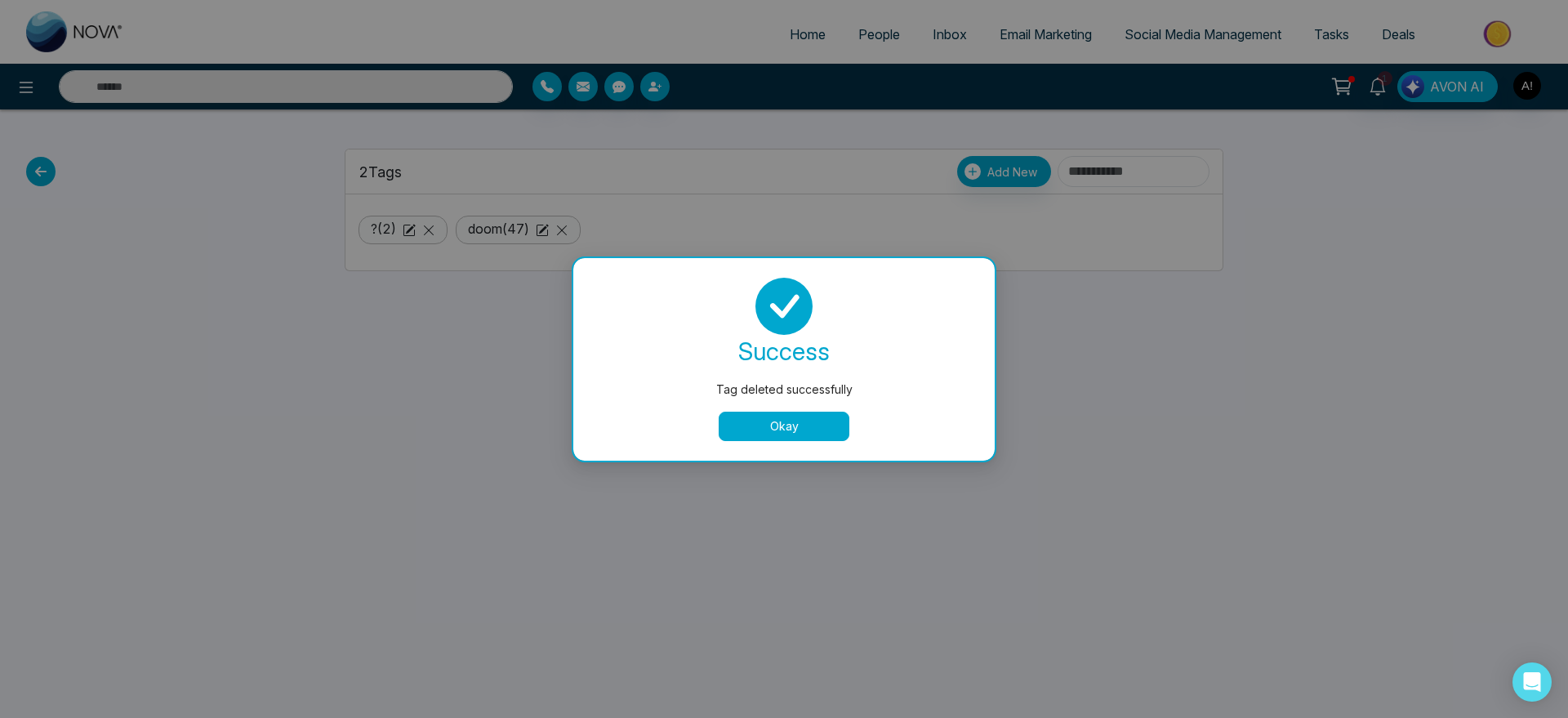
click at [766, 420] on button "Okay" at bounding box center [784, 426] width 131 height 29
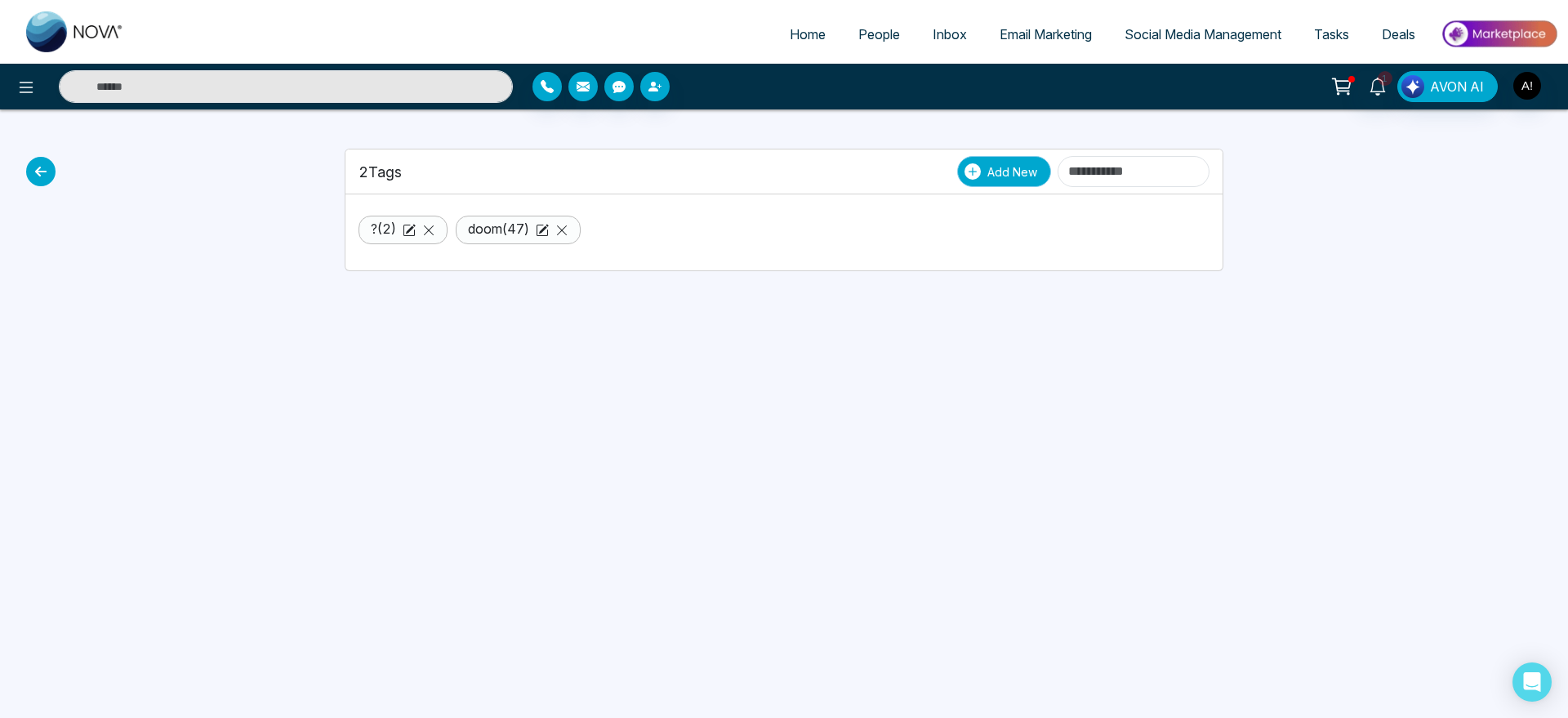
click at [987, 175] on span "Add New" at bounding box center [1012, 171] width 50 height 17
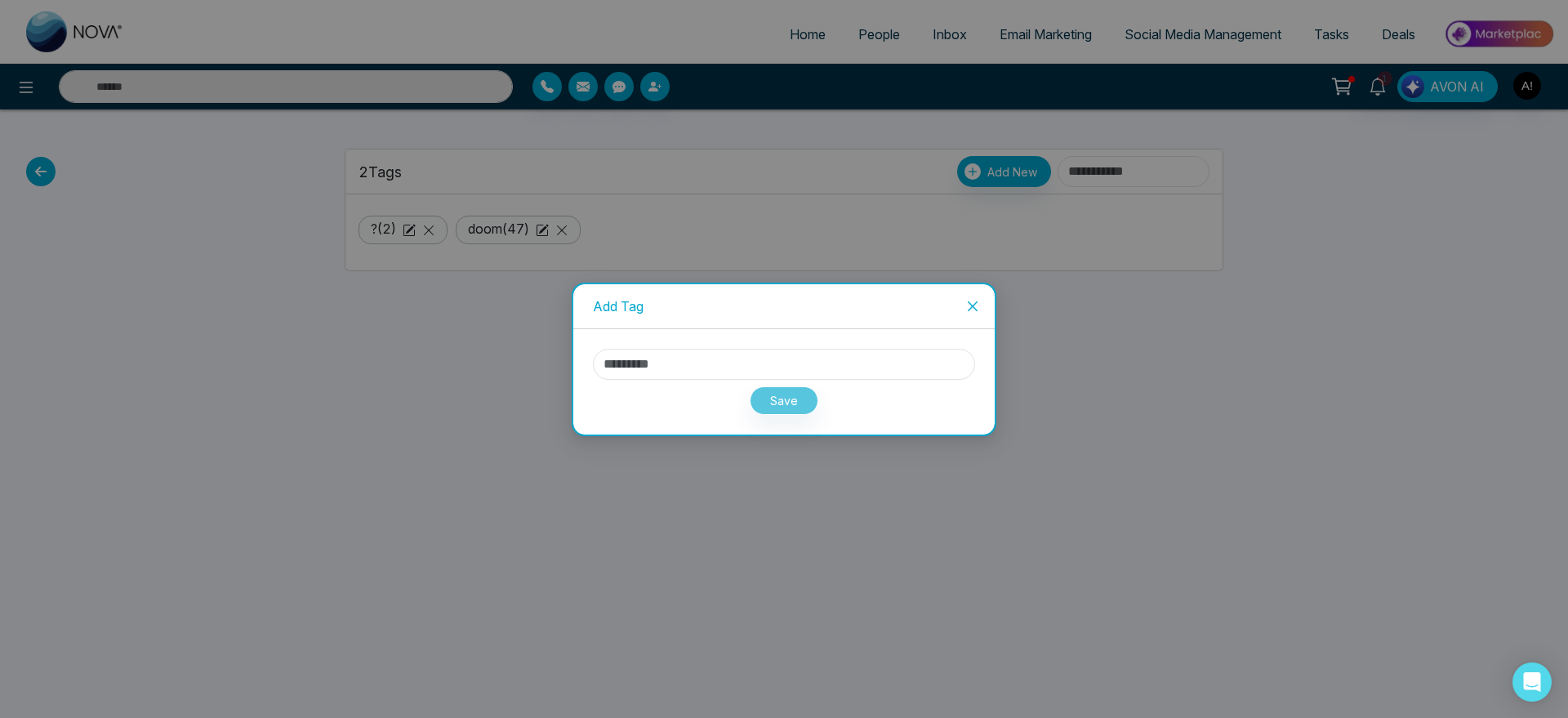
click at [800, 340] on div "Save" at bounding box center [784, 382] width 421 height 105
click at [745, 355] on input "text" at bounding box center [784, 364] width 382 height 31
type input "**"
click at [794, 401] on button "Save" at bounding box center [784, 401] width 69 height 29
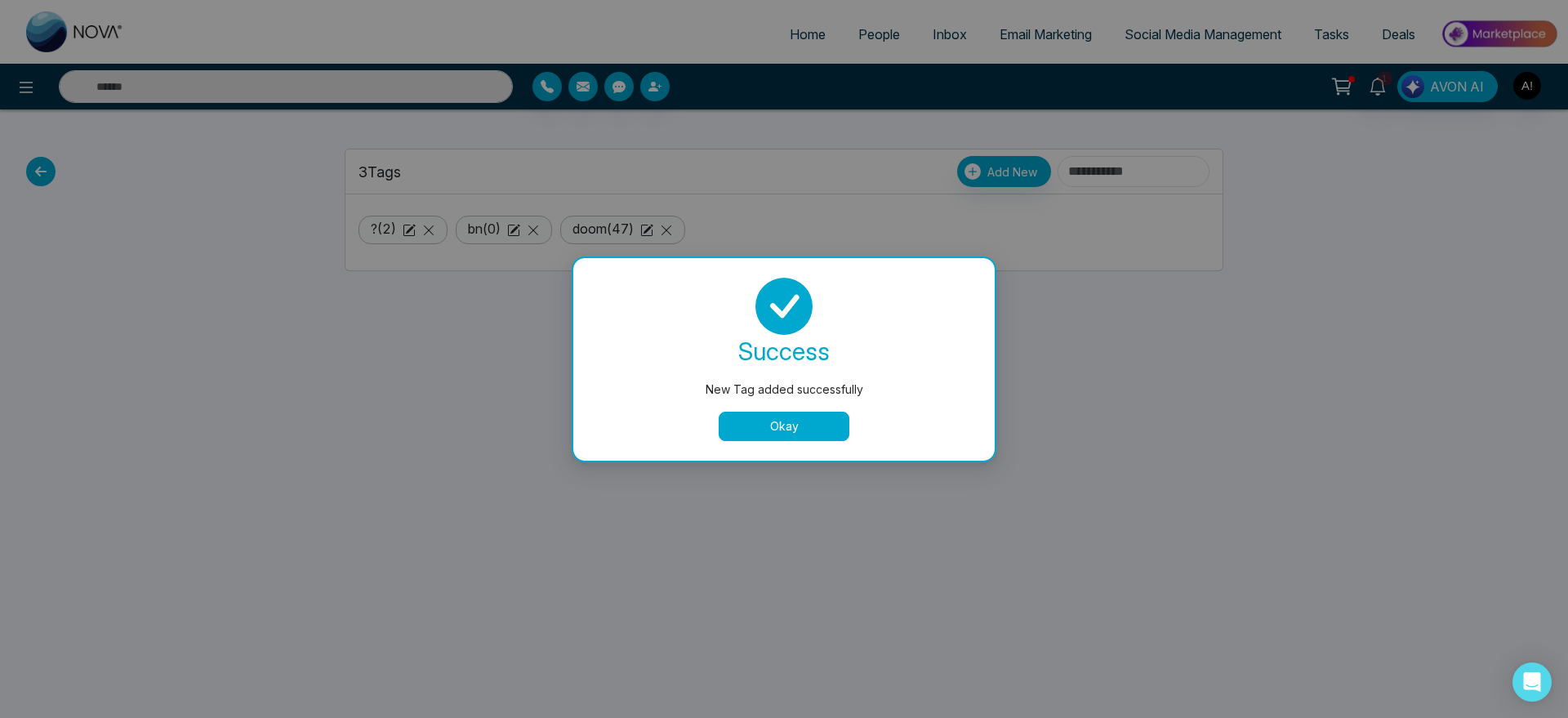
click at [781, 423] on button "Okay" at bounding box center [784, 426] width 131 height 29
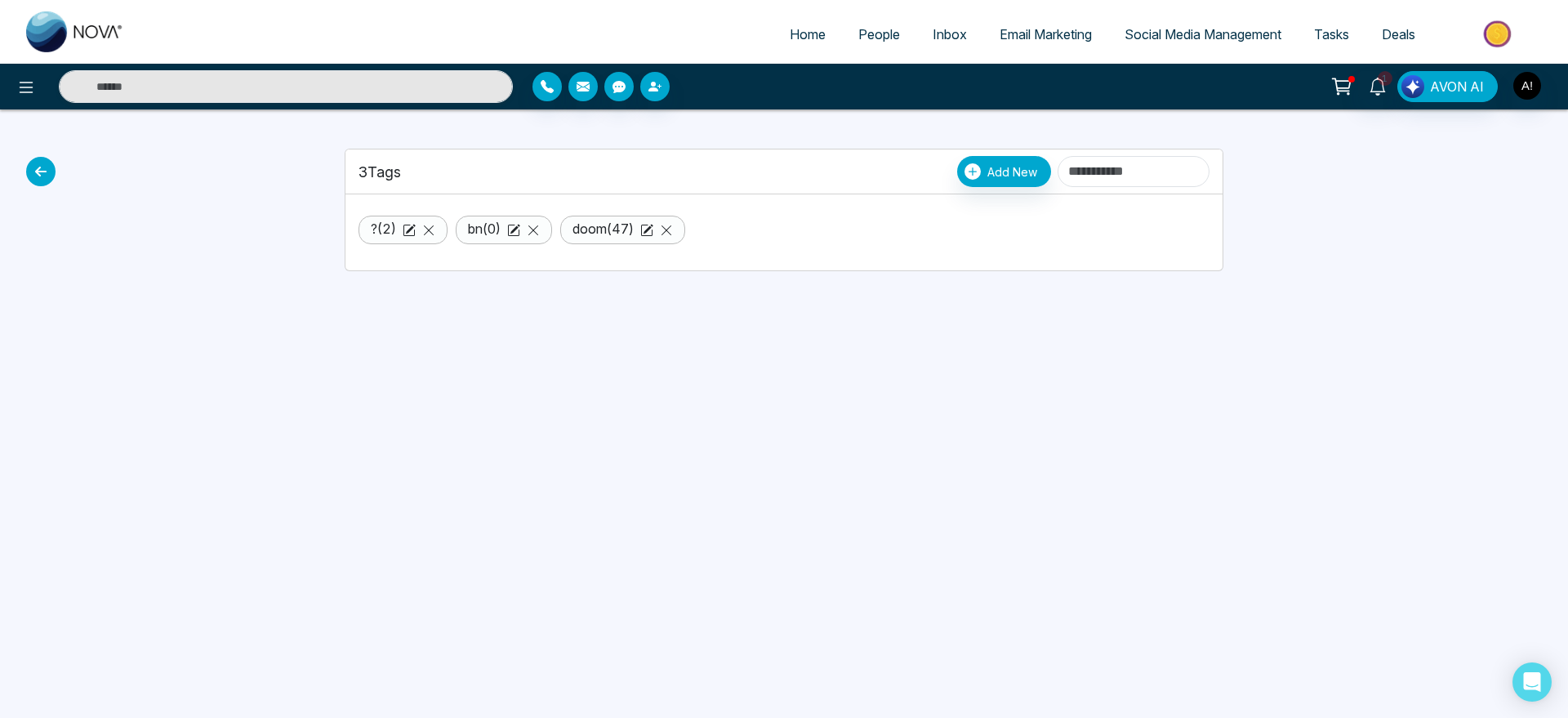
click at [50, 181] on icon at bounding box center [40, 171] width 29 height 29
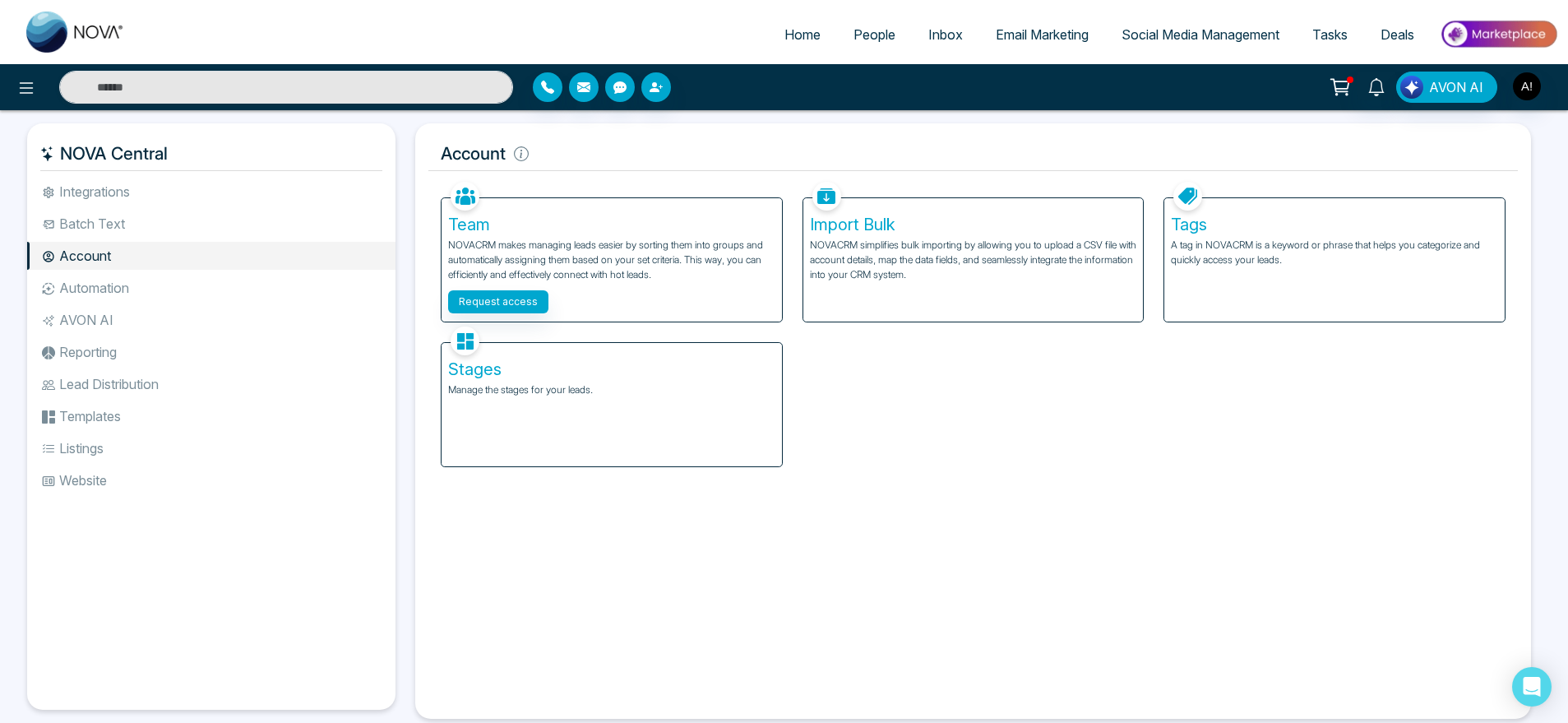
click at [184, 276] on li "Automation" at bounding box center [211, 287] width 368 height 28
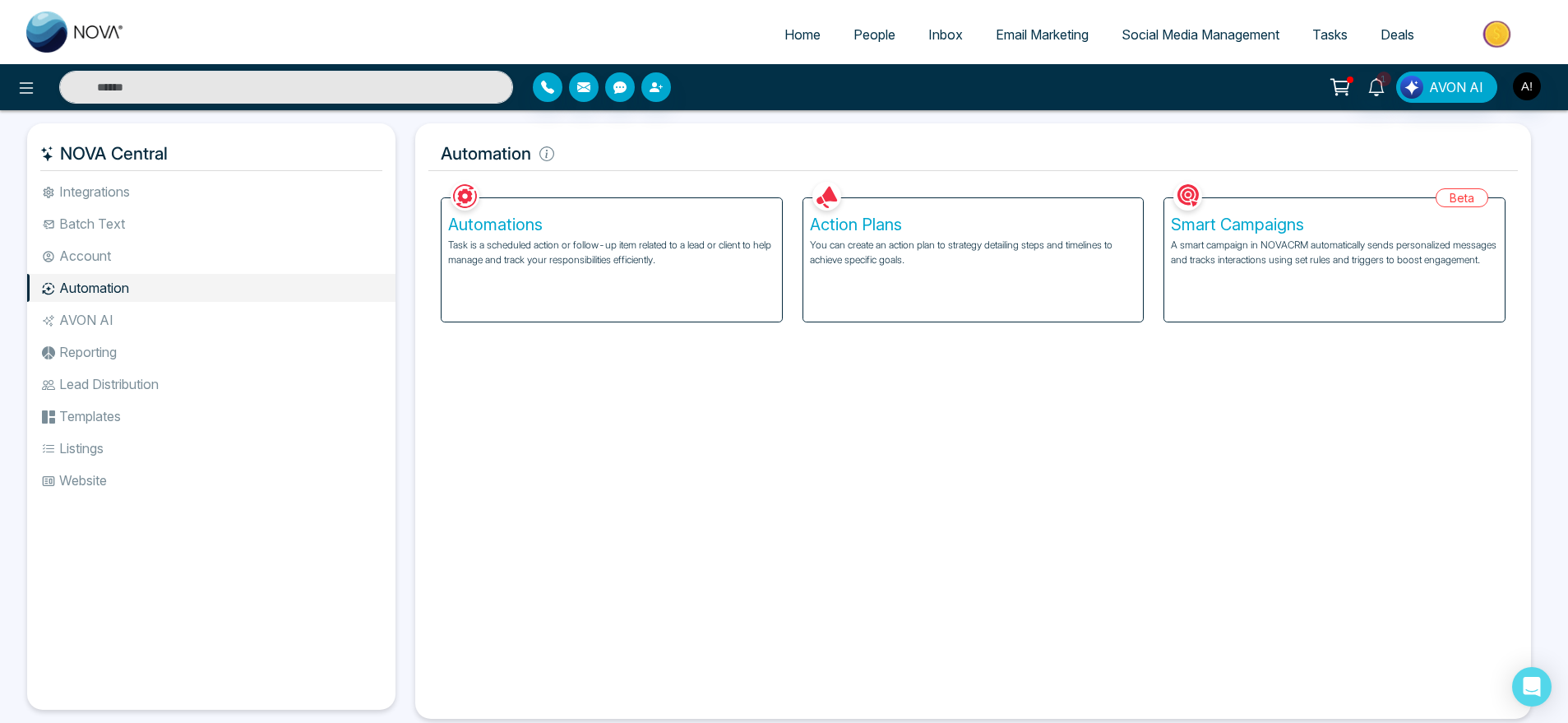
click at [139, 319] on li "AVON AI" at bounding box center [211, 319] width 368 height 28
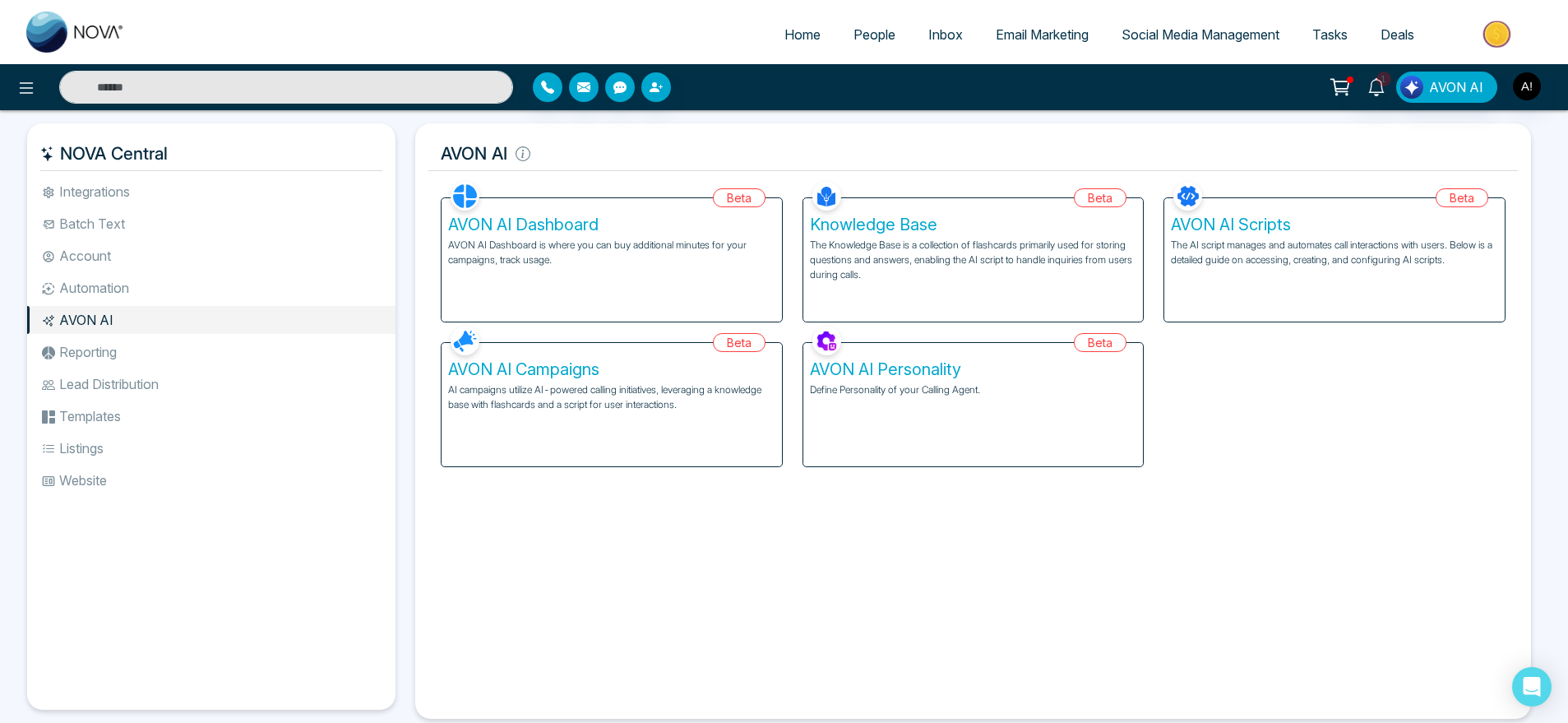
click at [692, 243] on p "AVON AI Dashboard is where you can buy additional minutes for your campaigns, t…" at bounding box center [611, 252] width 327 height 30
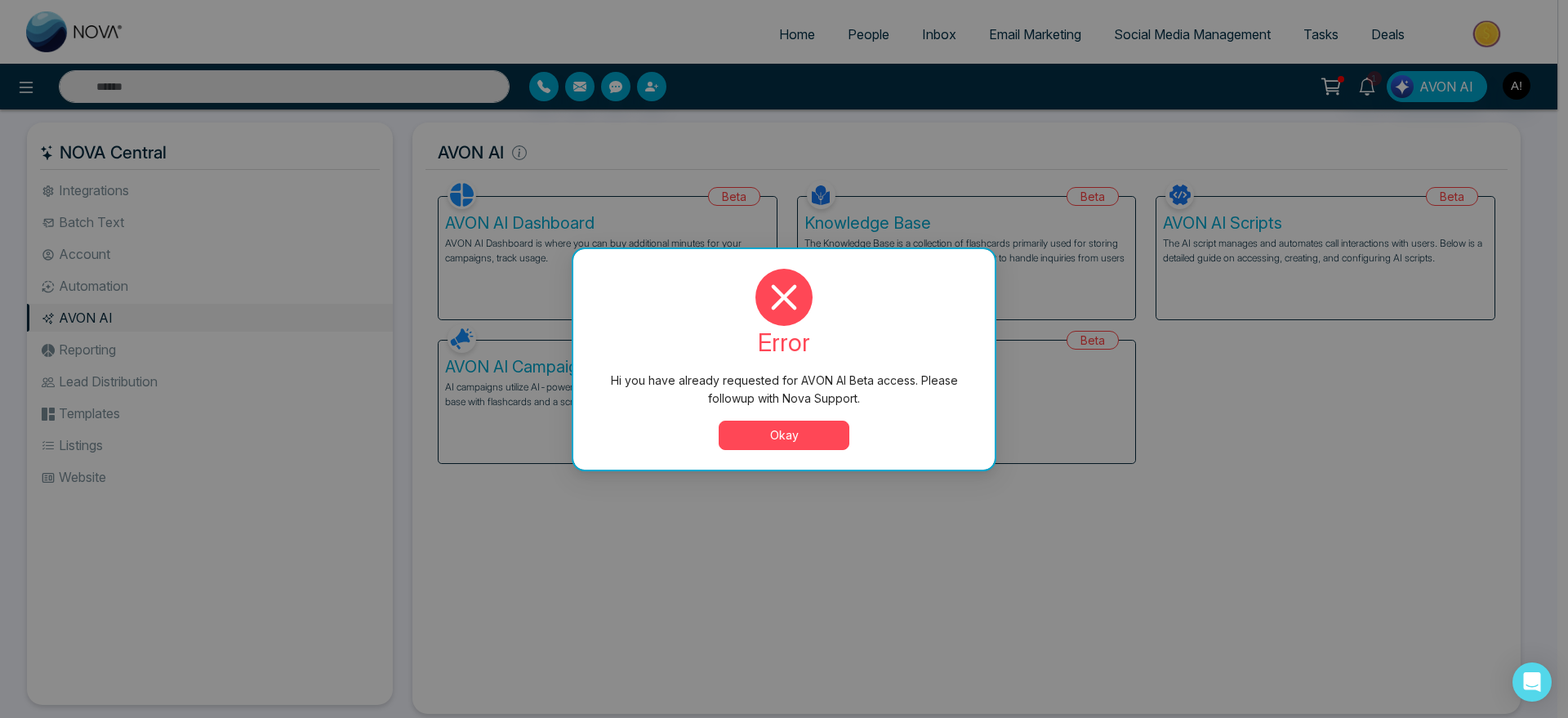
click at [780, 435] on button "Okay" at bounding box center [784, 435] width 131 height 29
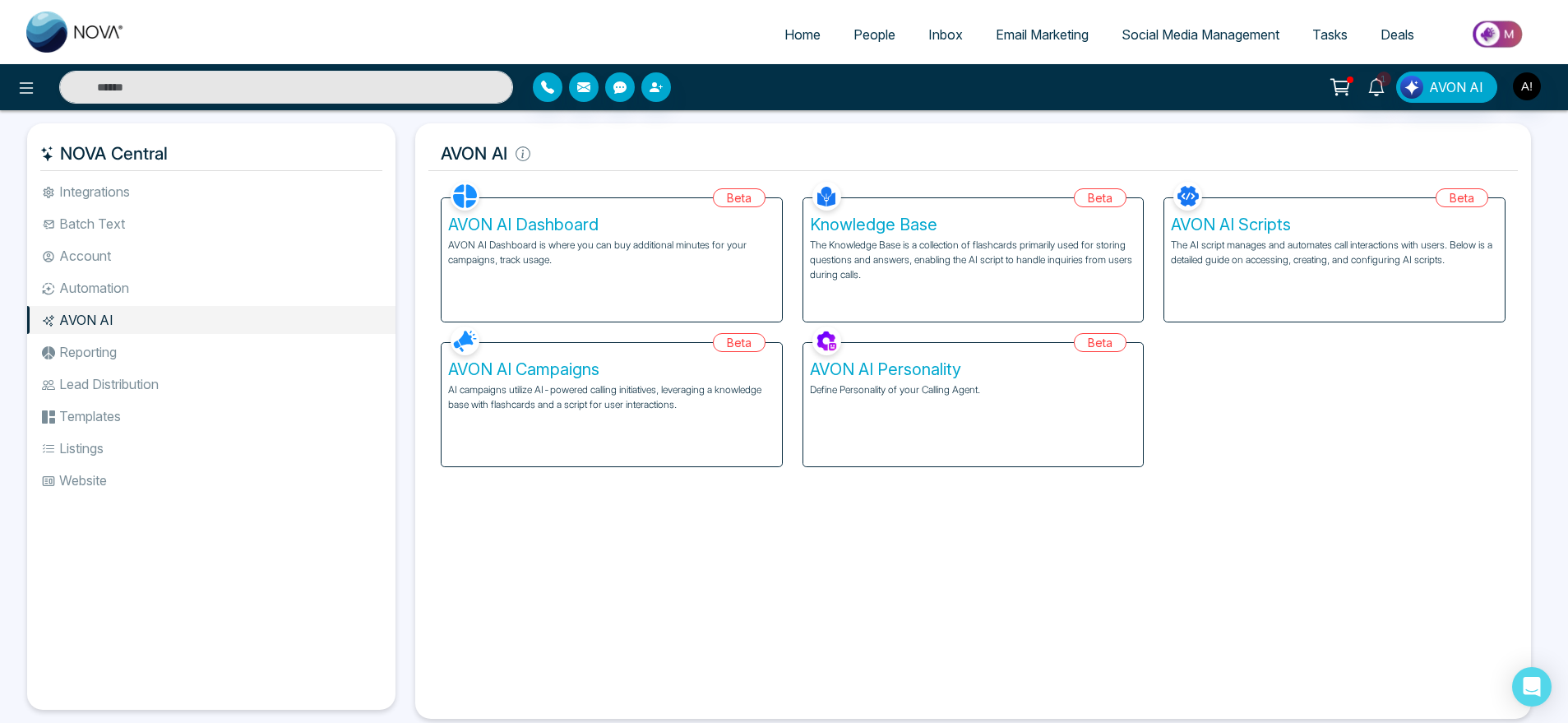
click at [232, 357] on li "Reporting" at bounding box center [211, 352] width 368 height 28
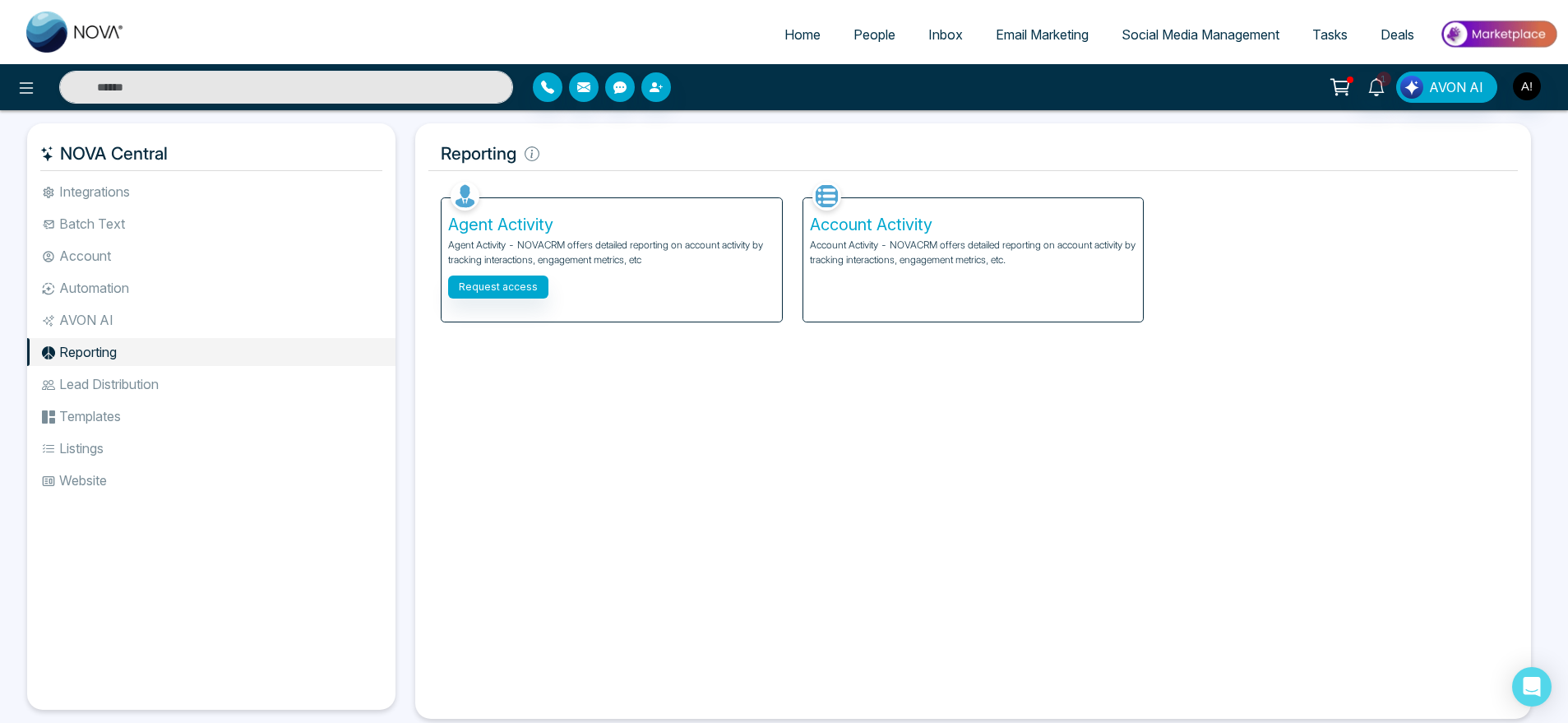
click at [144, 386] on li "Lead Distribution" at bounding box center [211, 384] width 368 height 28
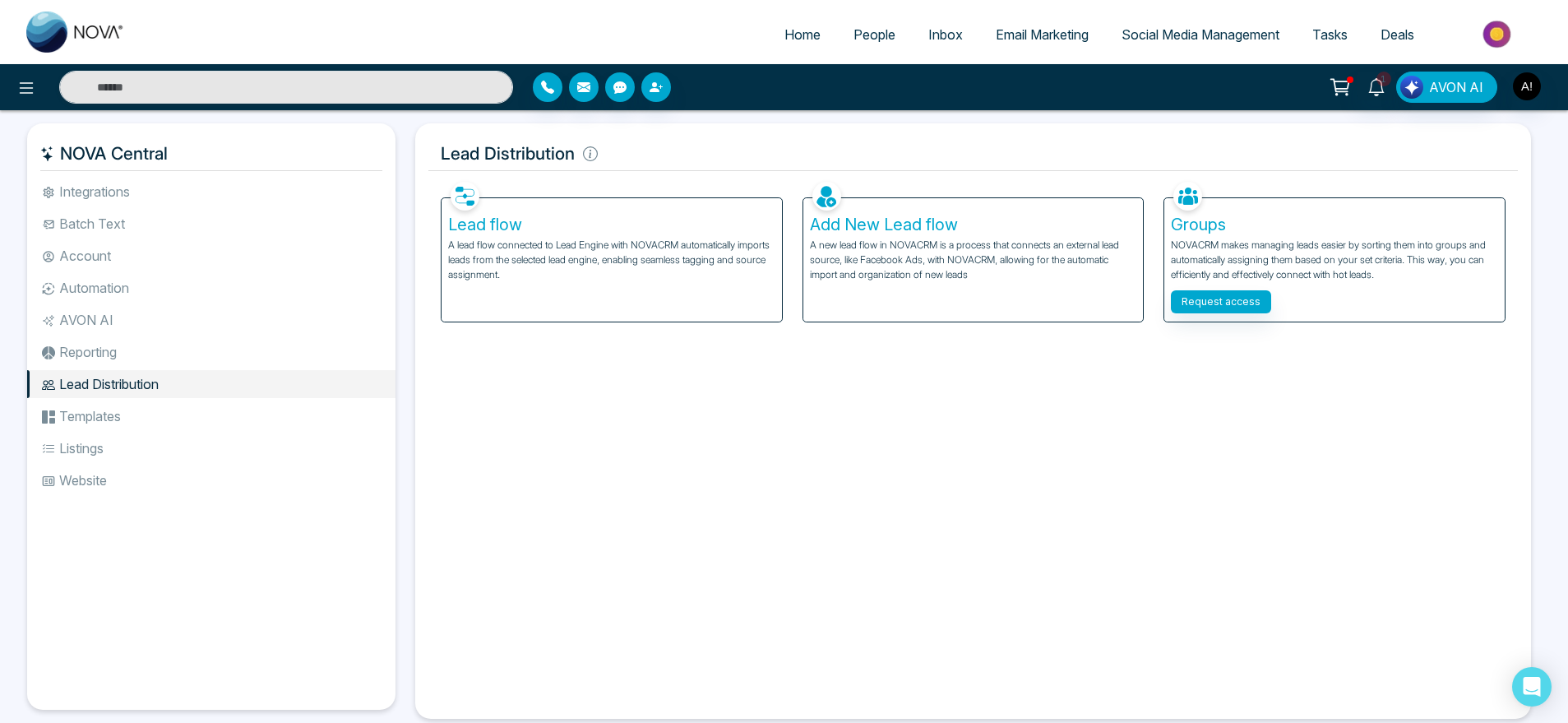
click at [154, 415] on li "Templates" at bounding box center [211, 415] width 368 height 28
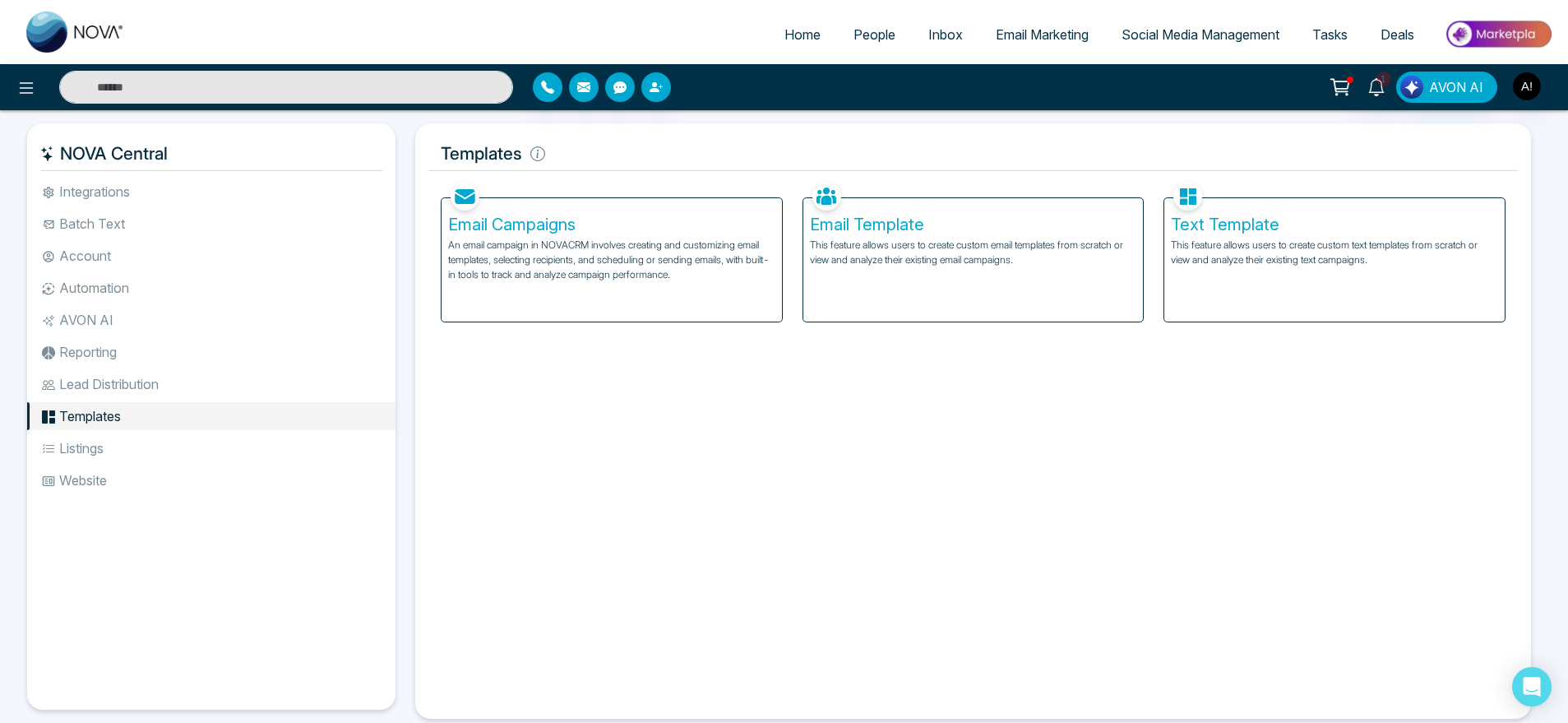
click at [634, 267] on p "An email campaign in NOVACRM involves creating and customizing email templates,…" at bounding box center [611, 260] width 327 height 45
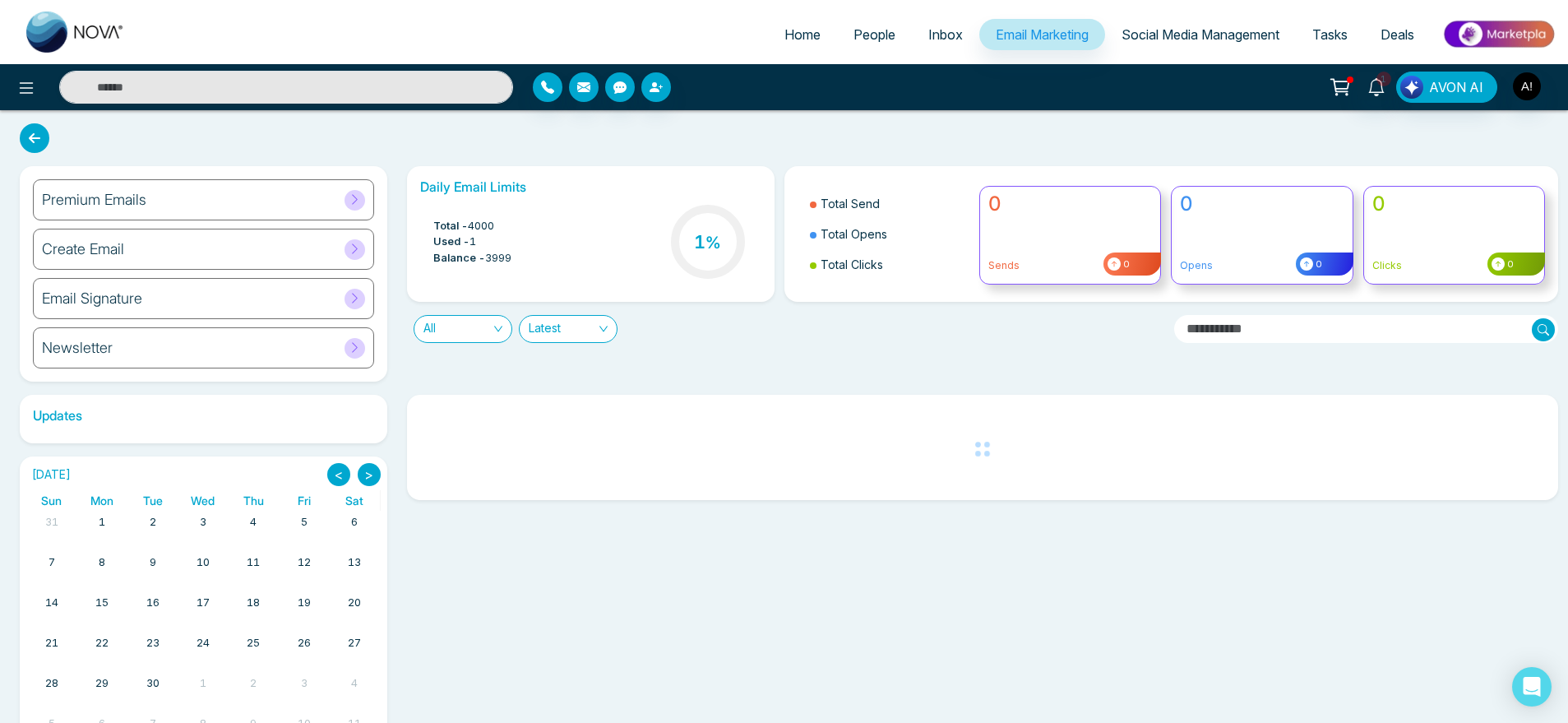
click at [44, 143] on icon at bounding box center [34, 138] width 30 height 30
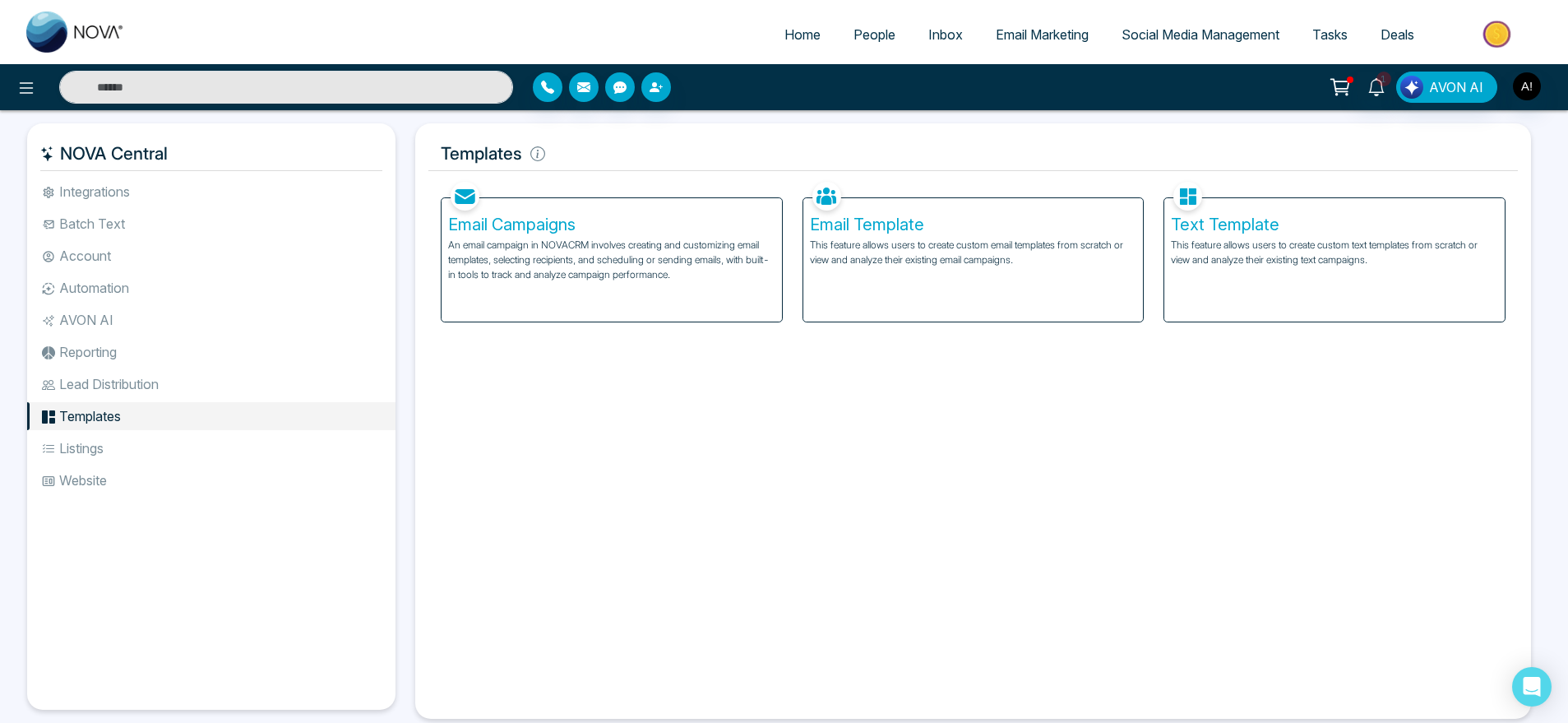
click at [863, 304] on div "Email Template This feature allows users to create custom email templates from …" at bounding box center [974, 260] width 341 height 124
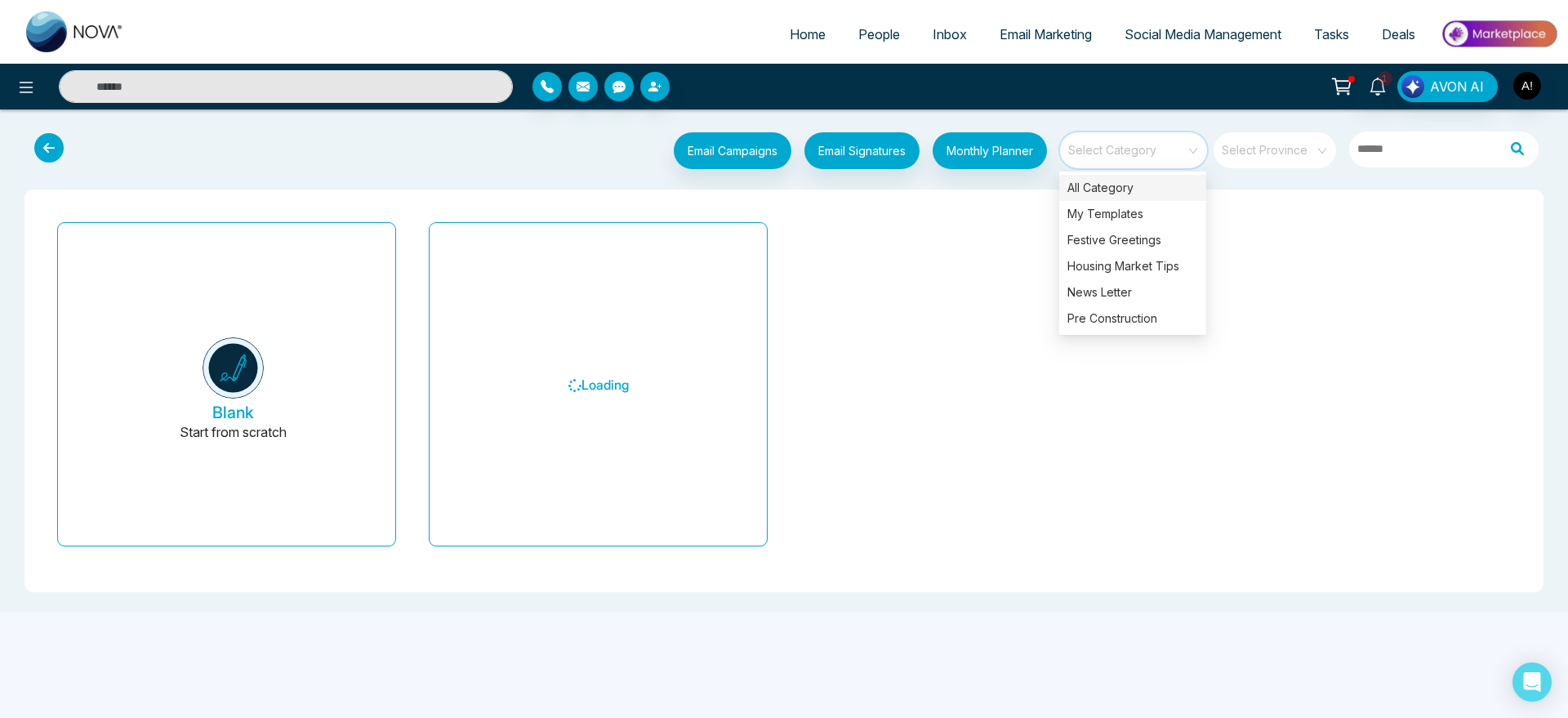
click at [1147, 145] on input "search" at bounding box center [1128, 145] width 118 height 25
click at [1150, 224] on div "My Templates" at bounding box center [1133, 214] width 147 height 26
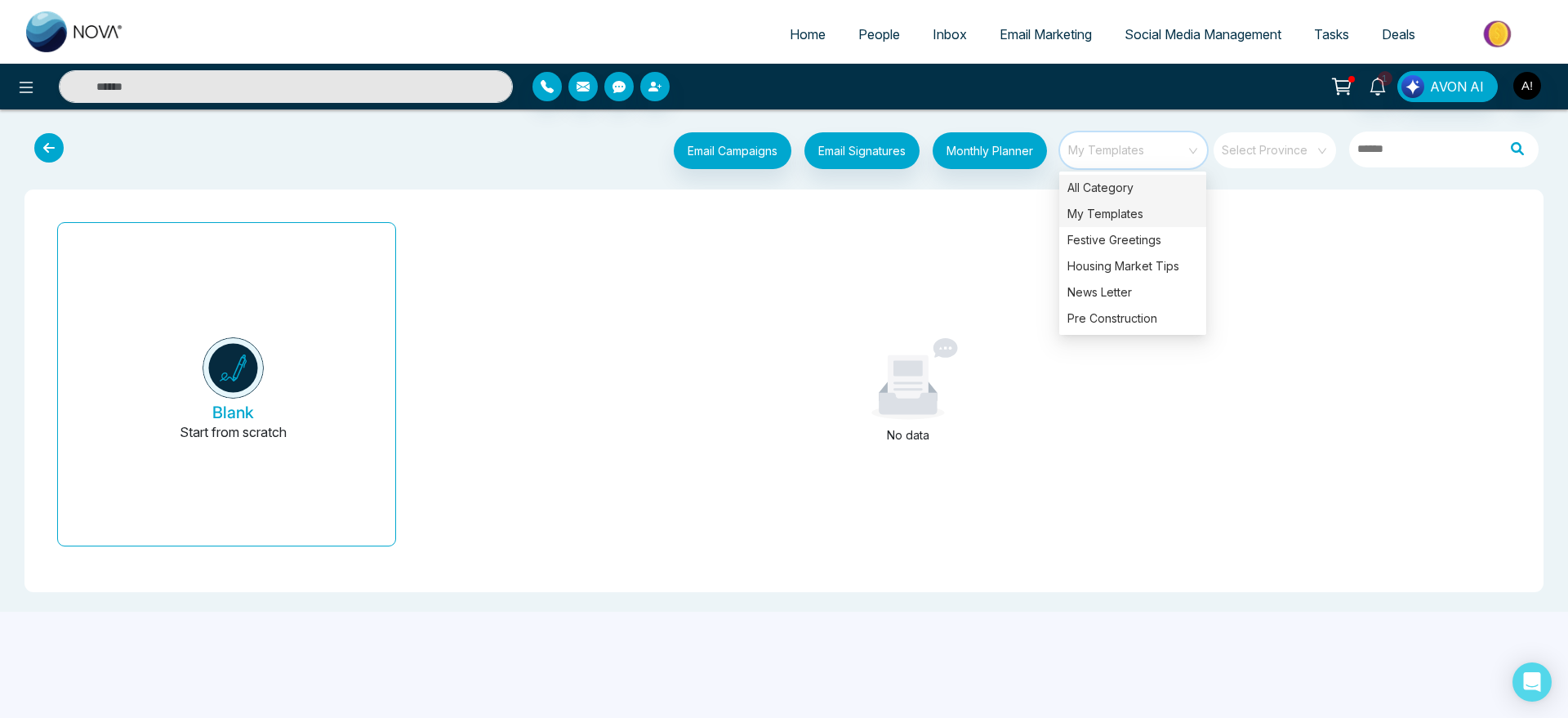
click at [1159, 185] on div "All Category" at bounding box center [1133, 187] width 147 height 26
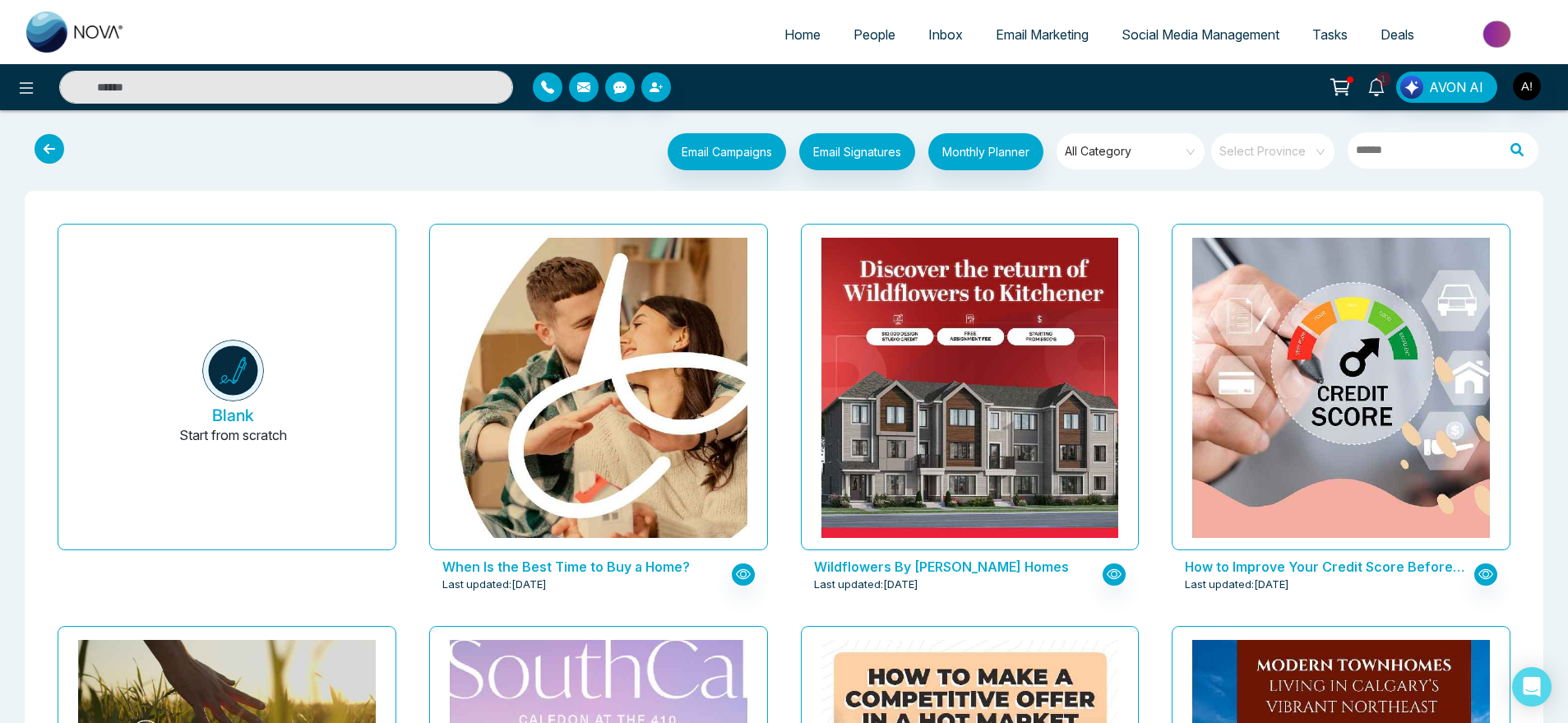
click at [35, 144] on icon at bounding box center [49, 148] width 30 height 30
click at [47, 144] on icon at bounding box center [49, 148] width 30 height 30
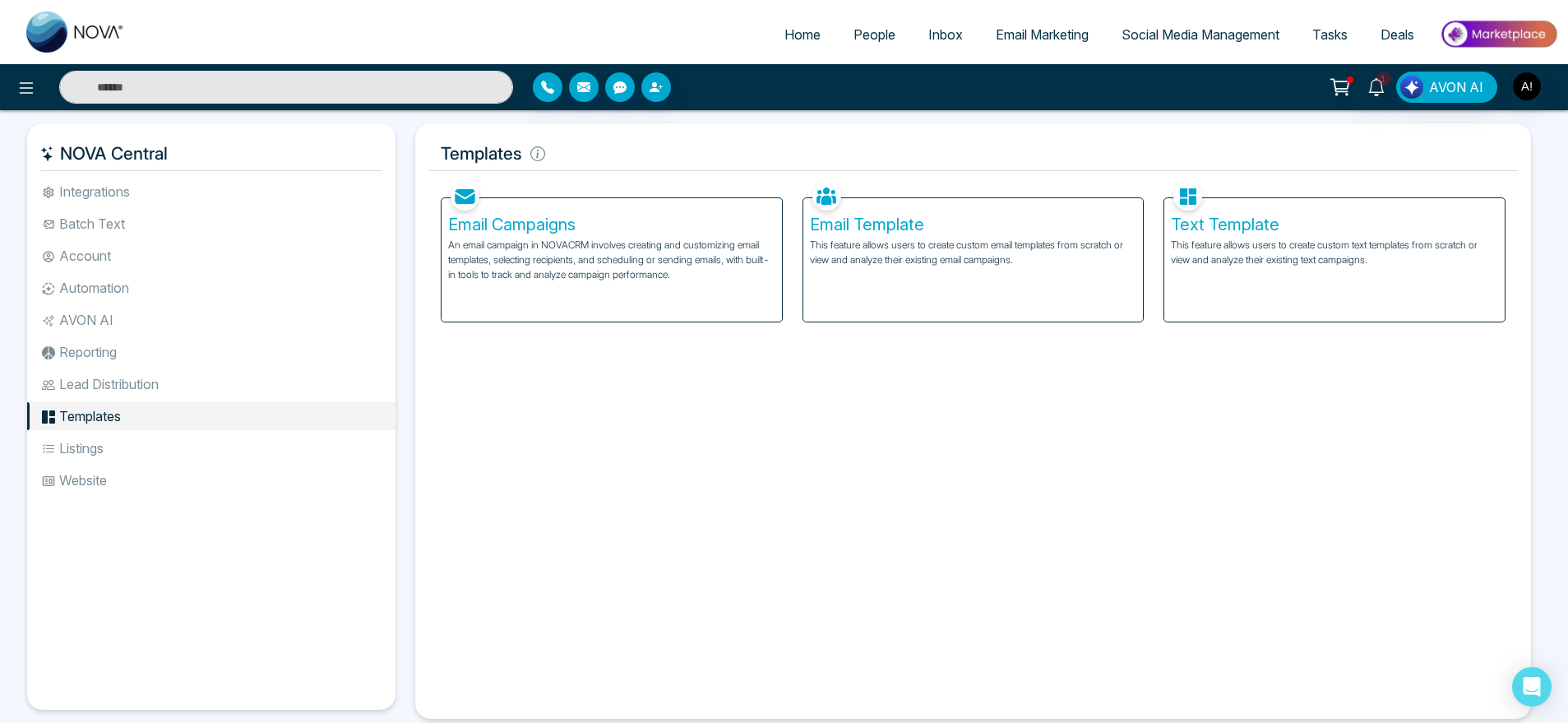
click at [1367, 223] on h5 "Text Template" at bounding box center [1334, 224] width 327 height 20
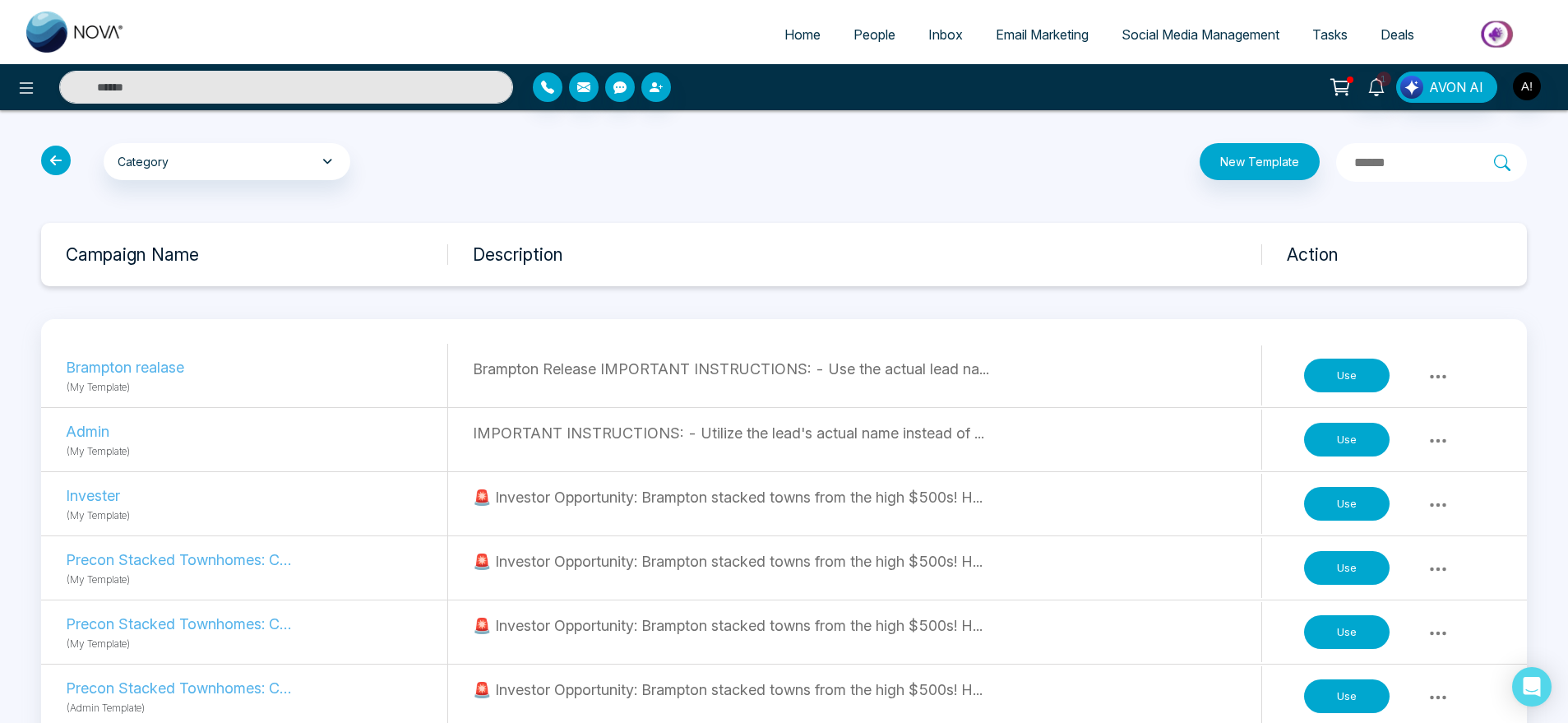
click at [53, 165] on icon at bounding box center [56, 160] width 30 height 30
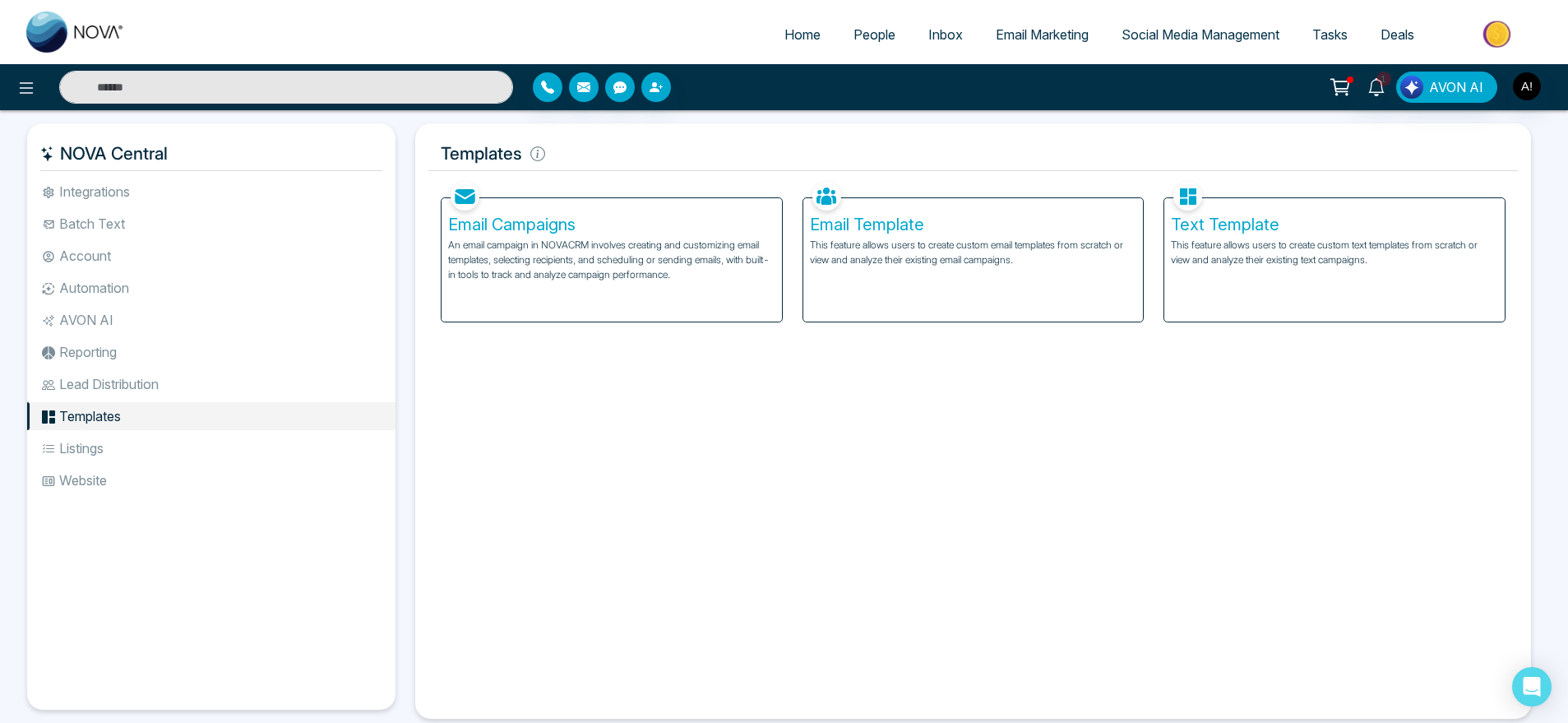
click at [169, 440] on li "Listings" at bounding box center [211, 448] width 368 height 28
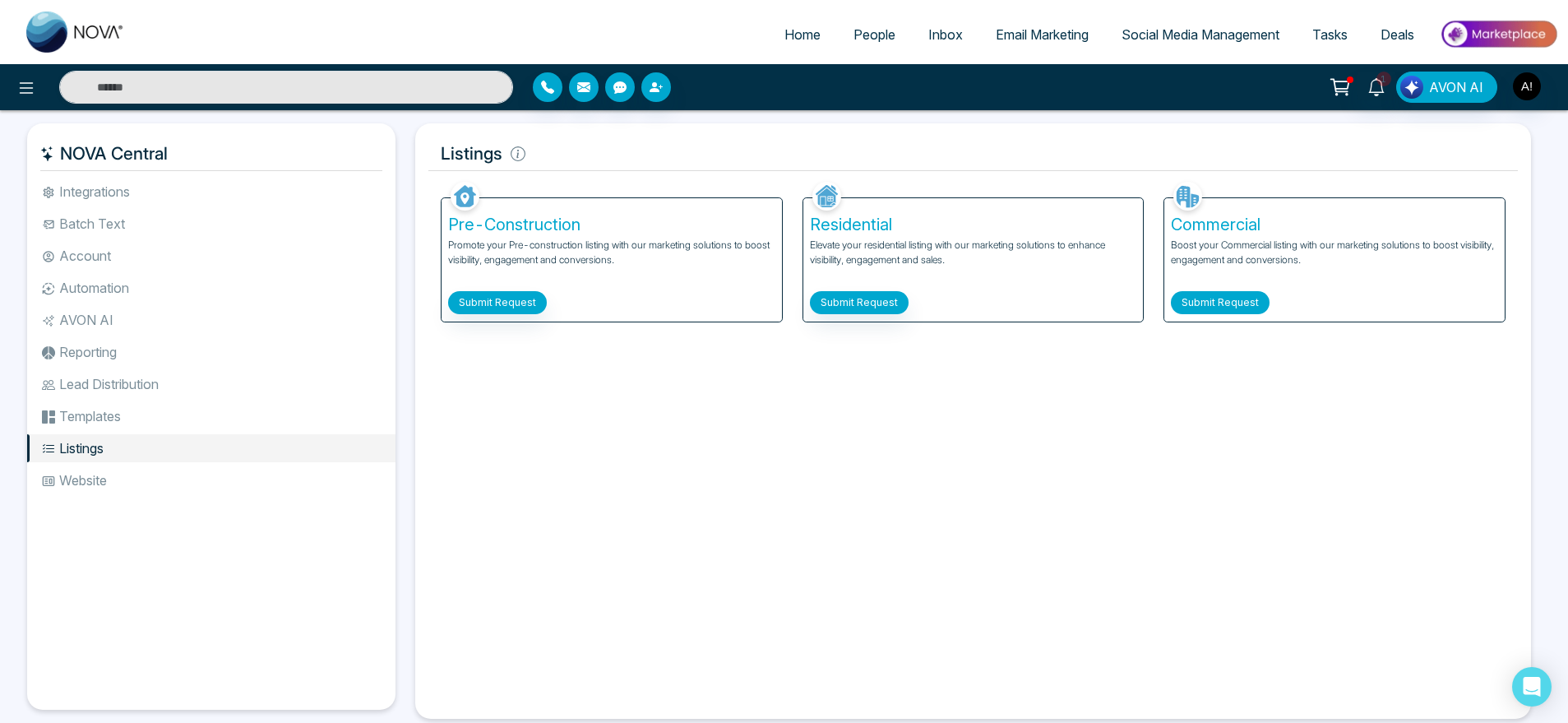
click at [1194, 301] on button "Submit Request" at bounding box center [1220, 303] width 99 height 23
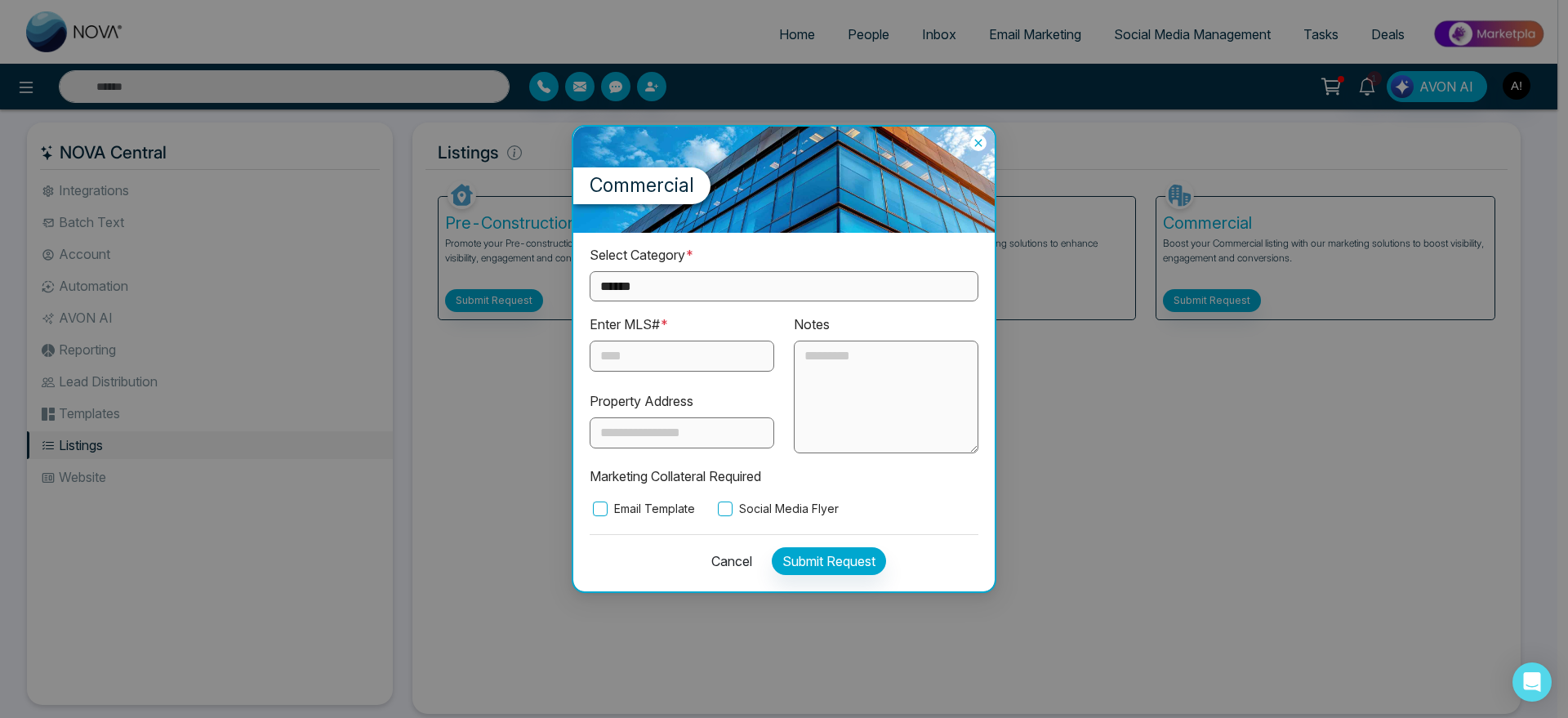
click at [715, 290] on select "**********" at bounding box center [784, 286] width 389 height 30
select select "*********"
click at [589, 271] on select "**********" at bounding box center [784, 286] width 389 height 30
drag, startPoint x: 655, startPoint y: 381, endPoint x: 688, endPoint y: 355, distance: 42.0
click at [688, 355] on div "Enter MLS# * Property Address" at bounding box center [681, 384] width 204 height 139
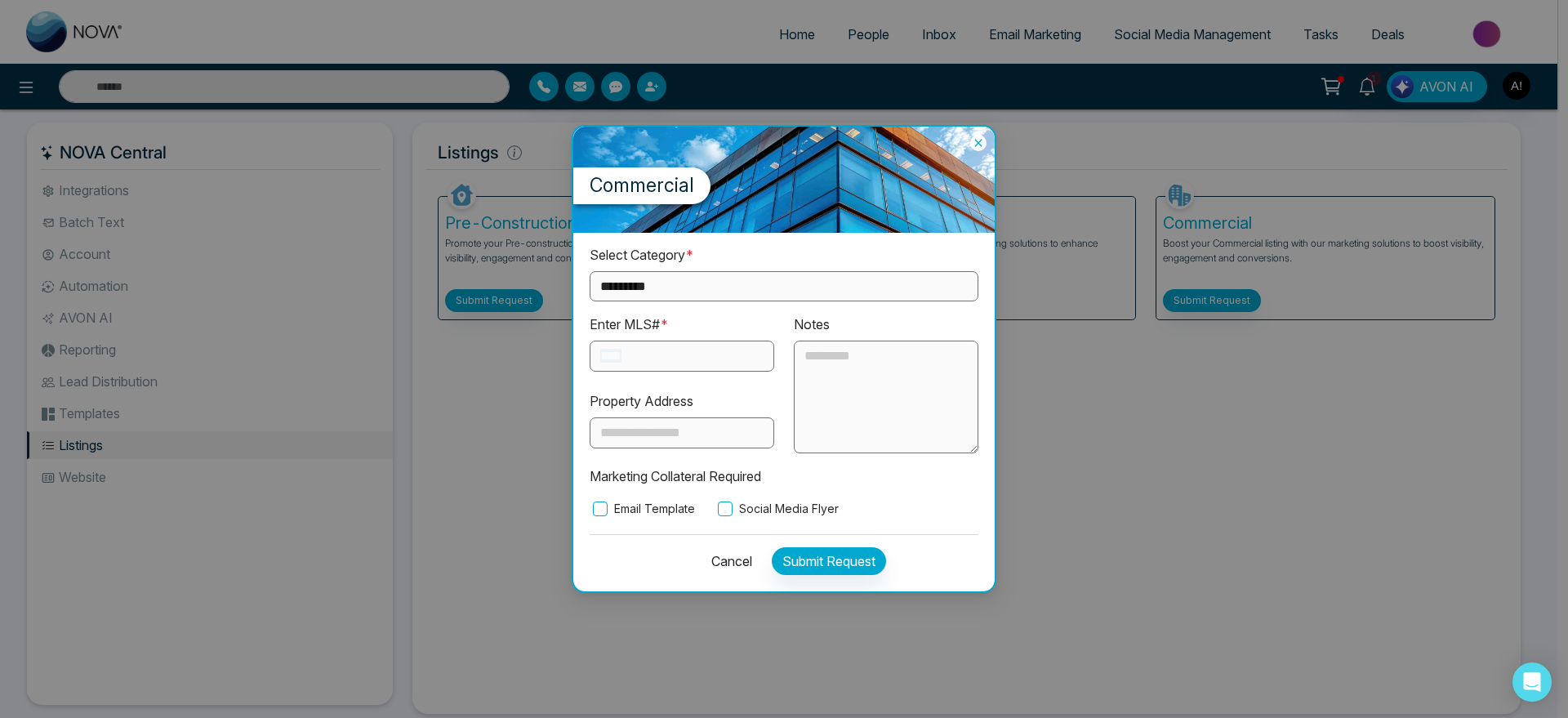
click at [688, 355] on input "text" at bounding box center [681, 355] width 184 height 31
type input "**"
click at [803, 567] on button "Submit Request" at bounding box center [829, 560] width 114 height 28
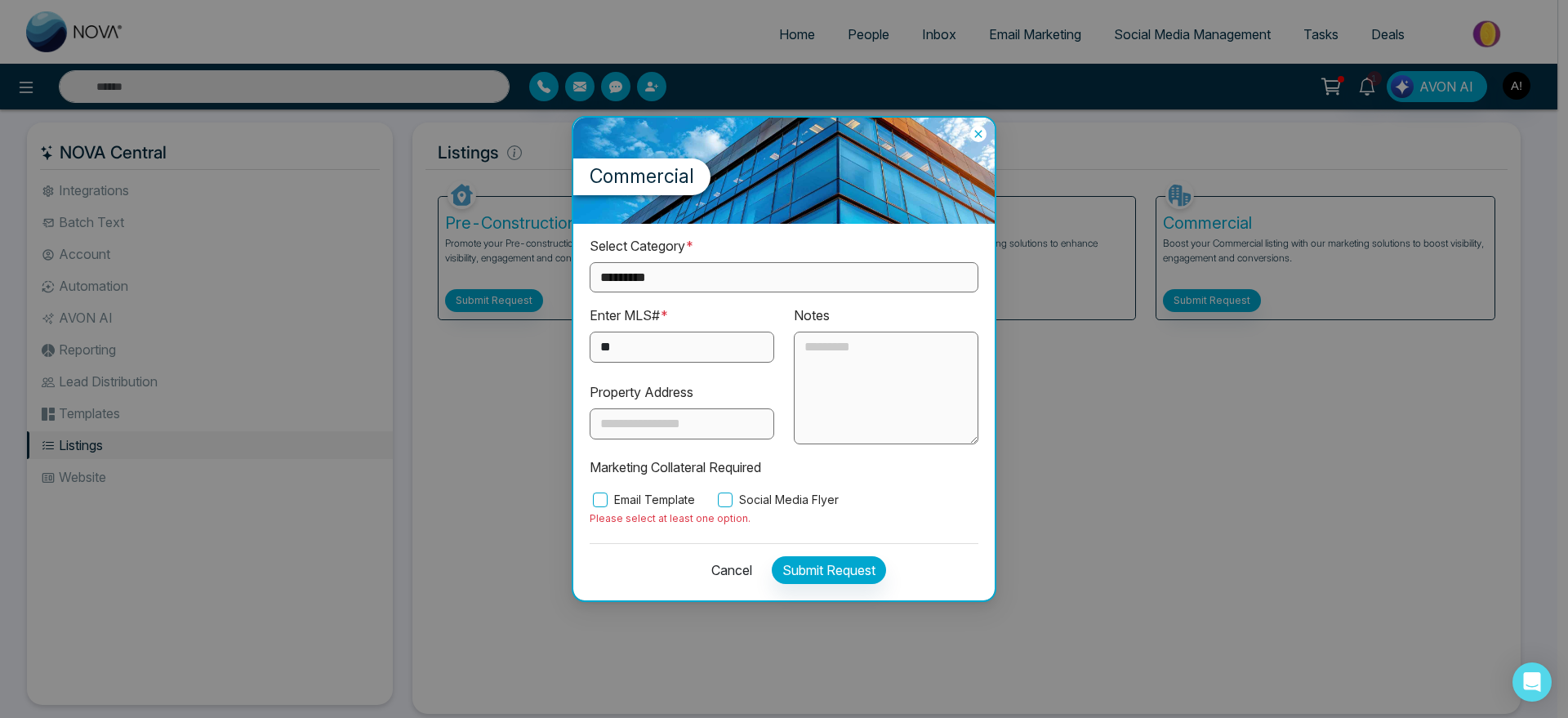
click at [743, 506] on label "Social Media Flyer" at bounding box center [776, 500] width 124 height 18
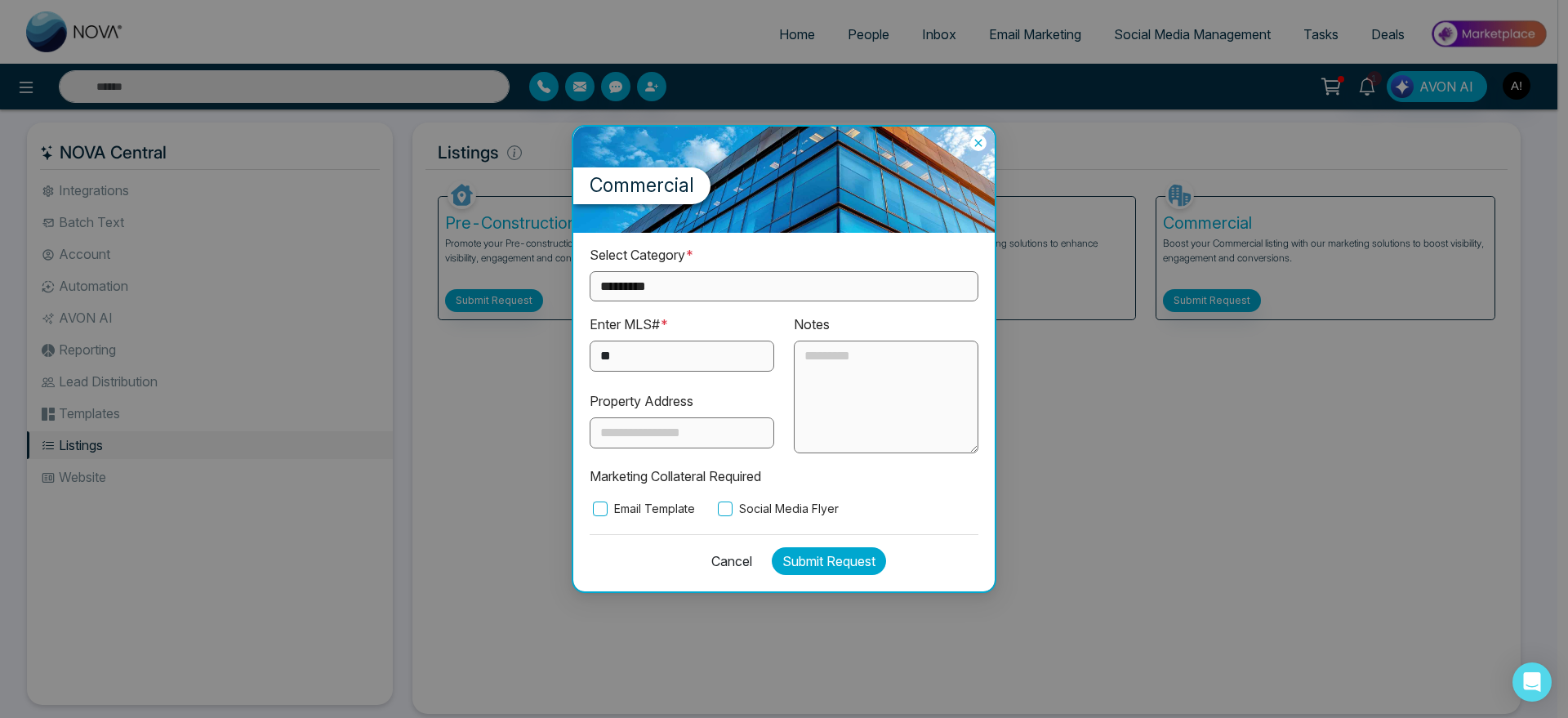
click at [790, 564] on button "Submit Request" at bounding box center [829, 560] width 114 height 28
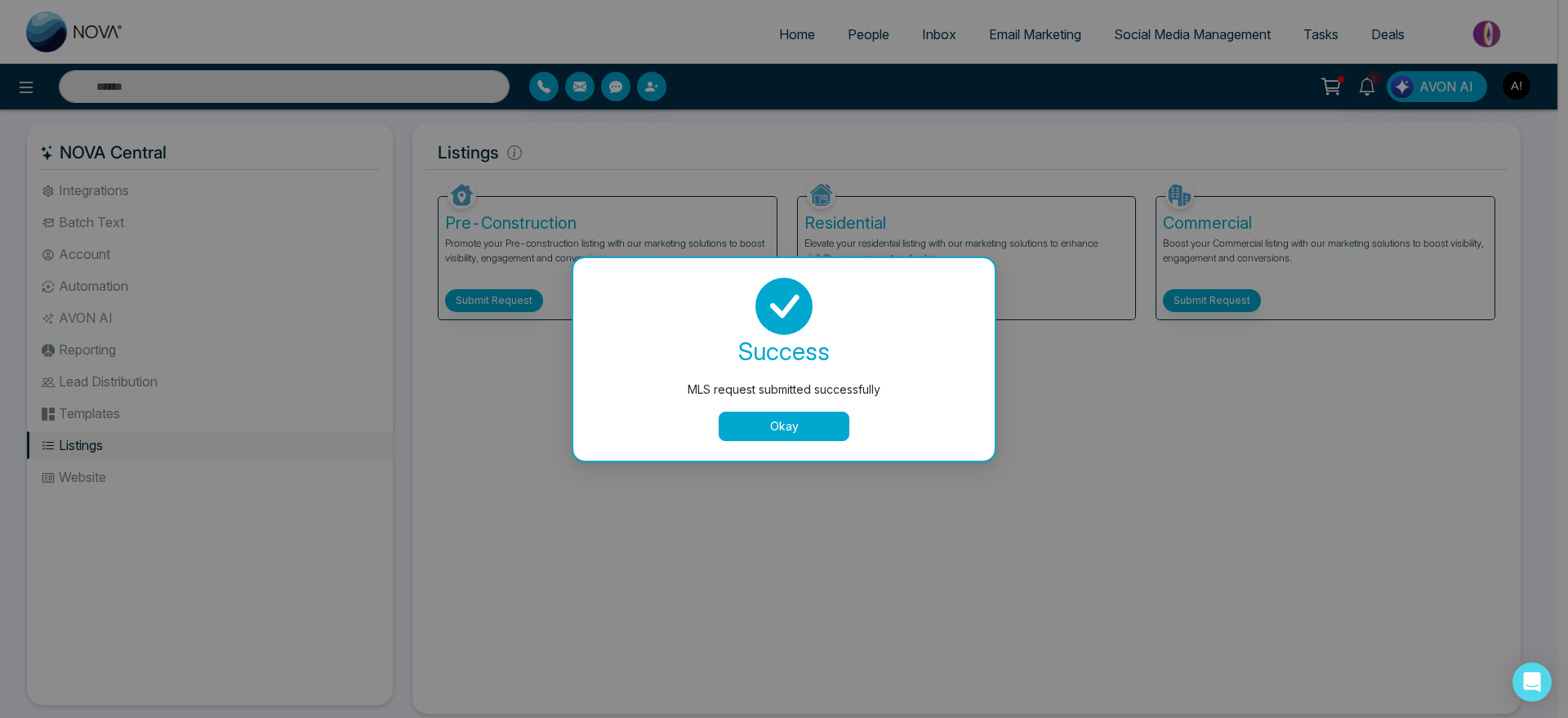
drag, startPoint x: 790, startPoint y: 564, endPoint x: 823, endPoint y: 445, distance: 123.5
click at [813, 409] on div "success MLS request submitted successfully Okay" at bounding box center [784, 359] width 382 height 163
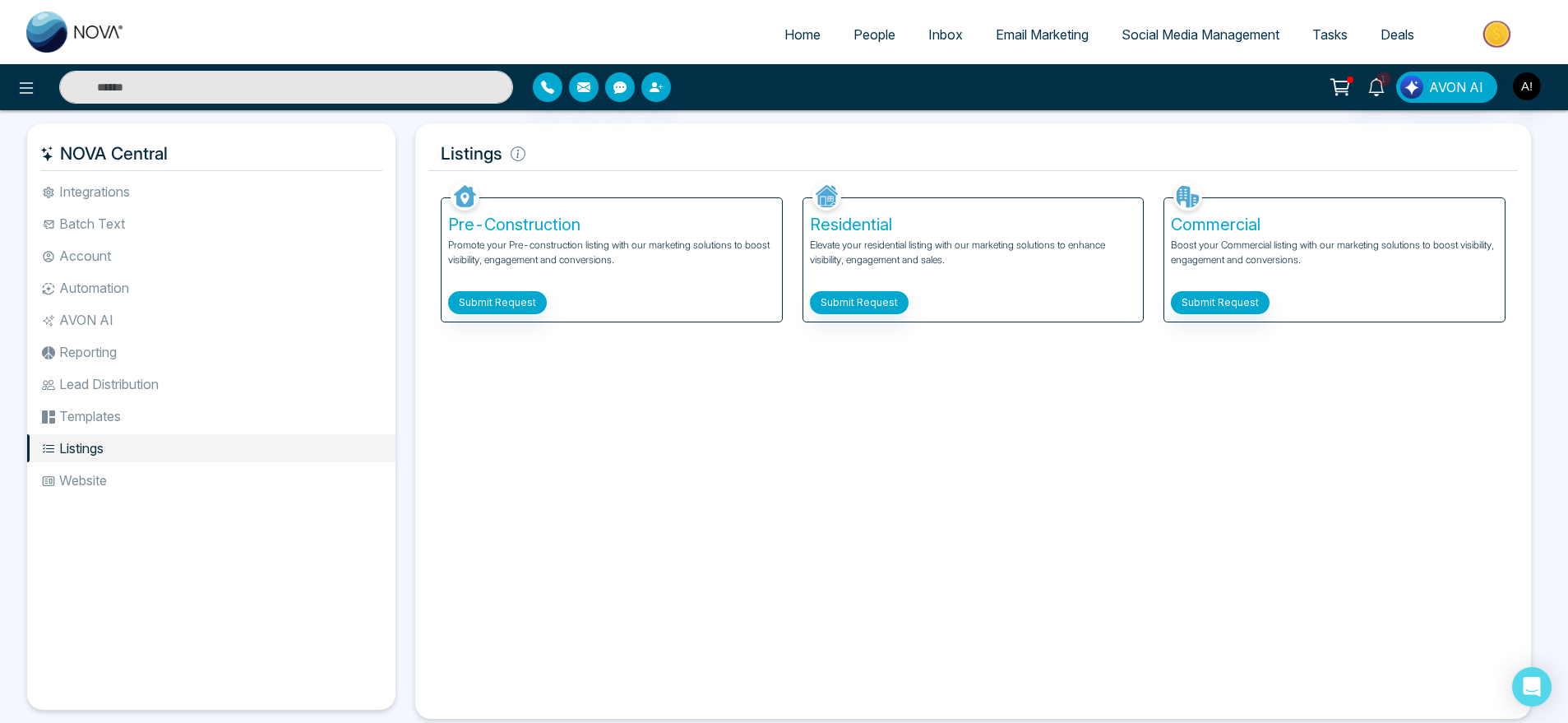
click at [173, 483] on li "Website" at bounding box center [211, 480] width 368 height 28
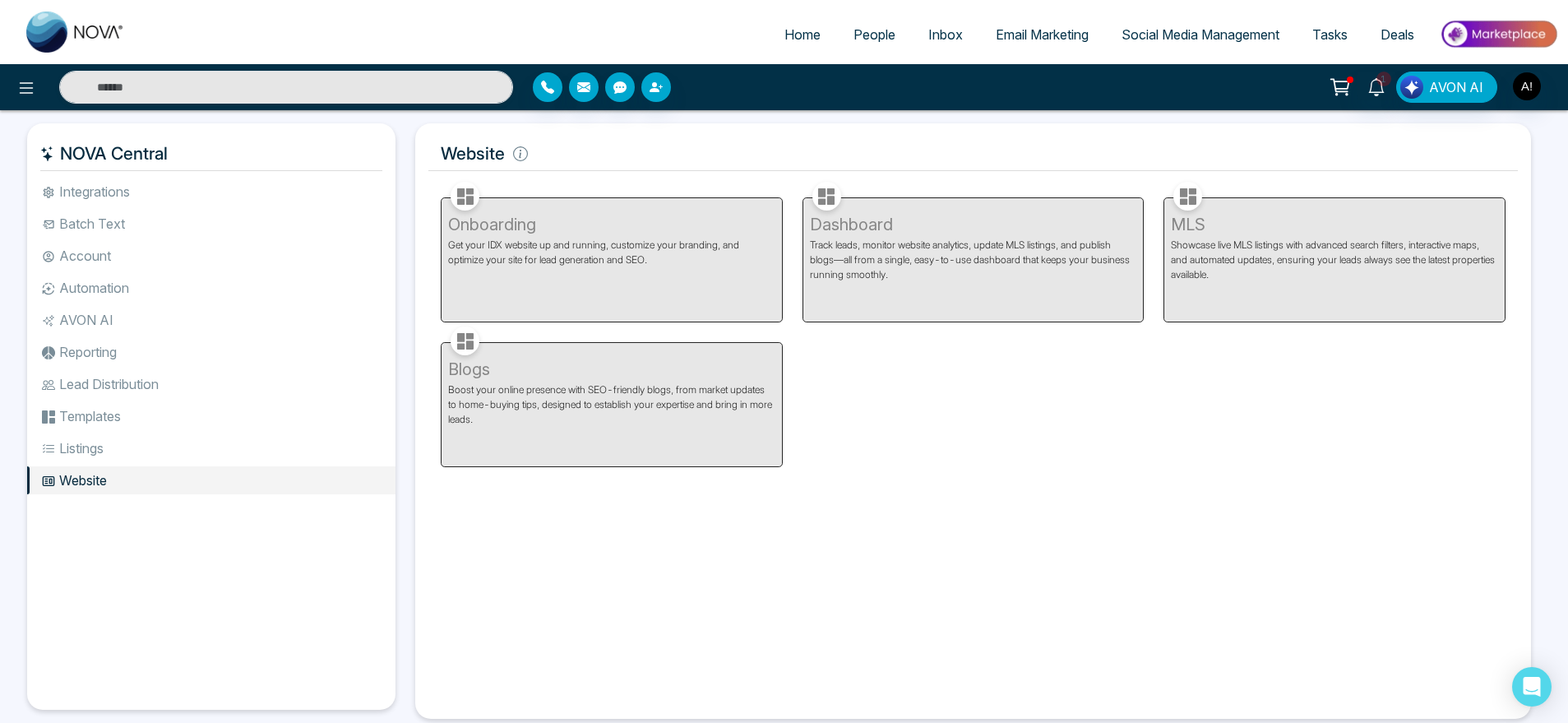
click at [169, 196] on li "Integrations" at bounding box center [211, 191] width 368 height 28
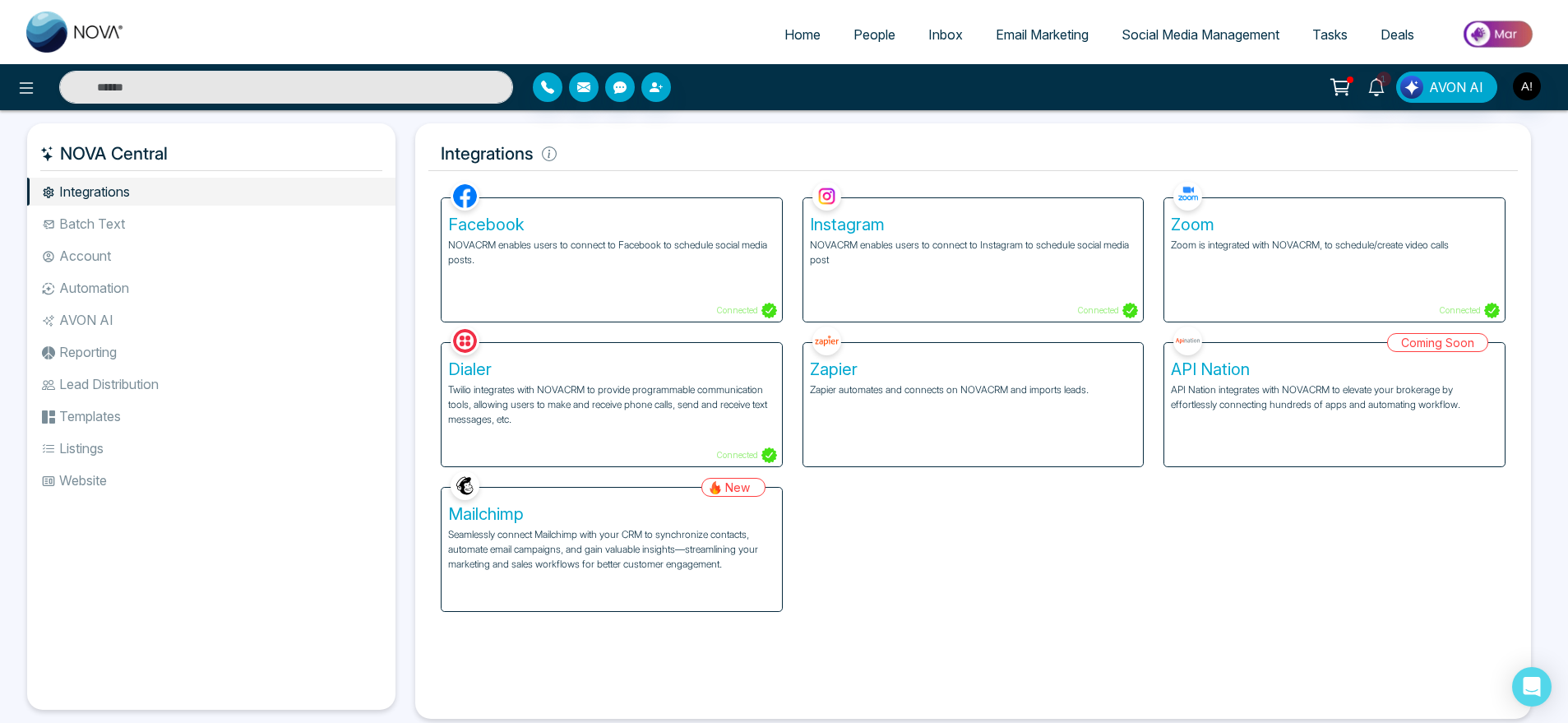
click at [801, 41] on span "Home" at bounding box center [802, 34] width 36 height 16
select select "*"
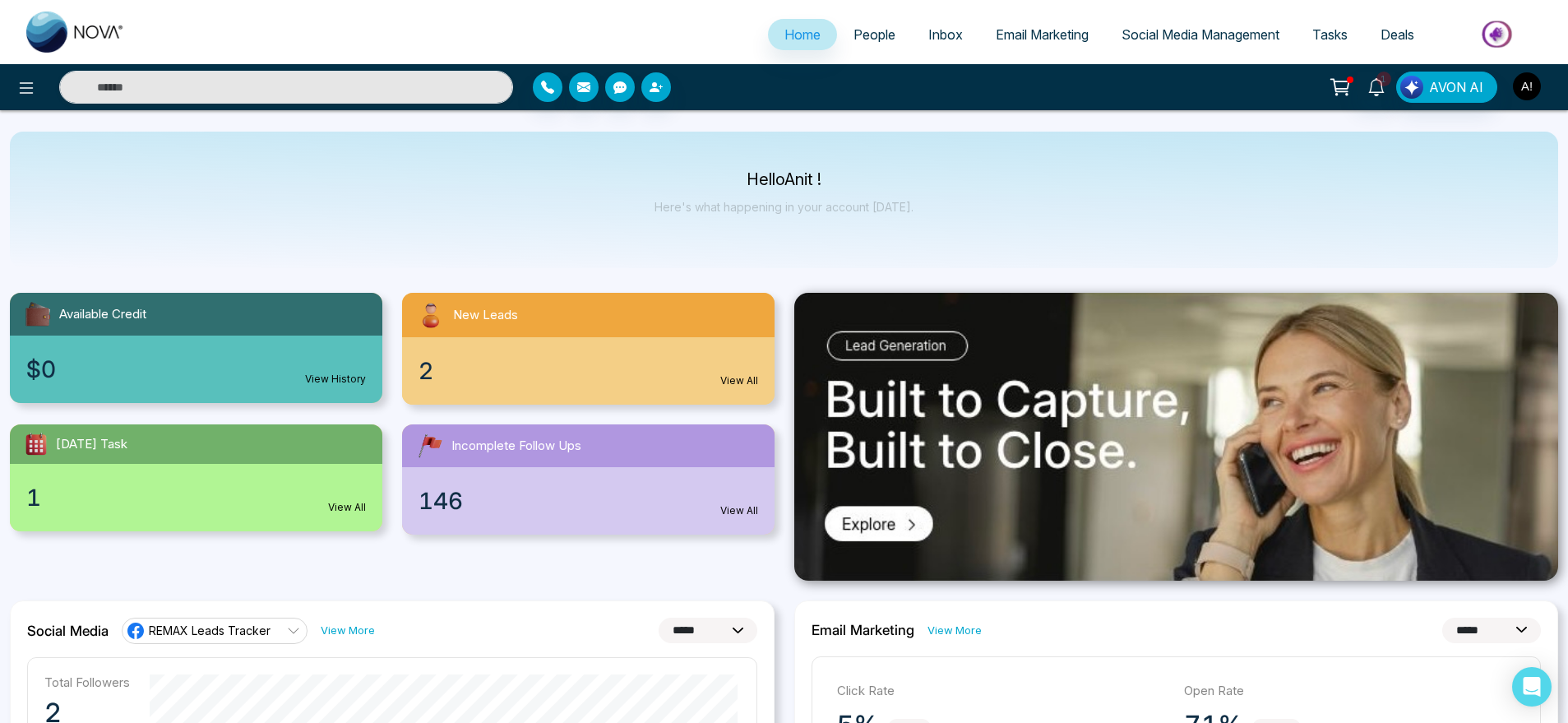
click at [1537, 89] on img "button" at bounding box center [1527, 86] width 28 height 28
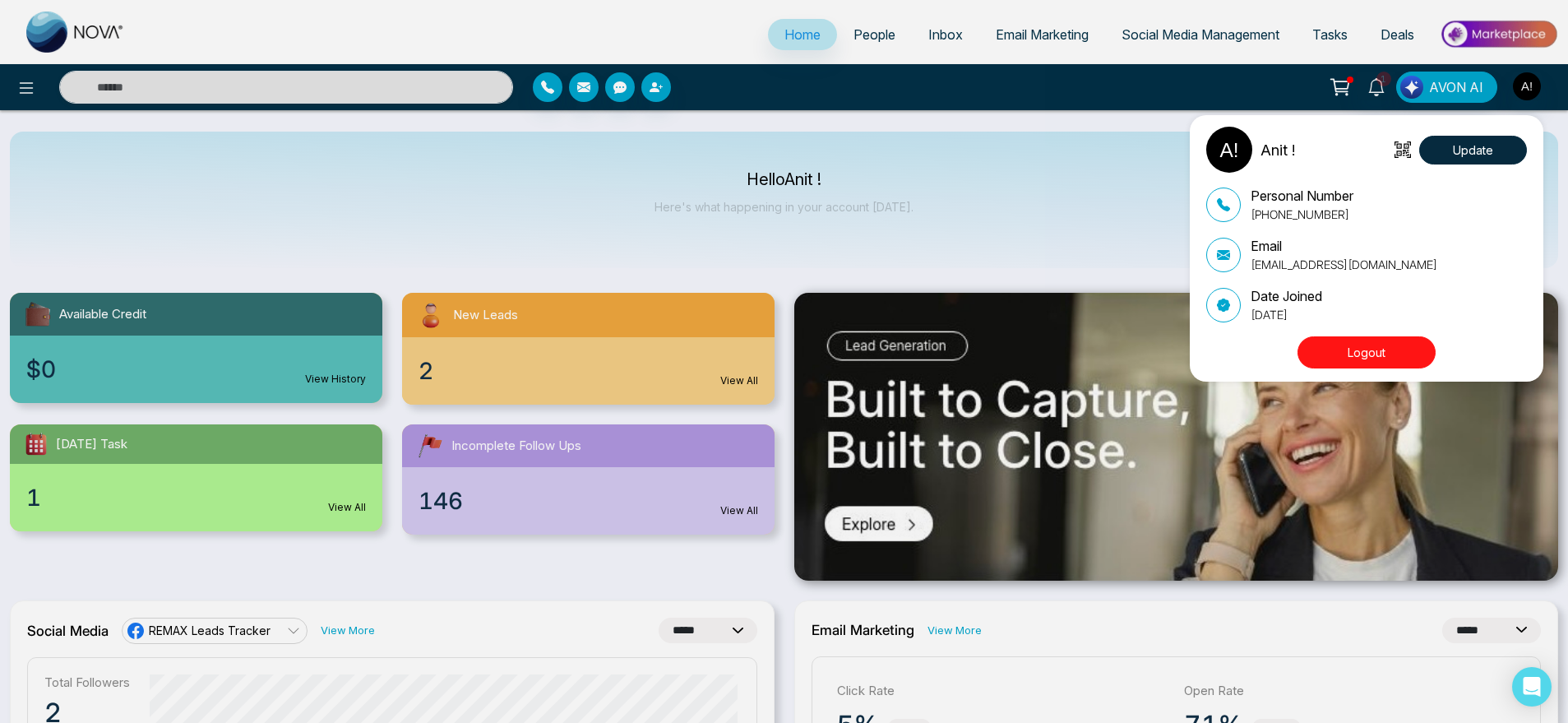
click at [1385, 341] on button "Logout" at bounding box center [1366, 353] width 138 height 32
